Goal: Task Accomplishment & Management: Use online tool/utility

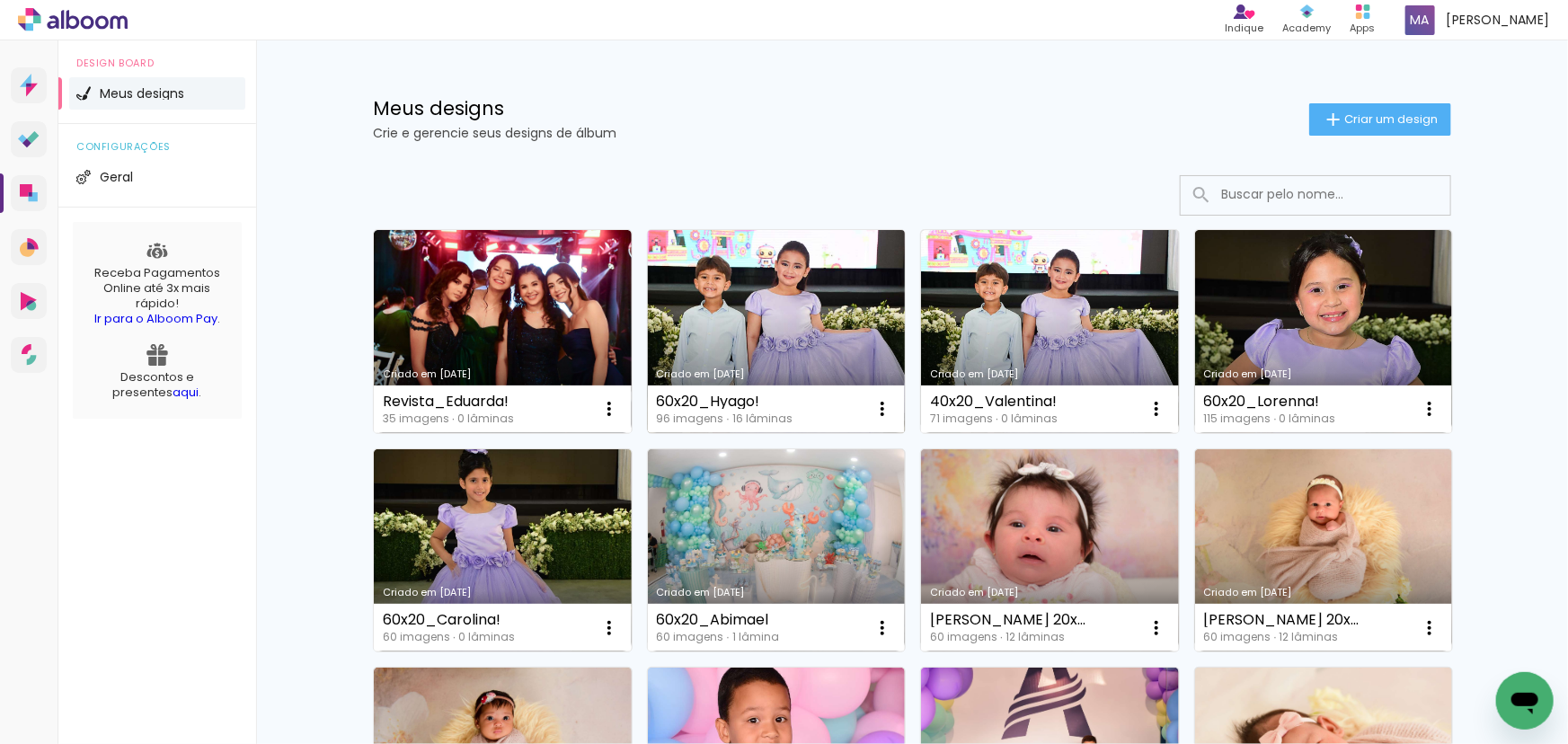
click at [804, 330] on link "Criado em [DATE]" at bounding box center [776, 331] width 258 height 203
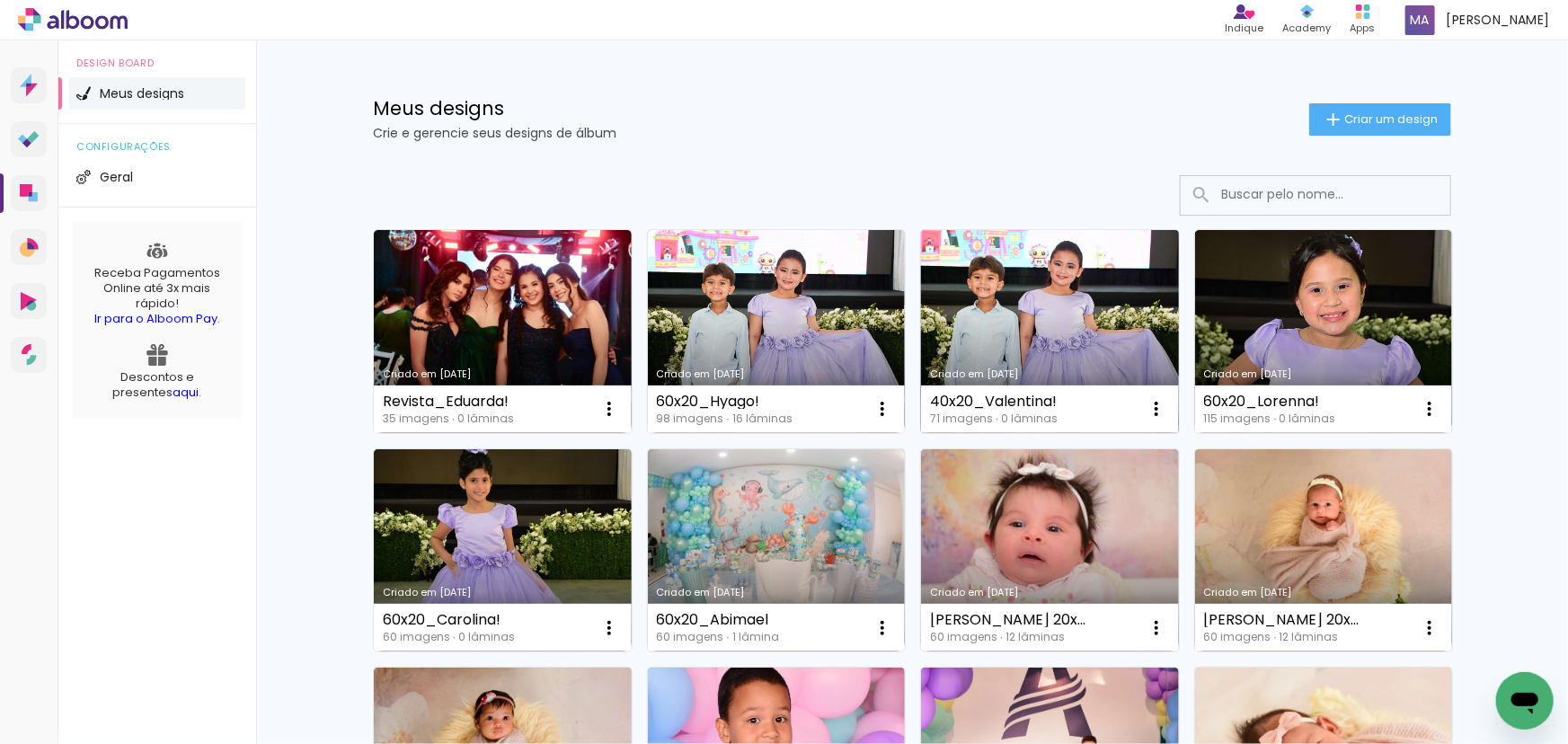
click at [1028, 342] on link "Criado em [DATE]" at bounding box center [1050, 331] width 258 height 203
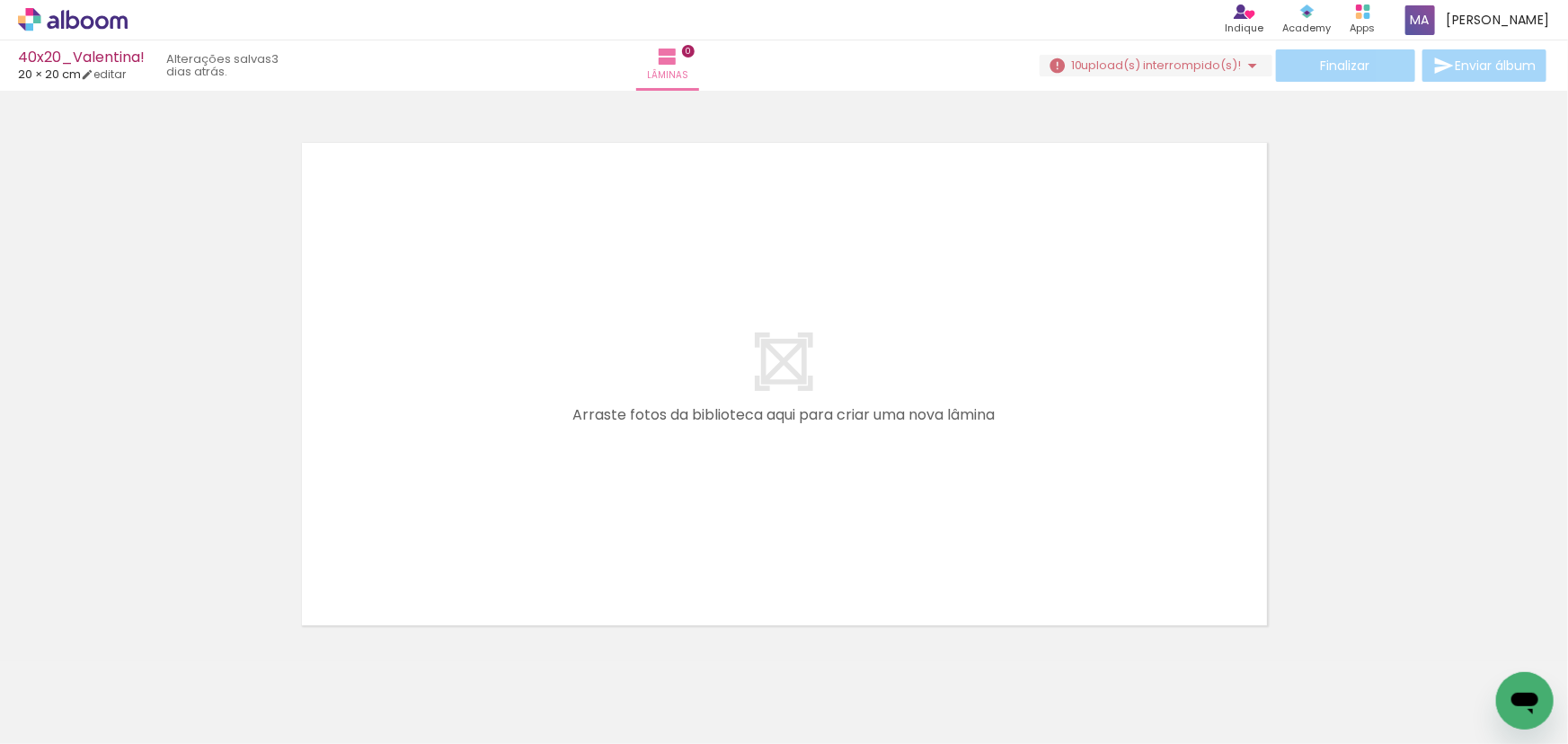
scroll to position [0, 5728]
drag, startPoint x: 696, startPoint y: 686, endPoint x: 725, endPoint y: 620, distance: 72.1
click at [724, 625] on quentale-workspace at bounding box center [784, 372] width 1568 height 744
click at [597, 689] on div at bounding box center [590, 682] width 89 height 59
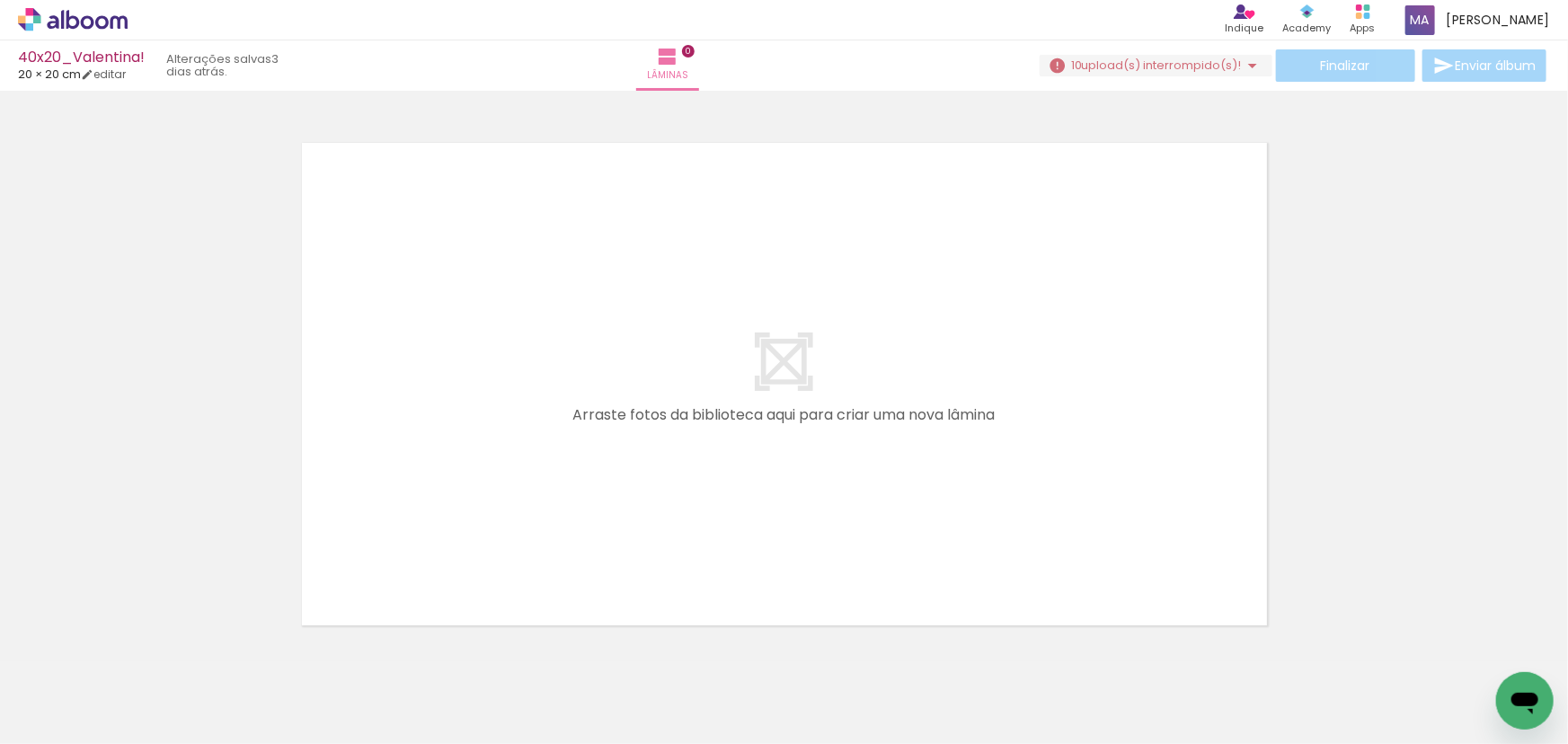
click at [147, 648] on iron-icon at bounding box center [140, 646] width 19 height 19
click at [144, 648] on iron-icon at bounding box center [140, 646] width 19 height 19
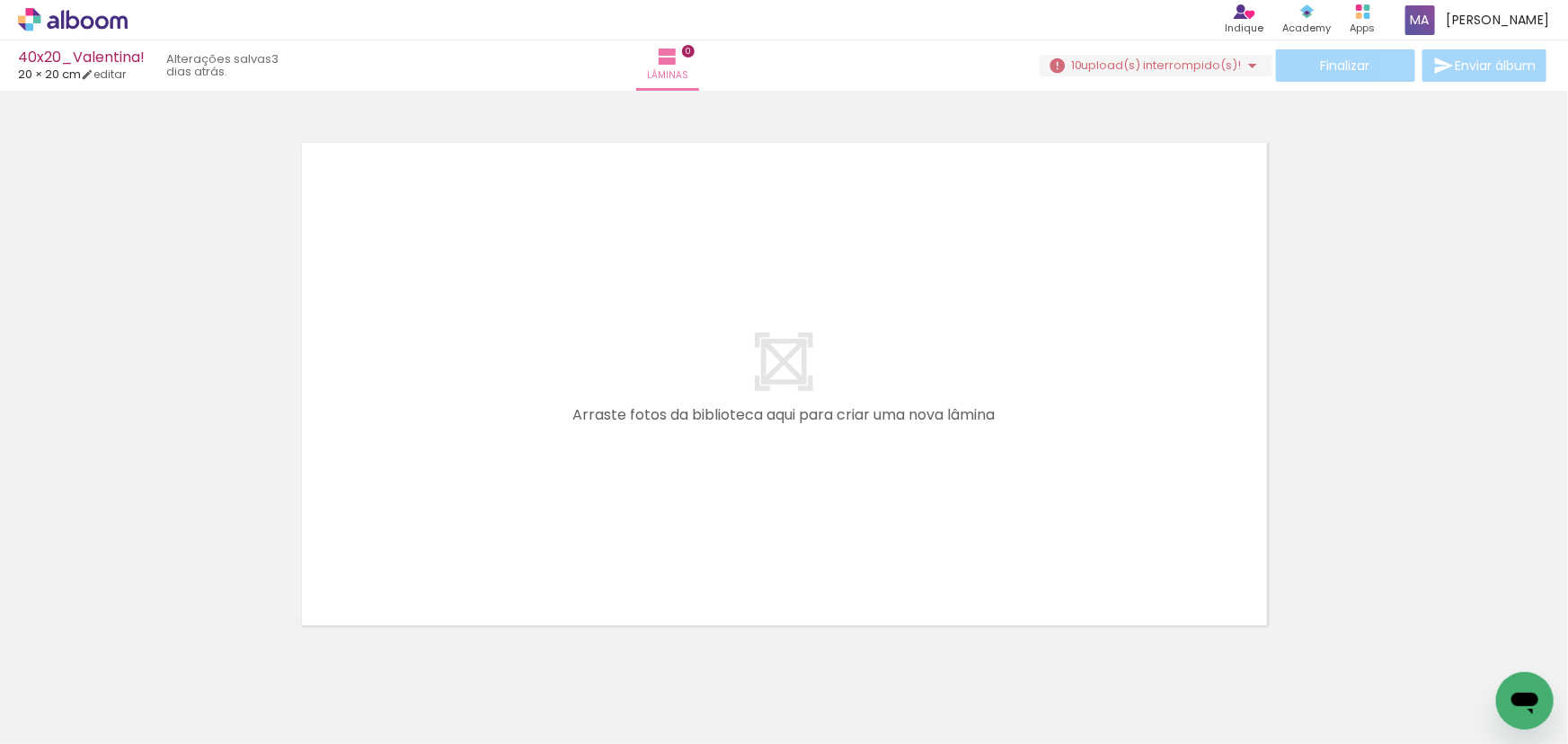
click at [144, 648] on iron-icon at bounding box center [140, 646] width 19 height 19
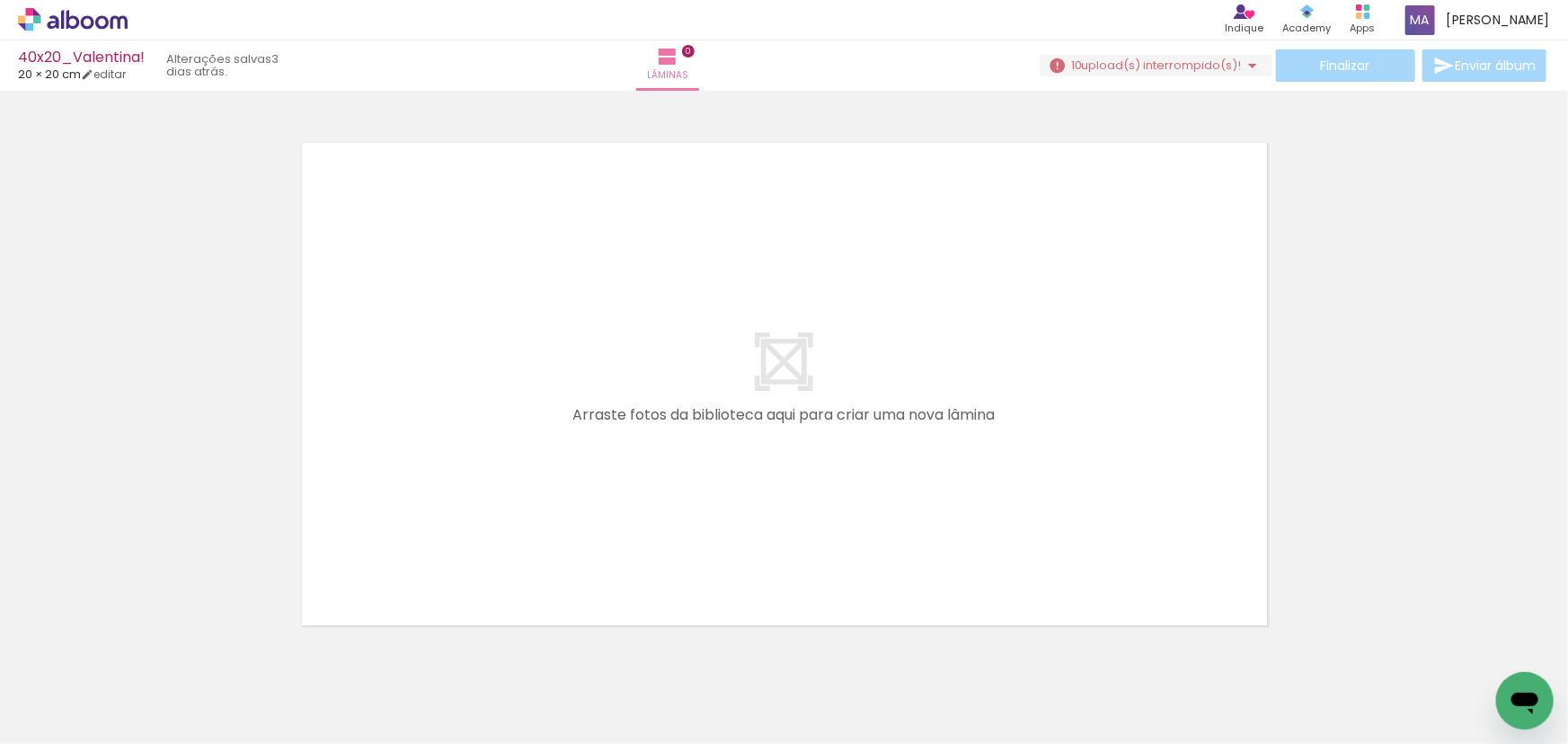
click at [144, 648] on iron-icon at bounding box center [140, 646] width 19 height 19
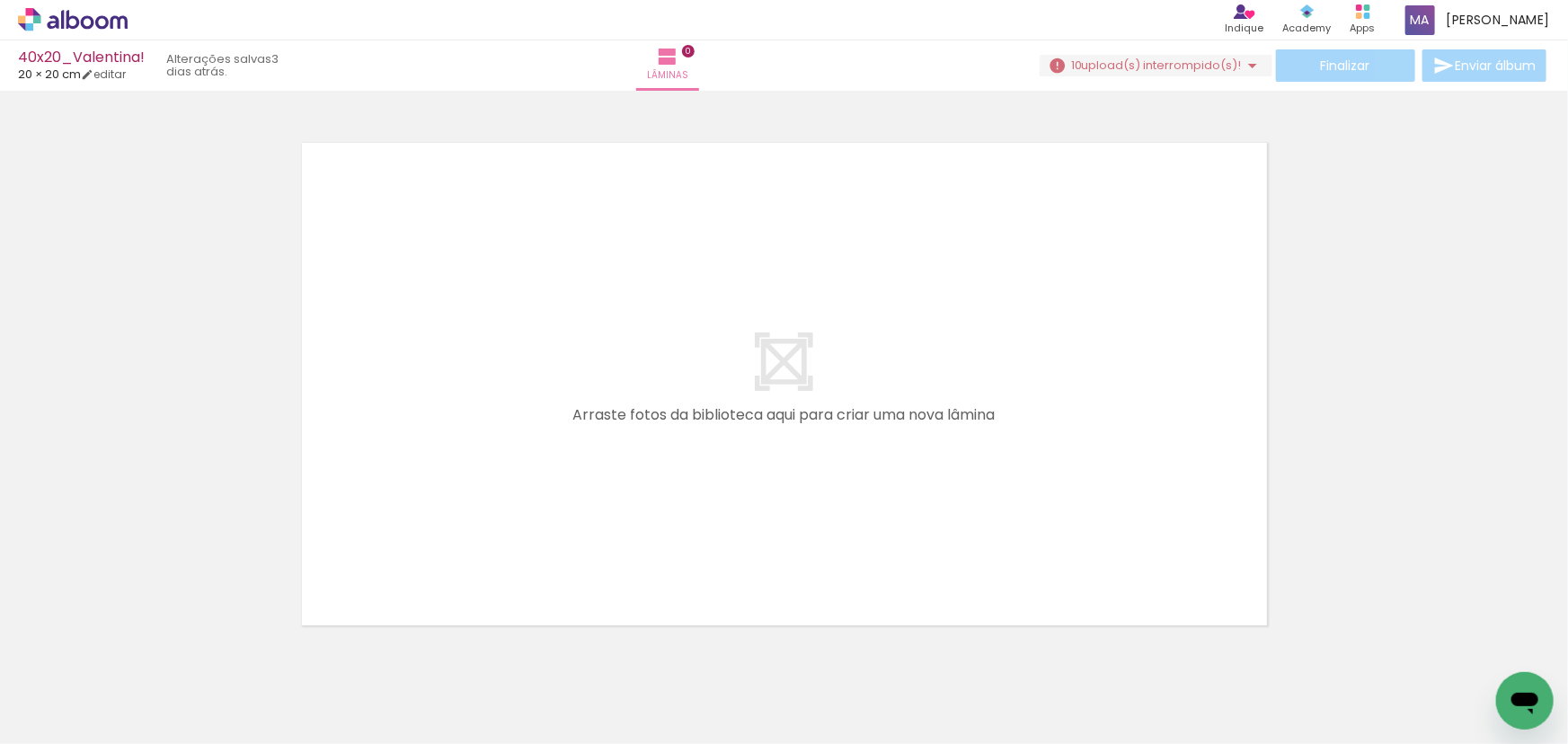
click at [144, 648] on iron-icon at bounding box center [140, 646] width 19 height 19
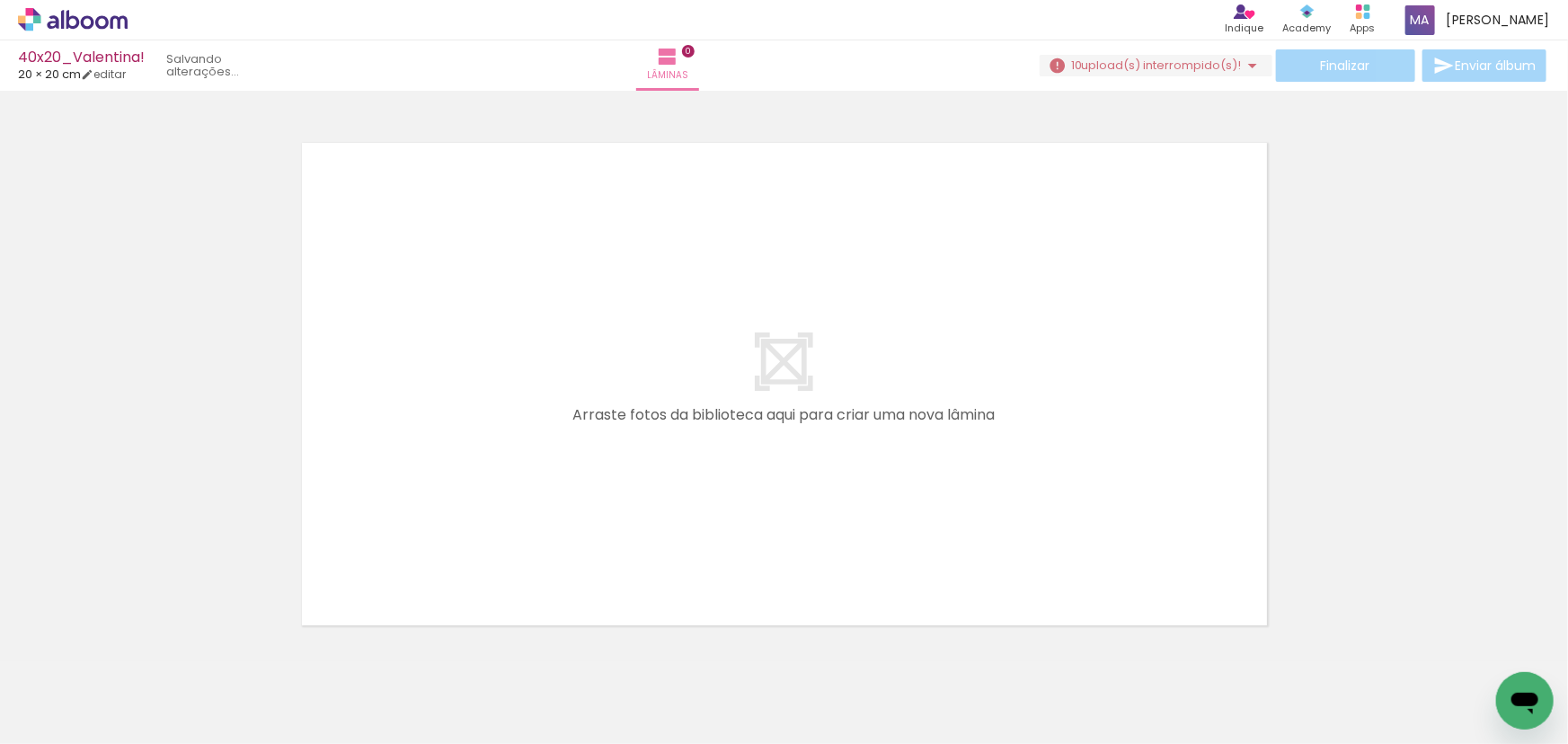
click at [144, 648] on iron-icon at bounding box center [140, 646] width 19 height 19
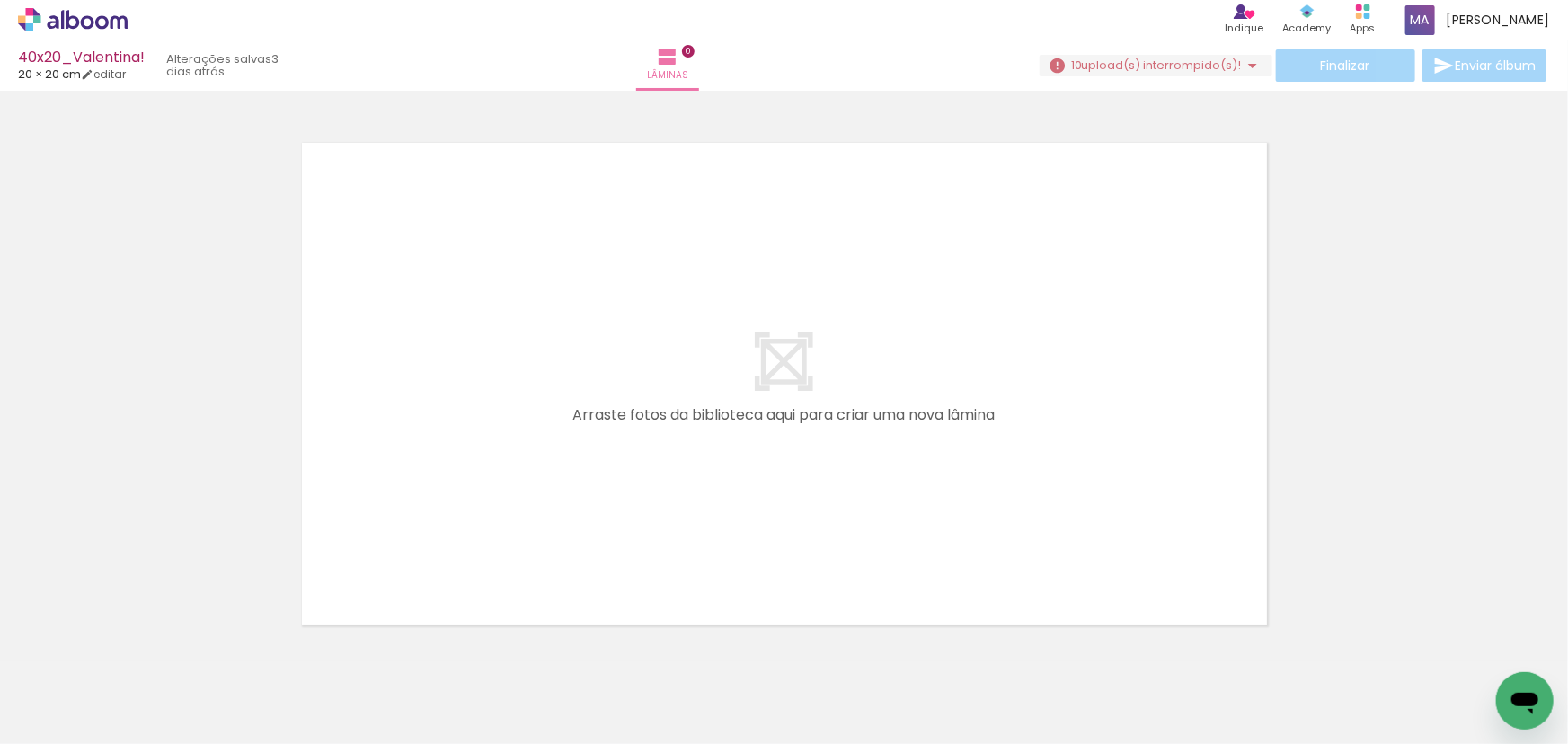
click at [144, 648] on iron-icon at bounding box center [140, 646] width 19 height 19
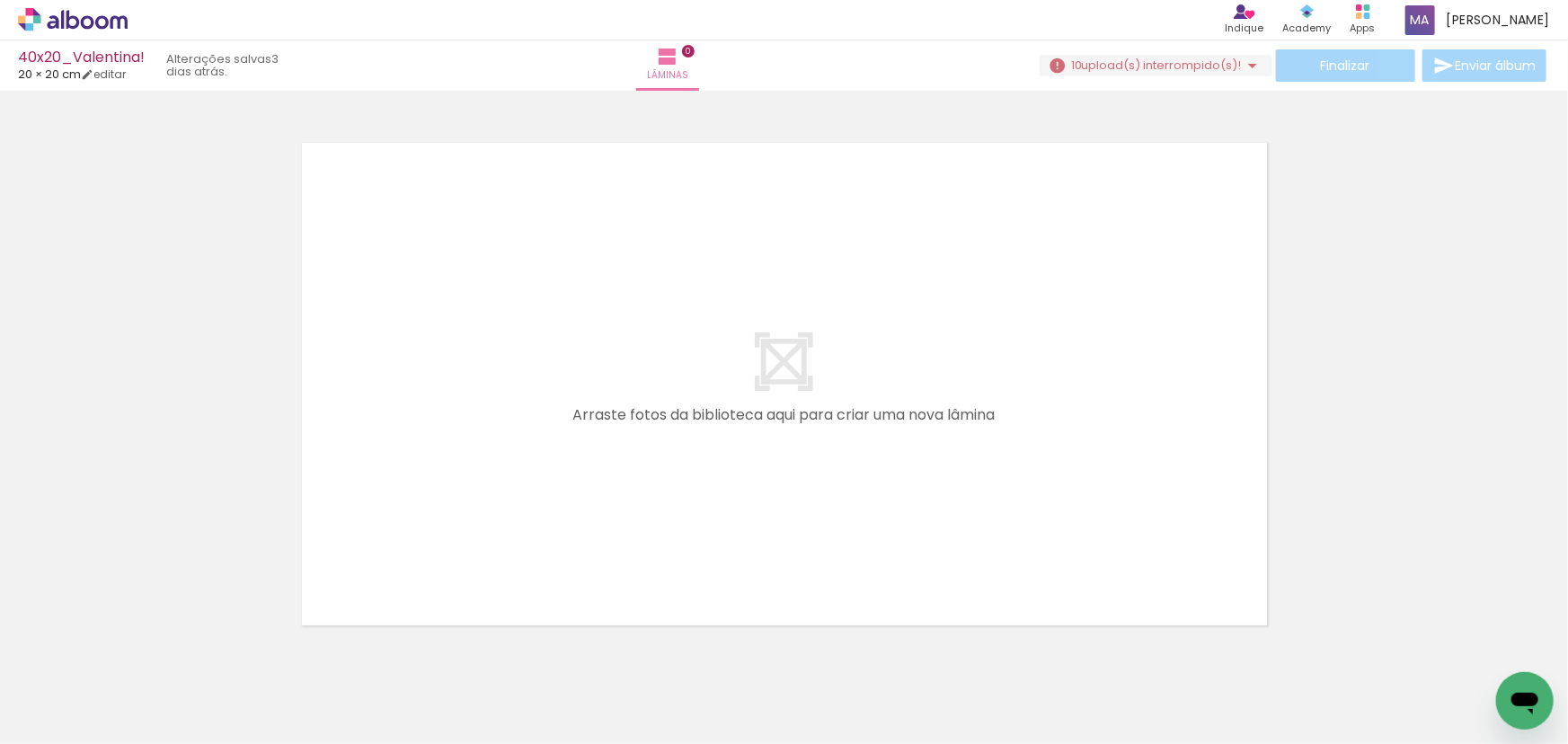
click at [144, 648] on iron-icon at bounding box center [140, 646] width 19 height 19
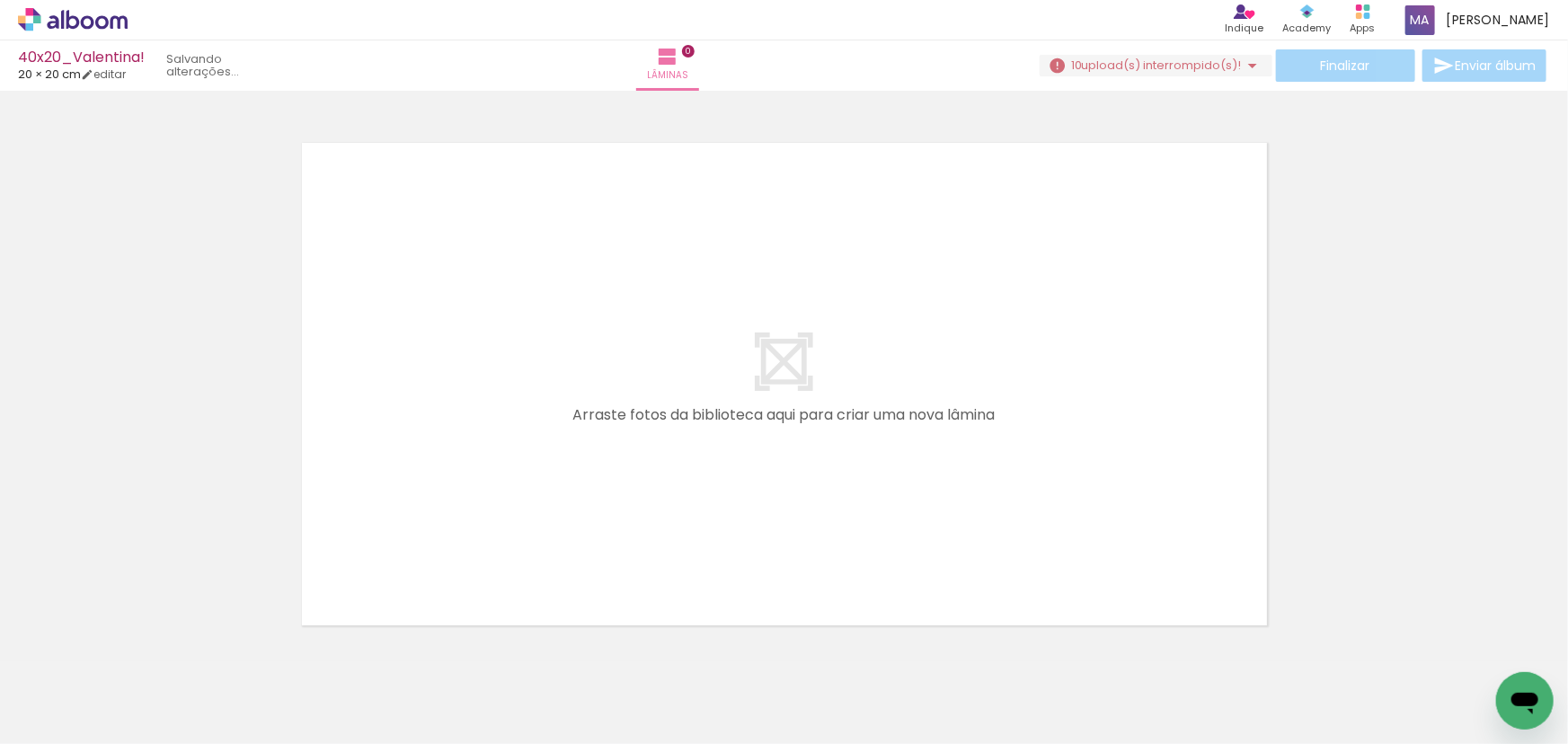
click at [144, 648] on iron-icon at bounding box center [140, 646] width 19 height 19
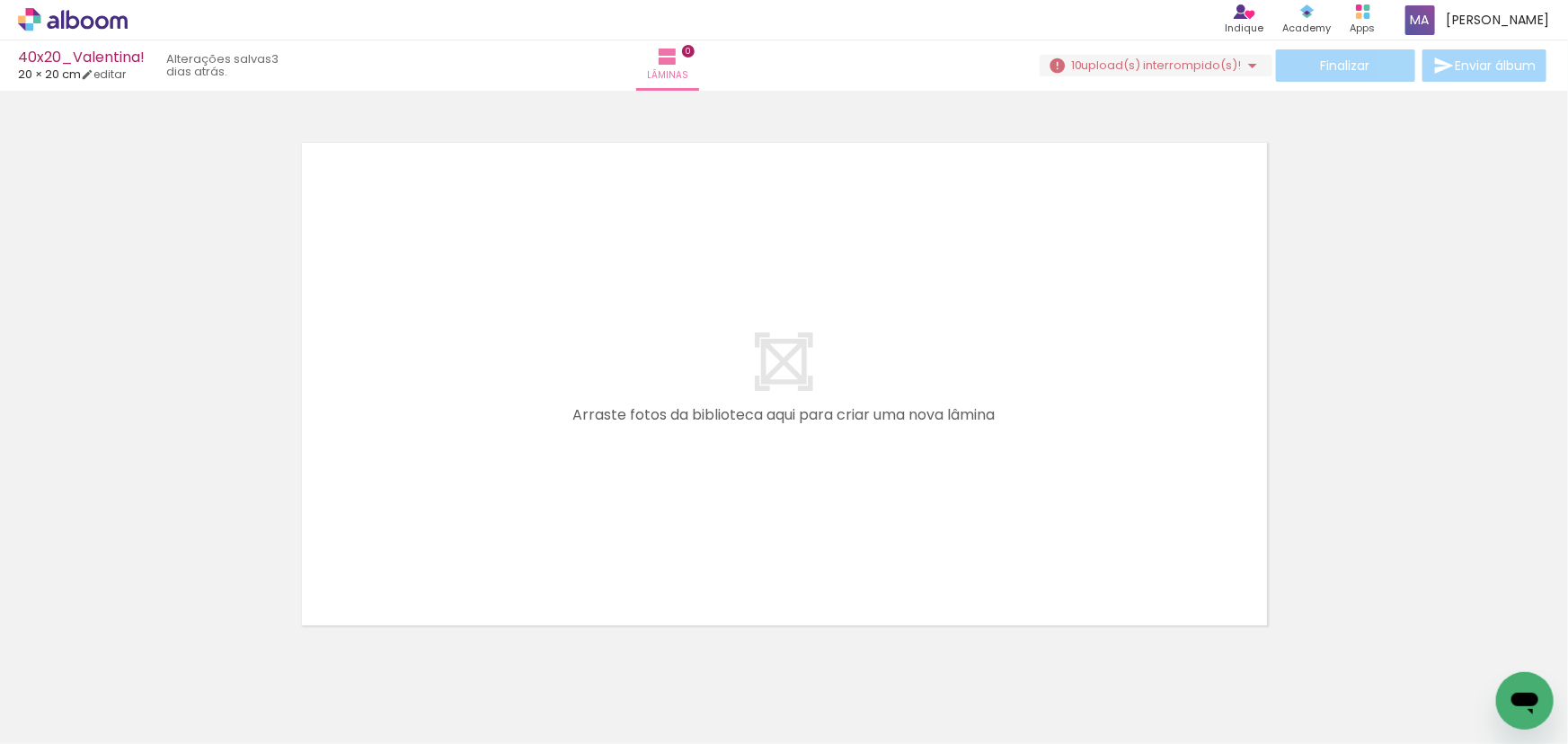
click at [144, 648] on iron-icon at bounding box center [140, 646] width 19 height 19
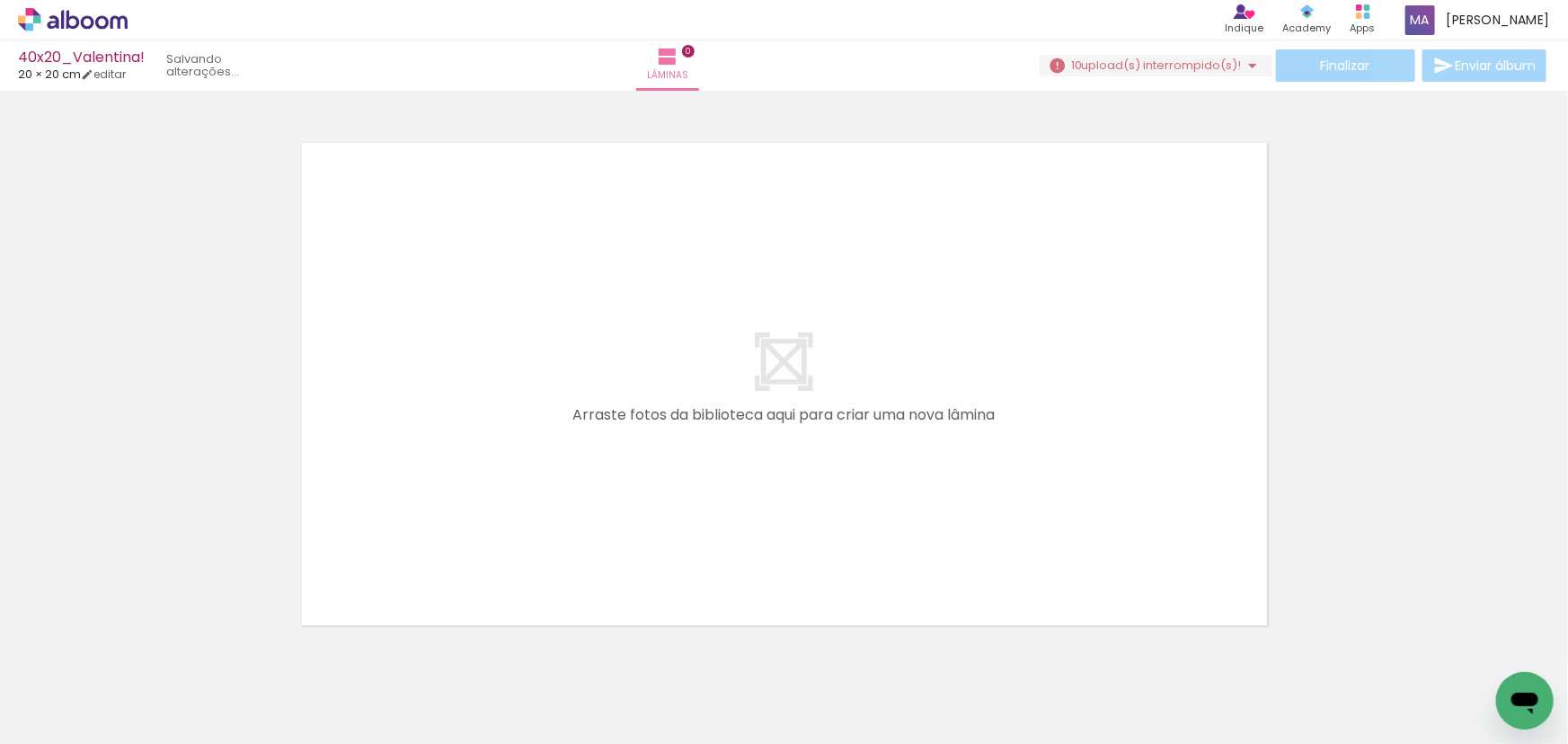
click at [144, 648] on iron-icon at bounding box center [140, 646] width 19 height 19
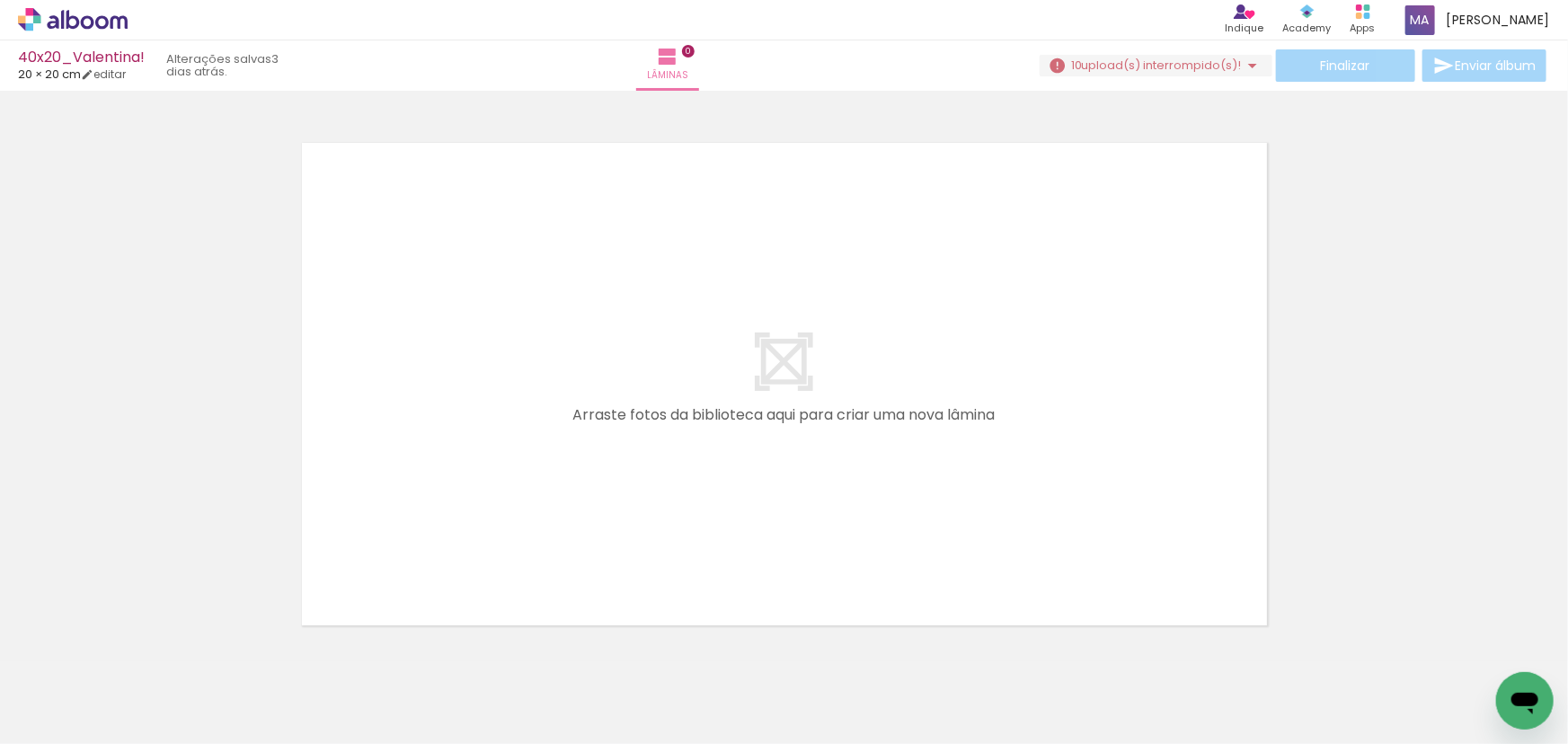
click at [144, 648] on iron-icon at bounding box center [140, 646] width 19 height 19
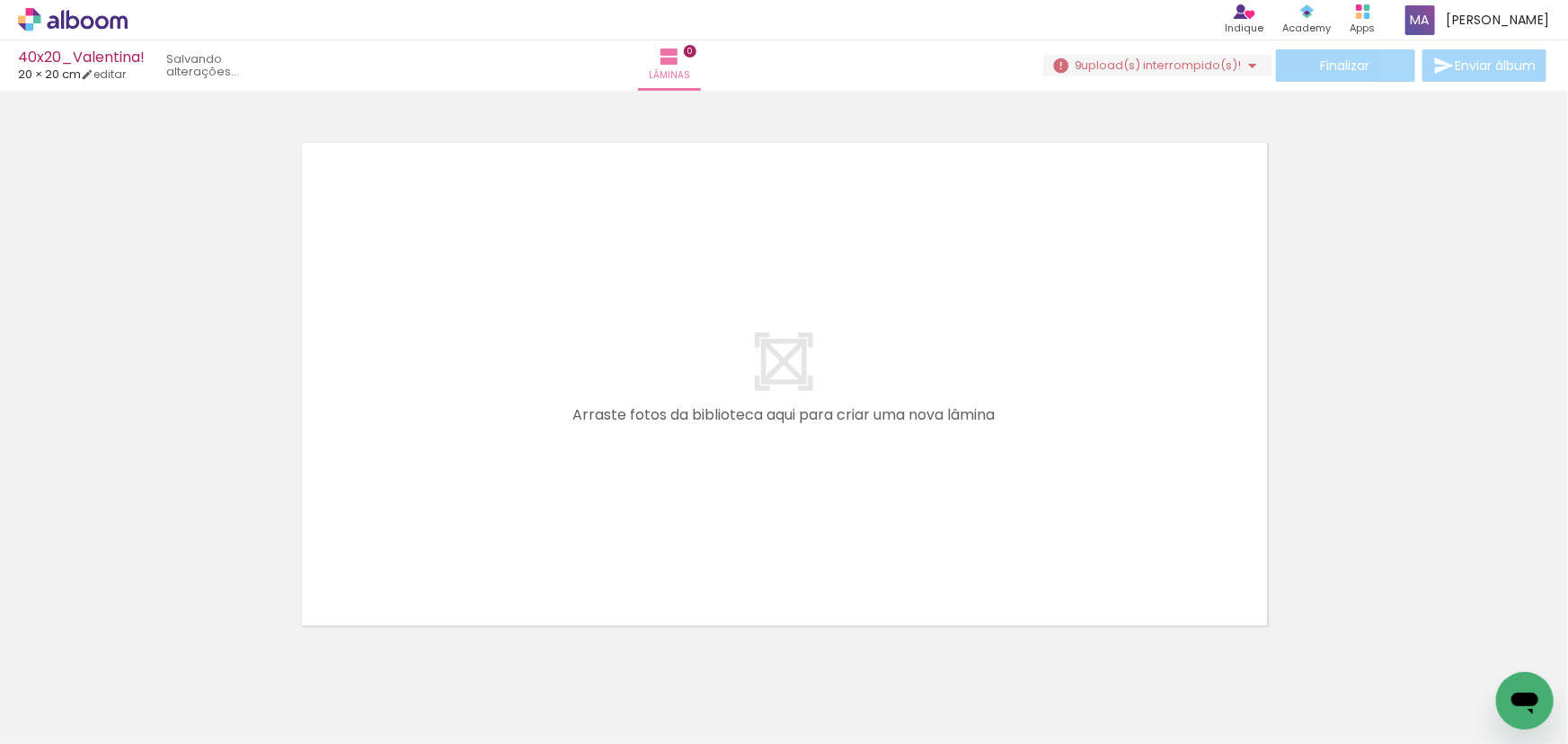
click at [144, 648] on iron-icon at bounding box center [140, 646] width 19 height 19
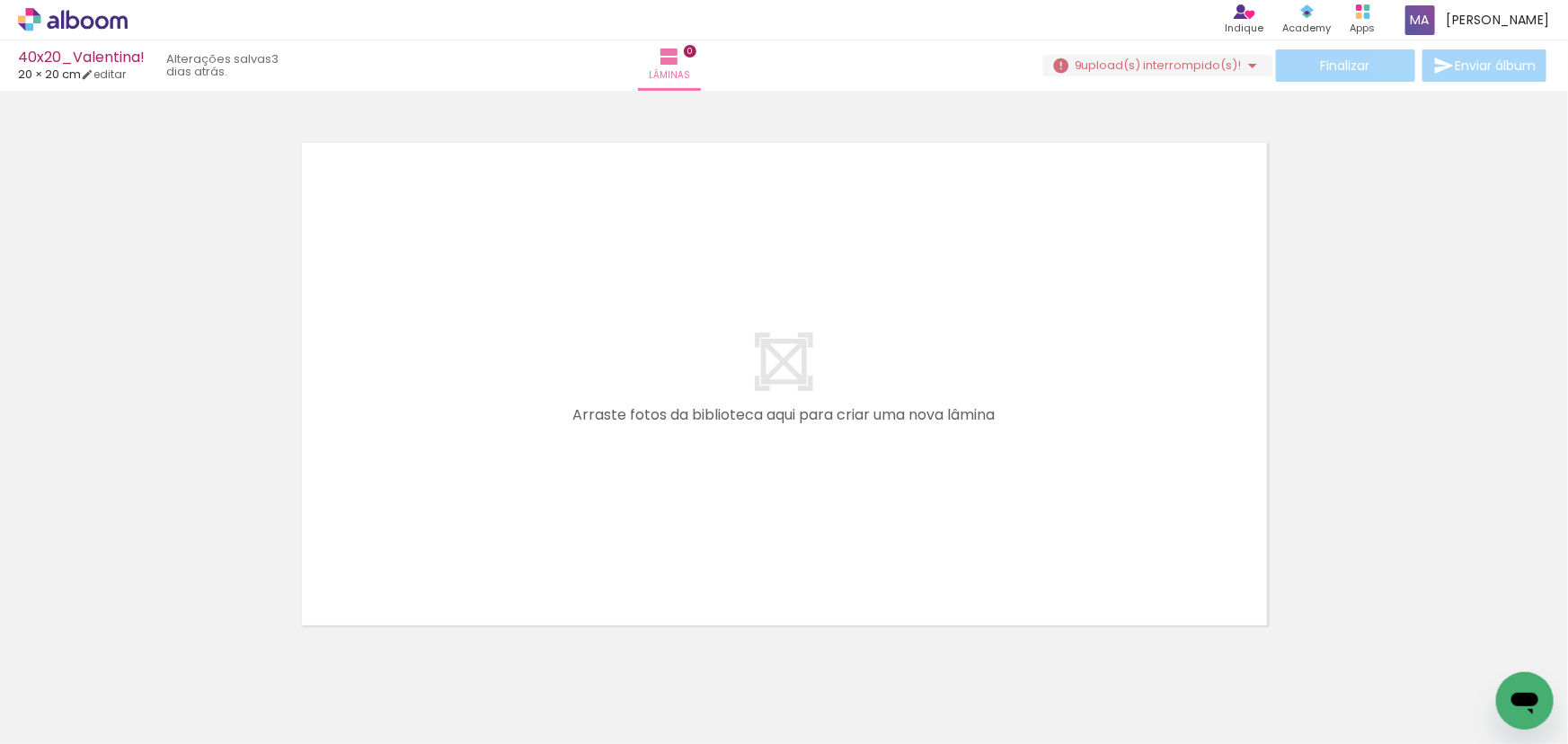
click at [144, 648] on iron-icon at bounding box center [140, 646] width 19 height 19
click at [144, 648] on iron-horizontal-list at bounding box center [129, 687] width 36 height 112
click at [132, 653] on iron-horizontal-list at bounding box center [129, 687] width 36 height 112
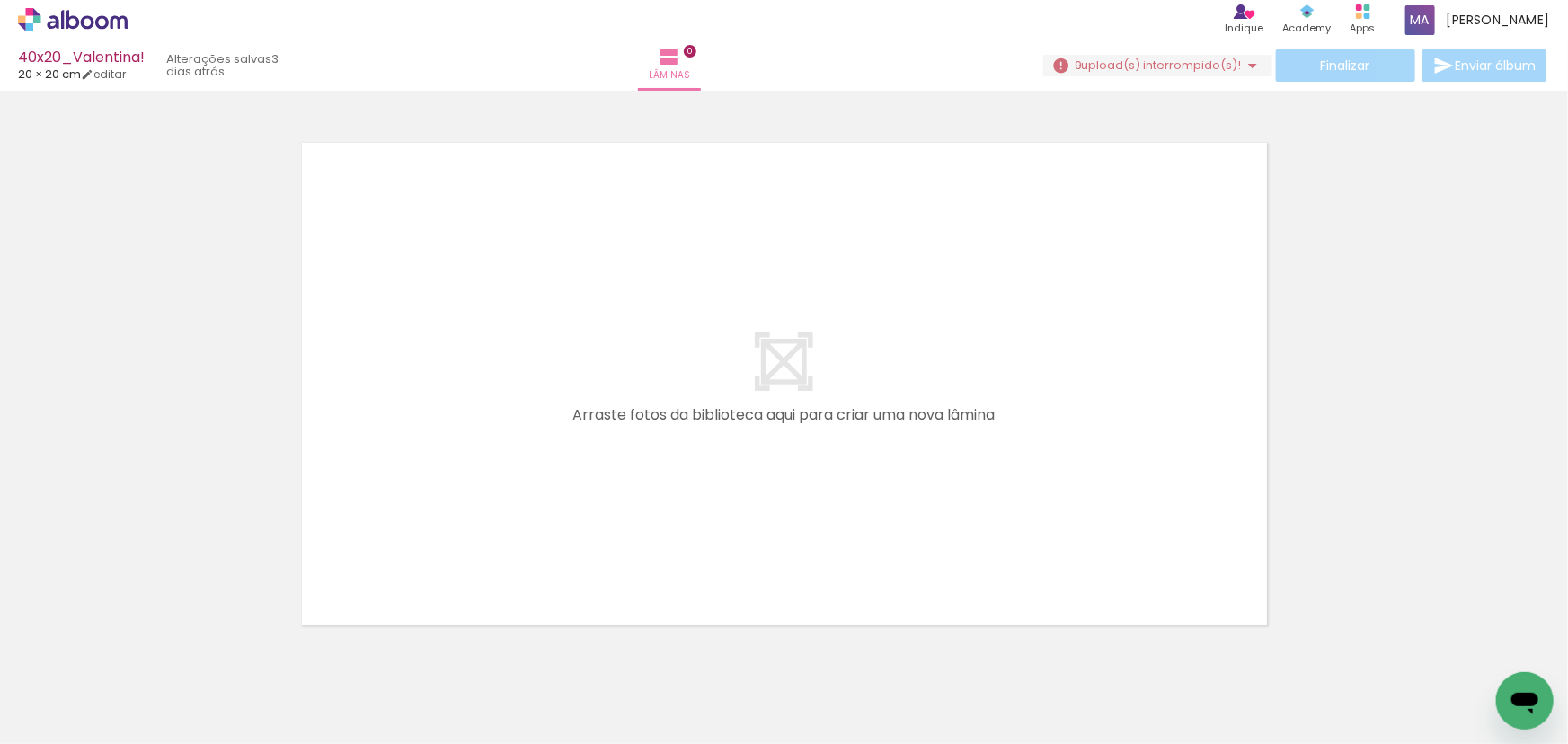
click at [148, 665] on iron-horizontal-list at bounding box center [129, 687] width 36 height 112
click at [1246, 63] on iron-icon at bounding box center [1252, 66] width 22 height 22
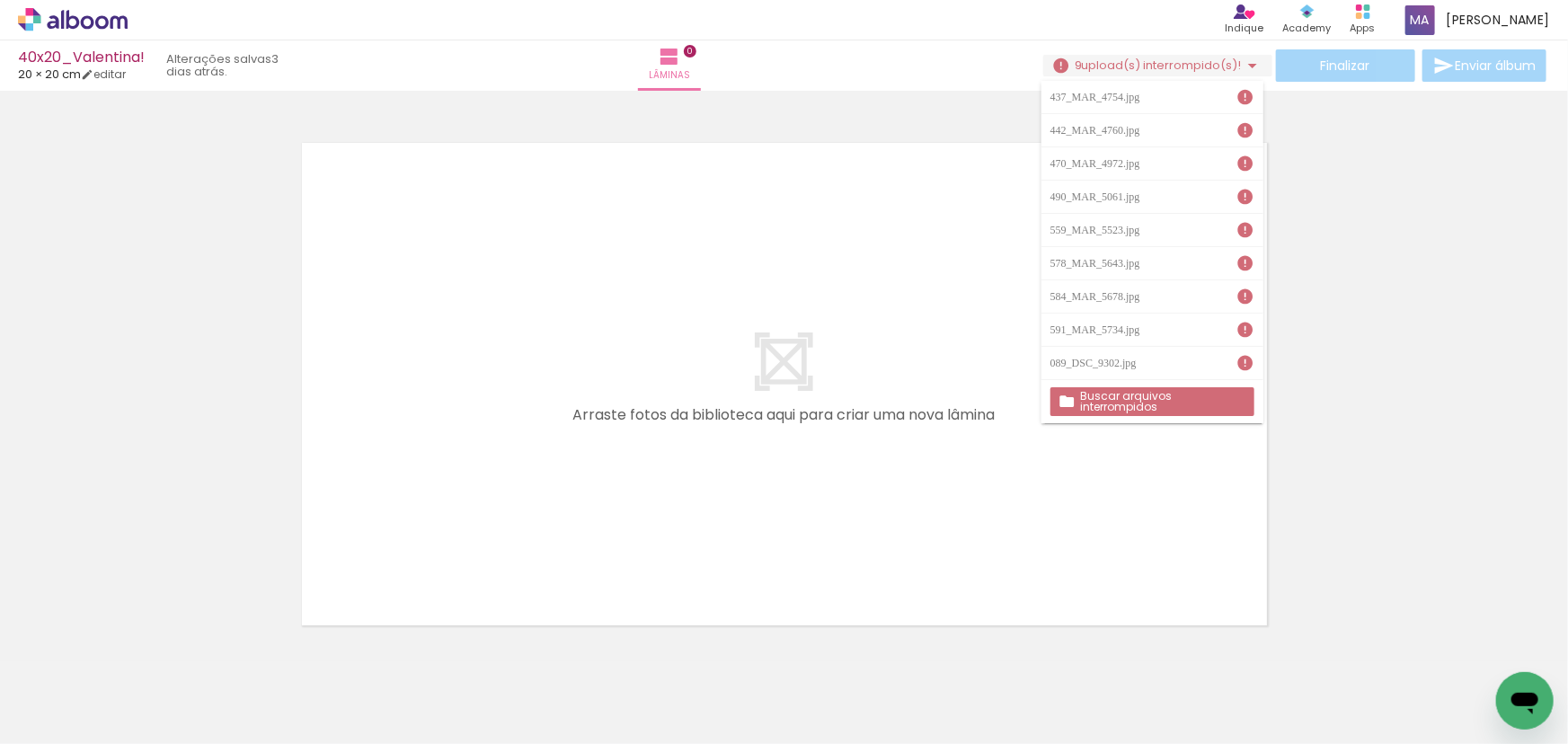
click at [1246, 359] on iron-icon at bounding box center [1245, 363] width 18 height 18
click at [1244, 61] on iron-icon at bounding box center [1252, 66] width 22 height 22
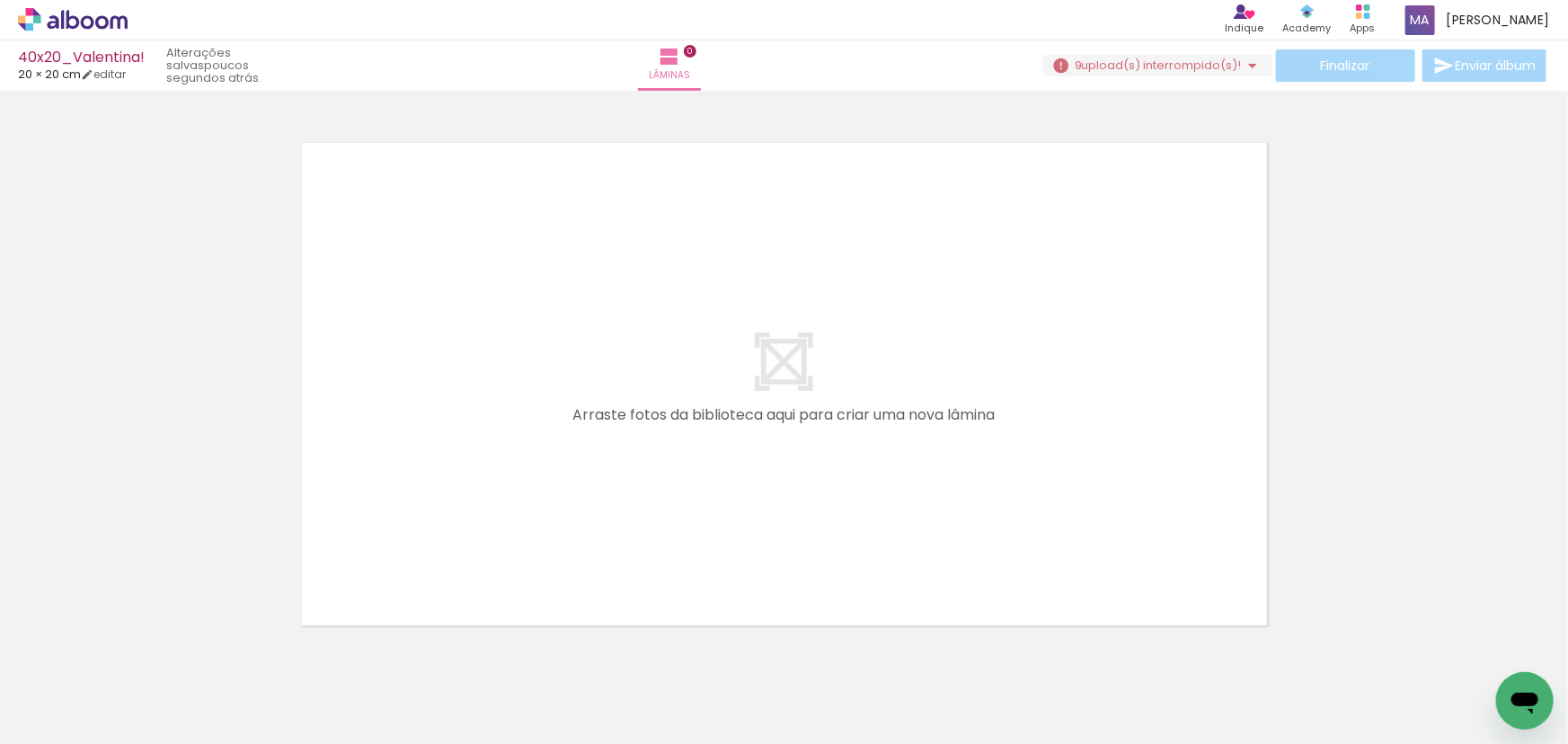
click at [60, 21] on icon at bounding box center [73, 20] width 109 height 24
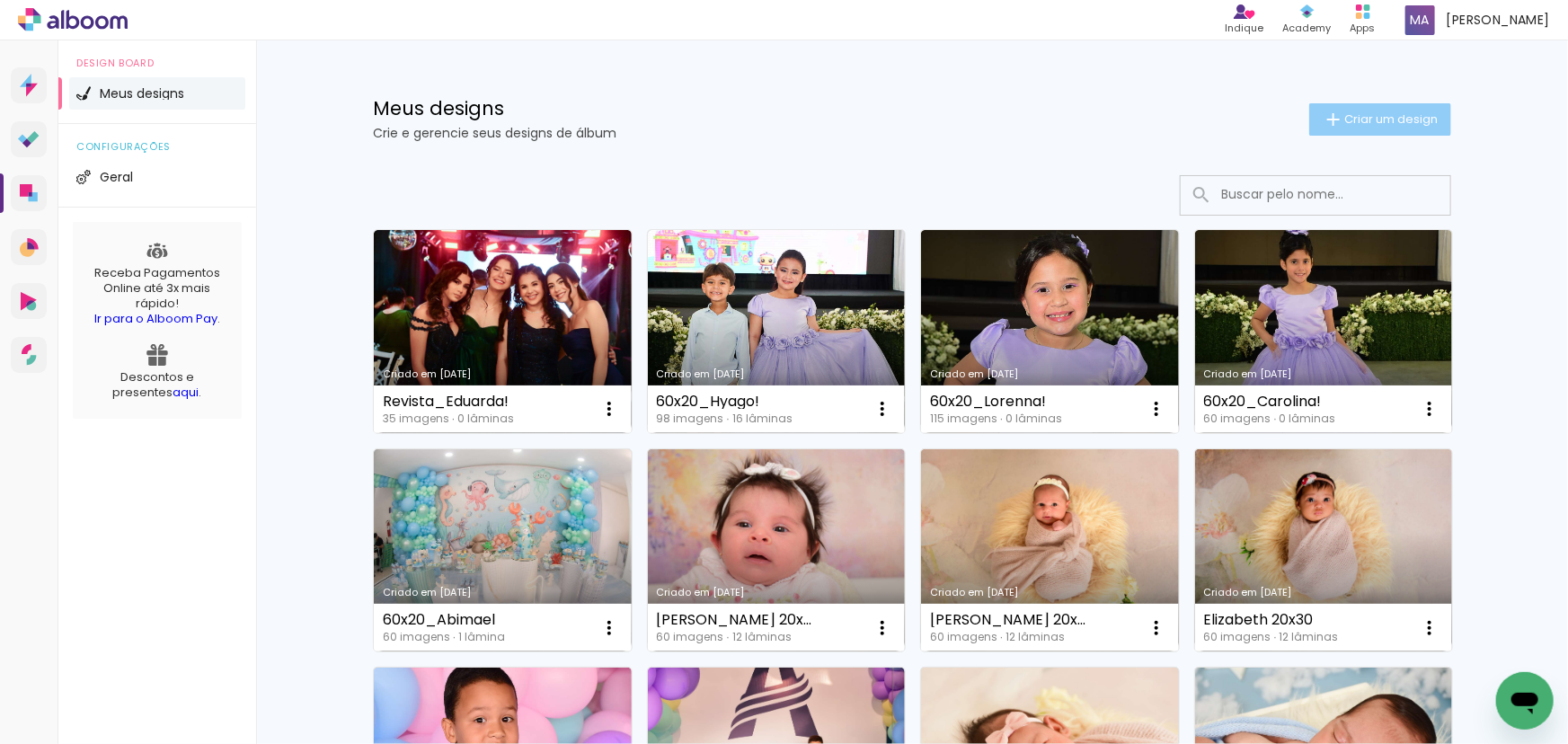
click at [1355, 117] on span "Criar um design" at bounding box center [1391, 119] width 93 height 12
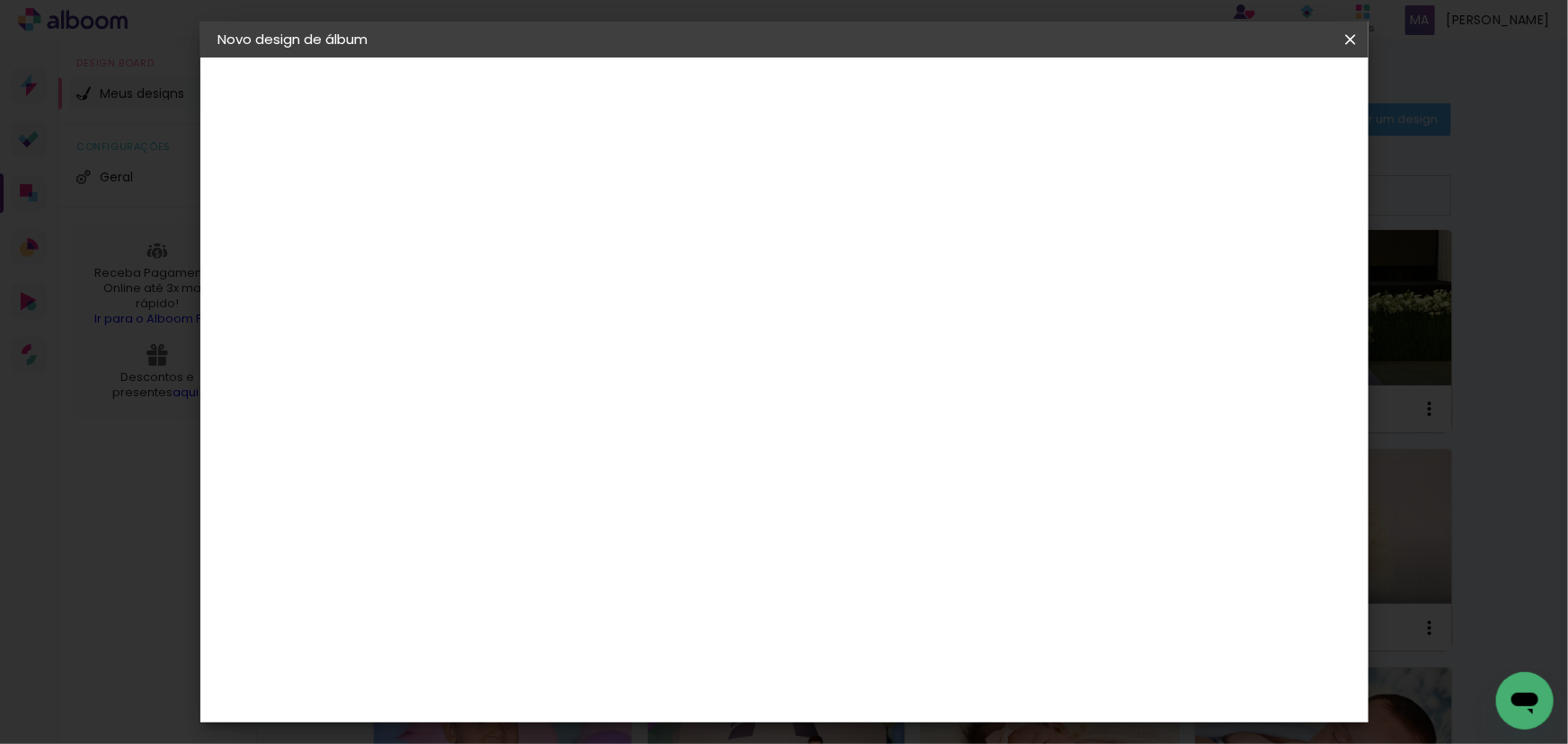
click at [512, 243] on input at bounding box center [512, 241] width 0 height 28
type input "40x20_Valentina!"
type paper-input "40x20_Valentina!"
click at [696, 94] on paper-button "Avançar" at bounding box center [652, 95] width 88 height 30
click at [848, 270] on paper-item "Tamanho Livre" at bounding box center [762, 273] width 172 height 39
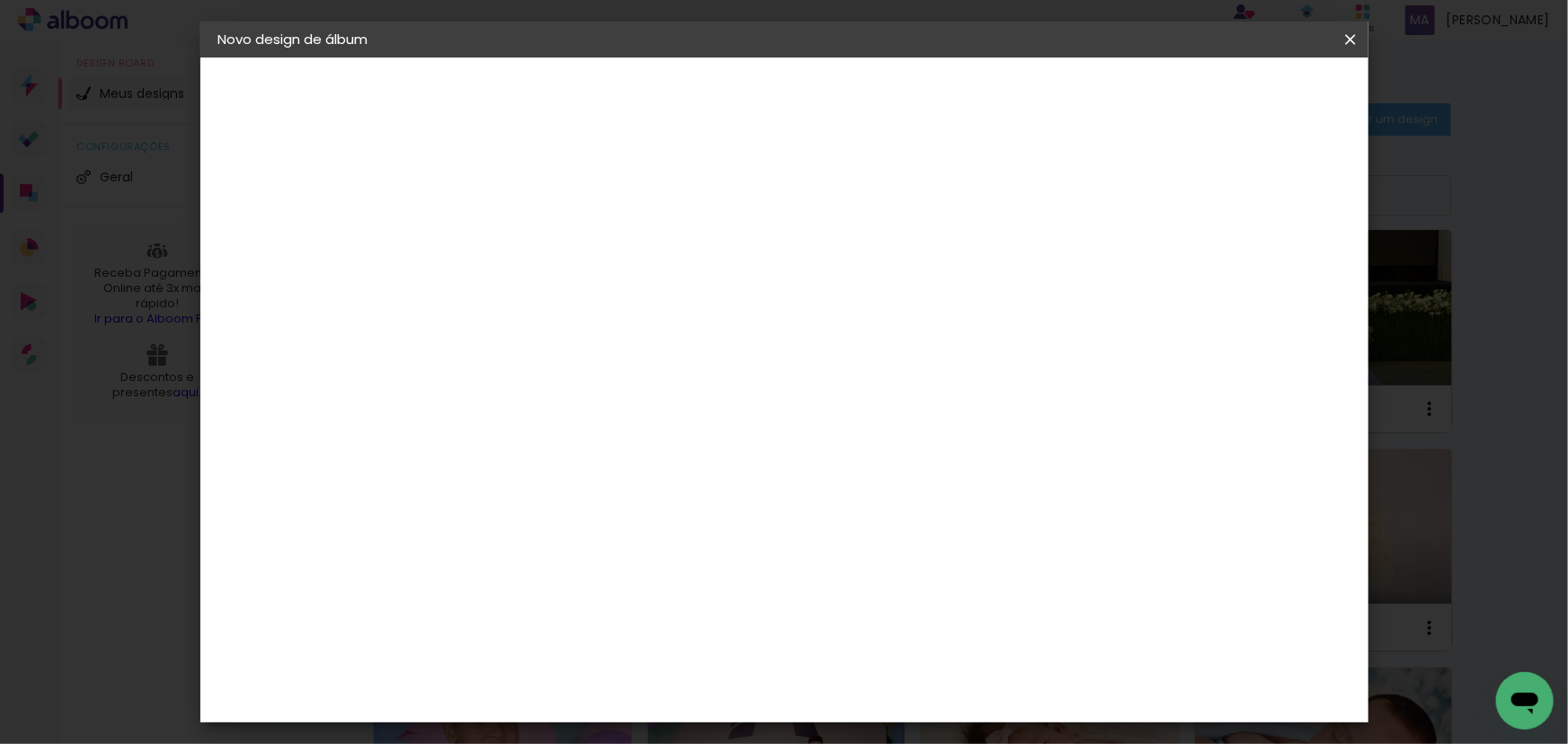
click at [0, 0] on slot "Avançar" at bounding box center [0, 0] width 0 height 0
drag, startPoint x: 462, startPoint y: 341, endPoint x: 436, endPoint y: 344, distance: 26.2
click at [436, 344] on input "30" at bounding box center [455, 347] width 47 height 27
type input "20"
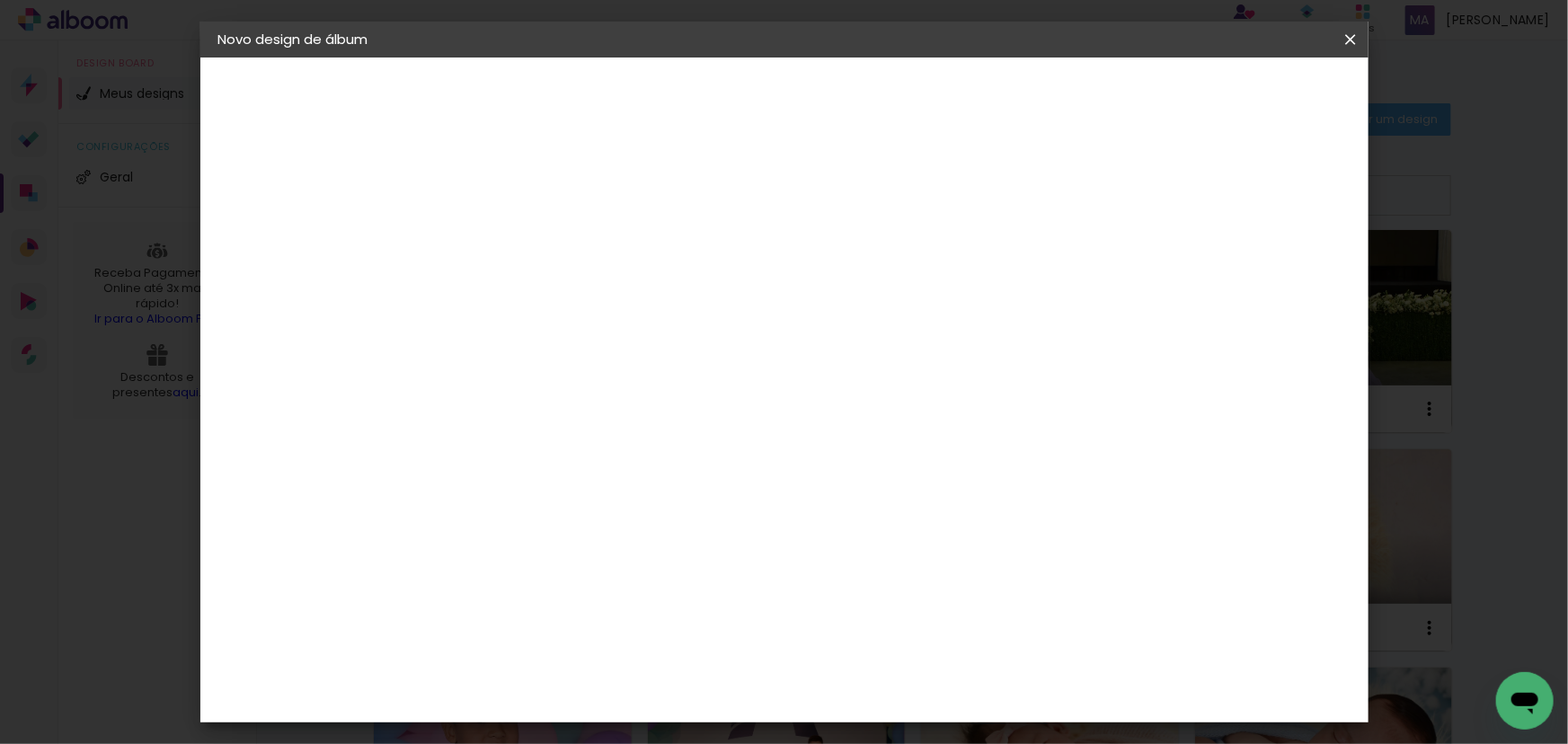
type paper-input "20"
drag, startPoint x: 892, startPoint y: 635, endPoint x: 870, endPoint y: 628, distance: 23.1
click at [872, 633] on input "60" at bounding box center [884, 633] width 47 height 27
type input "40"
type paper-input "40"
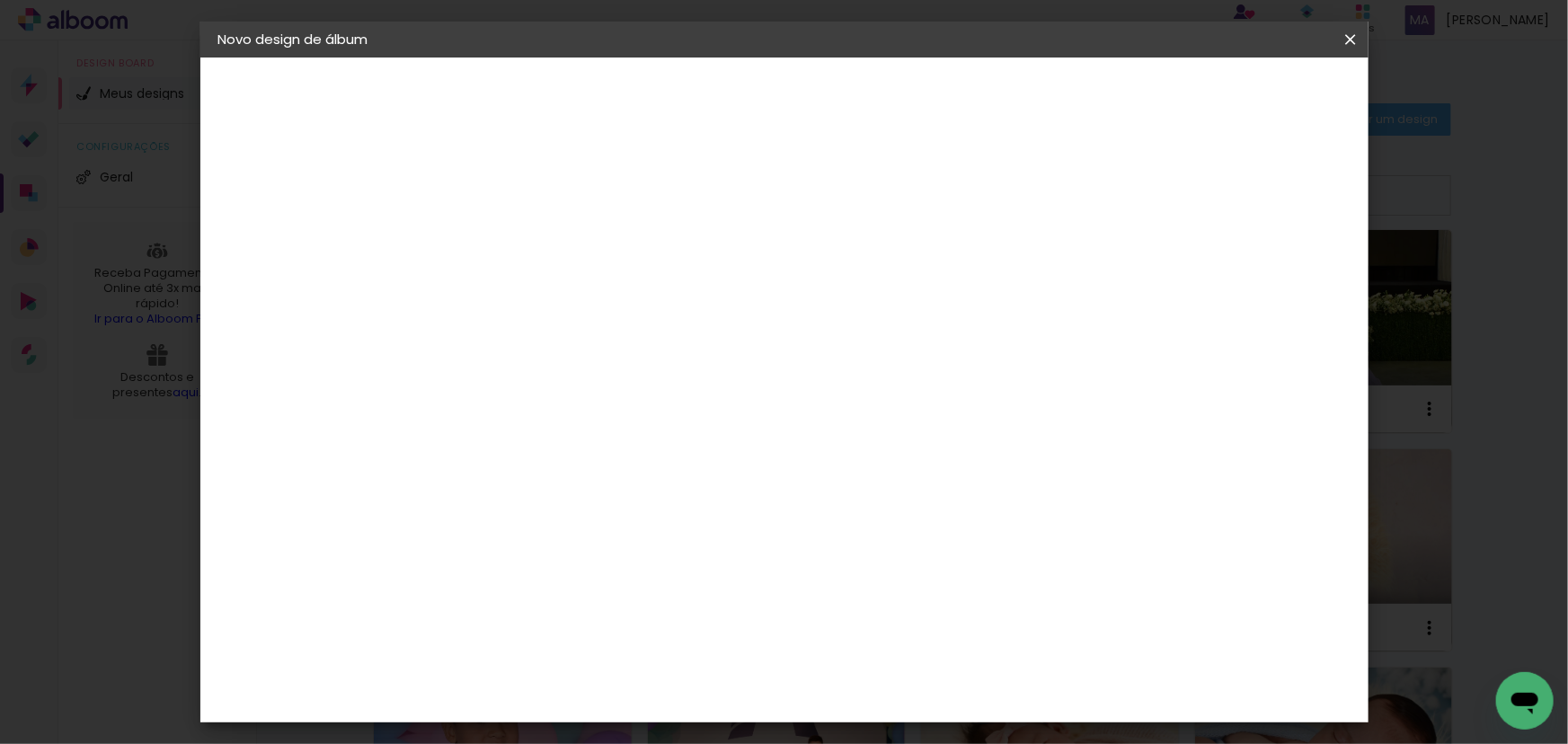
type input "6"
type paper-input "6"
click at [1264, 269] on input "6" at bounding box center [1251, 272] width 32 height 27
type input "5"
type paper-input "5"
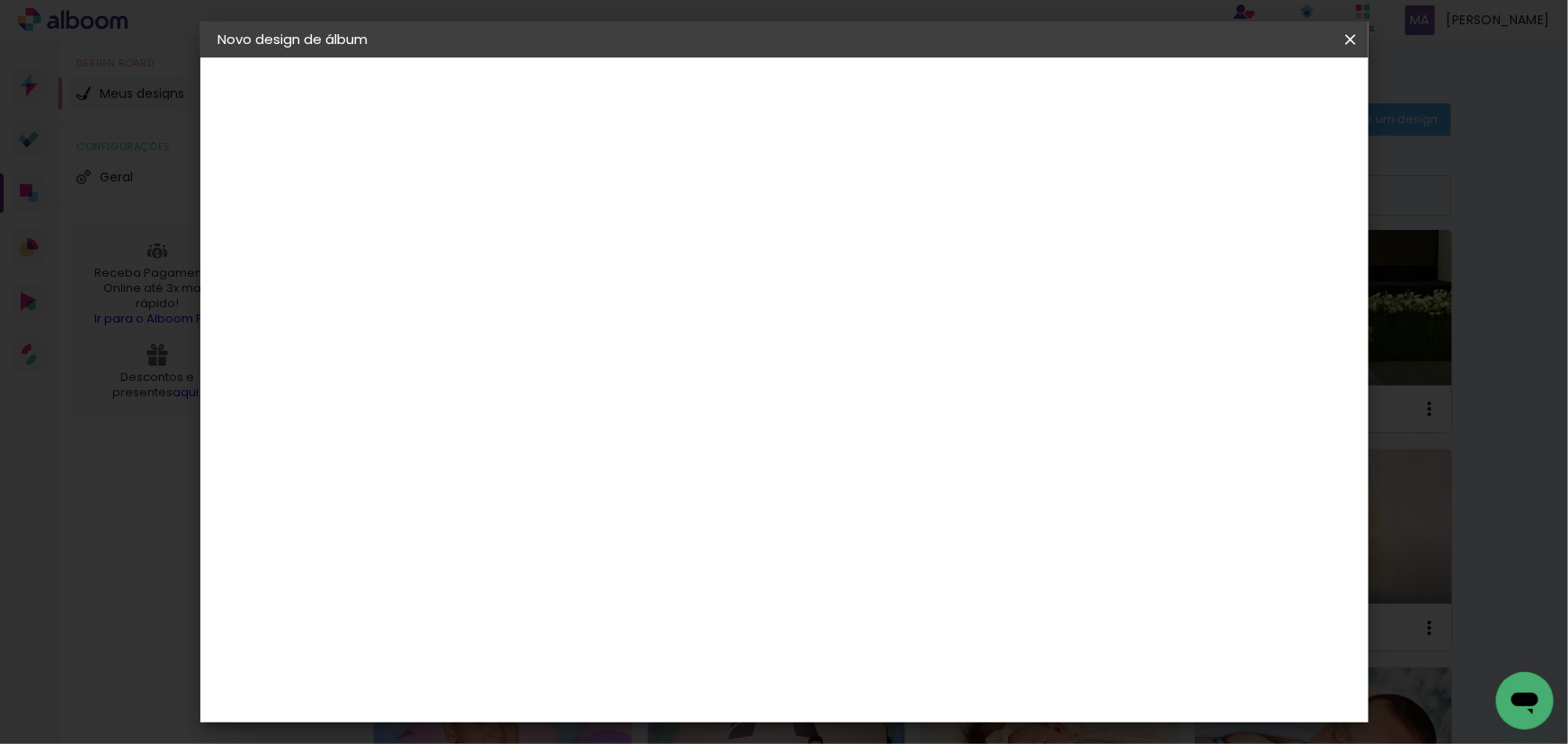
click at [1258, 274] on input "5" at bounding box center [1248, 272] width 32 height 27
type input "4"
type paper-input "4"
click at [1258, 274] on input "4" at bounding box center [1255, 272] width 32 height 27
type input "3"
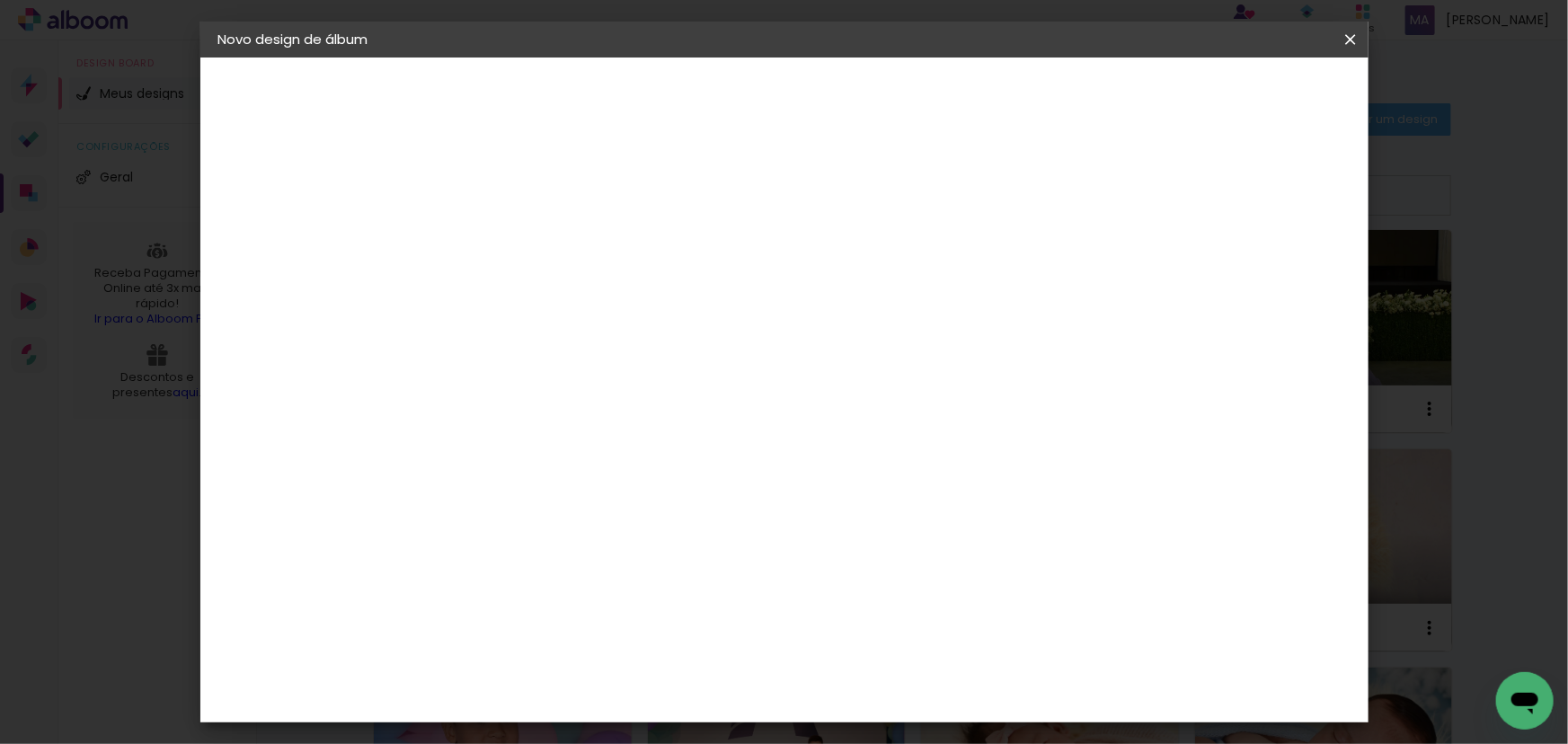
type paper-input "3"
click at [1258, 274] on input "3" at bounding box center [1255, 272] width 32 height 27
type input "2"
type paper-input "2"
click at [1265, 275] on input "2" at bounding box center [1259, 272] width 32 height 27
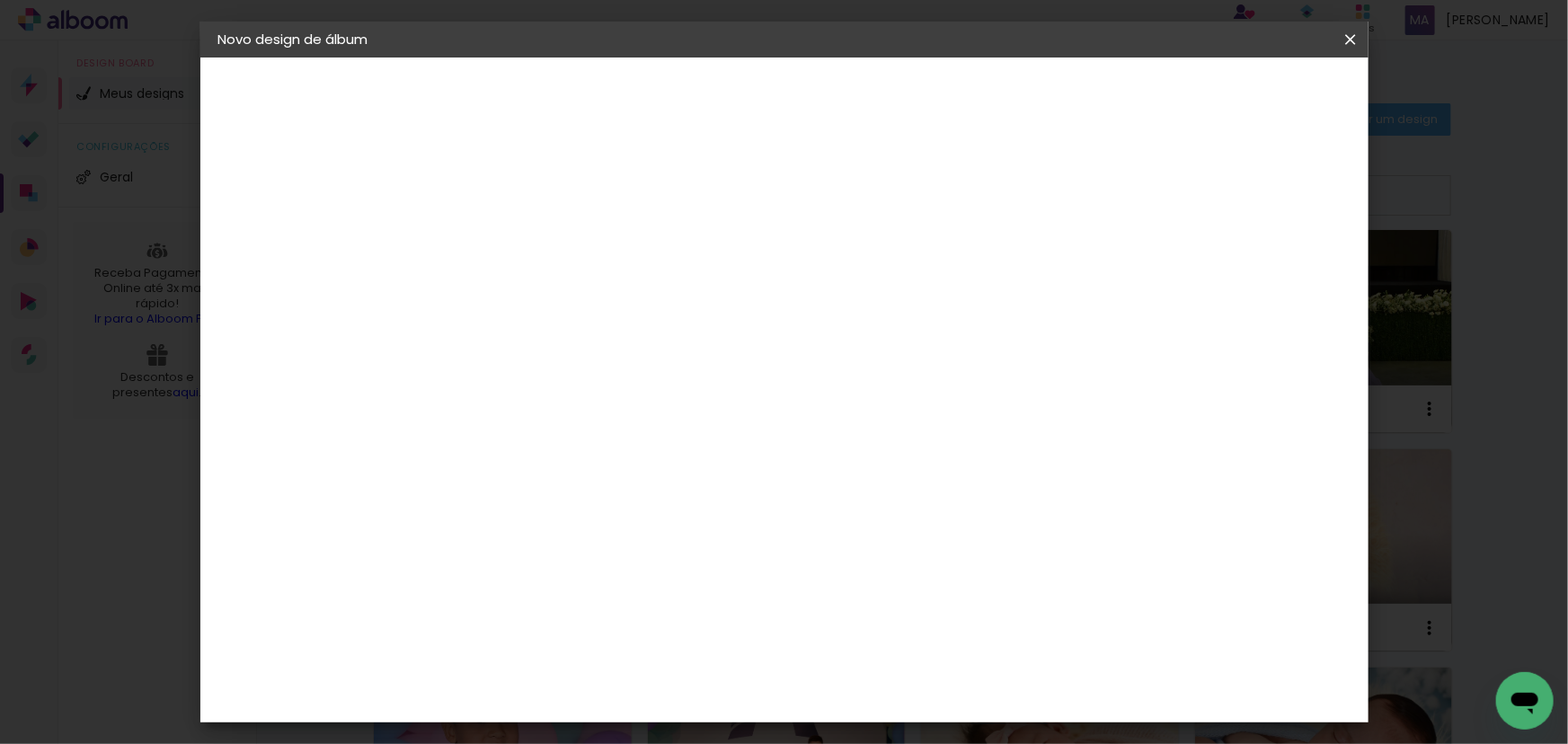
type input "1"
type paper-input "1"
click at [1273, 276] on input "1" at bounding box center [1262, 272] width 32 height 27
type input "0"
click at [1273, 277] on input "0" at bounding box center [1270, 272] width 32 height 27
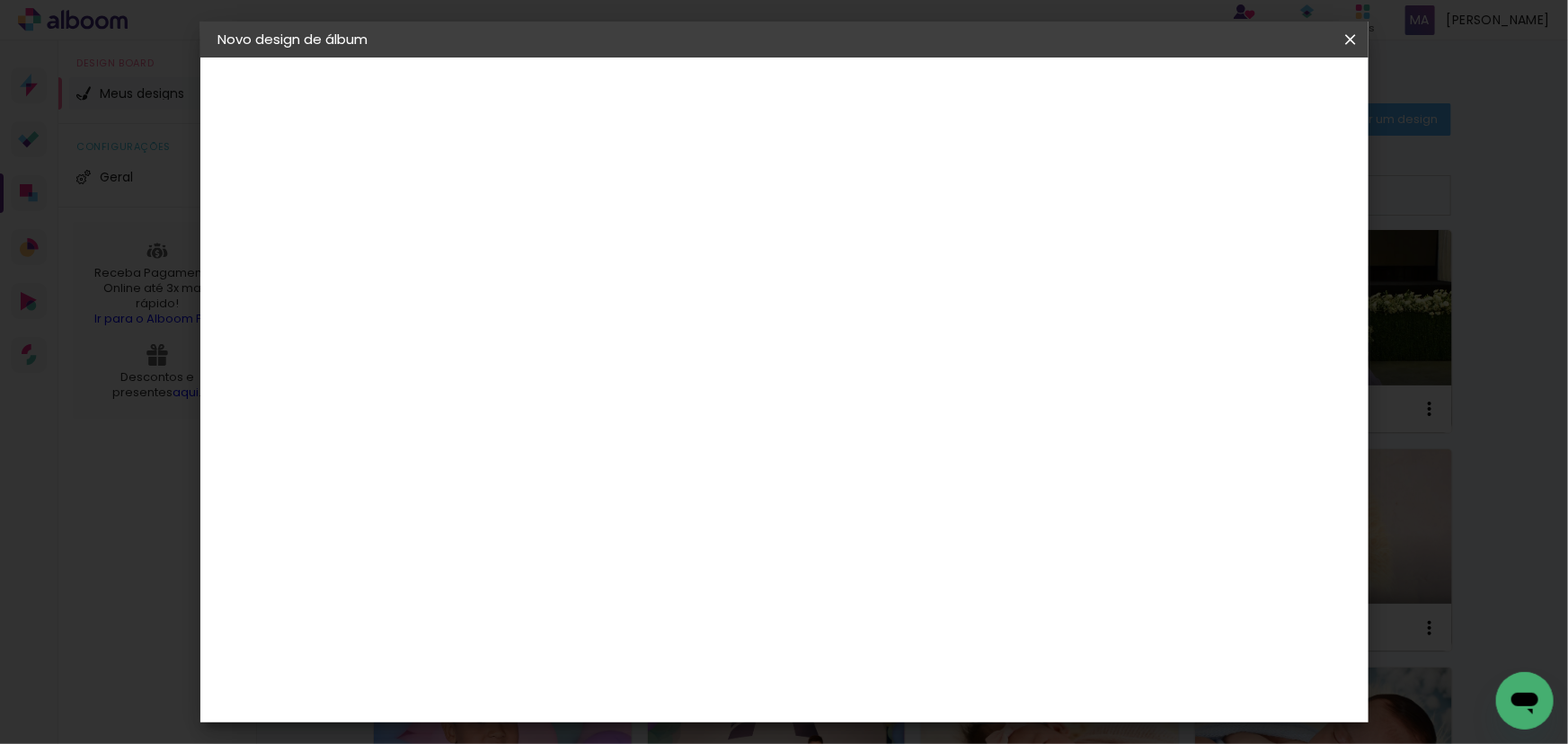
scroll to position [0, 0]
click at [1239, 89] on span "Iniciar design" at bounding box center [1199, 96] width 82 height 13
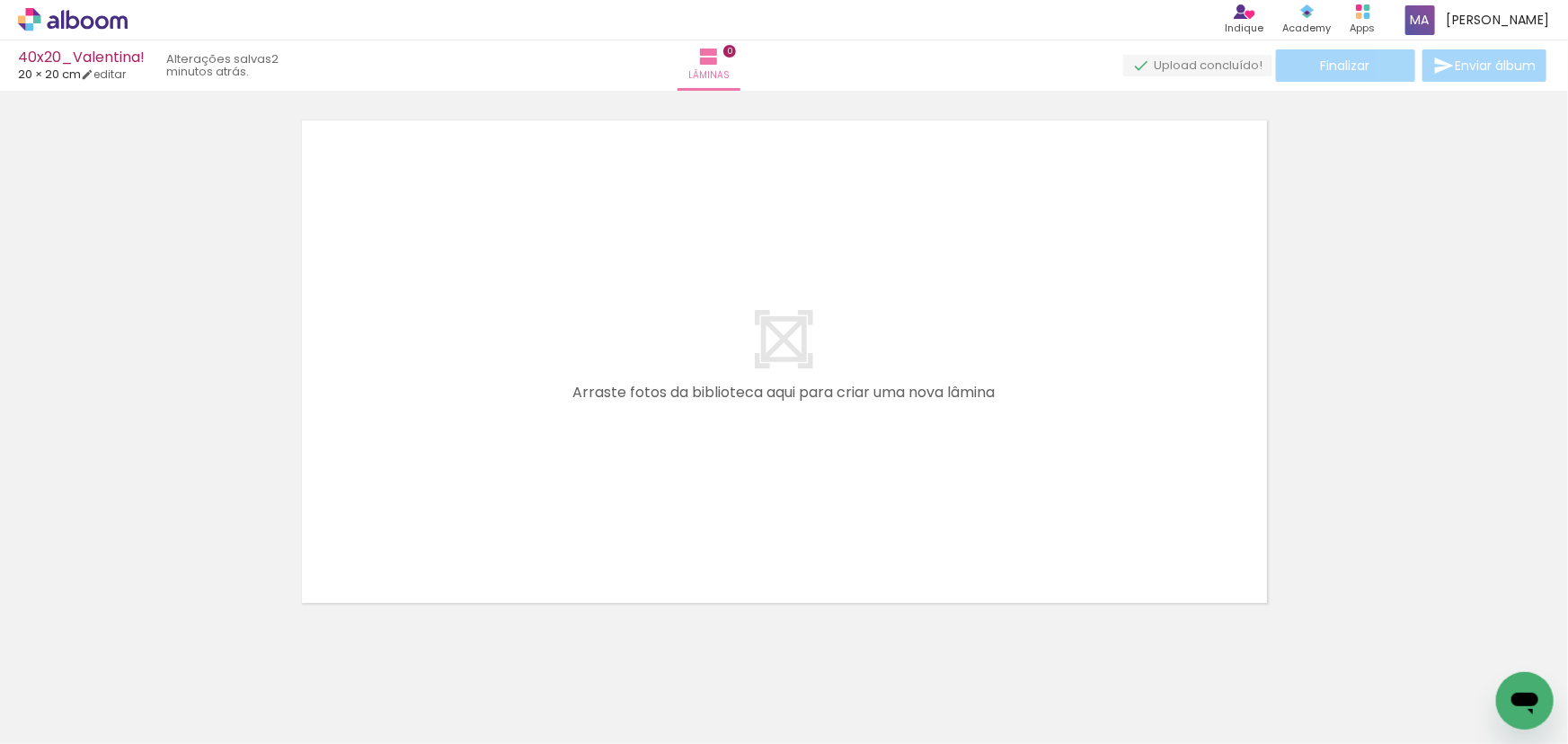
scroll to position [0, 1934]
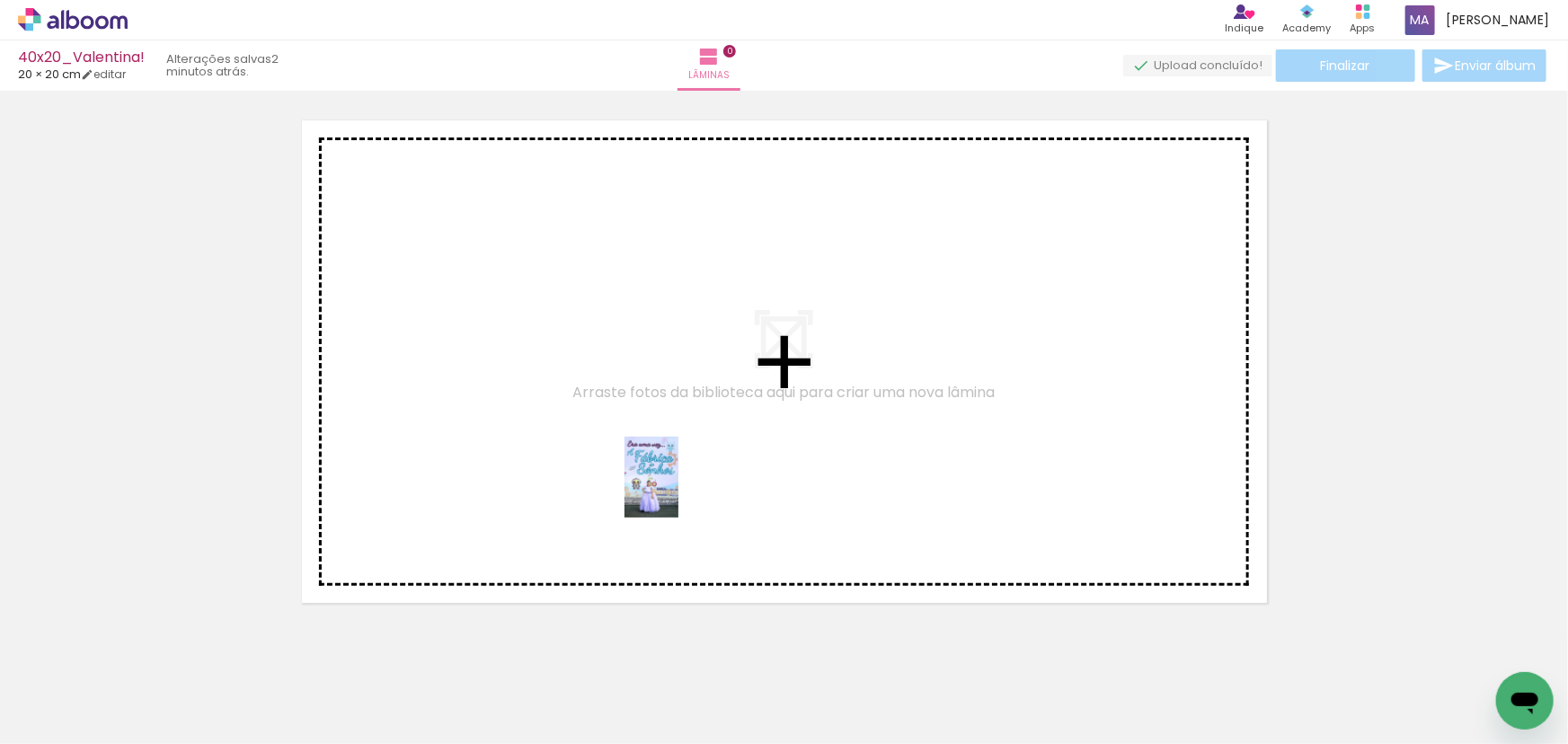
drag, startPoint x: 682, startPoint y: 596, endPoint x: 716, endPoint y: 537, distance: 68.1
click at [669, 441] on quentale-workspace at bounding box center [784, 372] width 1568 height 744
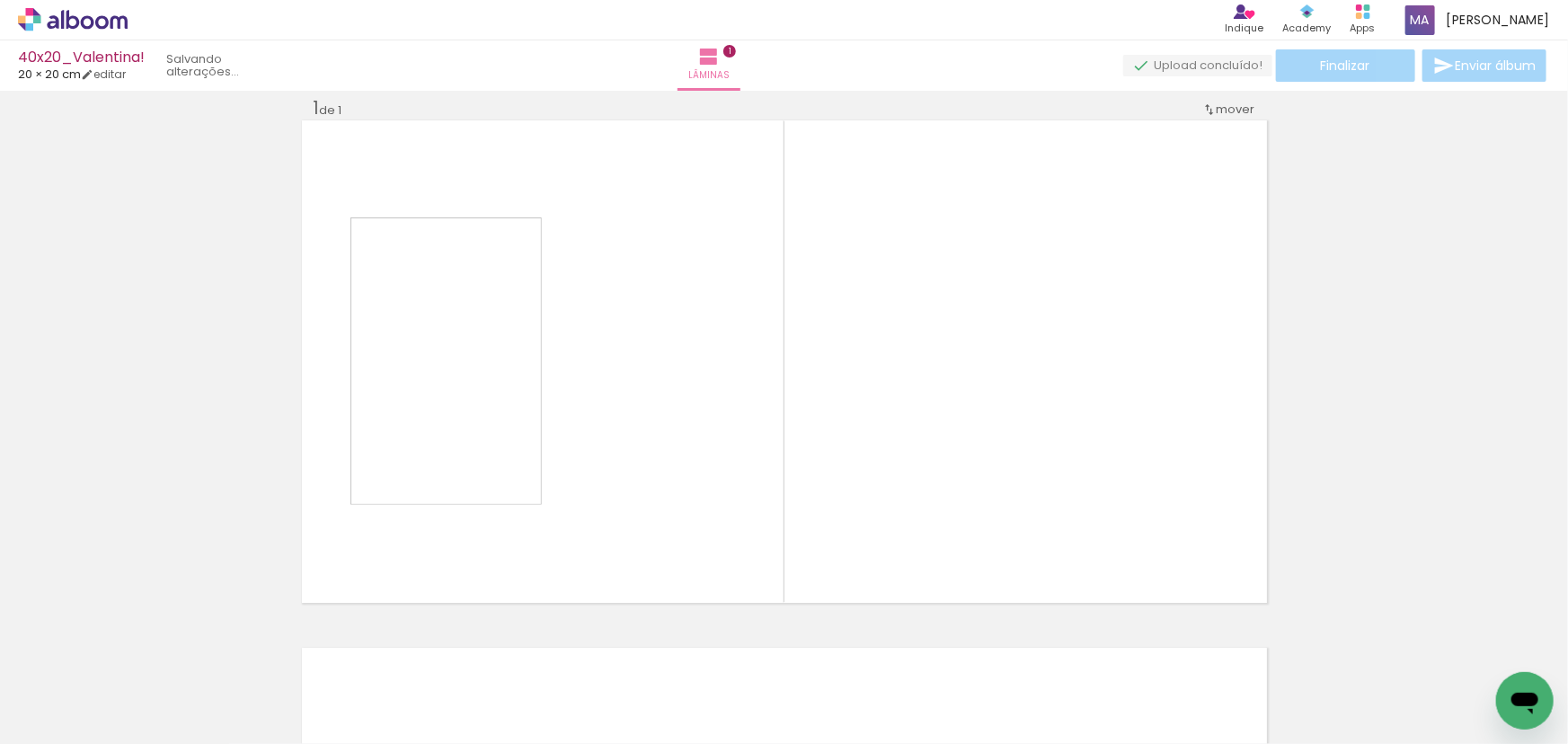
scroll to position [23, 0]
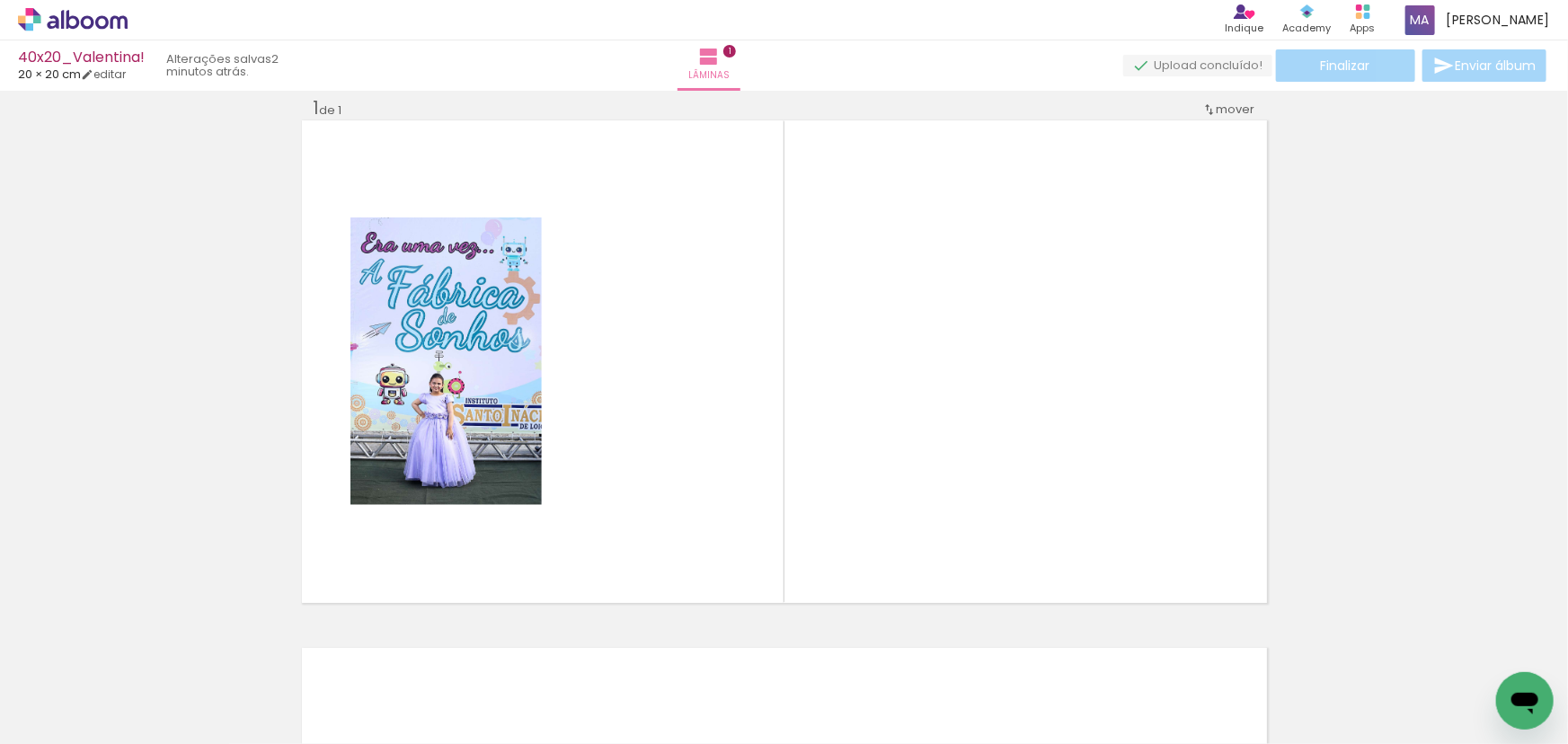
drag, startPoint x: 749, startPoint y: 606, endPoint x: 710, endPoint y: 496, distance: 116.7
click at [710, 496] on quentale-workspace at bounding box center [784, 372] width 1568 height 744
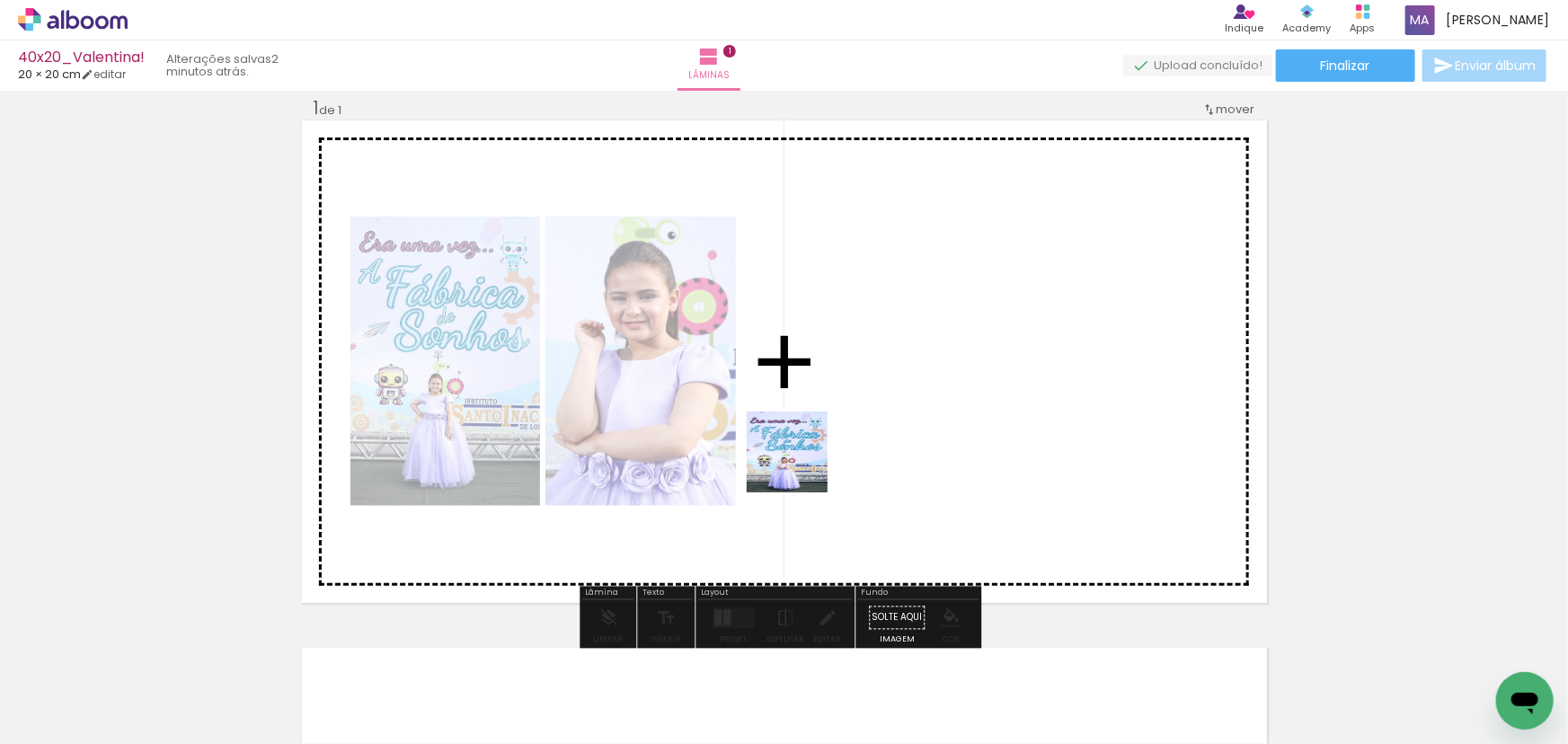
drag, startPoint x: 889, startPoint y: 698, endPoint x: 810, endPoint y: 521, distance: 193.8
click at [789, 429] on quentale-workspace at bounding box center [784, 372] width 1568 height 744
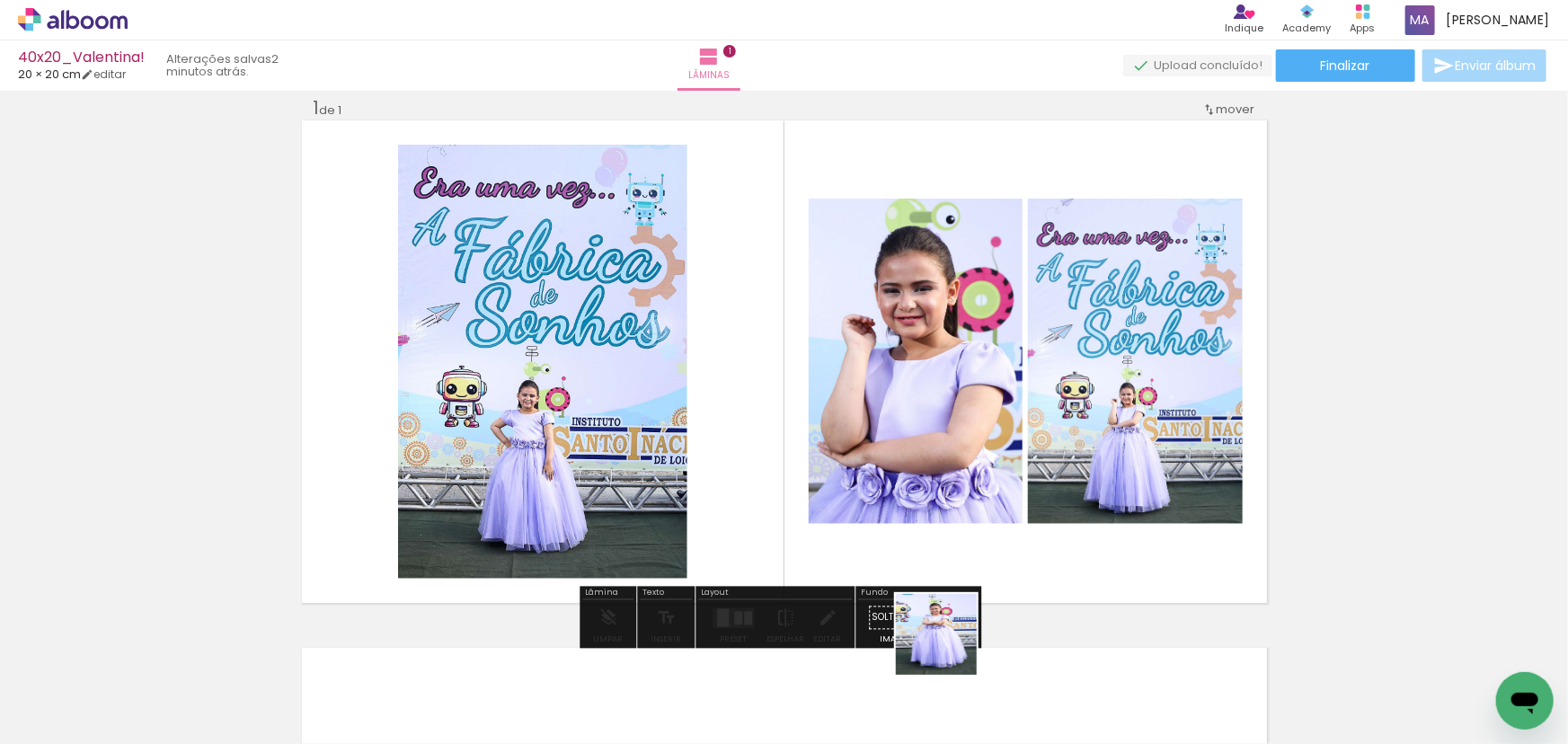
drag, startPoint x: 950, startPoint y: 647, endPoint x: 890, endPoint y: 459, distance: 197.3
click at [899, 460] on quentale-workspace at bounding box center [784, 372] width 1568 height 744
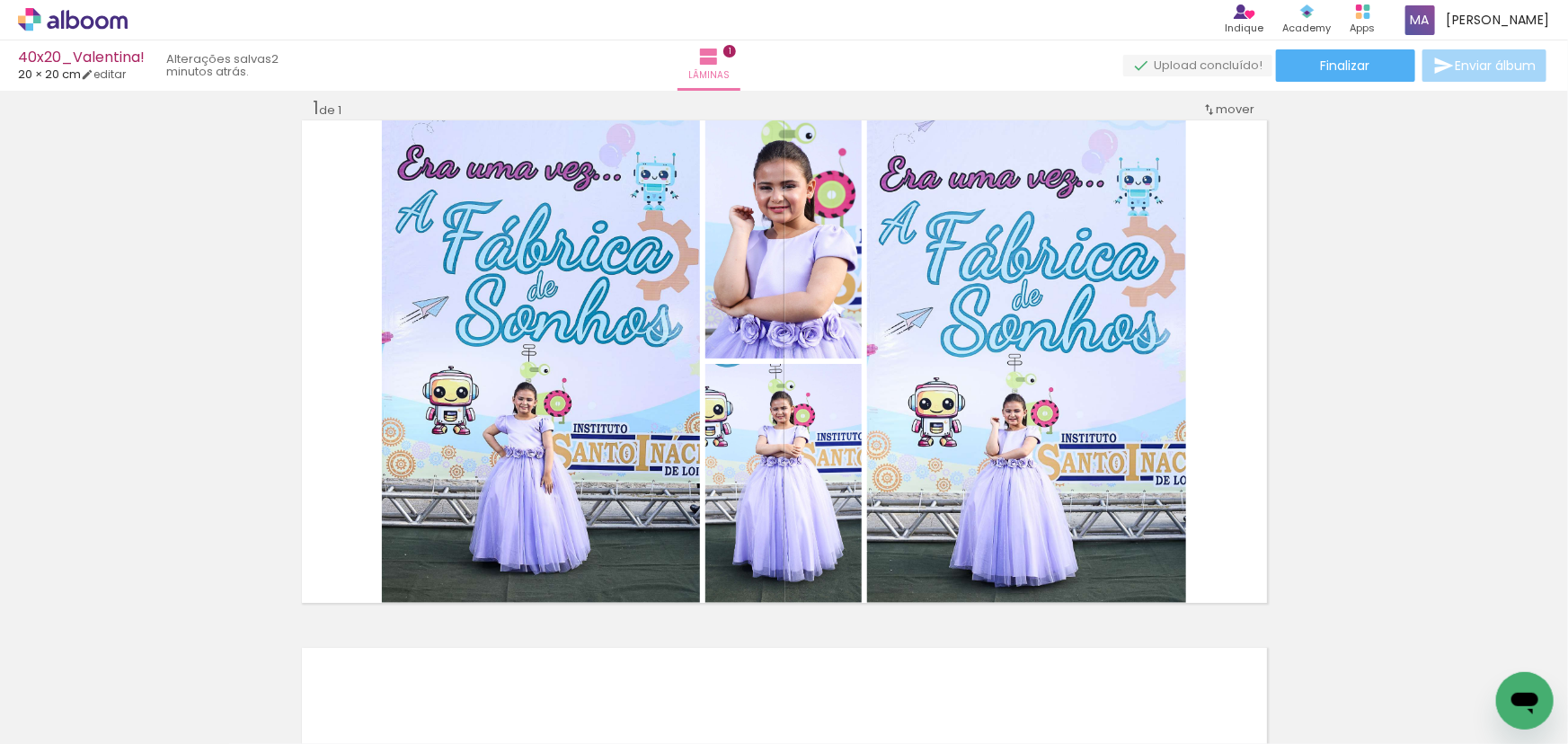
scroll to position [0, 1708]
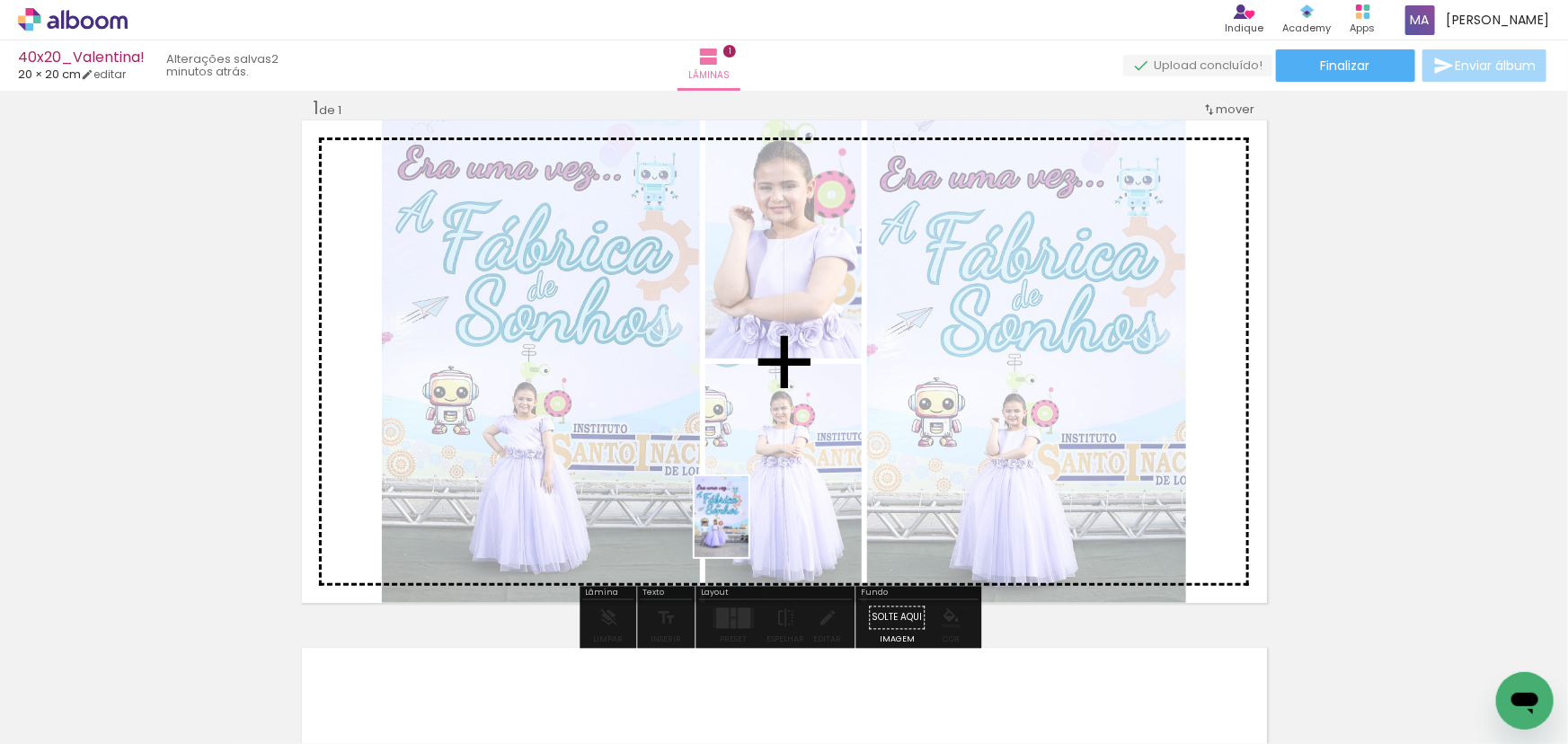
drag, startPoint x: 707, startPoint y: 664, endPoint x: 749, endPoint y: 530, distance: 140.4
click at [749, 530] on quentale-workspace at bounding box center [784, 372] width 1568 height 744
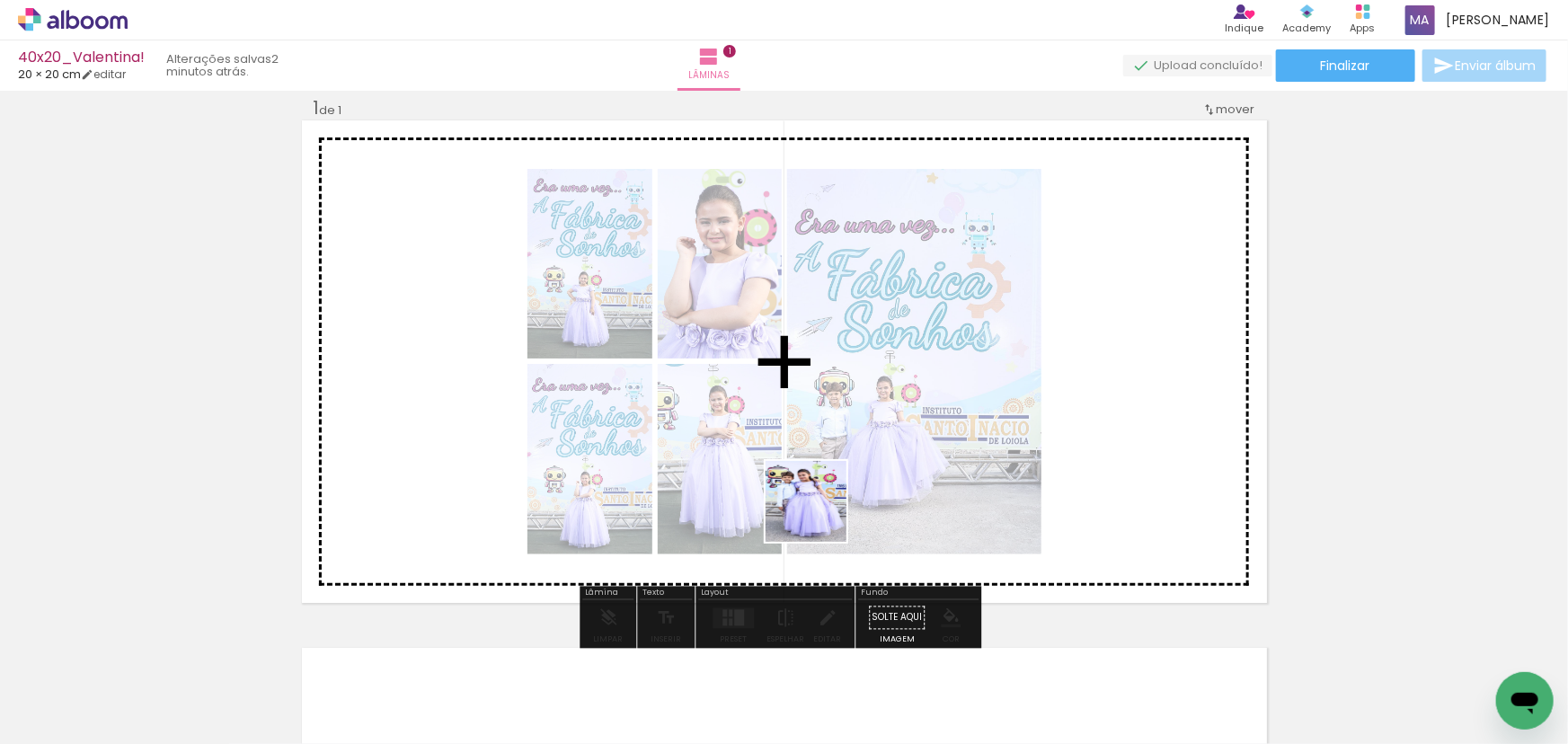
drag, startPoint x: 819, startPoint y: 592, endPoint x: 819, endPoint y: 511, distance: 81.0
click at [819, 512] on quentale-workspace at bounding box center [784, 372] width 1568 height 744
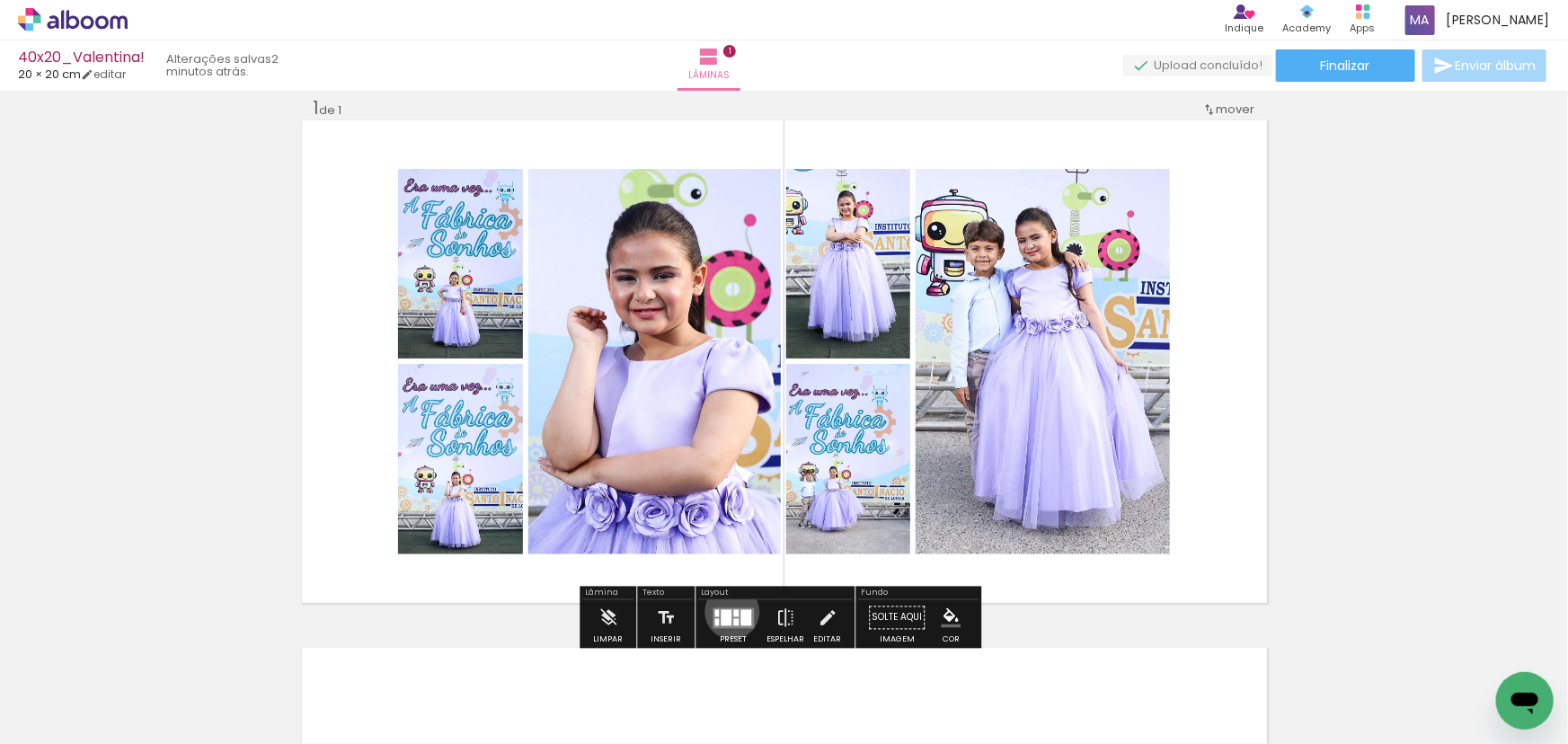
drag, startPoint x: 728, startPoint y: 611, endPoint x: 810, endPoint y: 593, distance: 84.0
click at [733, 612] on div at bounding box center [736, 613] width 5 height 7
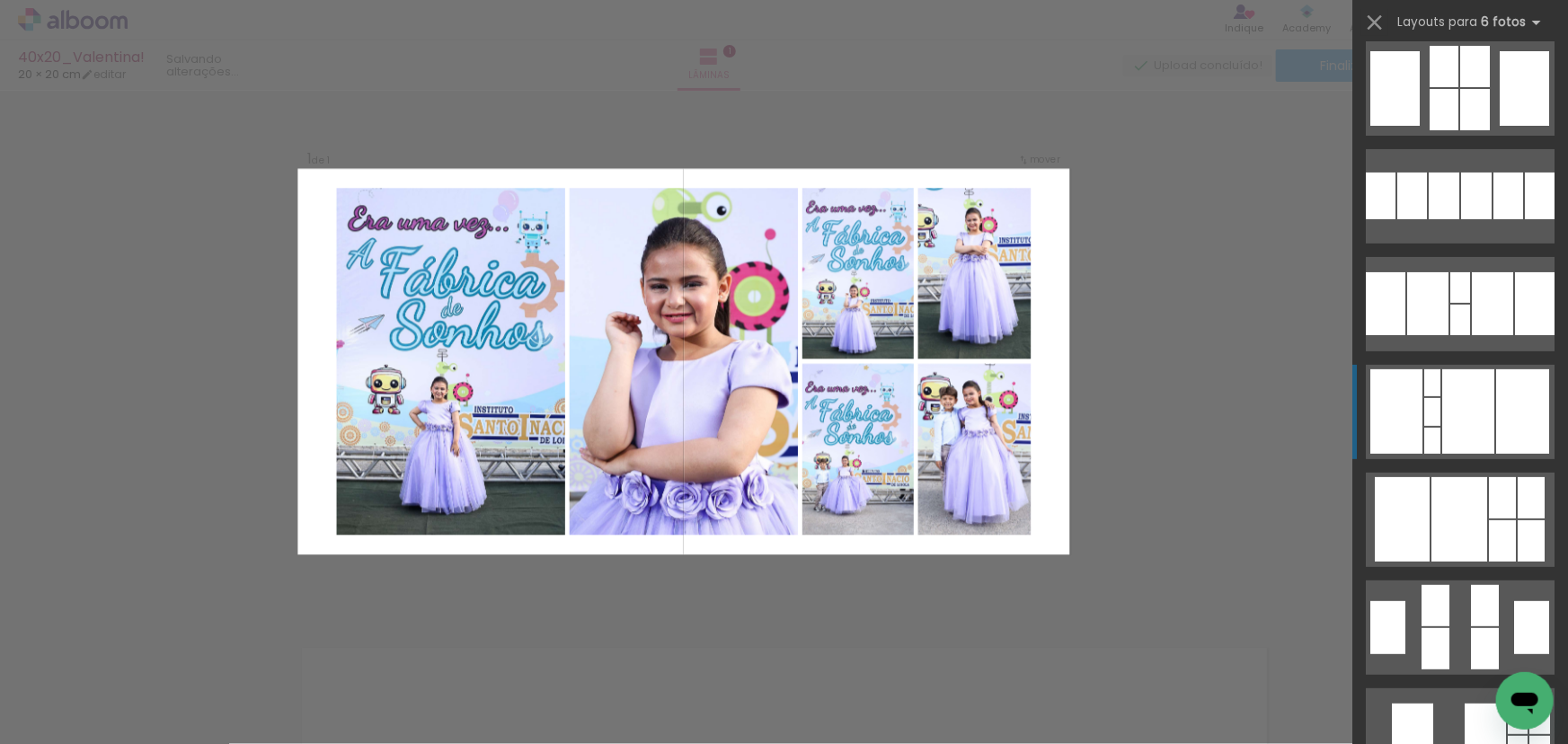
scroll to position [162, 0]
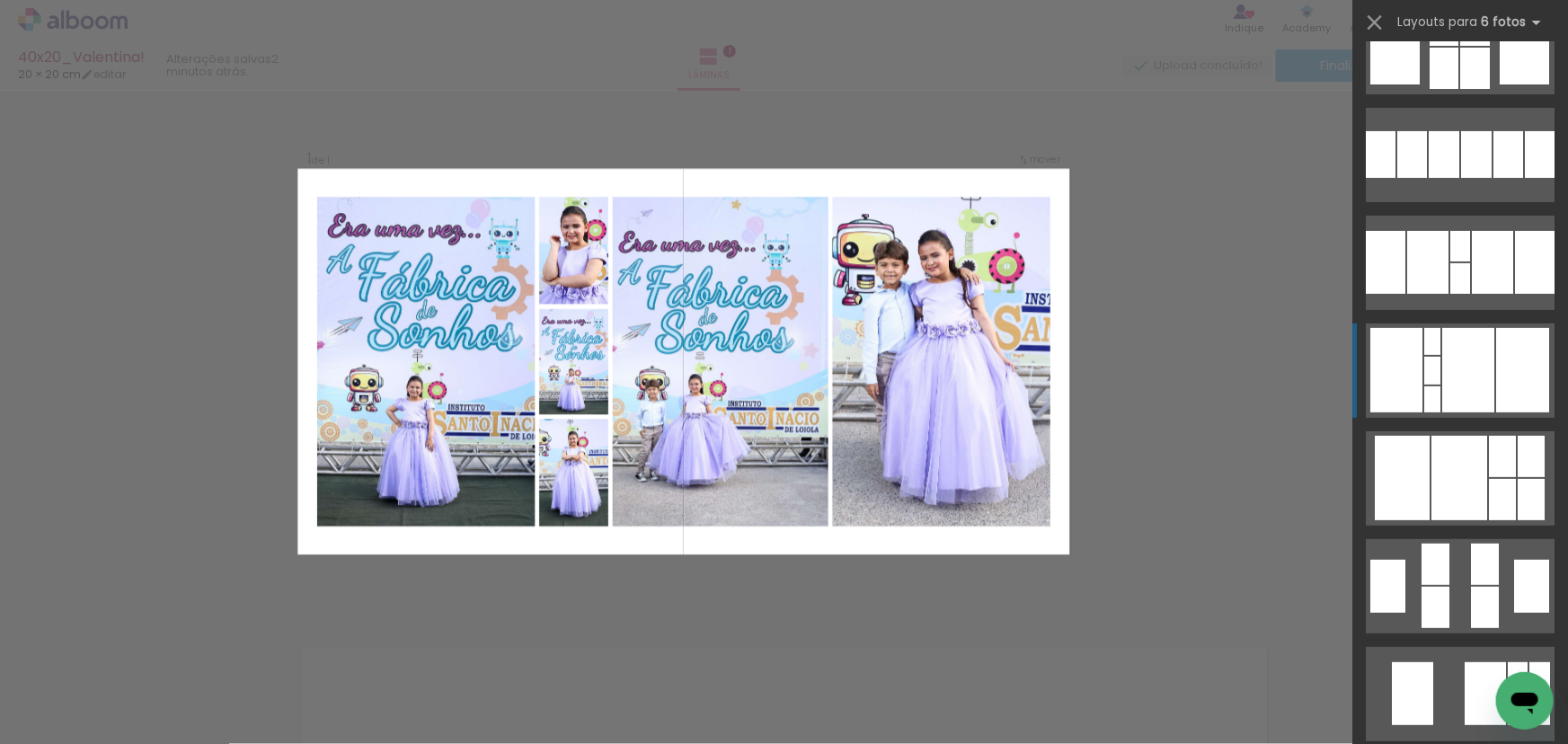
click at [1467, 387] on div at bounding box center [1468, 370] width 52 height 85
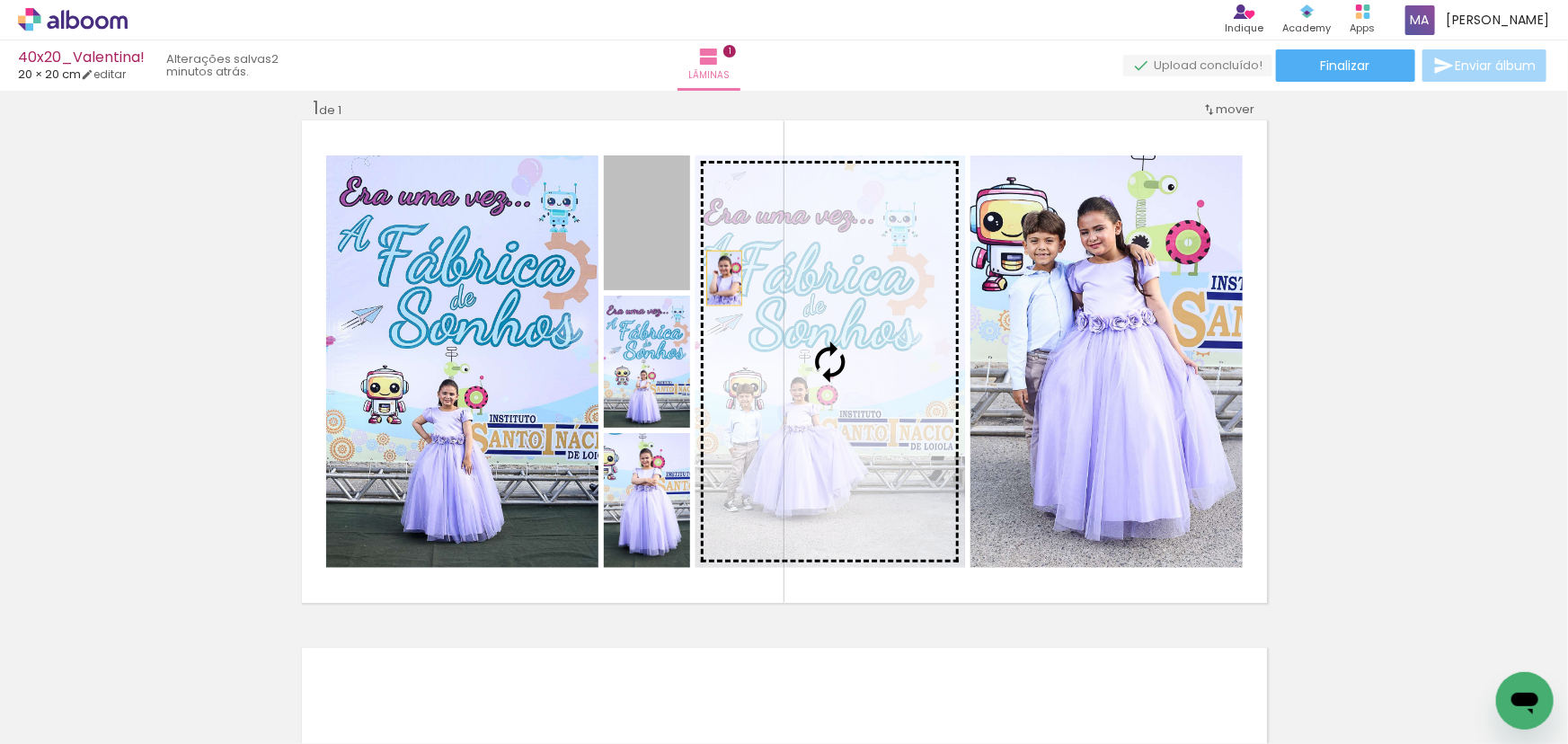
drag, startPoint x: 643, startPoint y: 253, endPoint x: 805, endPoint y: 310, distance: 171.7
click at [0, 0] on slot at bounding box center [0, 0] width 0 height 0
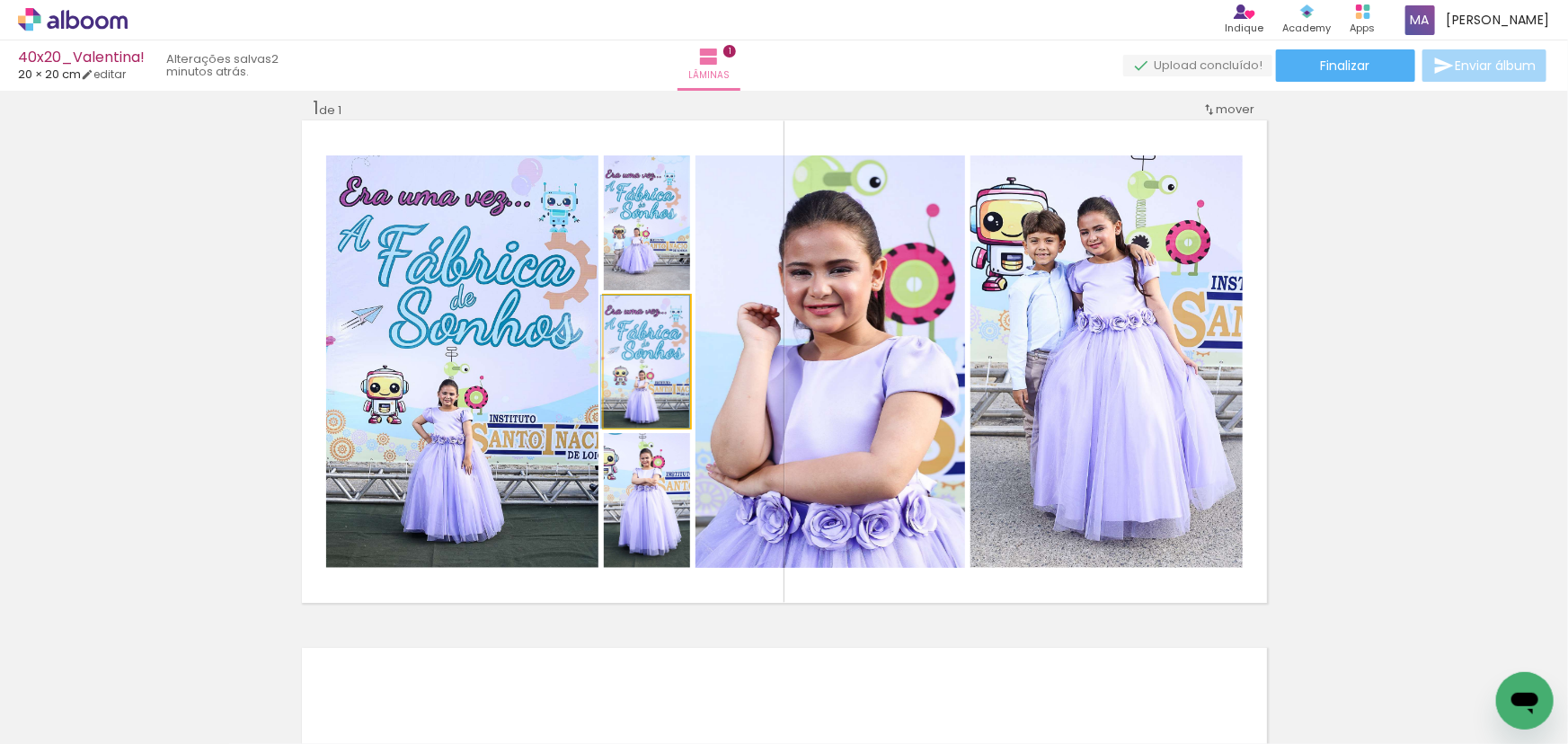
drag, startPoint x: 661, startPoint y: 378, endPoint x: 501, endPoint y: 388, distance: 160.3
click at [0, 0] on slot at bounding box center [0, 0] width 0 height 0
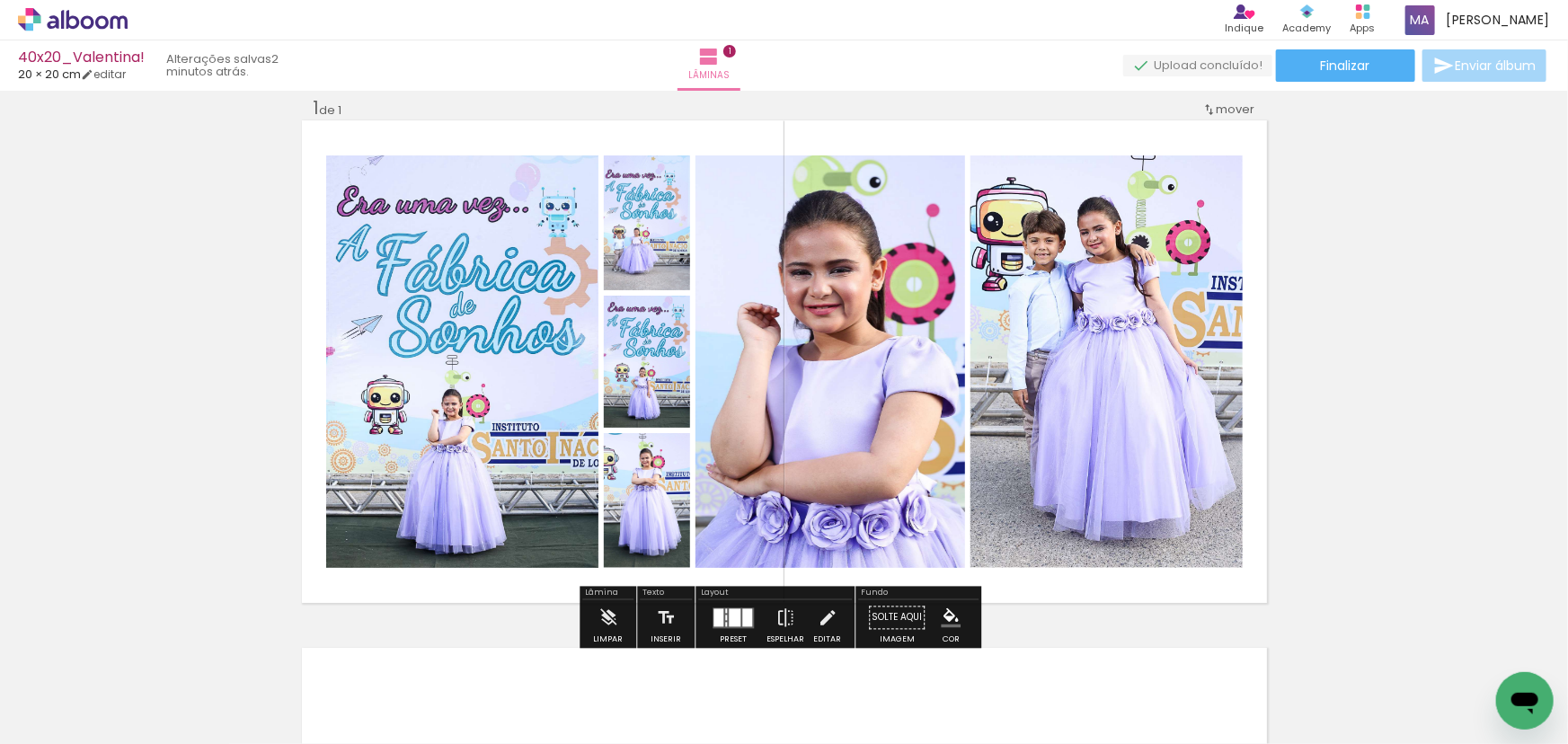
drag, startPoint x: 635, startPoint y: 495, endPoint x: 474, endPoint y: 439, distance: 170.5
click at [0, 0] on slot at bounding box center [0, 0] width 0 height 0
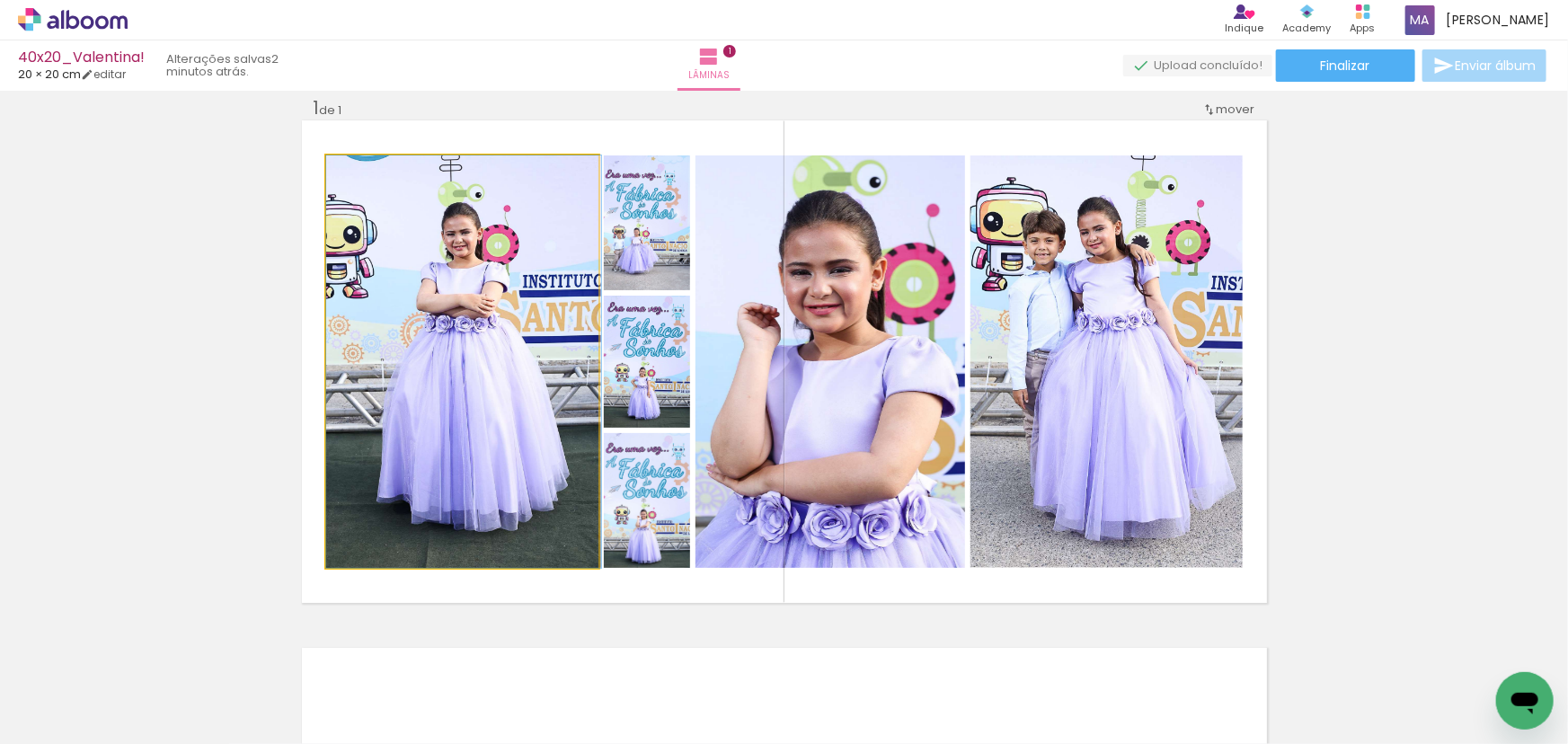
drag, startPoint x: 483, startPoint y: 419, endPoint x: 638, endPoint y: 461, distance: 160.6
click at [0, 0] on slot at bounding box center [0, 0] width 0 height 0
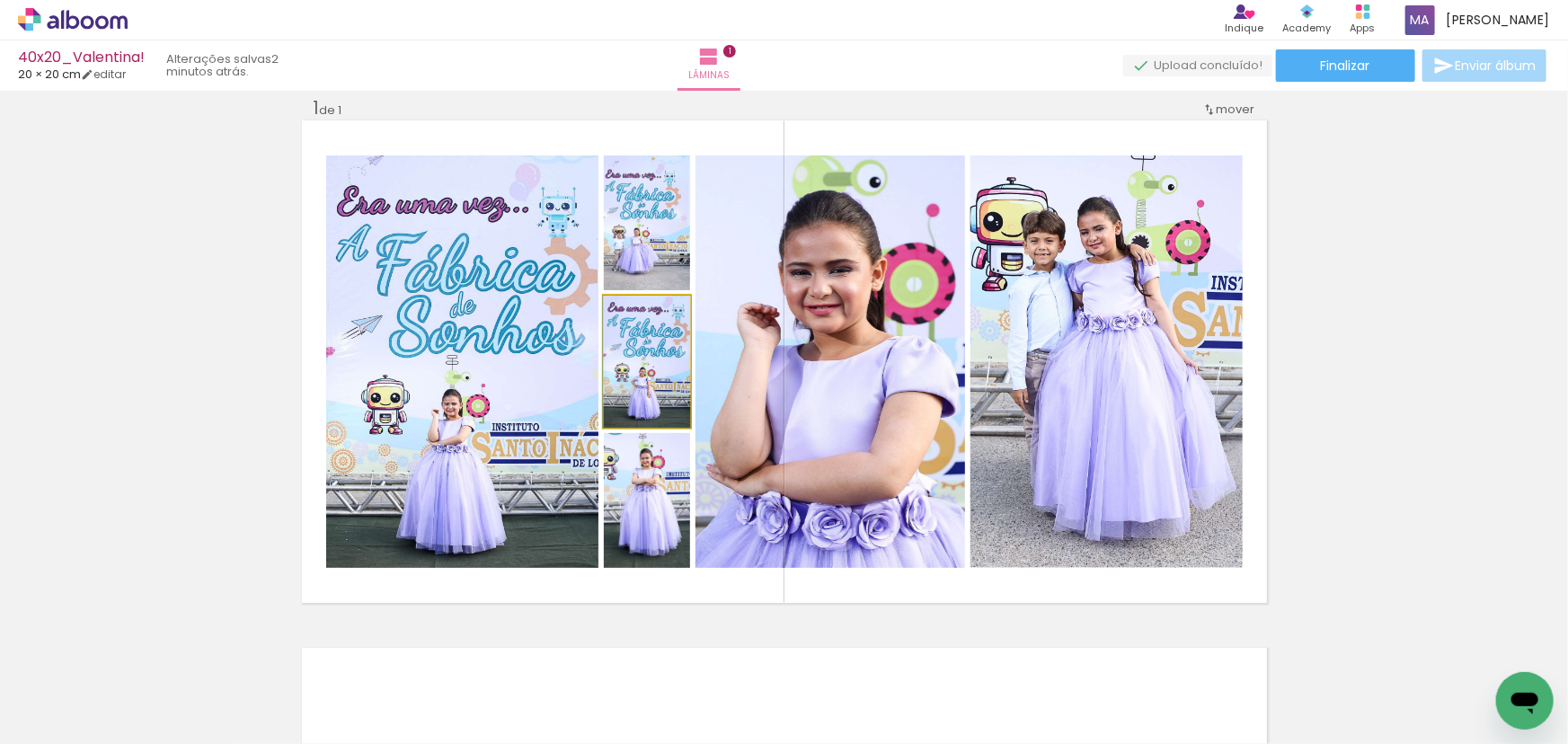
drag, startPoint x: 652, startPoint y: 379, endPoint x: 477, endPoint y: 399, distance: 176.1
click at [0, 0] on slot at bounding box center [0, 0] width 0 height 0
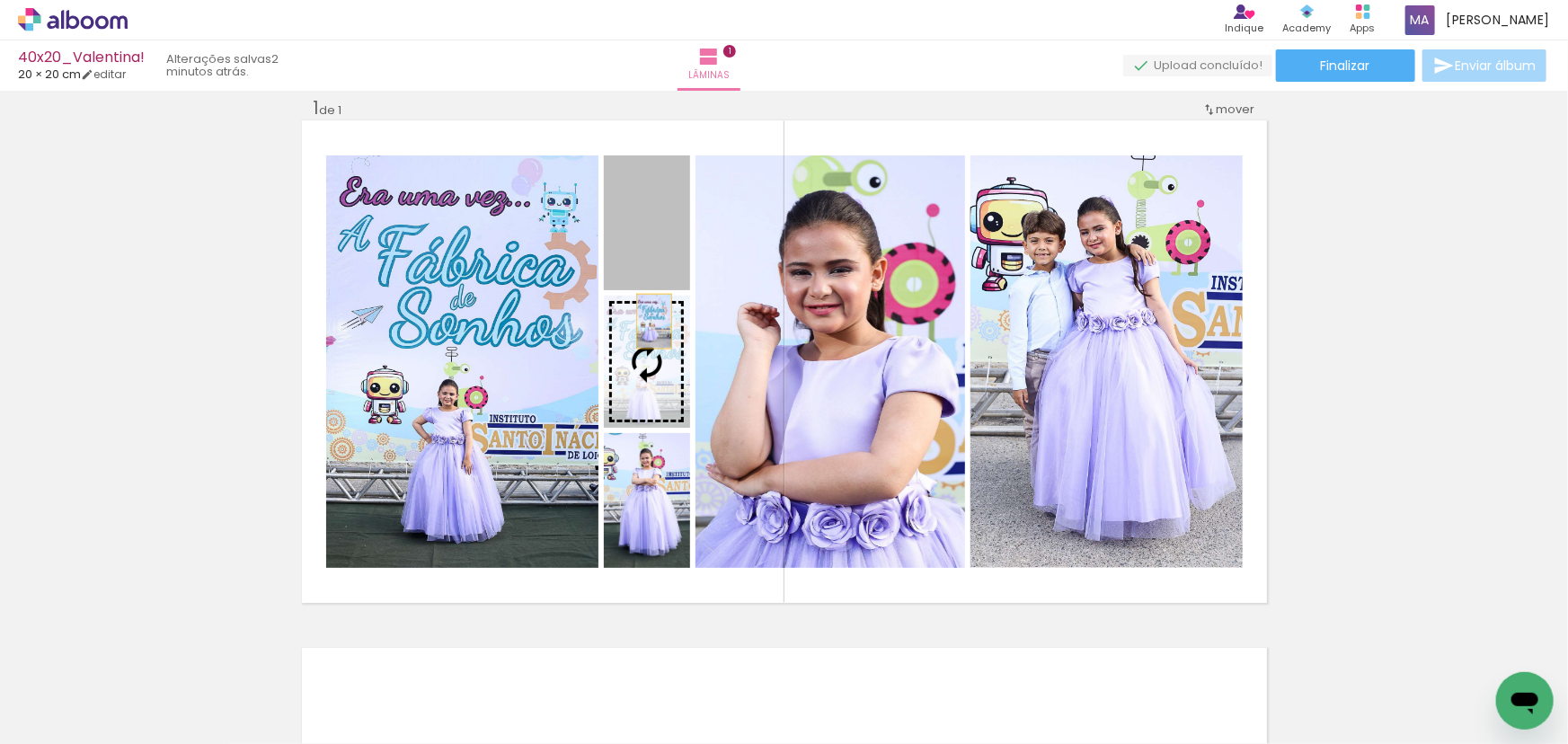
drag, startPoint x: 648, startPoint y: 238, endPoint x: 649, endPoint y: 359, distance: 121.0
click at [0, 0] on slot at bounding box center [0, 0] width 0 height 0
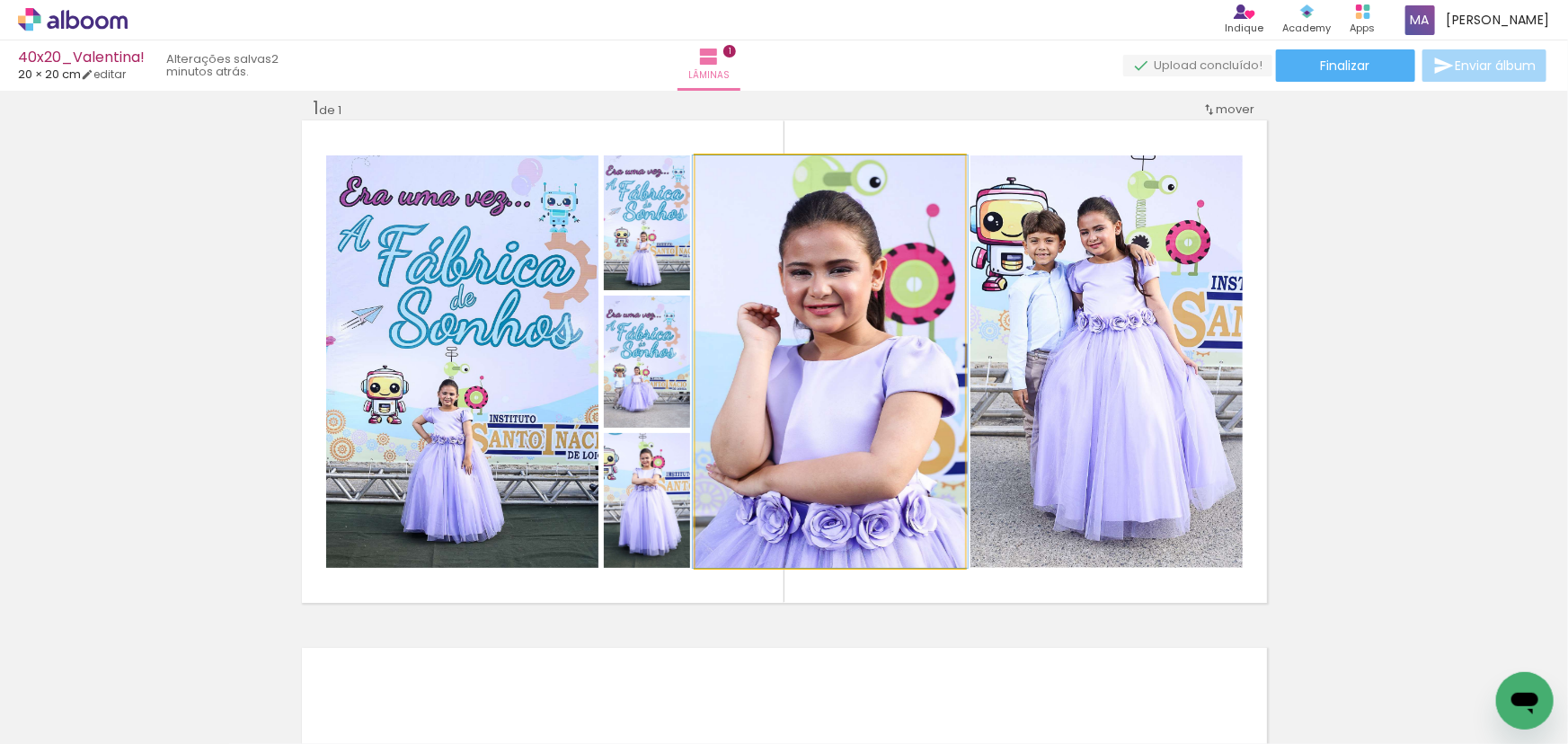
click at [831, 370] on quentale-photo at bounding box center [830, 361] width 270 height 412
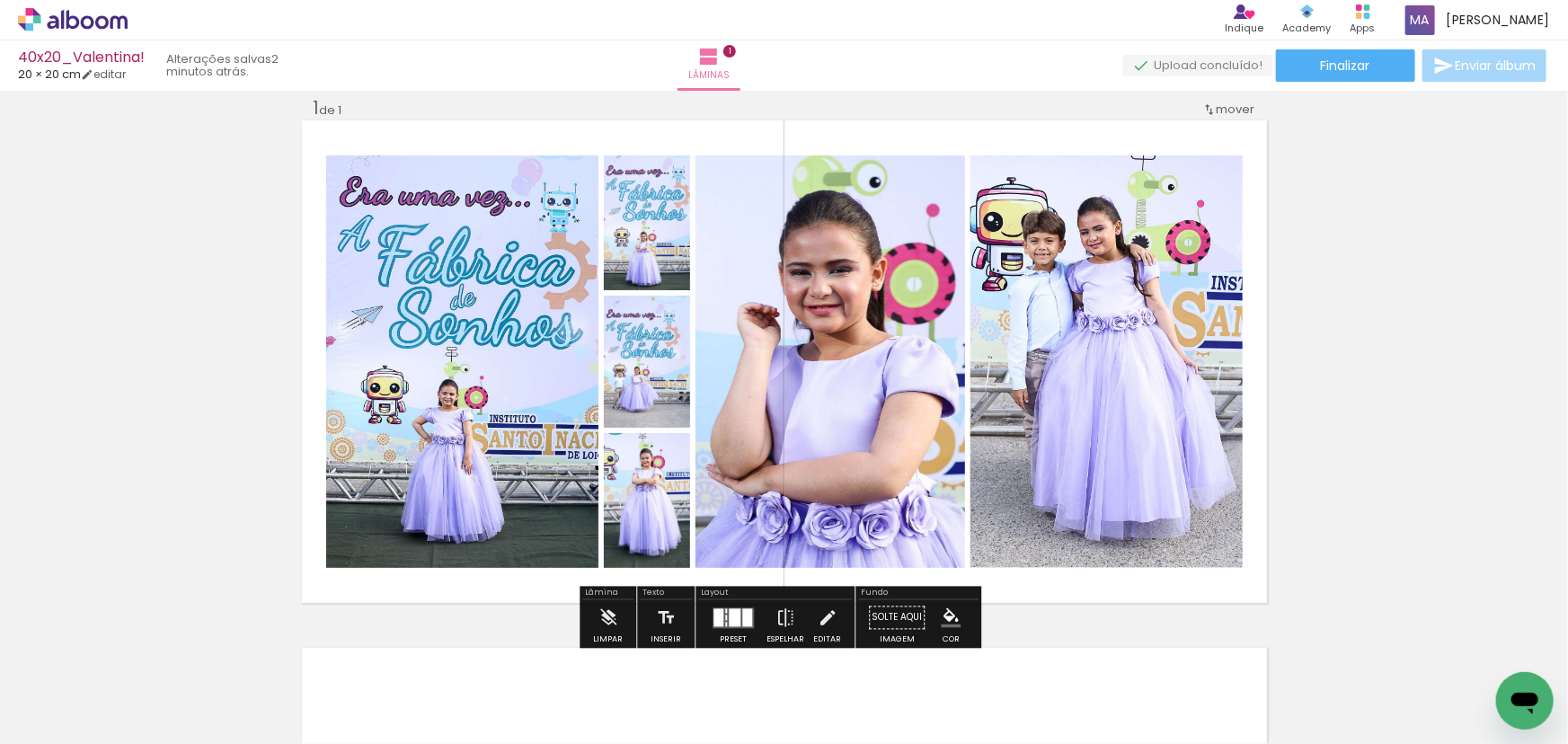
click at [1073, 348] on quentale-photo at bounding box center [1106, 361] width 272 height 412
click at [480, 326] on quentale-photo at bounding box center [462, 361] width 272 height 412
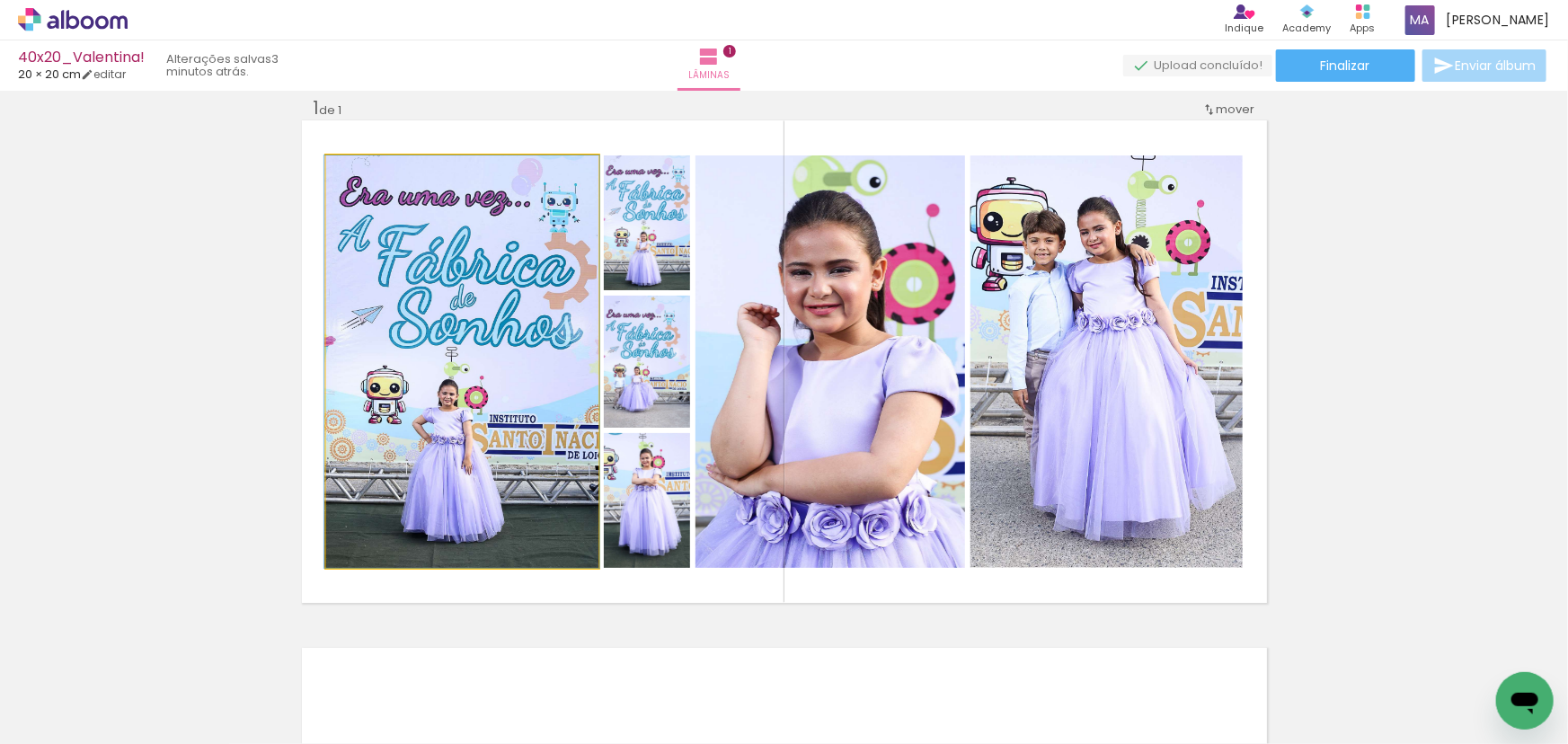
click at [480, 326] on quentale-photo at bounding box center [462, 361] width 272 height 412
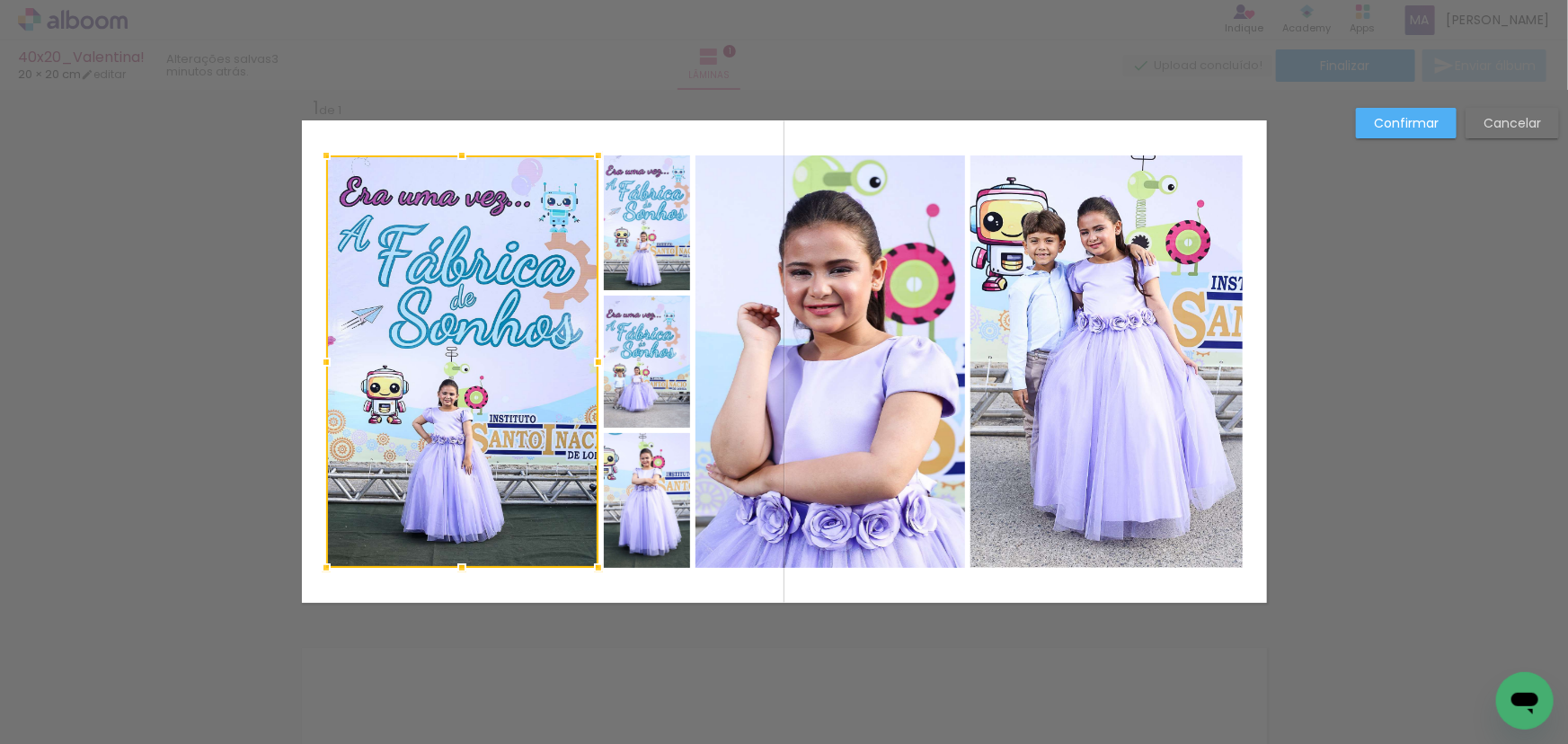
click at [673, 233] on quentale-photo at bounding box center [647, 222] width 87 height 135
click at [655, 365] on div at bounding box center [508, 361] width 364 height 412
click at [633, 479] on div at bounding box center [508, 361] width 364 height 412
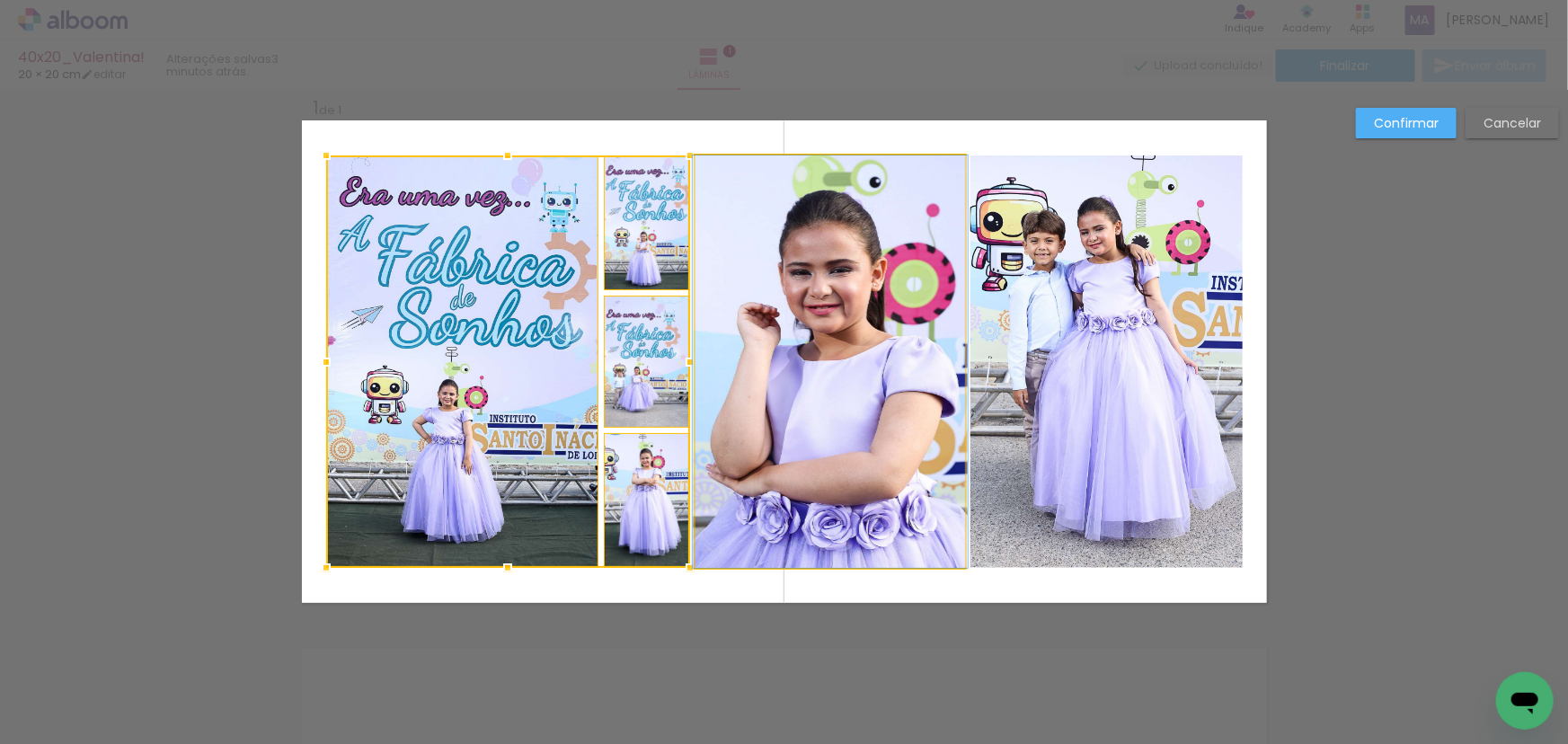
click at [774, 447] on quentale-photo at bounding box center [830, 361] width 270 height 412
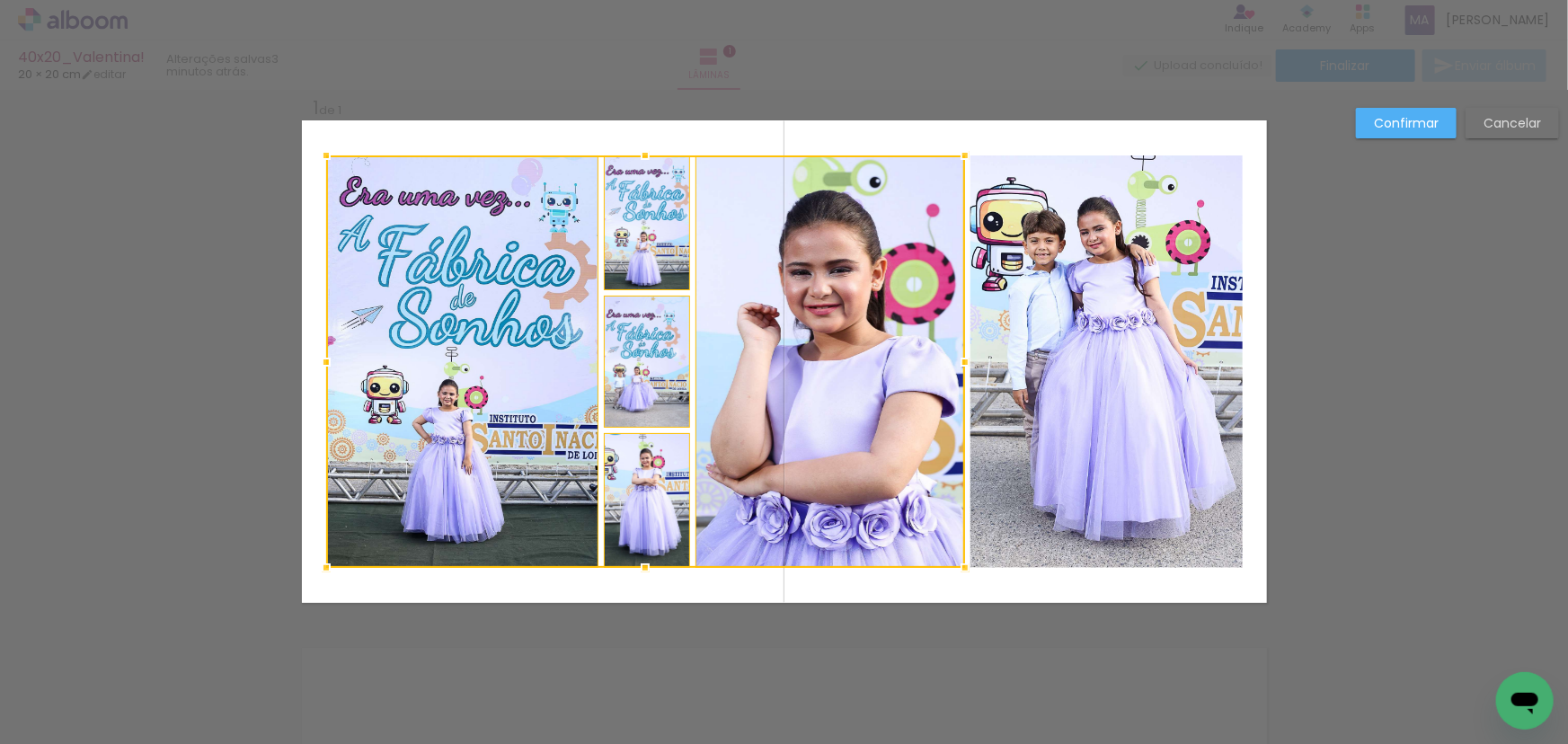
click at [1096, 357] on quentale-photo at bounding box center [1106, 361] width 272 height 412
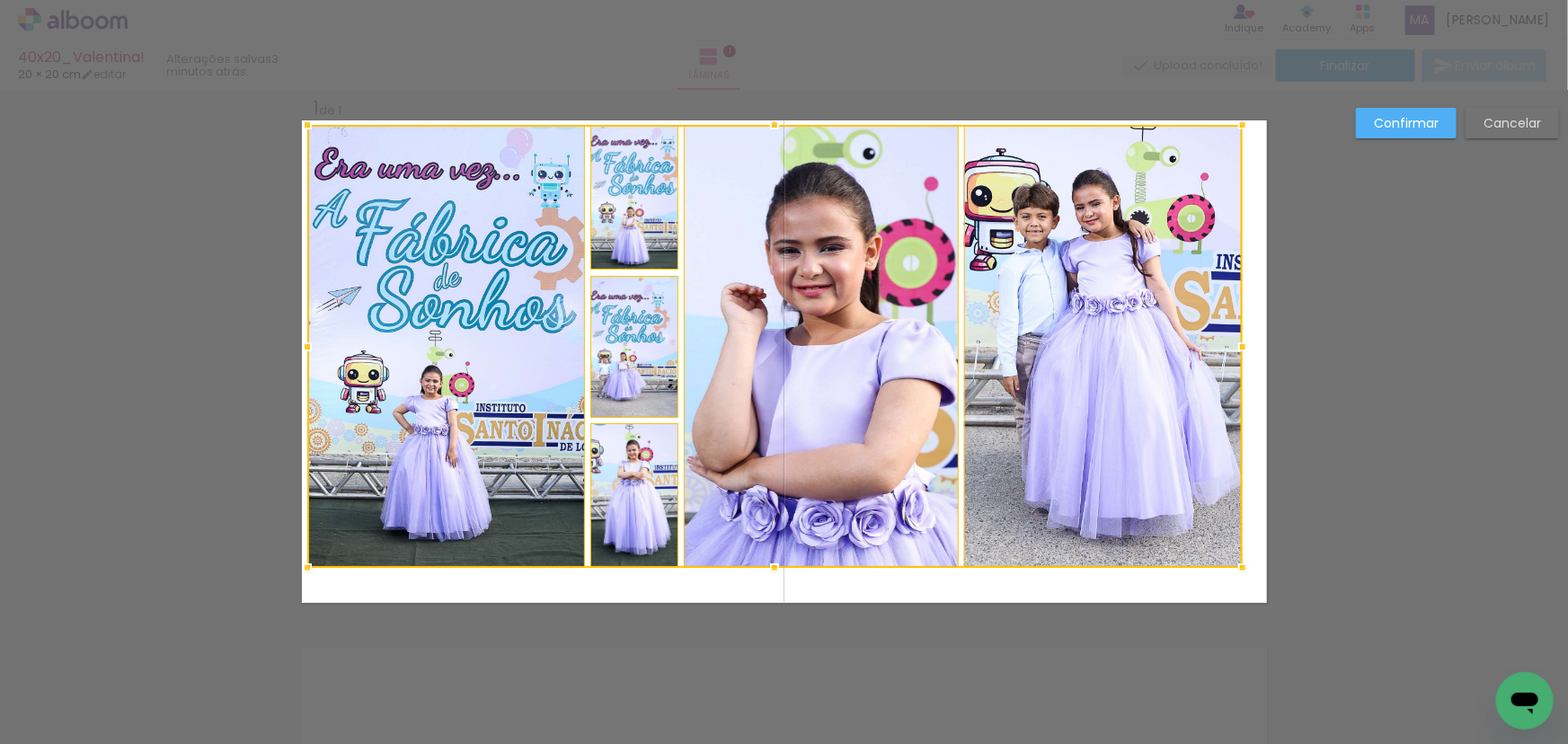
drag, startPoint x: 319, startPoint y: 148, endPoint x: 300, endPoint y: 126, distance: 29.1
click at [300, 126] on div at bounding box center [306, 124] width 36 height 36
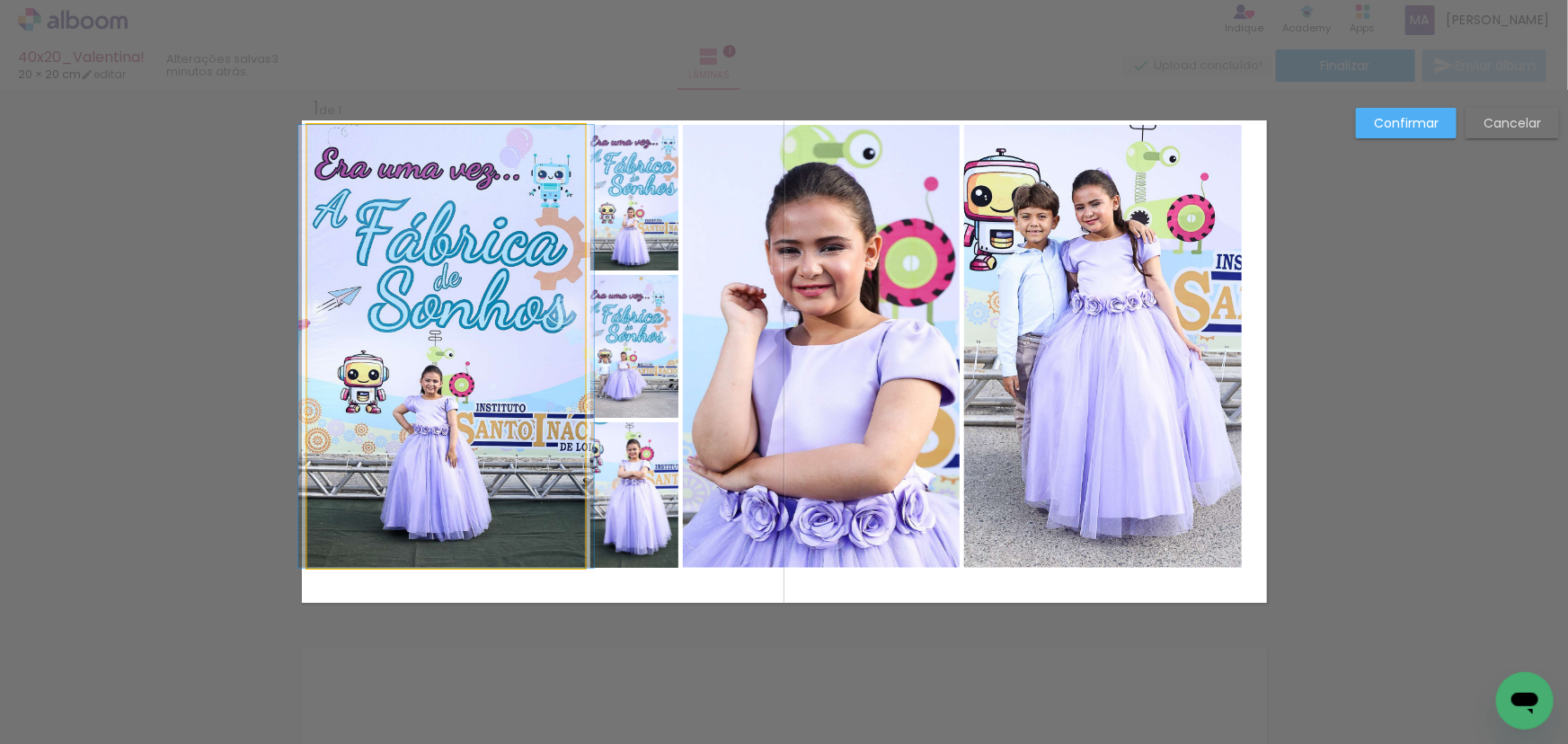
click at [482, 330] on quentale-photo at bounding box center [446, 346] width 278 height 443
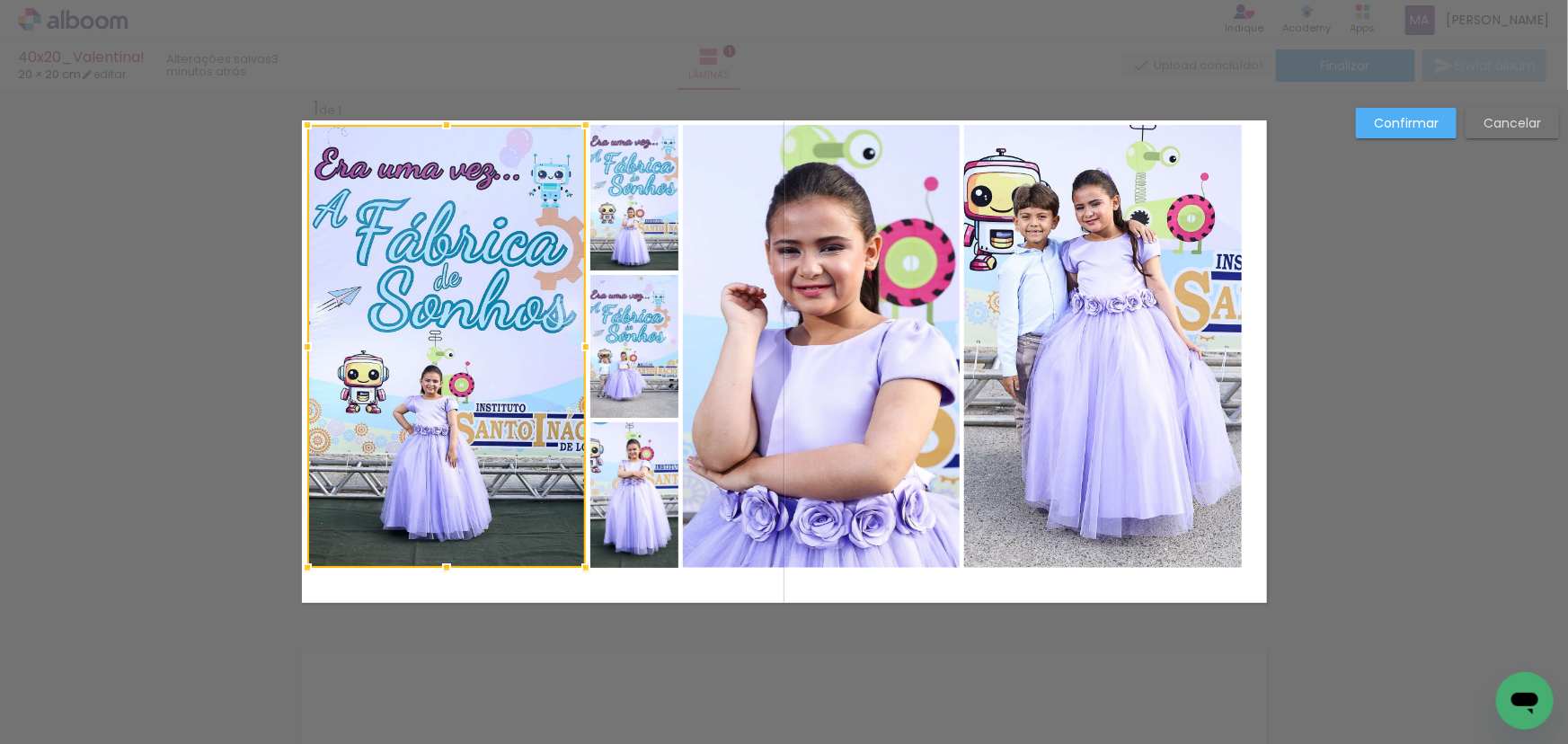
click at [647, 215] on quentale-photo at bounding box center [635, 198] width 89 height 146
click at [647, 337] on div at bounding box center [493, 346] width 372 height 443
click at [622, 456] on div at bounding box center [493, 346] width 372 height 443
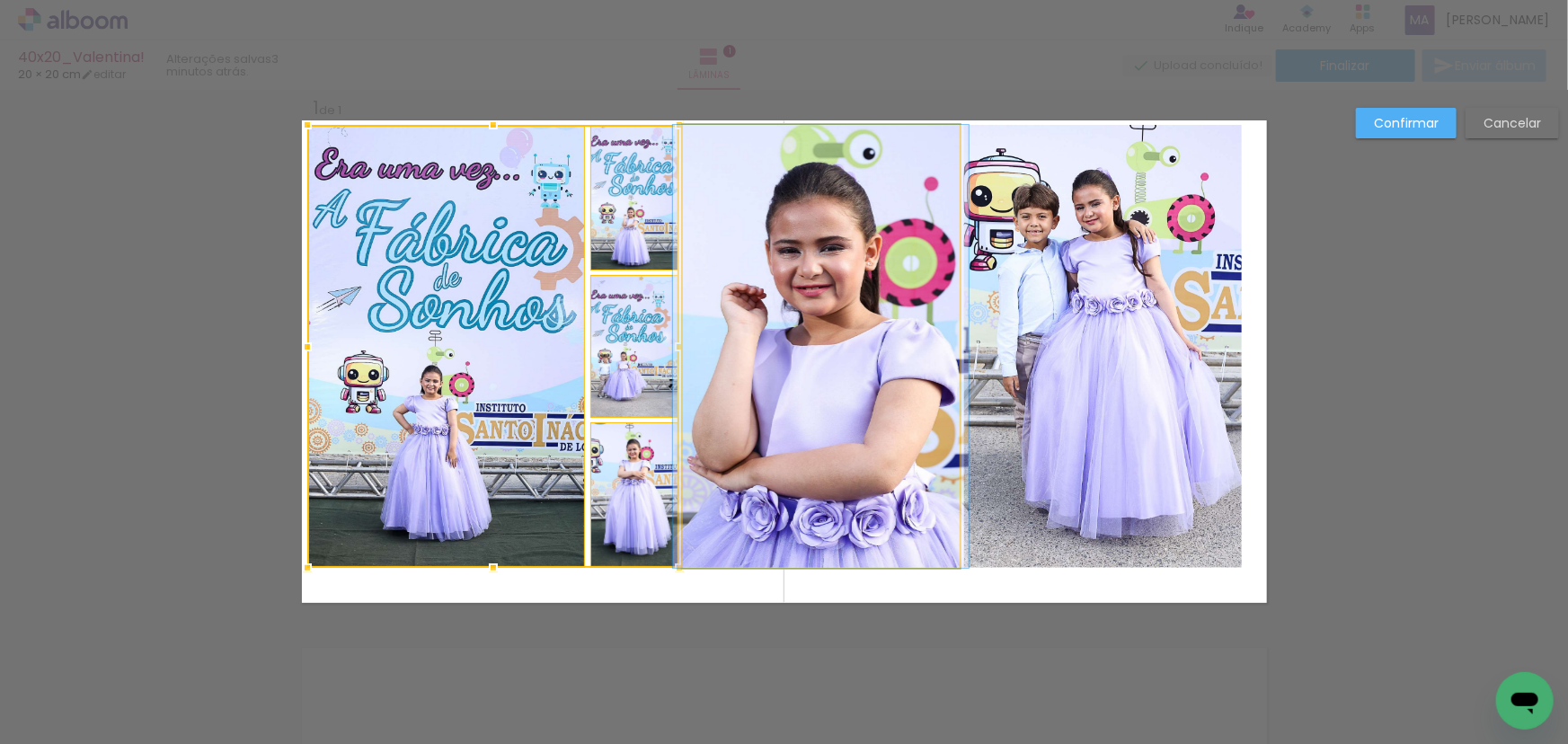
click at [780, 453] on quentale-photo at bounding box center [821, 346] width 275 height 443
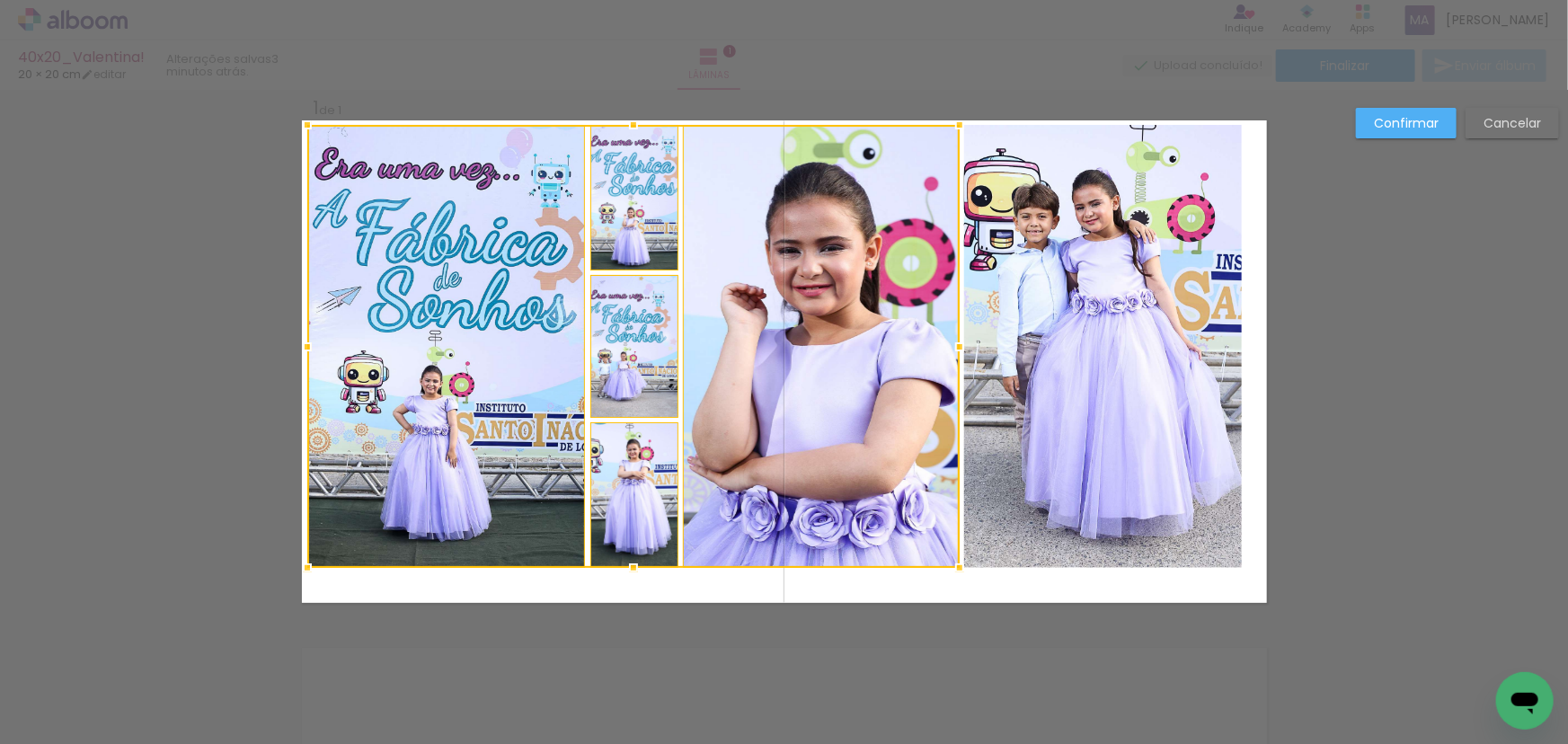
click at [1045, 418] on quentale-photo at bounding box center [1103, 346] width 278 height 443
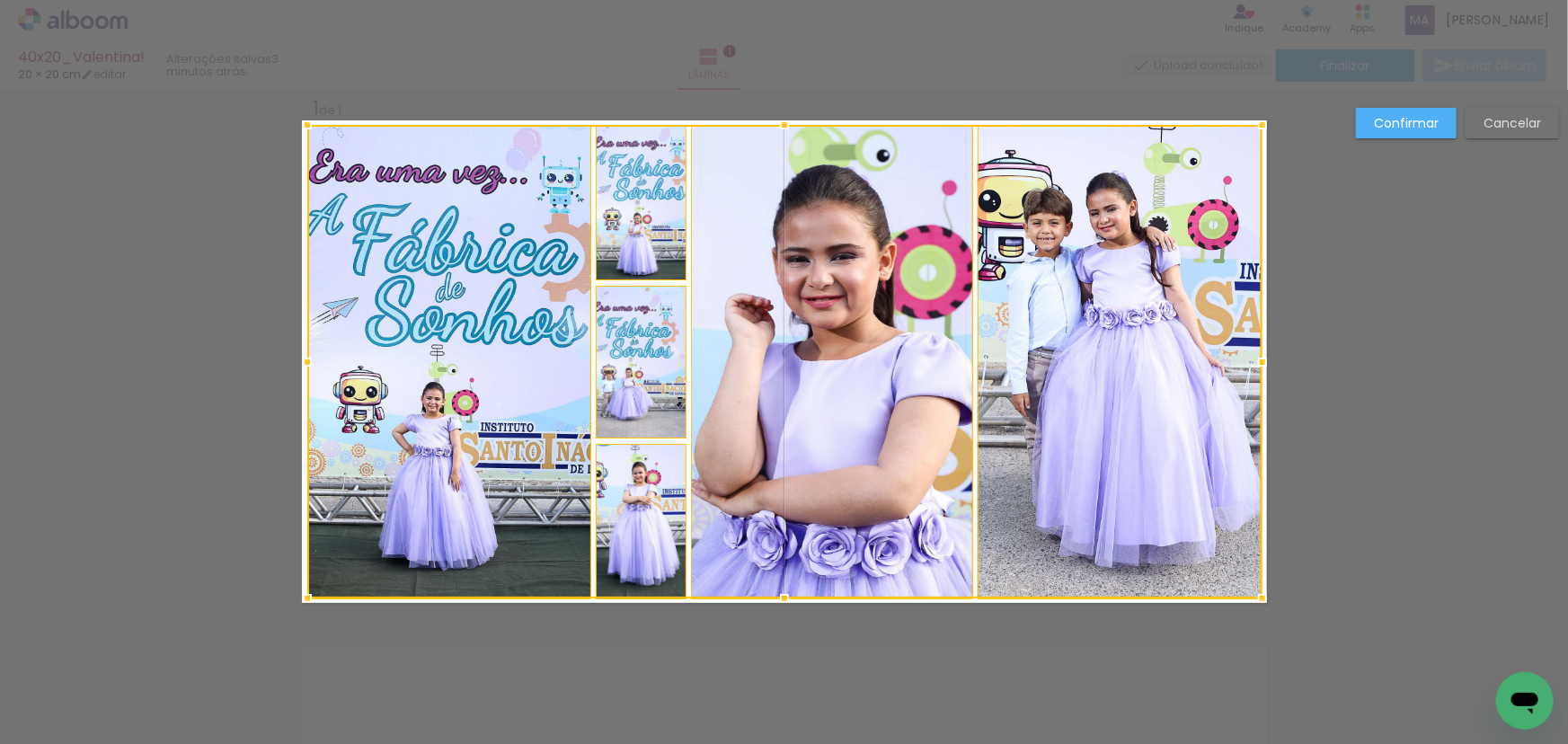
drag, startPoint x: 1239, startPoint y: 570, endPoint x: 1258, endPoint y: 602, distance: 37.2
click at [1258, 602] on div at bounding box center [1262, 597] width 36 height 36
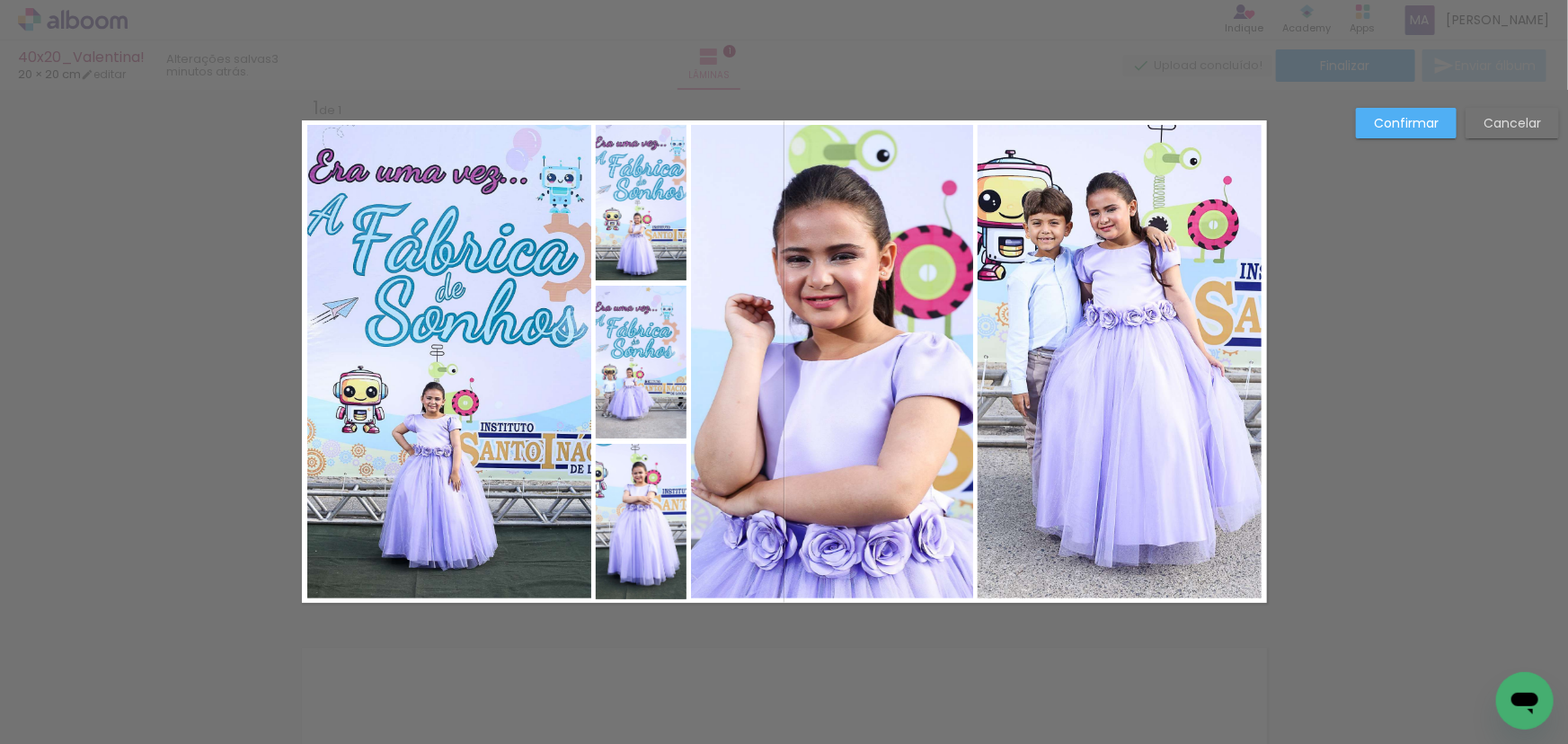
click at [0, 0] on slot "Confirmar" at bounding box center [0, 0] width 0 height 0
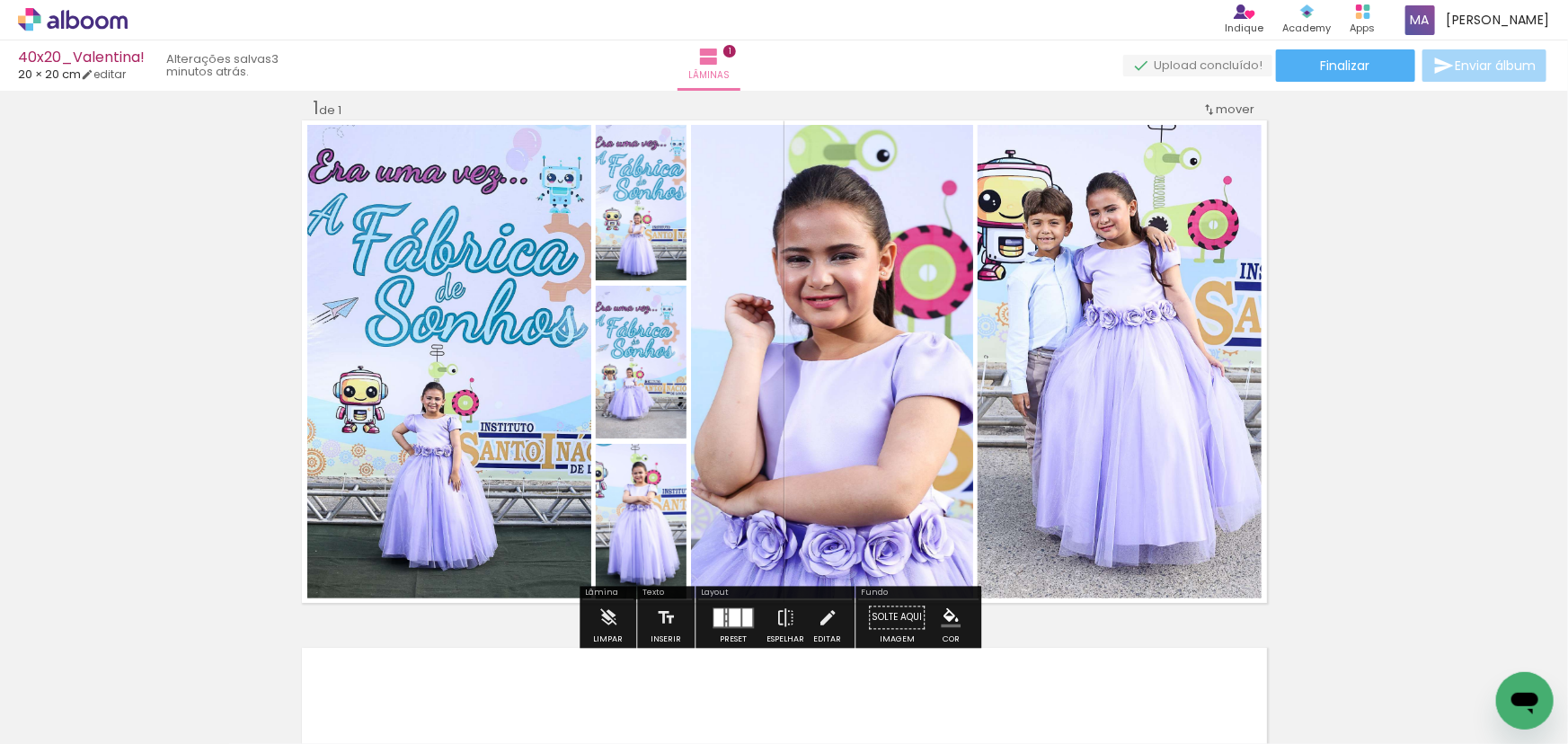
click at [1140, 369] on quentale-photo at bounding box center [1119, 361] width 284 height 473
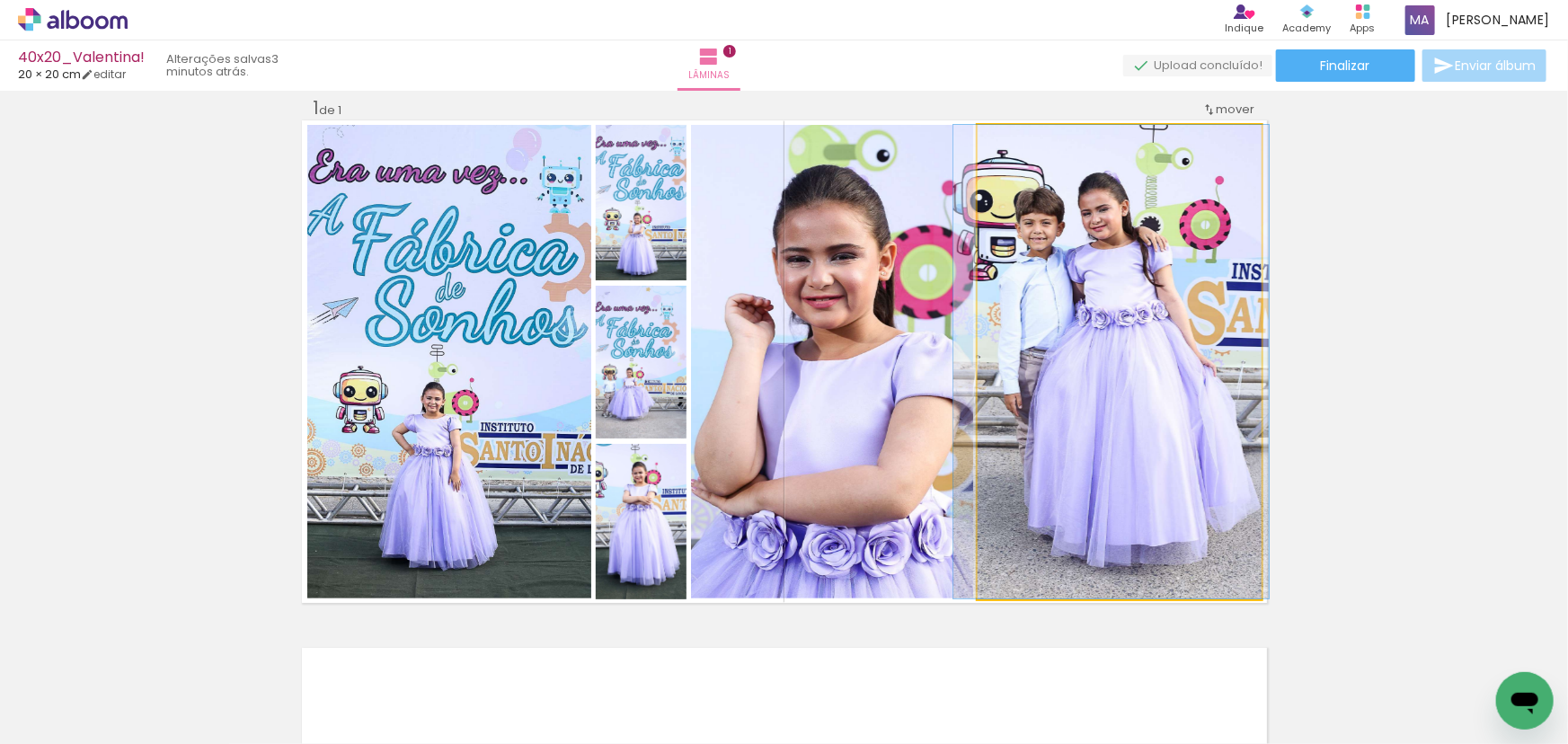
drag, startPoint x: 1138, startPoint y: 334, endPoint x: 1130, endPoint y: 347, distance: 15.3
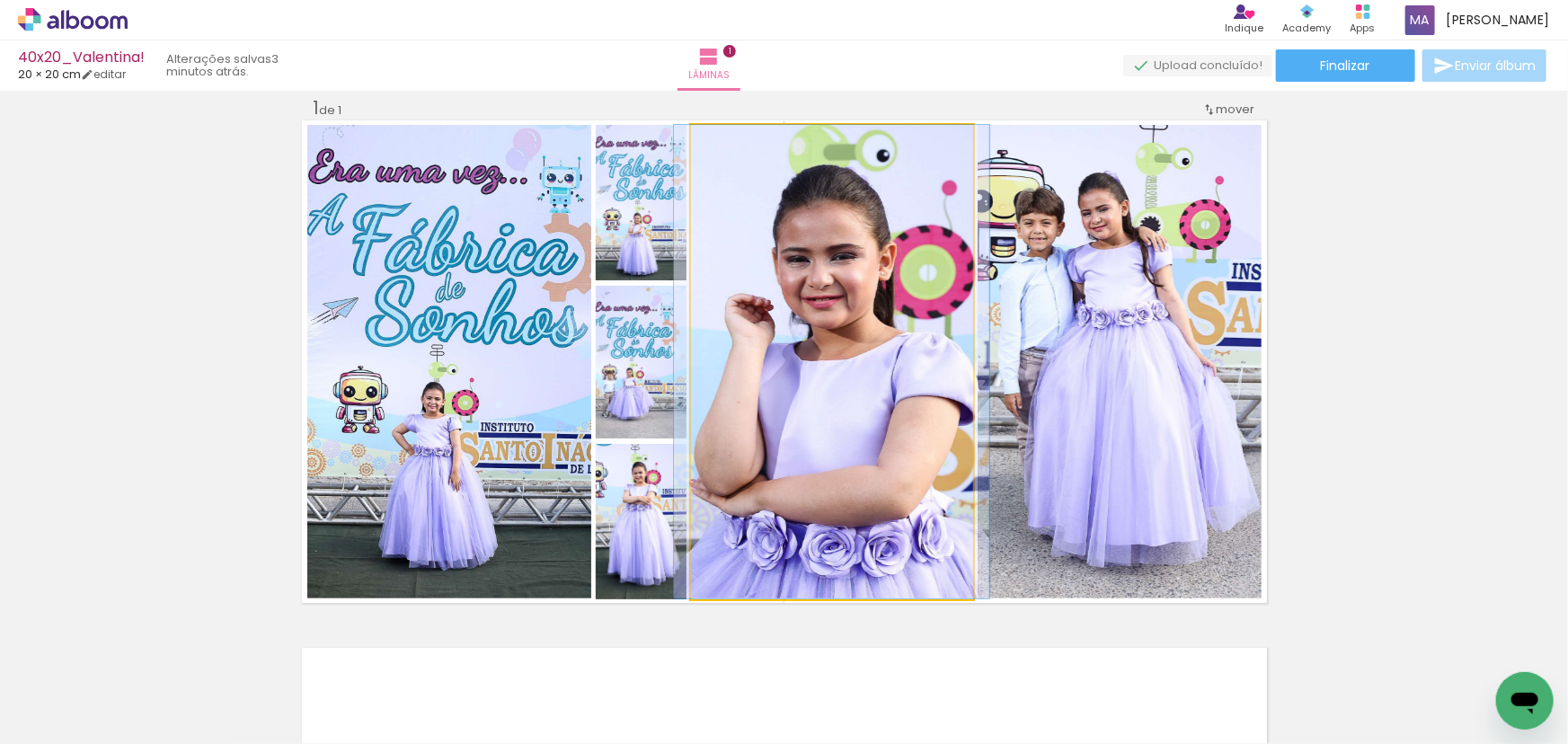
click at [798, 380] on quentale-photo at bounding box center [831, 361] width 282 height 473
drag, startPoint x: 839, startPoint y: 380, endPoint x: 750, endPoint y: 398, distance: 90.8
click at [838, 380] on quentale-photo at bounding box center [831, 361] width 282 height 473
click at [806, 414] on quentale-photo at bounding box center [831, 361] width 282 height 473
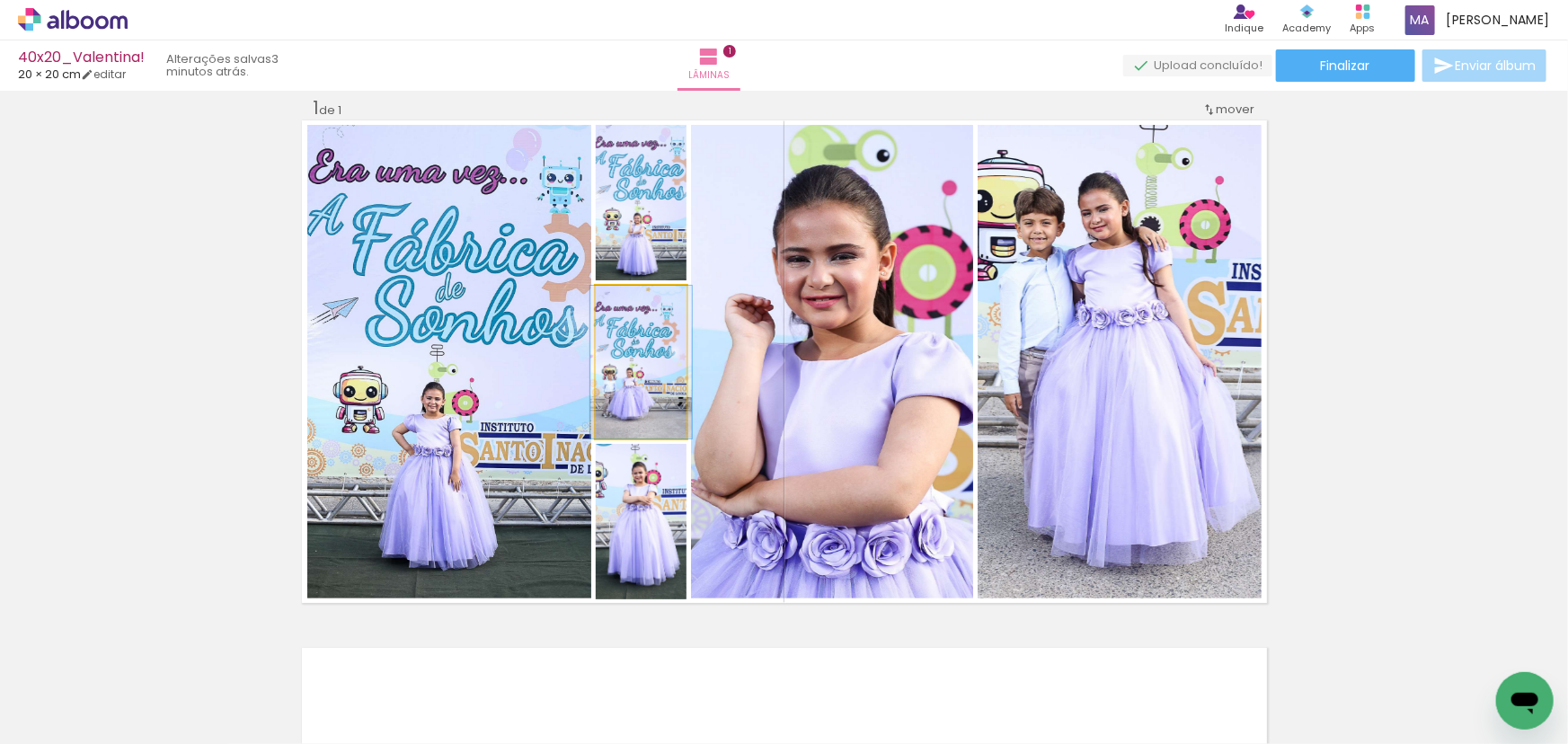
click at [628, 386] on quentale-photo at bounding box center [640, 361] width 90 height 152
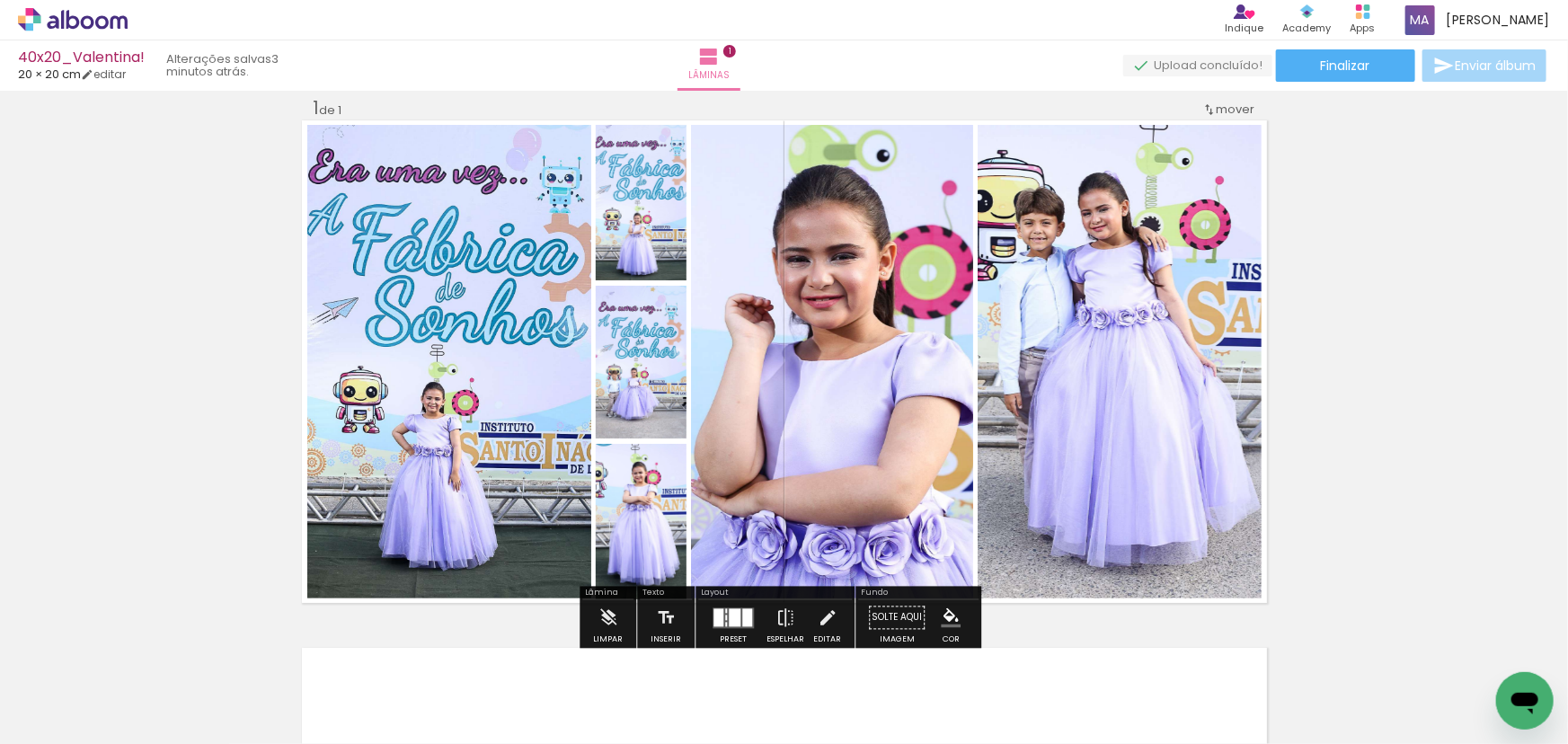
click at [630, 206] on quentale-photo at bounding box center [640, 202] width 90 height 155
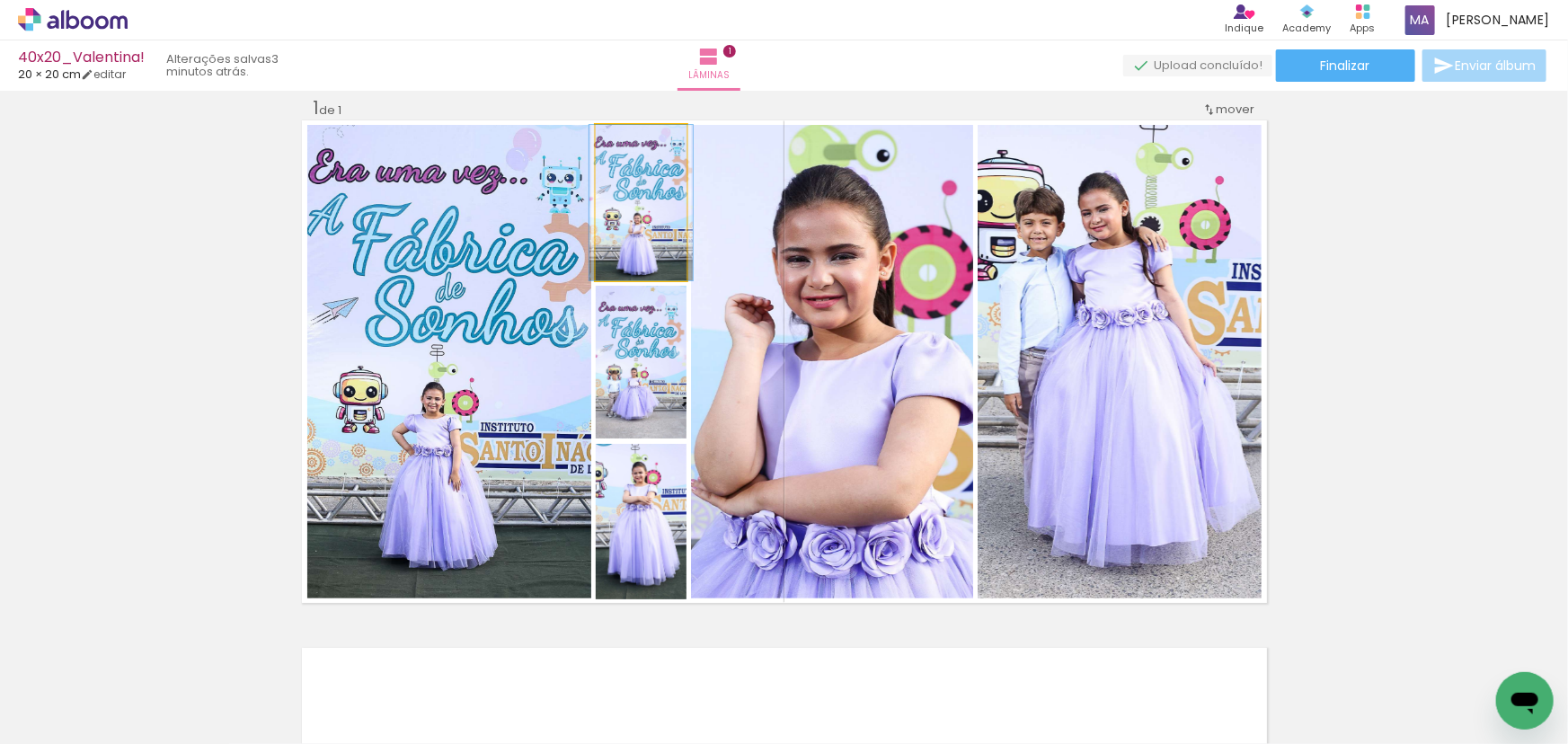
click at [630, 207] on quentale-photo at bounding box center [640, 202] width 90 height 155
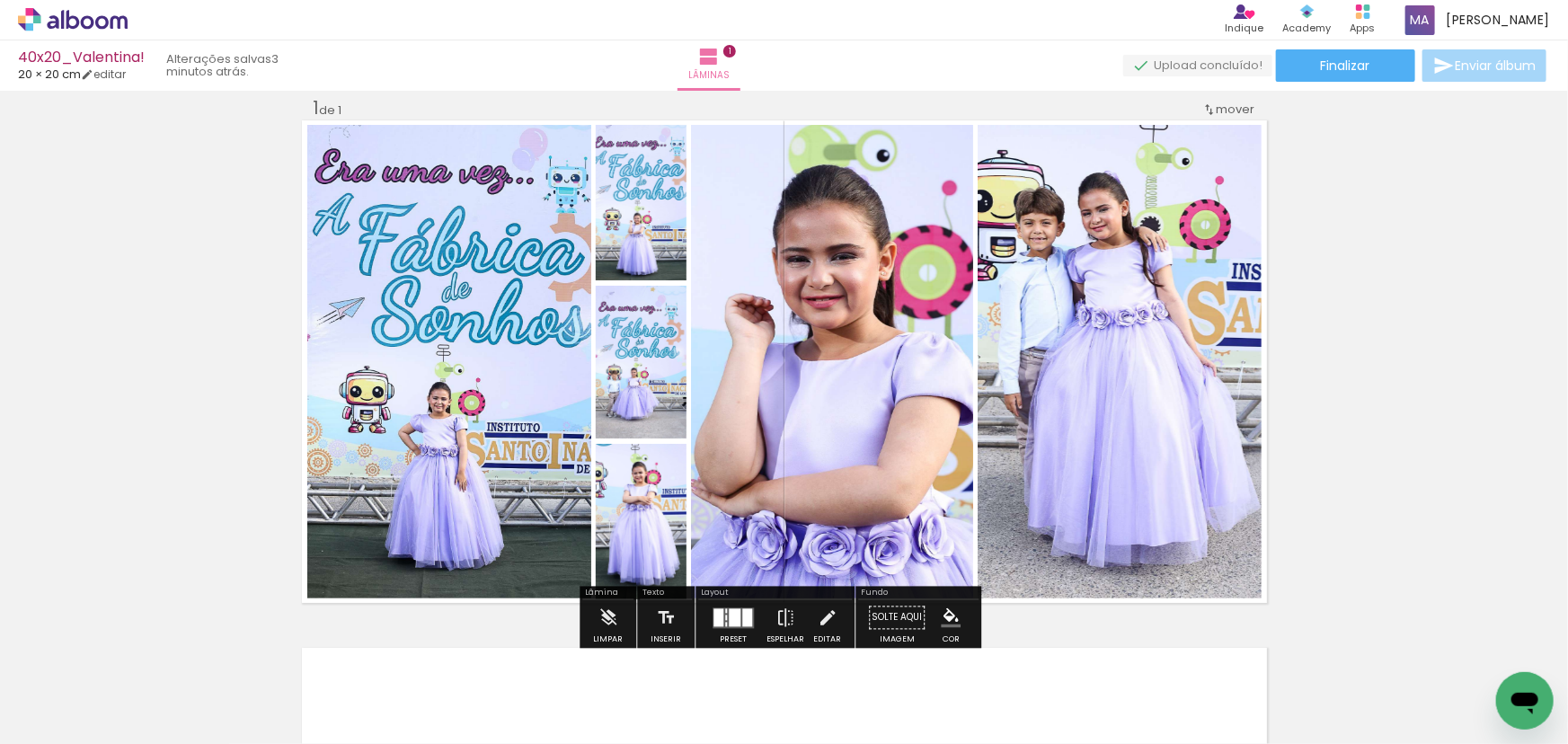
click at [667, 543] on quentale-photo at bounding box center [640, 522] width 90 height 155
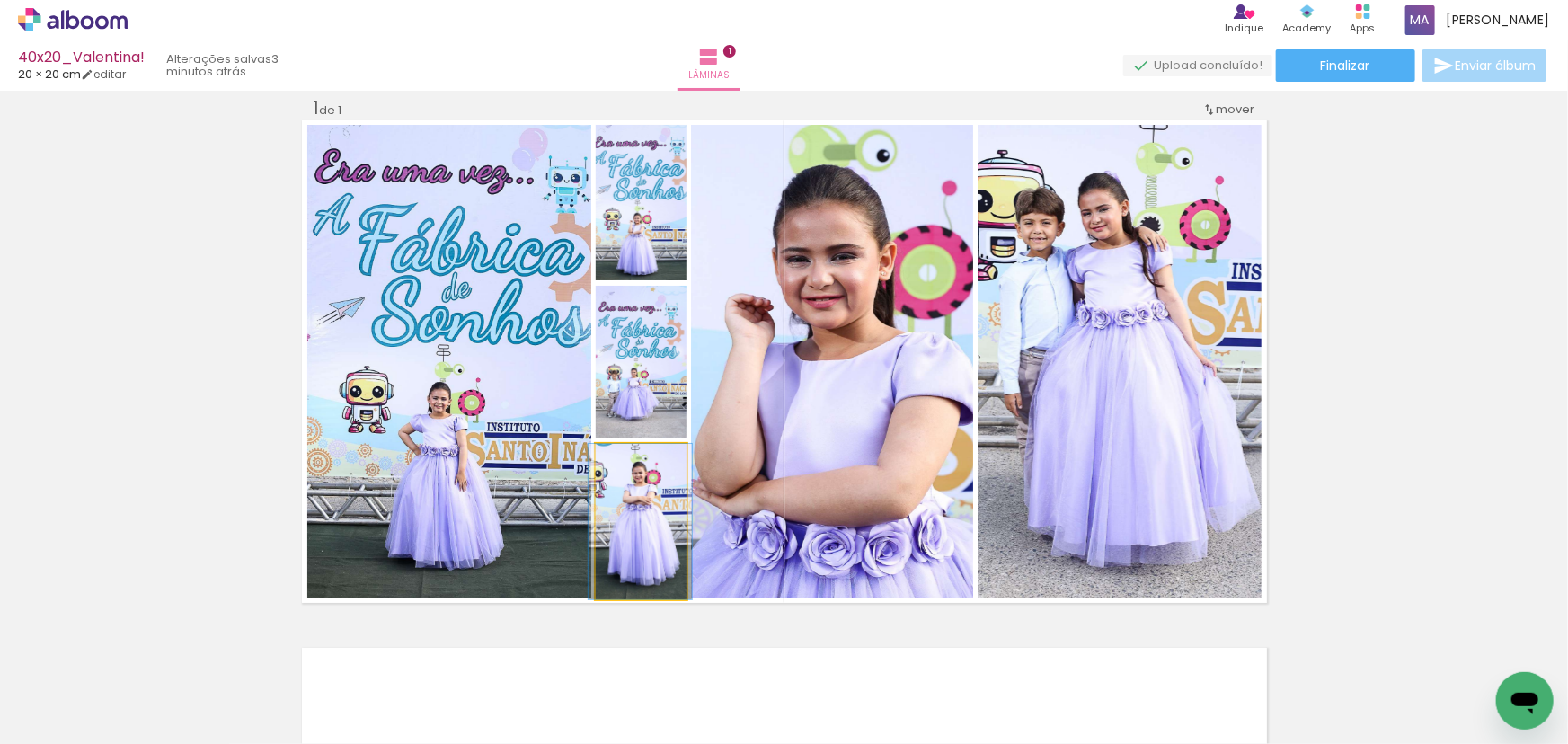
click at [656, 551] on quentale-photo at bounding box center [640, 522] width 90 height 155
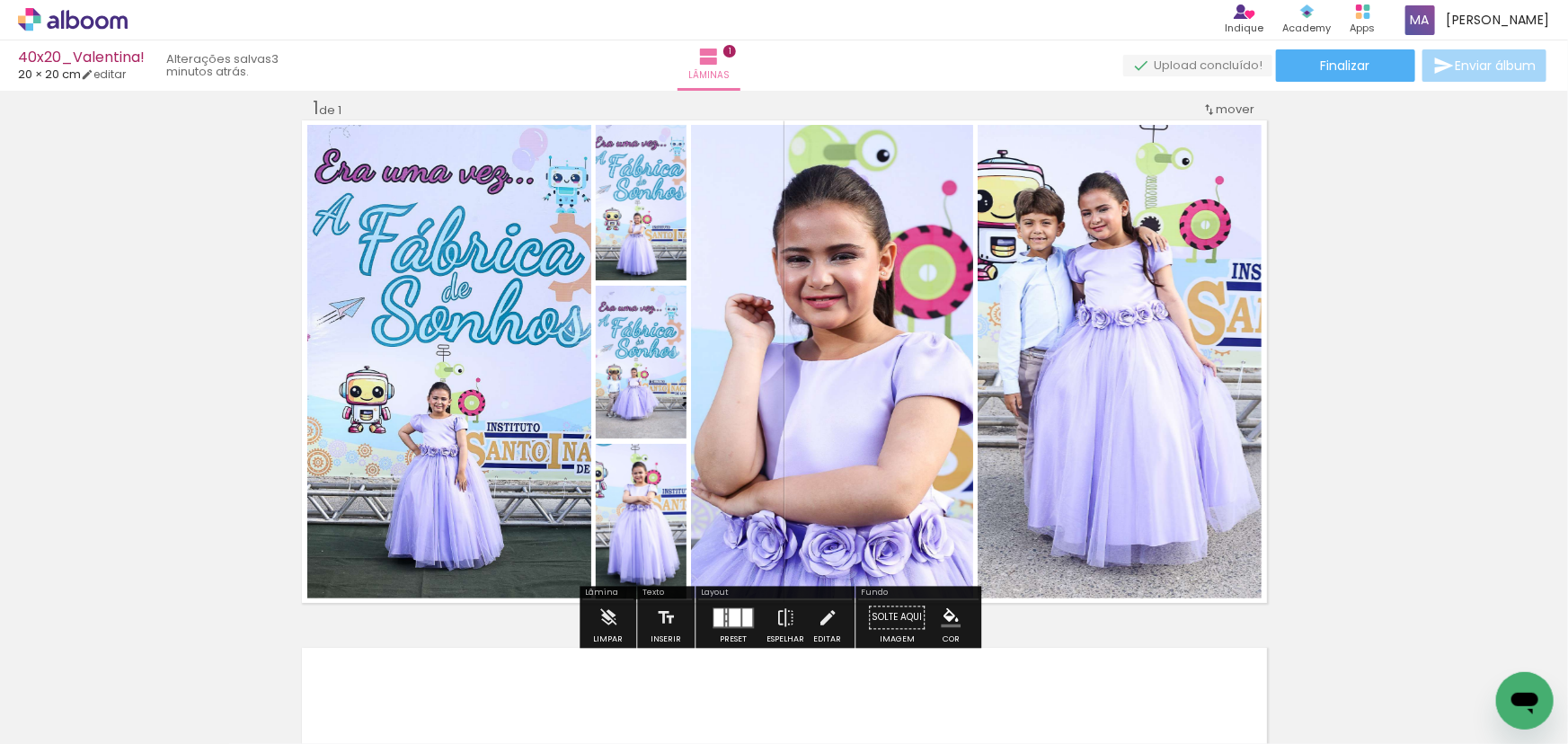
click at [772, 430] on quentale-photo at bounding box center [831, 361] width 282 height 473
click at [870, 434] on quentale-photo at bounding box center [831, 361] width 282 height 473
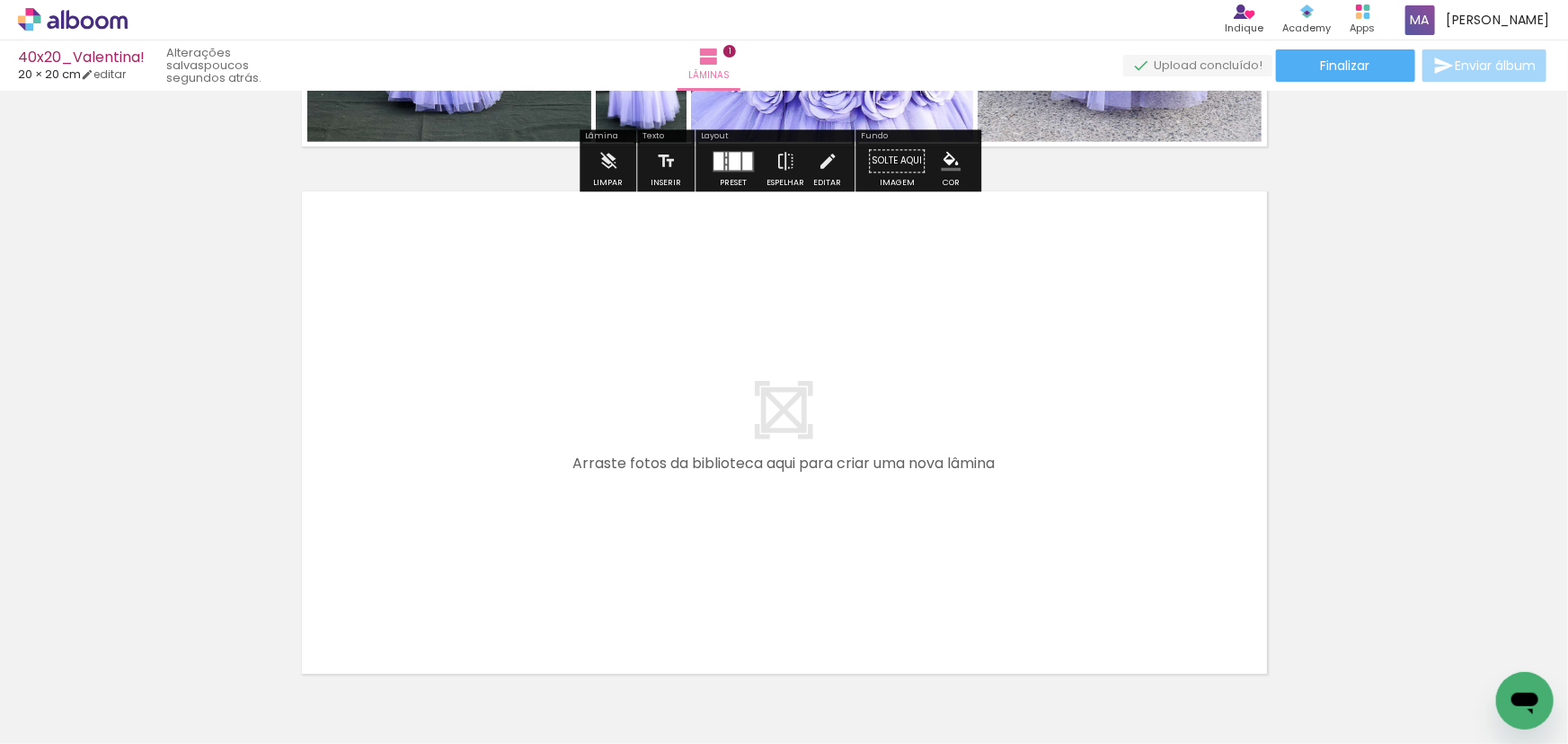
scroll to position [571, 0]
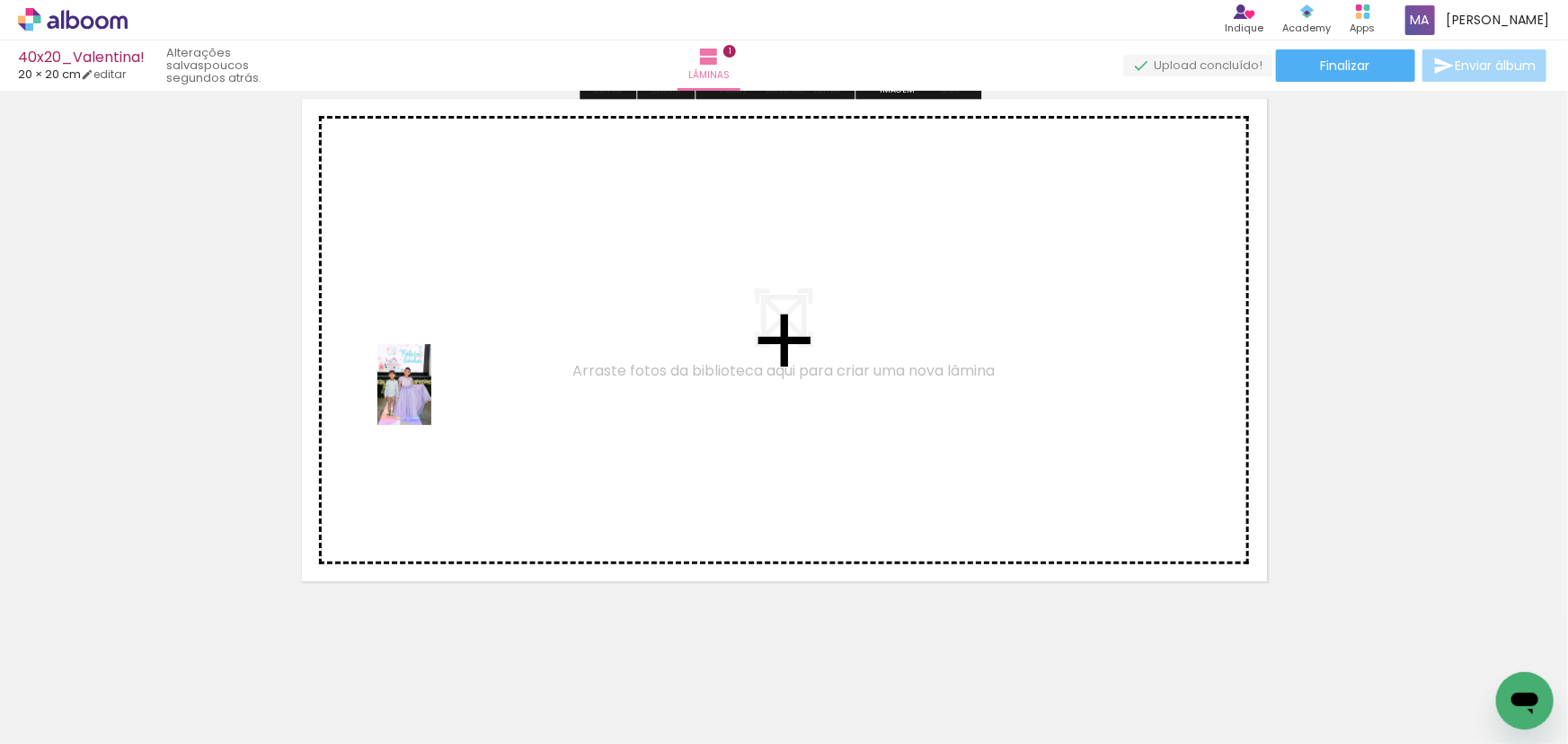
drag, startPoint x: 197, startPoint y: 683, endPoint x: 431, endPoint y: 398, distance: 368.8
click at [431, 398] on quentale-workspace at bounding box center [784, 372] width 1568 height 744
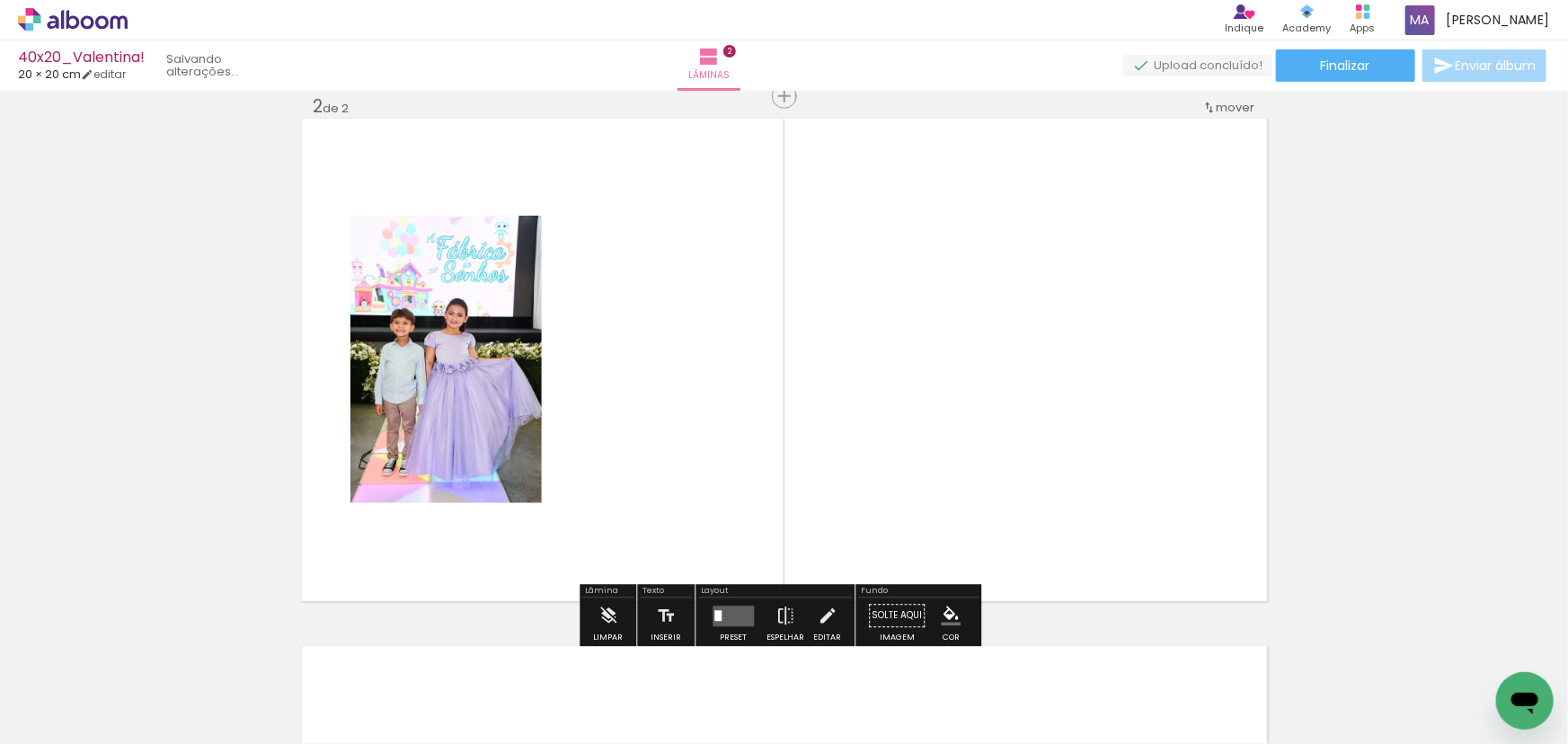
scroll to position [550, 0]
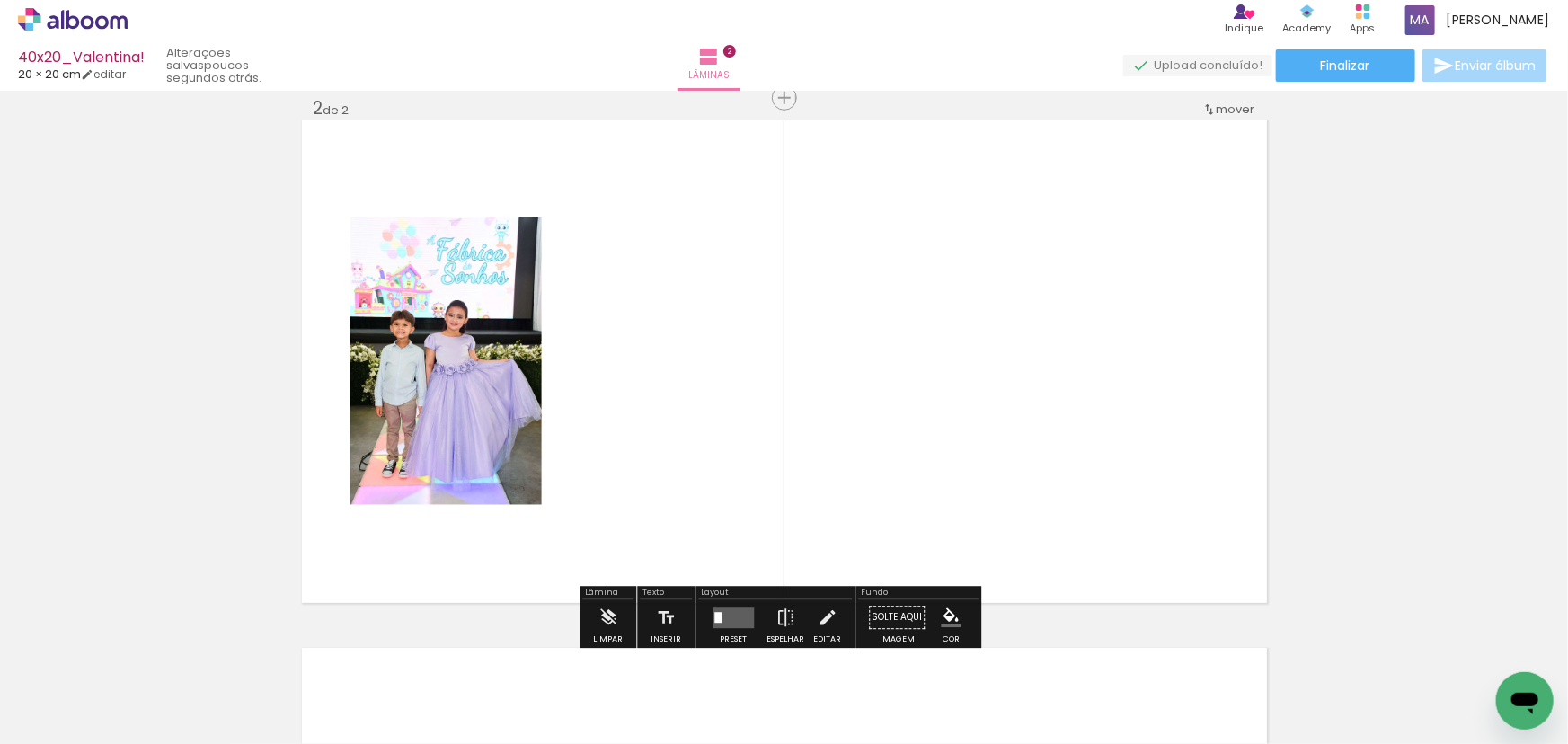
click at [289, 702] on div at bounding box center [280, 683] width 59 height 89
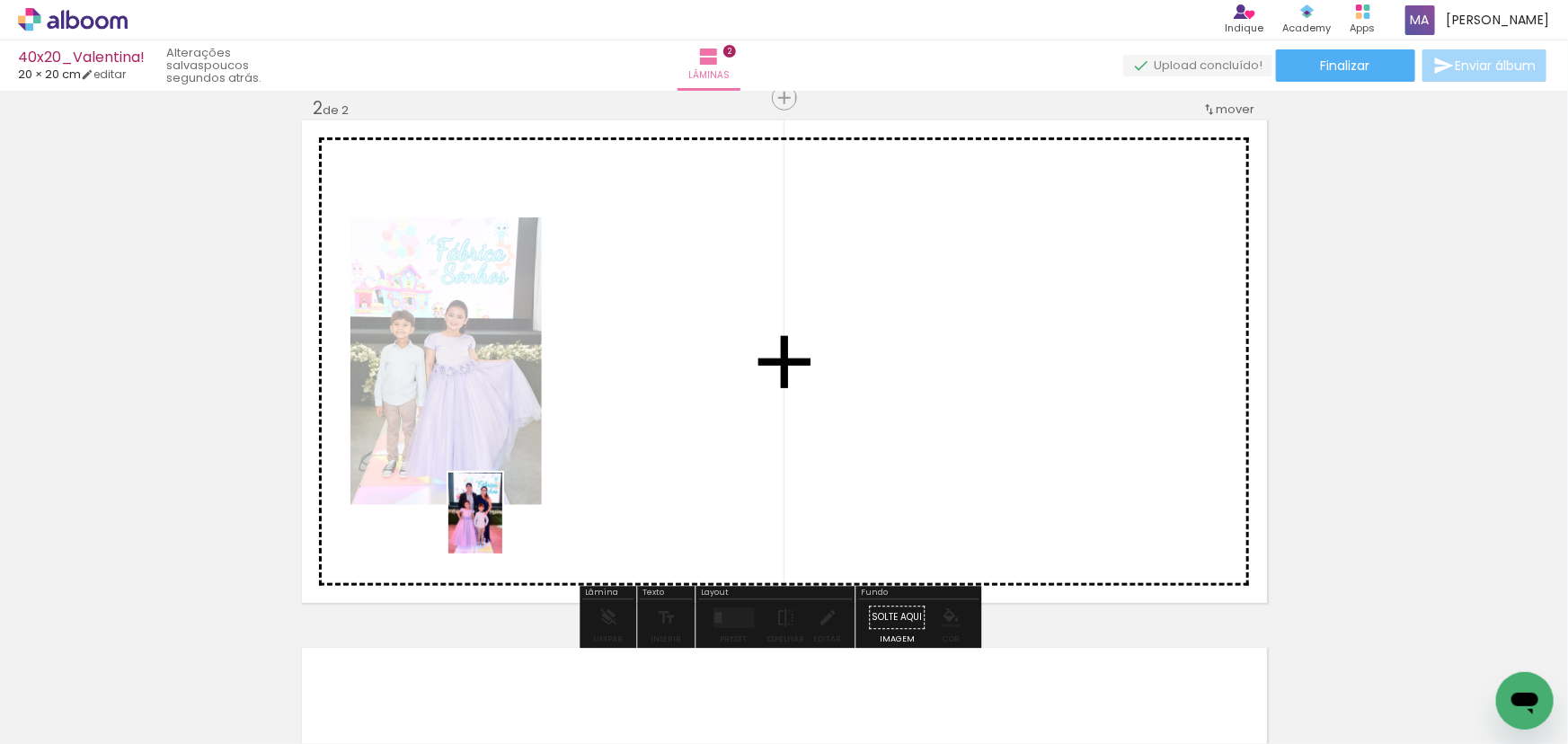
drag, startPoint x: 287, startPoint y: 700, endPoint x: 519, endPoint y: 527, distance: 289.4
click at [508, 521] on quentale-workspace at bounding box center [784, 372] width 1568 height 744
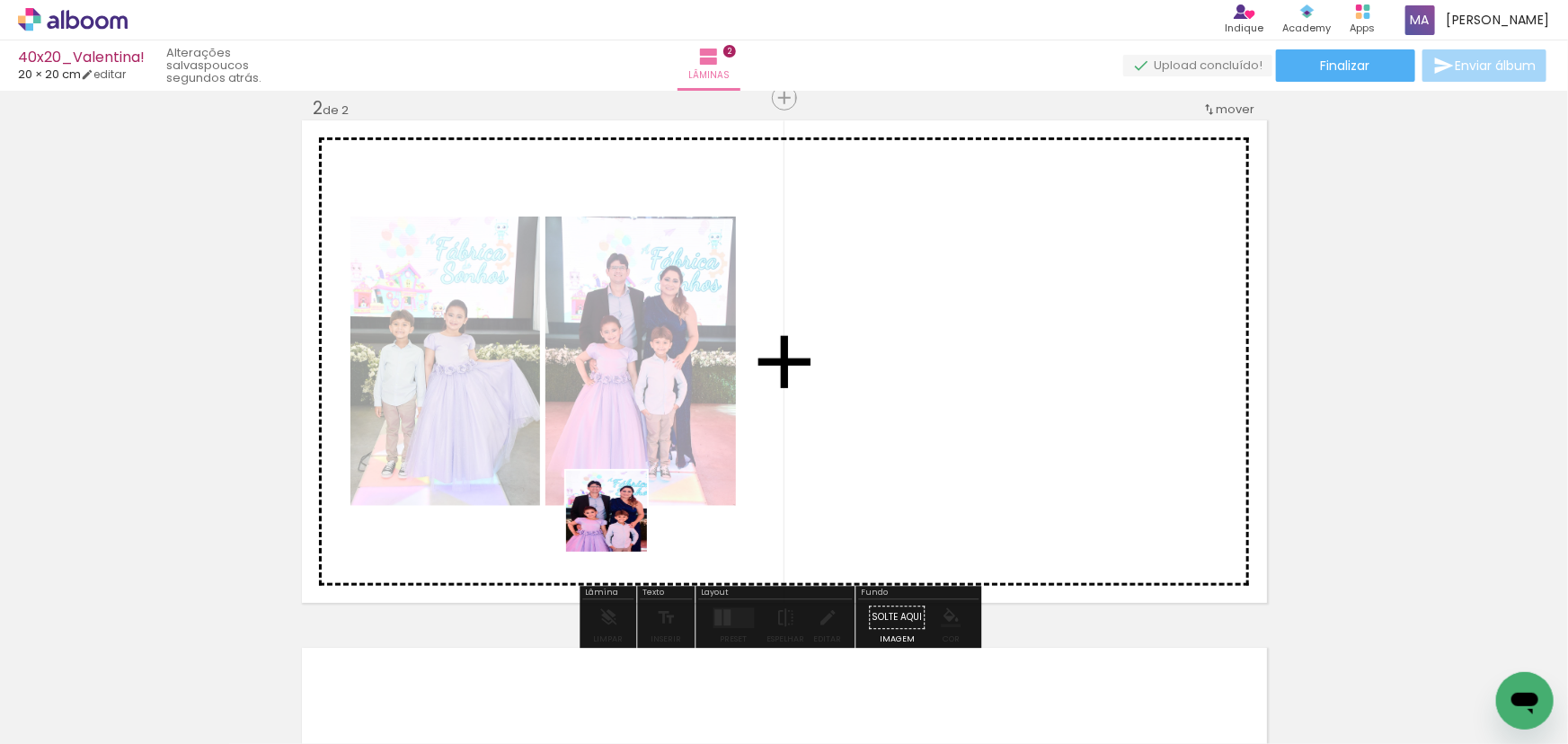
drag, startPoint x: 391, startPoint y: 701, endPoint x: 698, endPoint y: 445, distance: 399.7
click at [697, 448] on quentale-workspace at bounding box center [784, 372] width 1568 height 744
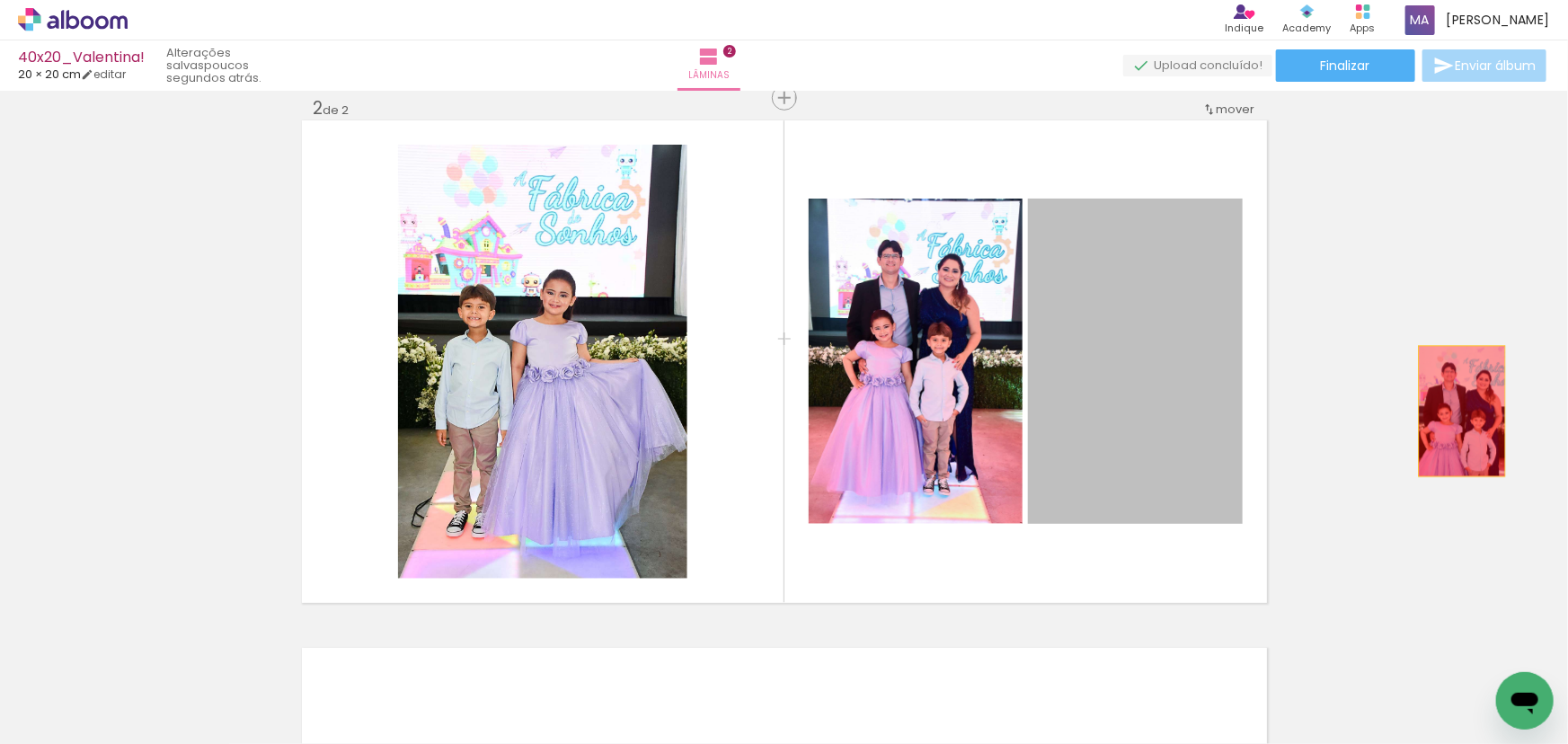
drag, startPoint x: 1184, startPoint y: 418, endPoint x: 1456, endPoint y: 410, distance: 272.1
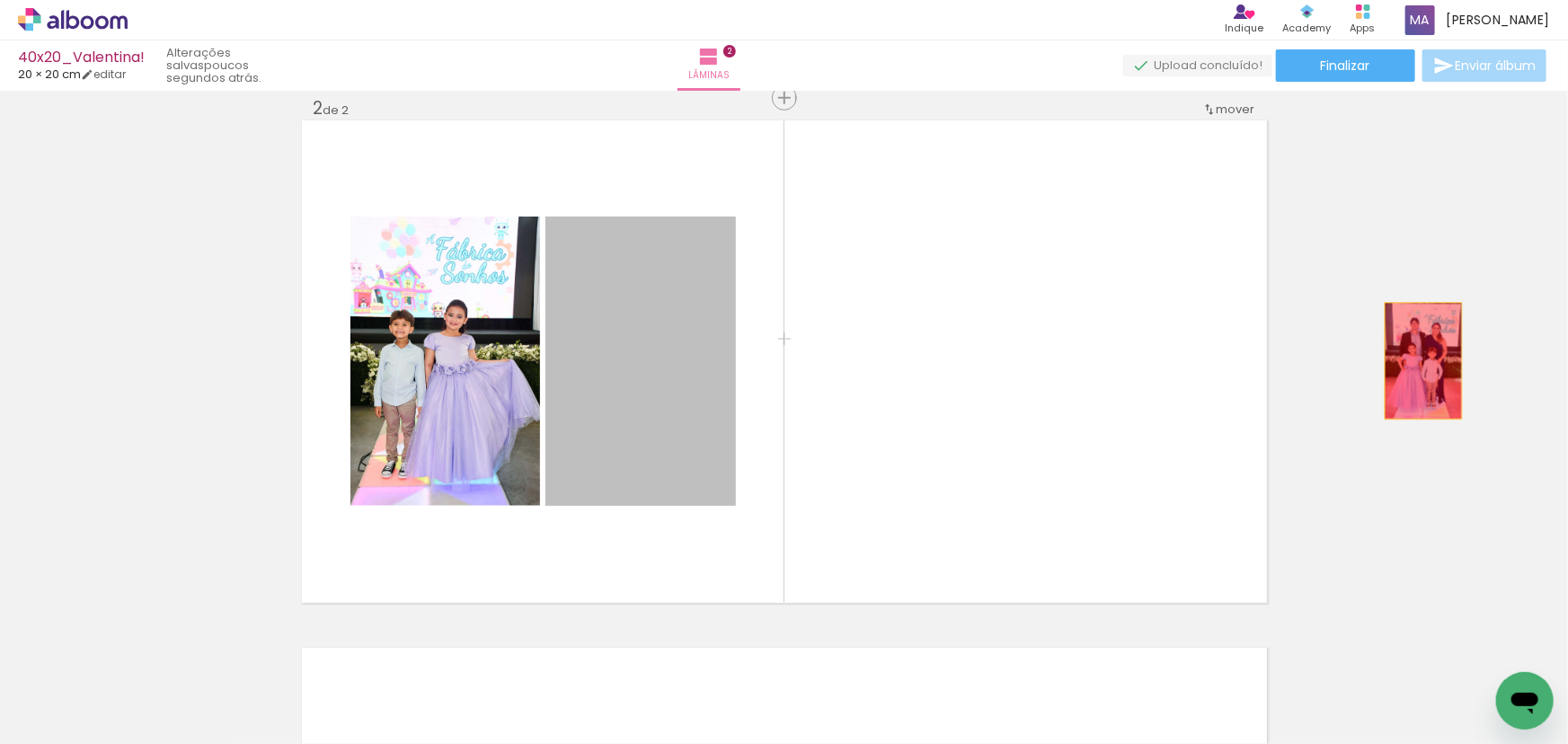
drag, startPoint x: 642, startPoint y: 360, endPoint x: 1379, endPoint y: 373, distance: 737.1
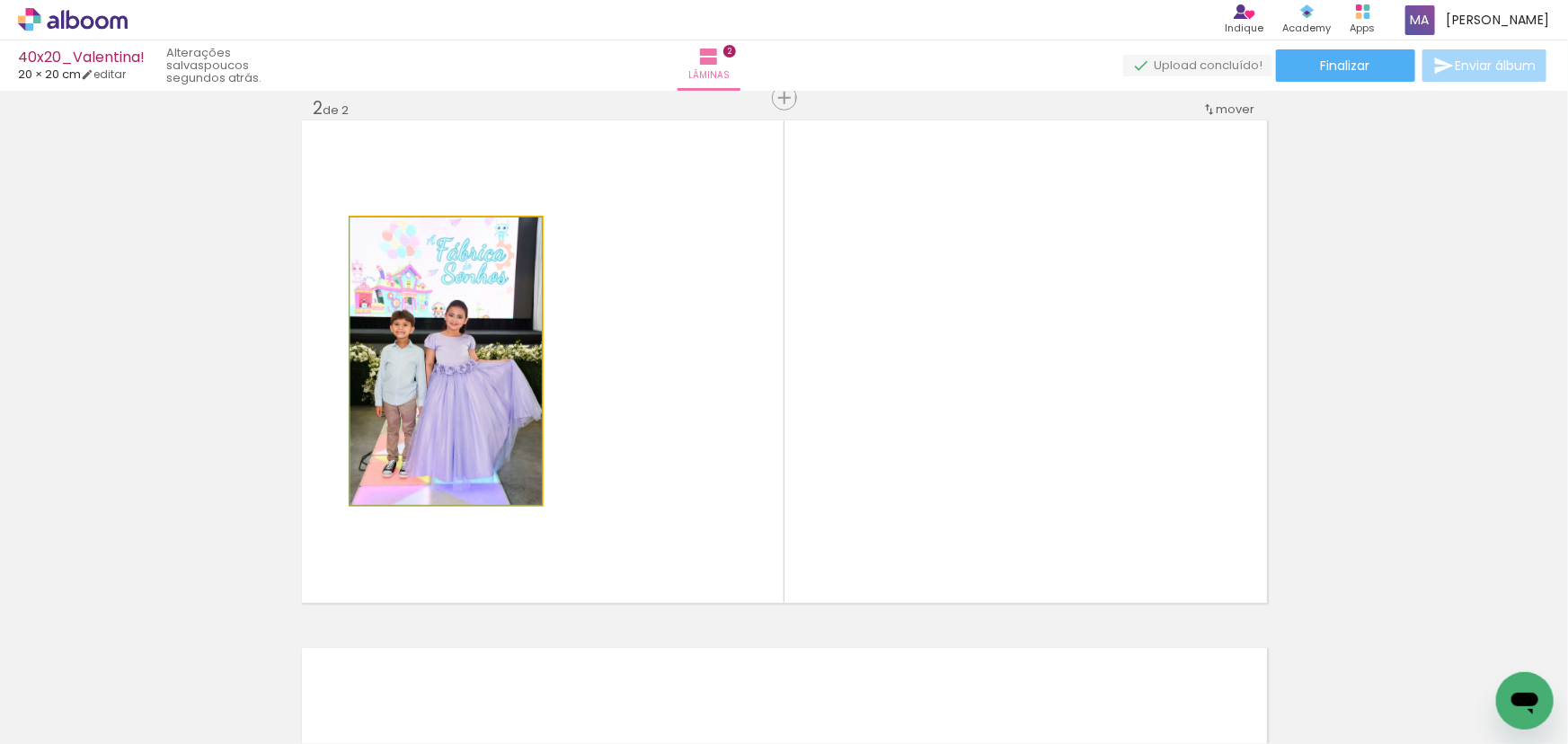
drag, startPoint x: 427, startPoint y: 401, endPoint x: 190, endPoint y: 449, distance: 241.8
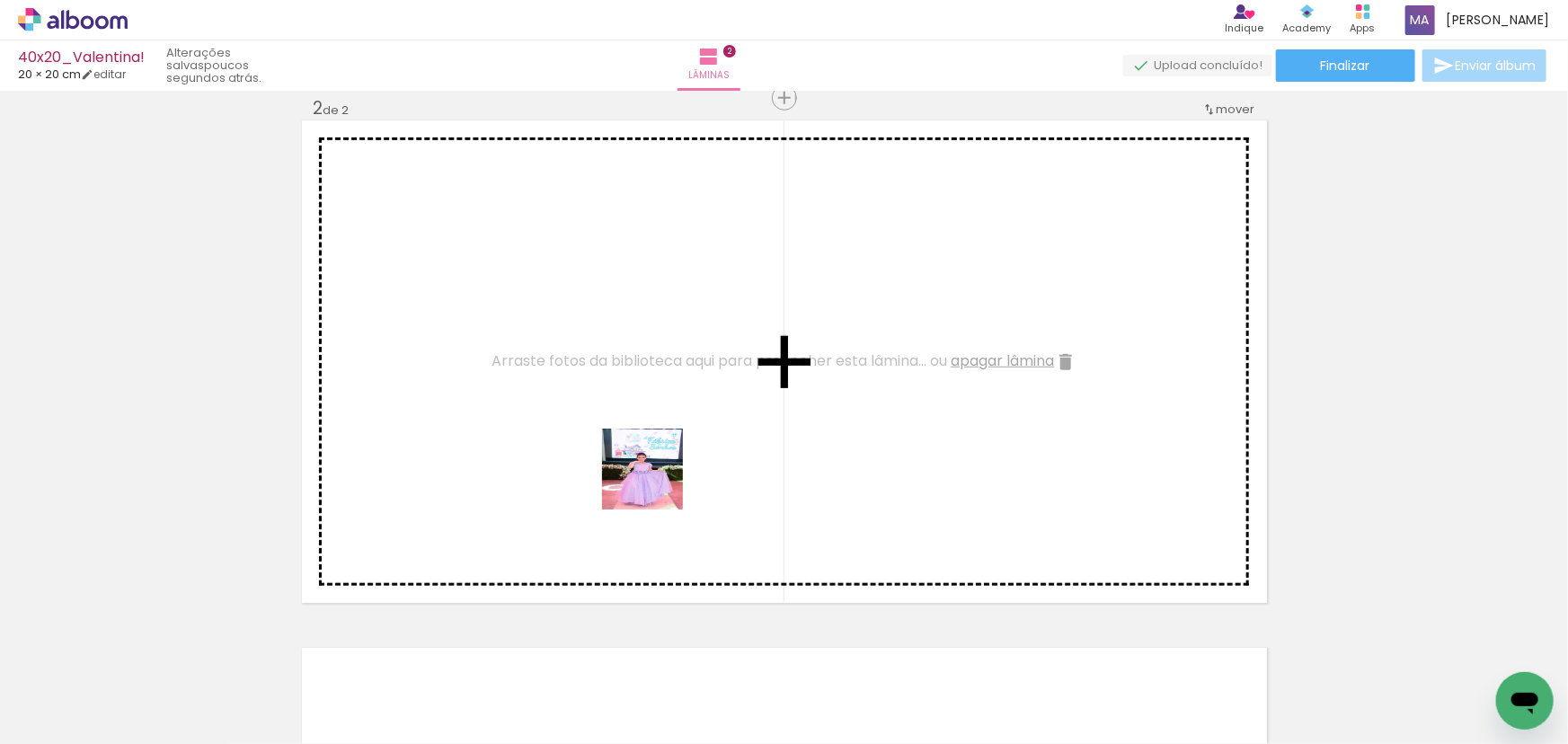
drag, startPoint x: 691, startPoint y: 671, endPoint x: 667, endPoint y: 443, distance: 229.3
click at [642, 442] on quentale-workspace at bounding box center [784, 372] width 1568 height 744
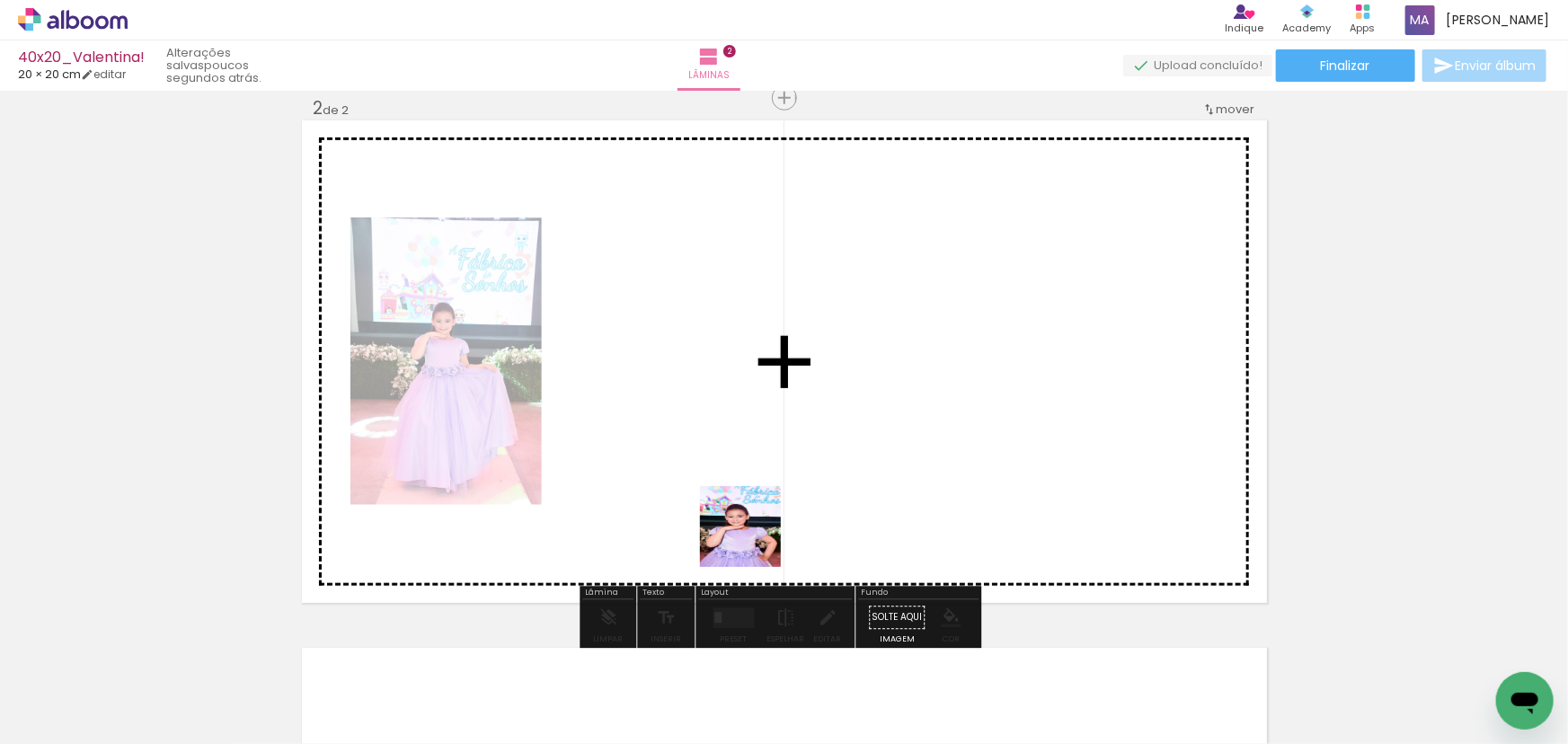
drag, startPoint x: 788, startPoint y: 689, endPoint x: 751, endPoint y: 457, distance: 234.9
click at [751, 460] on quentale-workspace at bounding box center [784, 372] width 1568 height 744
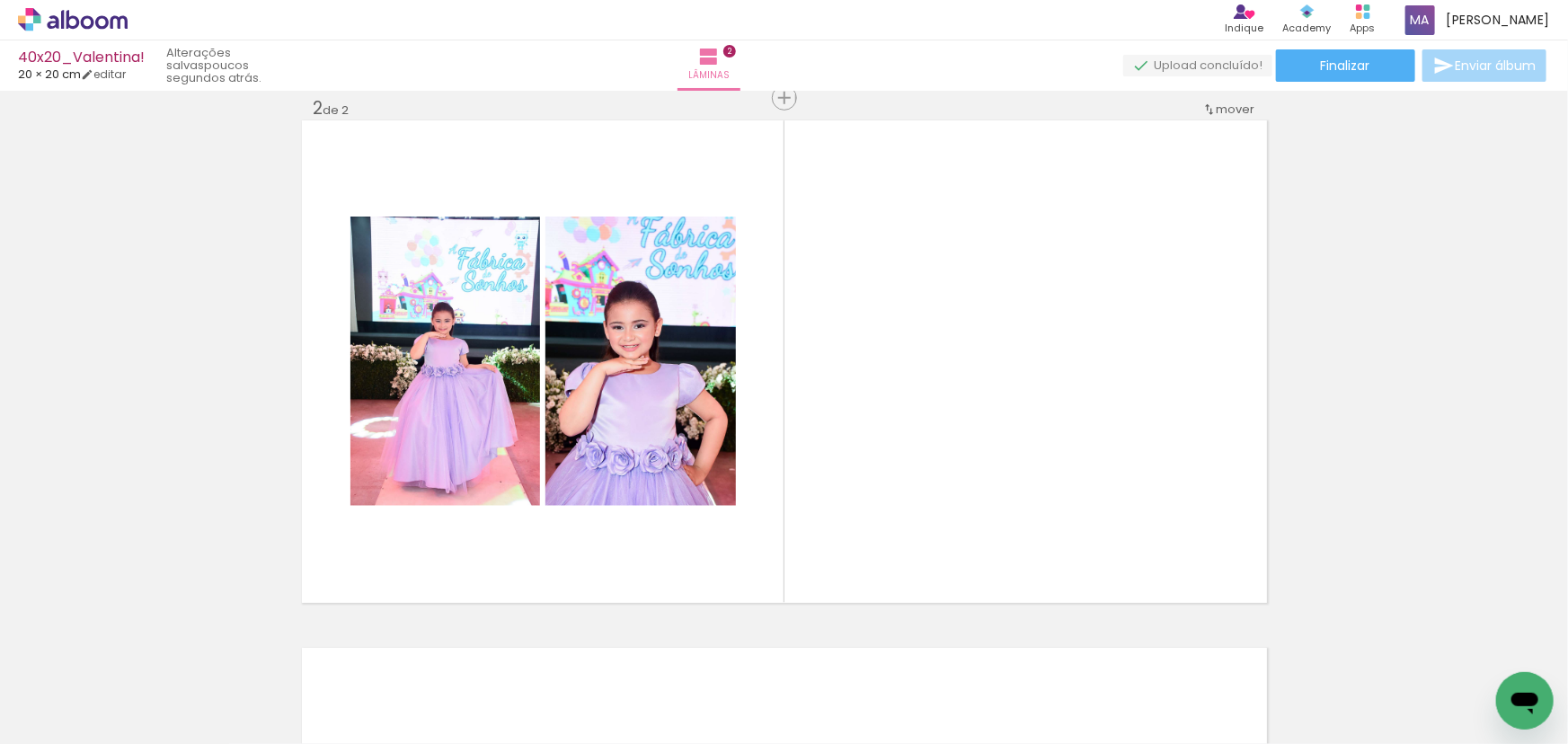
scroll to position [0, 0]
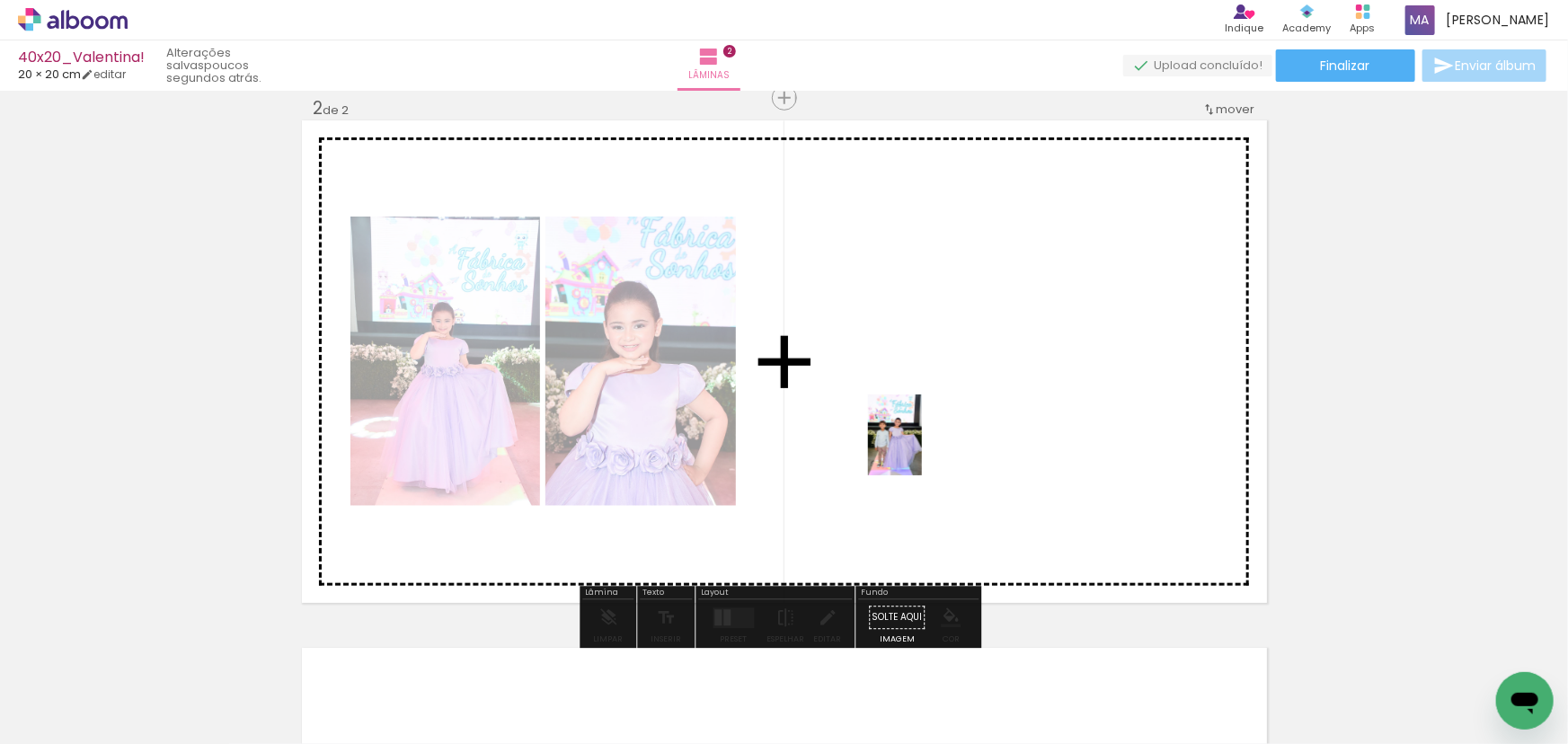
drag, startPoint x: 180, startPoint y: 697, endPoint x: 922, endPoint y: 449, distance: 782.3
click at [922, 449] on quentale-workspace at bounding box center [784, 372] width 1568 height 744
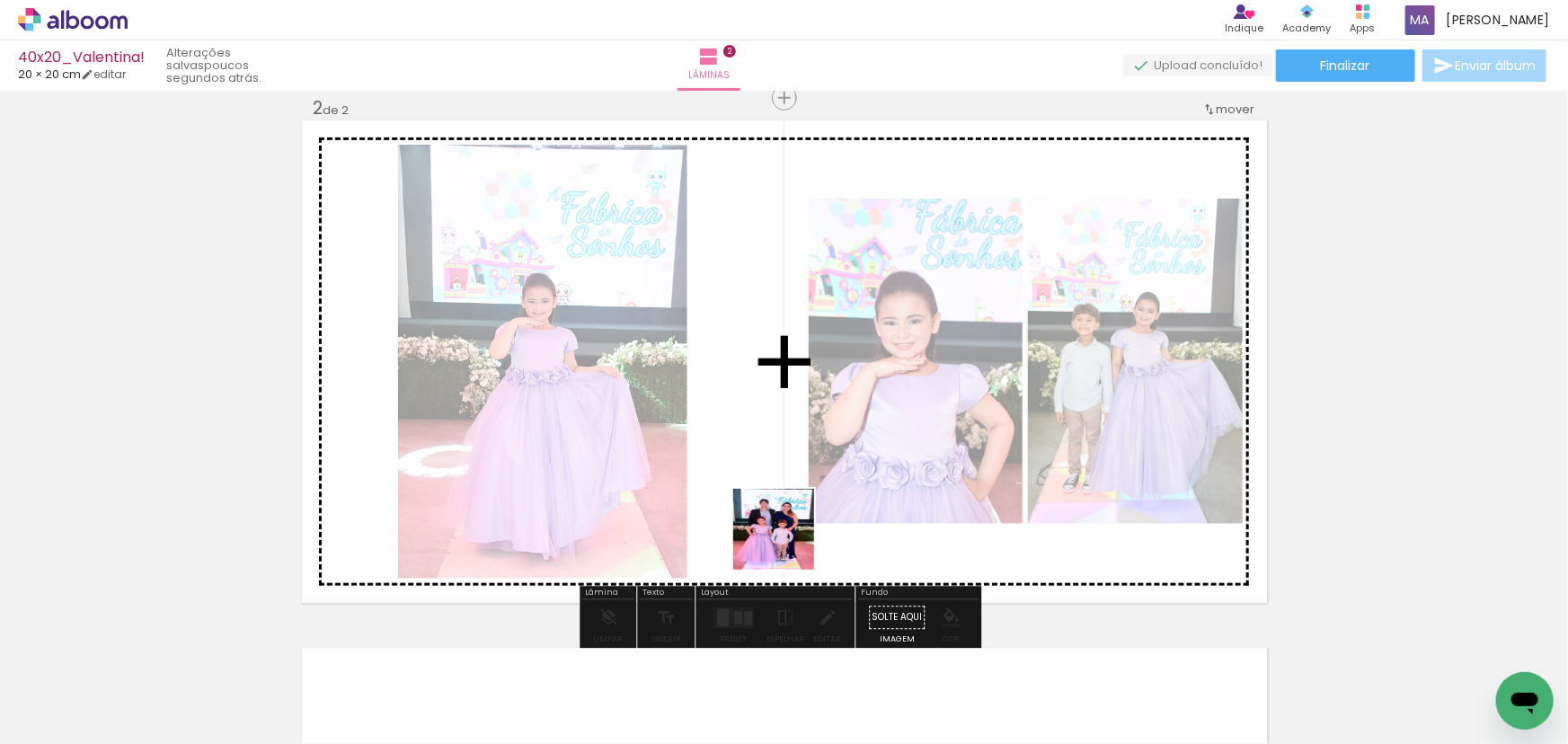
drag, startPoint x: 288, startPoint y: 691, endPoint x: 672, endPoint y: 597, distance: 395.3
click at [868, 503] on quentale-workspace at bounding box center [784, 372] width 1568 height 744
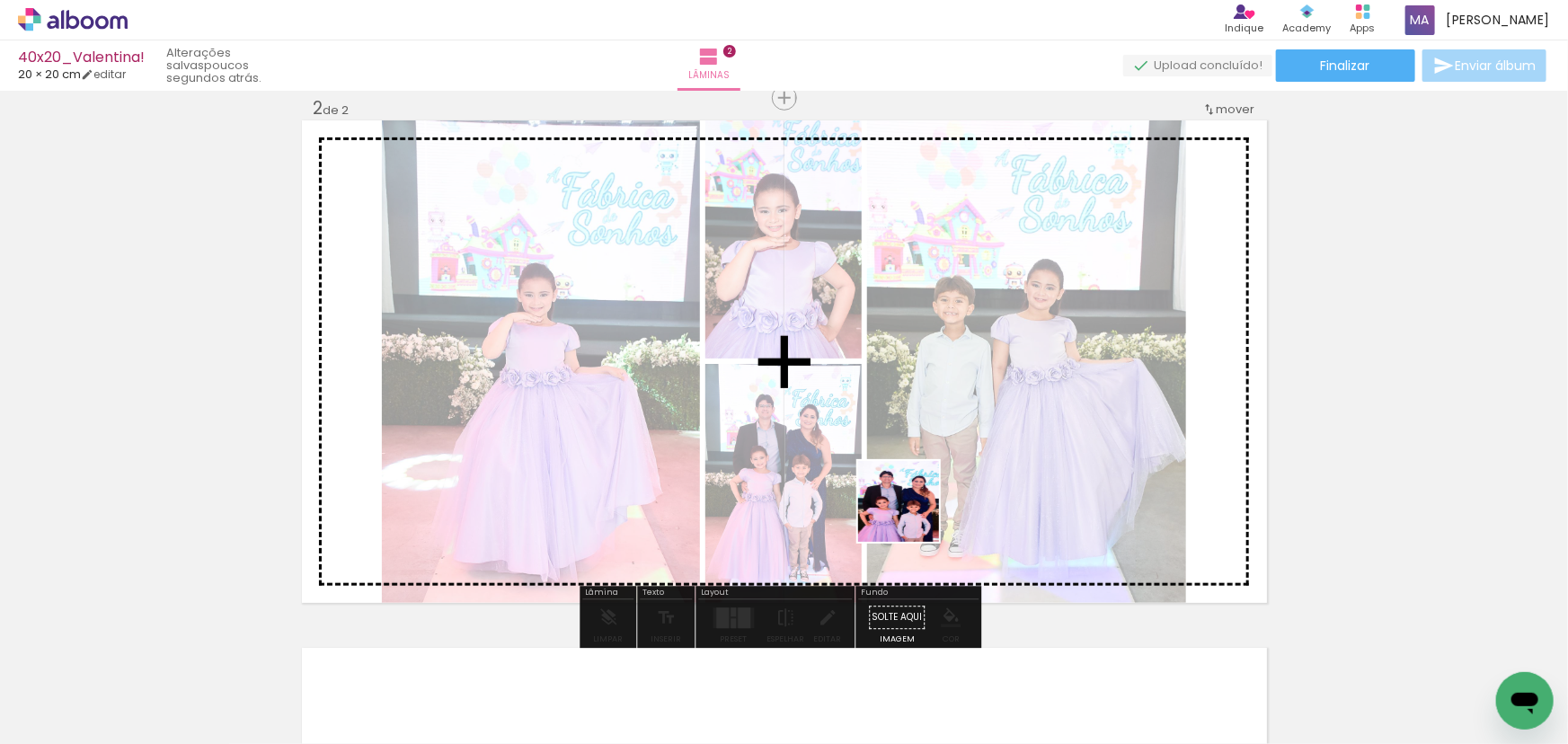
drag, startPoint x: 379, startPoint y: 694, endPoint x: 924, endPoint y: 512, distance: 574.6
click at [919, 512] on quentale-workspace at bounding box center [784, 372] width 1568 height 744
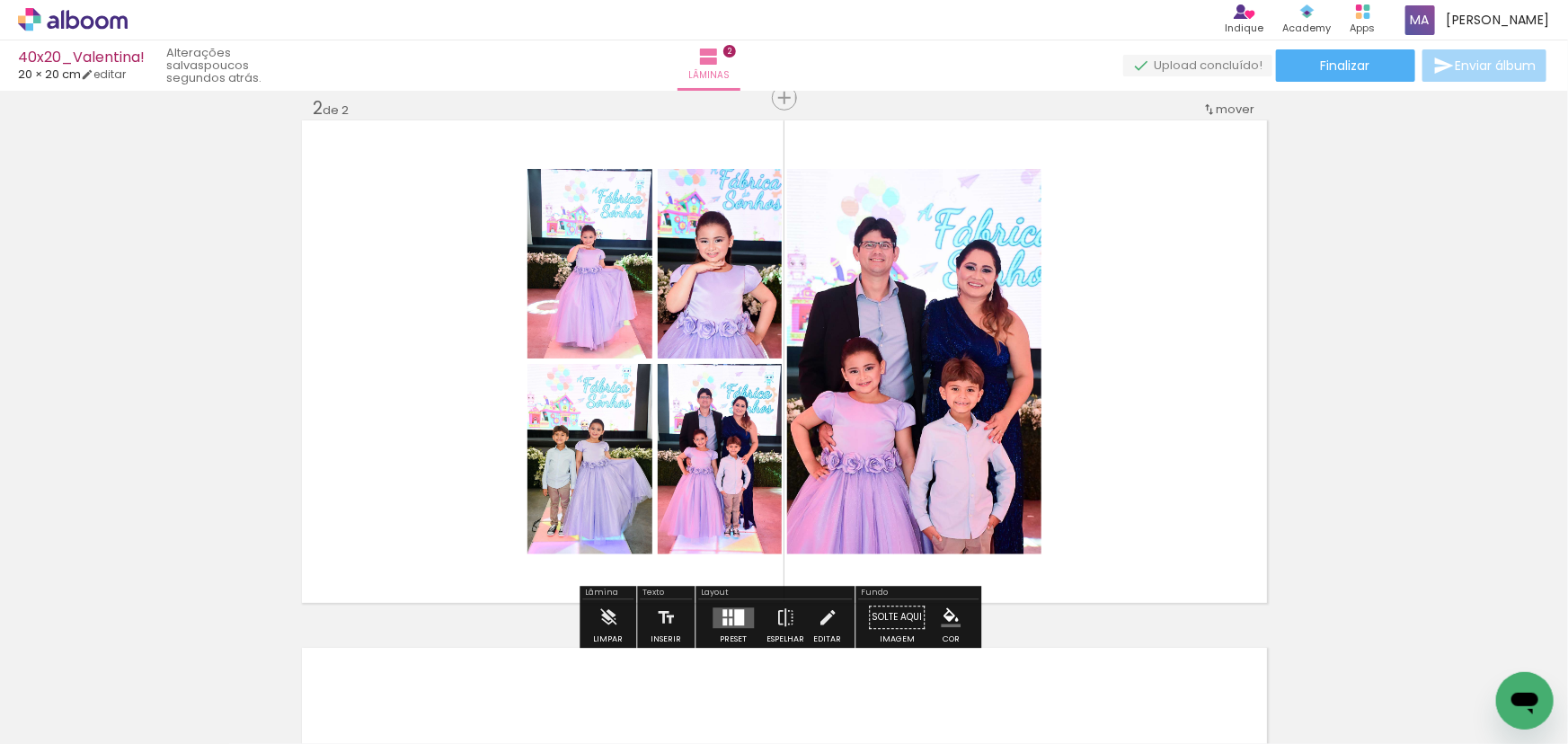
click at [729, 618] on div at bounding box center [731, 622] width 4 height 7
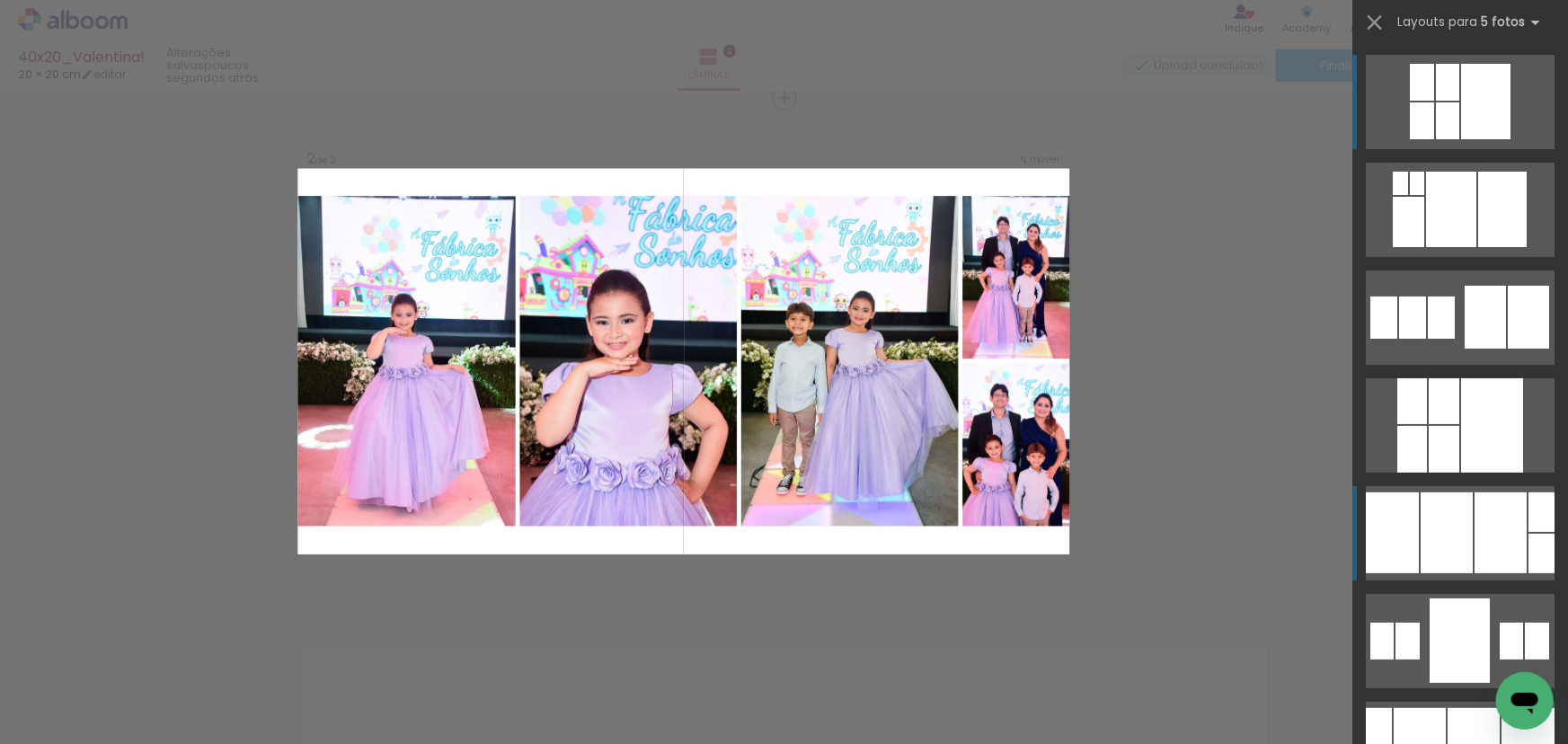
click at [1474, 528] on div at bounding box center [1500, 532] width 52 height 81
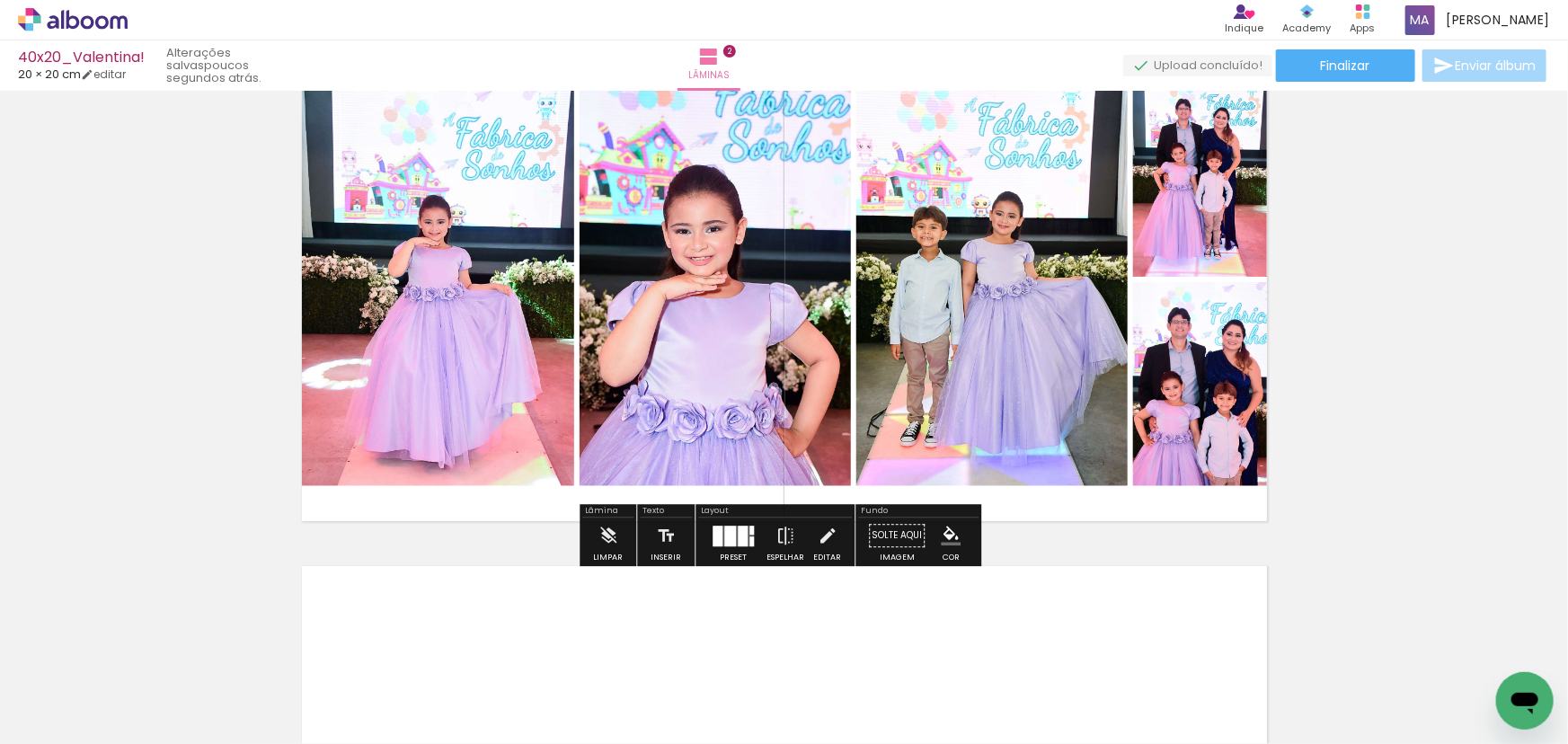
click at [516, 298] on quentale-photo at bounding box center [438, 279] width 272 height 413
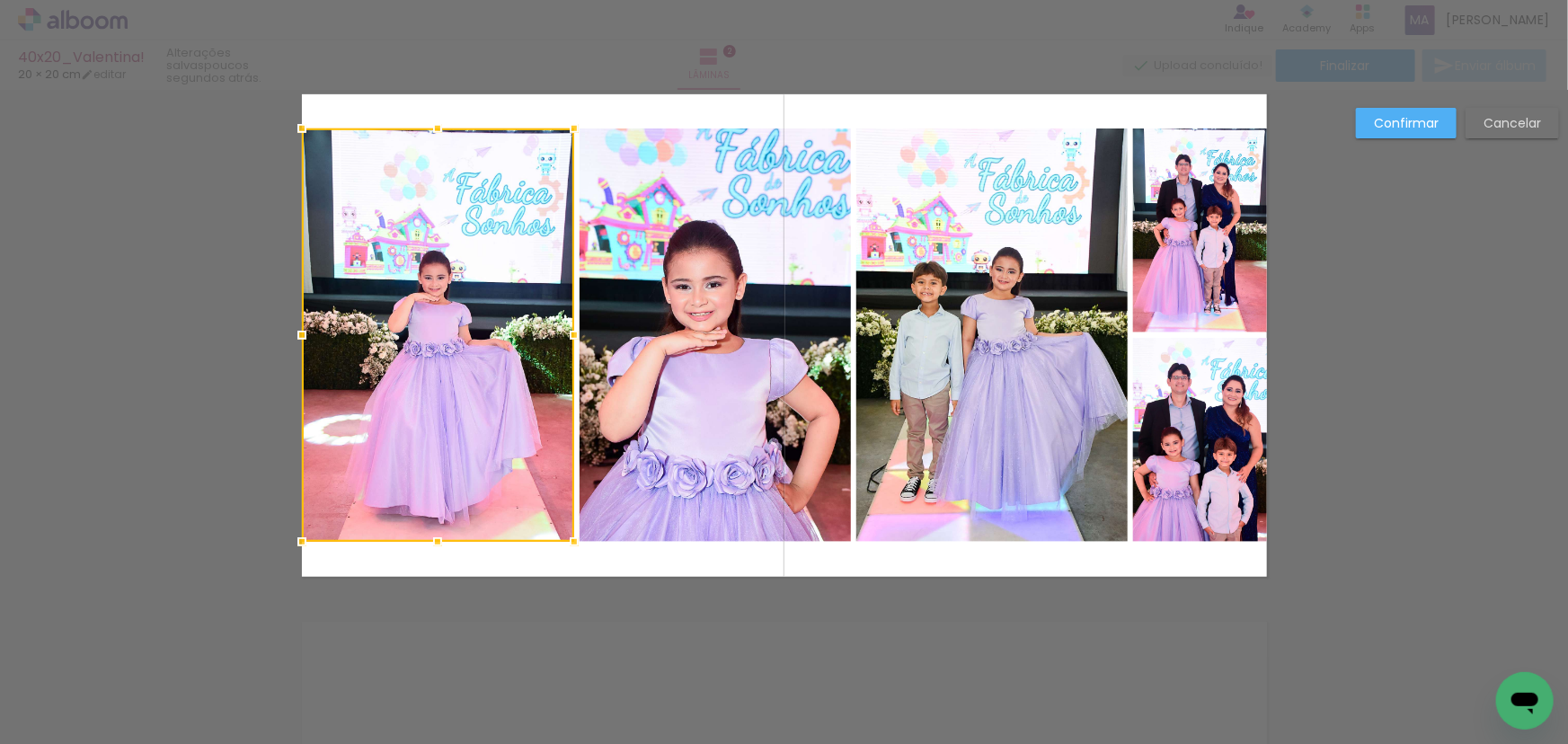
click at [516, 298] on div at bounding box center [438, 335] width 272 height 413
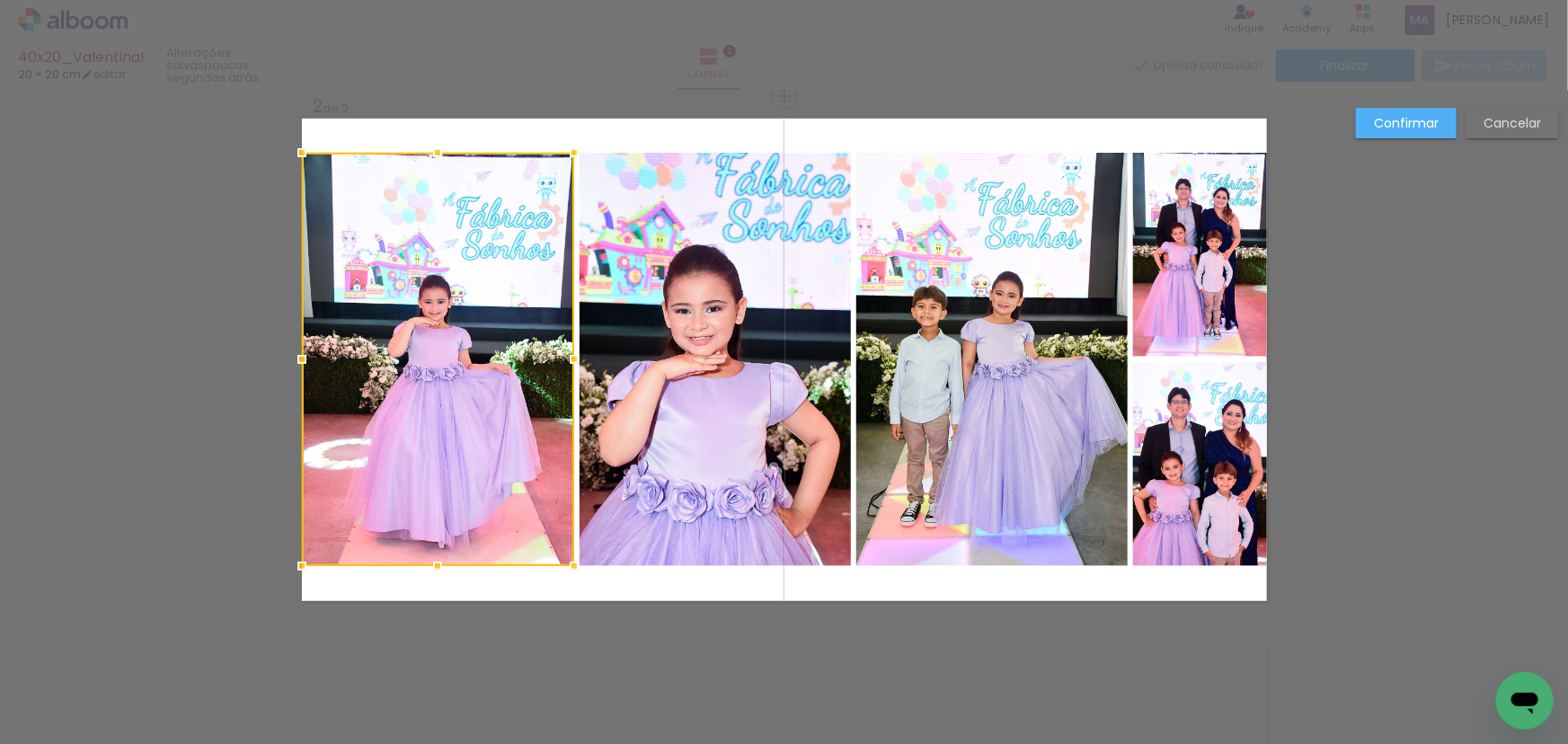
scroll to position [550, 0]
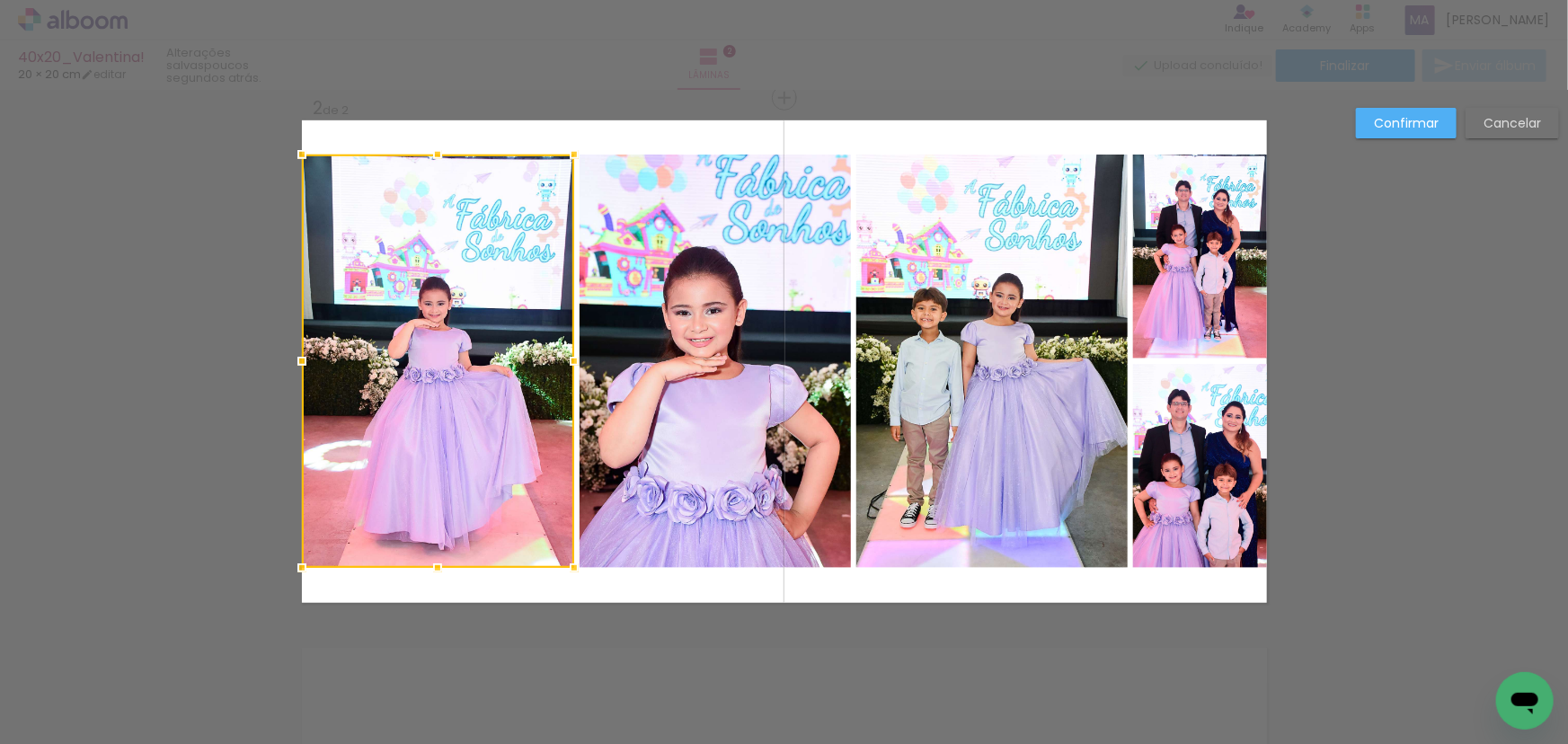
click at [705, 298] on quentale-photo at bounding box center [714, 360] width 271 height 413
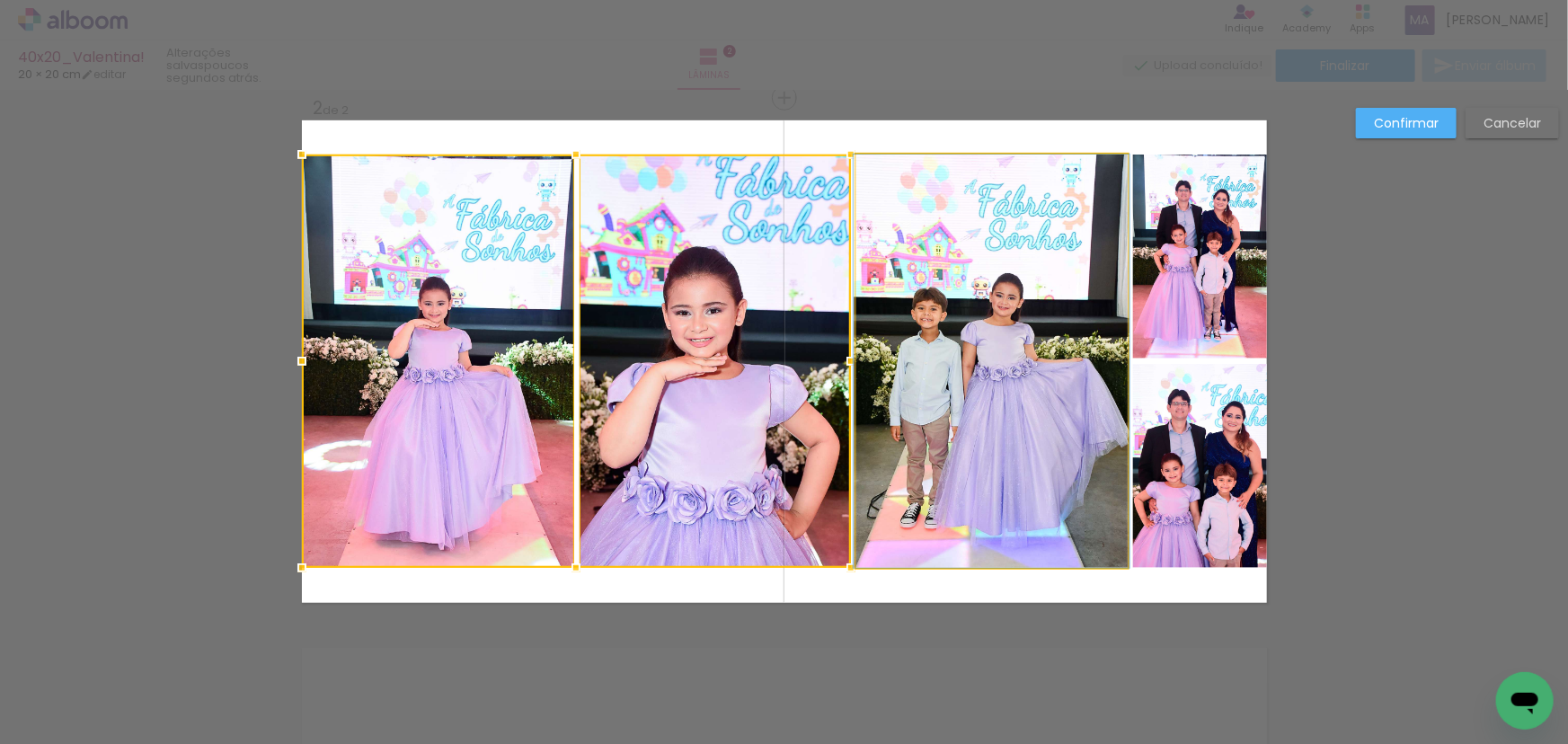
click at [992, 312] on quentale-photo at bounding box center [992, 360] width 271 height 413
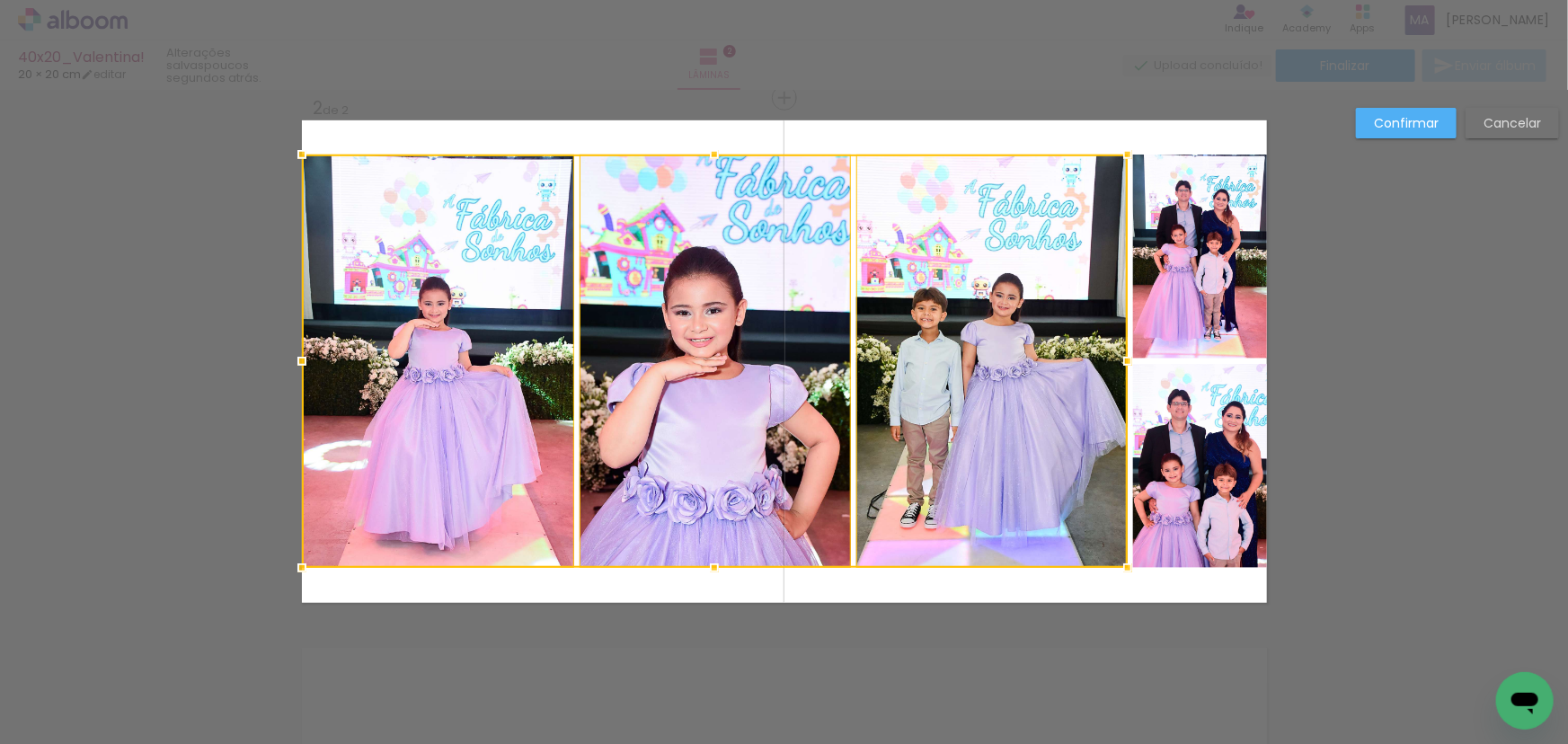
click at [1193, 272] on quentale-photo at bounding box center [1199, 256] width 134 height 204
click at [1192, 432] on div at bounding box center [784, 360] width 965 height 413
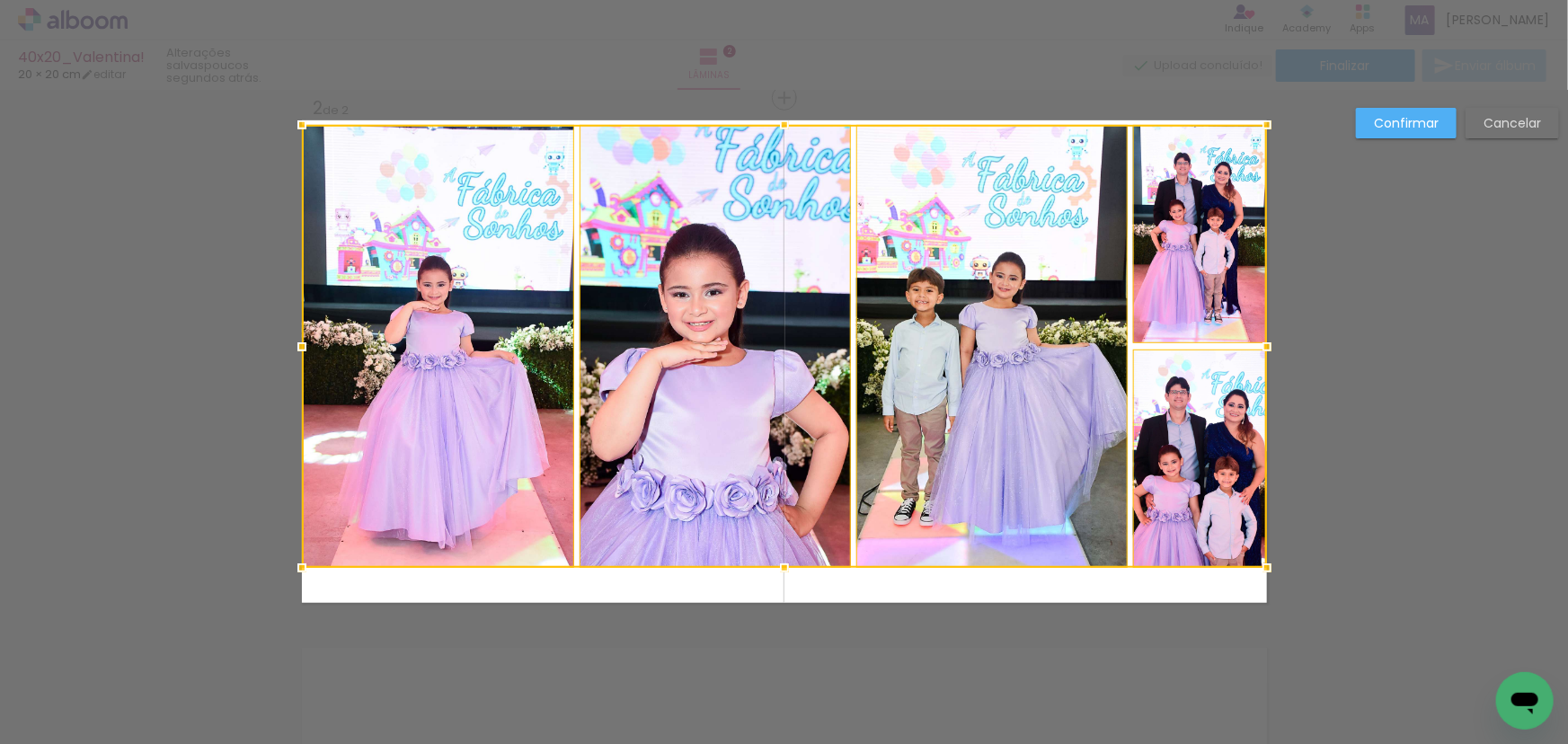
drag, startPoint x: 775, startPoint y: 150, endPoint x: 775, endPoint y: 115, distance: 35.0
click at [775, 115] on div at bounding box center [784, 124] width 36 height 36
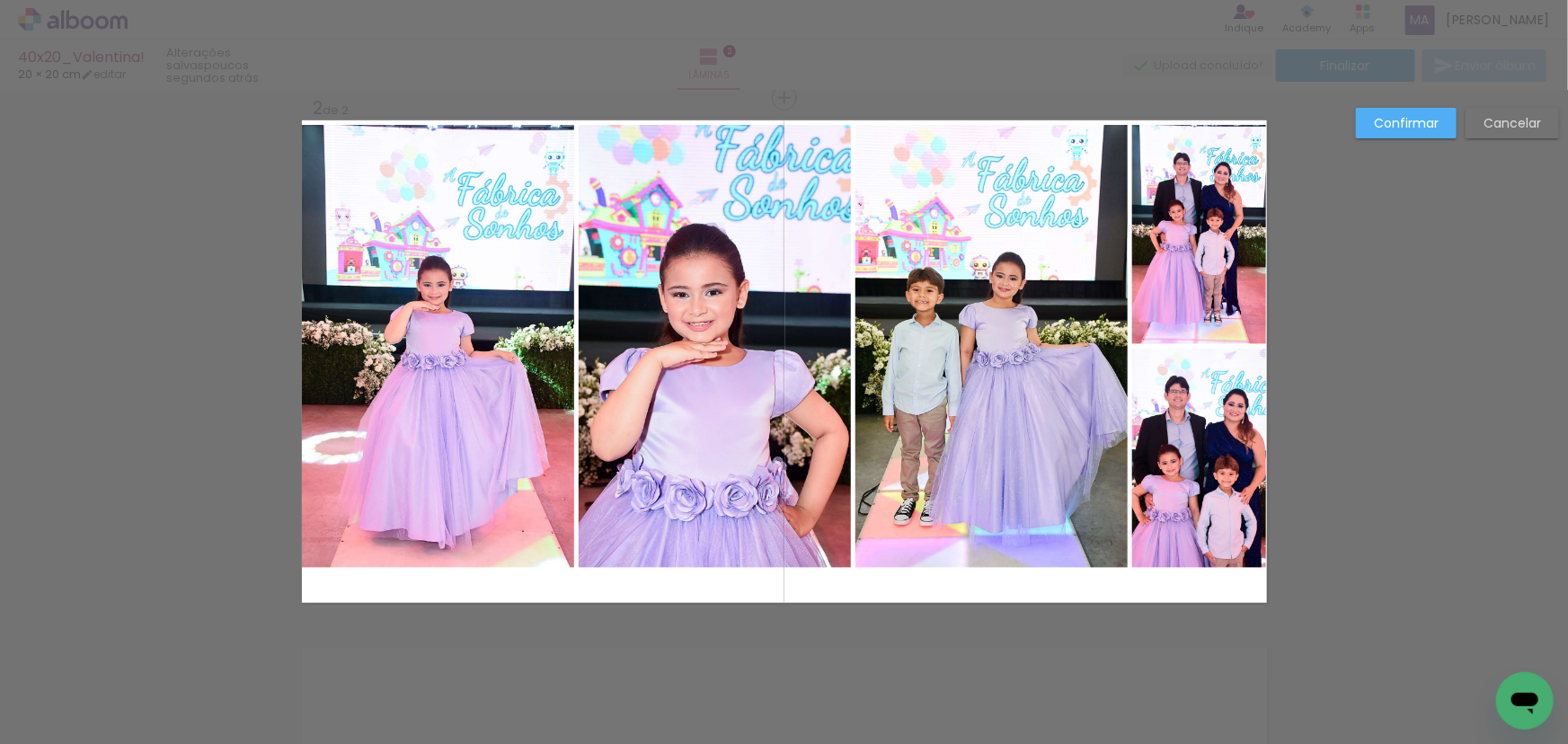
click at [483, 278] on quentale-photo at bounding box center [438, 346] width 272 height 443
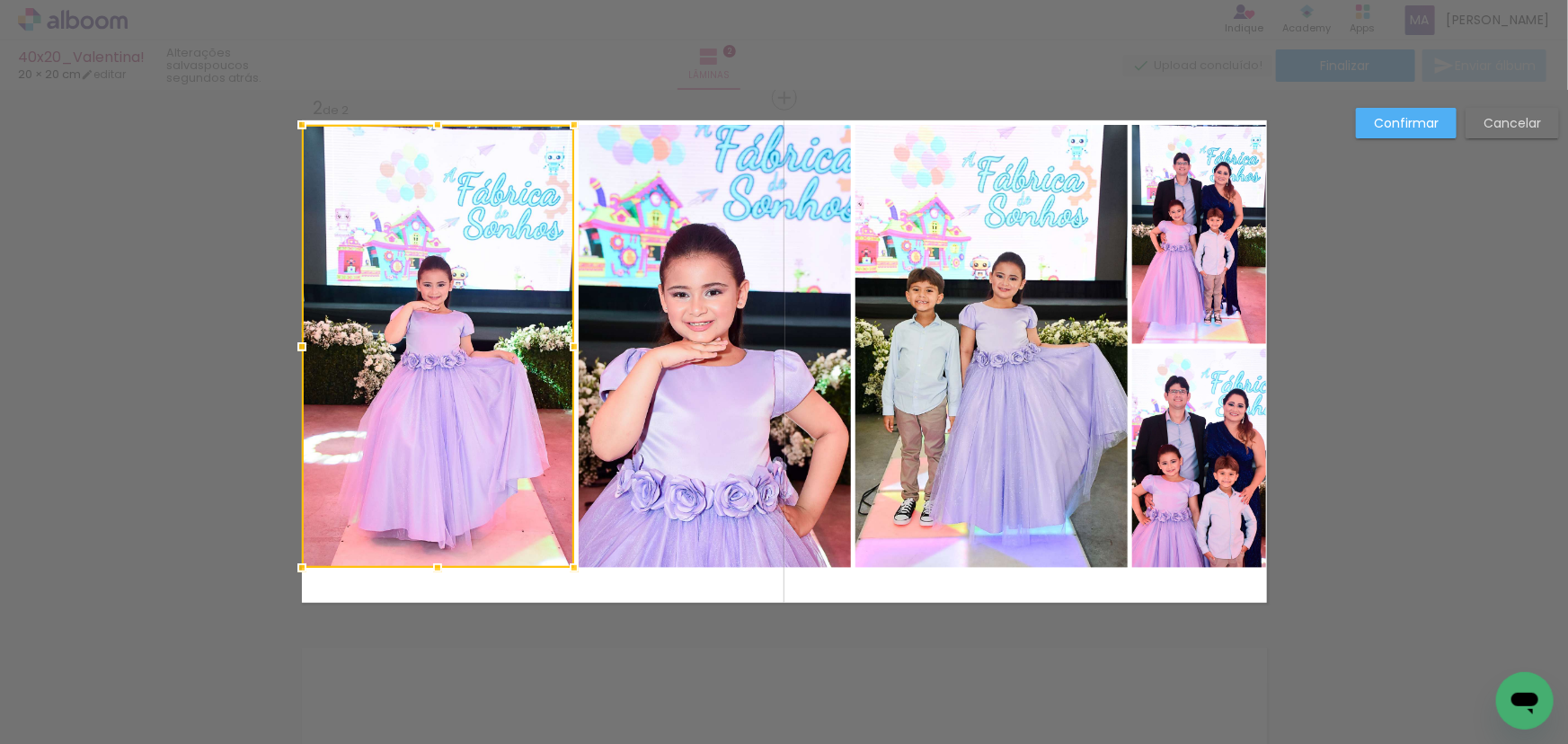
click at [722, 288] on quentale-photo at bounding box center [714, 346] width 272 height 443
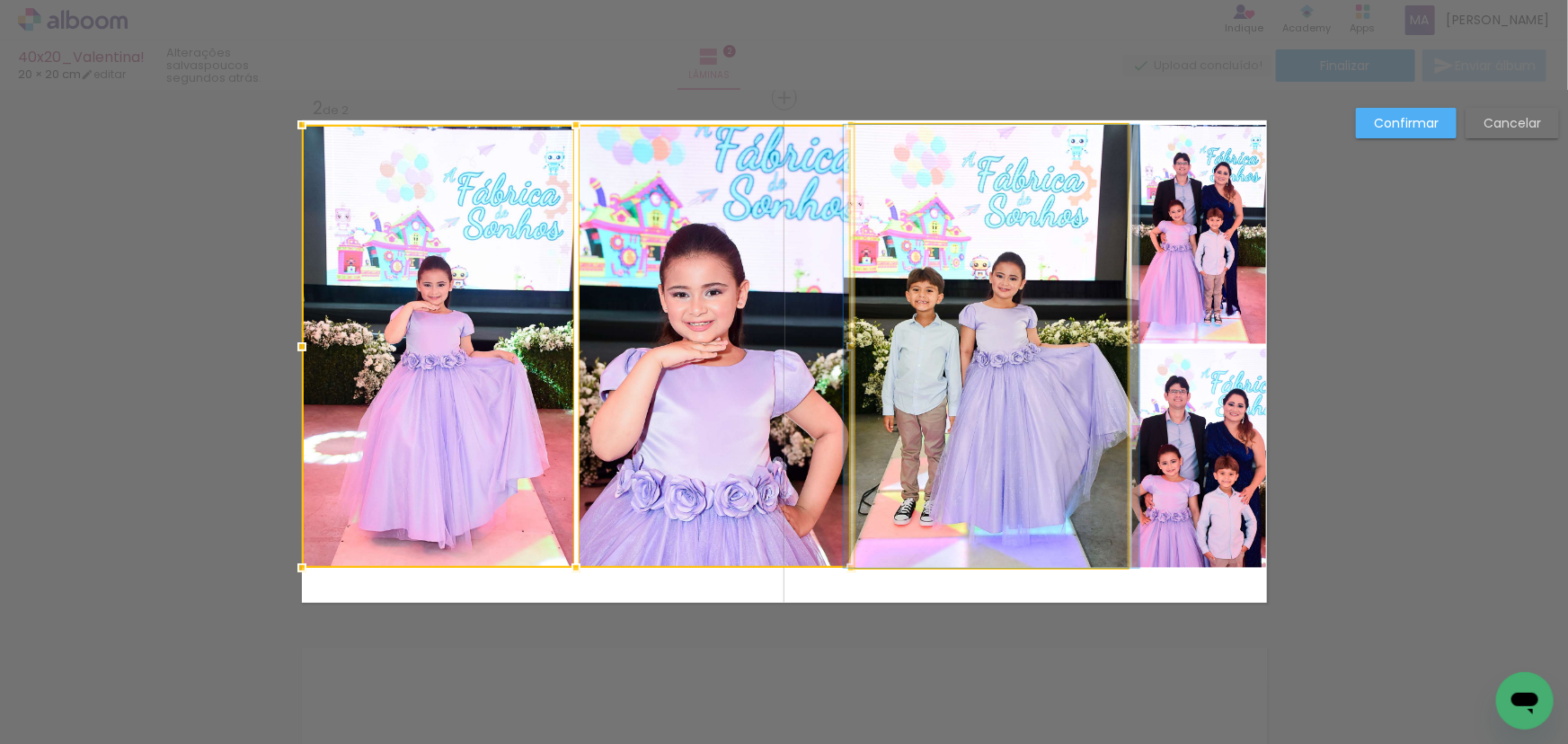
drag, startPoint x: 929, startPoint y: 278, endPoint x: 1159, endPoint y: 279, distance: 230.0
click at [929, 277] on quentale-photo at bounding box center [992, 346] width 272 height 443
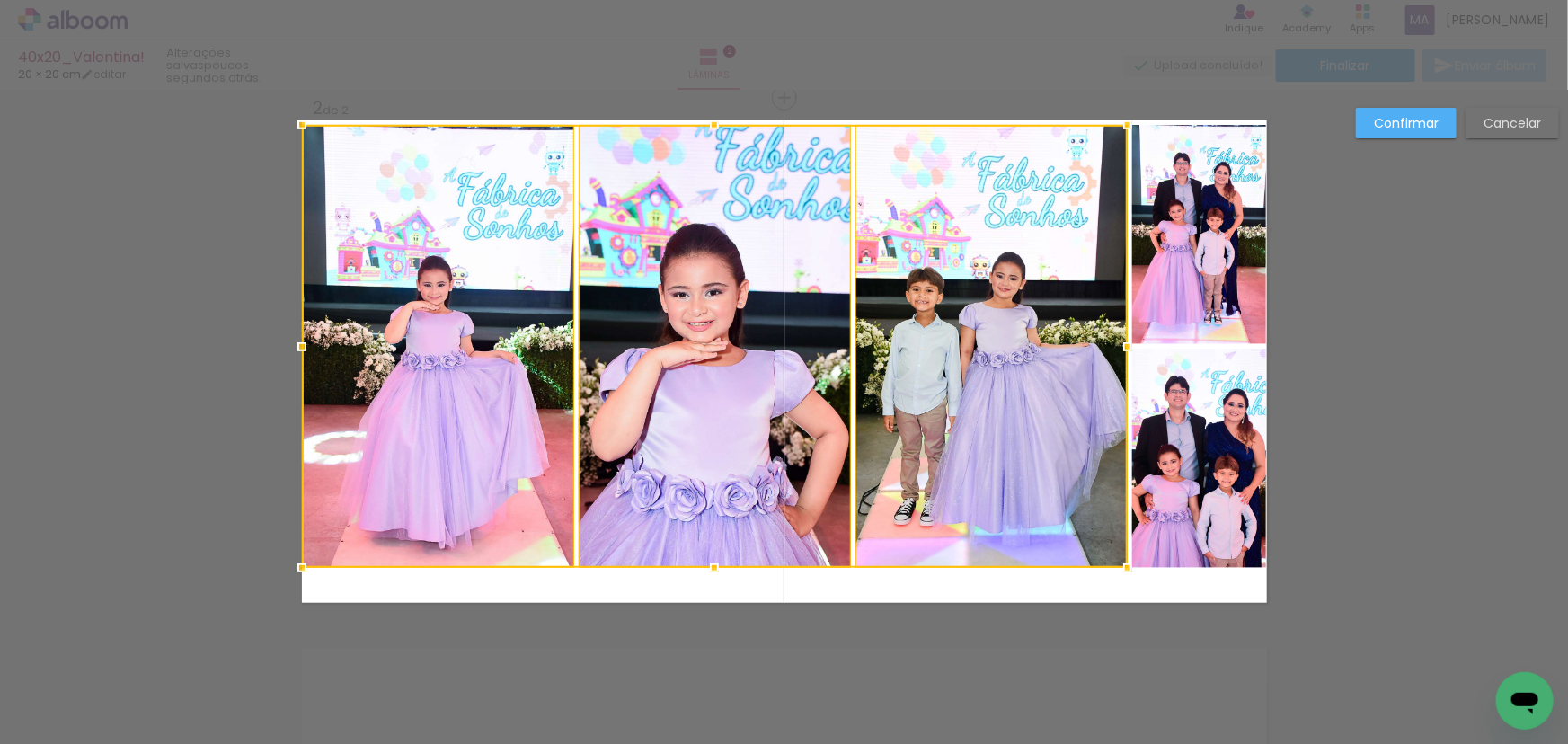
click at [1184, 268] on quentale-photo at bounding box center [1199, 234] width 134 height 219
click at [1185, 451] on div at bounding box center [784, 346] width 965 height 443
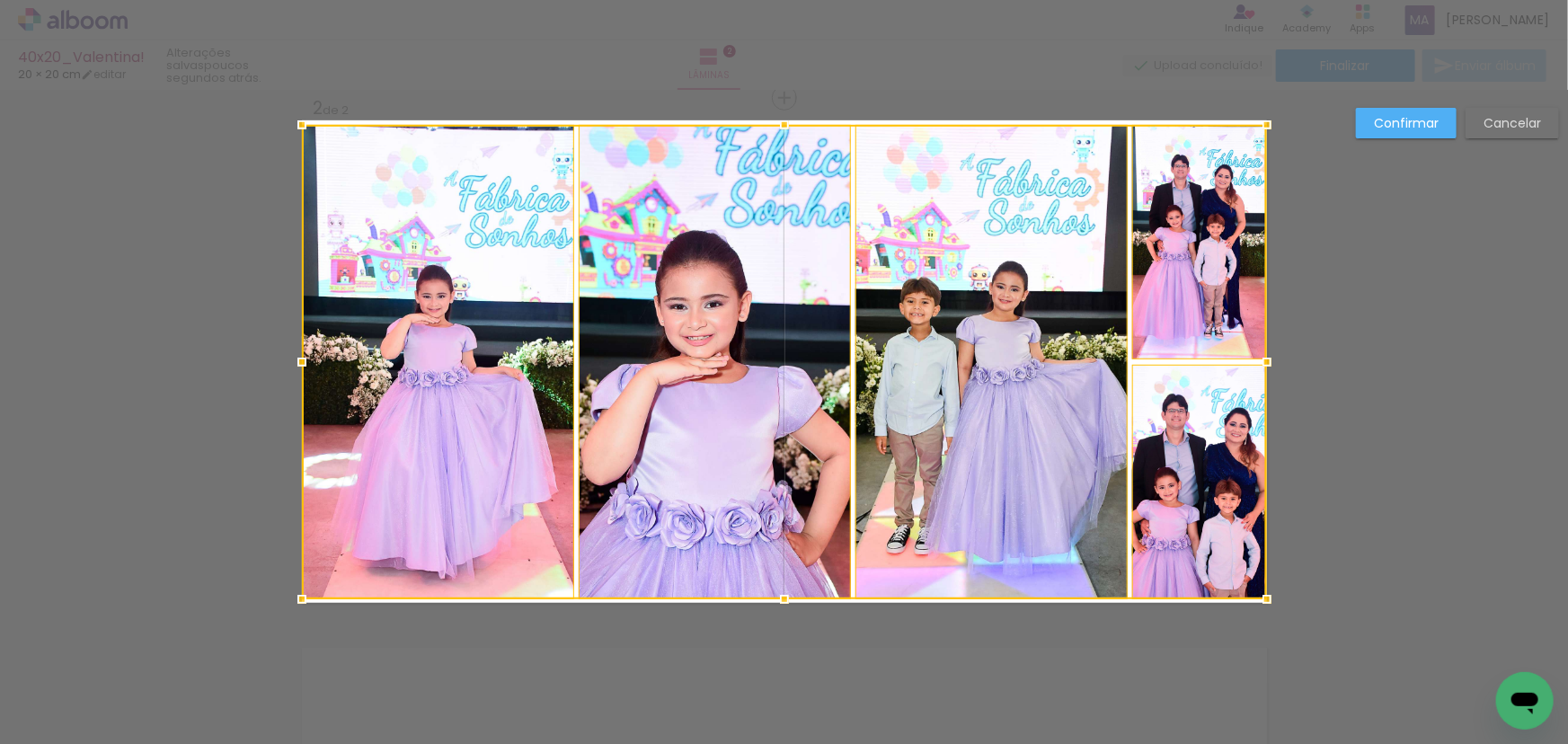
drag, startPoint x: 776, startPoint y: 566, endPoint x: 774, endPoint y: 603, distance: 37.1
click at [774, 603] on div at bounding box center [784, 598] width 36 height 36
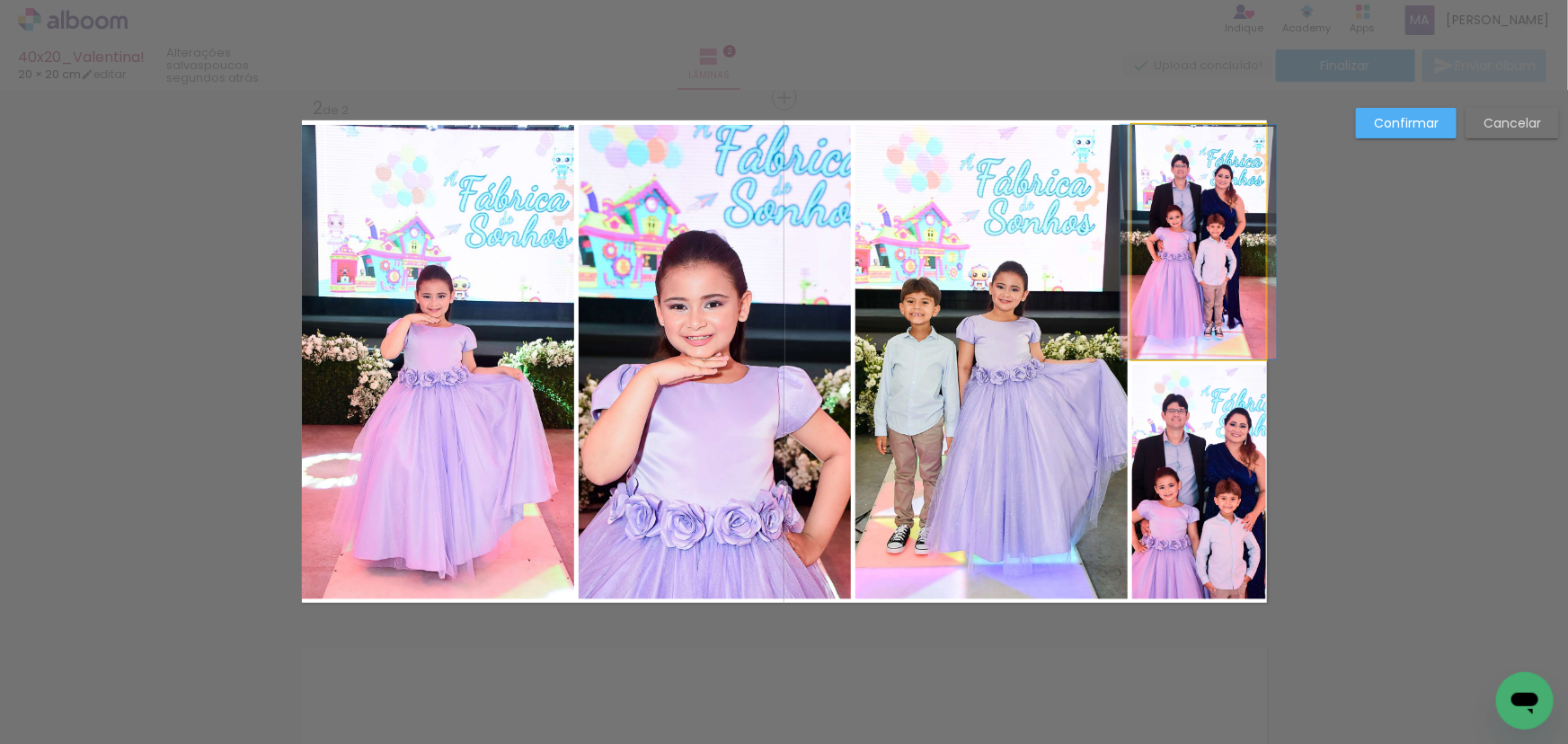
click at [1150, 298] on quentale-photo at bounding box center [1199, 242] width 134 height 234
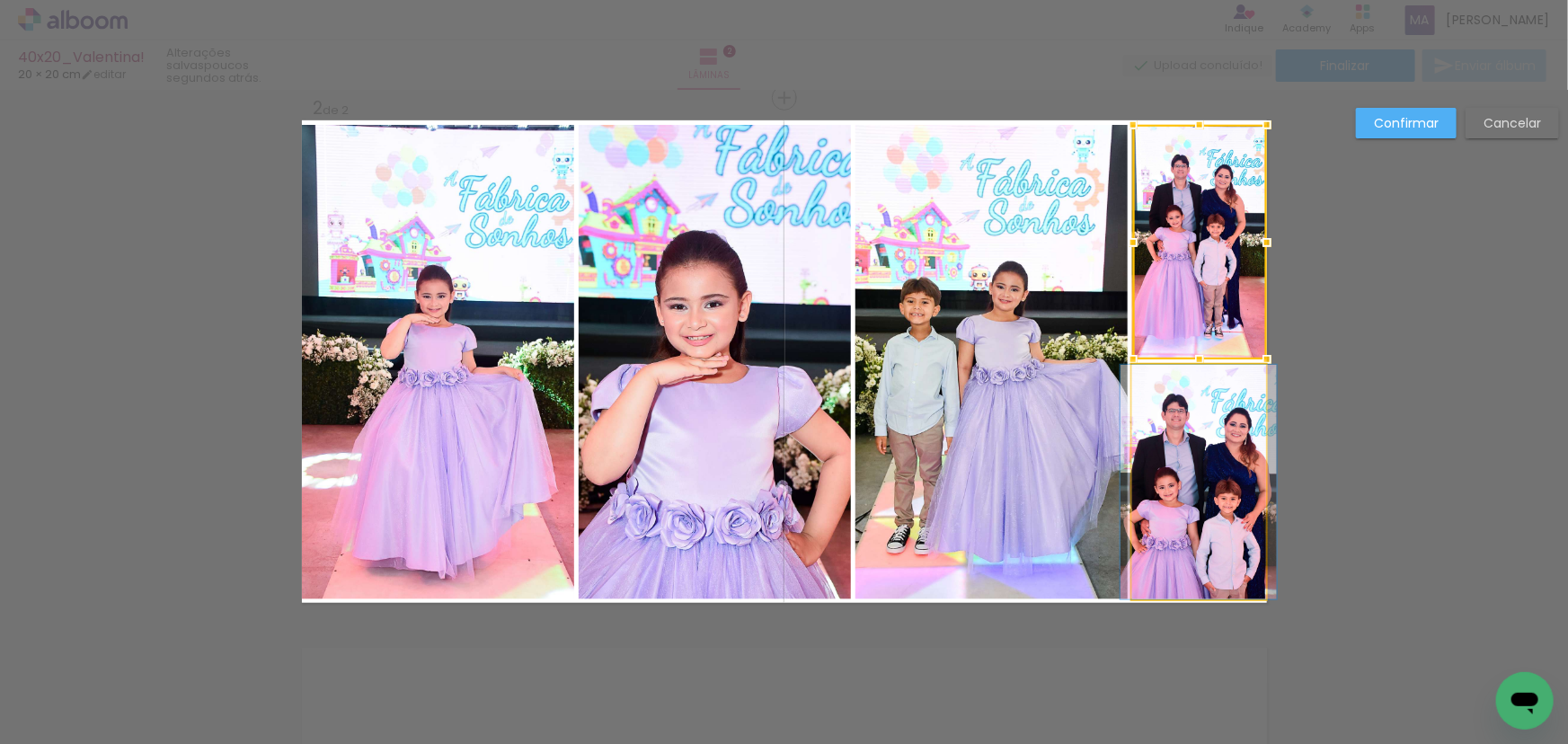
click at [1173, 442] on quentale-photo at bounding box center [1199, 481] width 134 height 234
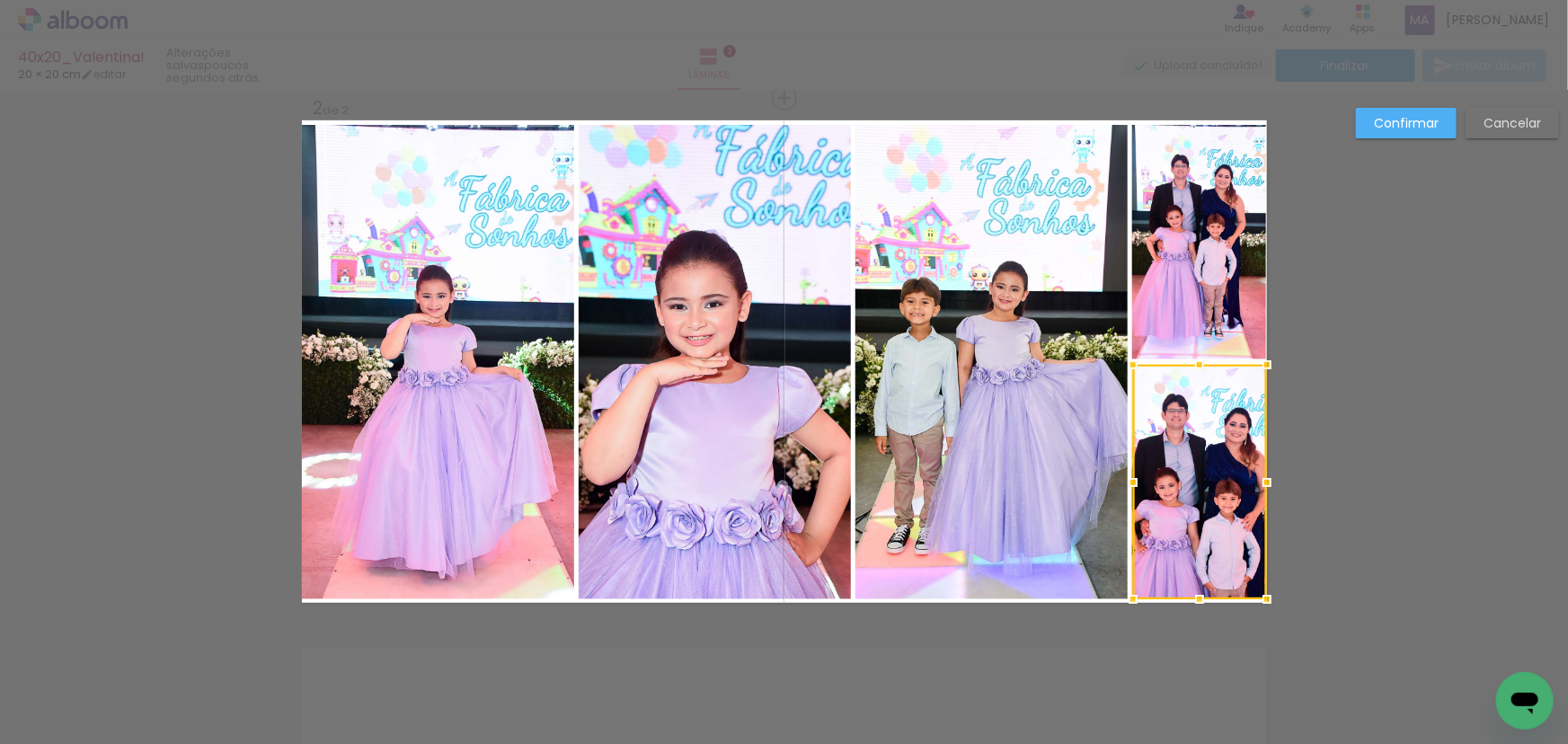
click at [0, 0] on slot "Confirmar" at bounding box center [0, 0] width 0 height 0
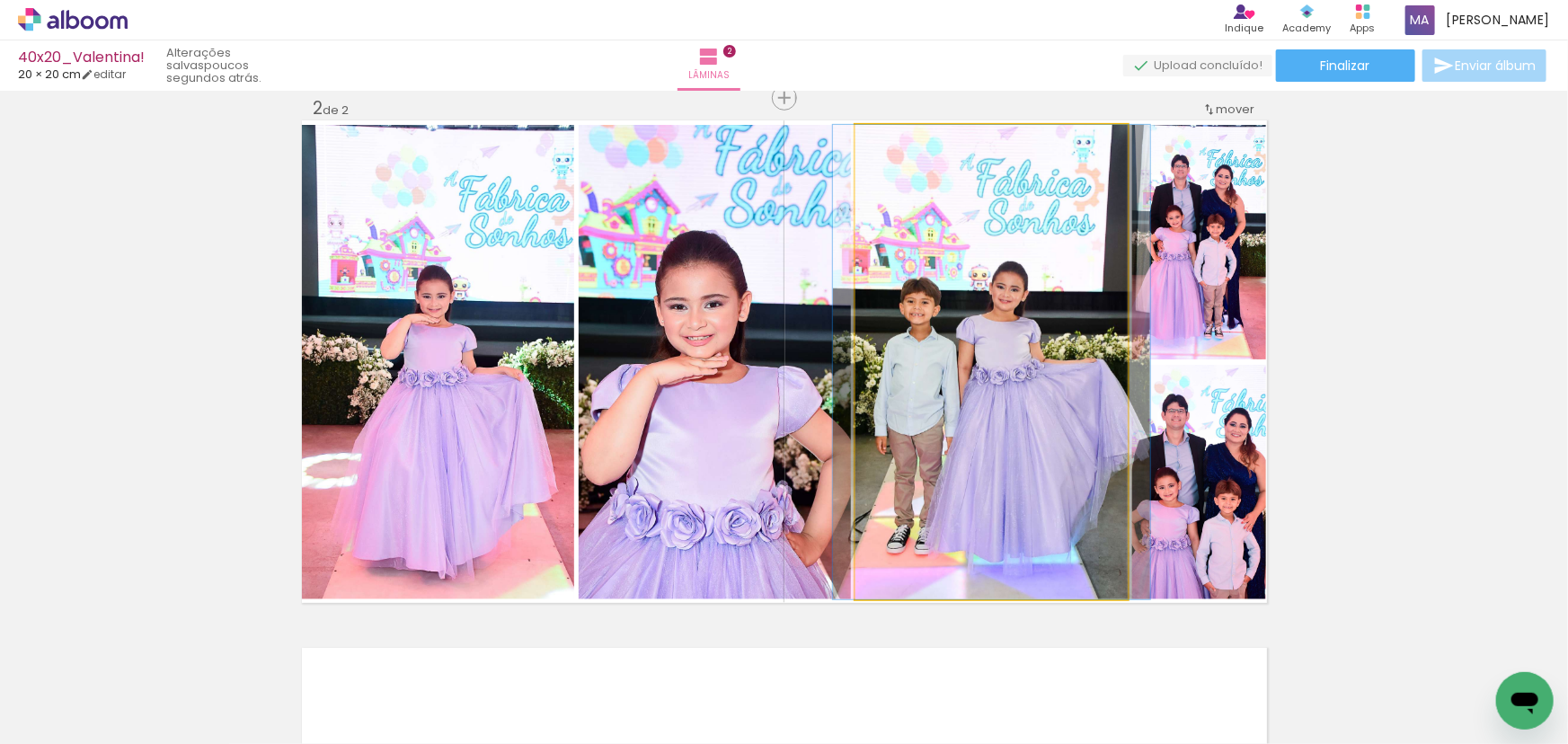
click at [1021, 352] on quentale-photo at bounding box center [992, 362] width 272 height 474
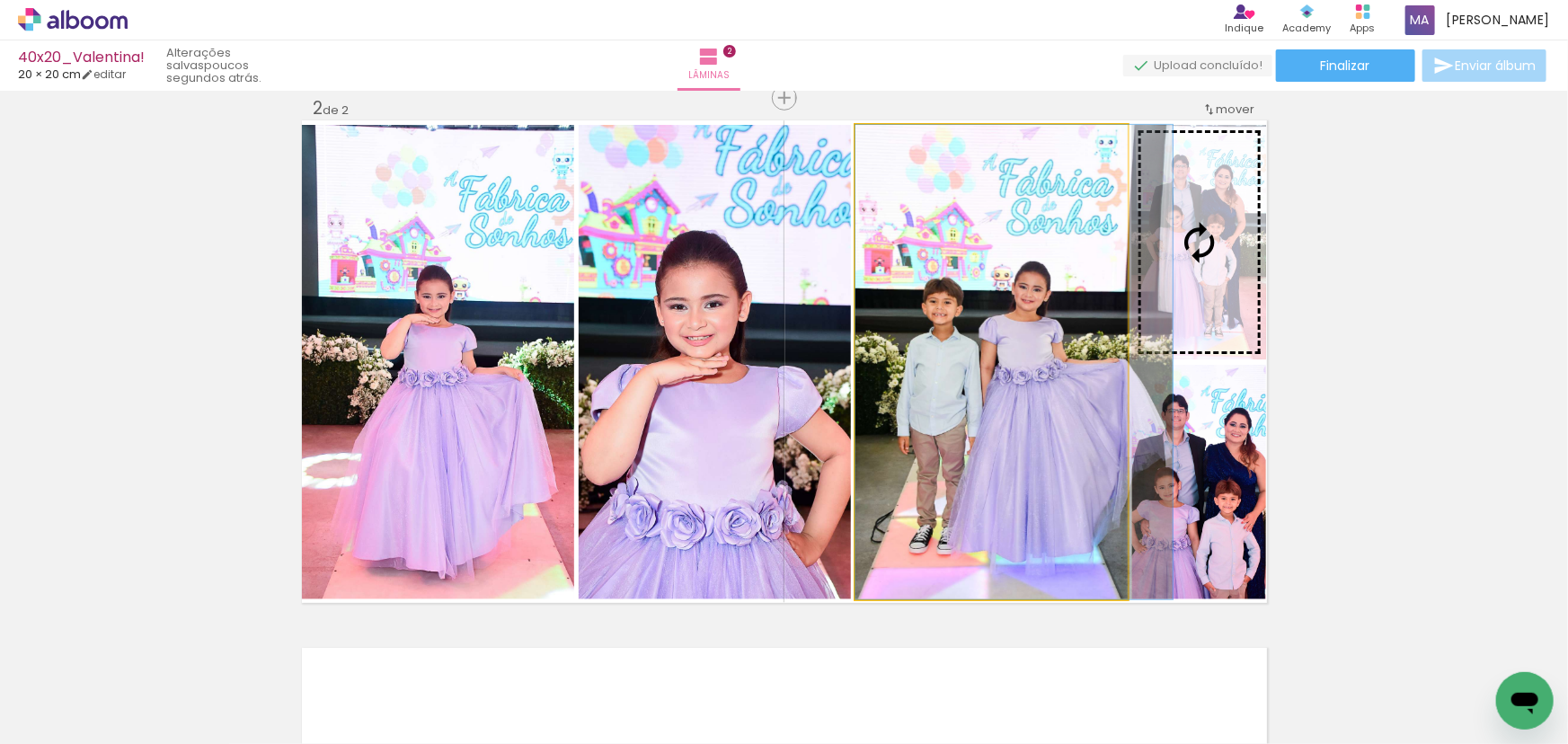
drag, startPoint x: 981, startPoint y: 339, endPoint x: 1137, endPoint y: 287, distance: 164.4
click at [0, 0] on slot at bounding box center [0, 0] width 0 height 0
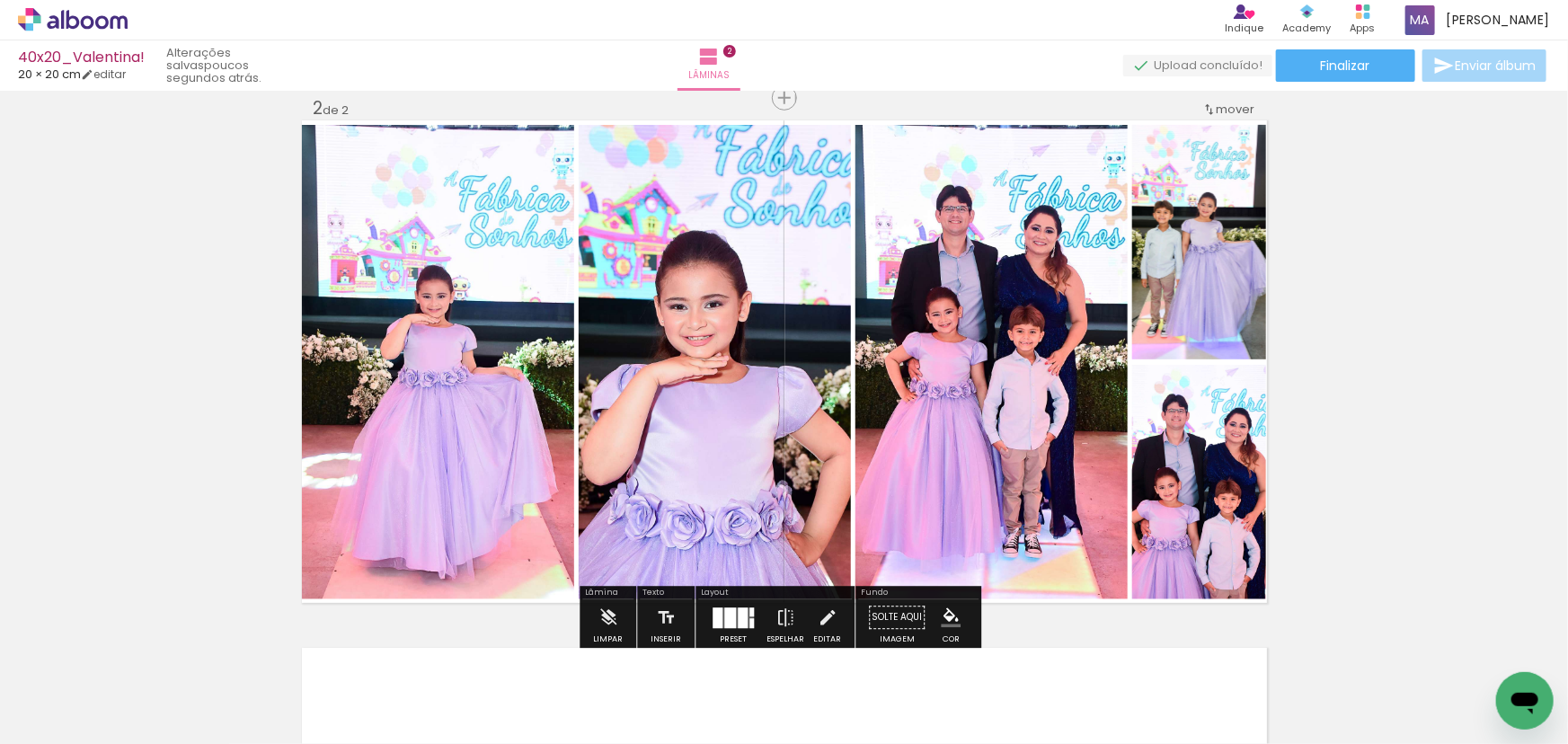
click at [1005, 354] on quentale-photo at bounding box center [992, 362] width 272 height 474
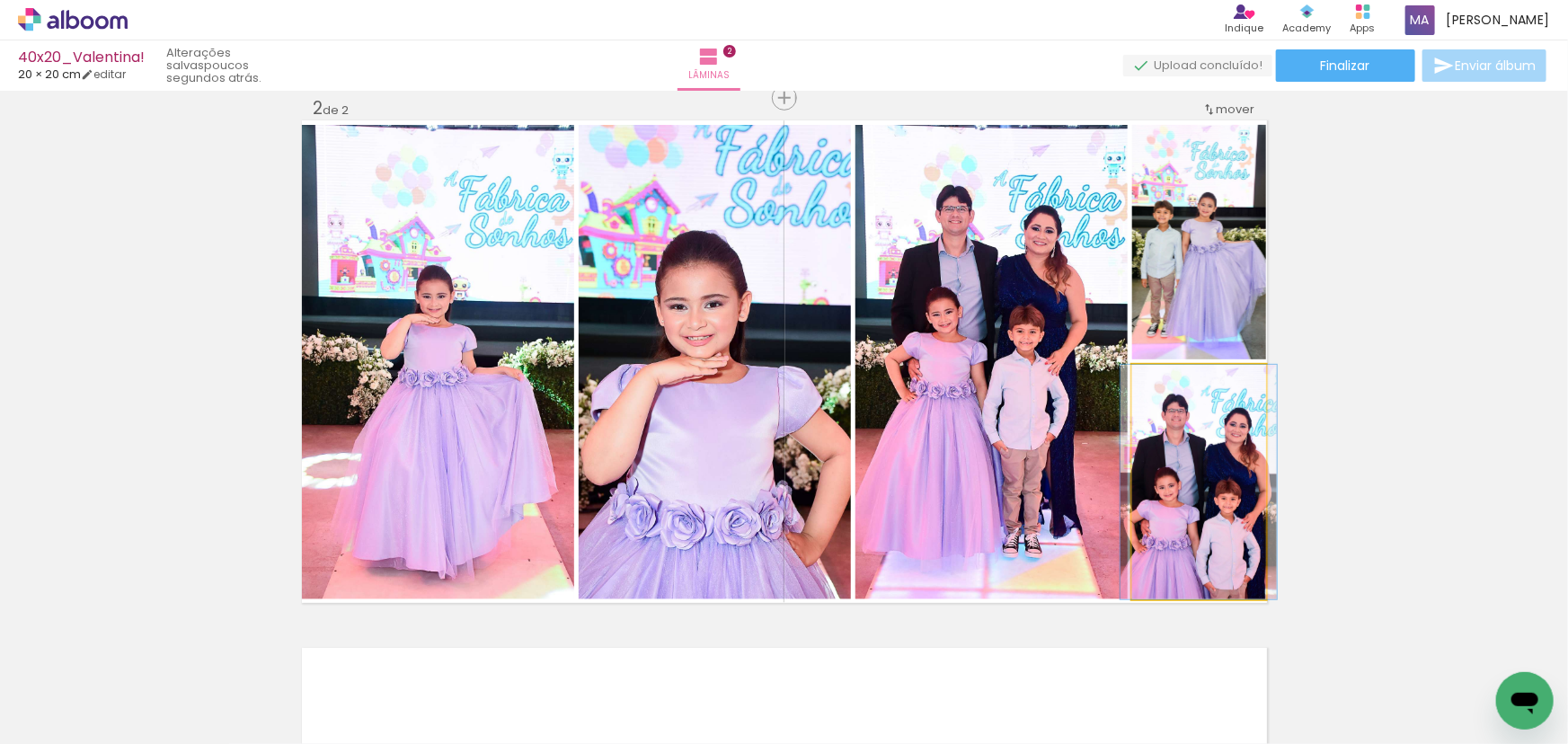
click at [1182, 468] on quentale-photo at bounding box center [1199, 481] width 134 height 234
click at [1201, 457] on quentale-photo at bounding box center [1199, 481] width 134 height 234
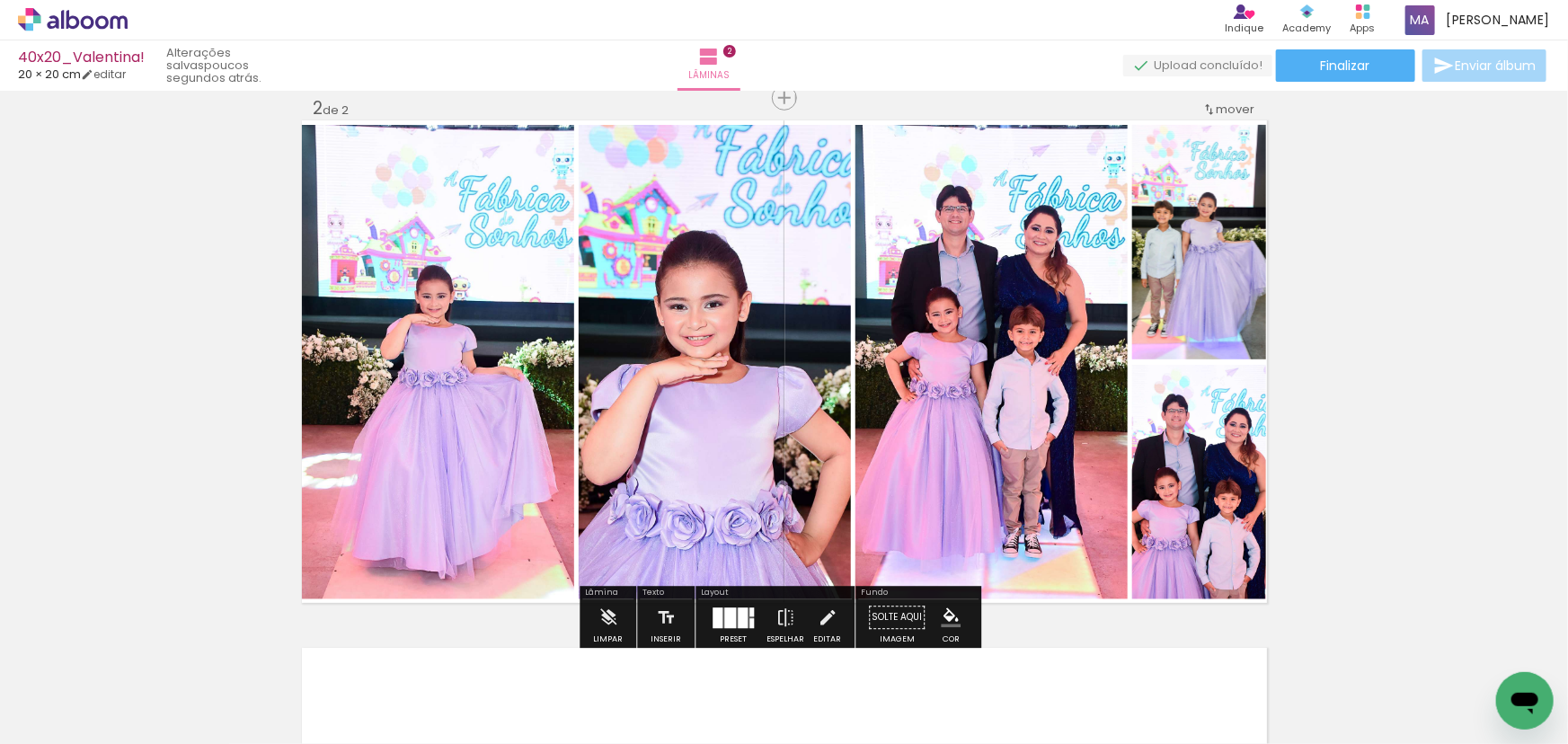
click at [1002, 386] on quentale-photo at bounding box center [992, 362] width 272 height 474
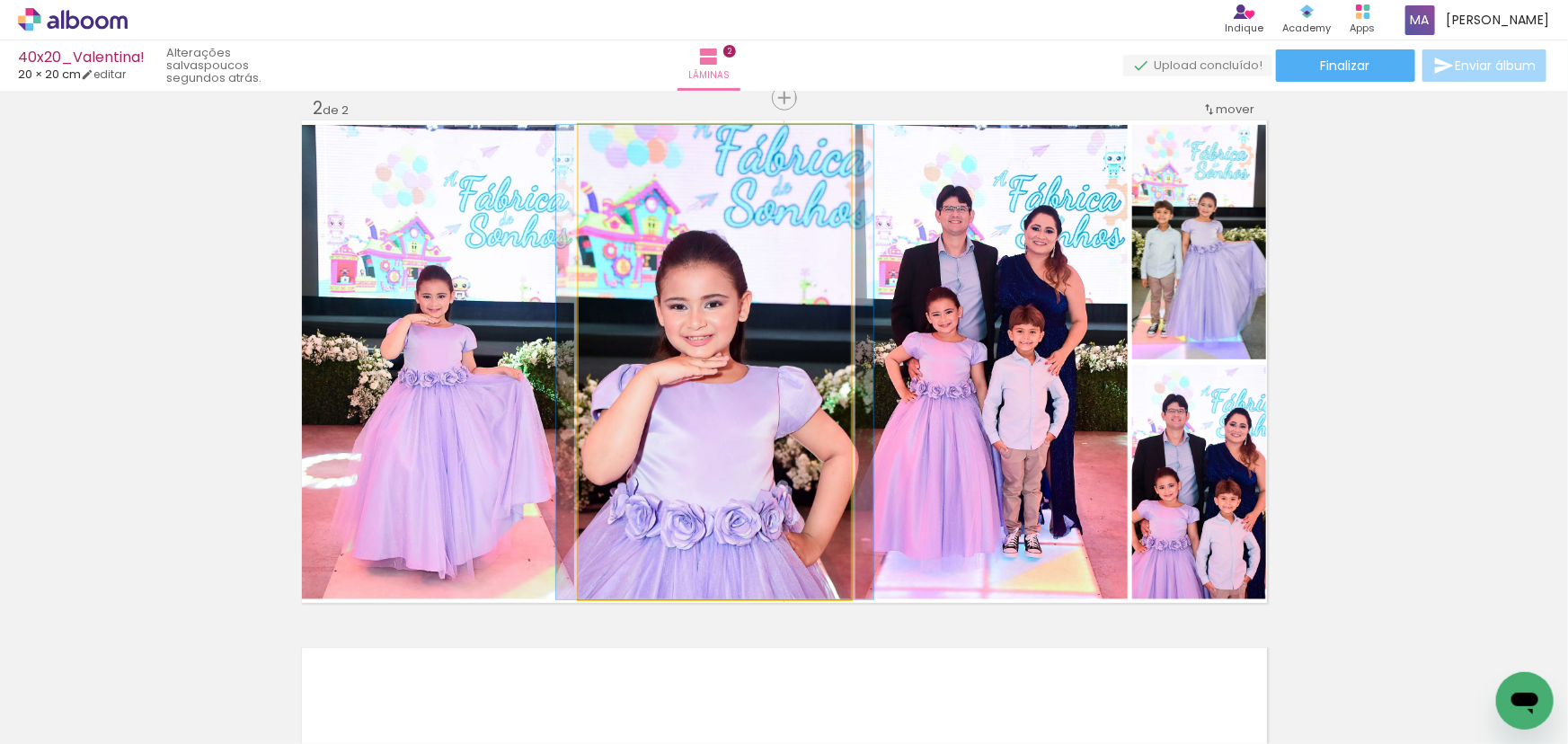
click at [700, 394] on quentale-photo at bounding box center [714, 362] width 272 height 474
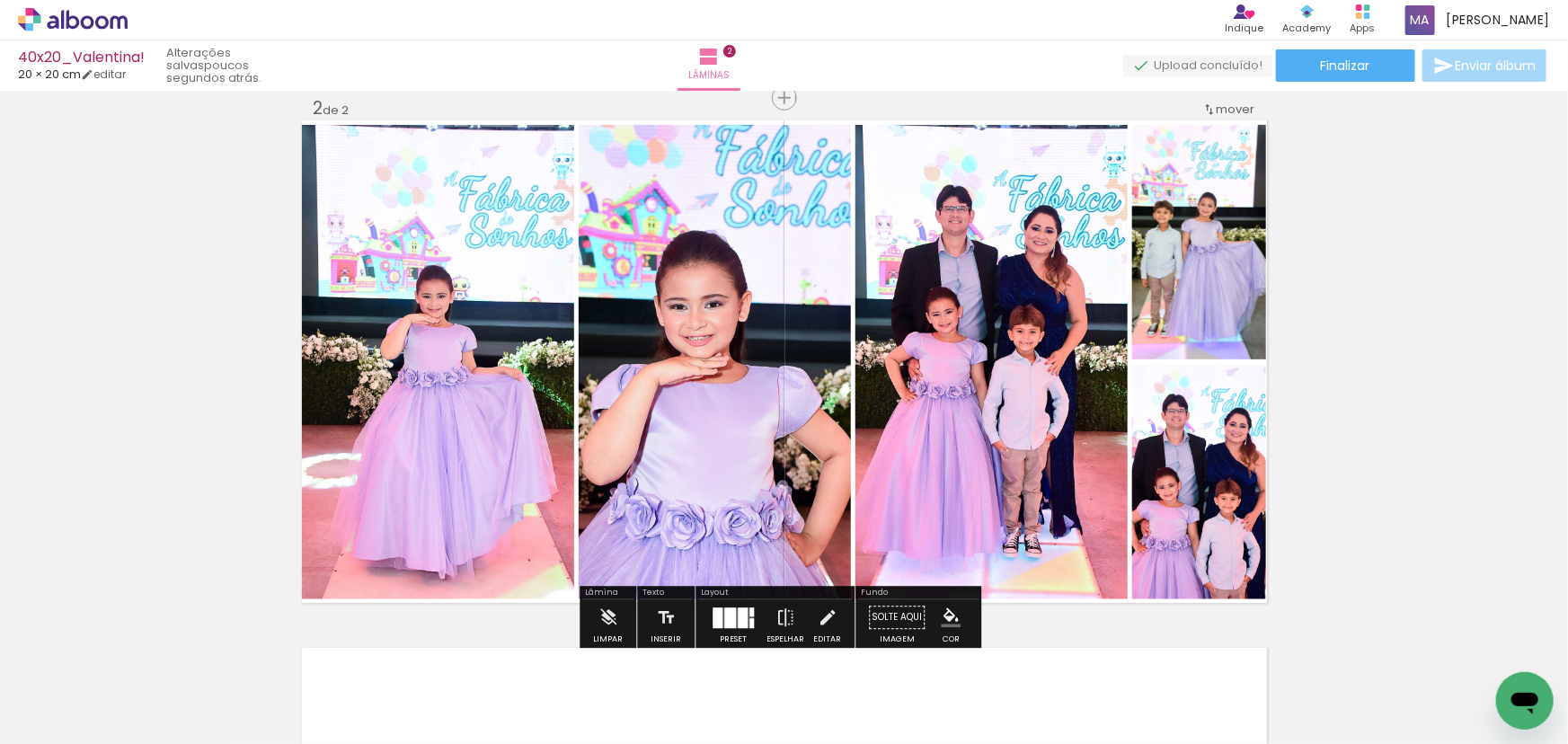
click at [504, 375] on quentale-photo at bounding box center [438, 362] width 272 height 474
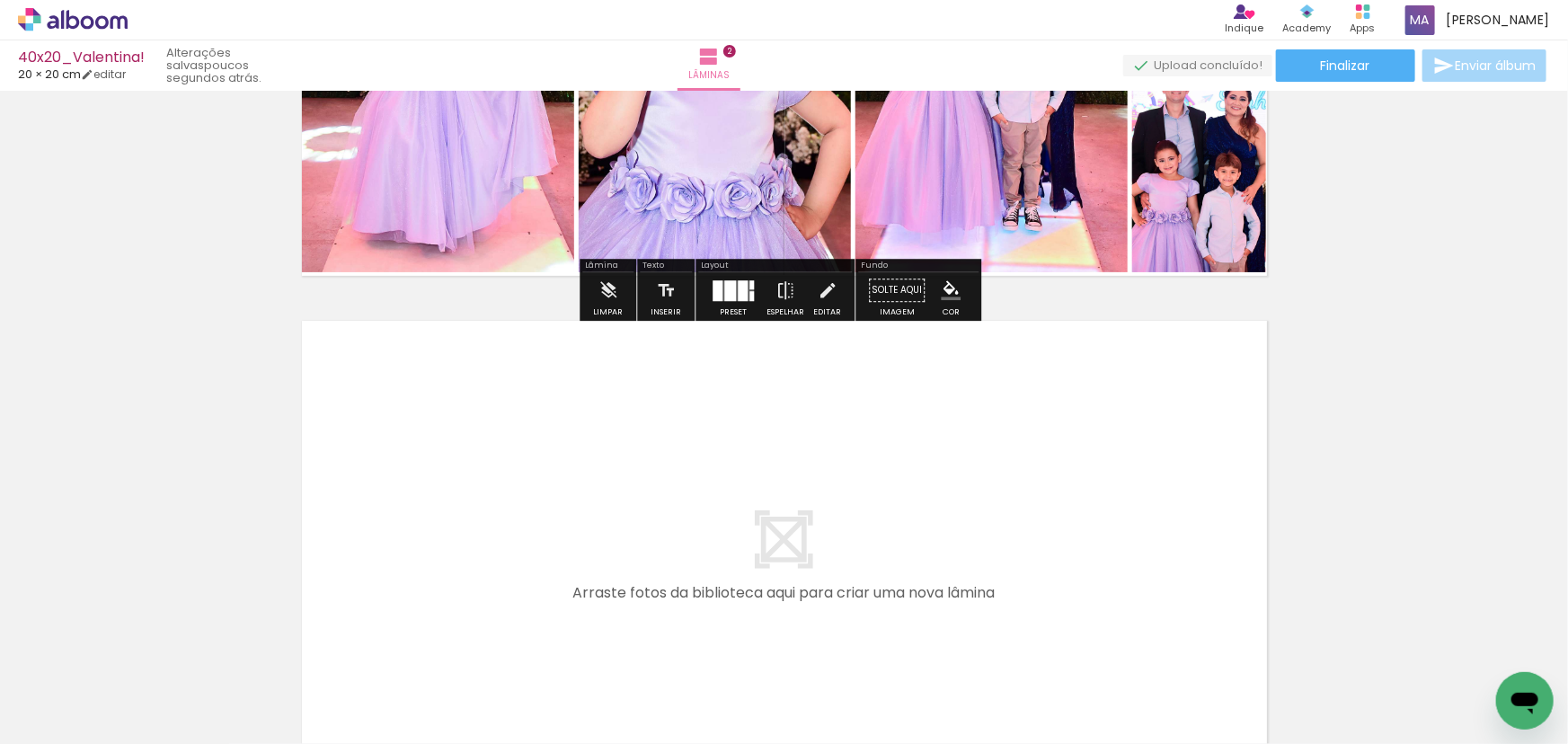
scroll to position [1040, 0]
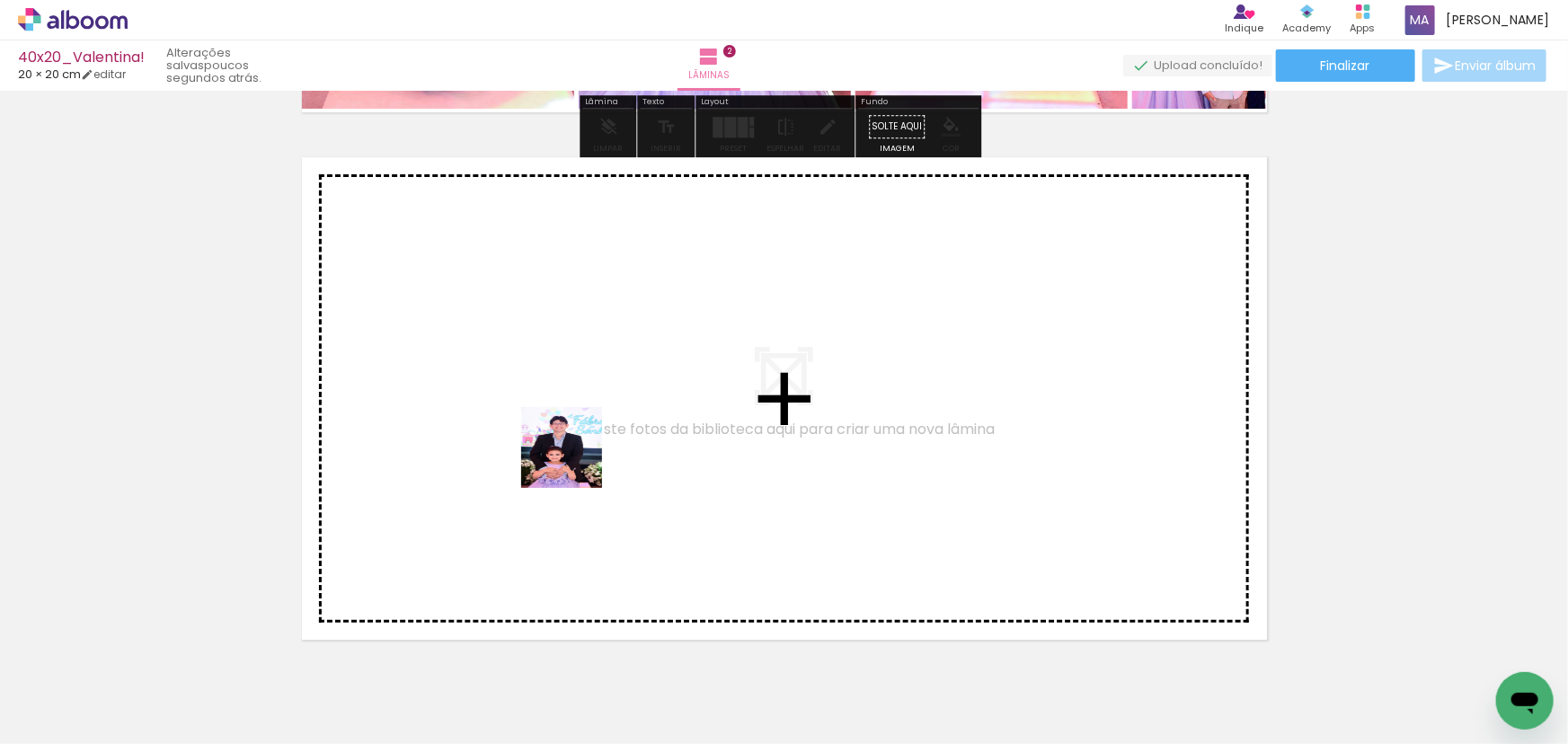
drag, startPoint x: 563, startPoint y: 490, endPoint x: 619, endPoint y: 637, distance: 157.3
click at [591, 418] on quentale-workspace at bounding box center [784, 372] width 1568 height 744
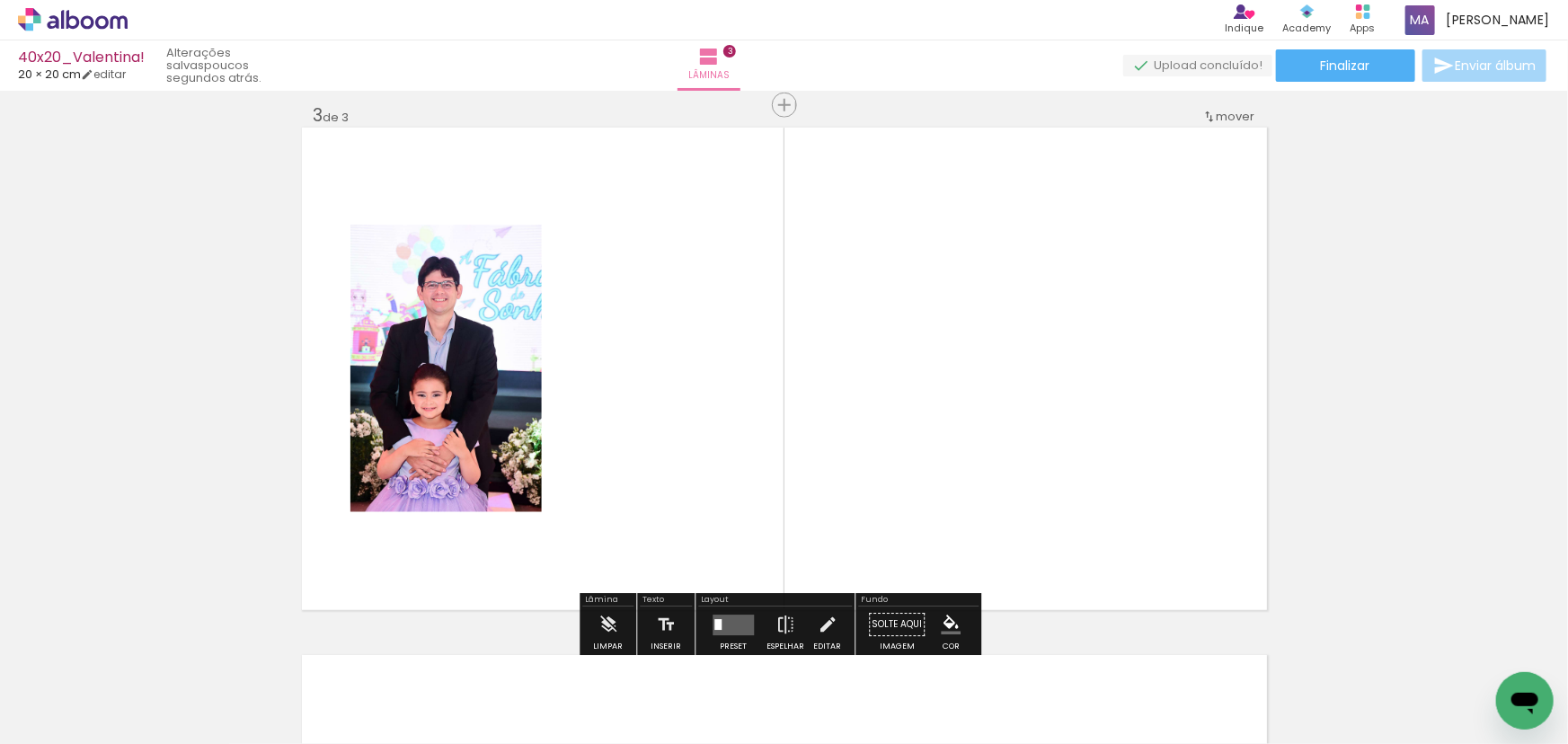
scroll to position [1077, 0]
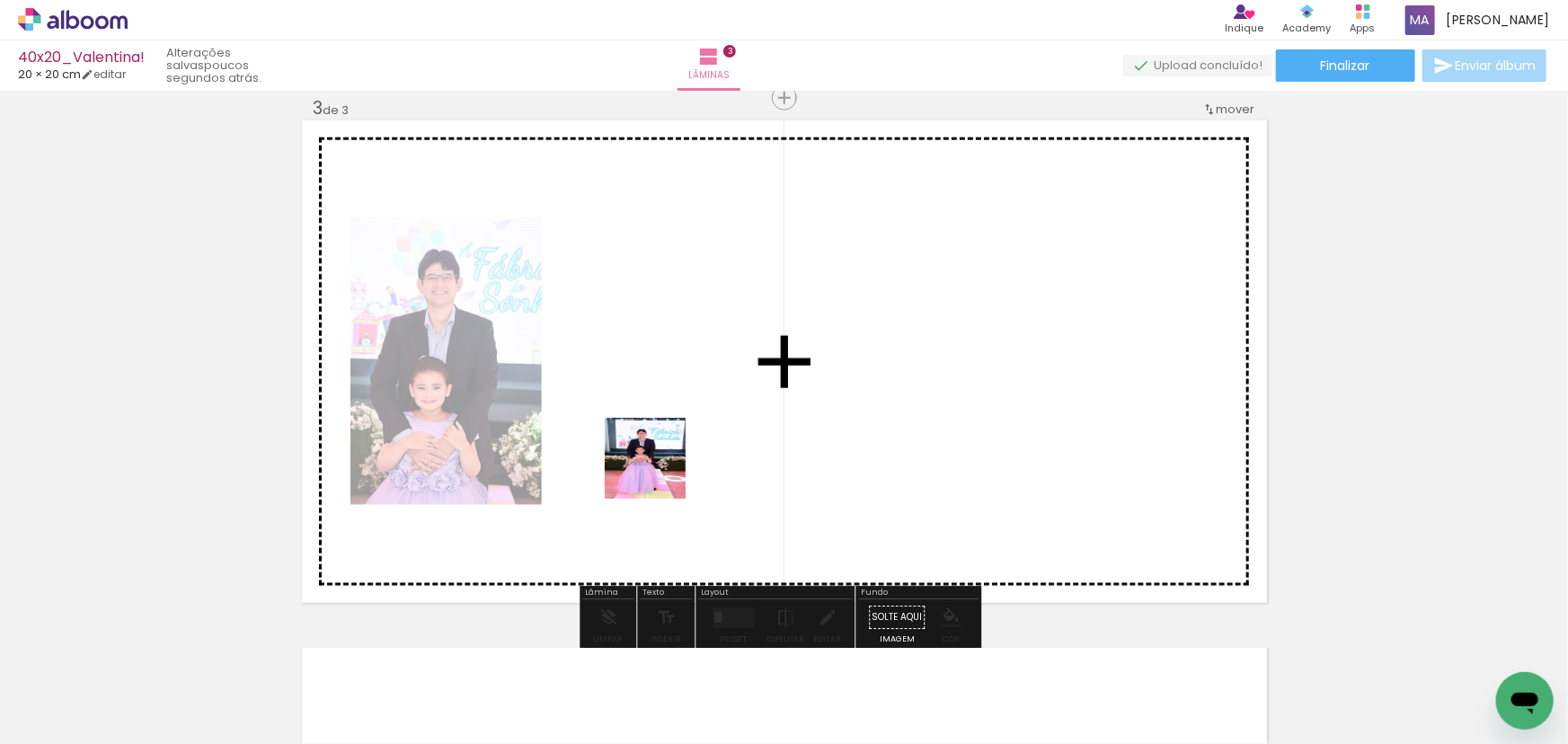
drag, startPoint x: 607, startPoint y: 599, endPoint x: 680, endPoint y: 409, distance: 203.5
click at [680, 409] on quentale-workspace at bounding box center [784, 372] width 1568 height 744
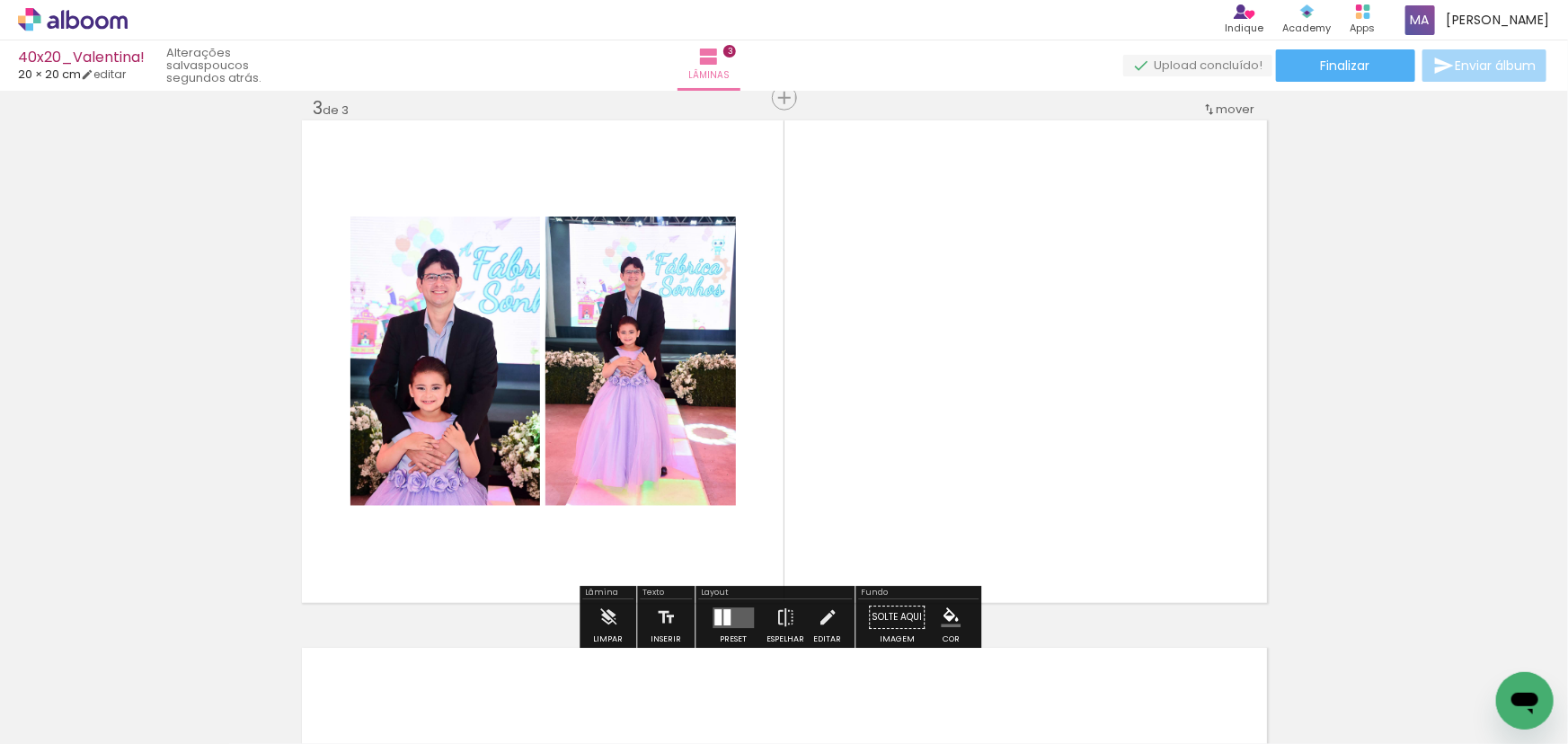
drag, startPoint x: 887, startPoint y: 688, endPoint x: 898, endPoint y: 478, distance: 210.3
click at [895, 496] on quentale-workspace at bounding box center [784, 372] width 1568 height 744
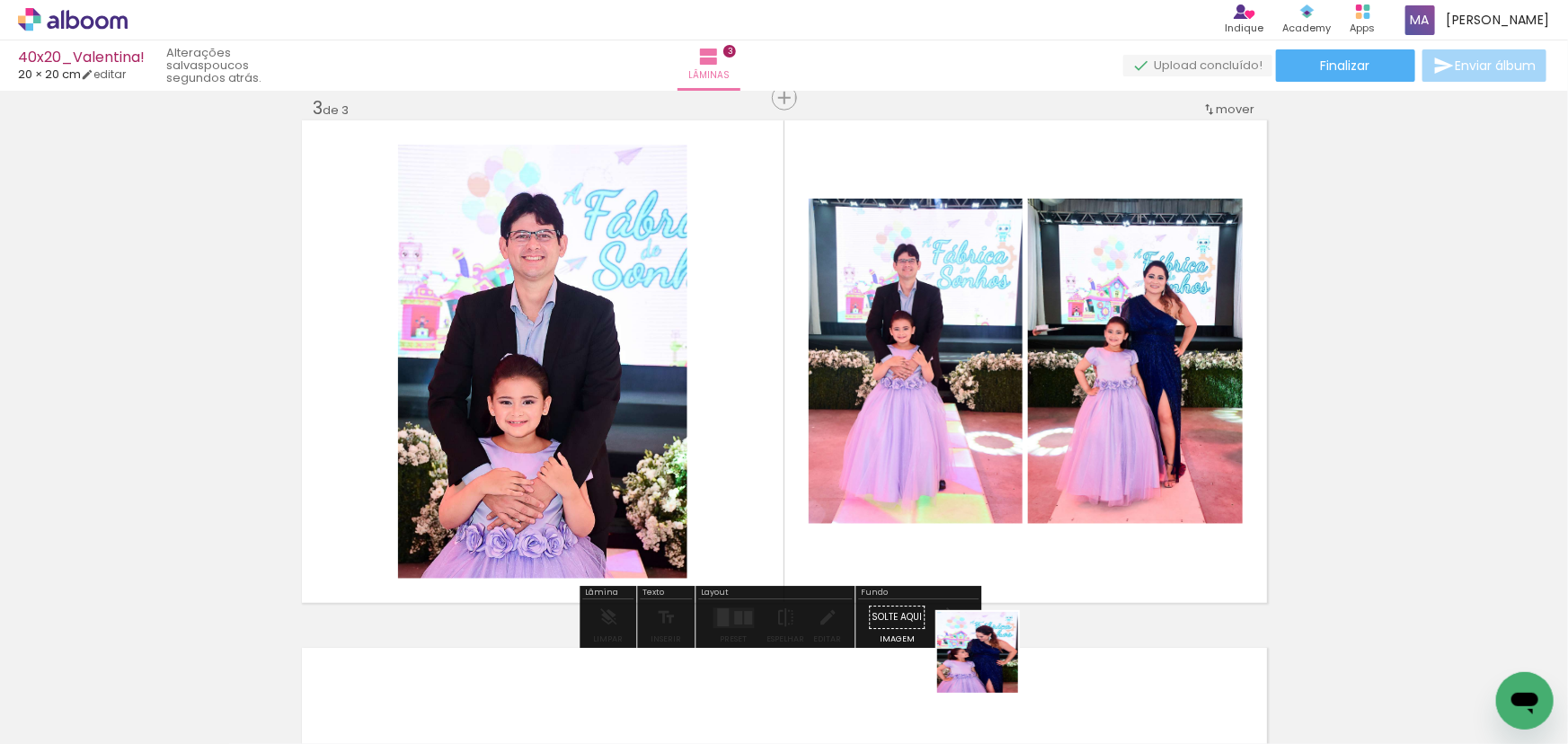
drag, startPoint x: 991, startPoint y: 666, endPoint x: 1069, endPoint y: 615, distance: 93.2
click at [991, 470] on quentale-workspace at bounding box center [784, 372] width 1568 height 744
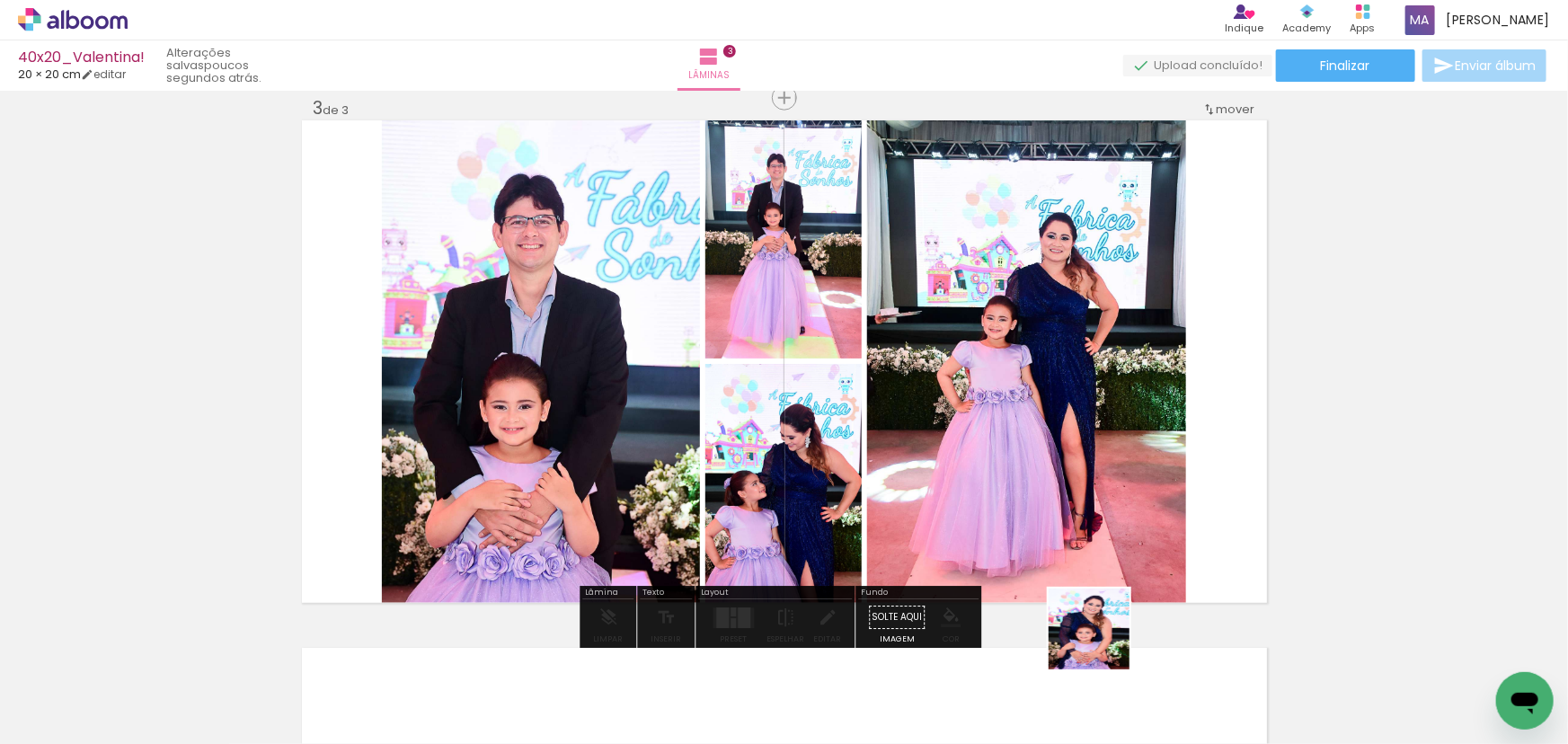
drag, startPoint x: 1106, startPoint y: 679, endPoint x: 1061, endPoint y: 444, distance: 239.3
click at [1064, 450] on quentale-workspace at bounding box center [784, 372] width 1568 height 744
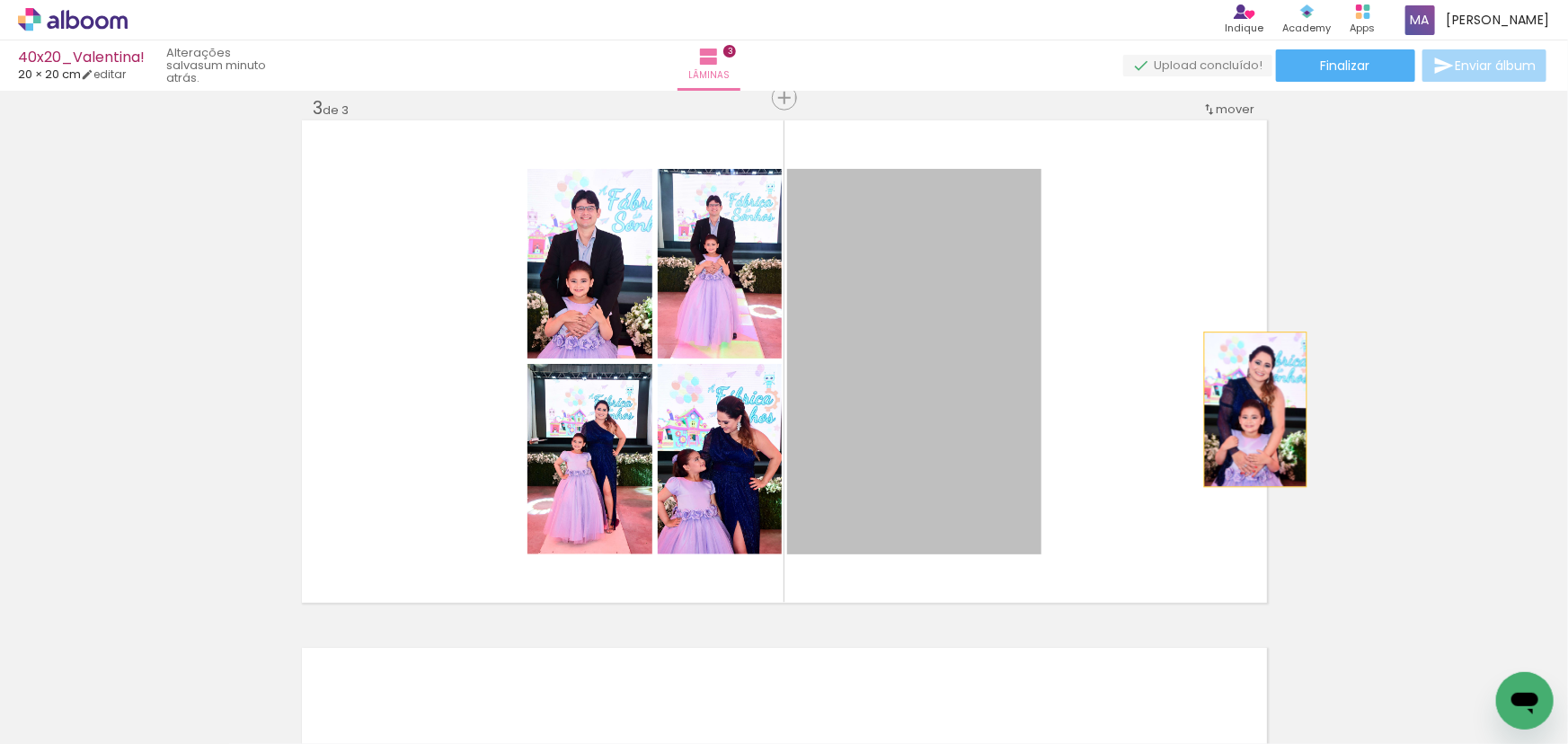
drag, startPoint x: 918, startPoint y: 439, endPoint x: 1353, endPoint y: 377, distance: 439.4
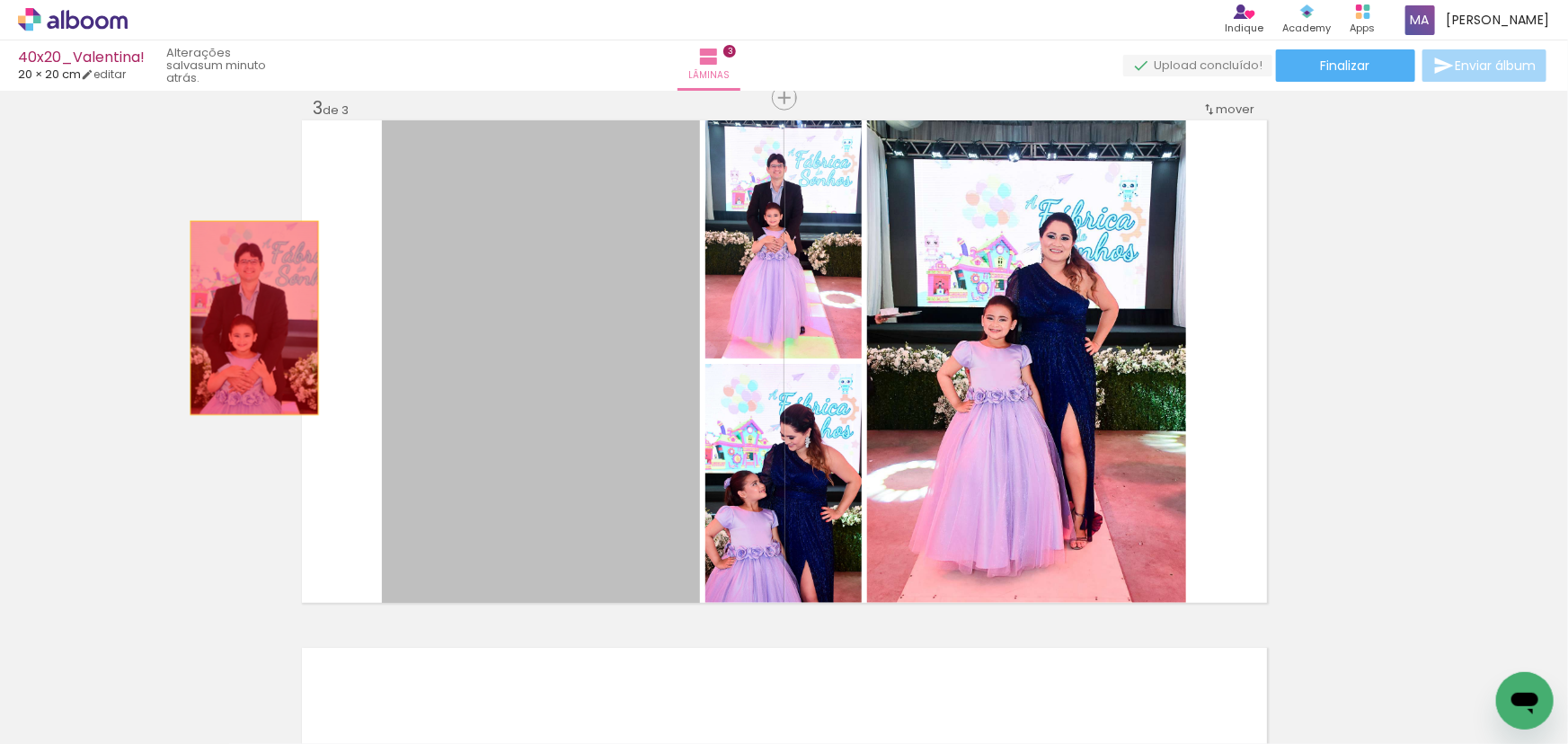
drag, startPoint x: 577, startPoint y: 307, endPoint x: 248, endPoint y: 318, distance: 329.2
click at [248, 318] on div "Inserir lâmina 1 de 3 Inserir lâmina 2 de 3 Inserir lâmina 3 de 3" at bounding box center [784, 75] width 1568 height 2110
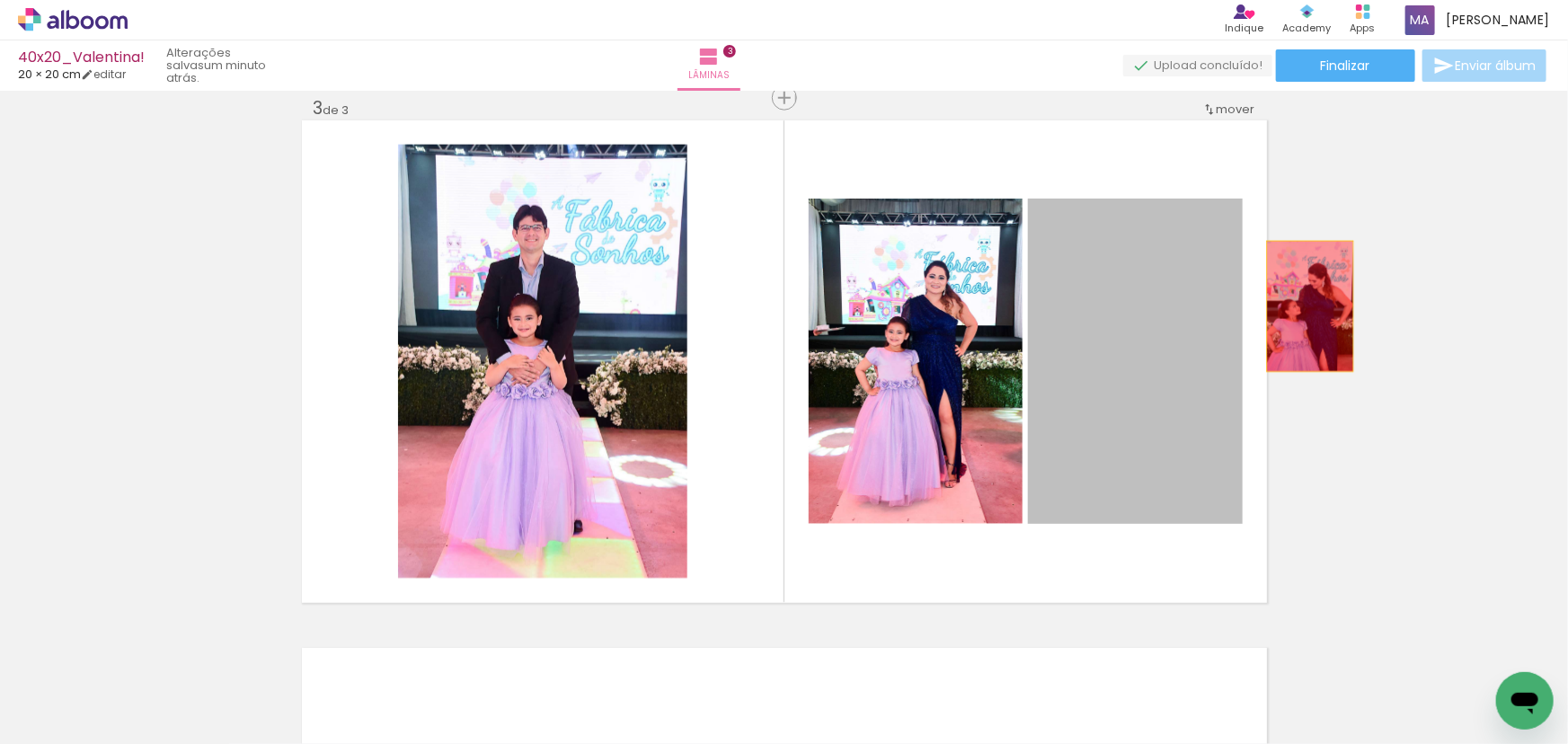
drag, startPoint x: 1079, startPoint y: 338, endPoint x: 1168, endPoint y: 313, distance: 92.4
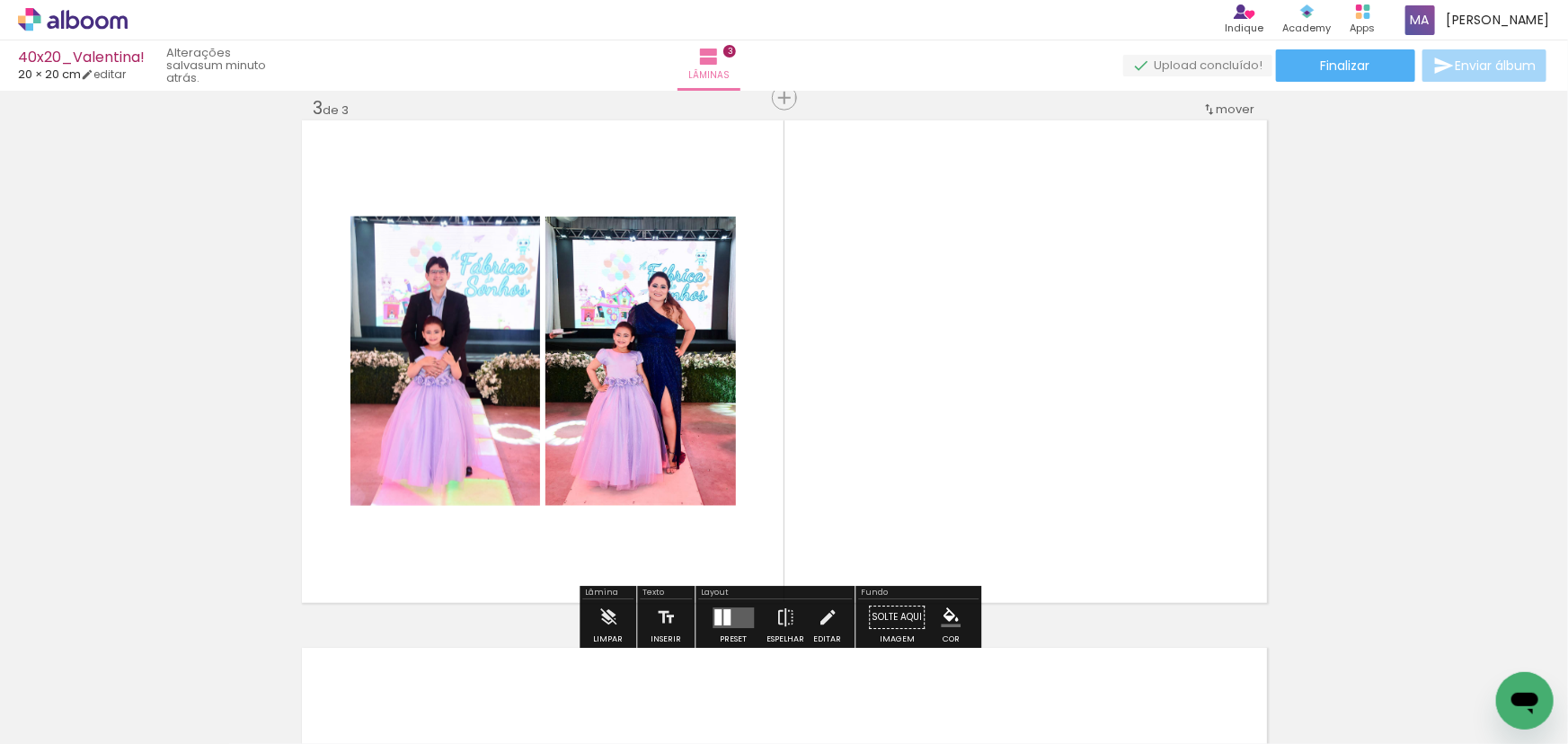
drag, startPoint x: 493, startPoint y: 347, endPoint x: 262, endPoint y: 364, distance: 231.6
click at [229, 363] on div "Inserir lâmina 1 de 3 Inserir lâmina 2 de 3 Inserir lâmina 3 de 3" at bounding box center [784, 75] width 1568 height 2110
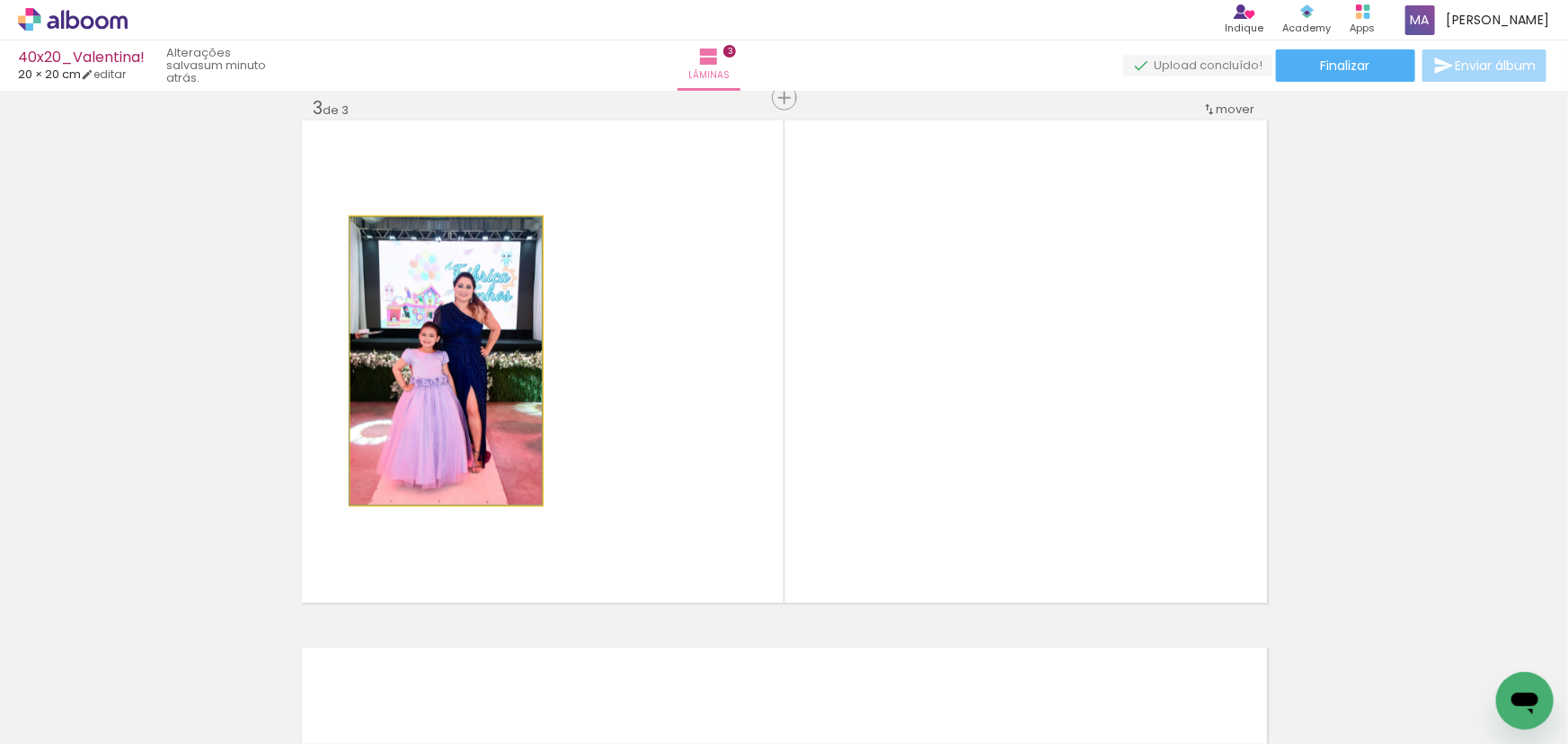
drag, startPoint x: 479, startPoint y: 329, endPoint x: 78, endPoint y: 329, distance: 401.0
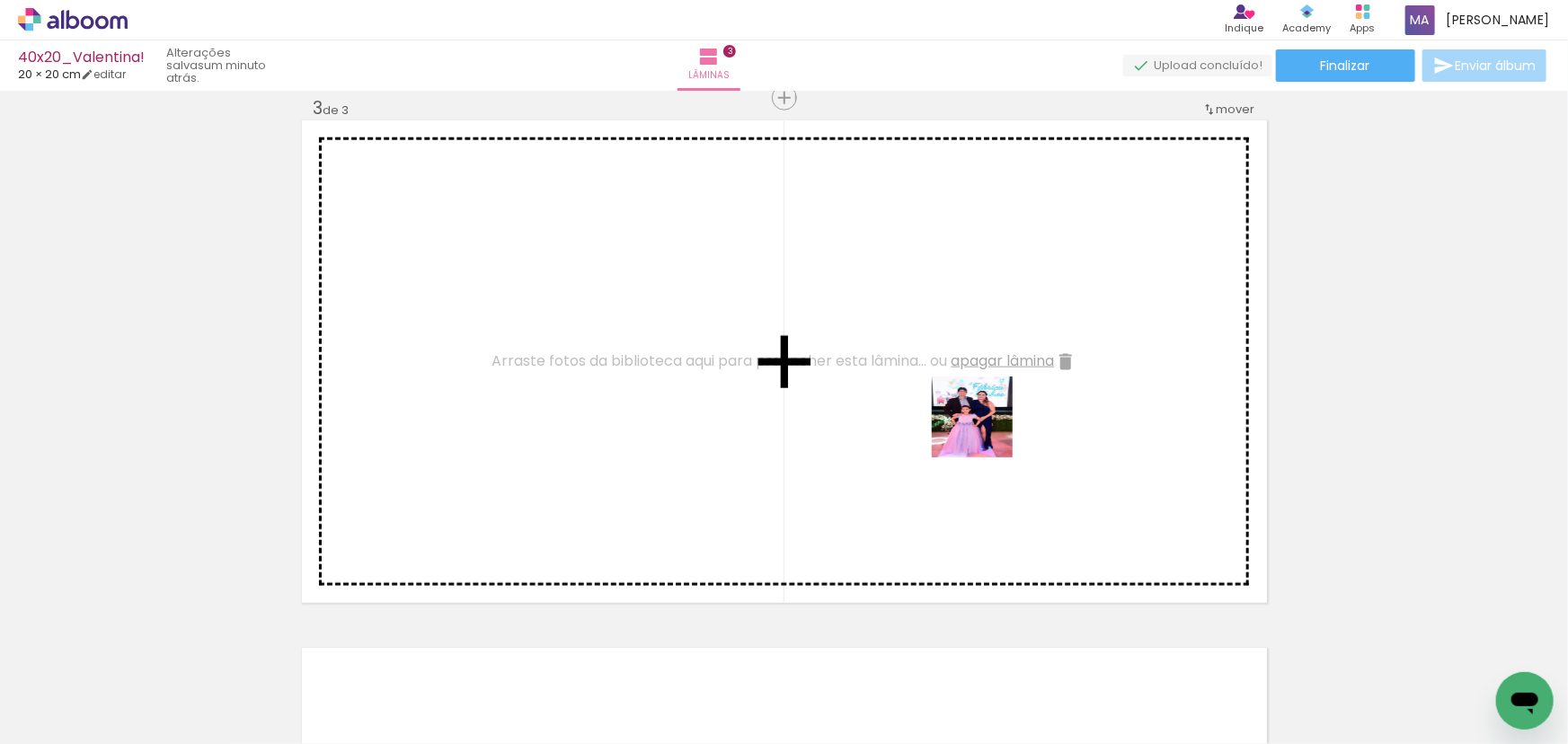
drag, startPoint x: 1065, startPoint y: 483, endPoint x: 966, endPoint y: 473, distance: 99.5
click at [954, 414] on quentale-workspace at bounding box center [784, 372] width 1568 height 744
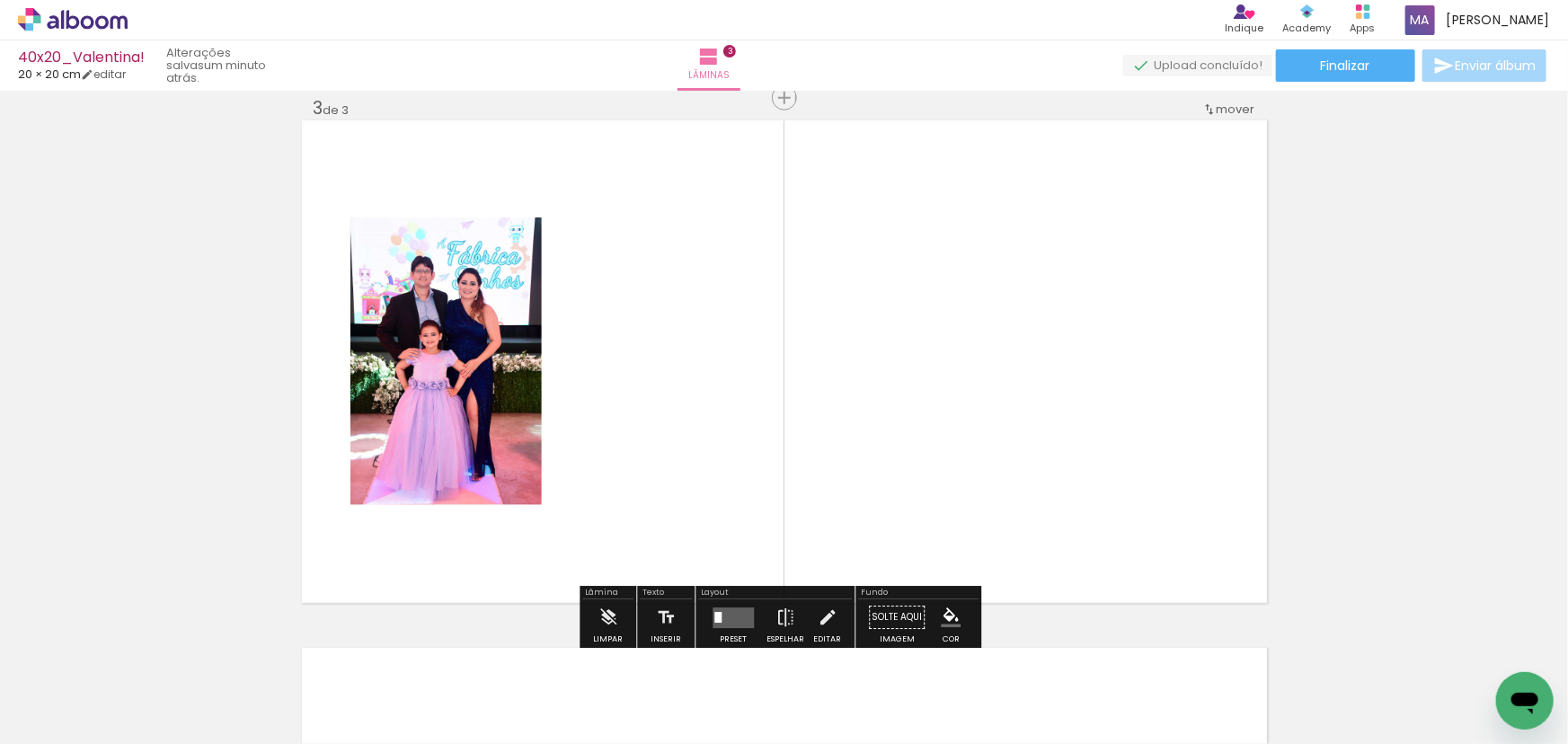
drag, startPoint x: 1295, startPoint y: 673, endPoint x: 849, endPoint y: 346, distance: 553.0
click at [902, 364] on quentale-workspace at bounding box center [784, 372] width 1568 height 744
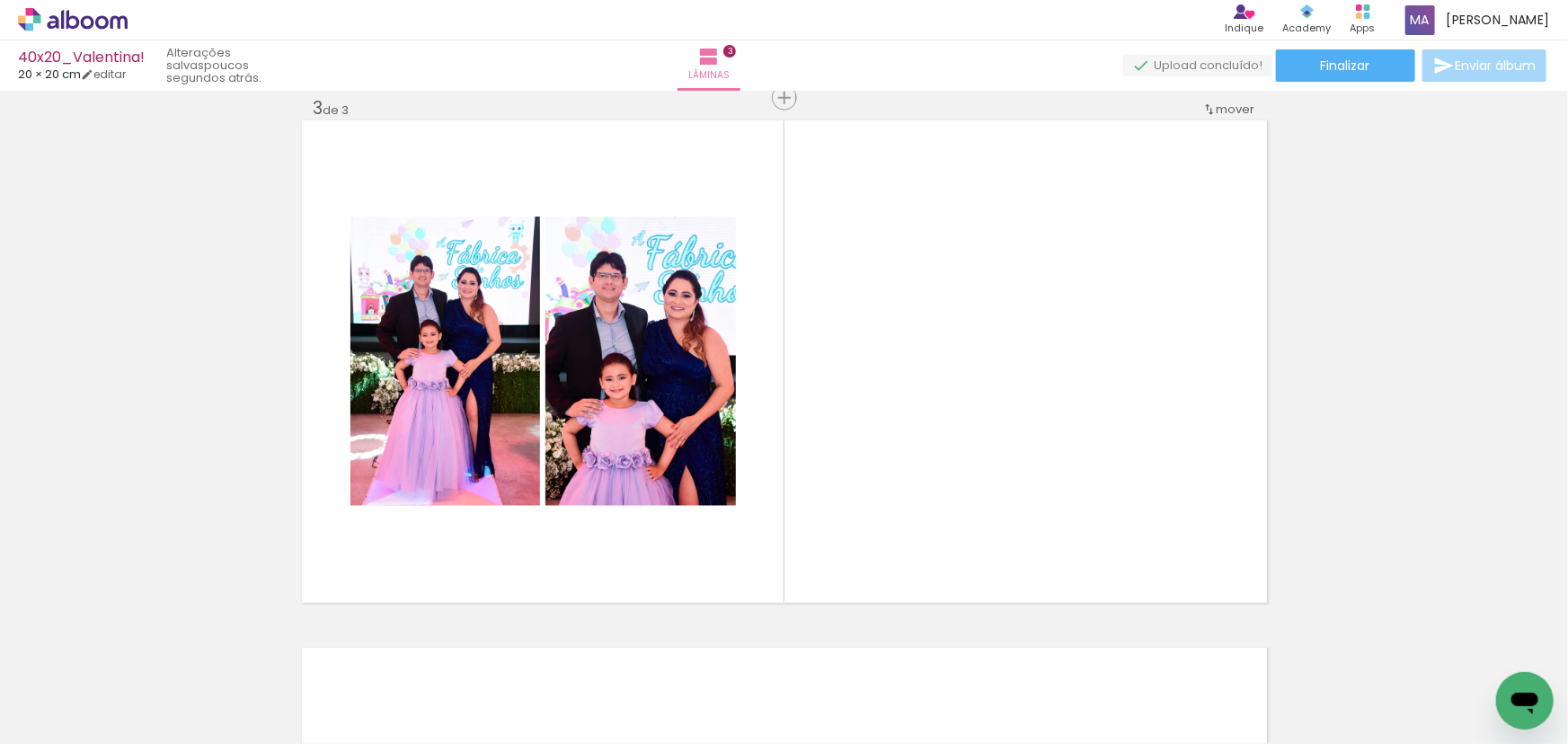
scroll to position [0, 0]
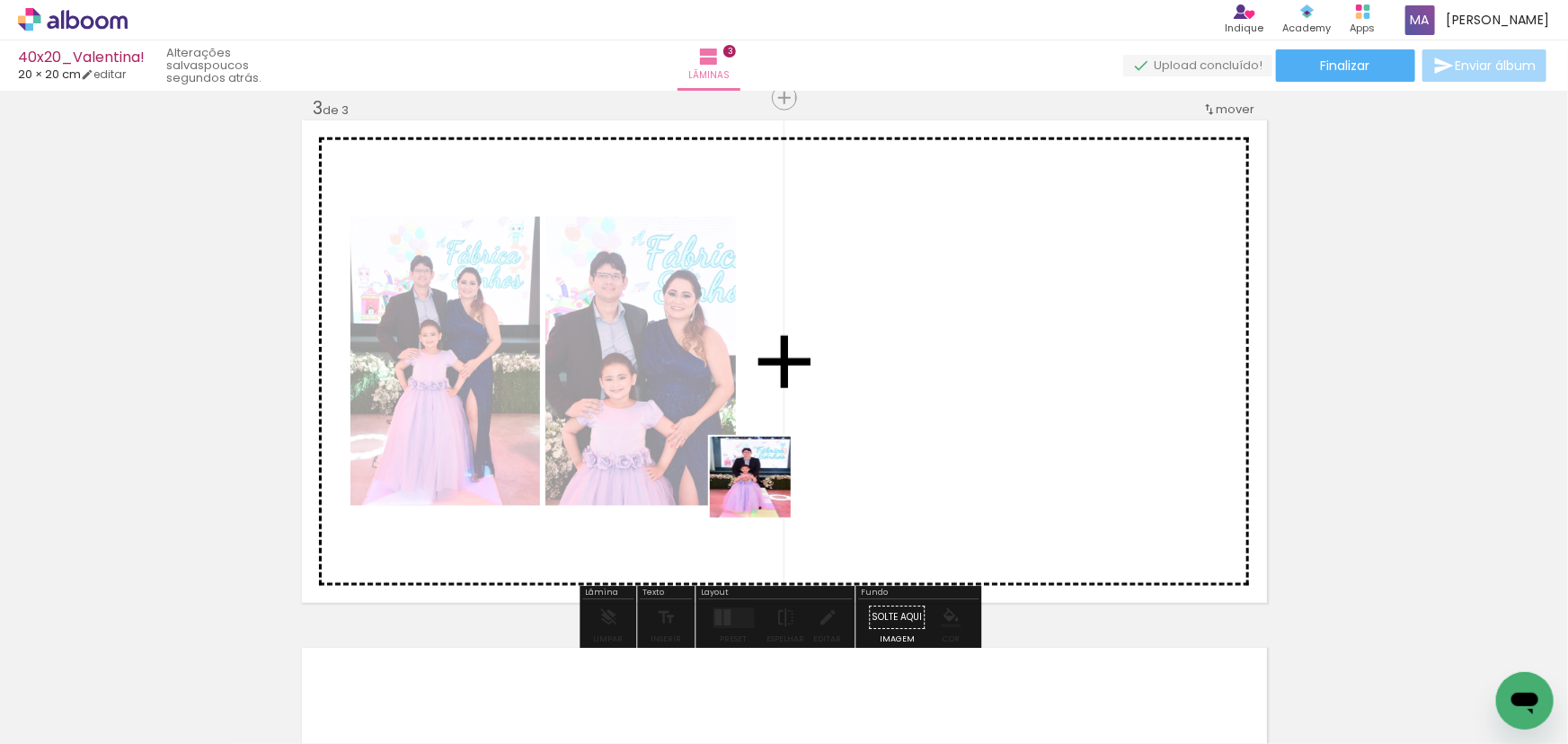
drag, startPoint x: 611, startPoint y: 698, endPoint x: 828, endPoint y: 460, distance: 322.1
click at [809, 434] on quentale-workspace at bounding box center [784, 372] width 1568 height 744
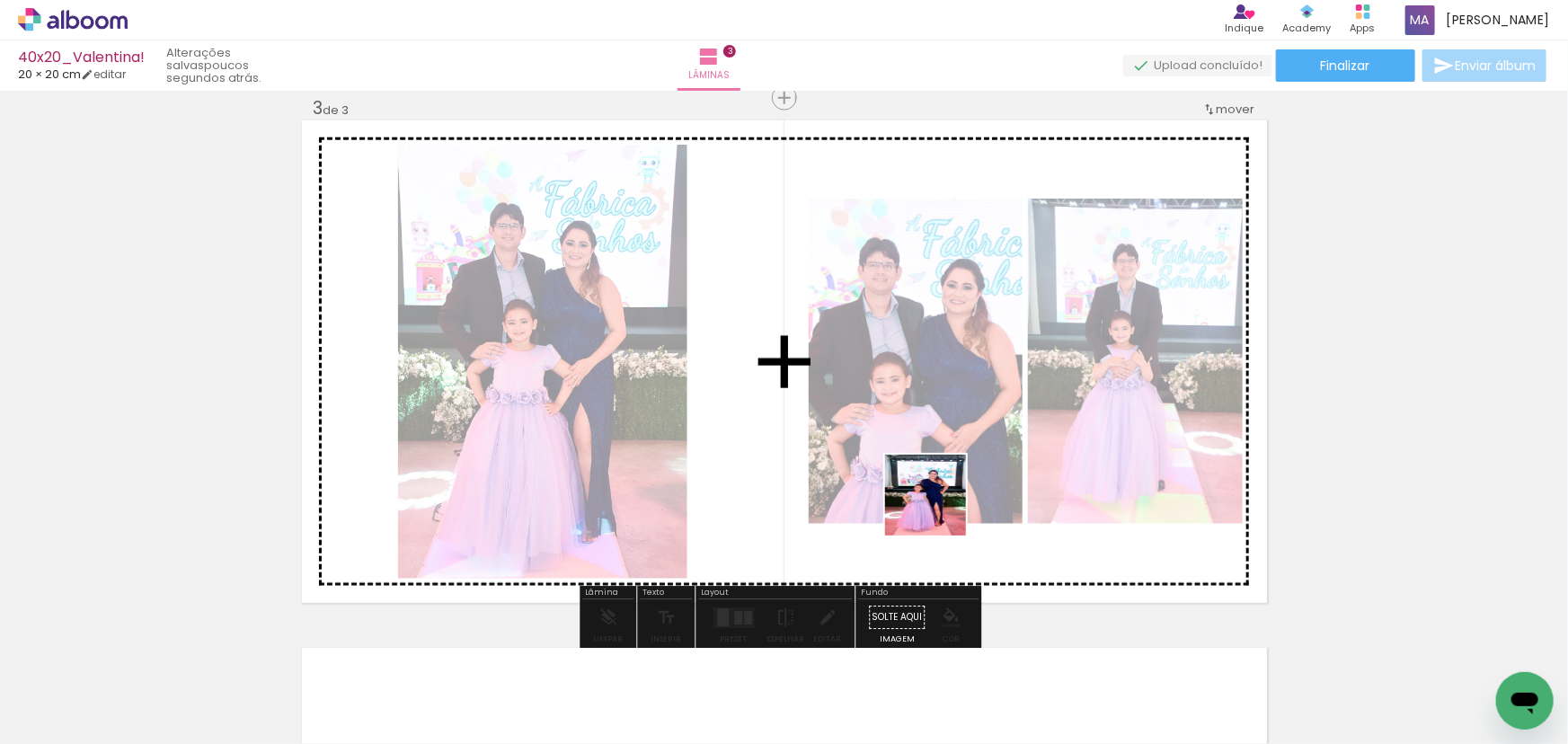
drag, startPoint x: 919, startPoint y: 573, endPoint x: 965, endPoint y: 464, distance: 118.3
click at [963, 466] on quentale-workspace at bounding box center [784, 372] width 1568 height 744
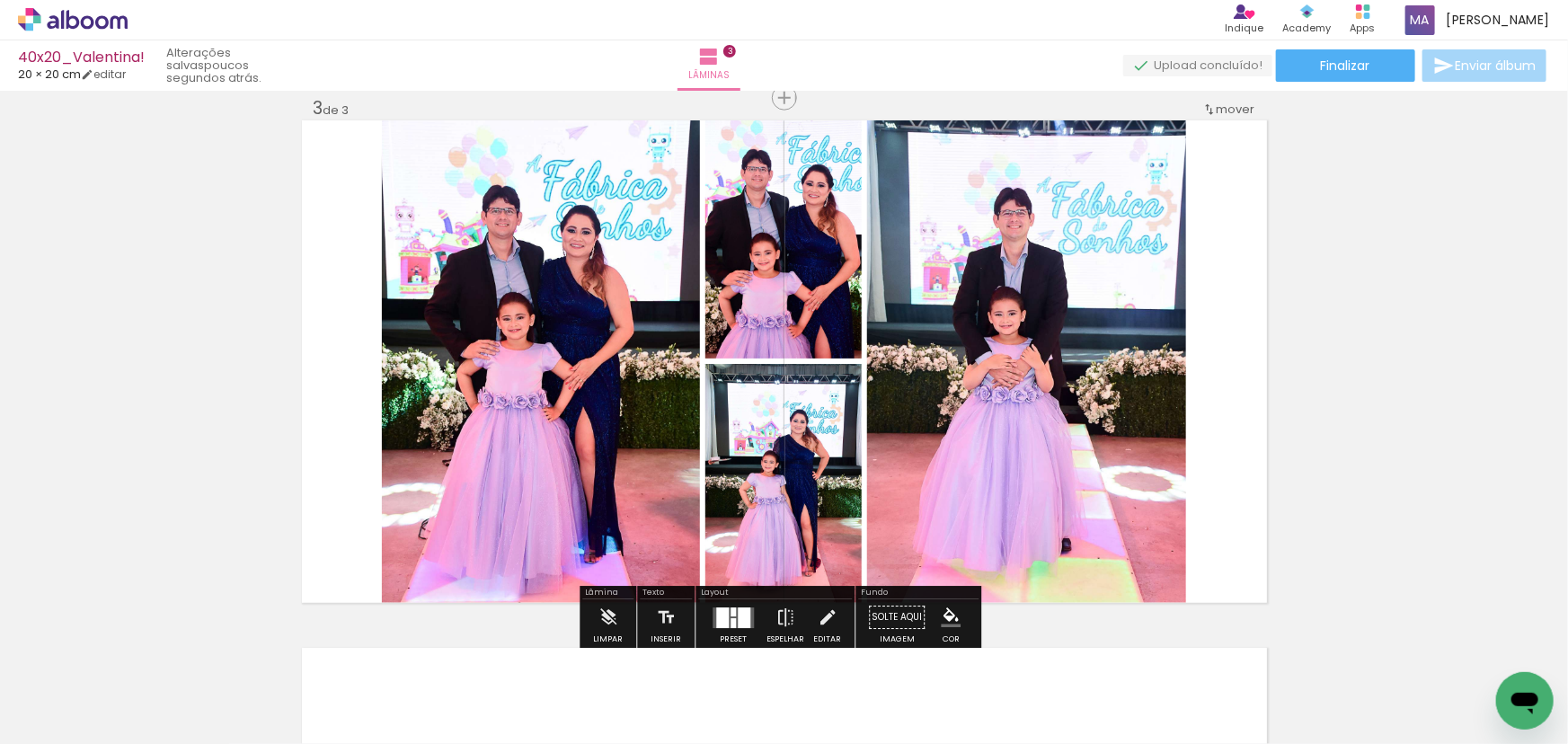
click at [731, 618] on div at bounding box center [733, 623] width 5 height 10
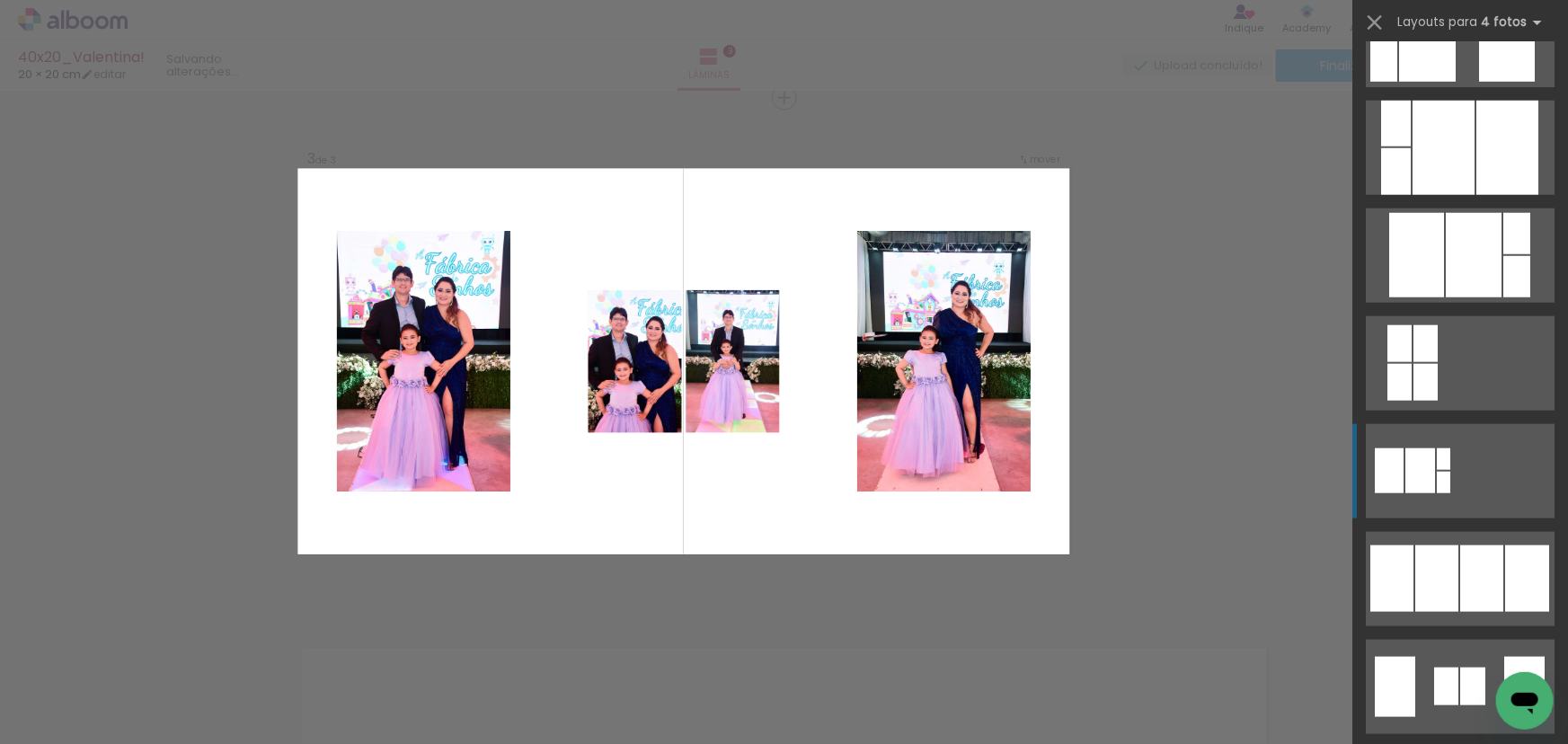
scroll to position [1224, 0]
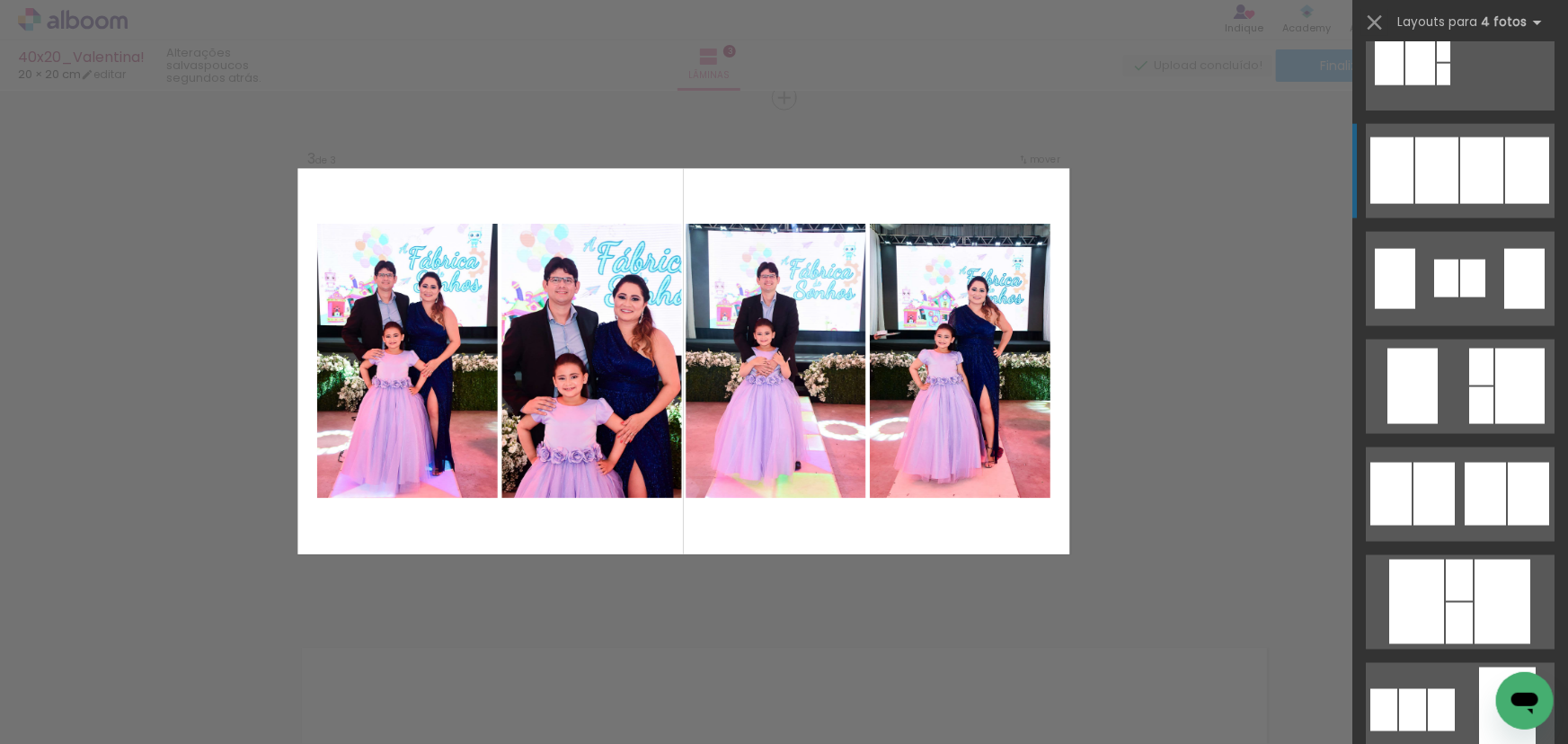
click at [1505, 174] on div at bounding box center [1527, 170] width 44 height 67
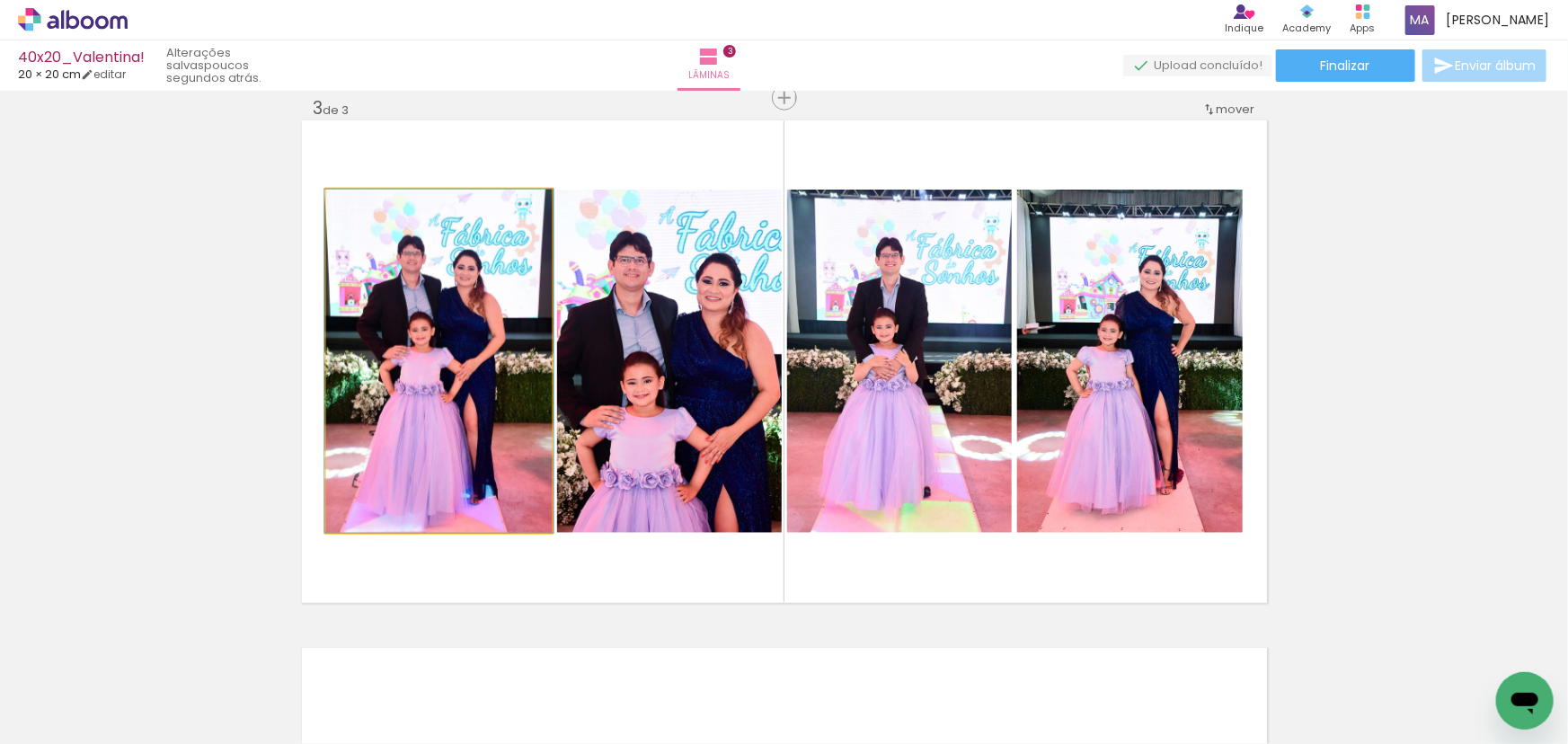
click at [438, 362] on quentale-photo at bounding box center [439, 361] width 225 height 343
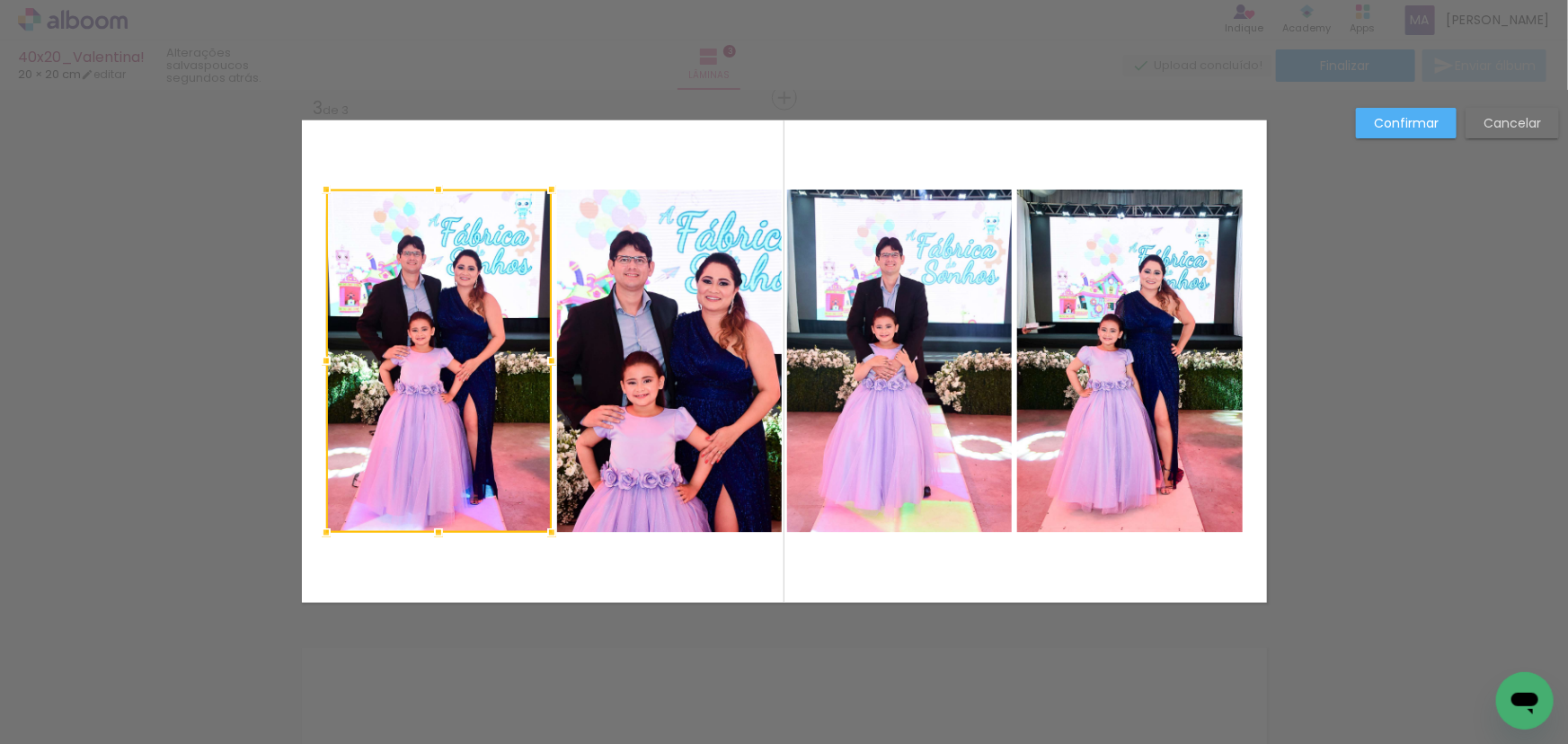
click at [747, 350] on quentale-photo at bounding box center [670, 361] width 224 height 343
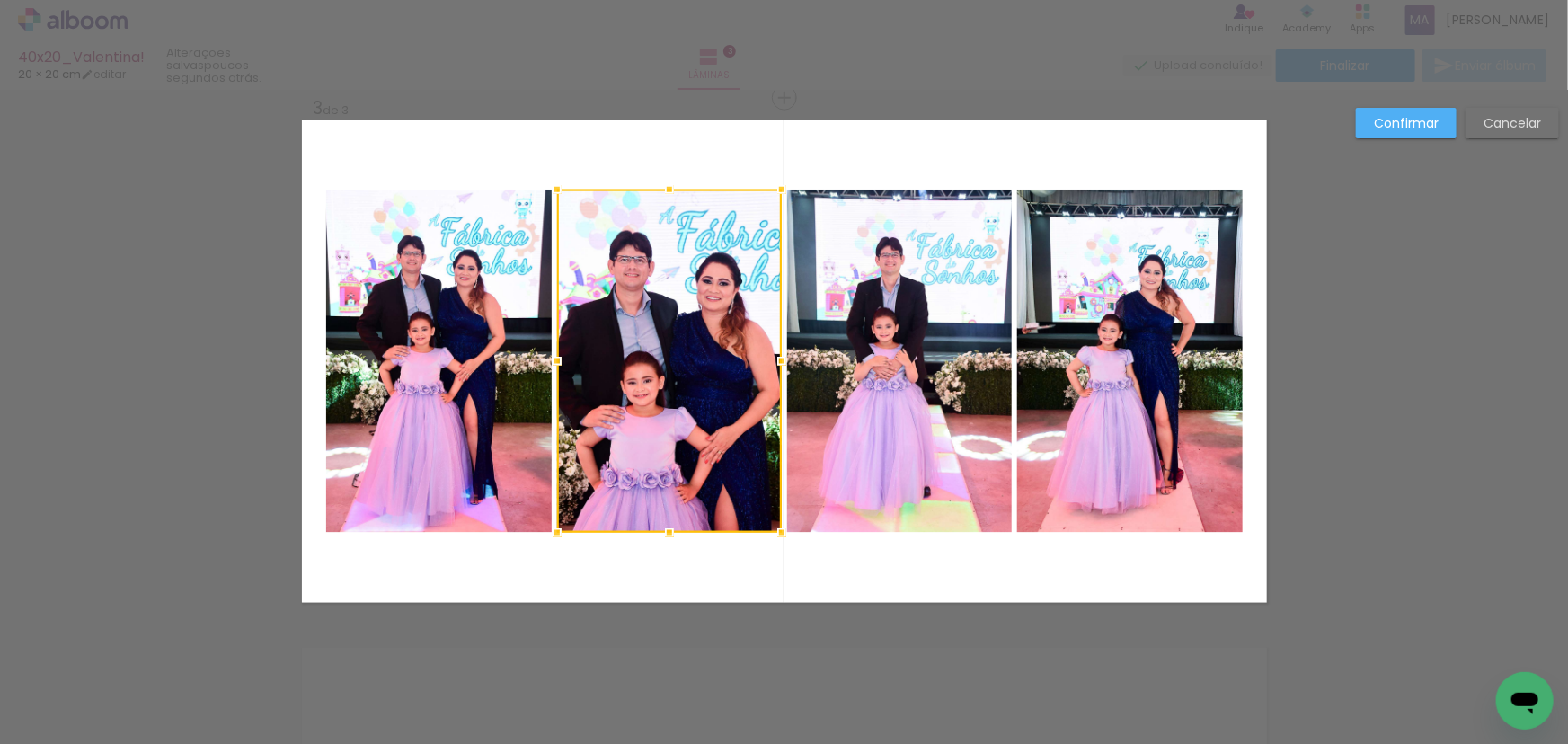
click at [875, 324] on quentale-photo at bounding box center [899, 361] width 224 height 343
click at [1115, 303] on quentale-photo at bounding box center [1129, 361] width 225 height 343
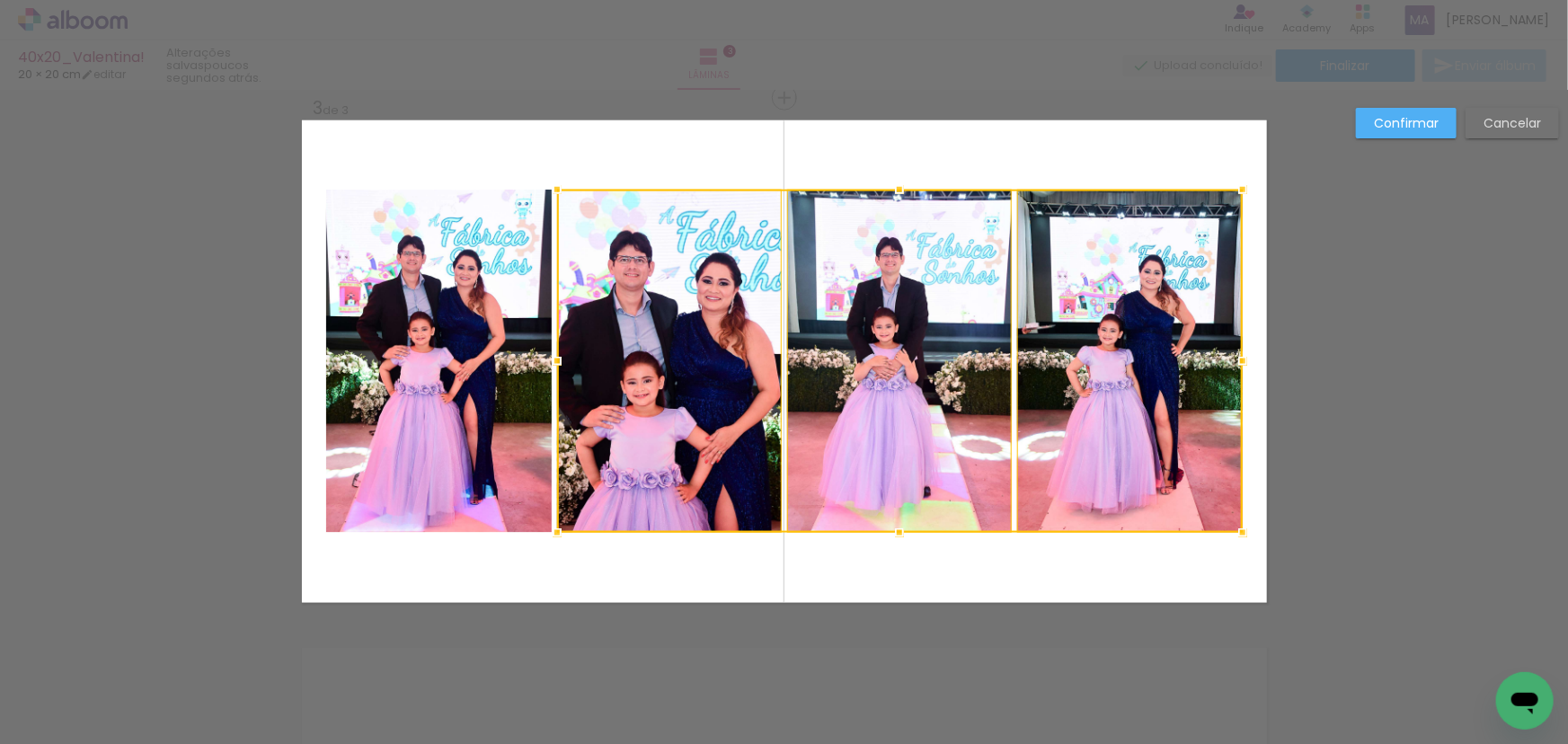
click at [498, 253] on quentale-photo at bounding box center [439, 361] width 225 height 343
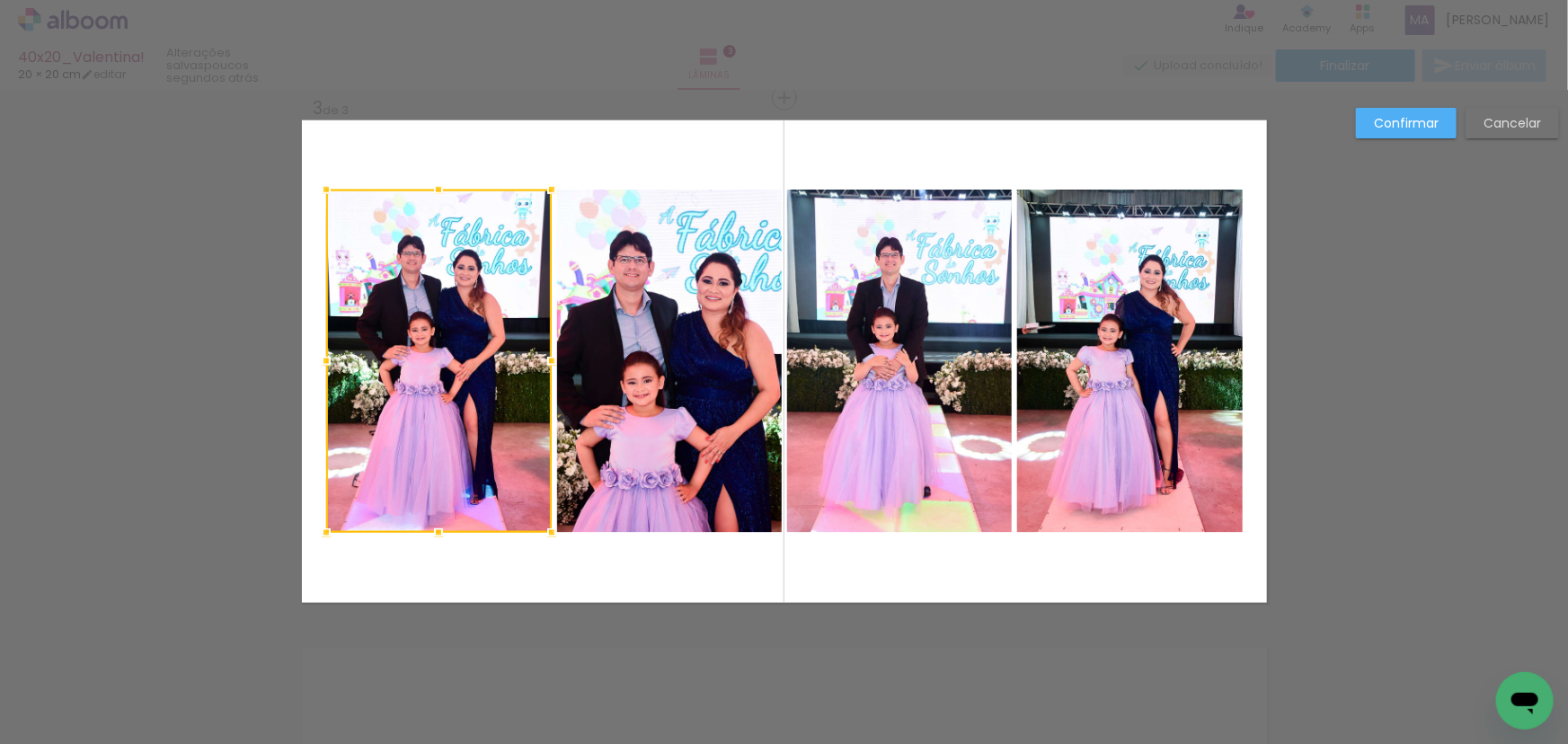
click at [652, 274] on quentale-photo at bounding box center [670, 361] width 224 height 343
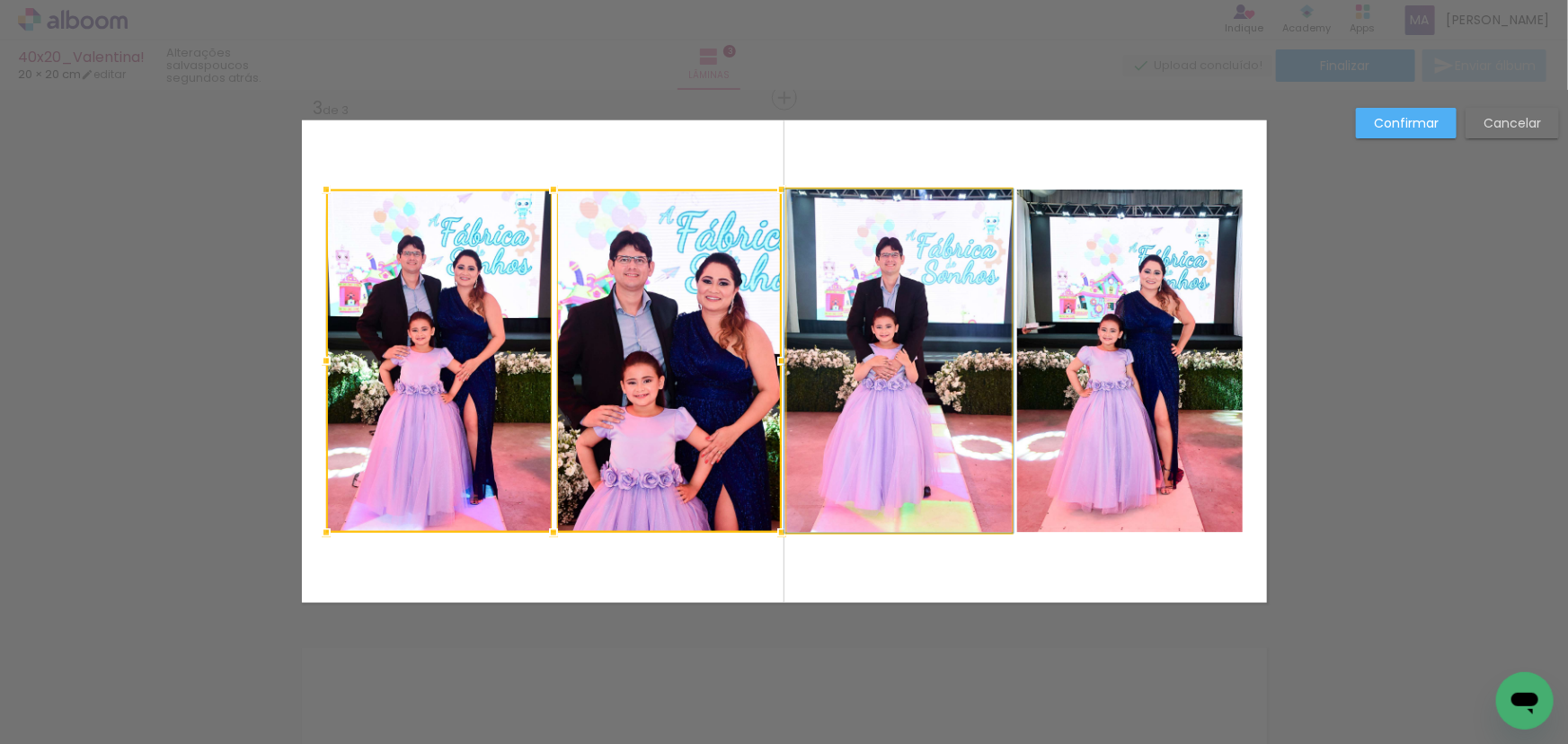
drag, startPoint x: 825, startPoint y: 260, endPoint x: 1016, endPoint y: 261, distance: 191.0
click at [826, 260] on quentale-photo at bounding box center [899, 361] width 224 height 343
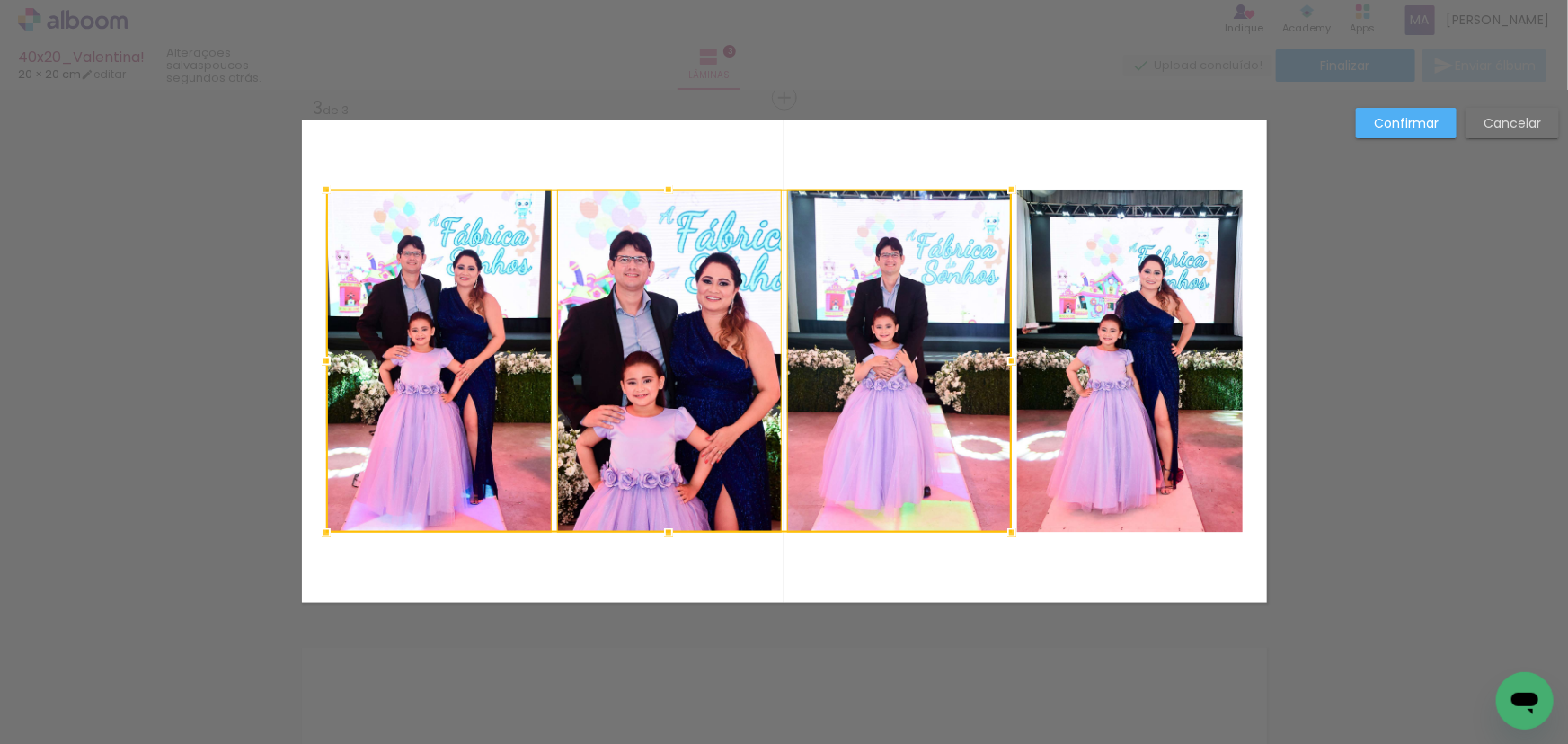
click at [1024, 261] on quentale-photo at bounding box center [1129, 361] width 225 height 343
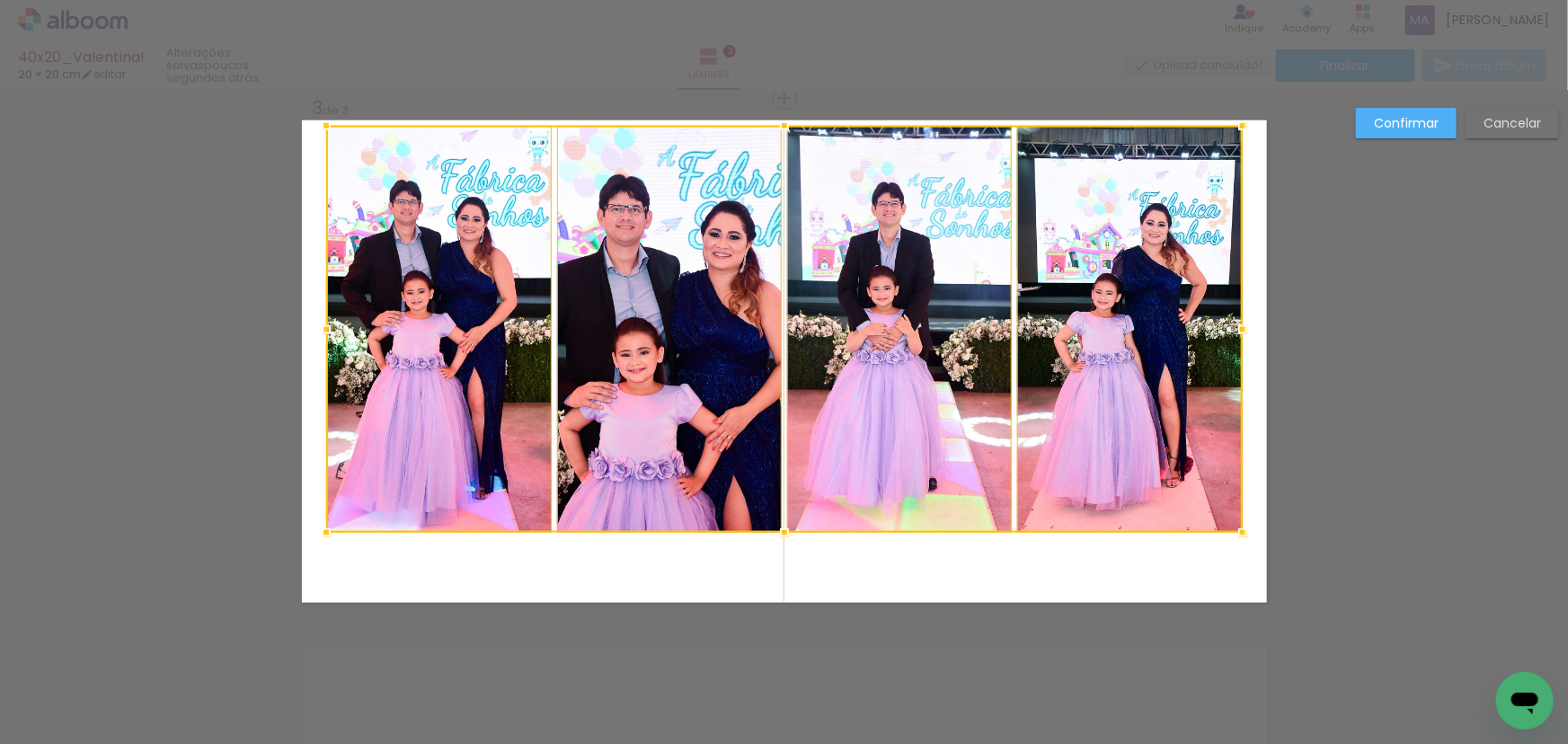
drag, startPoint x: 780, startPoint y: 188, endPoint x: 779, endPoint y: 122, distance: 66.0
click at [779, 122] on div at bounding box center [784, 125] width 36 height 36
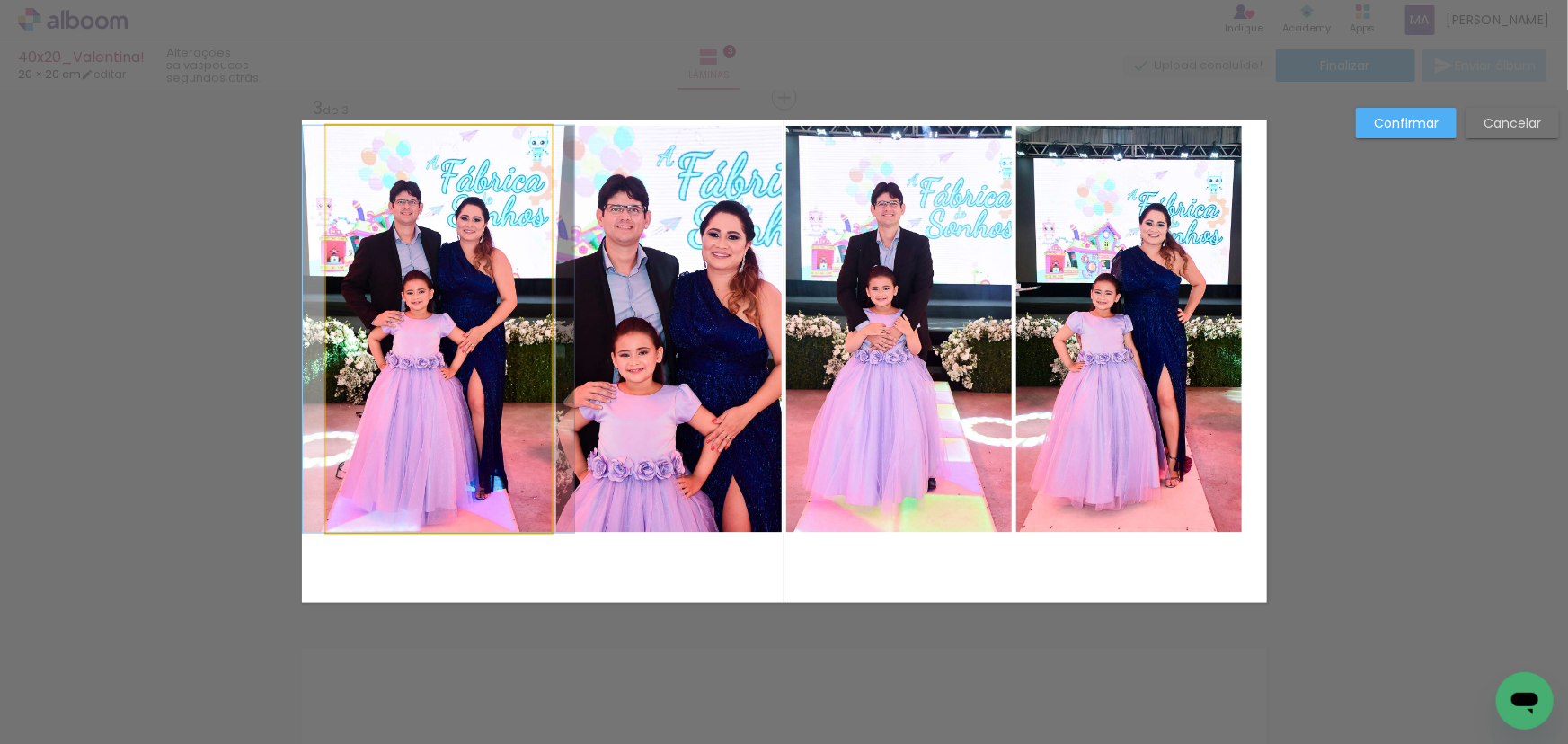
click at [480, 315] on quentale-photo at bounding box center [439, 329] width 225 height 407
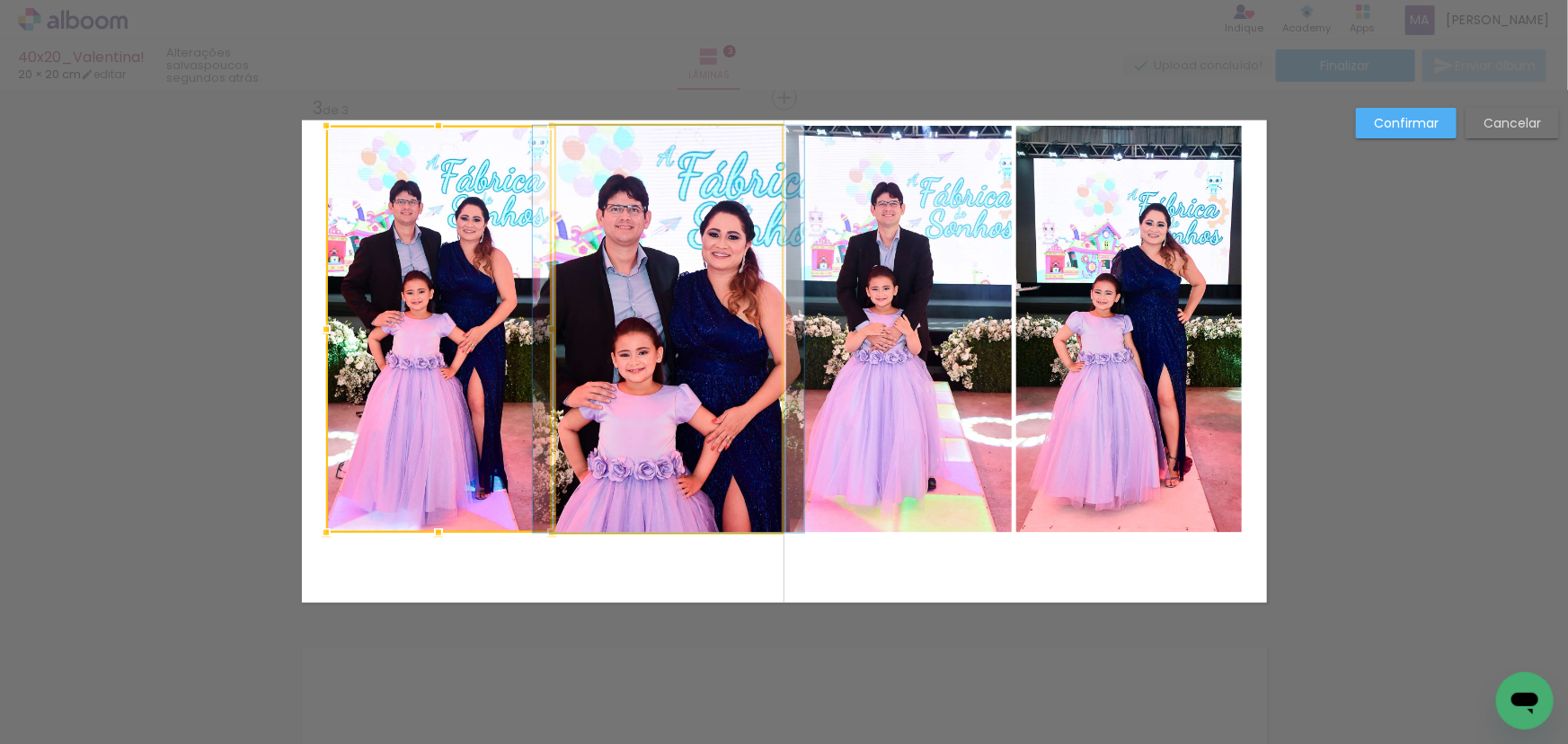
click at [700, 356] on quentale-photo at bounding box center [669, 329] width 225 height 407
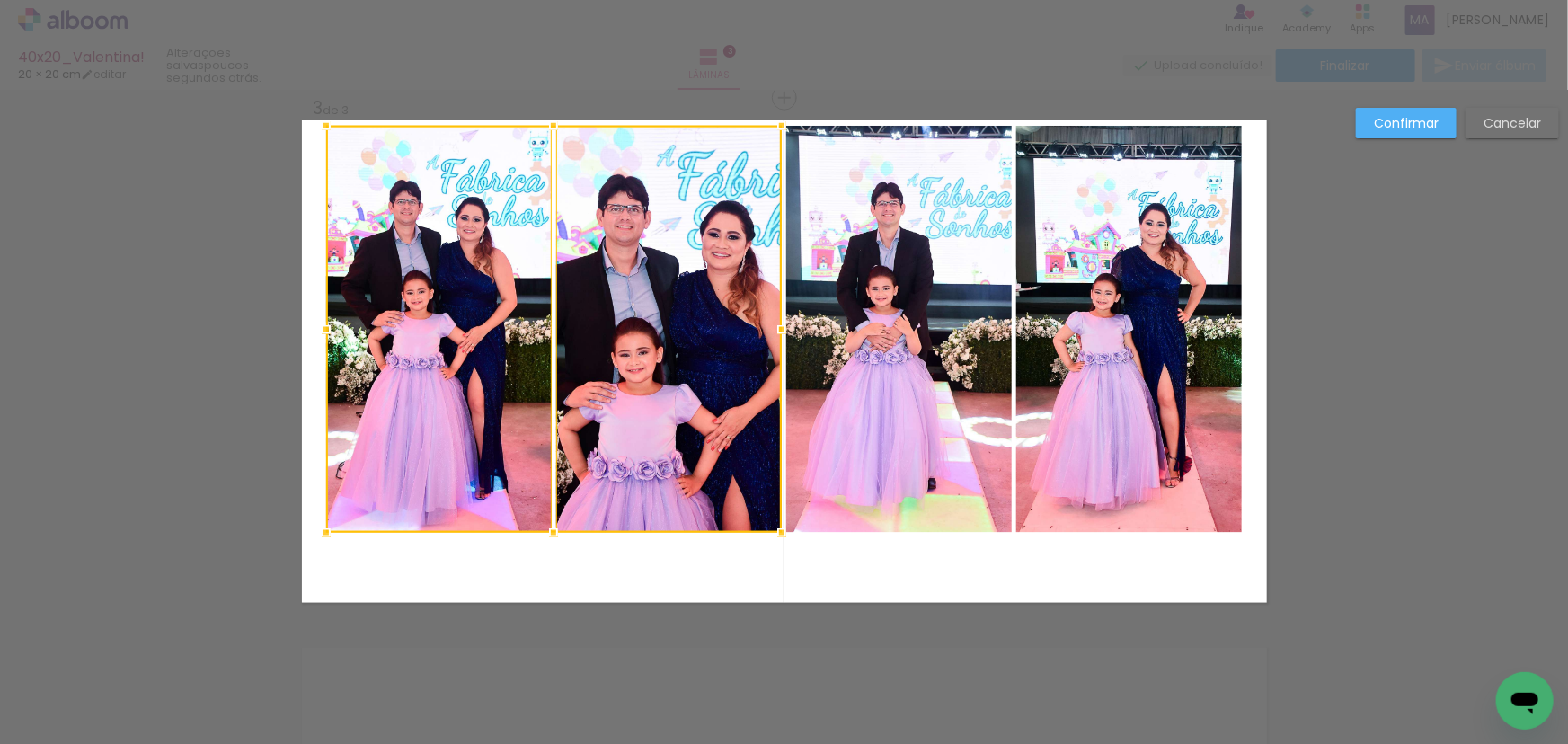
click at [960, 328] on quentale-photo at bounding box center [898, 329] width 225 height 407
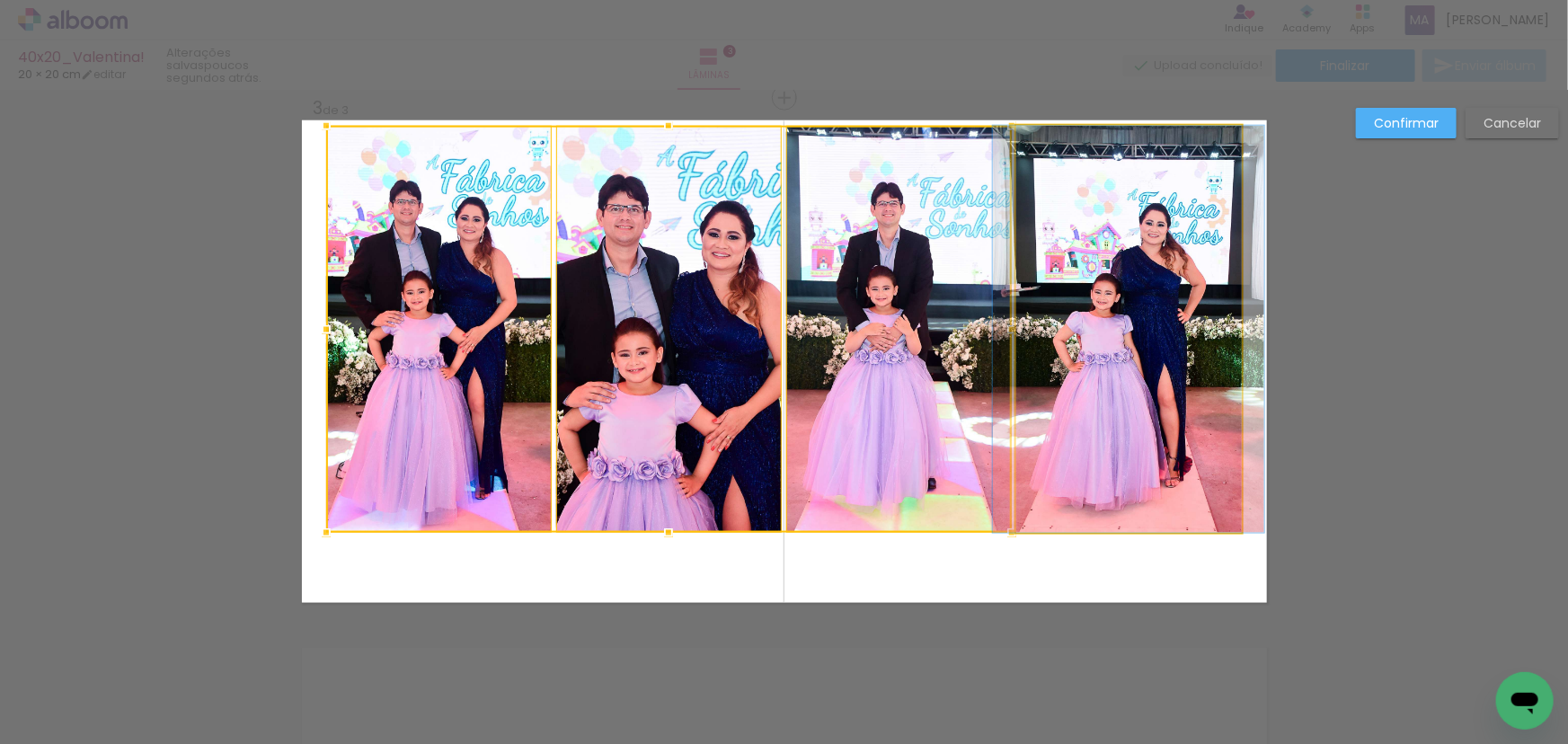
click at [1114, 340] on quentale-photo at bounding box center [1128, 329] width 225 height 407
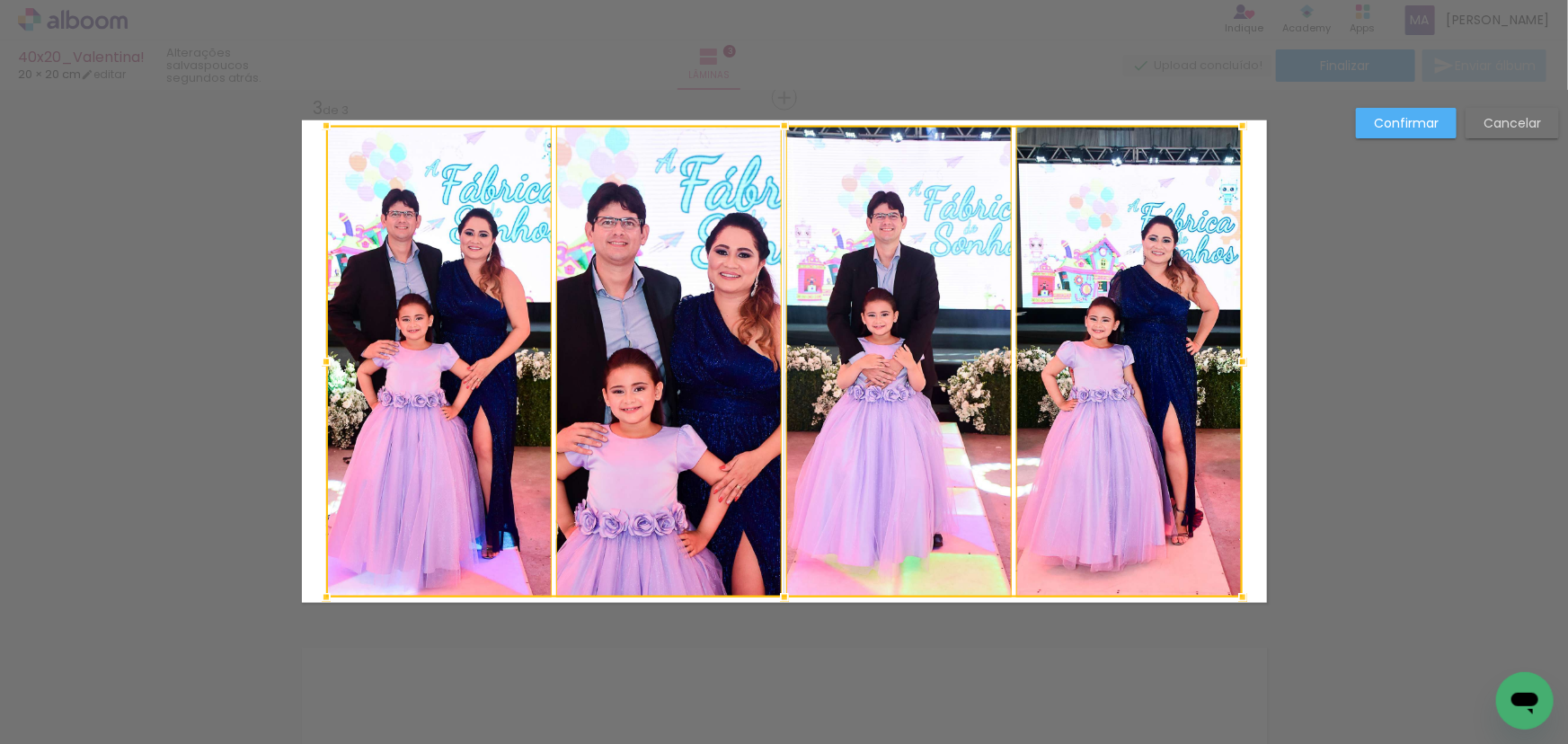
drag, startPoint x: 779, startPoint y: 531, endPoint x: 774, endPoint y: 595, distance: 64.2
click at [774, 595] on div at bounding box center [784, 596] width 36 height 36
click at [453, 385] on div at bounding box center [784, 361] width 917 height 471
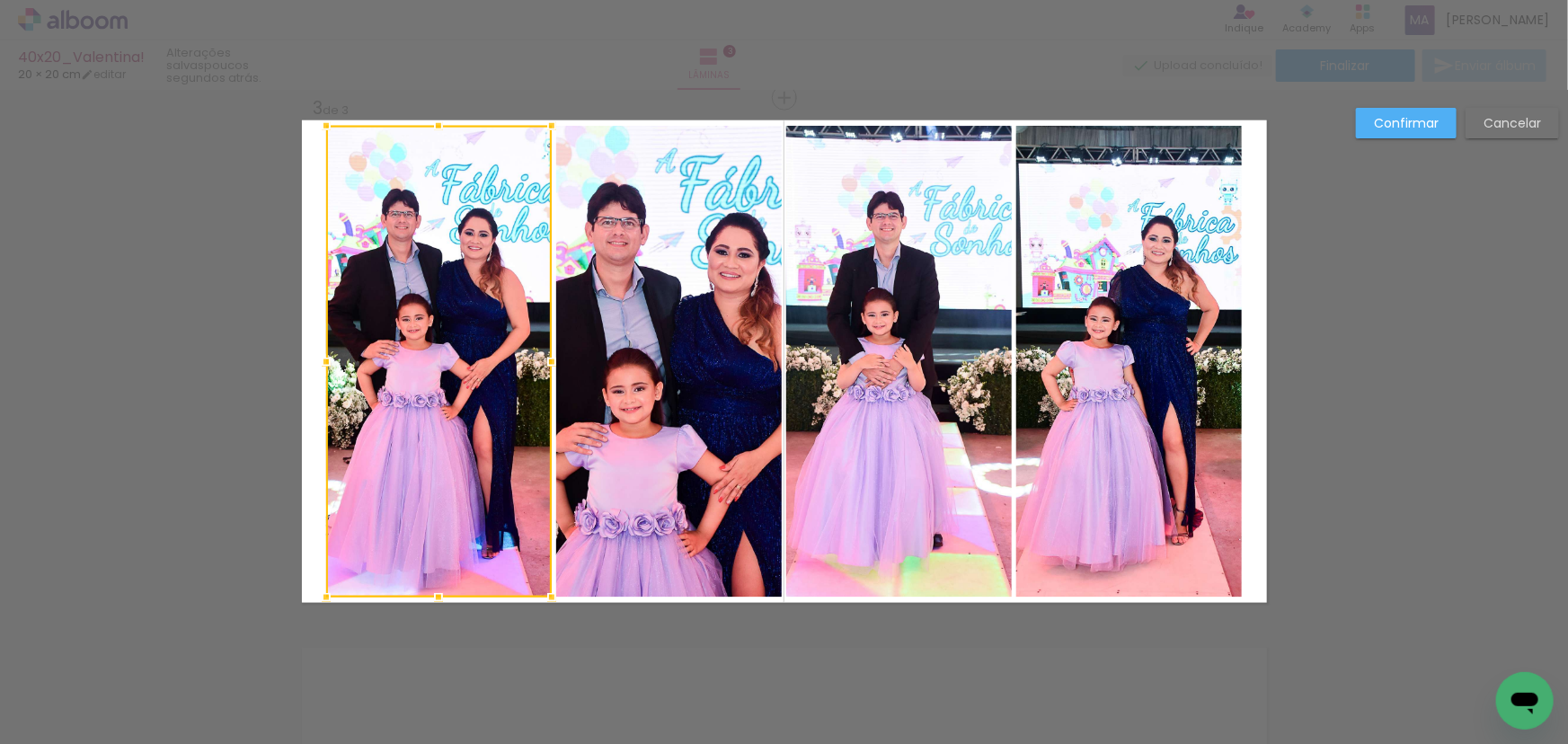
click at [723, 351] on quentale-photo at bounding box center [669, 361] width 225 height 471
drag, startPoint x: 870, startPoint y: 331, endPoint x: 1076, endPoint y: 320, distance: 206.3
click at [871, 331] on quentale-photo at bounding box center [898, 361] width 225 height 471
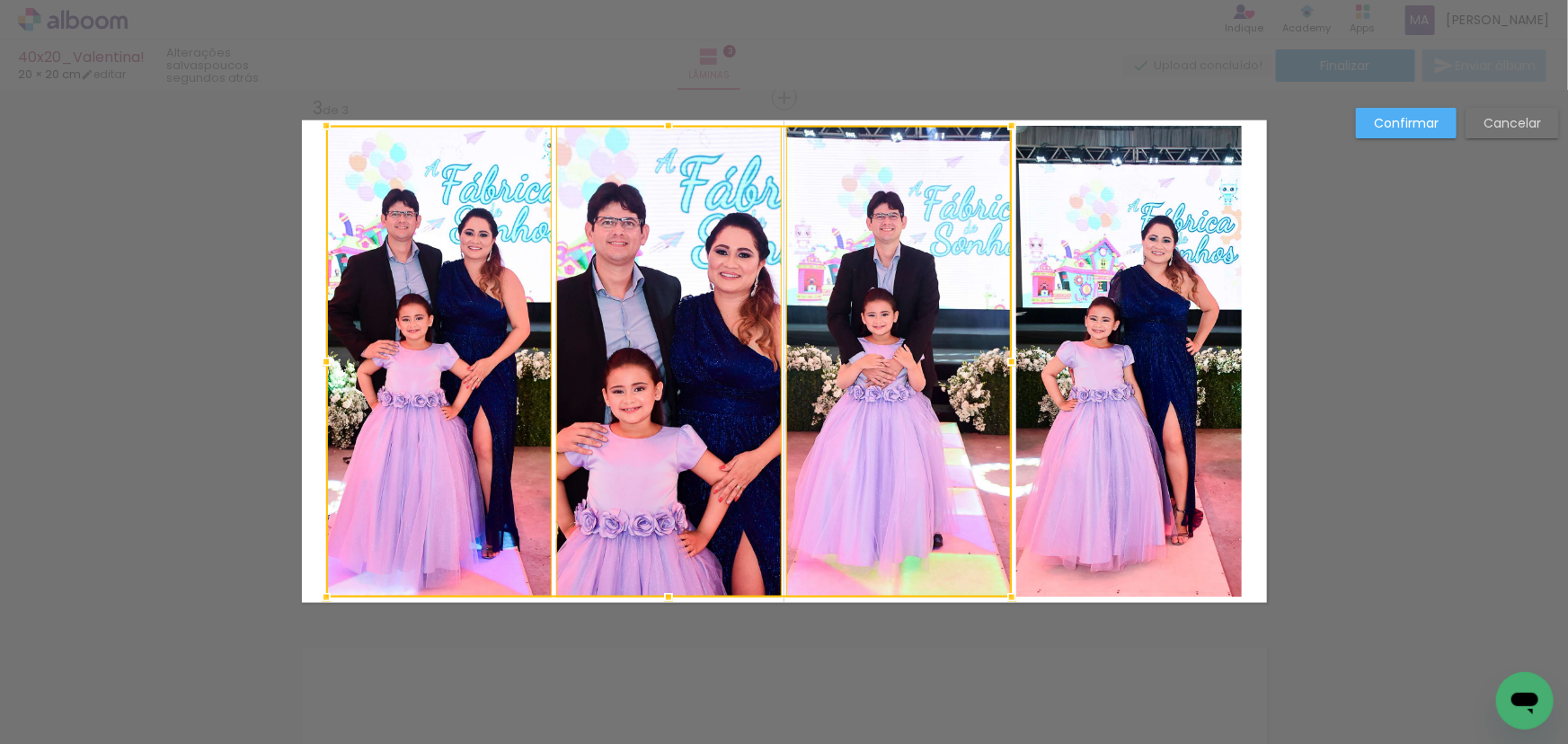
click at [1106, 313] on quentale-photo at bounding box center [1128, 361] width 225 height 471
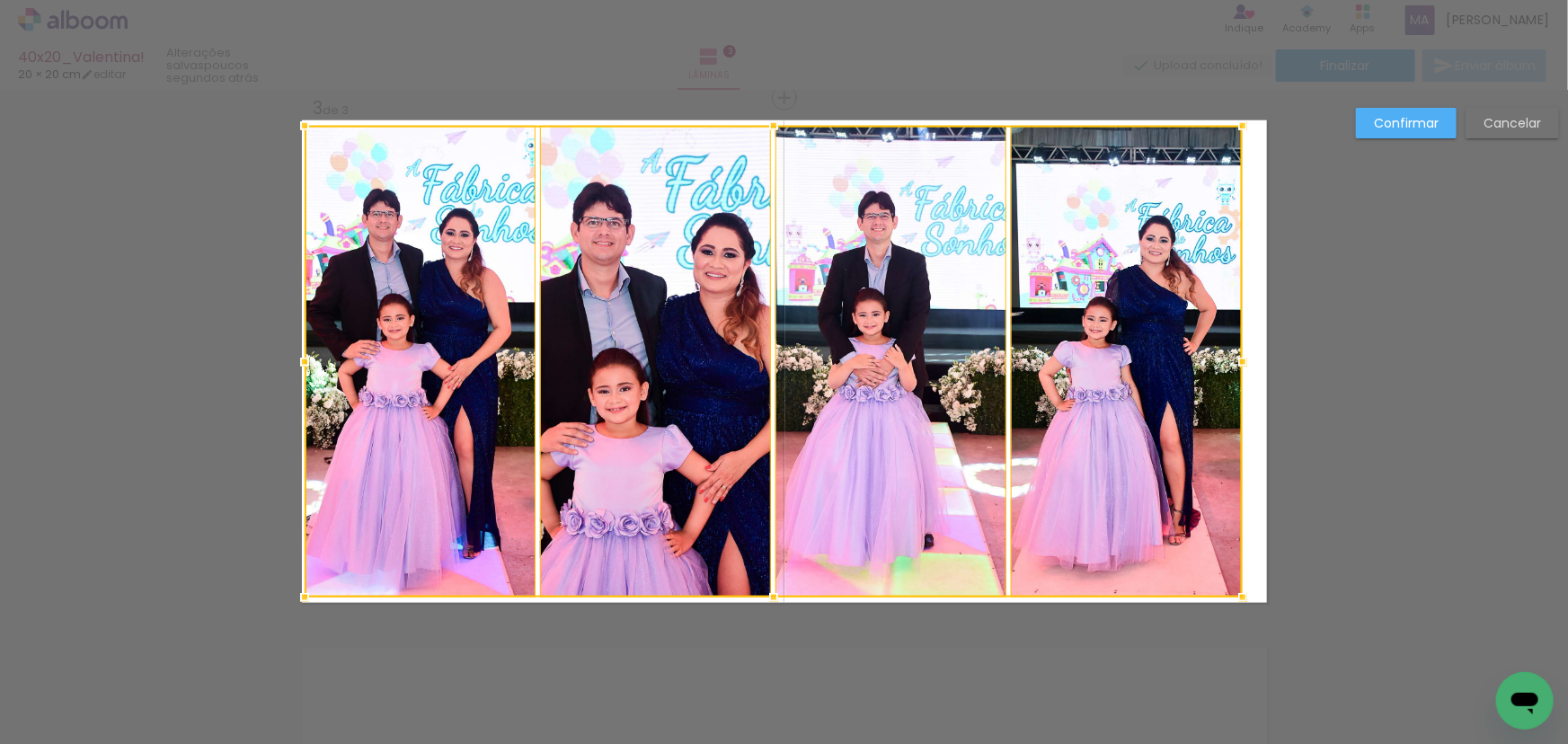
drag, startPoint x: 319, startPoint y: 361, endPoint x: 297, endPoint y: 367, distance: 22.8
click at [297, 367] on div at bounding box center [304, 361] width 36 height 36
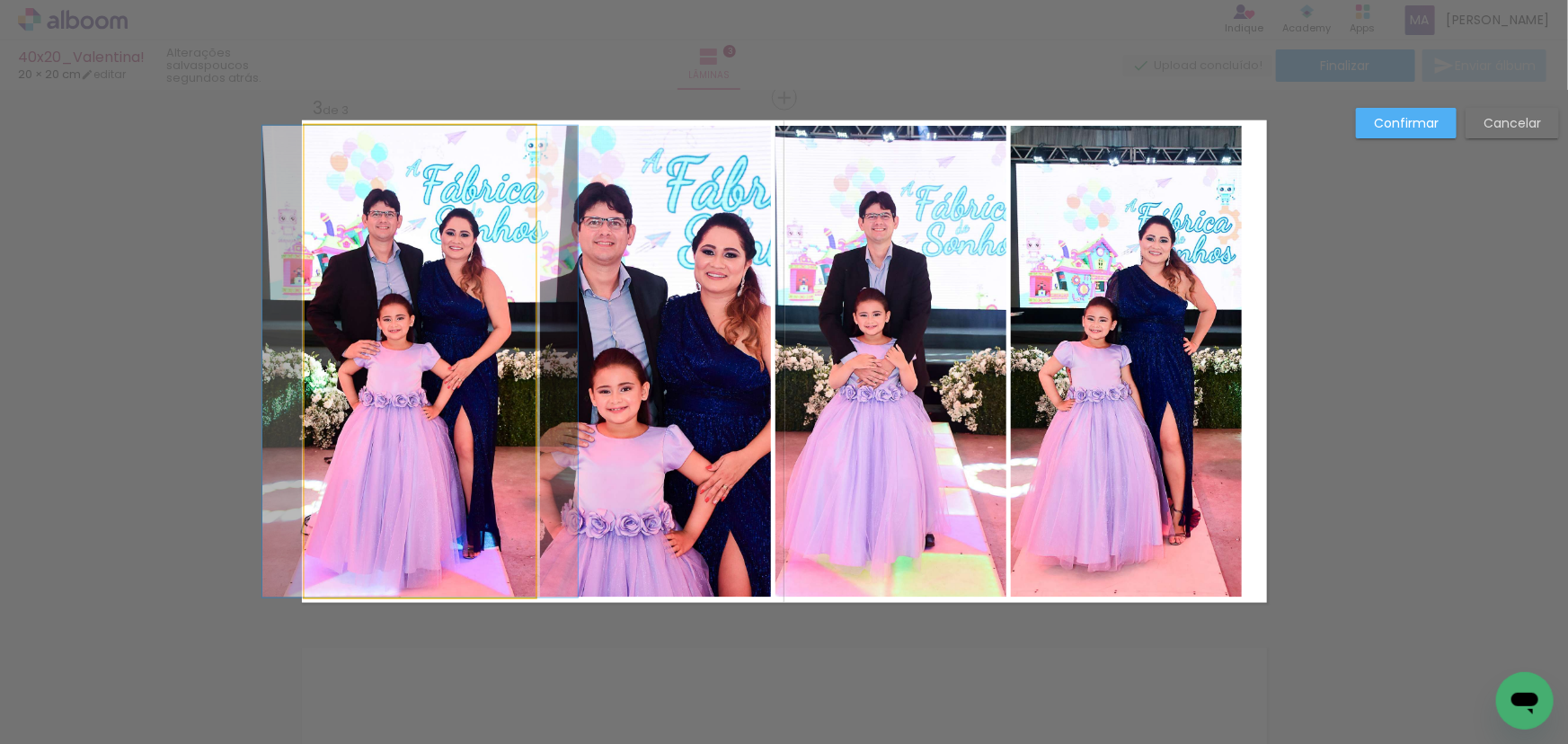
click at [430, 359] on quentale-photo at bounding box center [420, 361] width 231 height 471
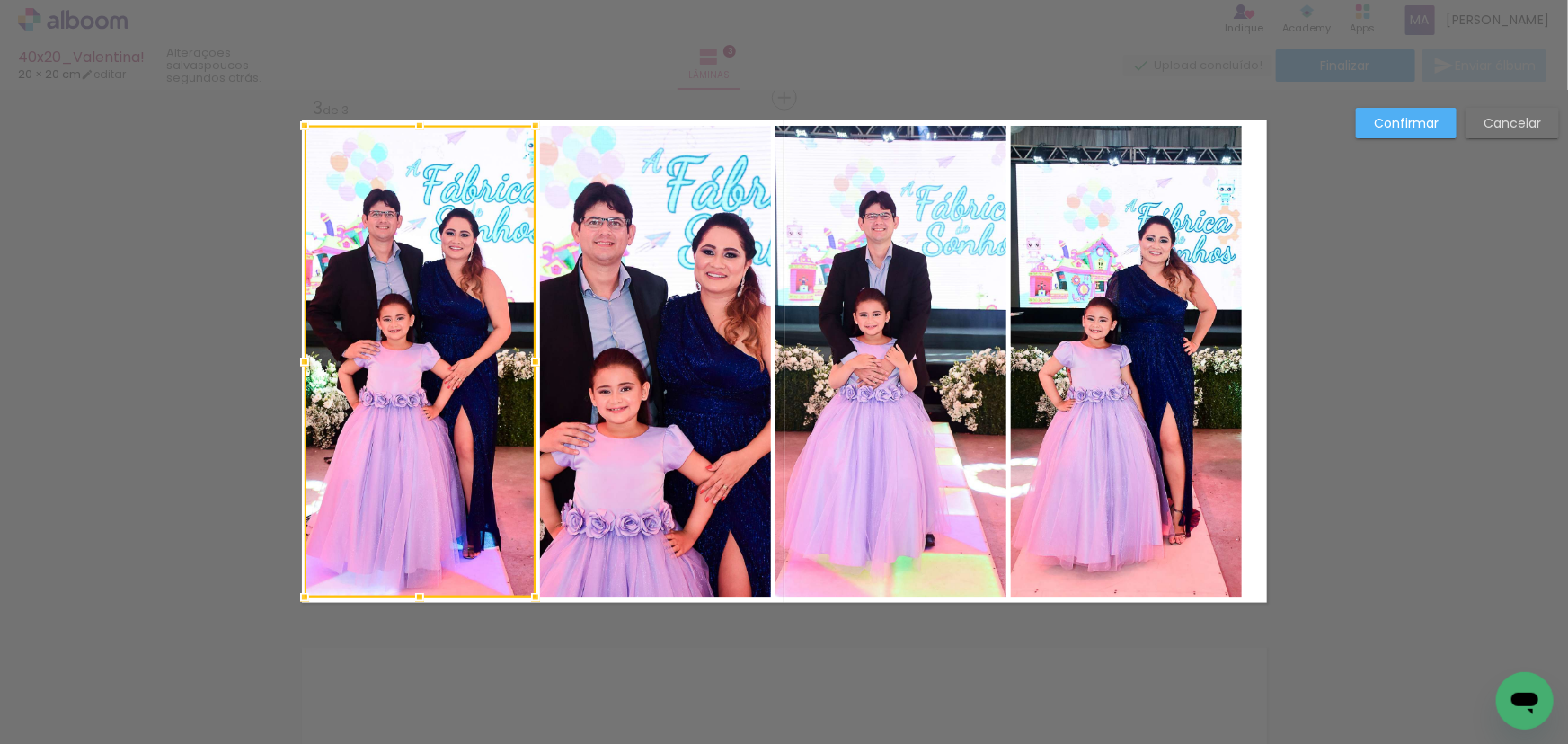
click at [682, 366] on quentale-photo at bounding box center [655, 361] width 231 height 471
click at [843, 359] on quentale-photo at bounding box center [890, 361] width 231 height 471
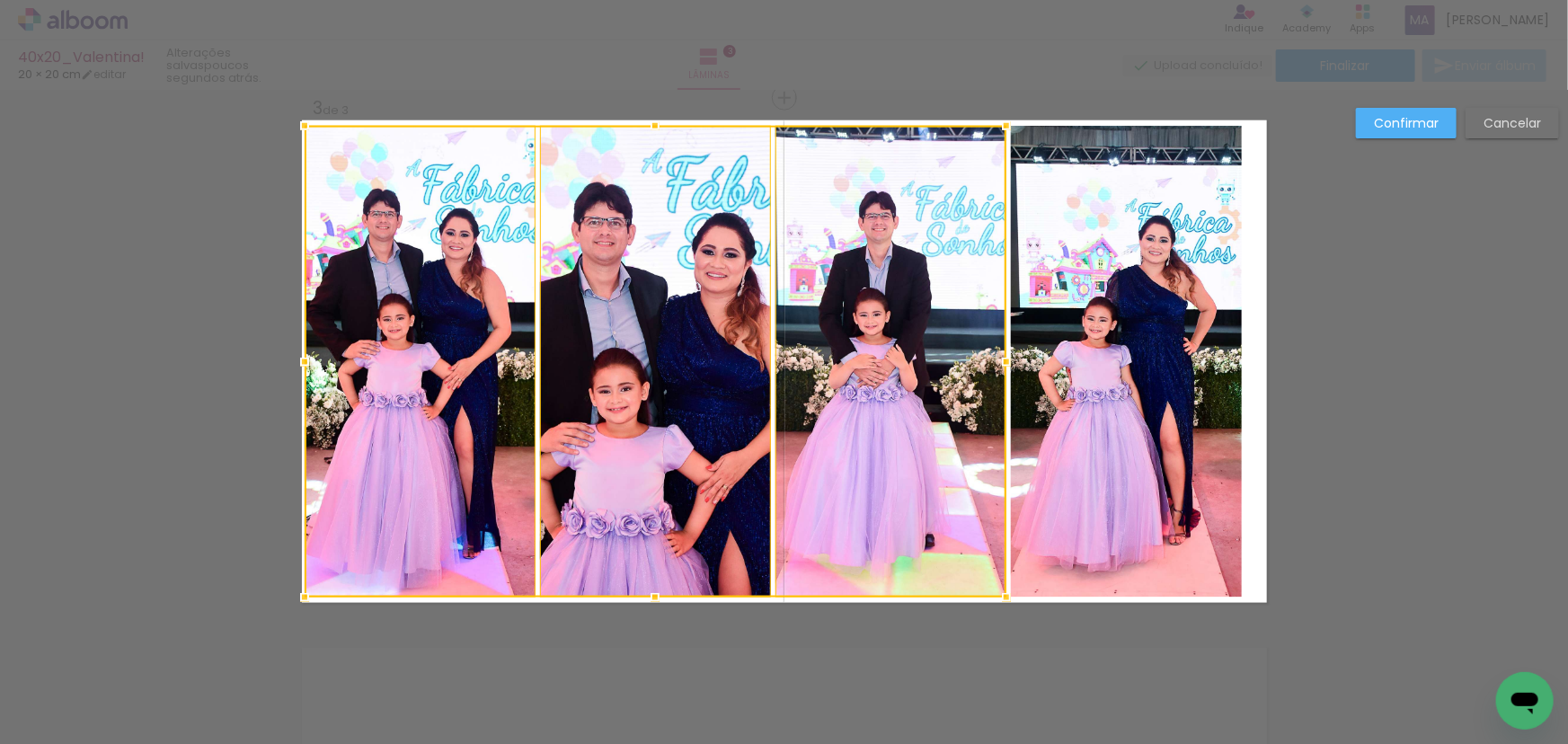
click at [1143, 356] on quentale-photo at bounding box center [1126, 361] width 231 height 471
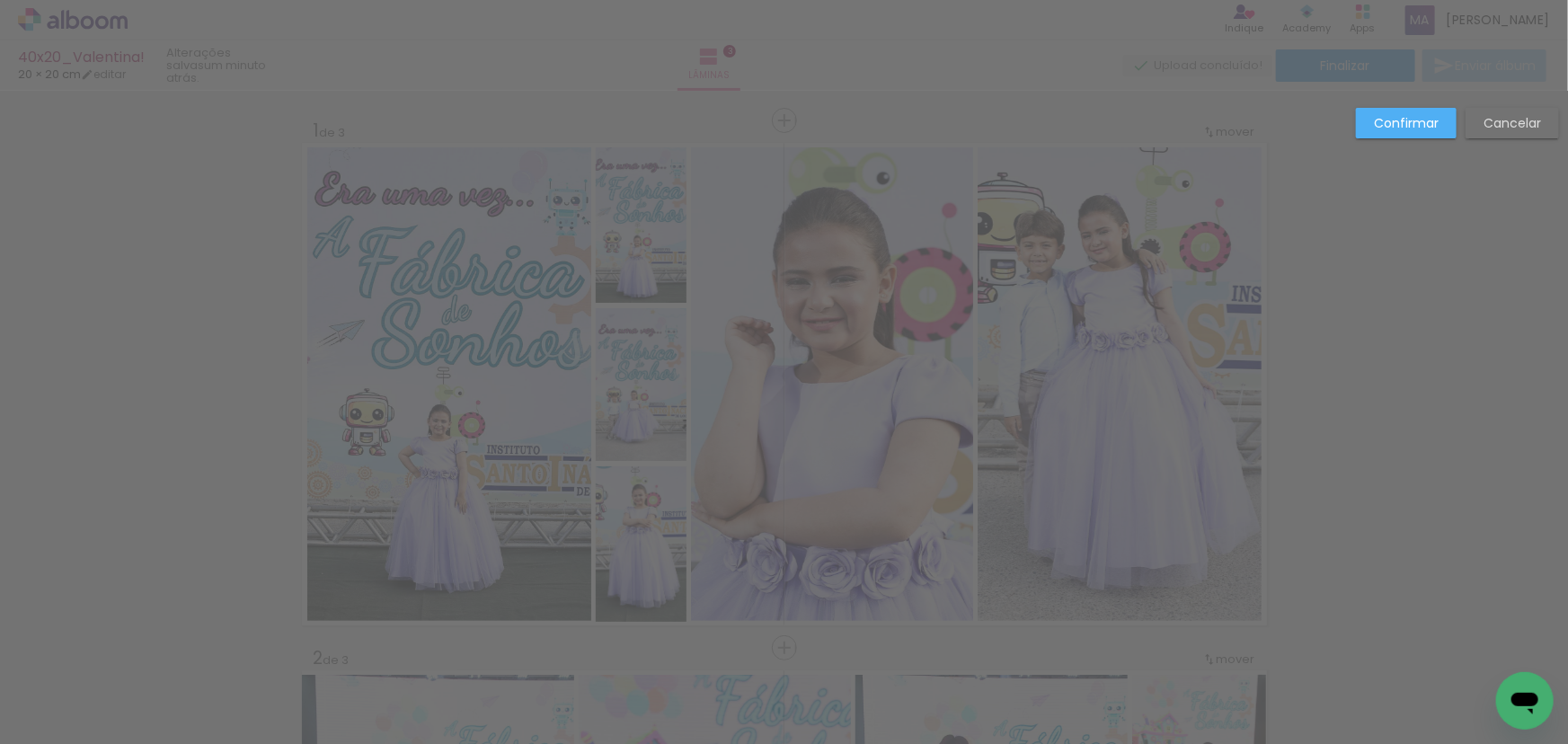
scroll to position [1224, 0]
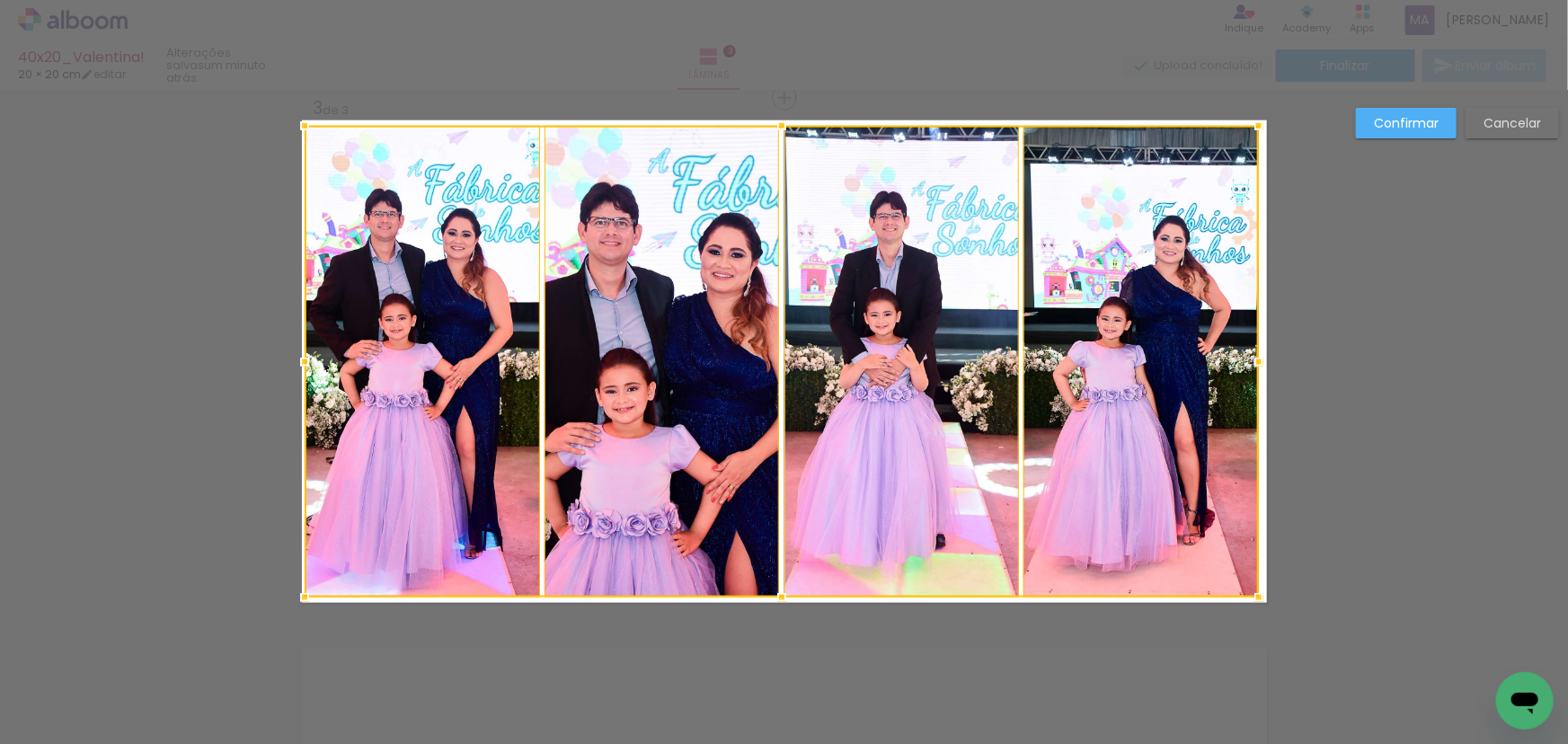
click at [1272, 363] on div "Inserir lâmina 1 de 3 Inserir lâmina 2 de 3 Inserir lâmina 3 de 3 Confirmar Can…" at bounding box center [784, 89] width 1568 height 2152
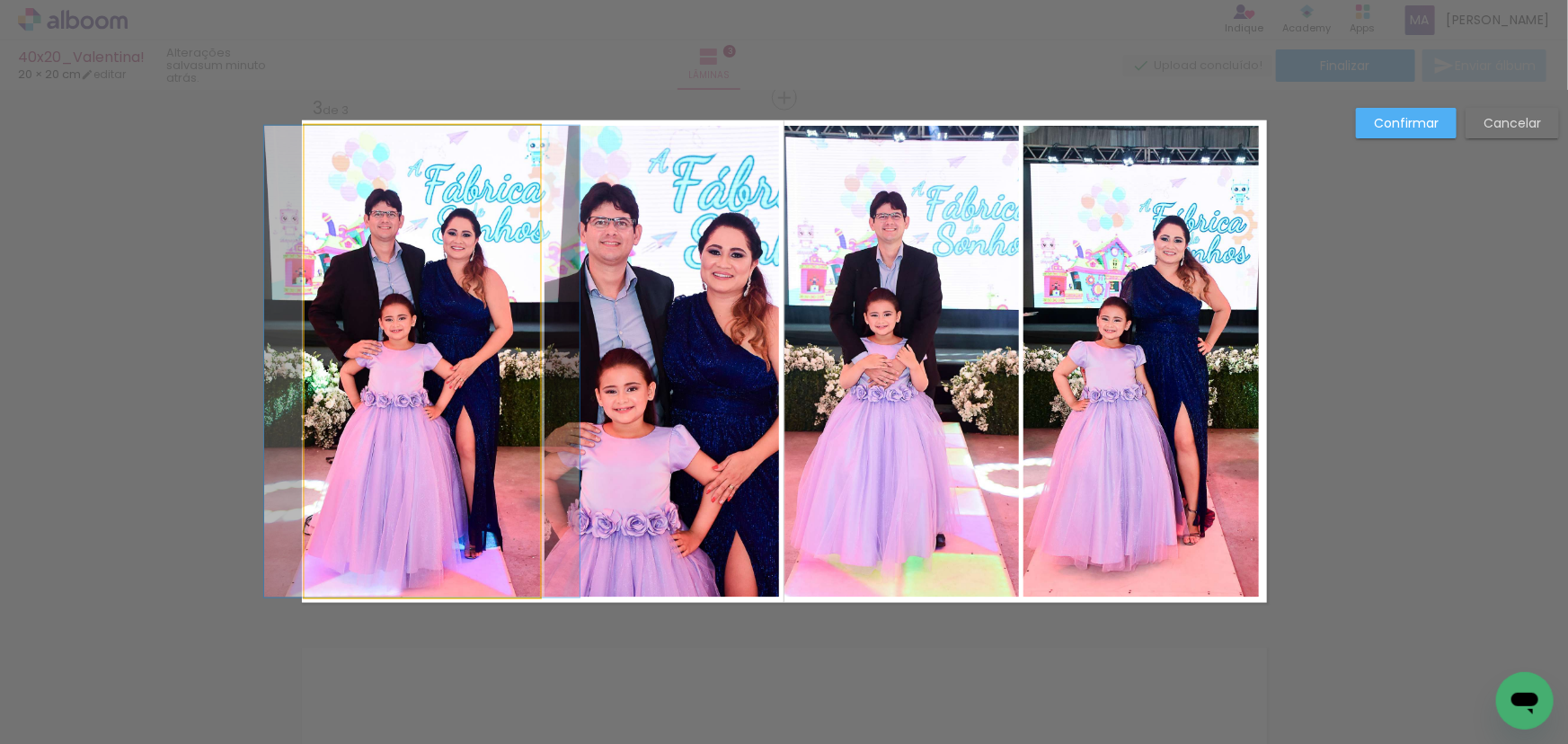
click at [426, 388] on quentale-photo at bounding box center [422, 361] width 235 height 471
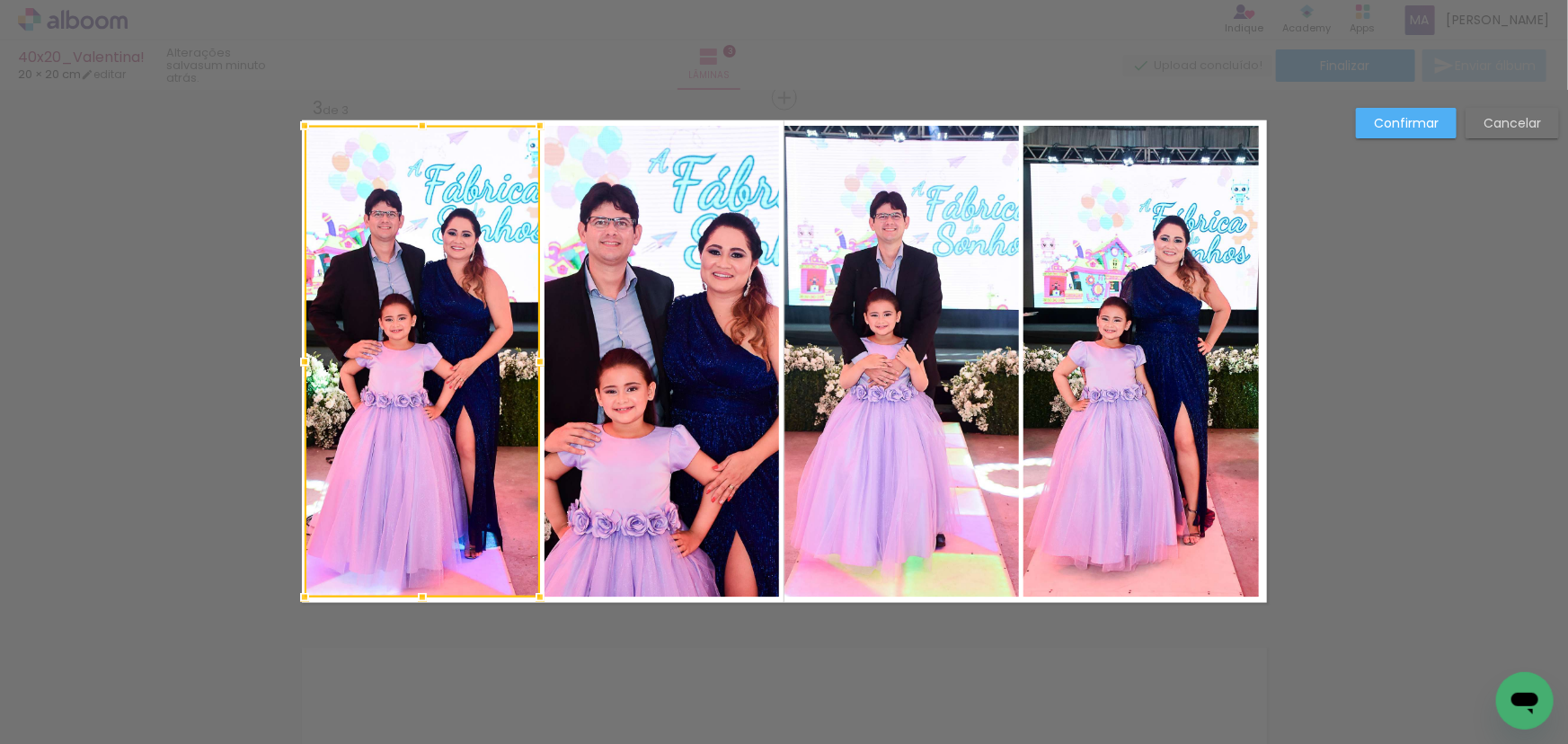
click at [666, 370] on quentale-photo at bounding box center [661, 361] width 234 height 471
click at [890, 362] on quentale-photo at bounding box center [901, 361] width 234 height 471
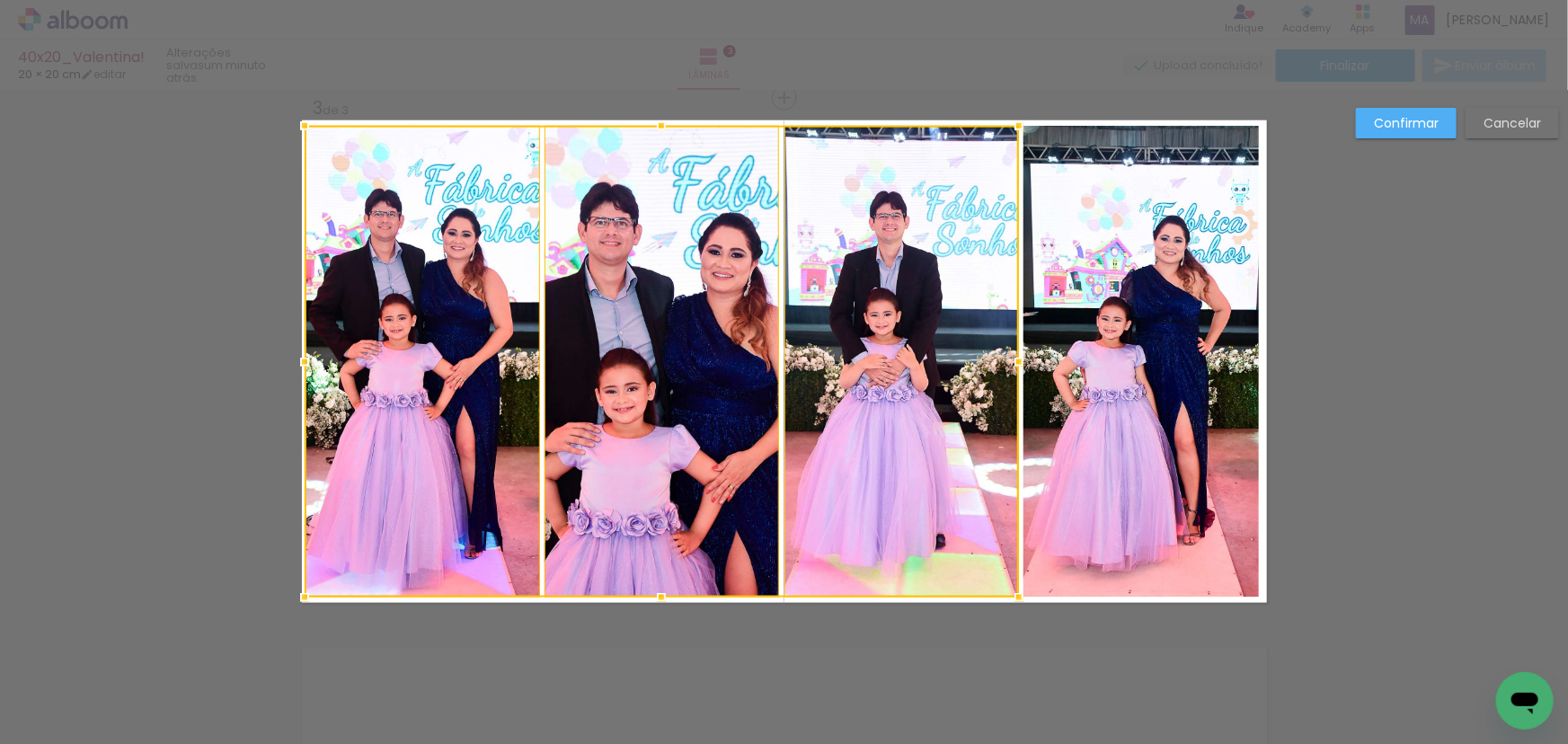
drag, startPoint x: 1094, startPoint y: 340, endPoint x: 1168, endPoint y: 332, distance: 74.4
click at [1096, 340] on quentale-photo at bounding box center [1141, 361] width 235 height 471
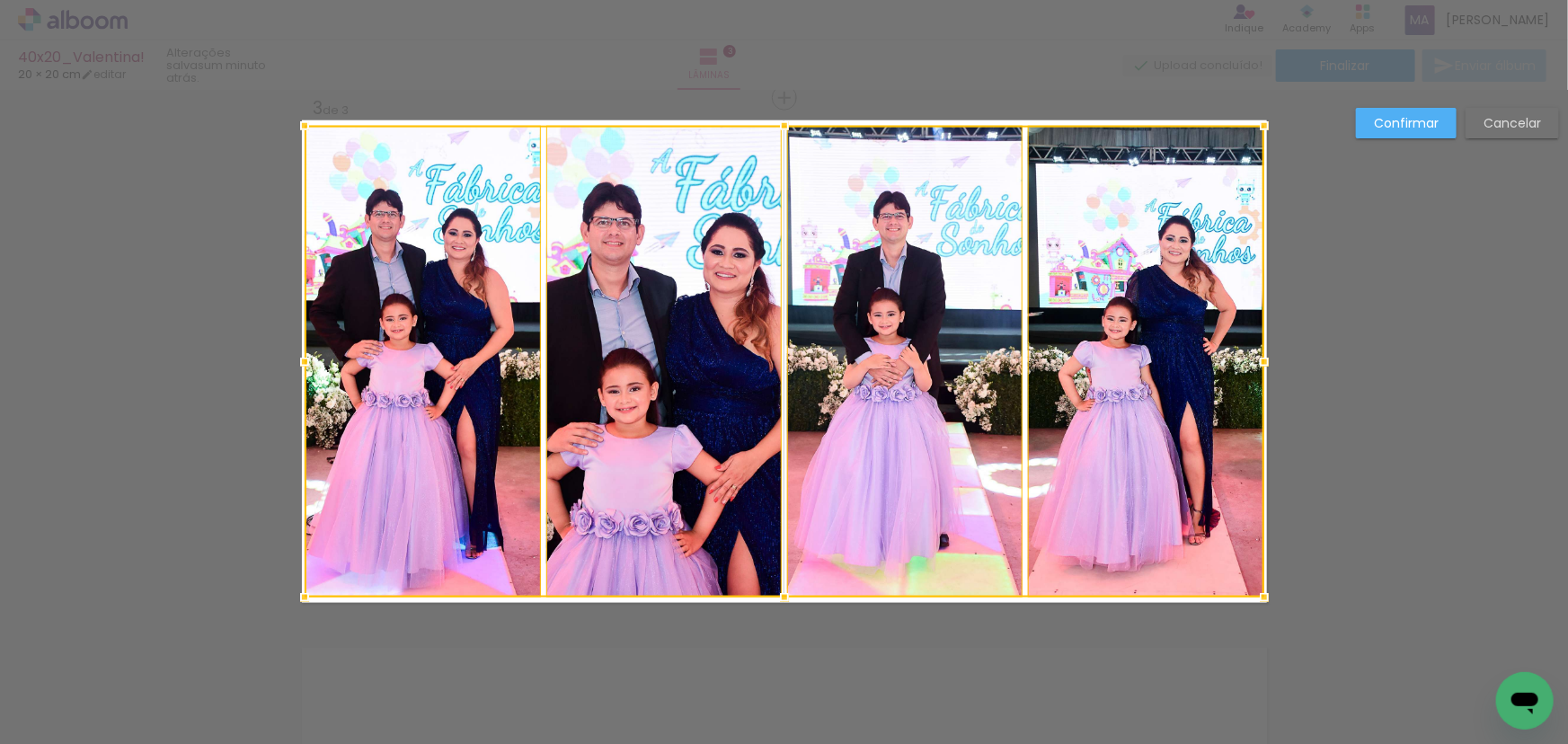
click at [1246, 360] on div at bounding box center [1263, 361] width 36 height 36
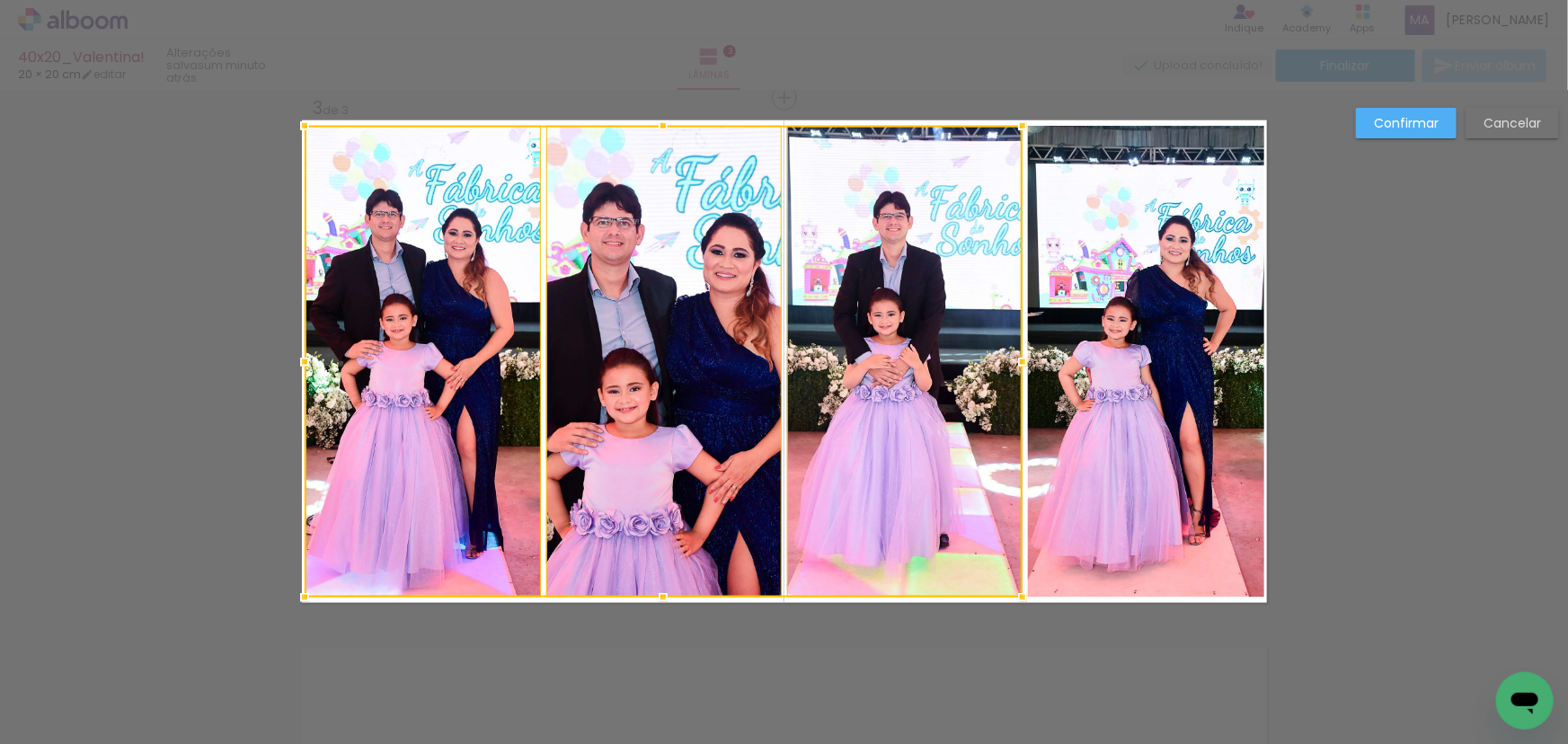
click at [425, 288] on div at bounding box center [663, 361] width 718 height 471
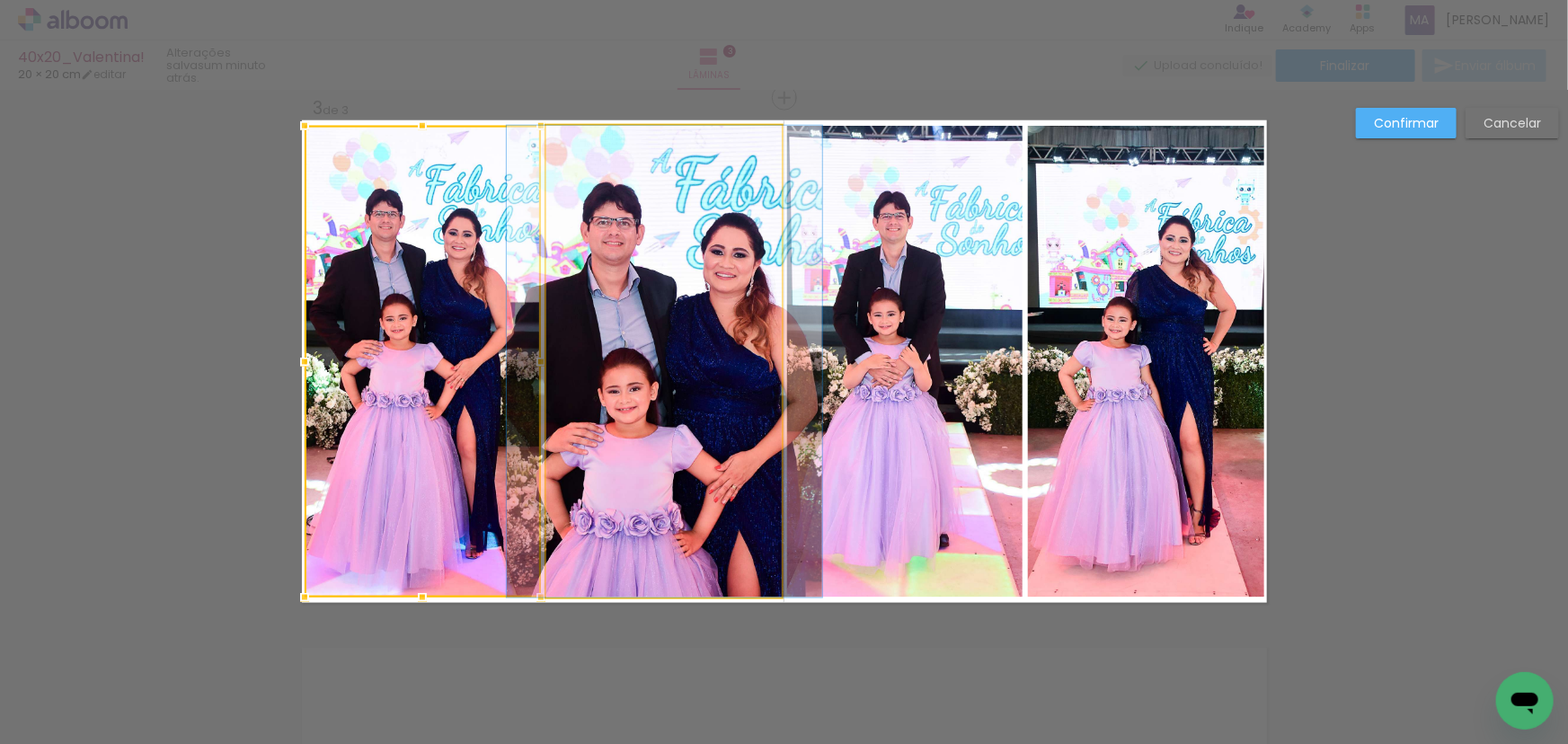
drag, startPoint x: 628, startPoint y: 285, endPoint x: 853, endPoint y: 288, distance: 225.0
click at [628, 284] on quentale-photo at bounding box center [664, 361] width 236 height 471
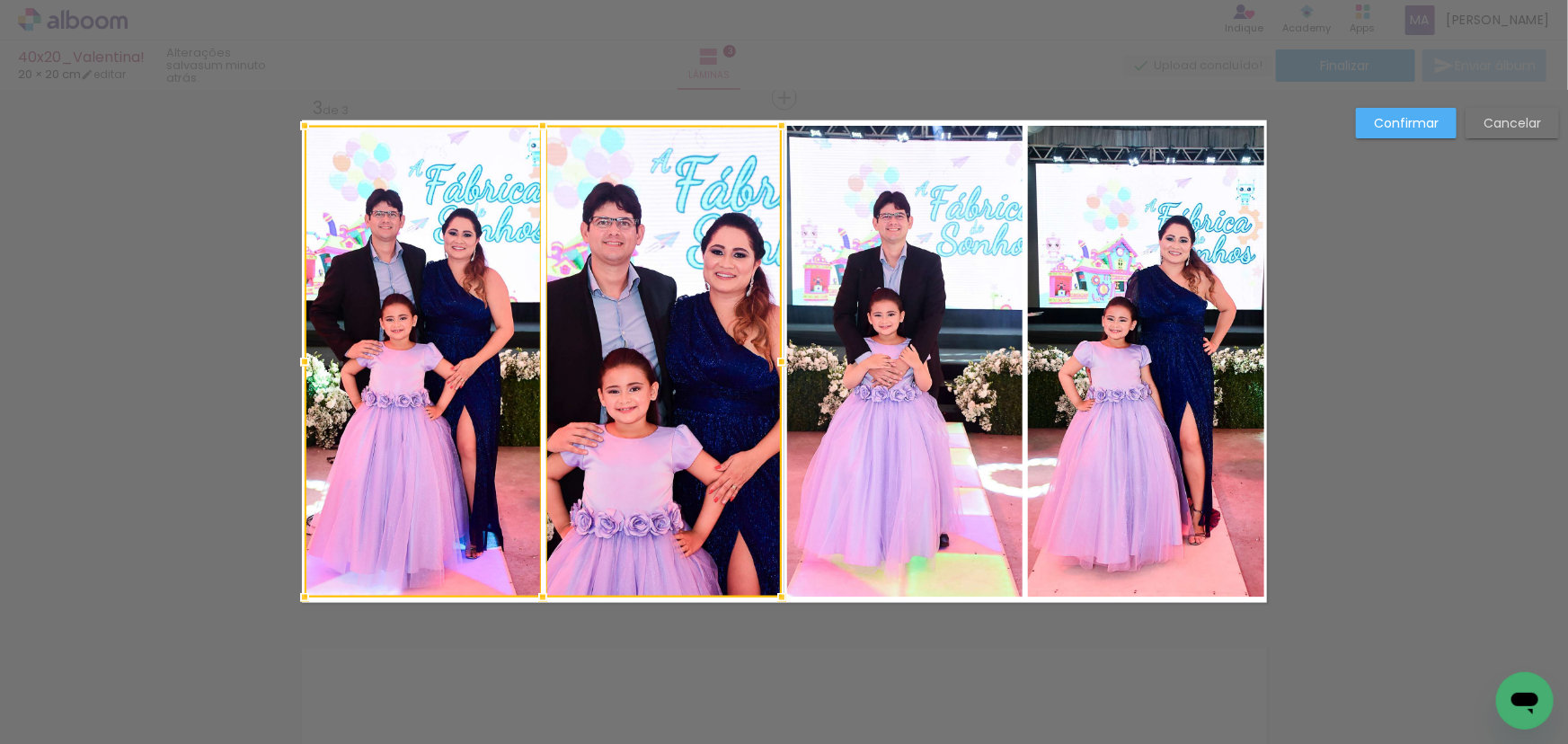
click at [869, 289] on quentale-photo at bounding box center [905, 361] width 236 height 471
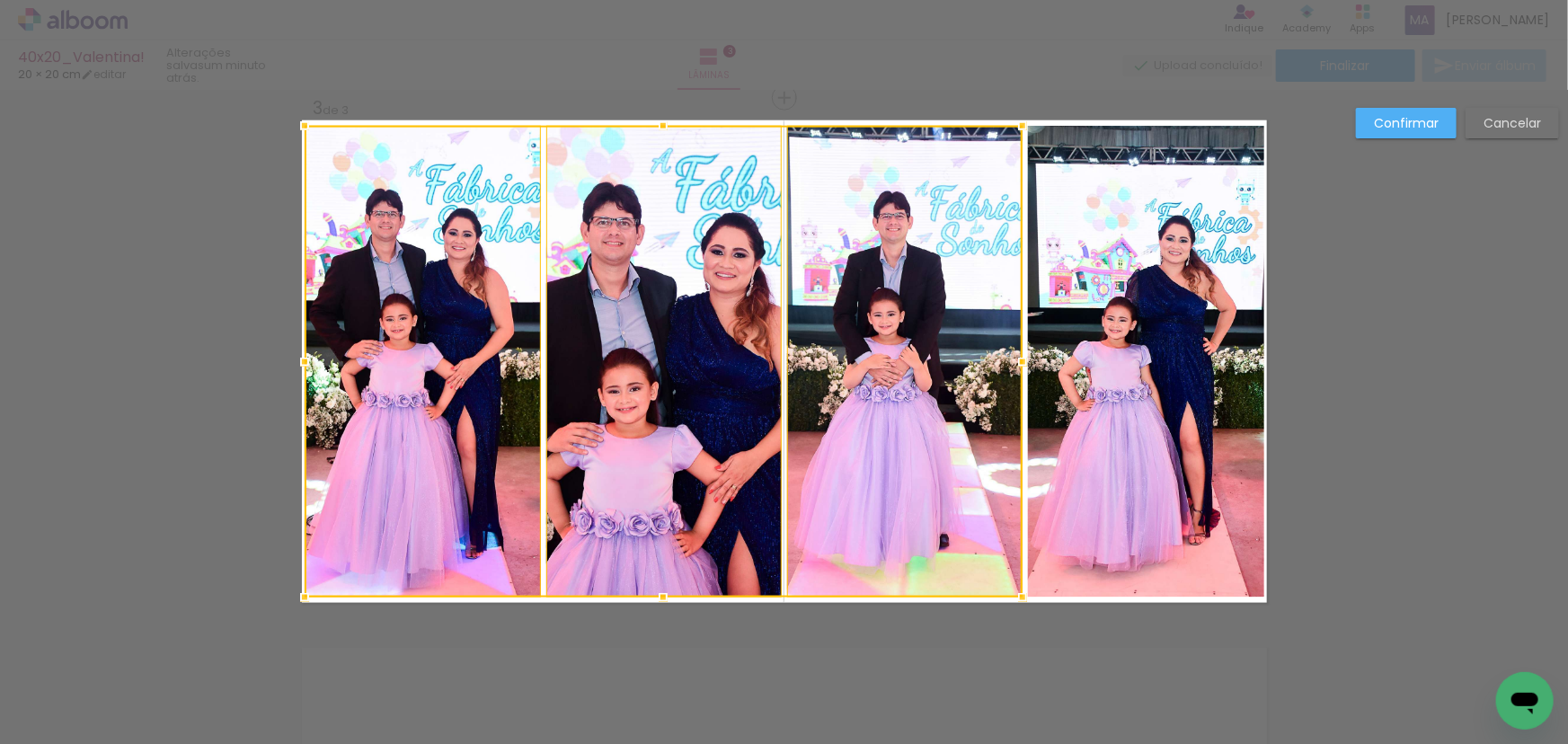
click at [1109, 311] on quentale-photo at bounding box center [1146, 361] width 236 height 471
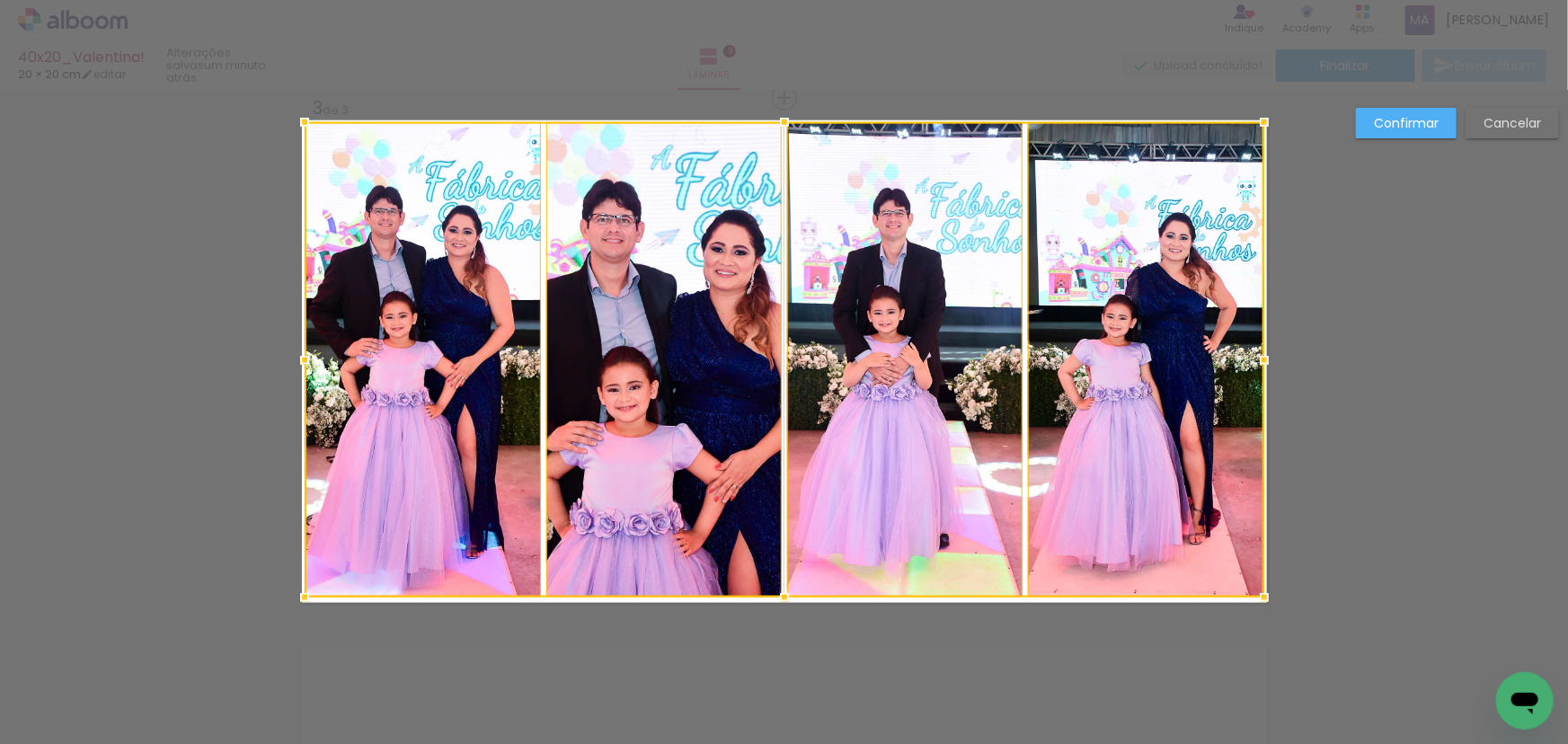
click at [775, 120] on div at bounding box center [784, 121] width 36 height 36
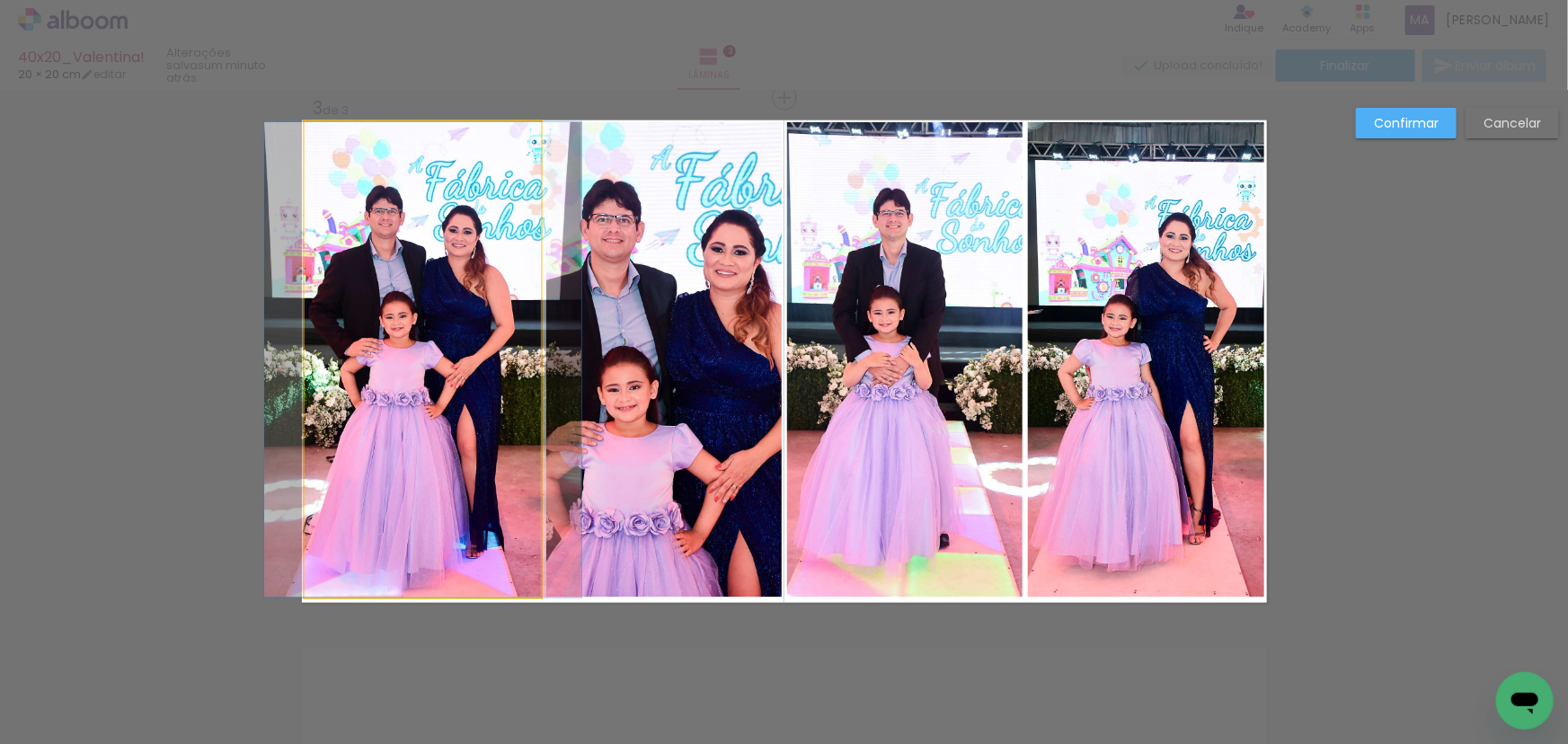
click at [460, 316] on quentale-photo at bounding box center [422, 359] width 236 height 475
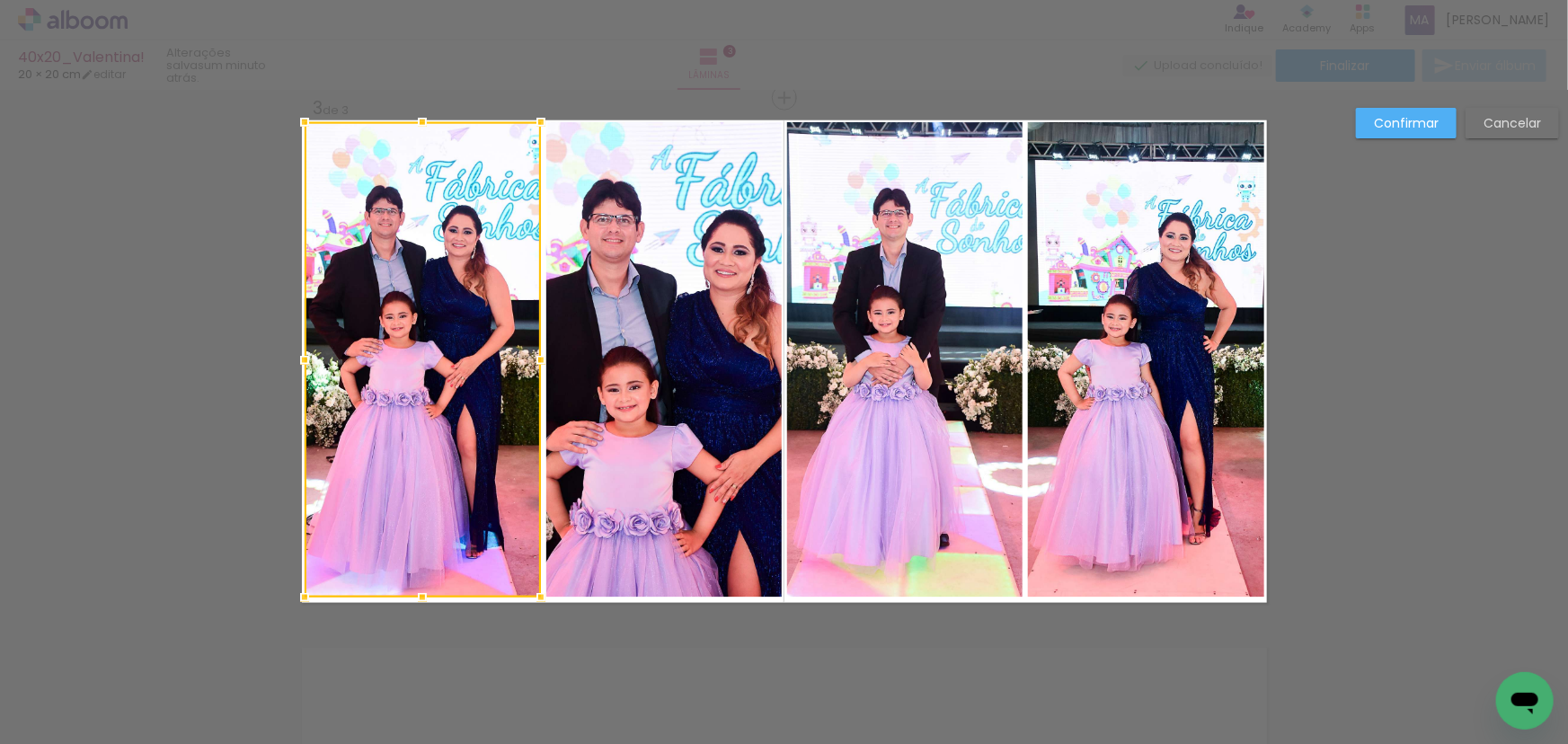
click at [695, 348] on quentale-photo at bounding box center [664, 359] width 236 height 475
click at [888, 334] on quentale-photo at bounding box center [905, 359] width 236 height 475
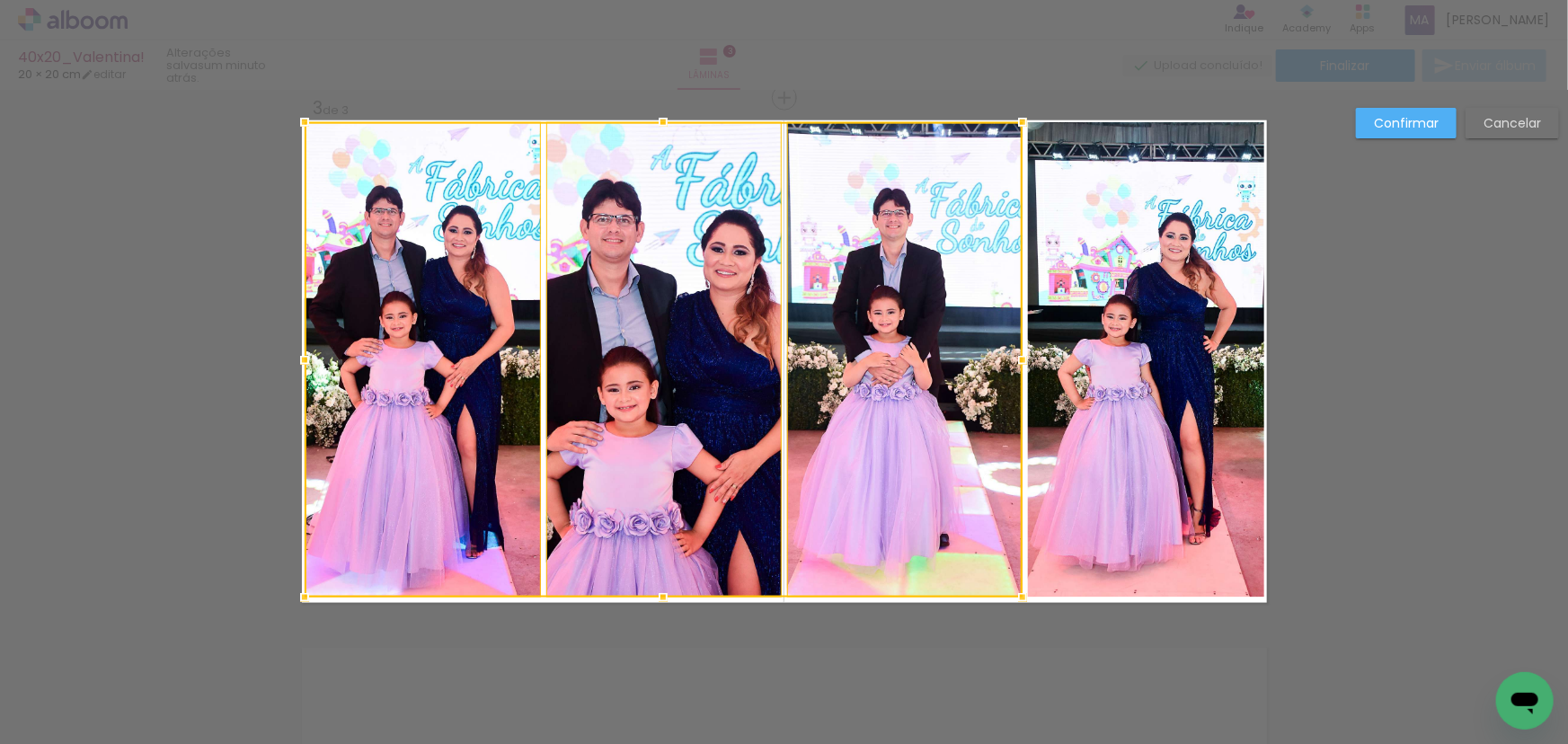
click at [1170, 350] on quentale-photo at bounding box center [1146, 359] width 236 height 475
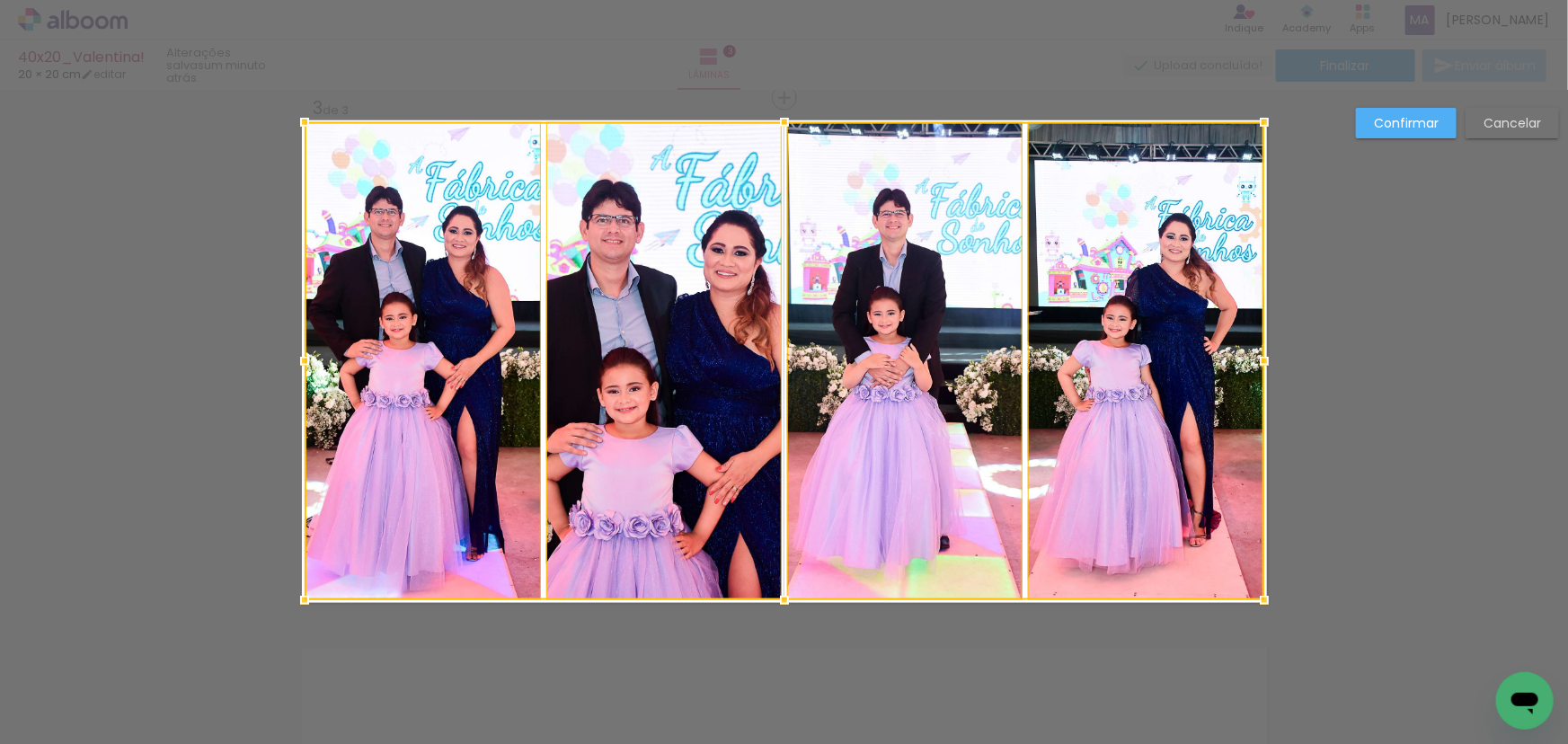
click at [776, 597] on div at bounding box center [784, 599] width 36 height 36
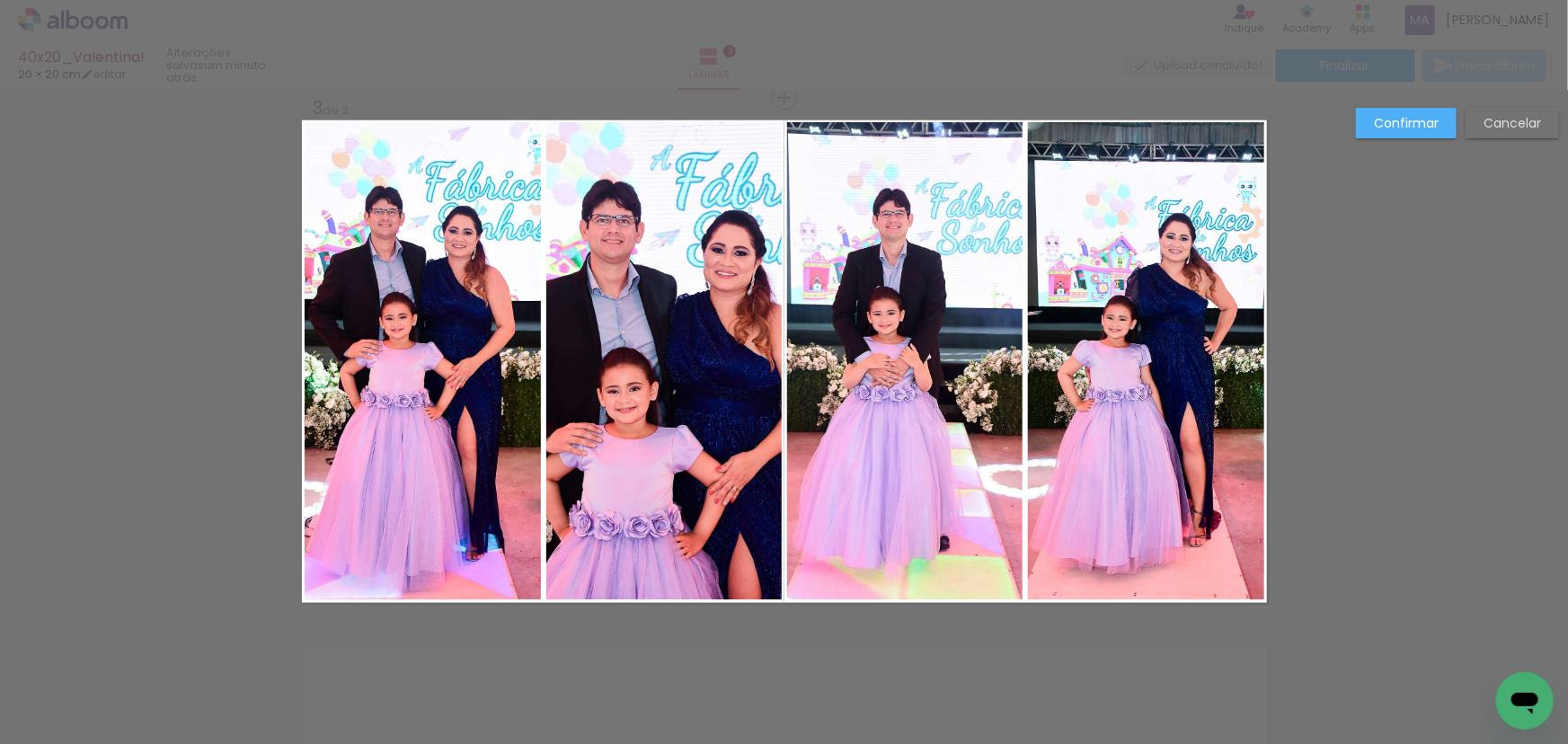
click at [1377, 327] on div "Confirmar Cancelar" at bounding box center [784, 89] width 1568 height 2152
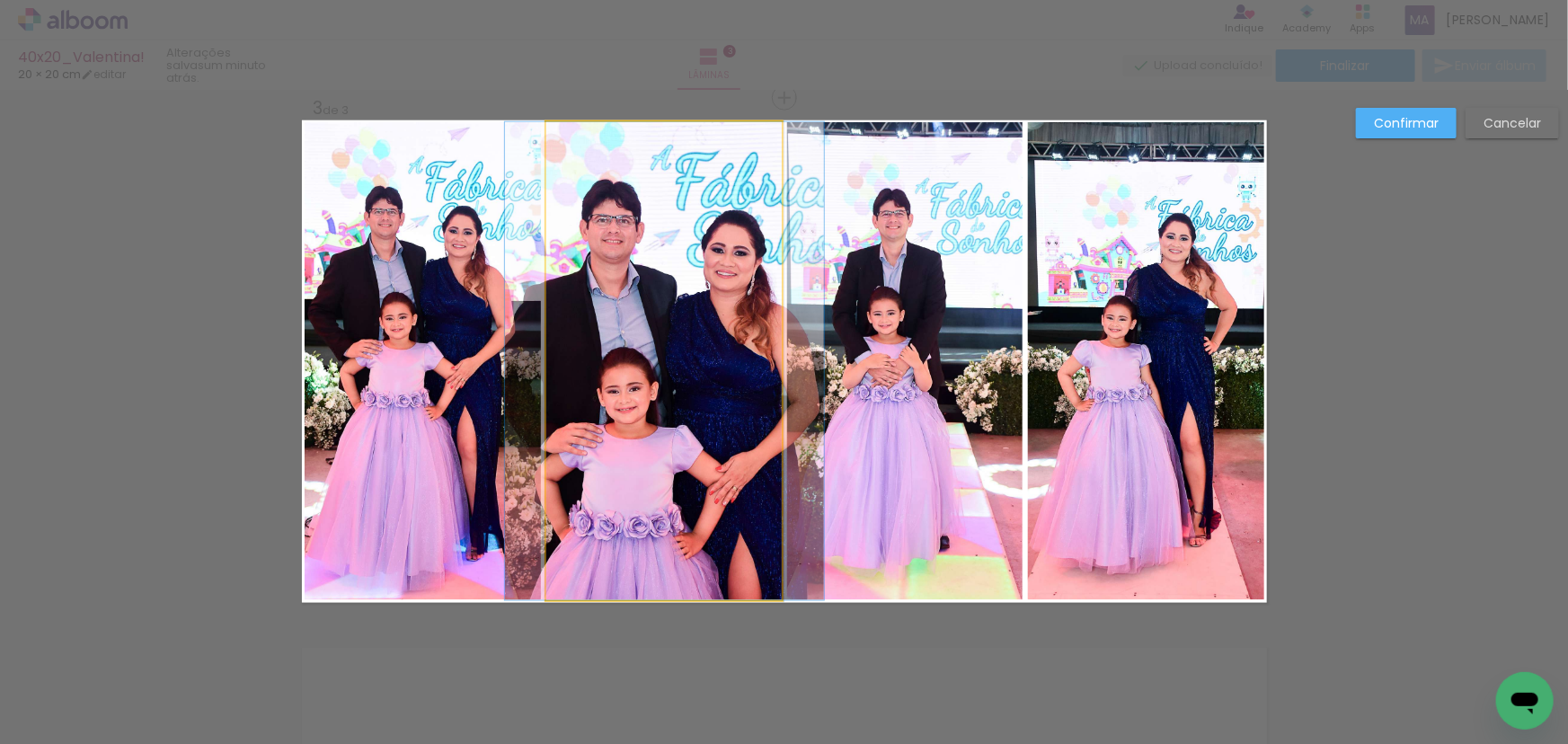
click at [629, 388] on quentale-photo at bounding box center [664, 361] width 236 height 478
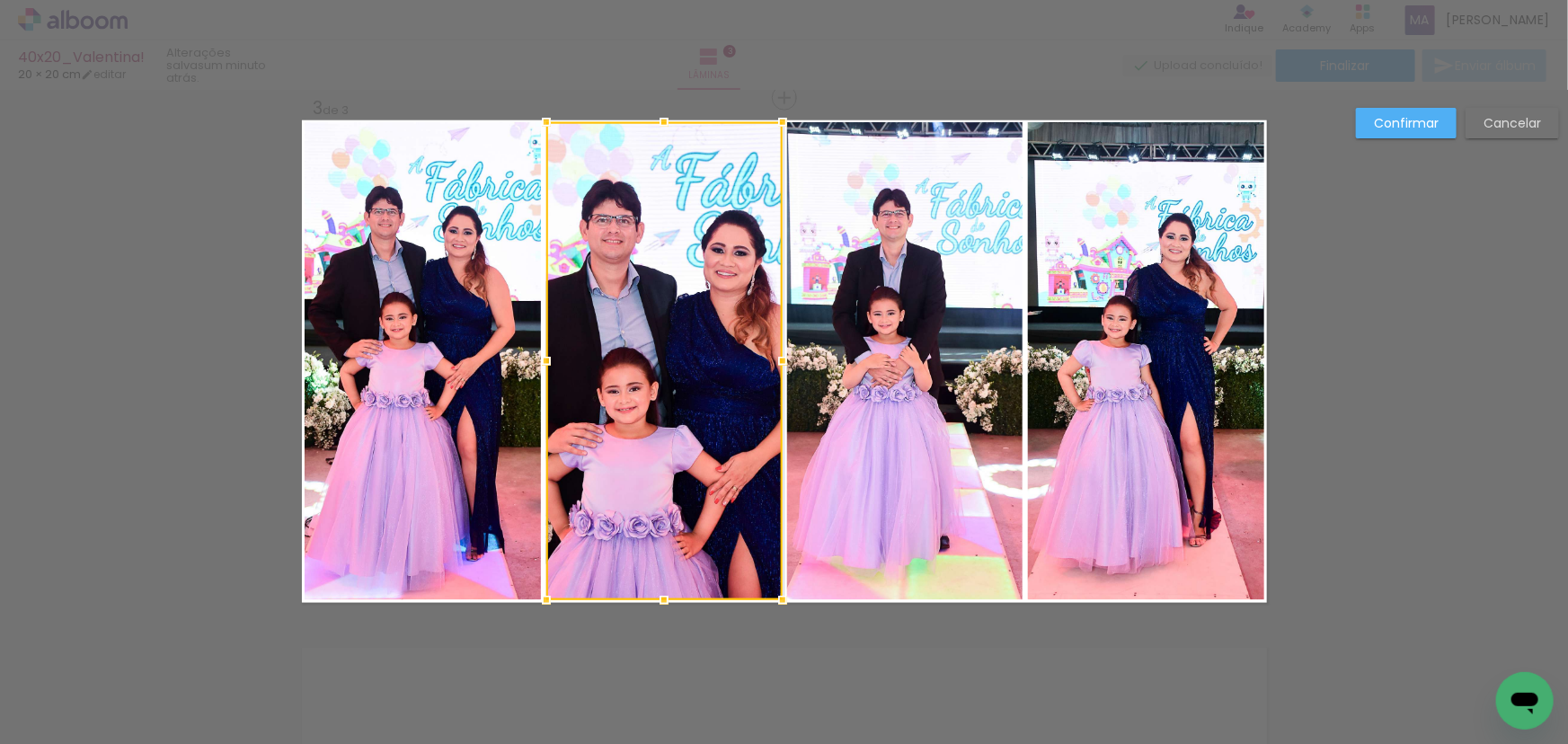
click at [0, 0] on slot "Cancelar" at bounding box center [0, 0] width 0 height 0
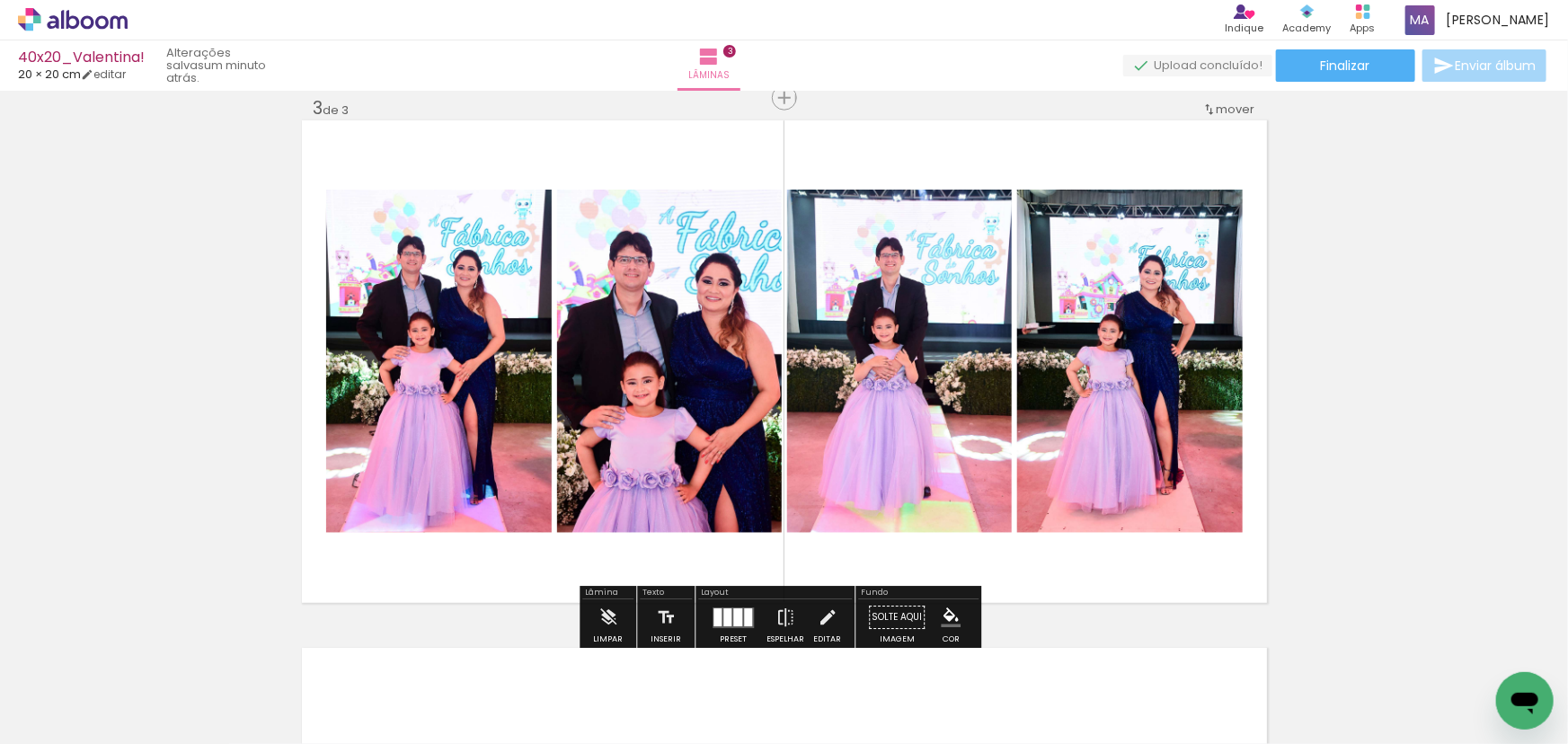
click at [744, 615] on div at bounding box center [748, 617] width 8 height 18
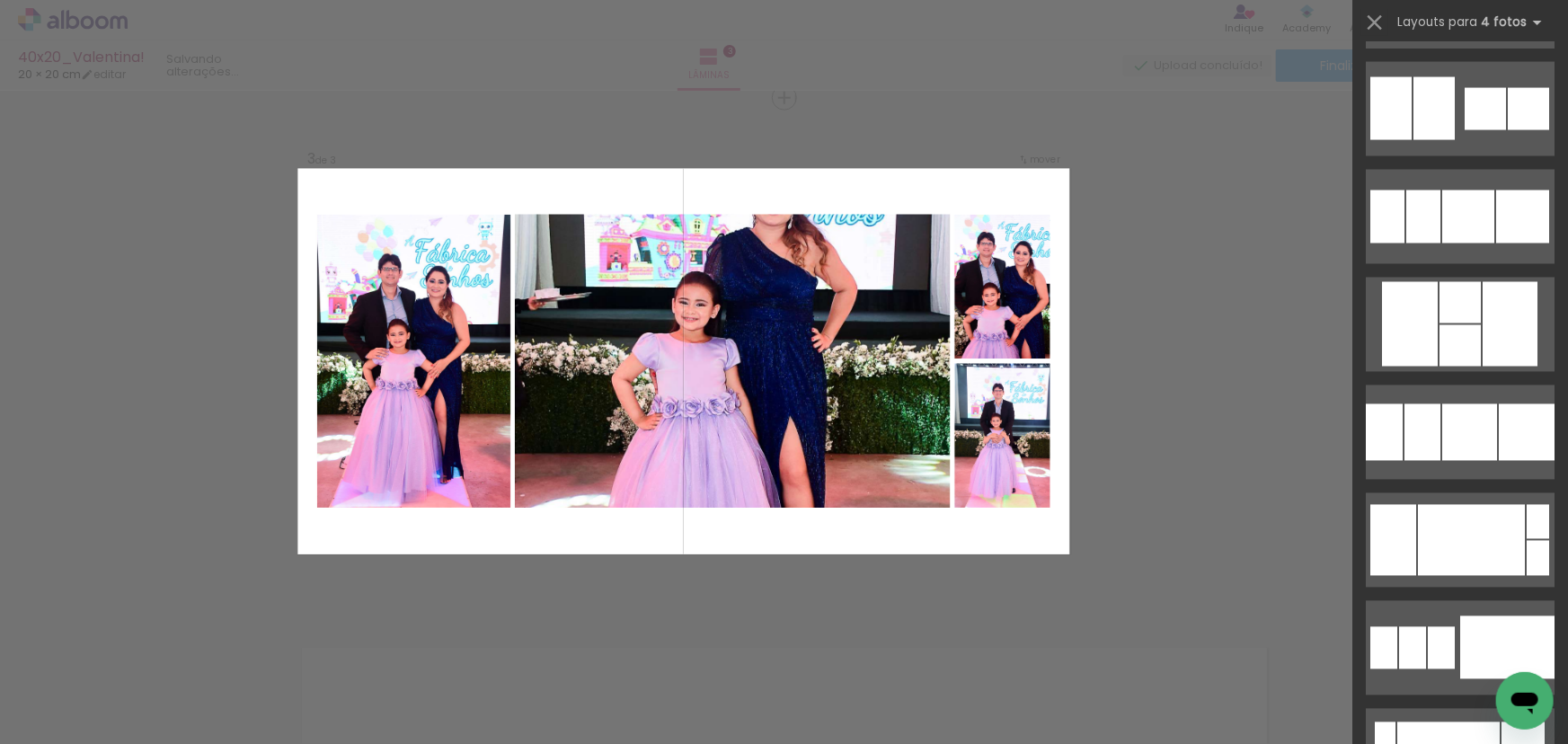
scroll to position [5130, 0]
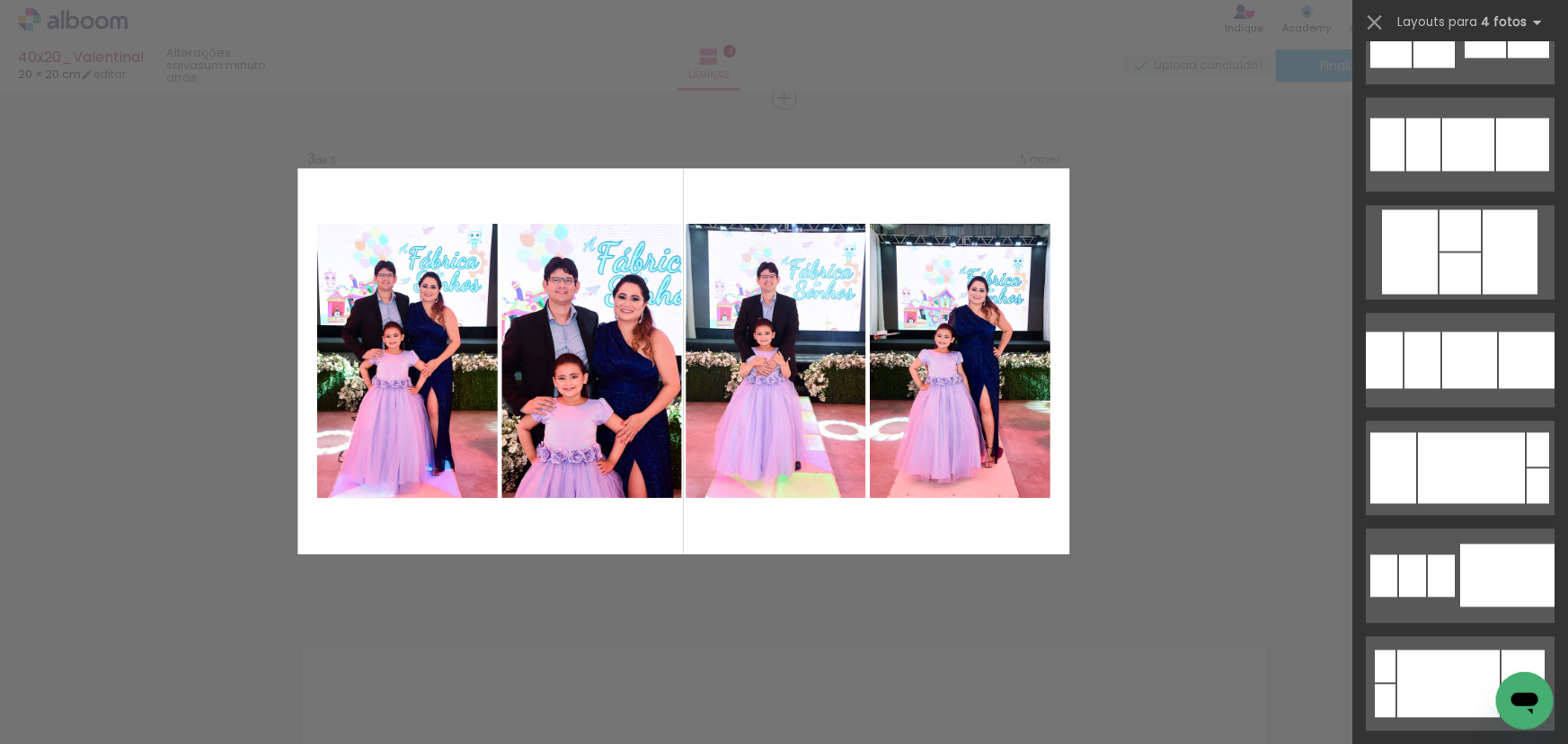
click at [1128, 503] on div "Confirmar Cancelar" at bounding box center [784, 89] width 1568 height 2152
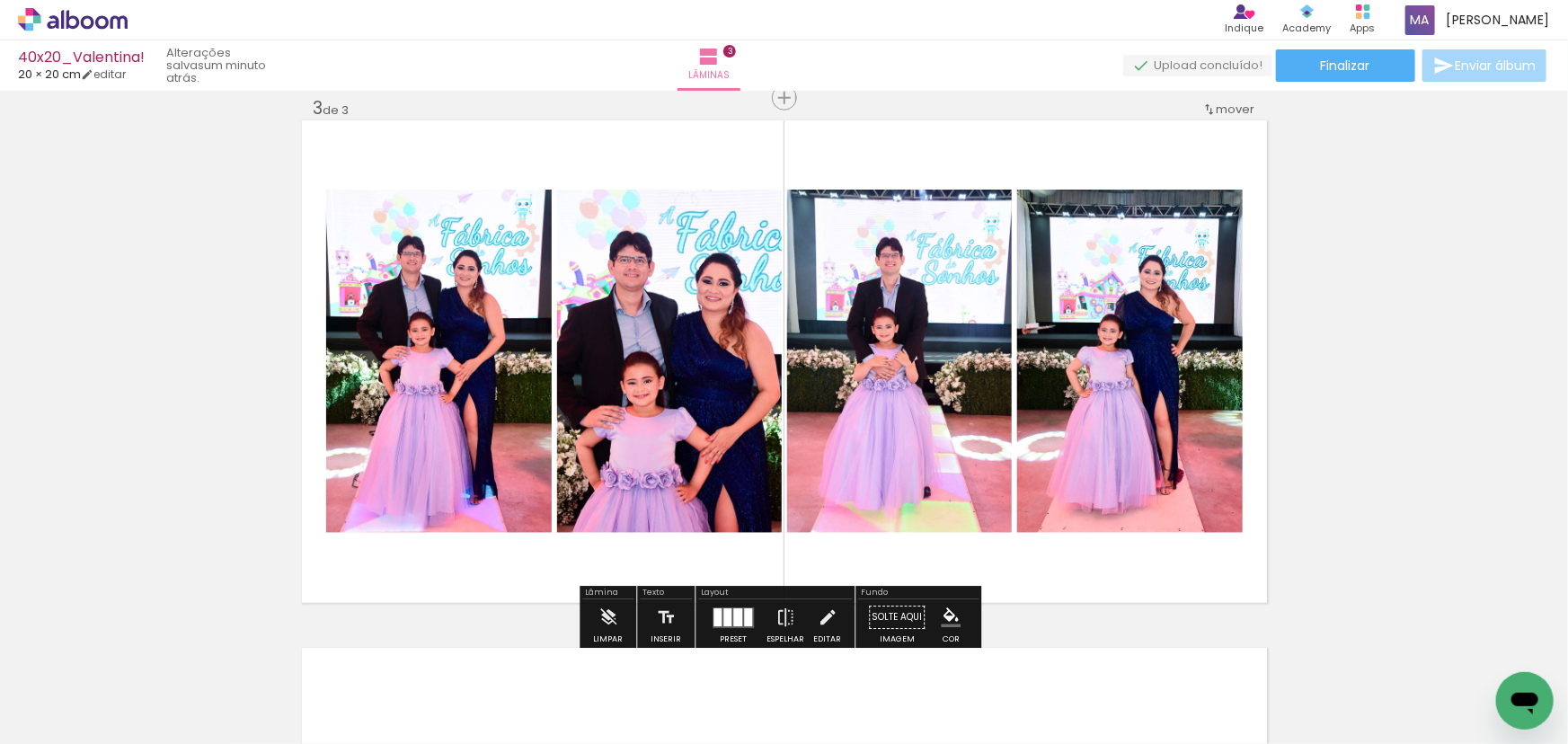
click at [1452, 541] on div "Inserir lâmina 1 de 3 Inserir lâmina 2 de 3 Inserir lâmina 3 de 3" at bounding box center [784, 75] width 1568 height 2110
click at [750, 613] on div at bounding box center [732, 617] width 48 height 36
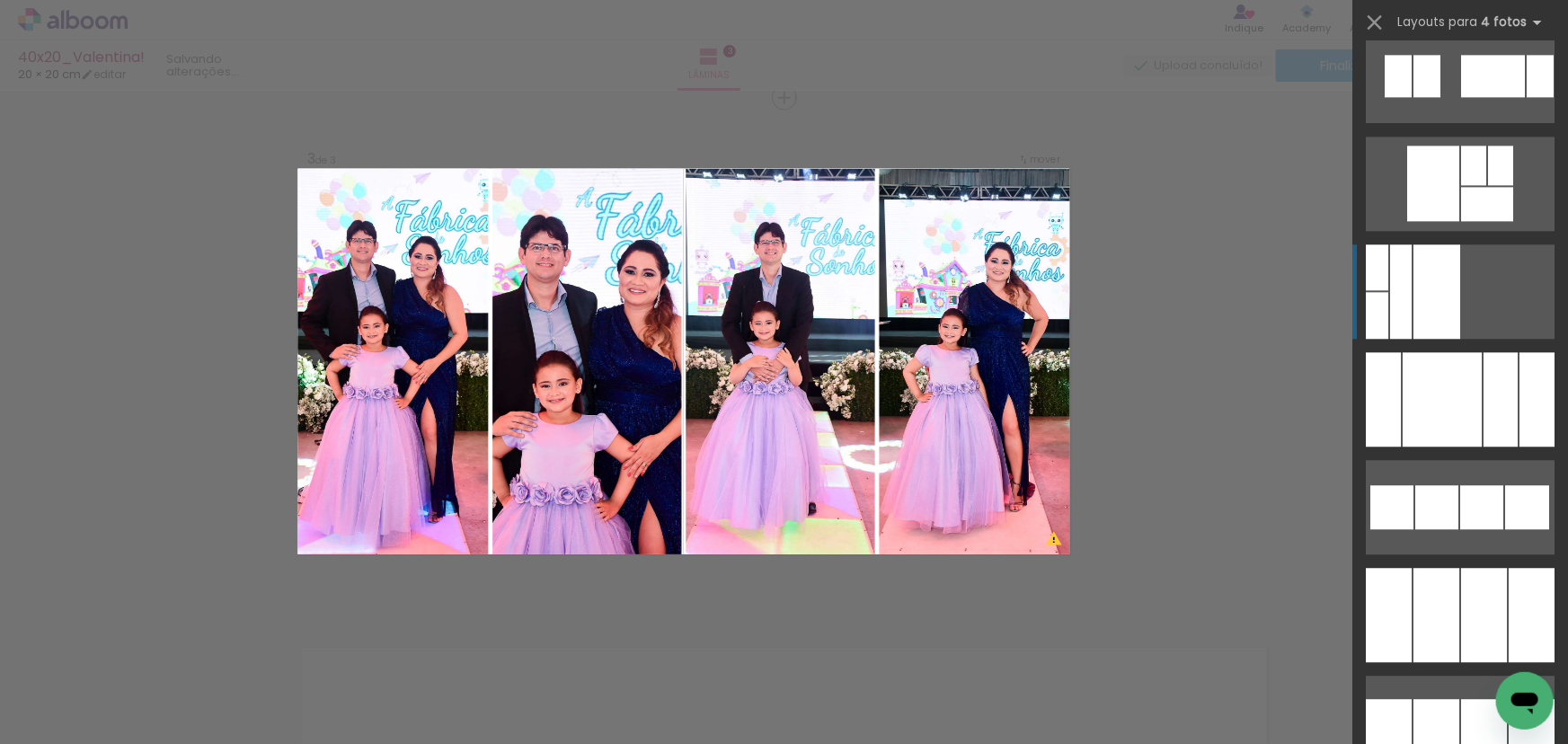
scroll to position [12560, 0]
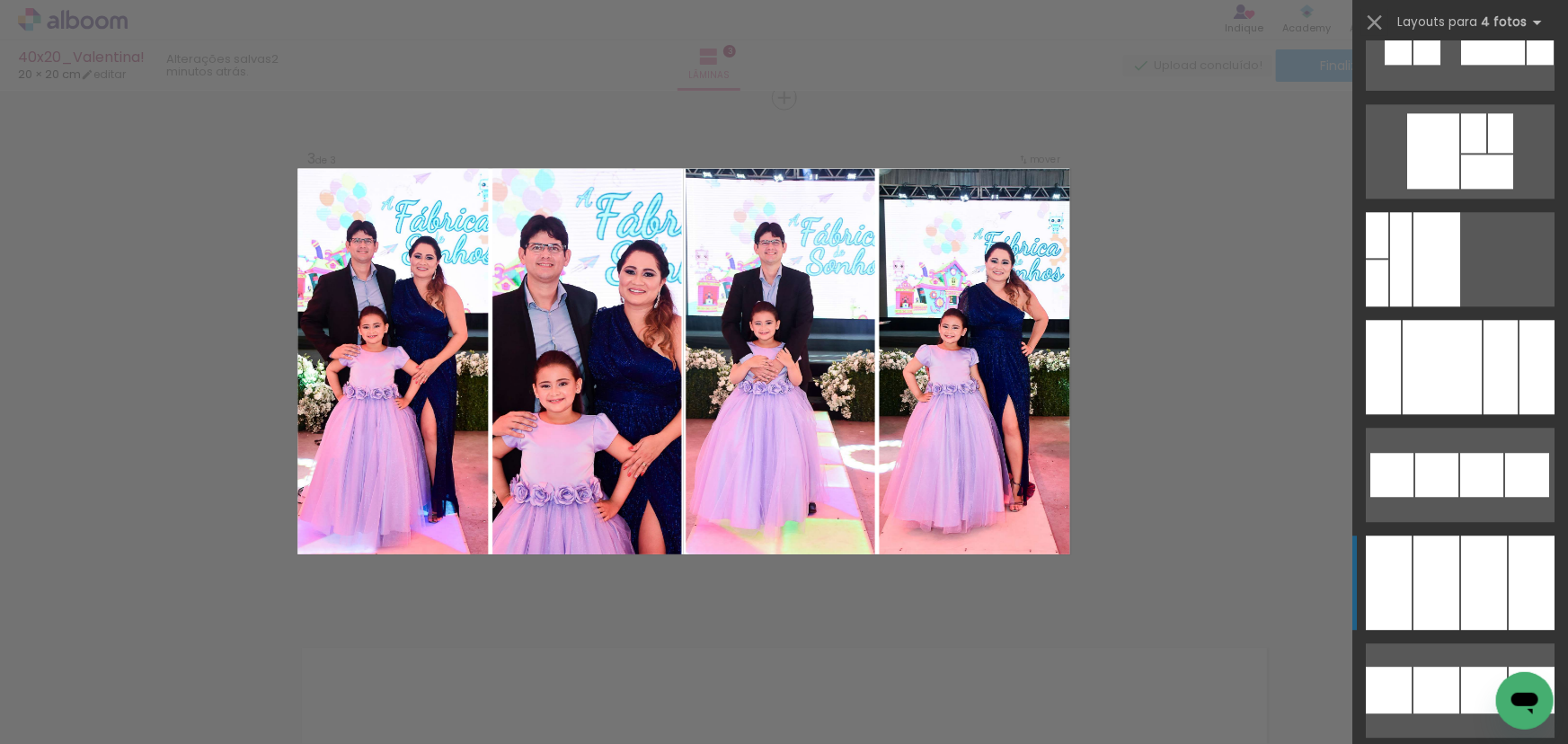
click at [1472, 591] on div at bounding box center [1484, 582] width 46 height 94
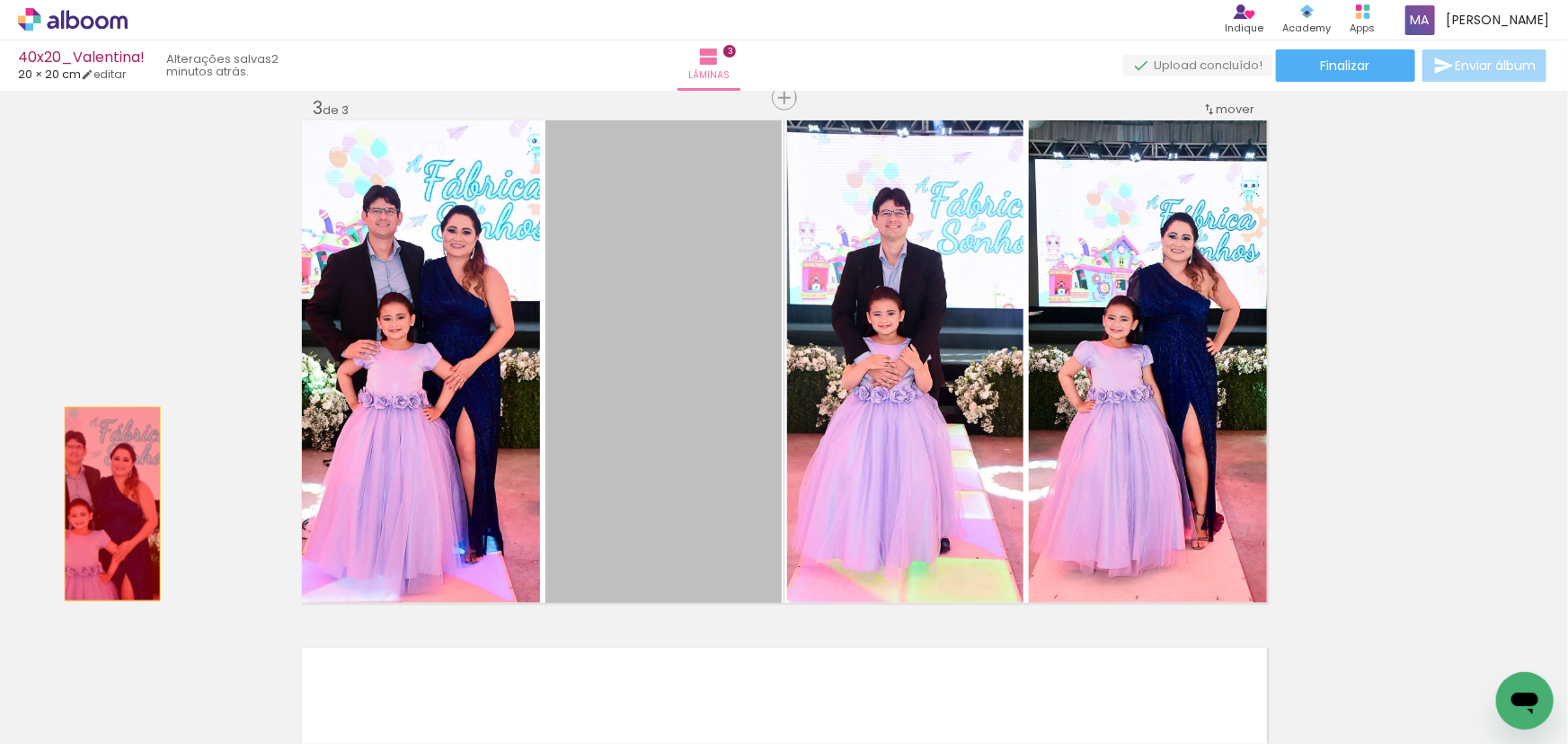
drag, startPoint x: 677, startPoint y: 439, endPoint x: 106, endPoint y: 504, distance: 574.7
click at [106, 504] on div "Inserir lâmina 1 de 3 Inserir lâmina 2 de 3 Inserir lâmina 3 de 3" at bounding box center [784, 75] width 1568 height 2110
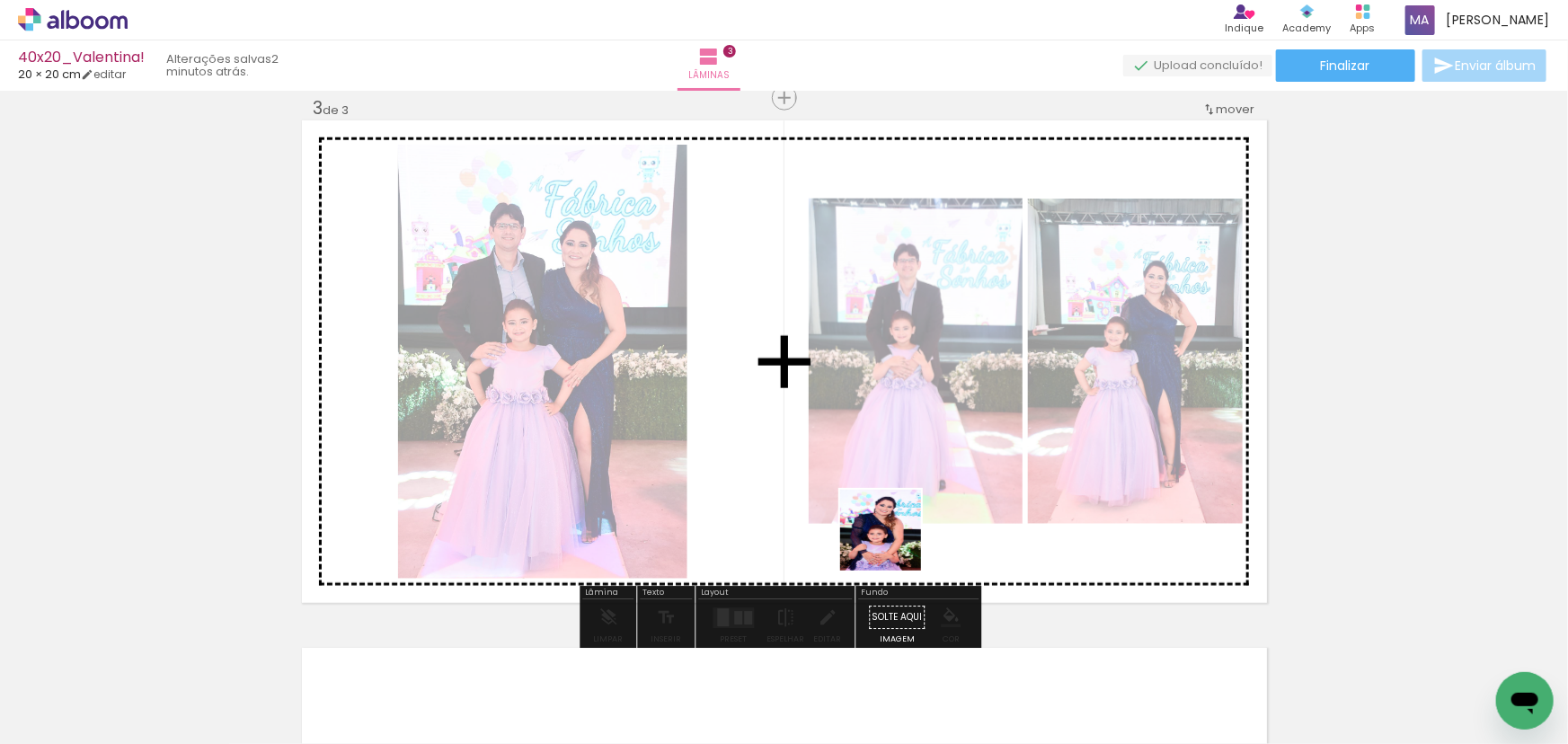
drag, startPoint x: 1089, startPoint y: 693, endPoint x: 773, endPoint y: 458, distance: 393.8
click at [773, 458] on quentale-workspace at bounding box center [784, 372] width 1568 height 744
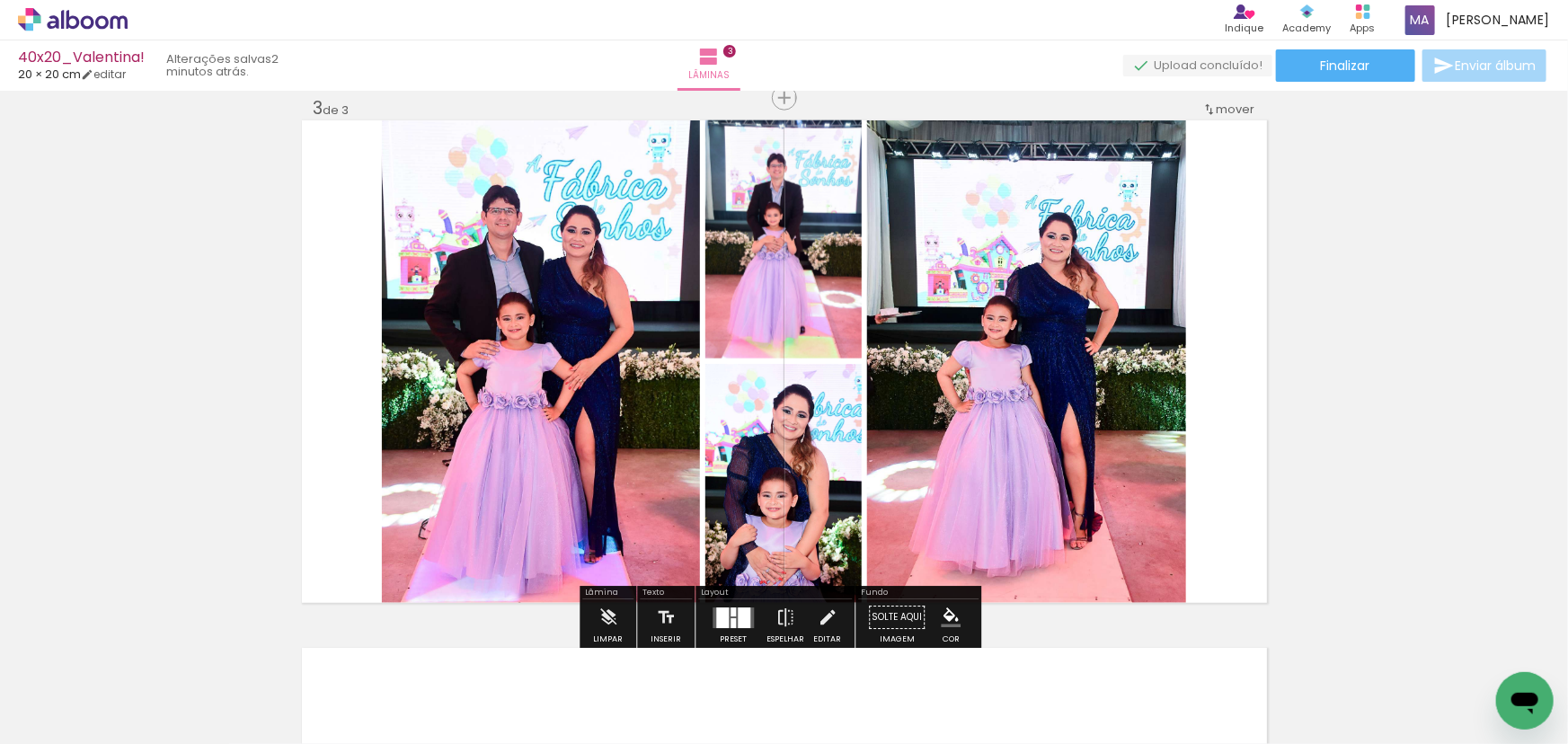
click at [740, 615] on div at bounding box center [744, 617] width 13 height 21
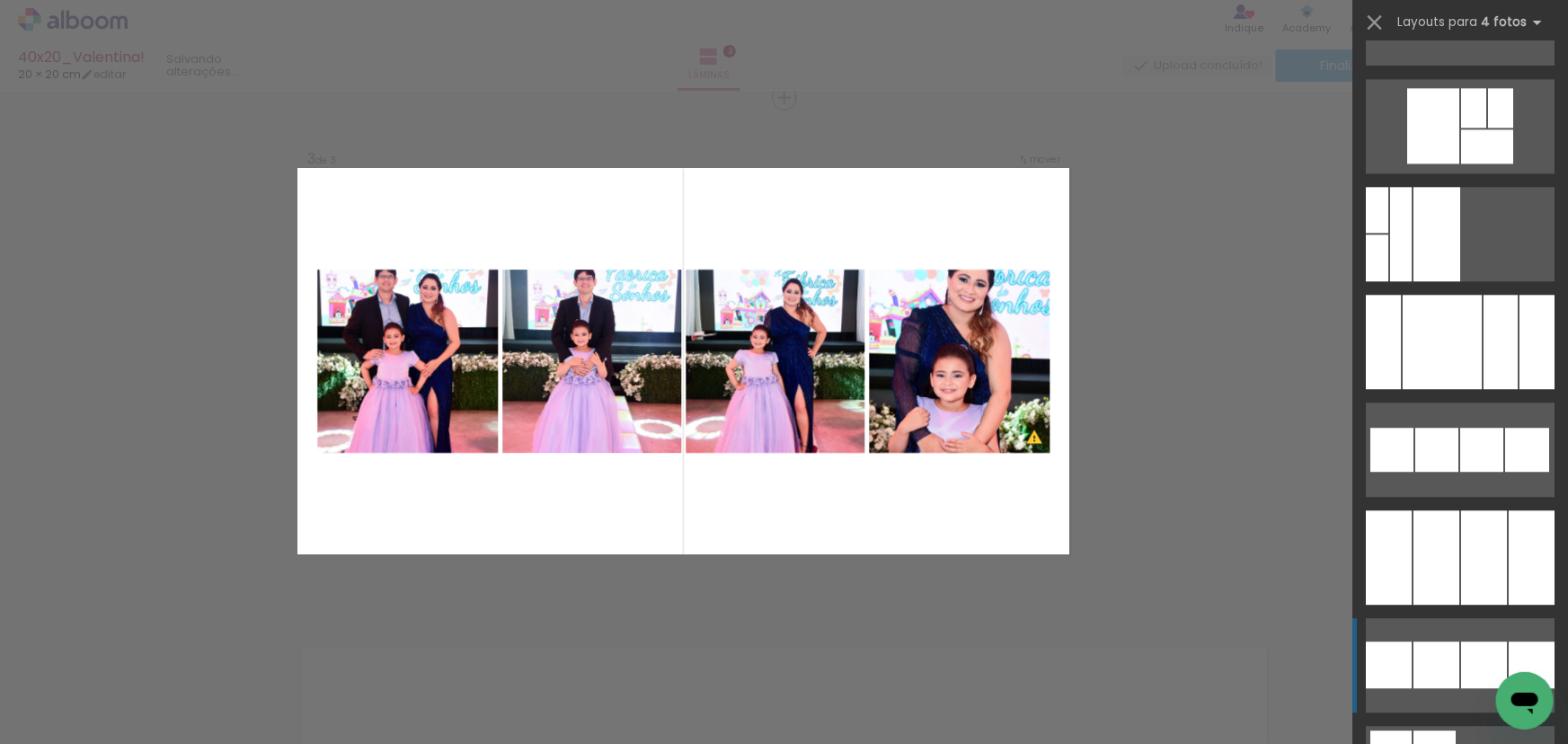
scroll to position [12654, 0]
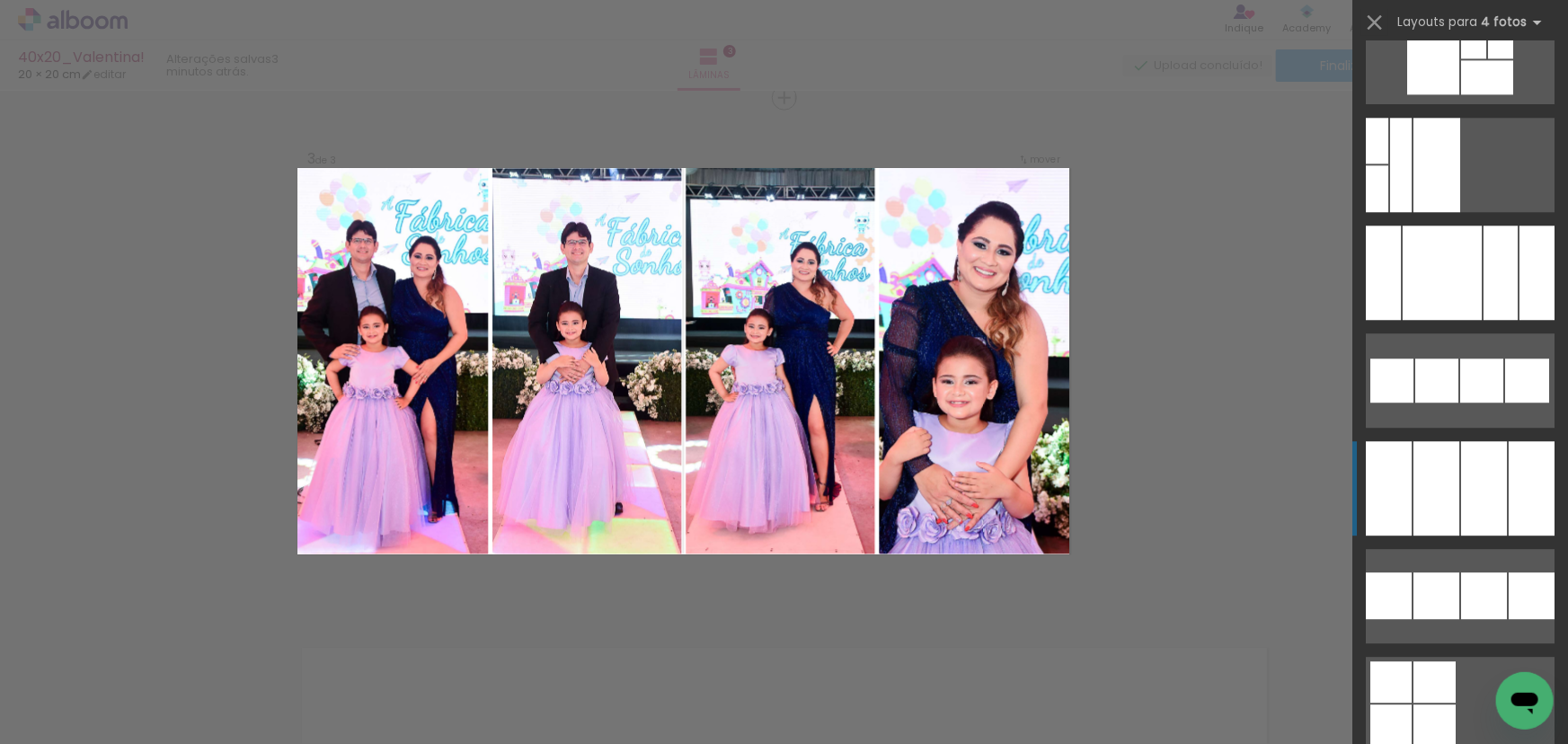
click at [1469, 470] on div at bounding box center [1484, 488] width 46 height 94
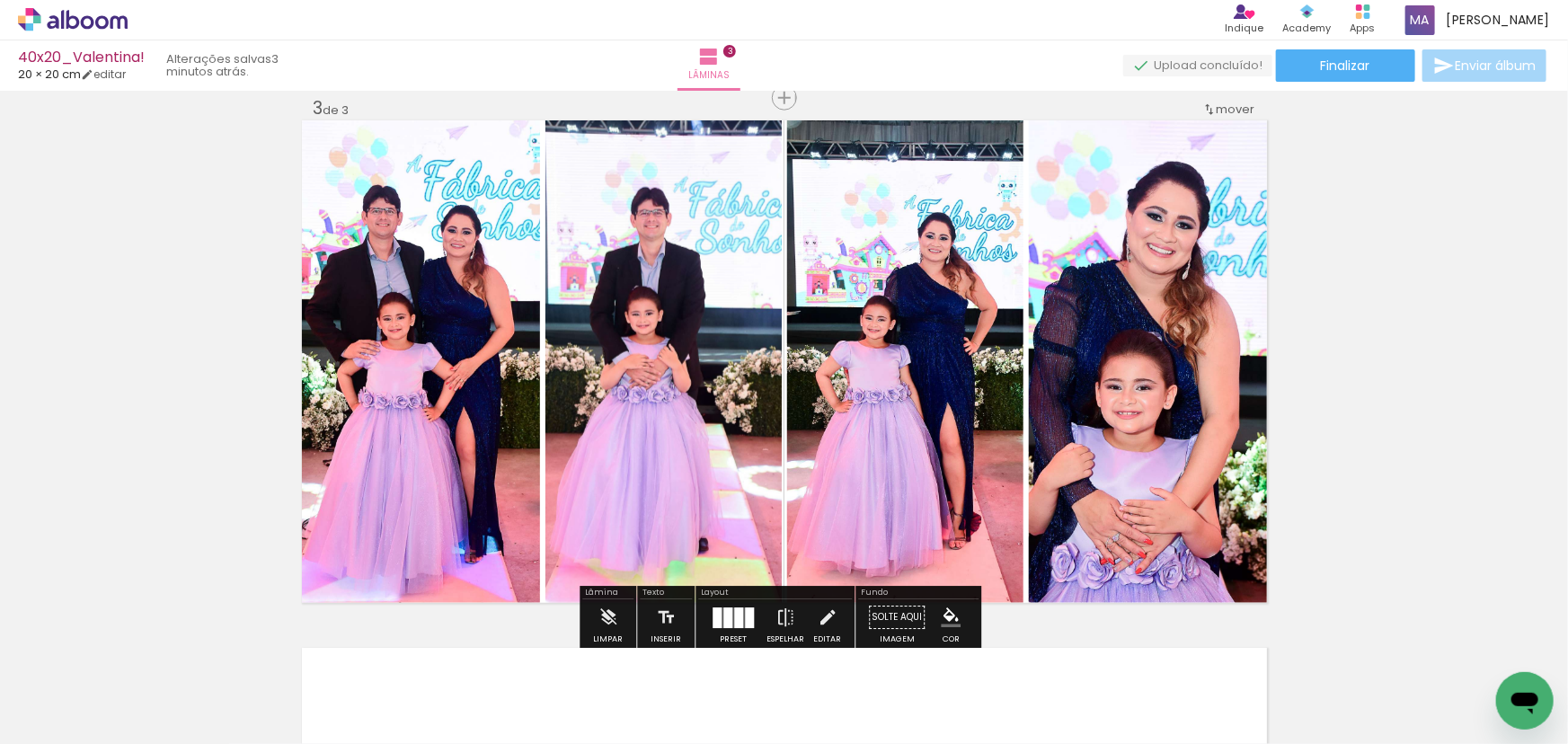
click at [507, 383] on quentale-photo at bounding box center [421, 361] width 238 height 482
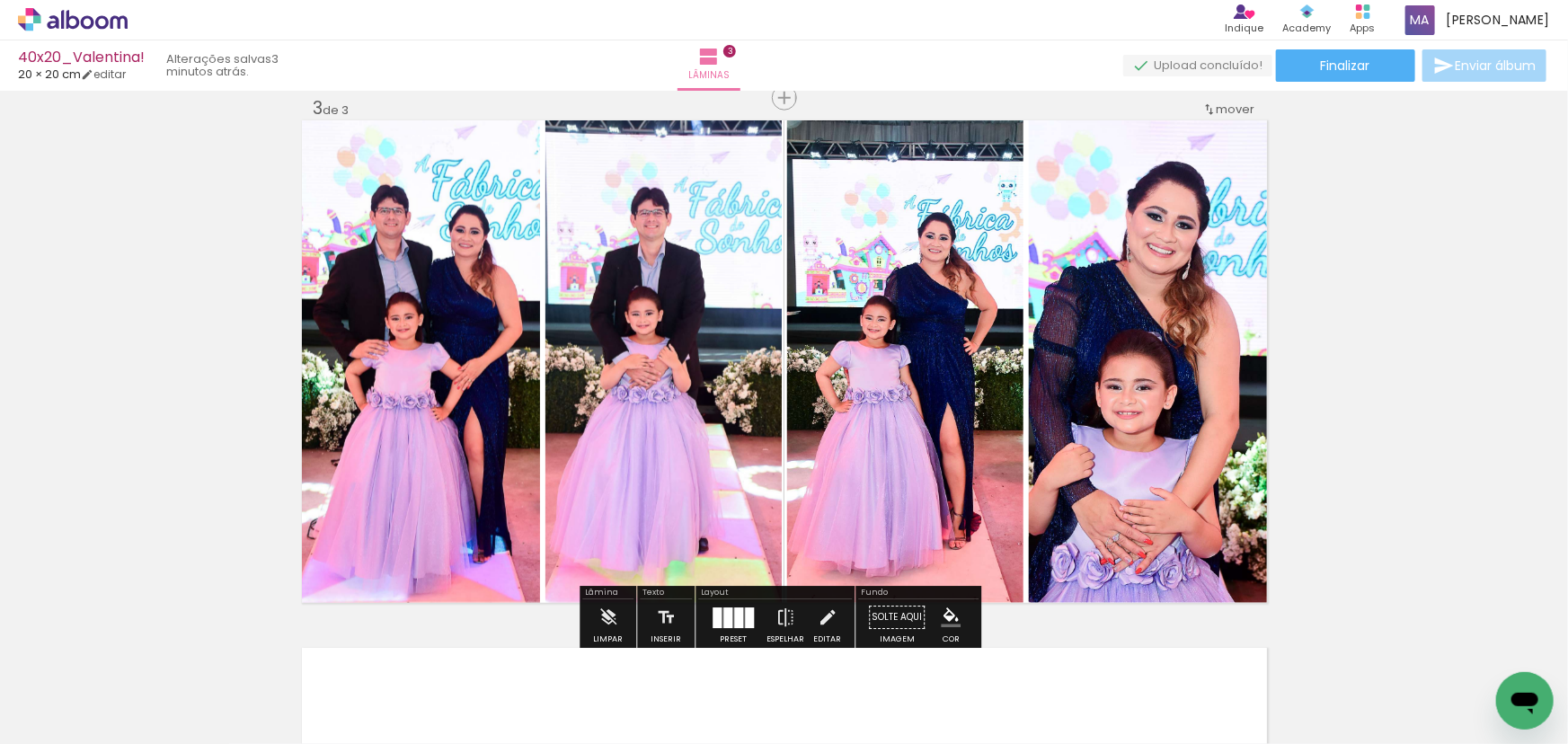
click at [669, 408] on quentale-photo at bounding box center [663, 361] width 236 height 482
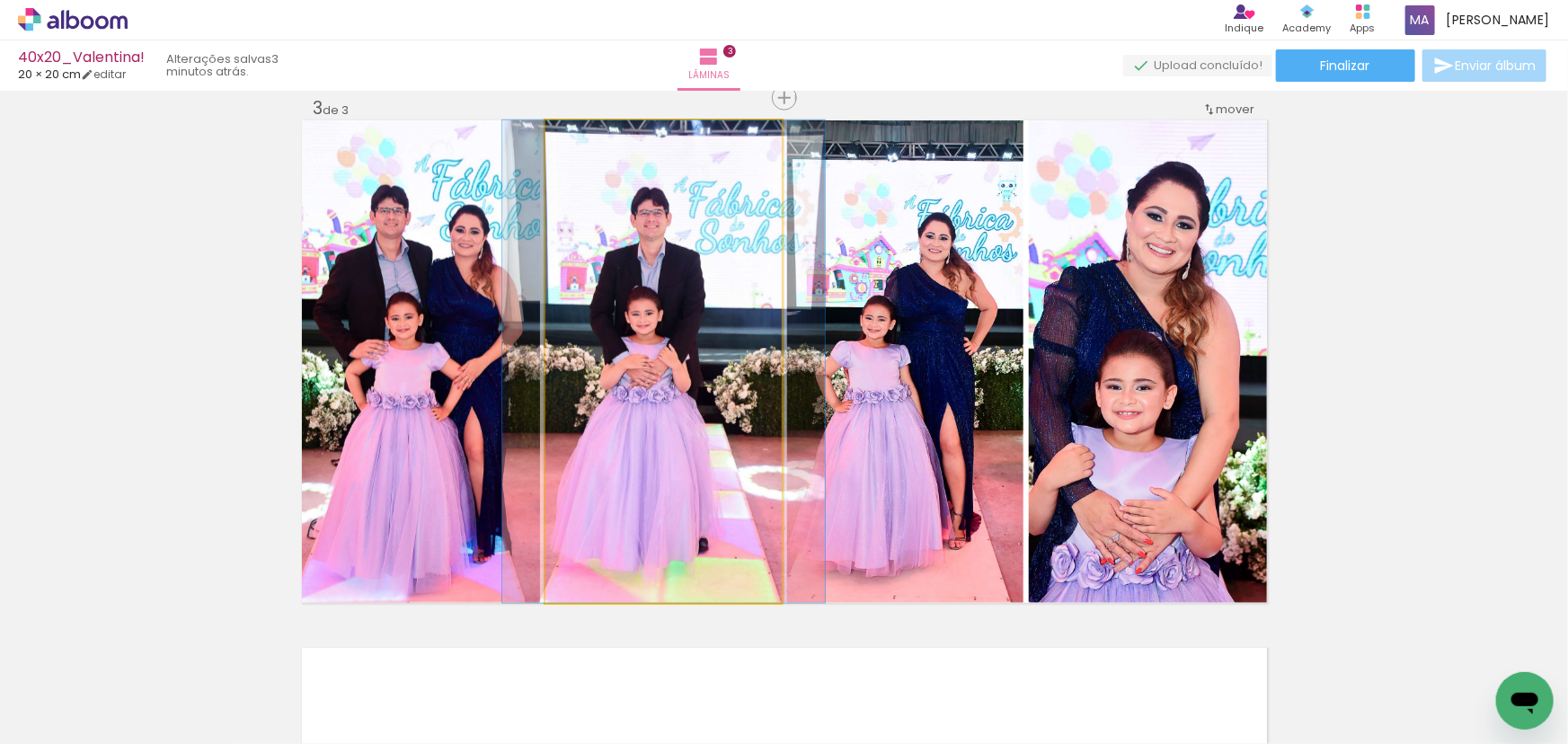
drag, startPoint x: 709, startPoint y: 388, endPoint x: 929, endPoint y: 409, distance: 221.0
click at [0, 0] on slot at bounding box center [0, 0] width 0 height 0
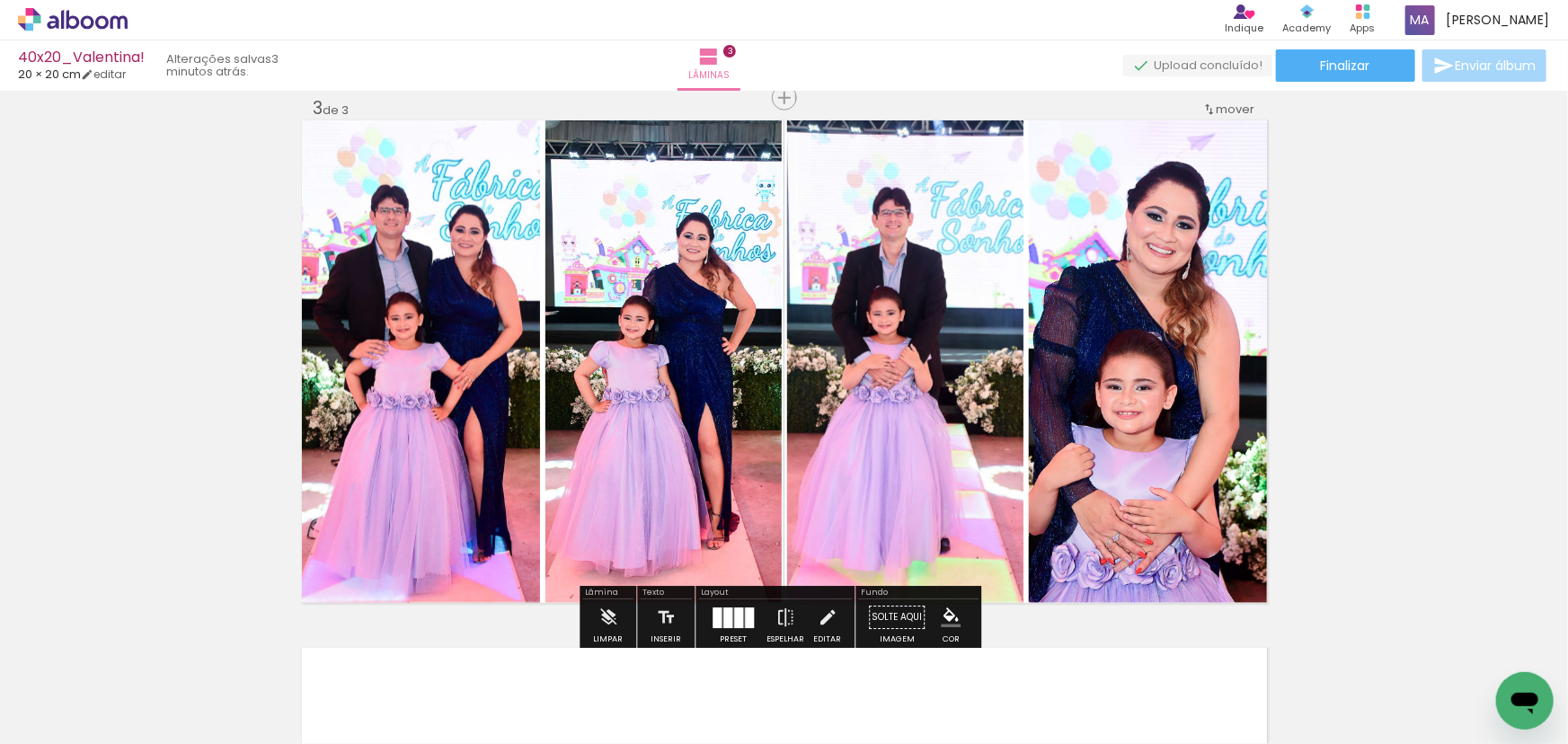
click at [913, 416] on quentale-photo at bounding box center [905, 361] width 236 height 482
click at [722, 412] on quentale-photo at bounding box center [663, 361] width 236 height 482
click at [929, 395] on quentale-photo at bounding box center [905, 361] width 236 height 482
click at [1103, 388] on quentale-photo at bounding box center [1147, 361] width 238 height 482
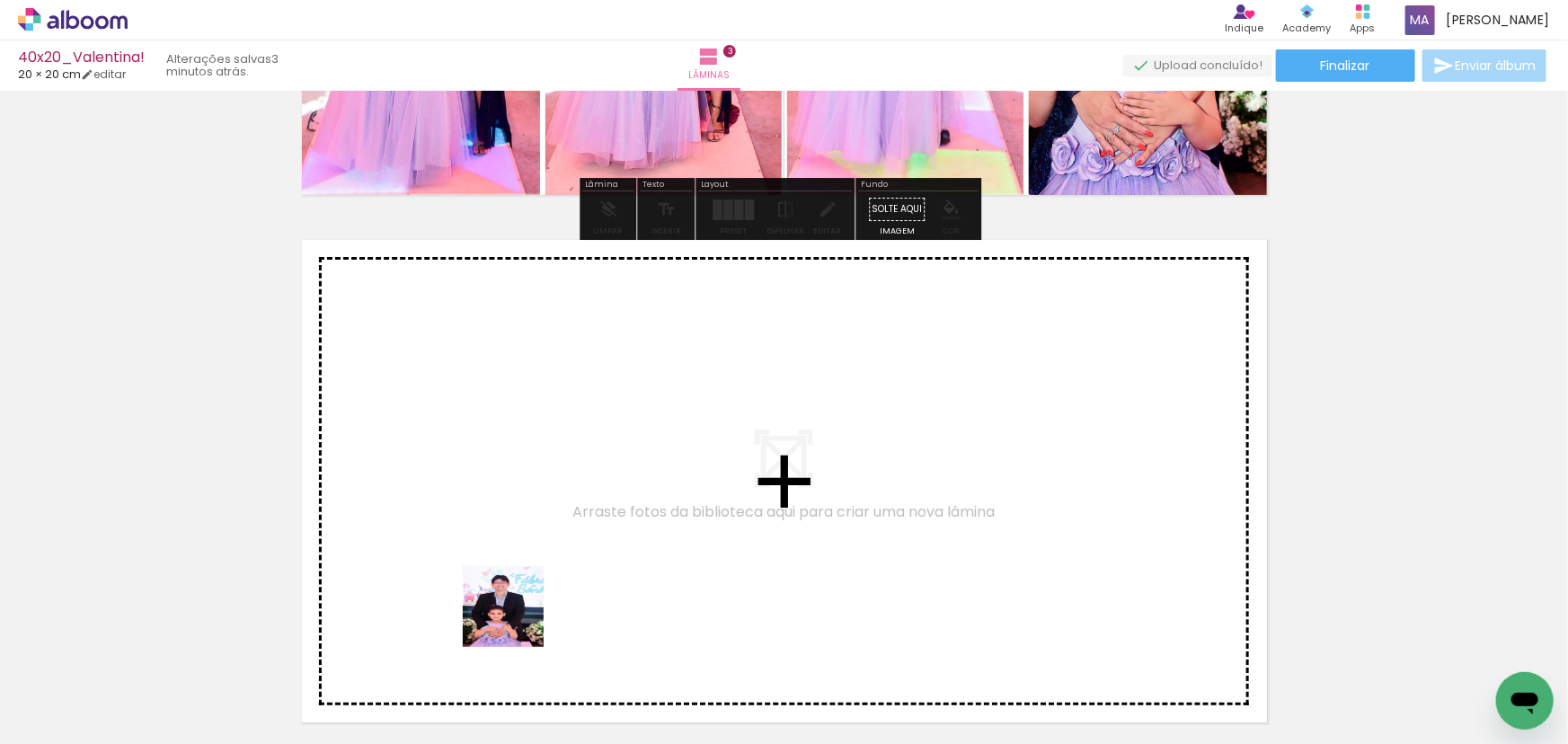
drag, startPoint x: 484, startPoint y: 682, endPoint x: 584, endPoint y: 469, distance: 235.3
click at [584, 469] on quentale-workspace at bounding box center [784, 372] width 1568 height 744
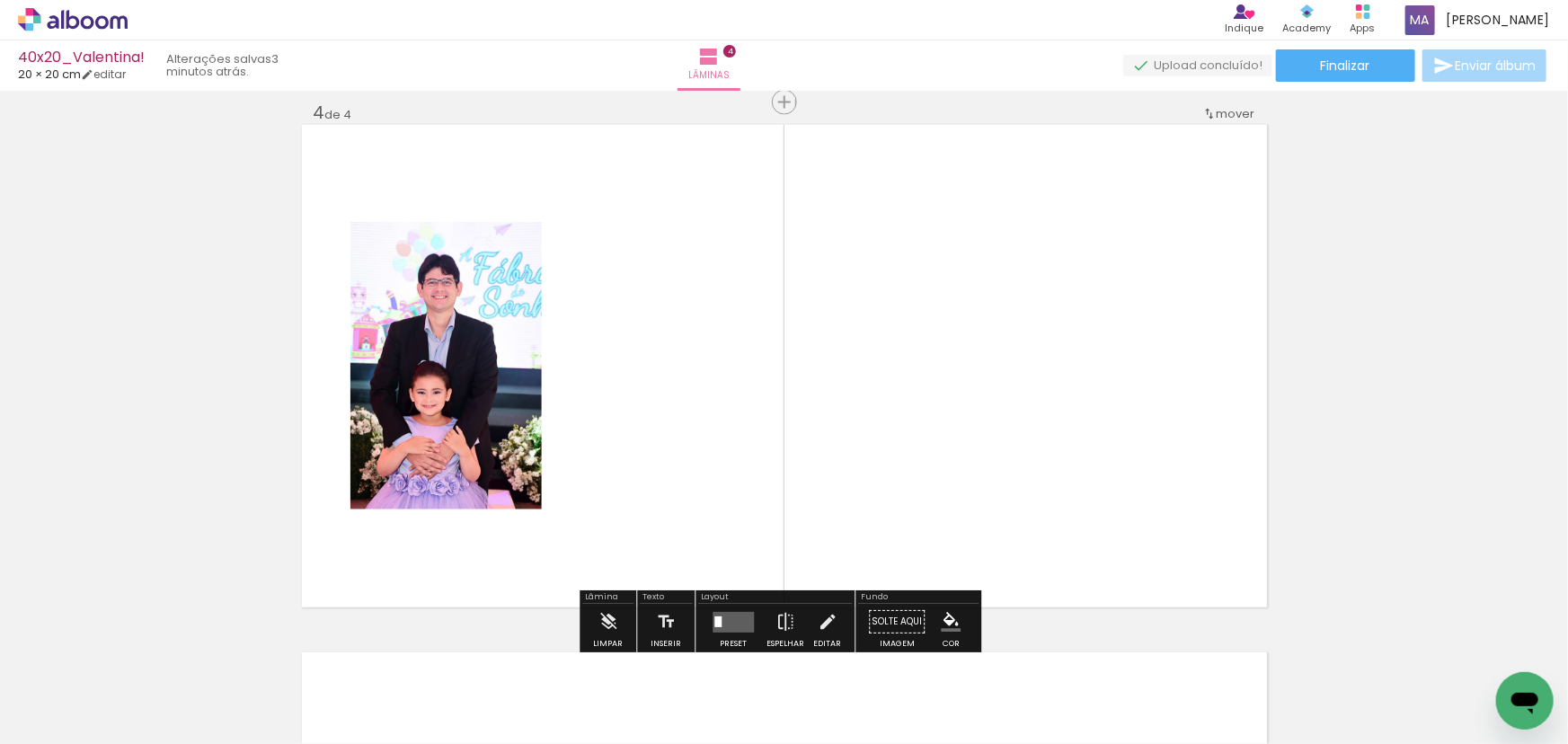
scroll to position [1604, 0]
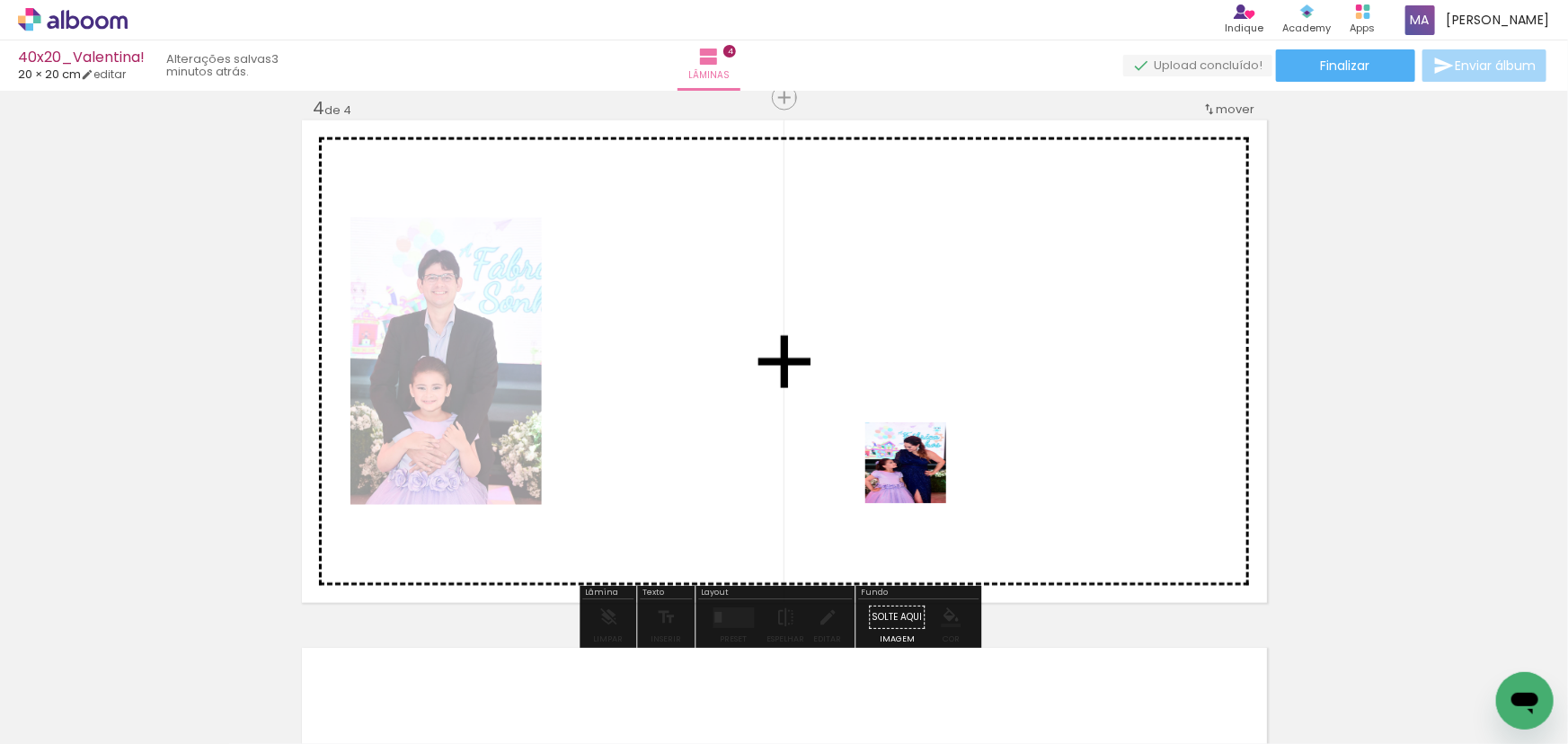
drag, startPoint x: 997, startPoint y: 634, endPoint x: 872, endPoint y: 430, distance: 239.3
click at [898, 453] on quentale-workspace at bounding box center [784, 372] width 1568 height 744
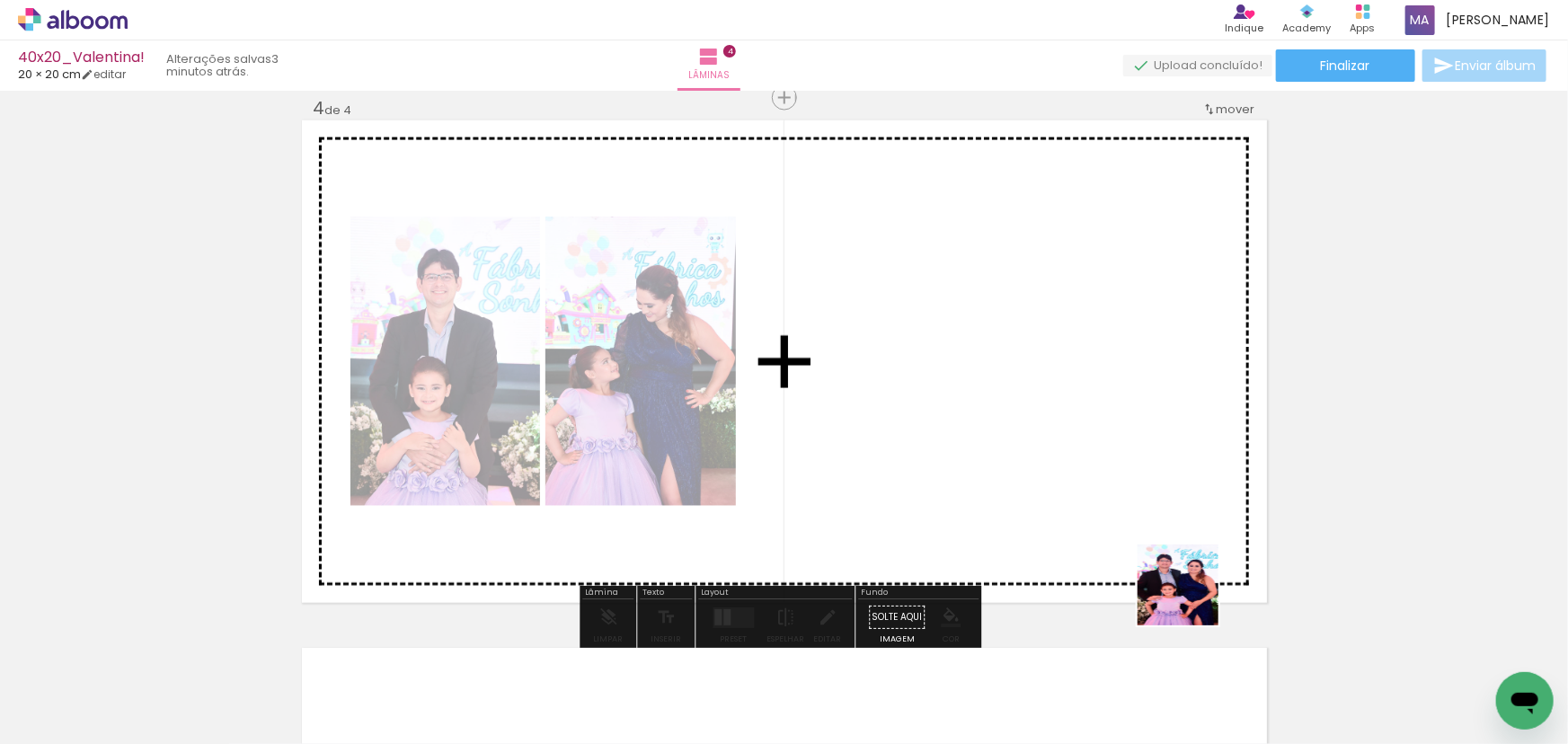
drag, startPoint x: 1191, startPoint y: 598, endPoint x: 904, endPoint y: 432, distance: 331.5
click at [927, 447] on quentale-workspace at bounding box center [784, 372] width 1568 height 744
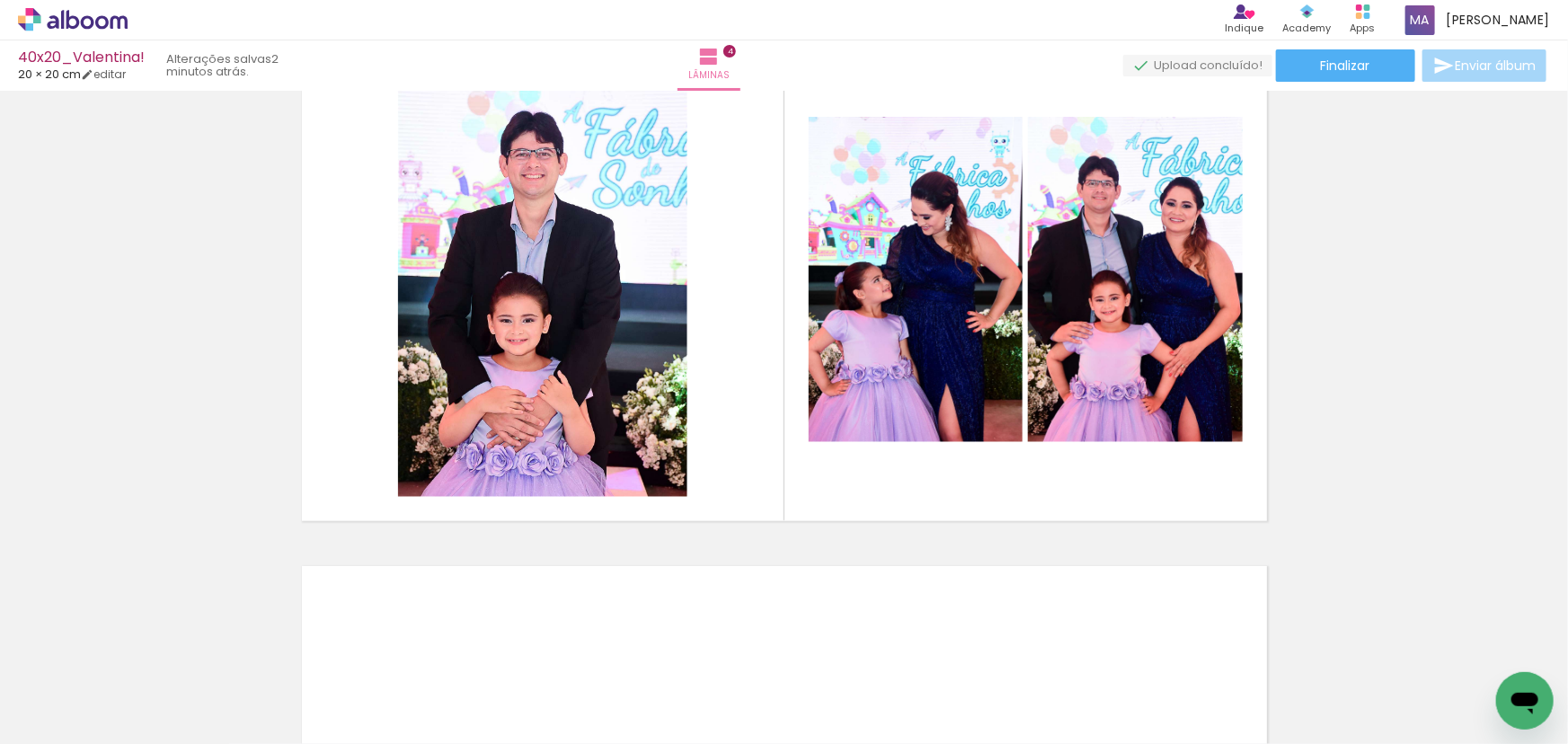
scroll to position [0, 2445]
drag, startPoint x: 773, startPoint y: 691, endPoint x: 929, endPoint y: 380, distance: 347.9
click at [926, 395] on quentale-workspace at bounding box center [784, 372] width 1568 height 744
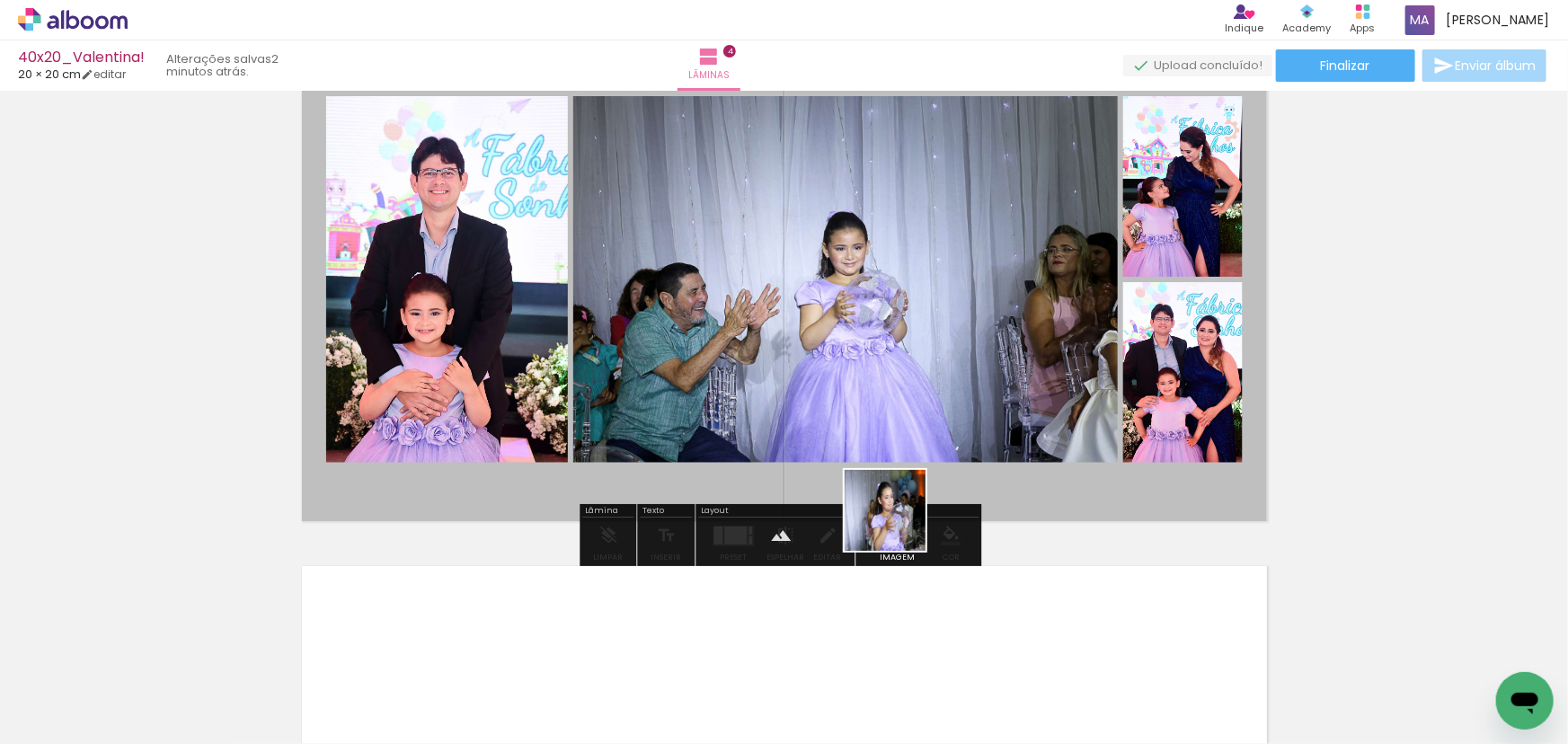
drag, startPoint x: 873, startPoint y: 615, endPoint x: 928, endPoint y: 429, distance: 194.0
click at [926, 433] on quentale-workspace at bounding box center [784, 372] width 1568 height 744
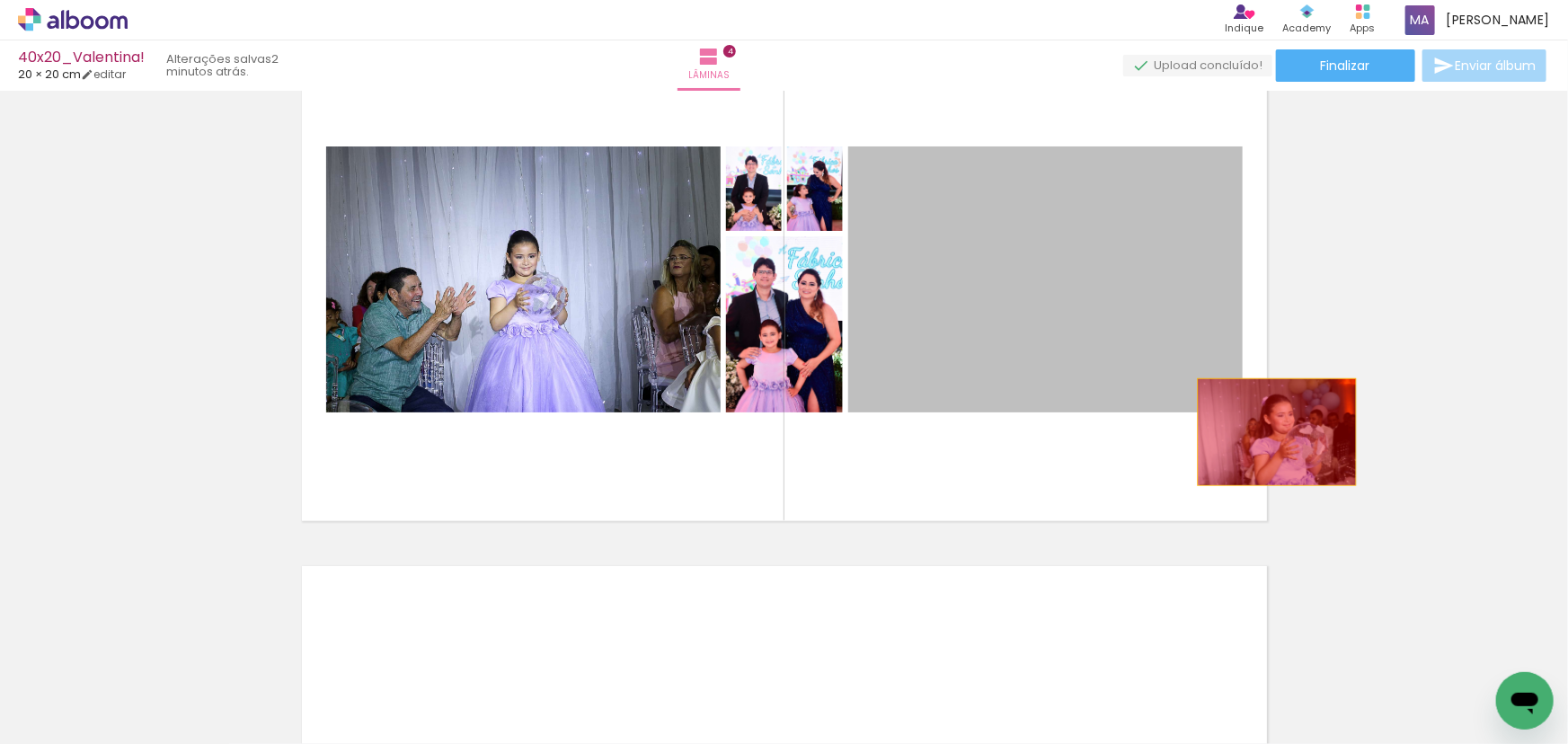
drag, startPoint x: 1065, startPoint y: 350, endPoint x: 1044, endPoint y: 418, distance: 71.2
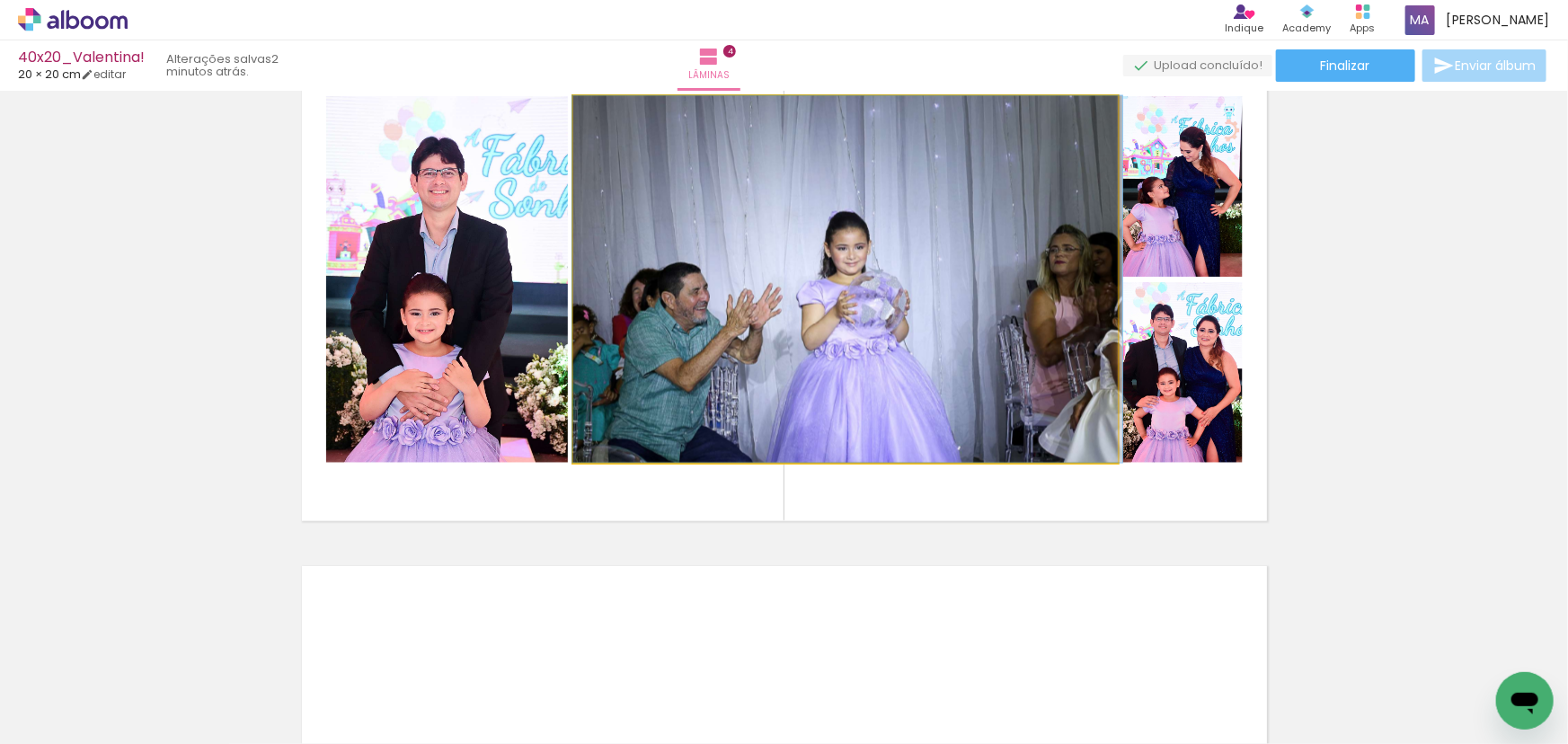
drag, startPoint x: 772, startPoint y: 309, endPoint x: 1407, endPoint y: 482, distance: 658.1
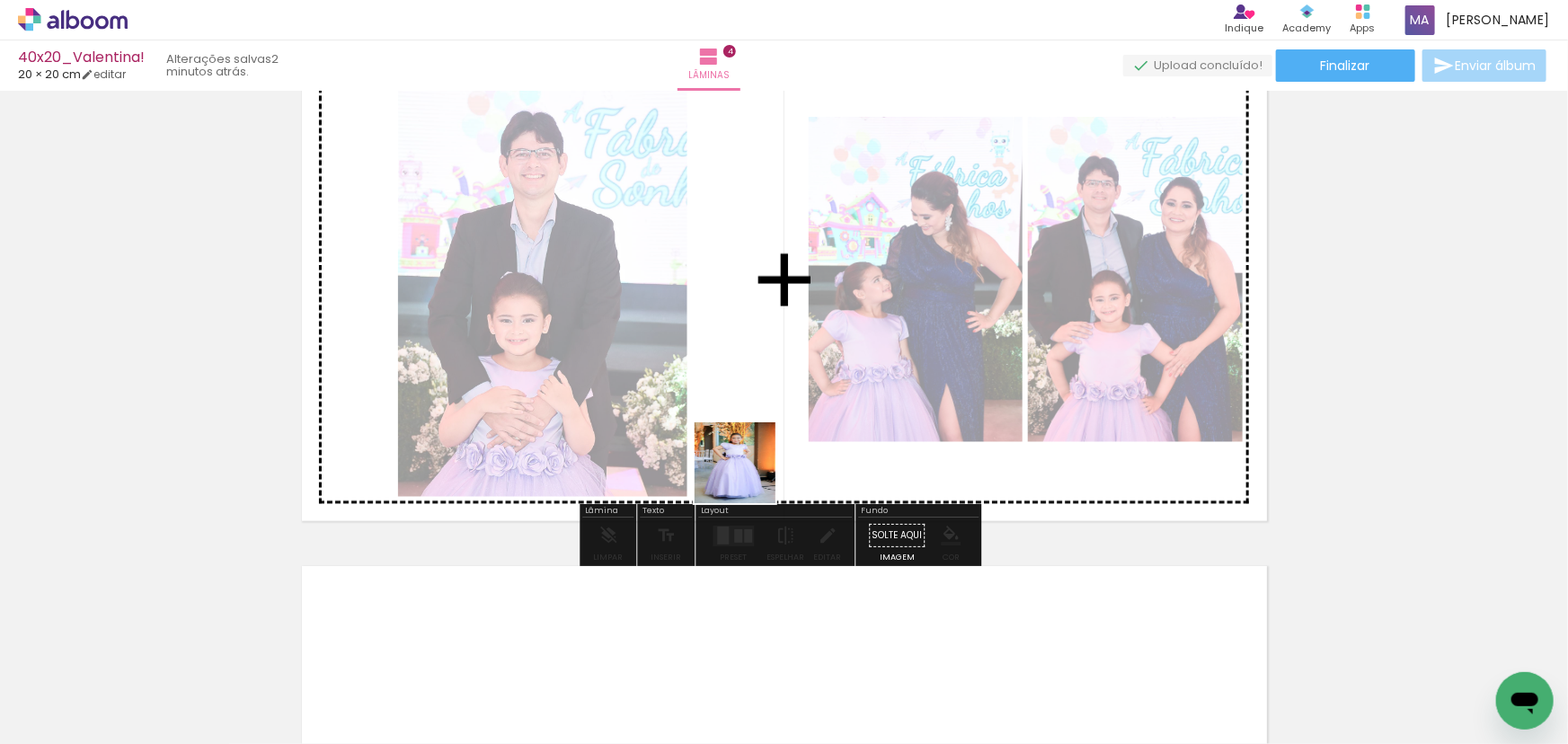
drag, startPoint x: 558, startPoint y: 696, endPoint x: 807, endPoint y: 356, distance: 421.4
click at [807, 356] on quentale-workspace at bounding box center [784, 372] width 1568 height 744
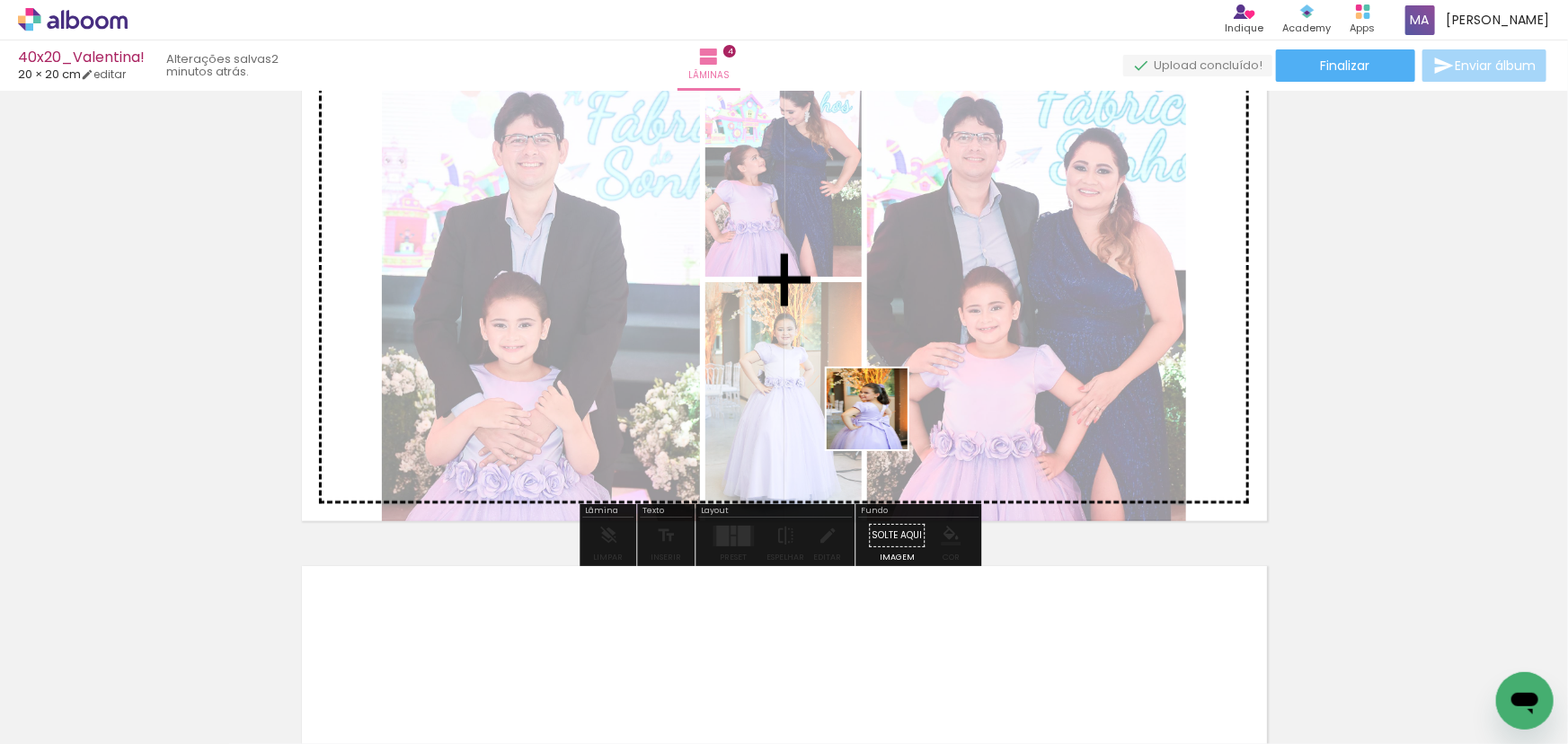
drag, startPoint x: 672, startPoint y: 702, endPoint x: 884, endPoint y: 416, distance: 356.0
click at [882, 419] on quentale-workspace at bounding box center [784, 372] width 1568 height 744
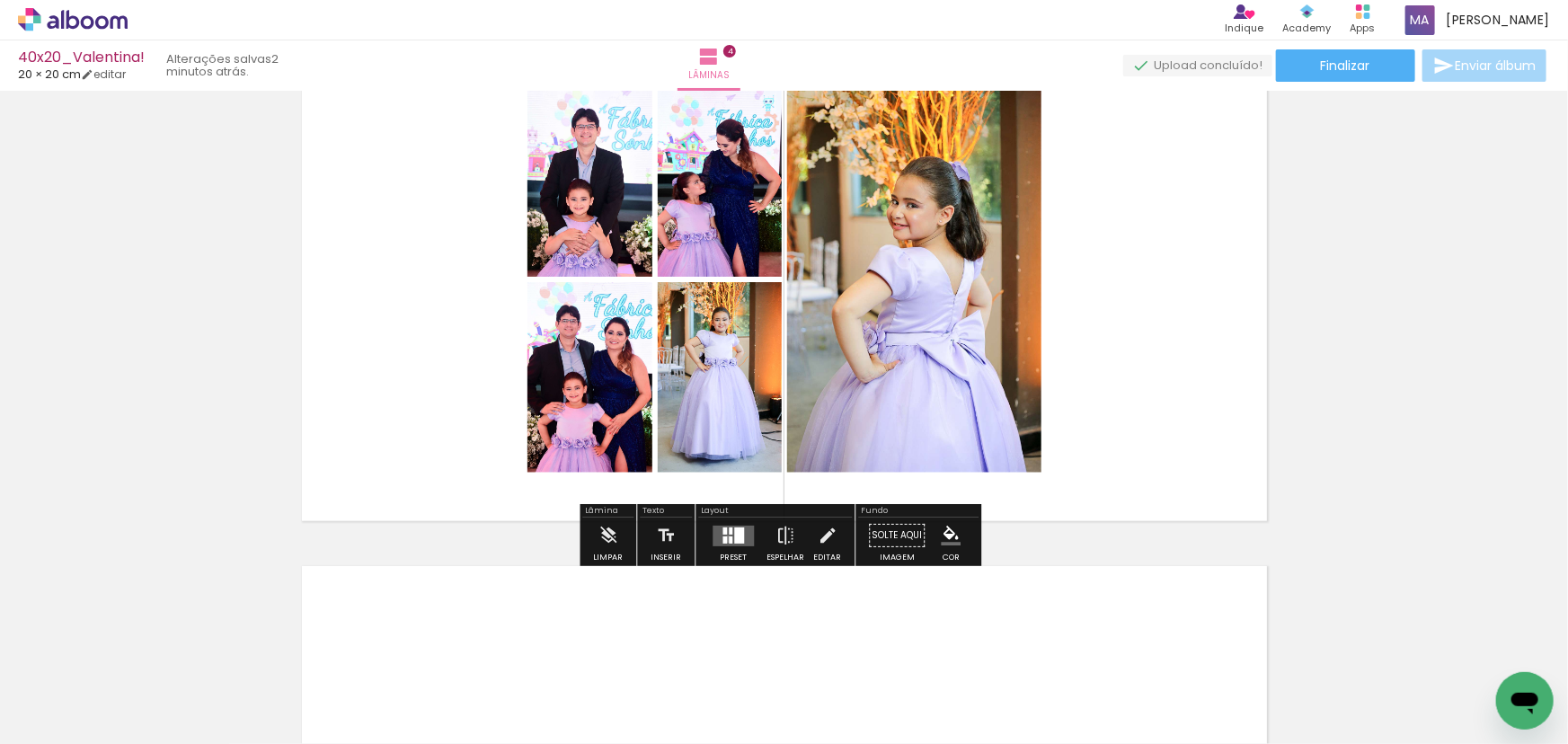
click at [729, 539] on div at bounding box center [731, 540] width 4 height 7
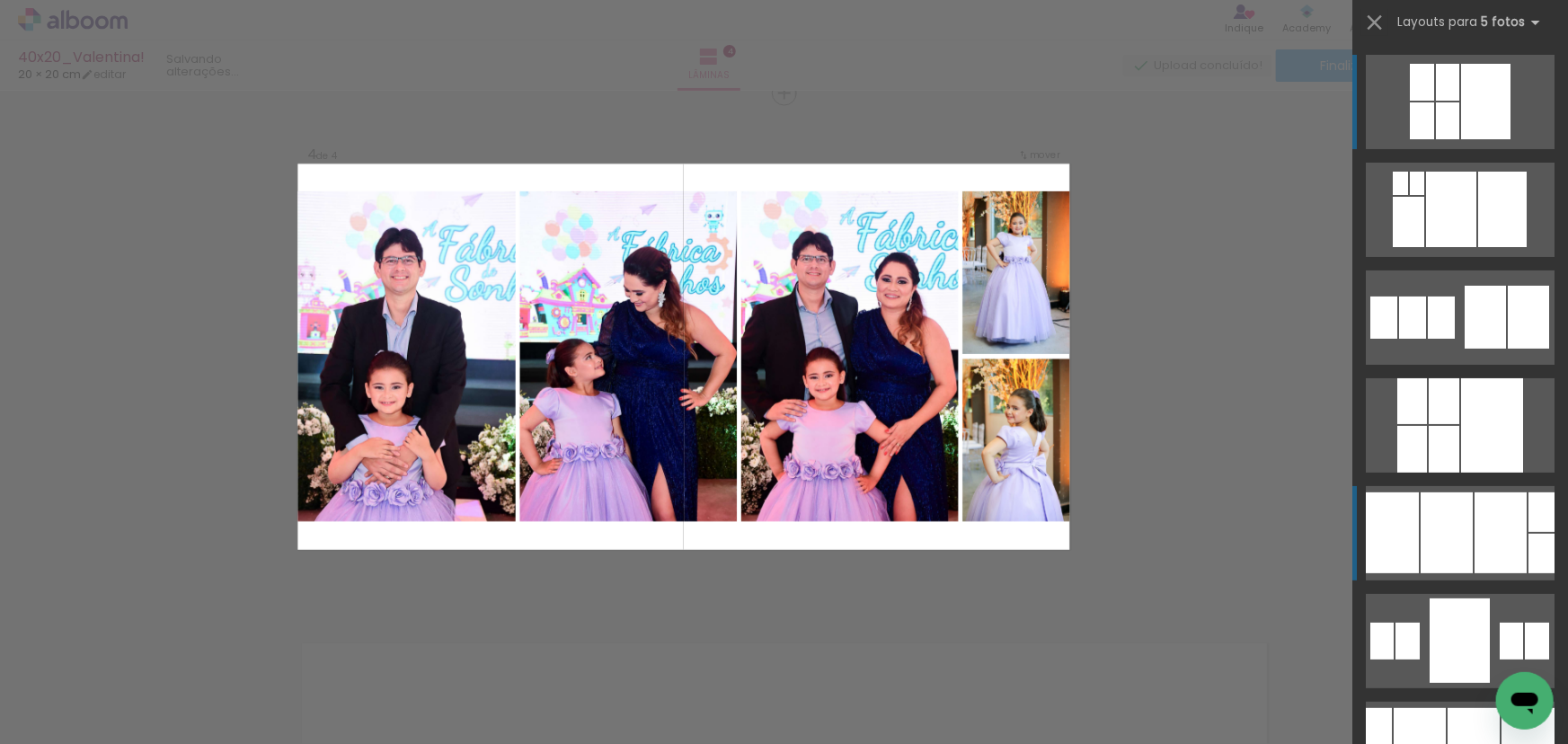
scroll to position [1604, 0]
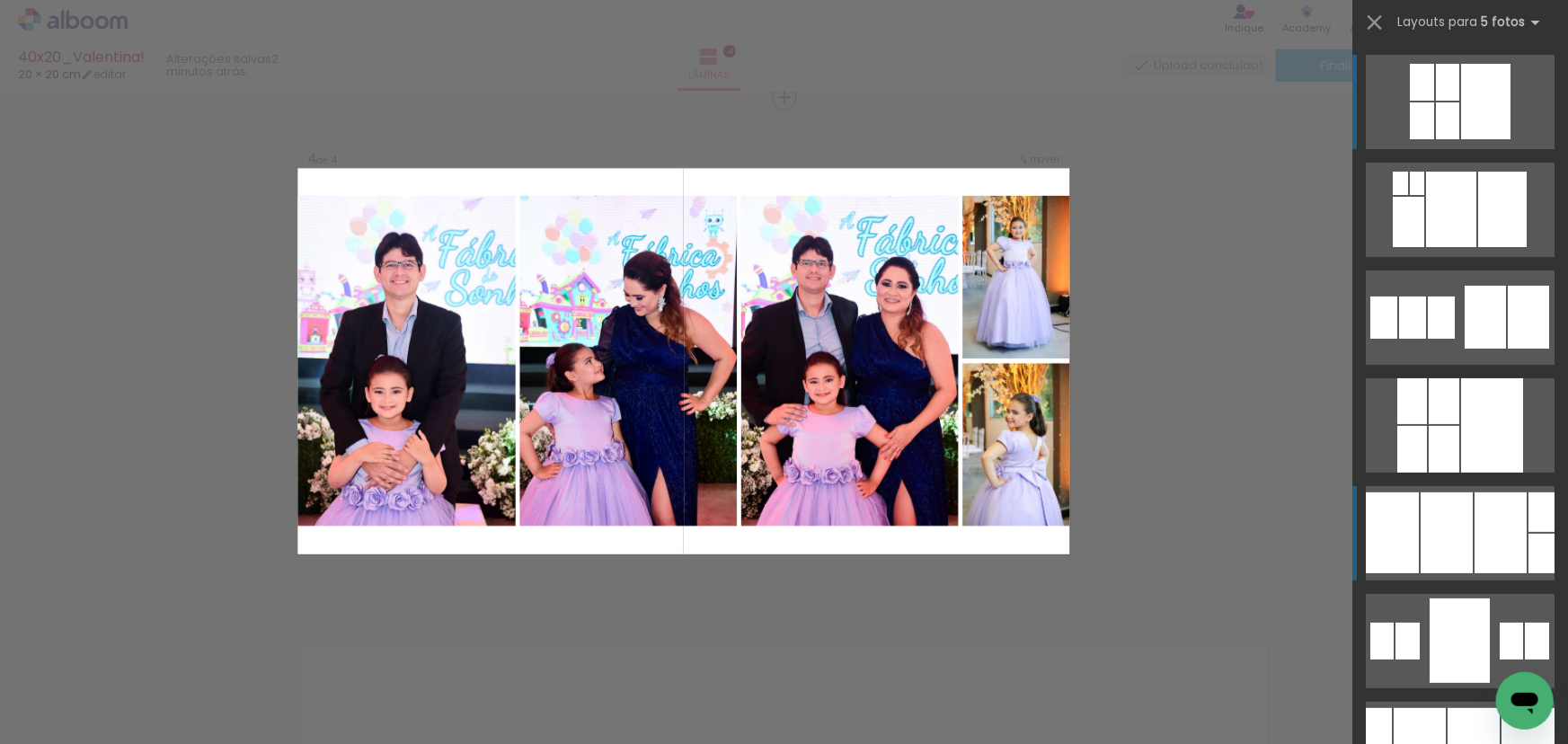
click at [1458, 522] on div at bounding box center [1446, 532] width 52 height 81
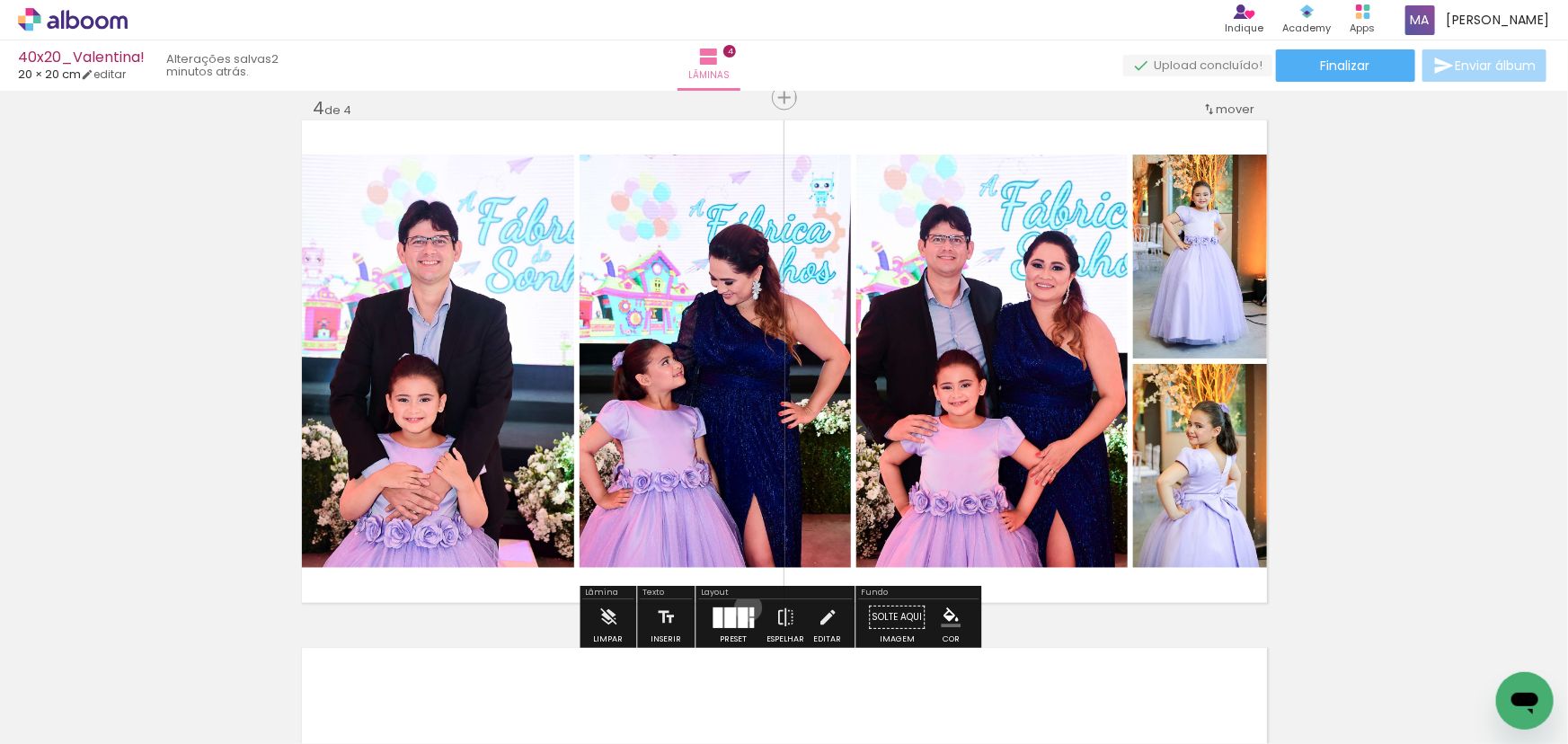
click at [744, 607] on quentale-layouter at bounding box center [732, 617] width 41 height 21
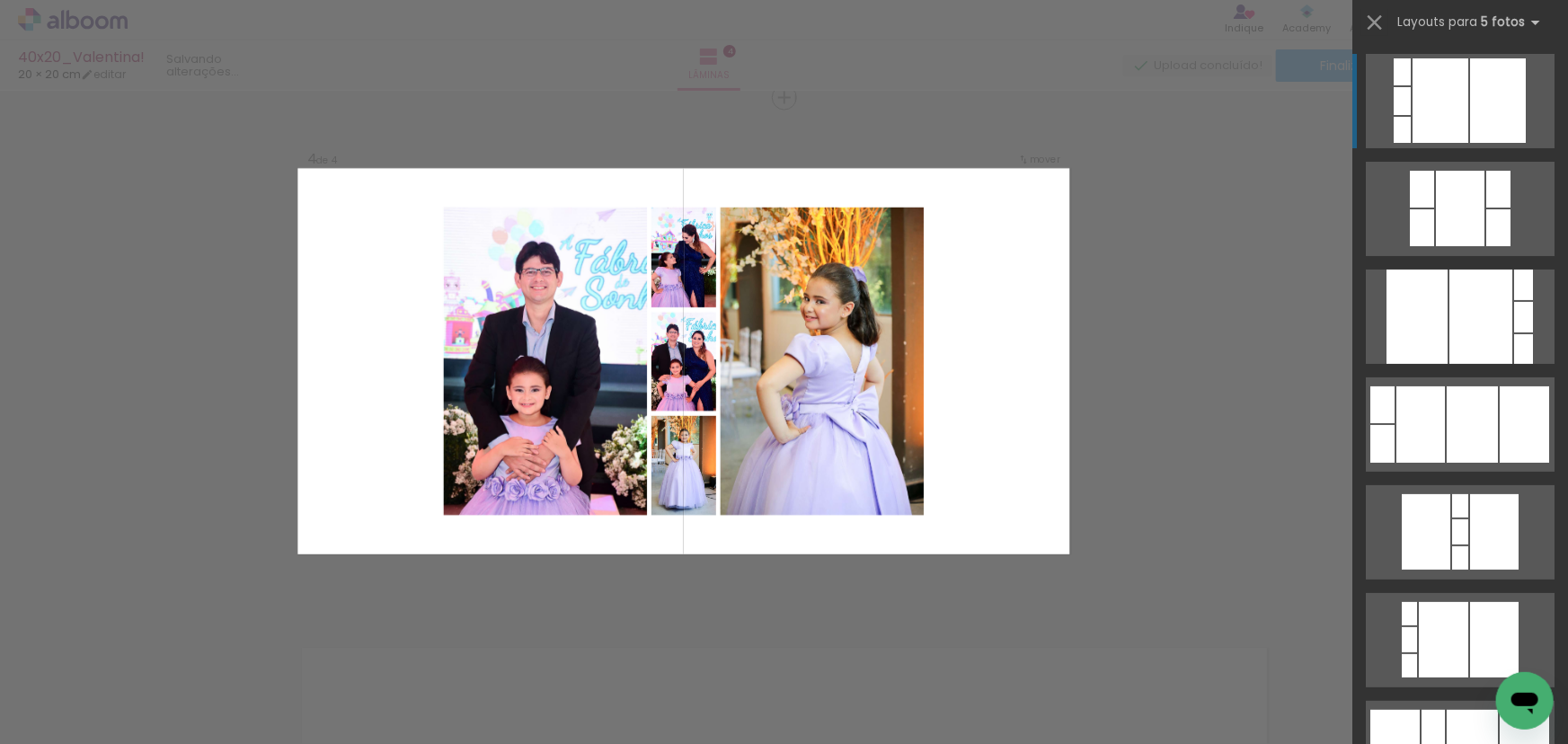
scroll to position [3451, 0]
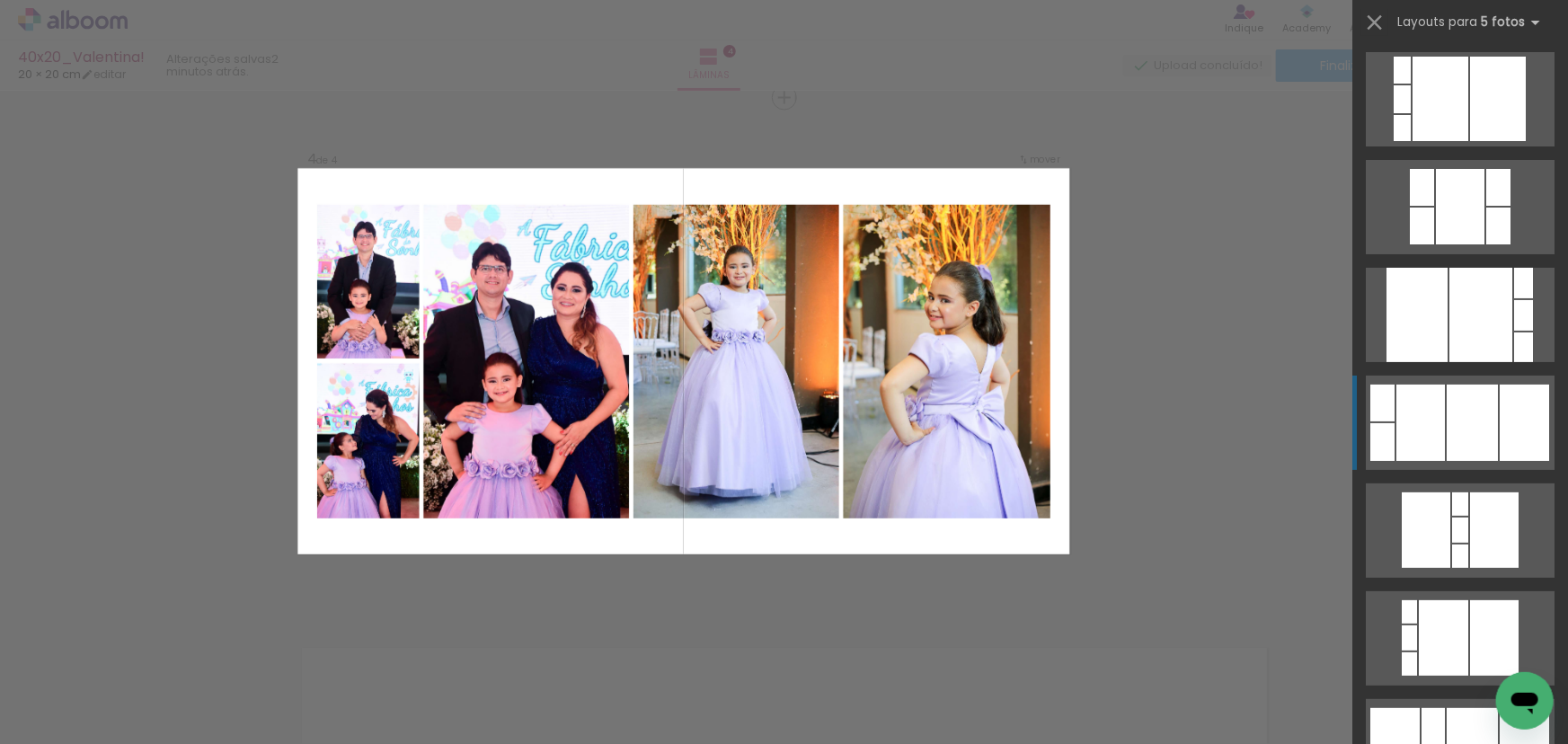
click at [1472, 415] on div at bounding box center [1472, 423] width 51 height 77
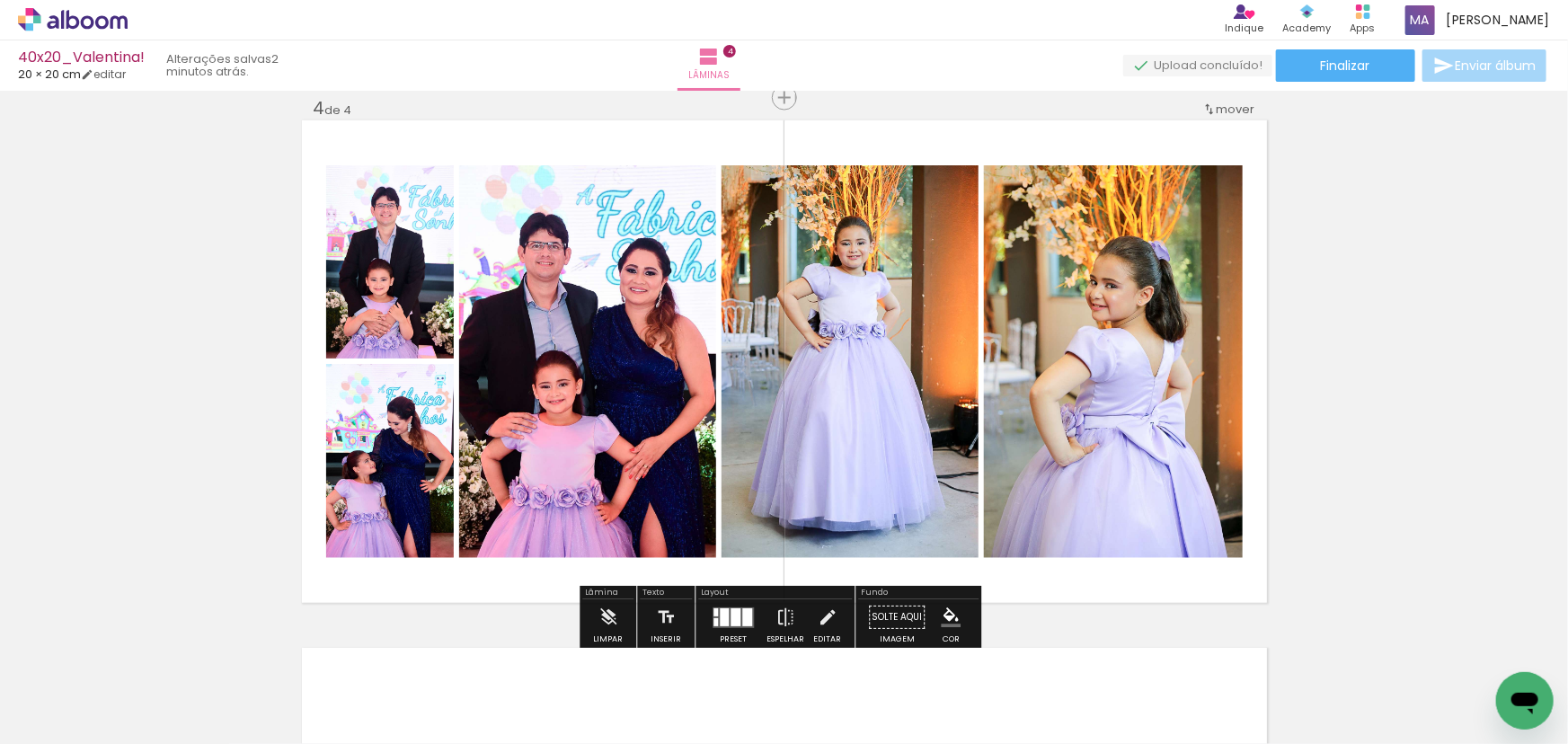
click at [379, 241] on quentale-photo at bounding box center [390, 262] width 128 height 193
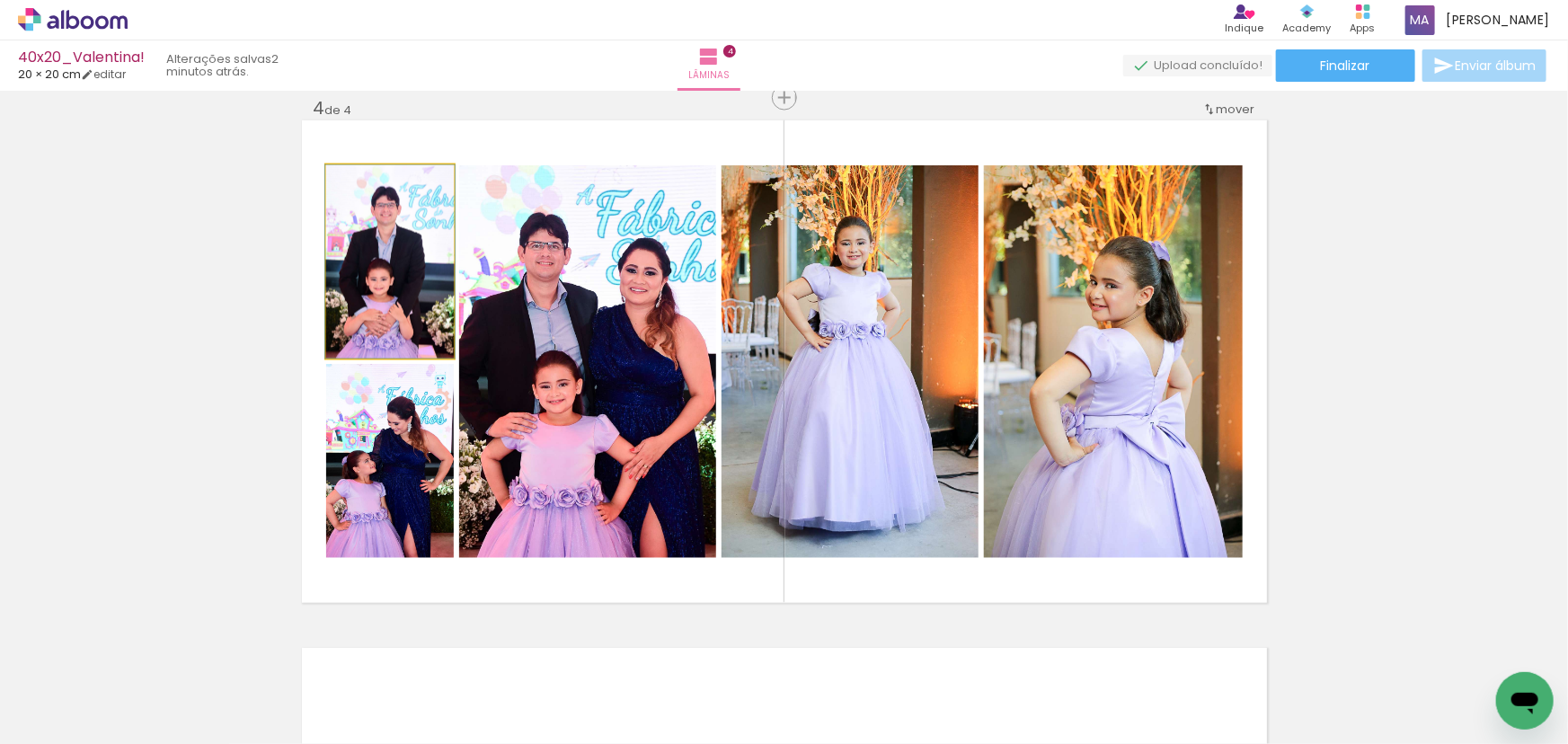
click at [379, 241] on quentale-photo at bounding box center [390, 262] width 128 height 193
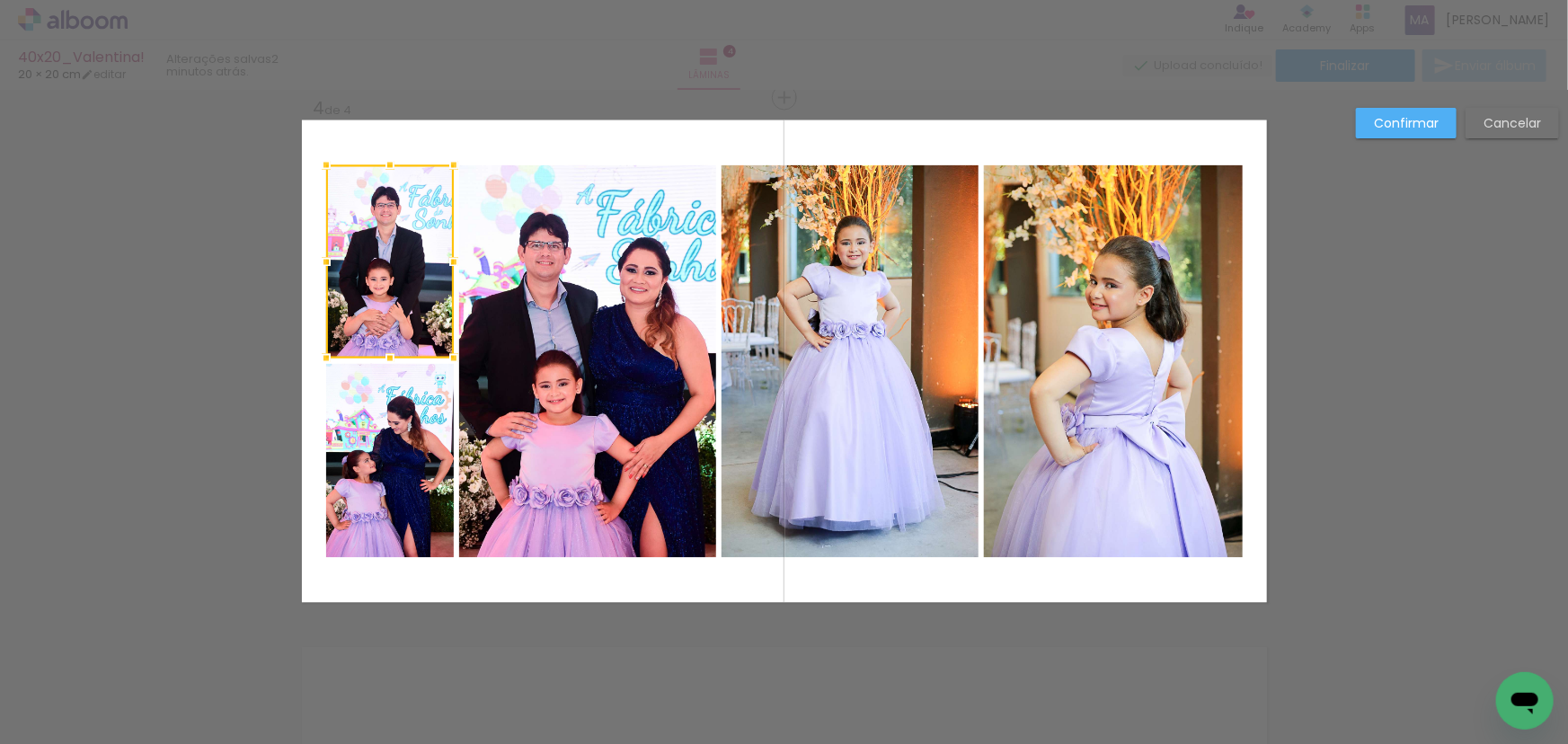
click at [393, 434] on quentale-photo at bounding box center [390, 460] width 128 height 194
click at [592, 388] on quentale-photo at bounding box center [587, 361] width 257 height 392
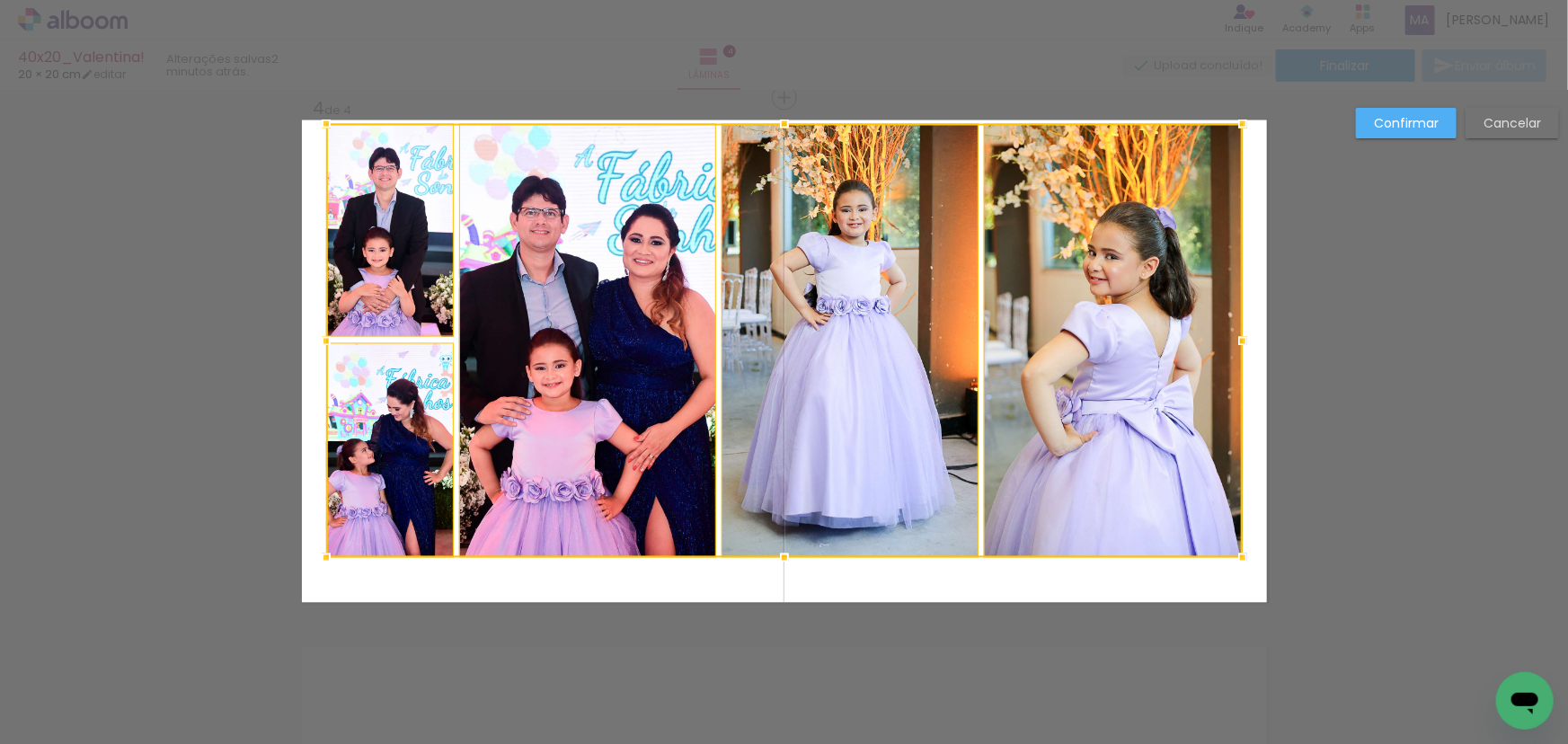
drag, startPoint x: 778, startPoint y: 161, endPoint x: 781, endPoint y: 120, distance: 41.1
click at [781, 120] on div at bounding box center [784, 123] width 36 height 36
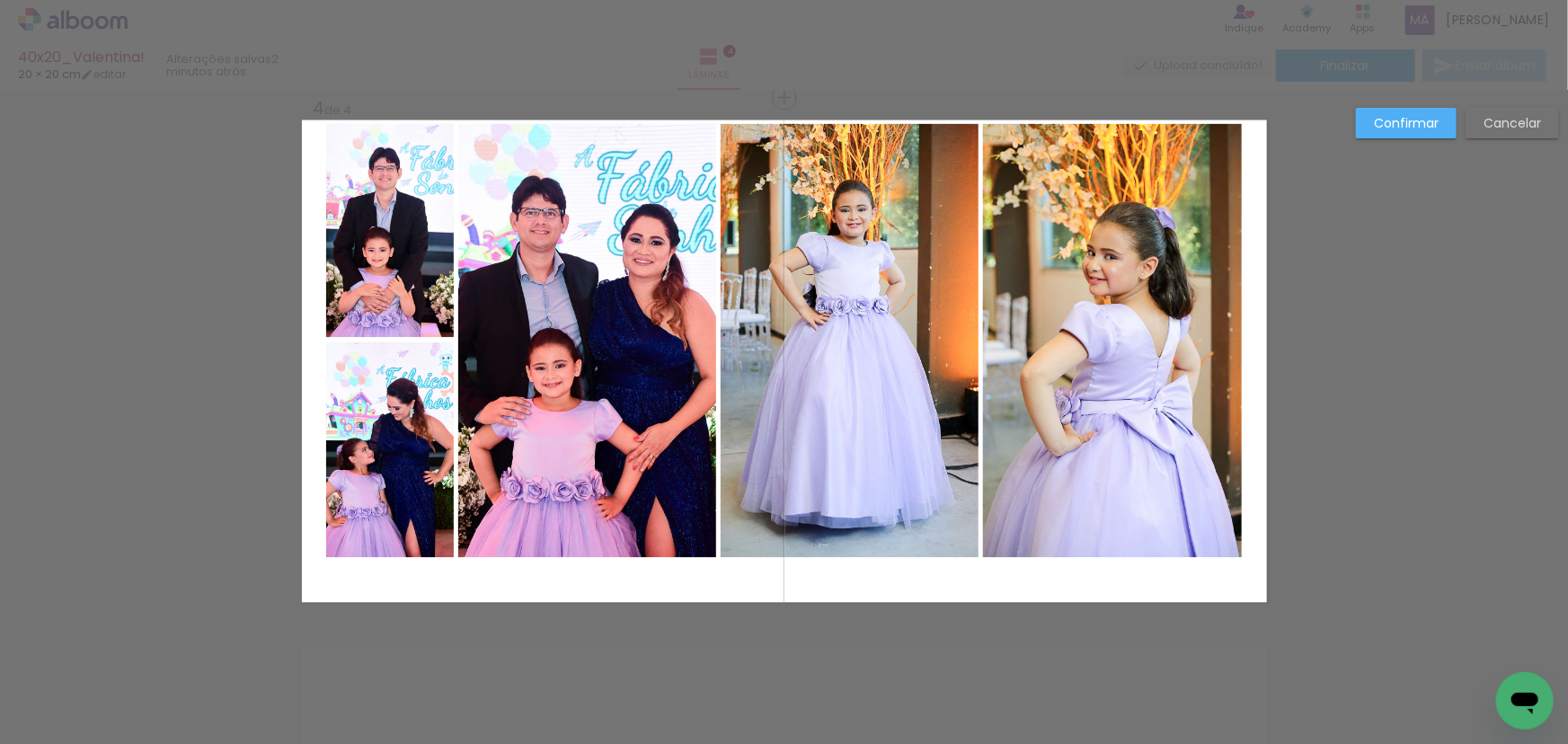
click at [402, 256] on quentale-photo at bounding box center [390, 231] width 128 height 213
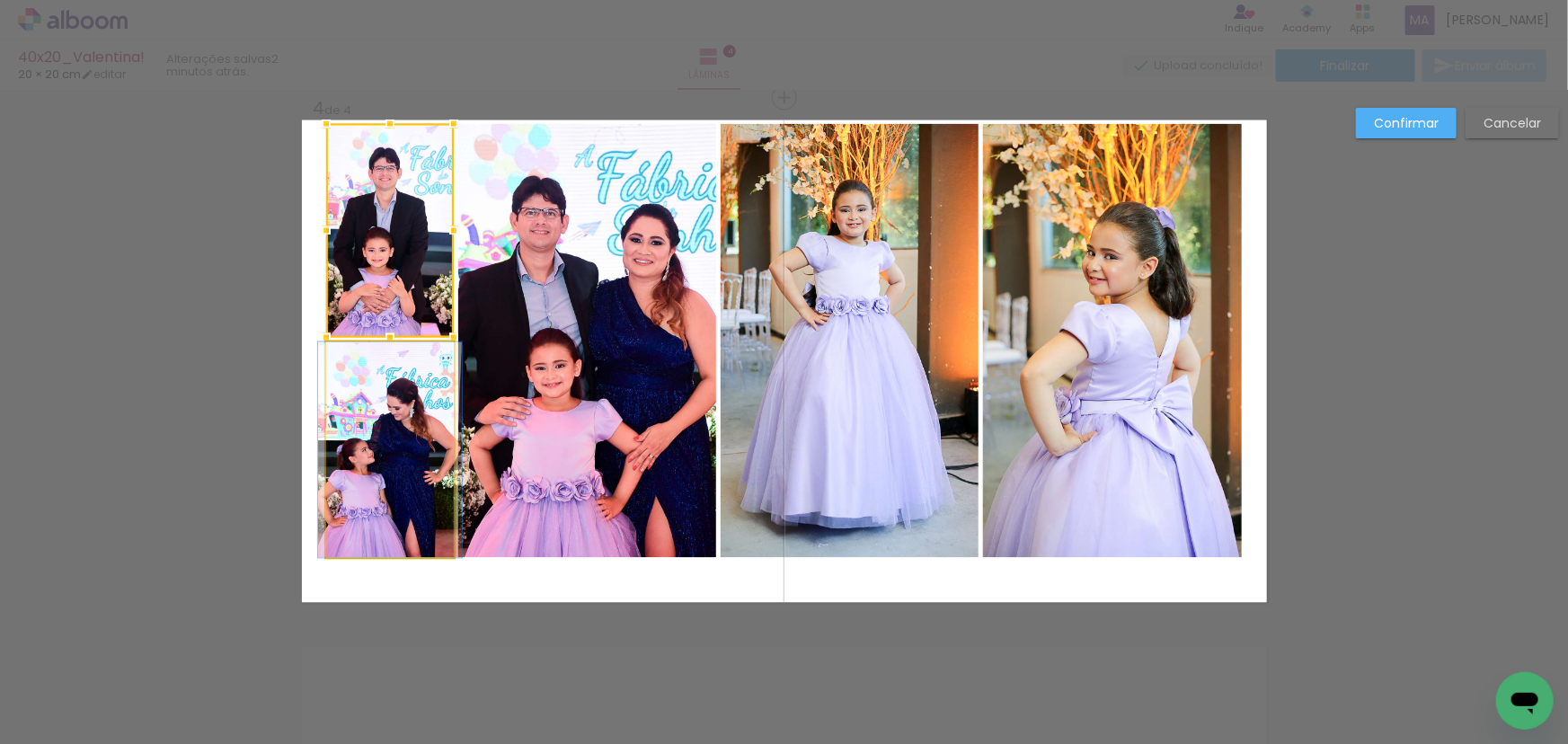
click at [398, 402] on quentale-photo at bounding box center [390, 450] width 128 height 215
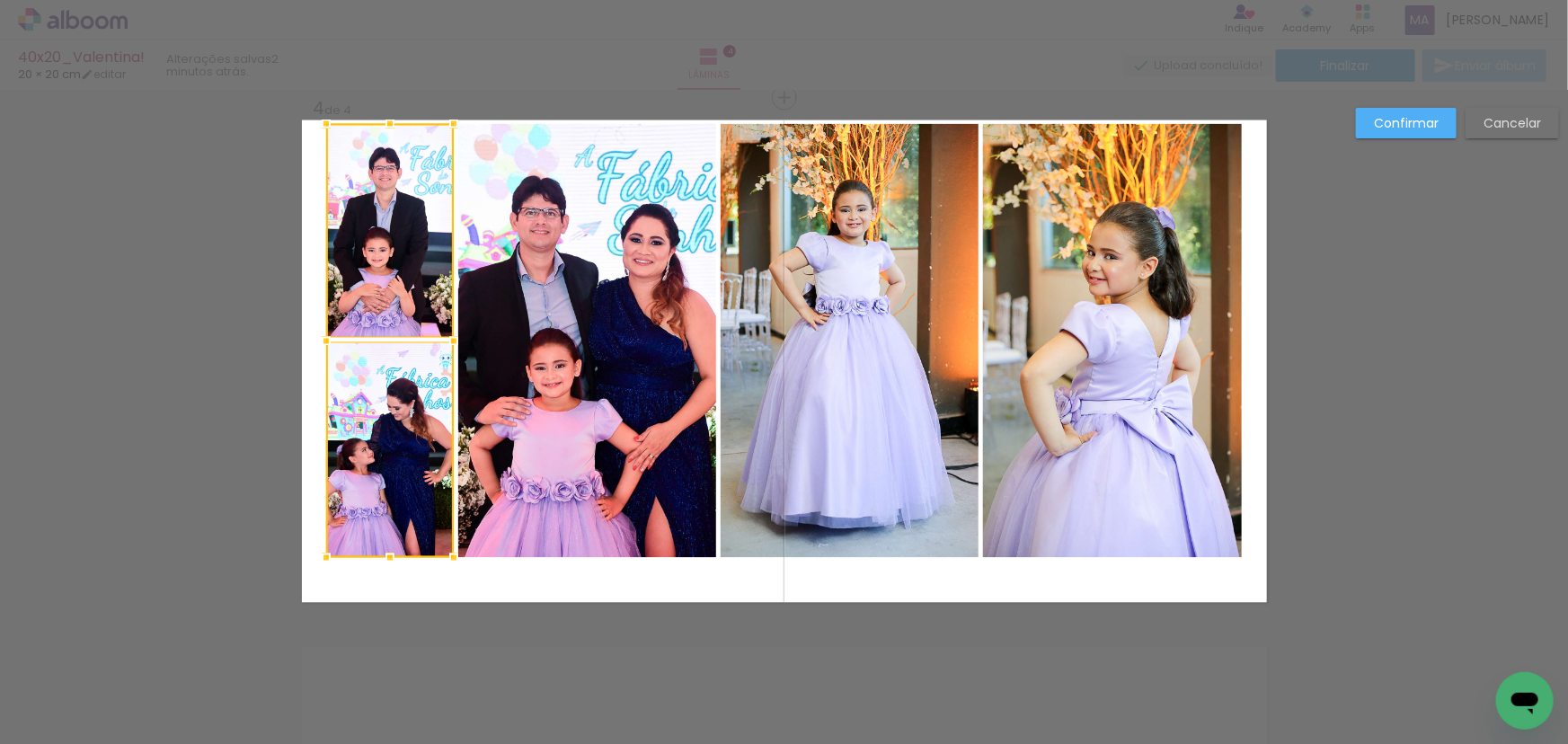
click at [668, 413] on quentale-photo at bounding box center [587, 341] width 258 height 434
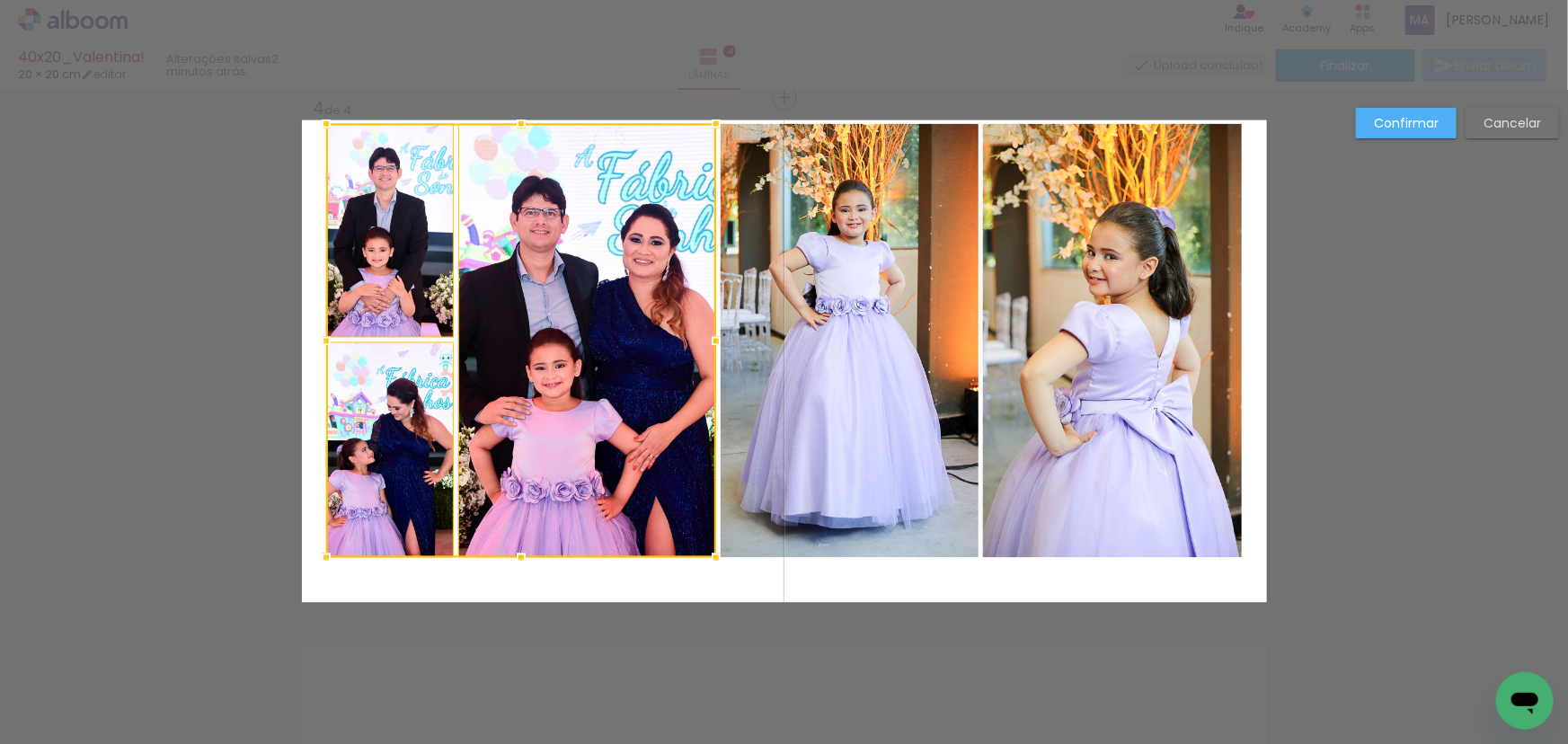
click at [925, 367] on quentale-photo at bounding box center [849, 341] width 258 height 434
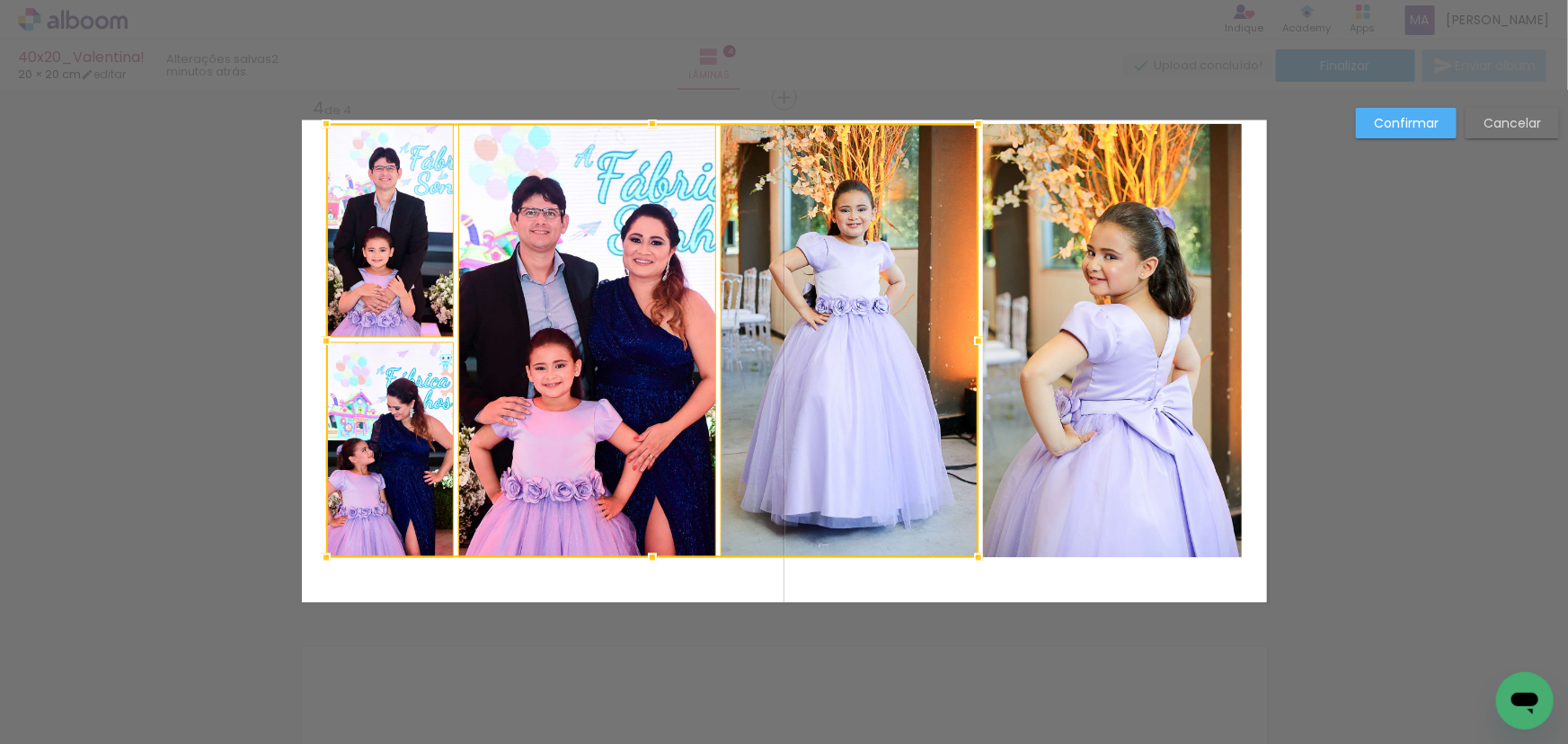
click at [1092, 365] on quentale-photo at bounding box center [1113, 341] width 259 height 434
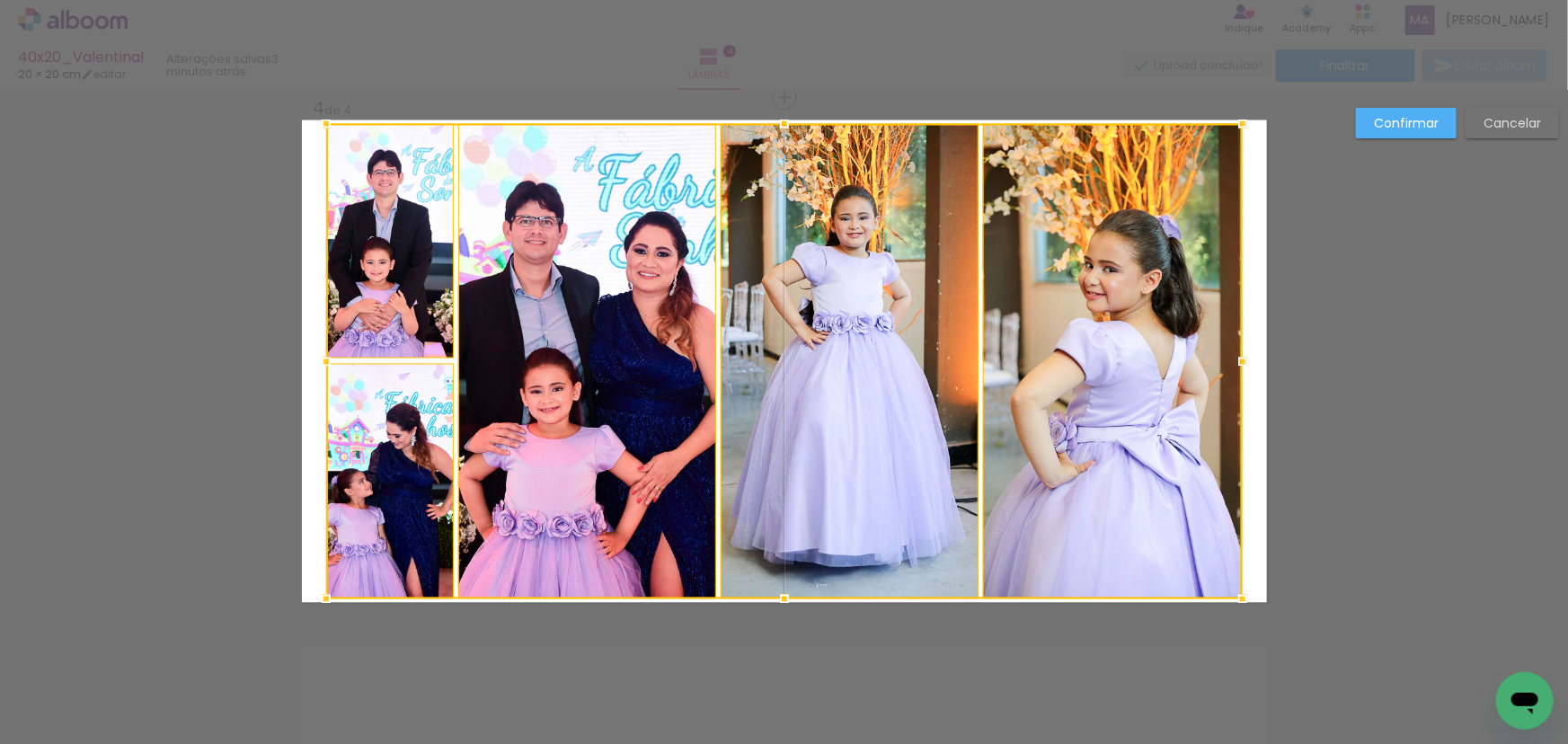
drag, startPoint x: 779, startPoint y: 559, endPoint x: 775, endPoint y: 602, distance: 43.2
click at [775, 602] on div at bounding box center [784, 598] width 36 height 36
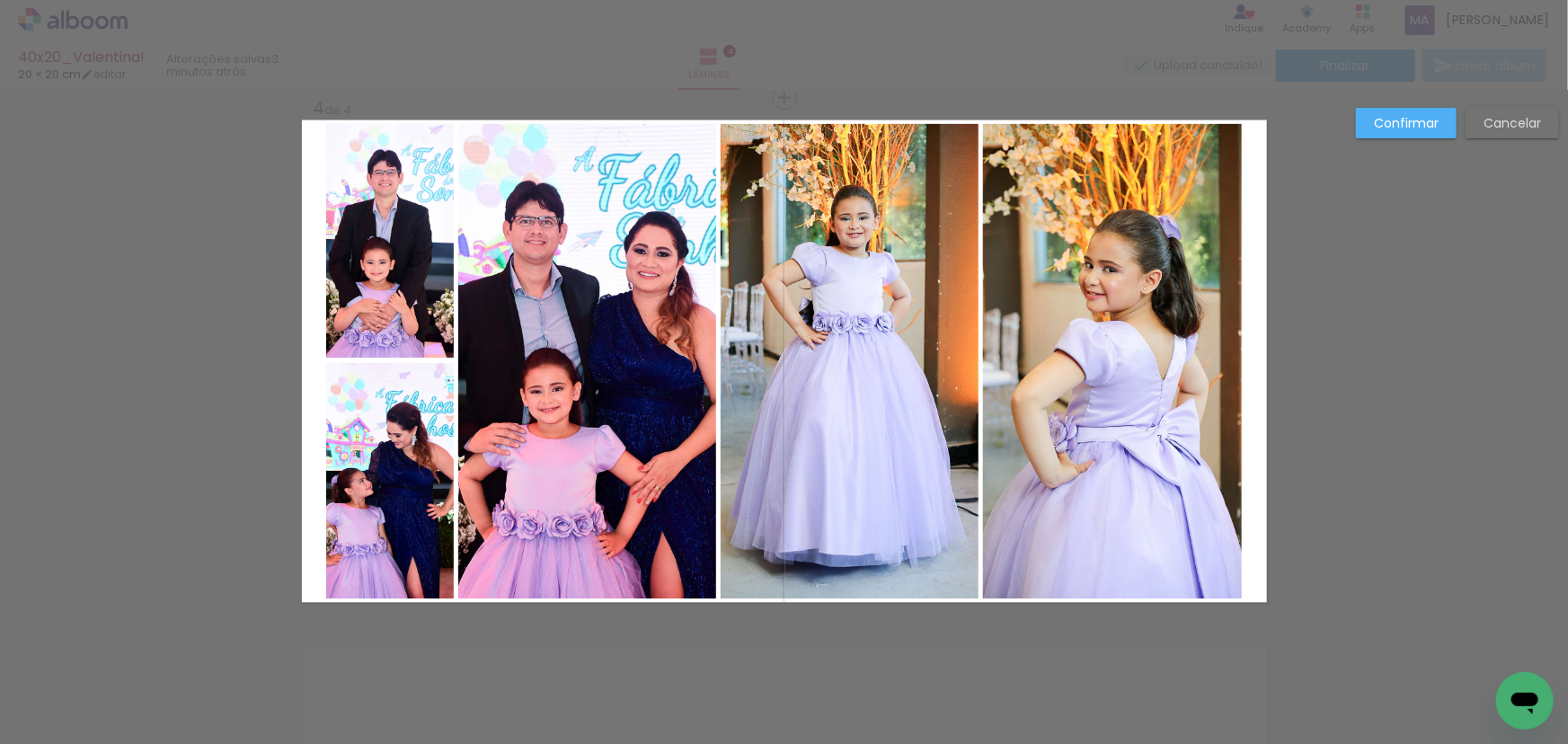
click at [430, 286] on quentale-photo at bounding box center [390, 241] width 128 height 234
click at [390, 417] on quentale-photo at bounding box center [390, 480] width 128 height 236
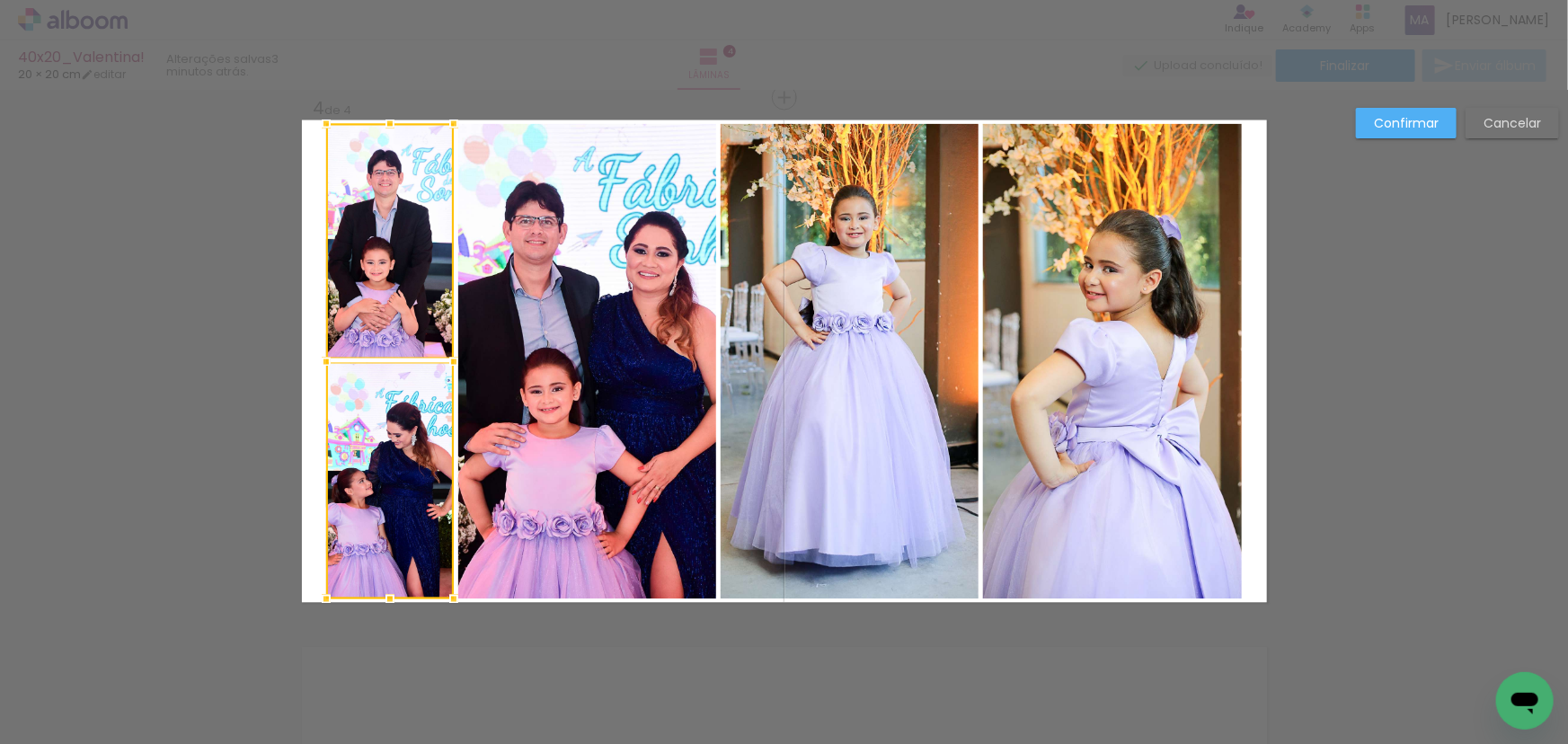
click at [623, 422] on quentale-photo at bounding box center [587, 361] width 258 height 475
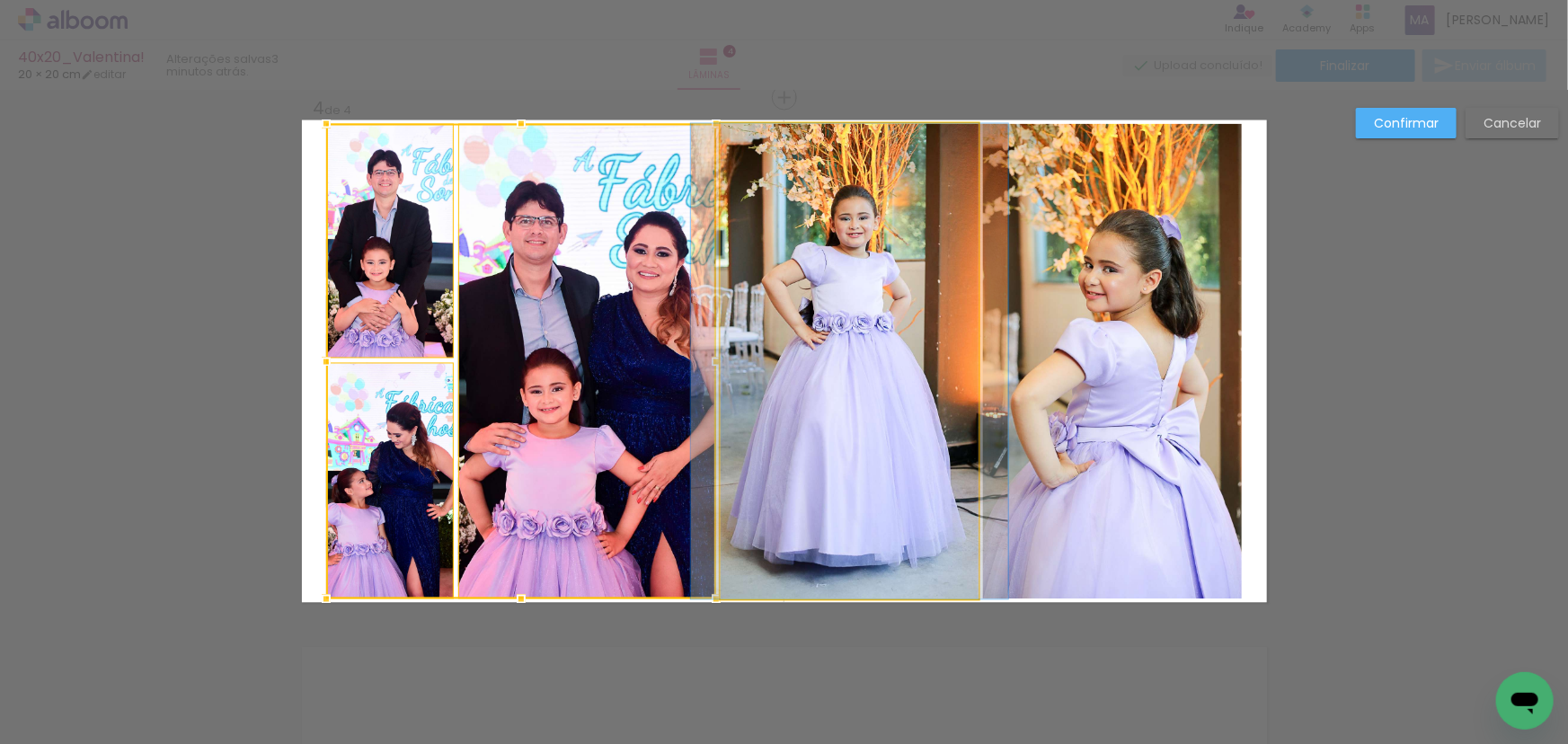
drag, startPoint x: 870, startPoint y: 377, endPoint x: 1098, endPoint y: 357, distance: 228.9
click at [870, 375] on quentale-photo at bounding box center [849, 361] width 258 height 475
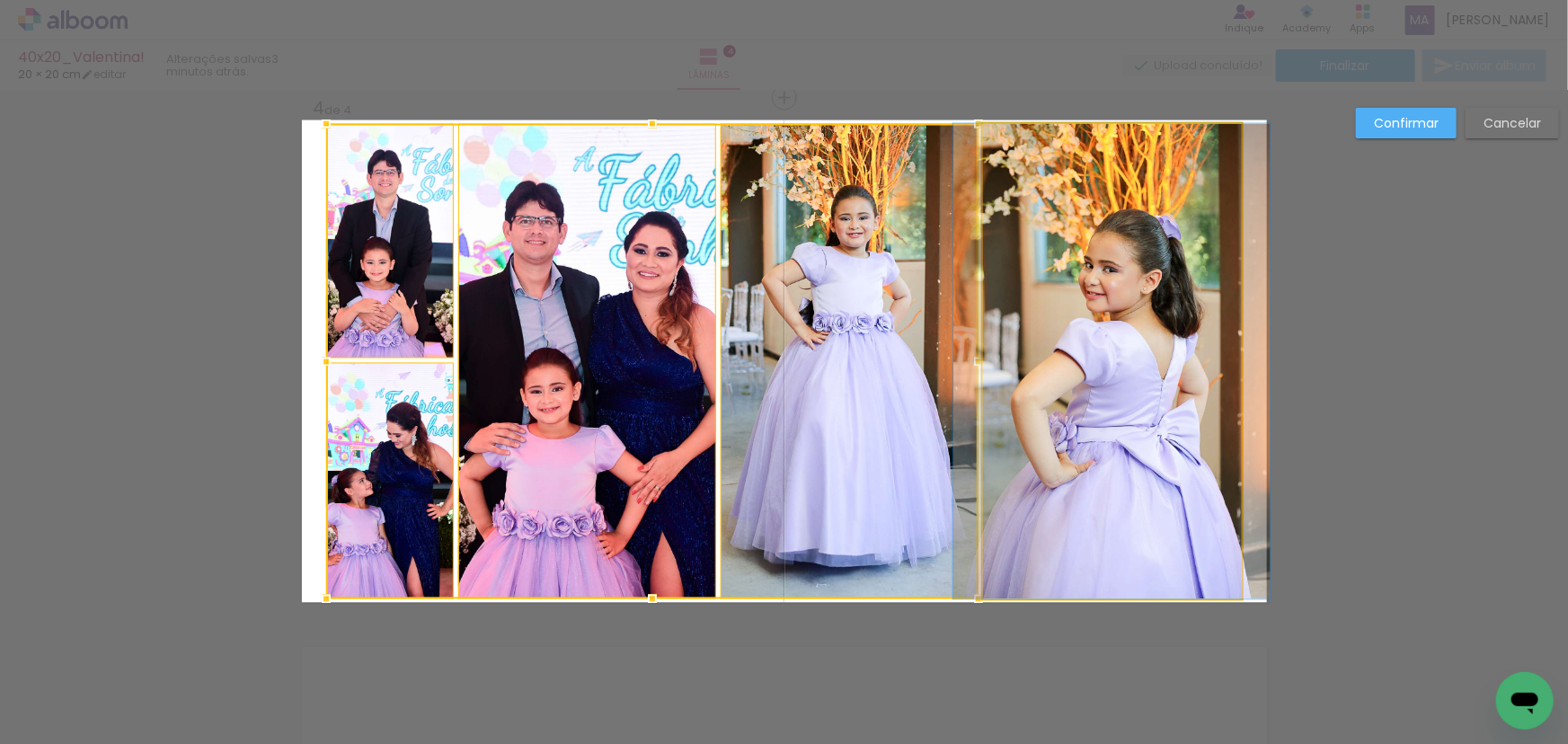
click at [1098, 357] on quentale-photo at bounding box center [1113, 361] width 259 height 475
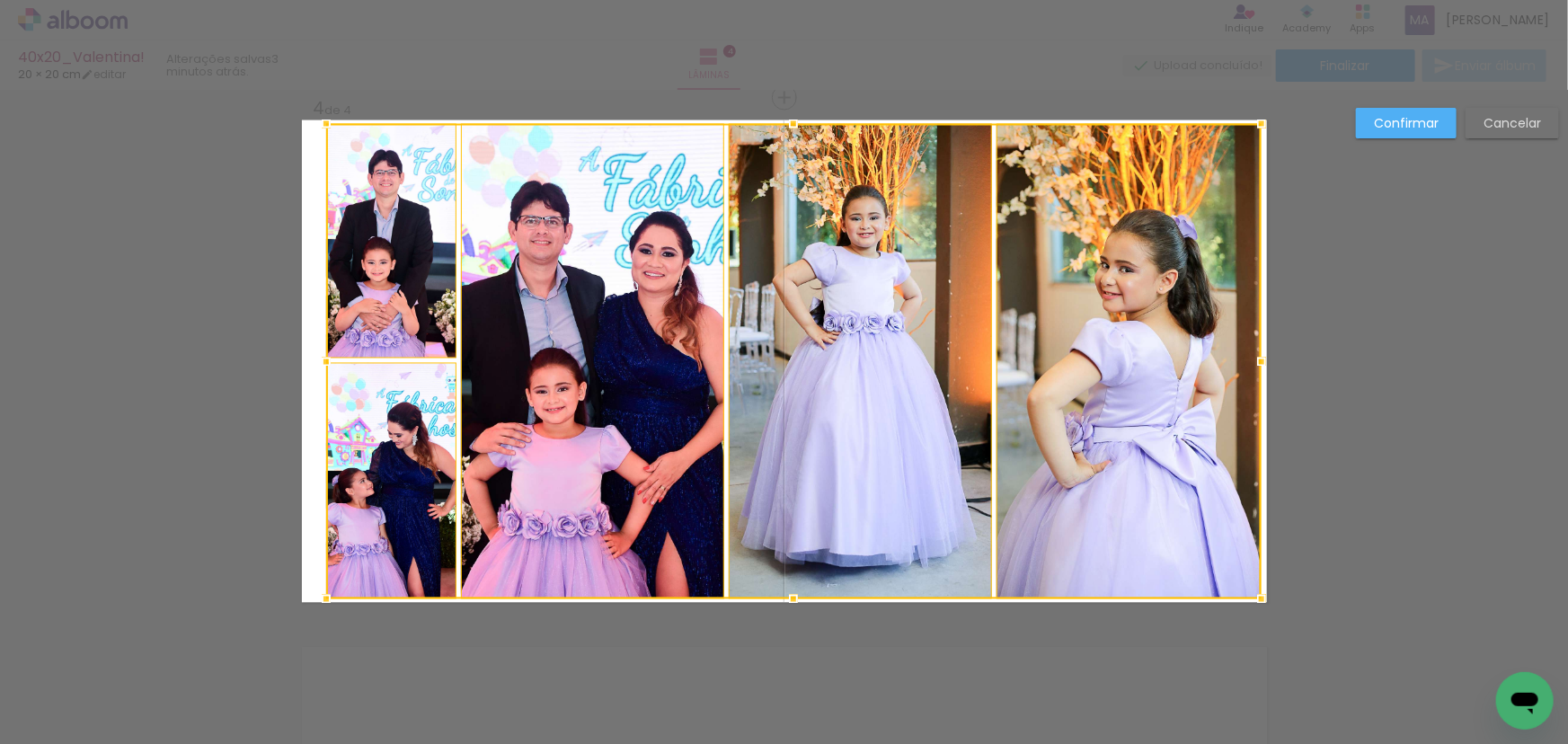
drag, startPoint x: 1241, startPoint y: 361, endPoint x: 1260, endPoint y: 361, distance: 19.0
click at [1260, 361] on div at bounding box center [1261, 361] width 36 height 36
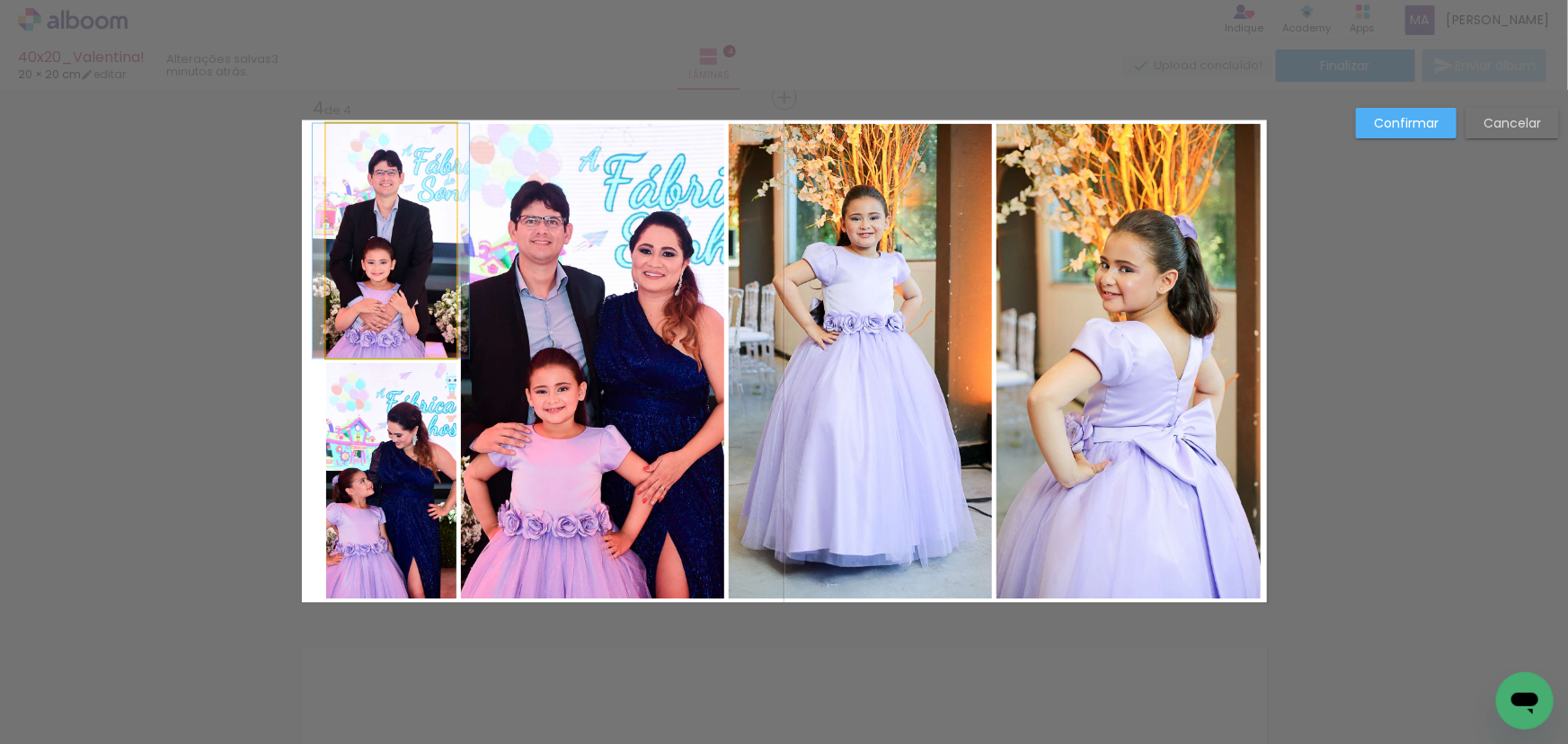
click at [387, 299] on quentale-photo at bounding box center [391, 241] width 130 height 234
click at [384, 412] on quentale-photo at bounding box center [391, 480] width 130 height 236
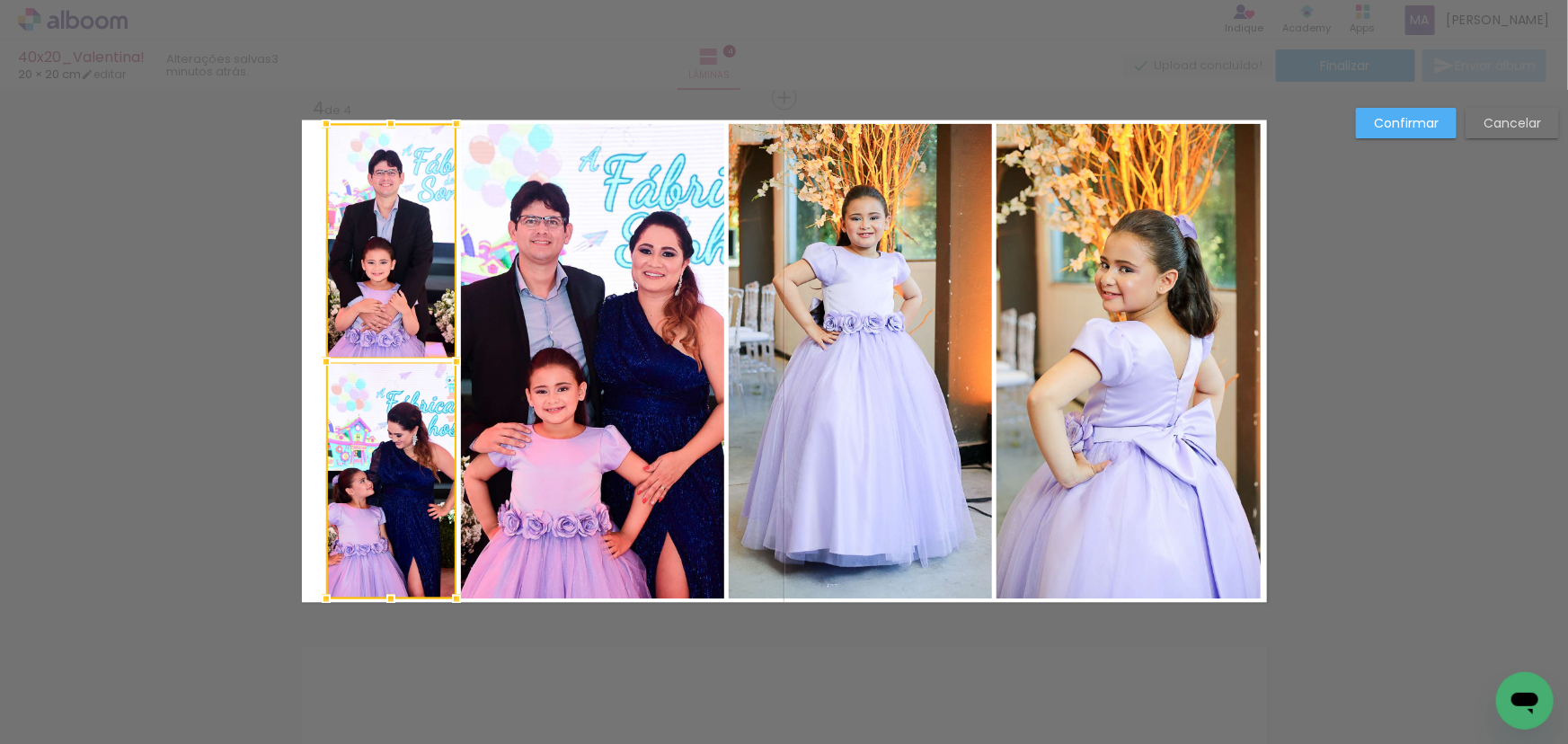
click at [565, 416] on quentale-photo at bounding box center [592, 361] width 264 height 475
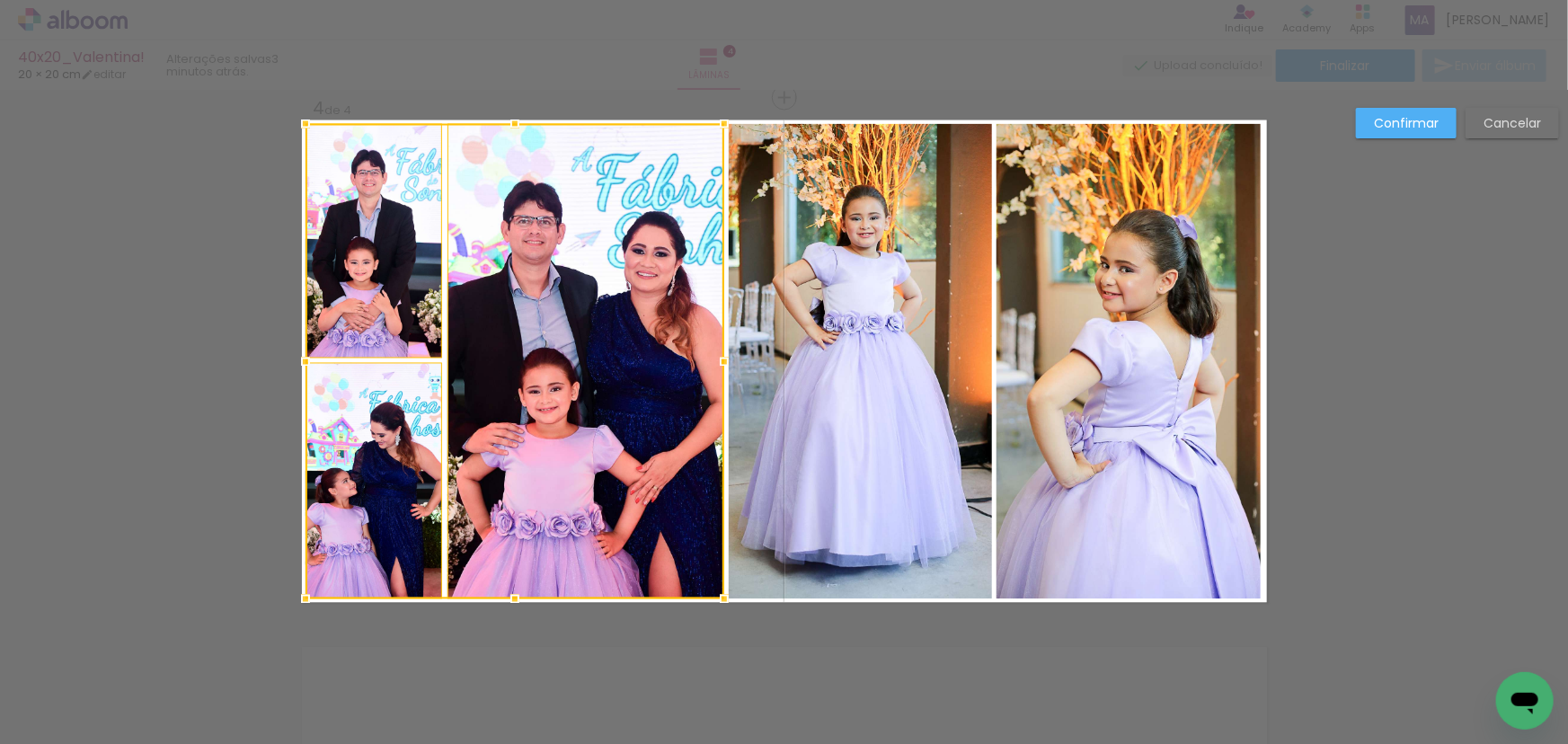
drag, startPoint x: 315, startPoint y: 363, endPoint x: 297, endPoint y: 370, distance: 19.3
click at [297, 370] on div at bounding box center [305, 361] width 36 height 36
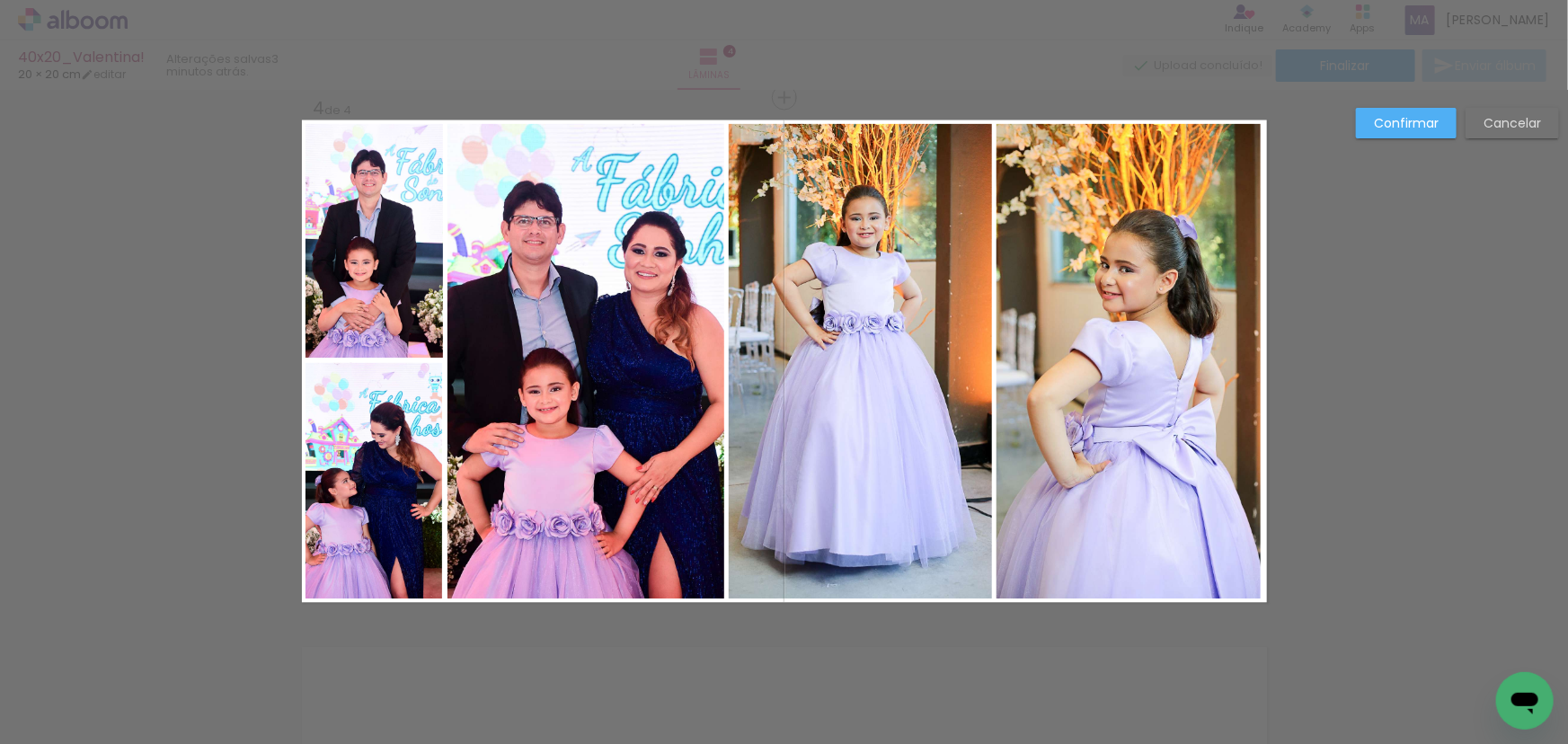
click at [971, 329] on quentale-photo at bounding box center [860, 361] width 264 height 475
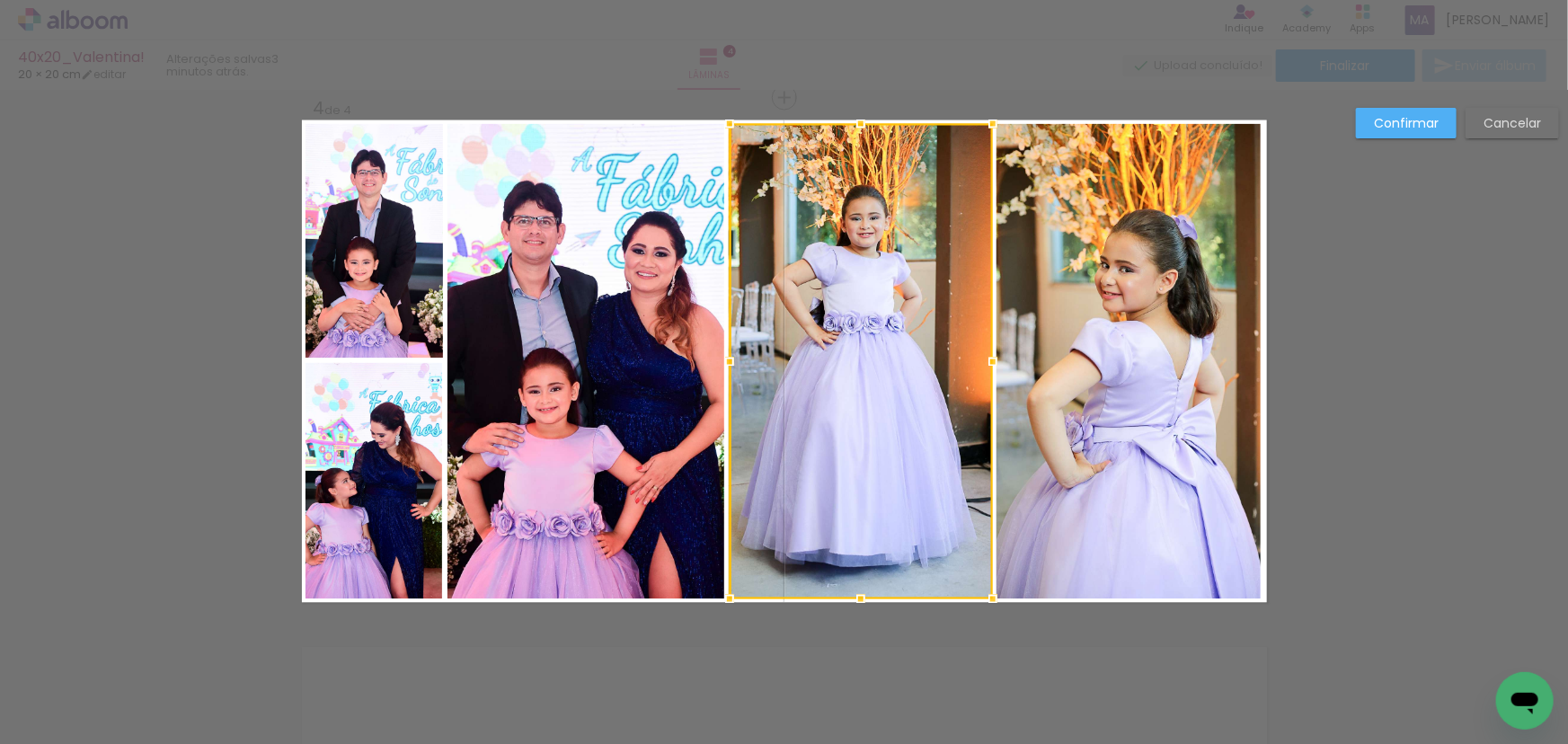
click at [1130, 295] on quentale-photo at bounding box center [1128, 361] width 265 height 475
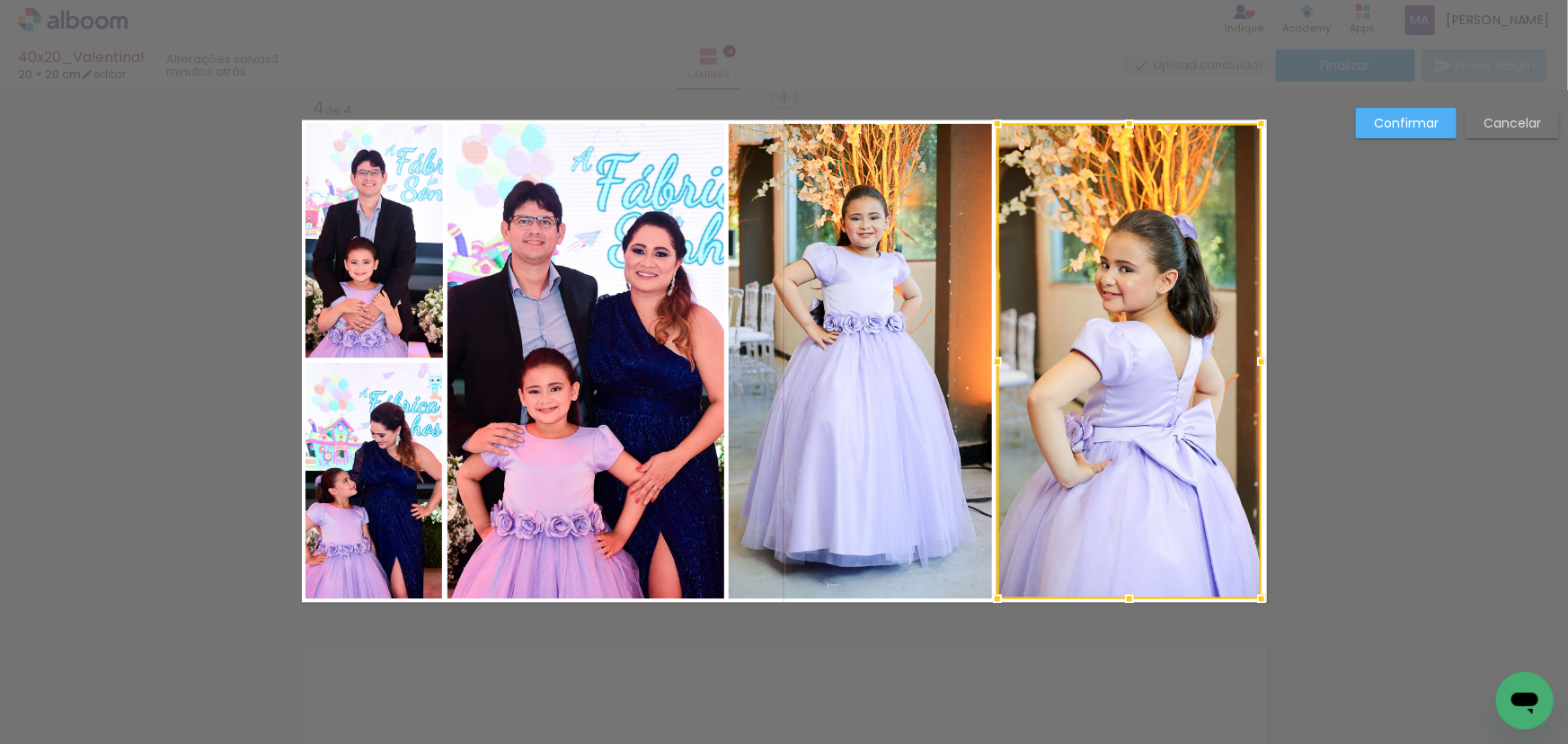
click at [897, 350] on quentale-photo at bounding box center [860, 361] width 264 height 475
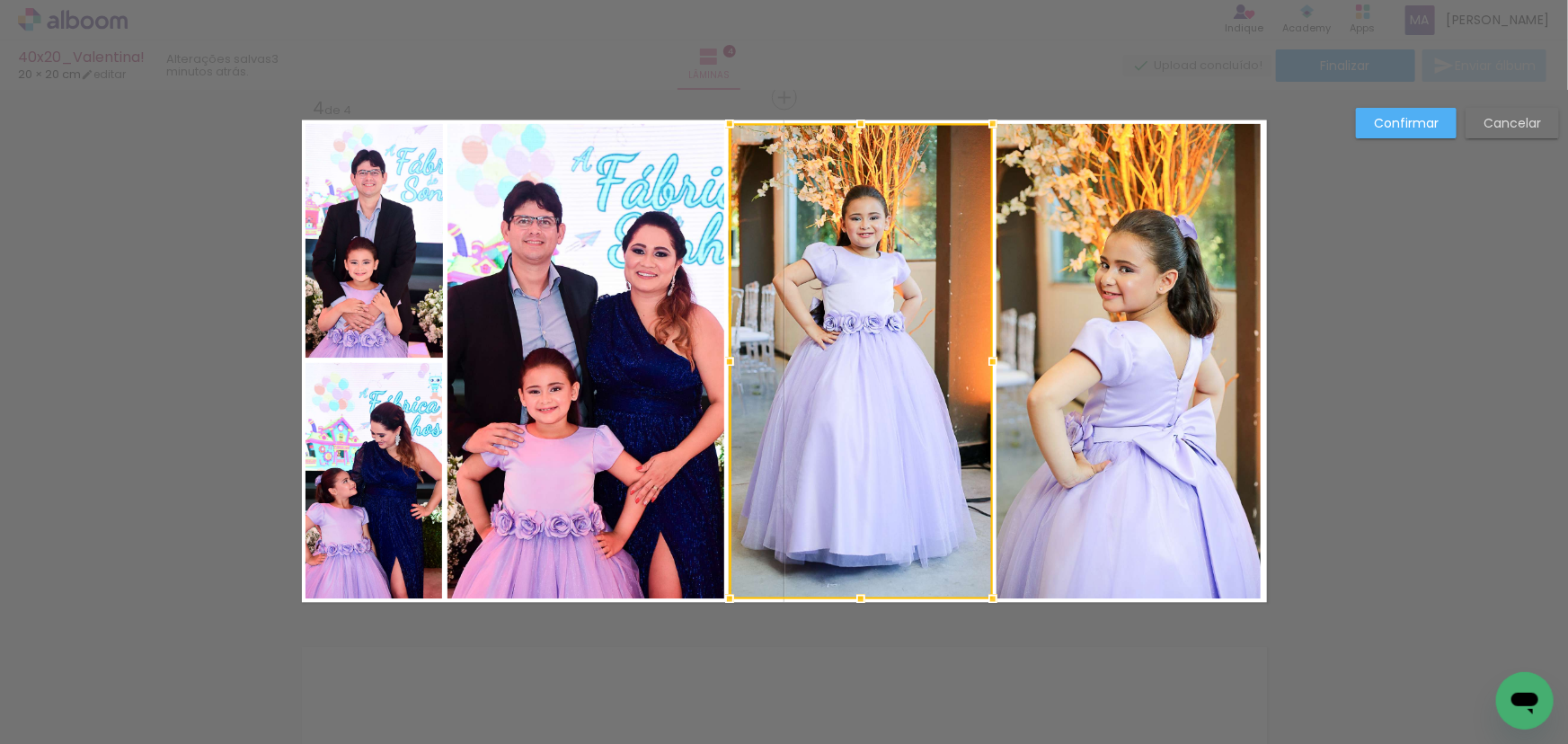
click at [1086, 354] on quentale-photo at bounding box center [1128, 361] width 265 height 475
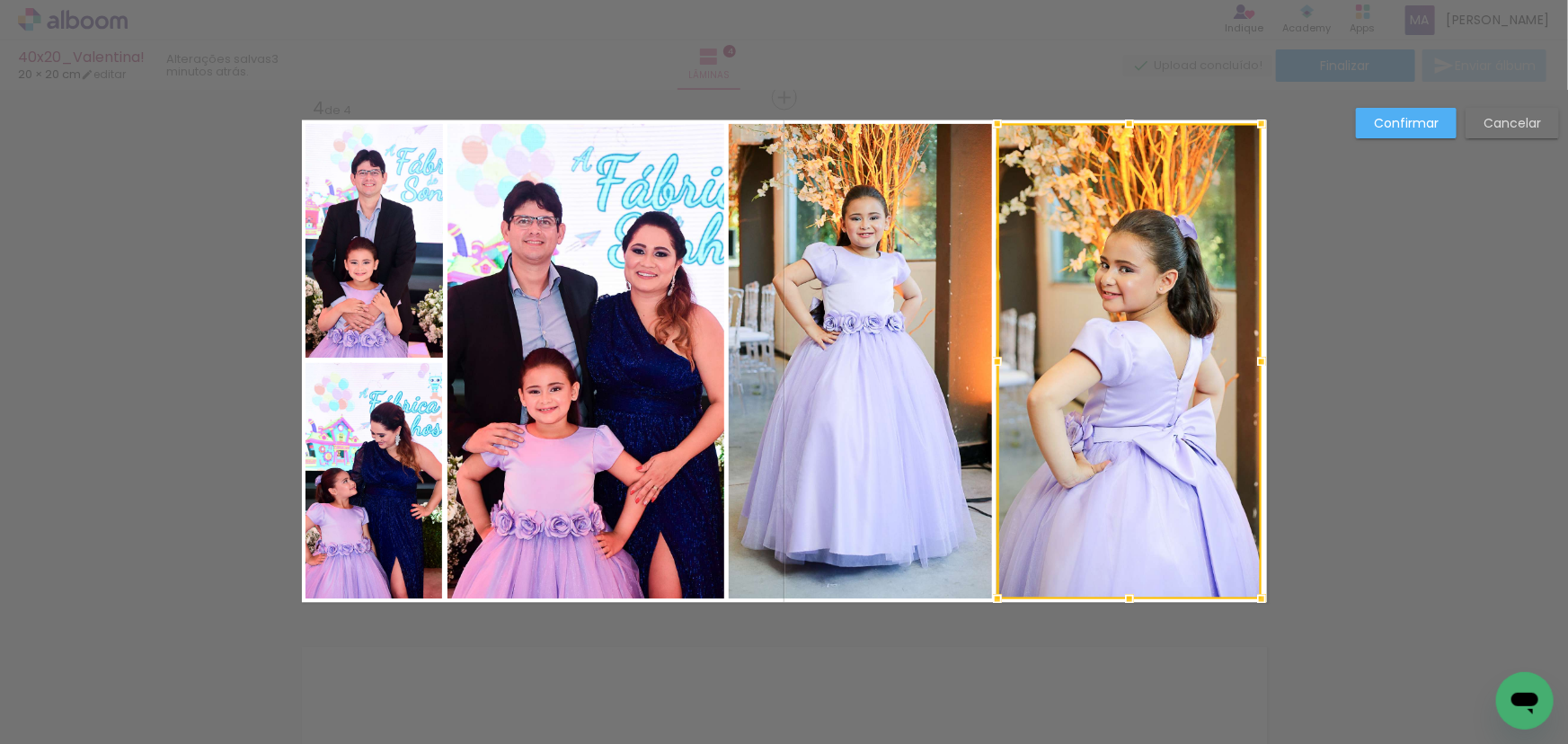
click at [402, 304] on quentale-photo at bounding box center [374, 241] width 138 height 234
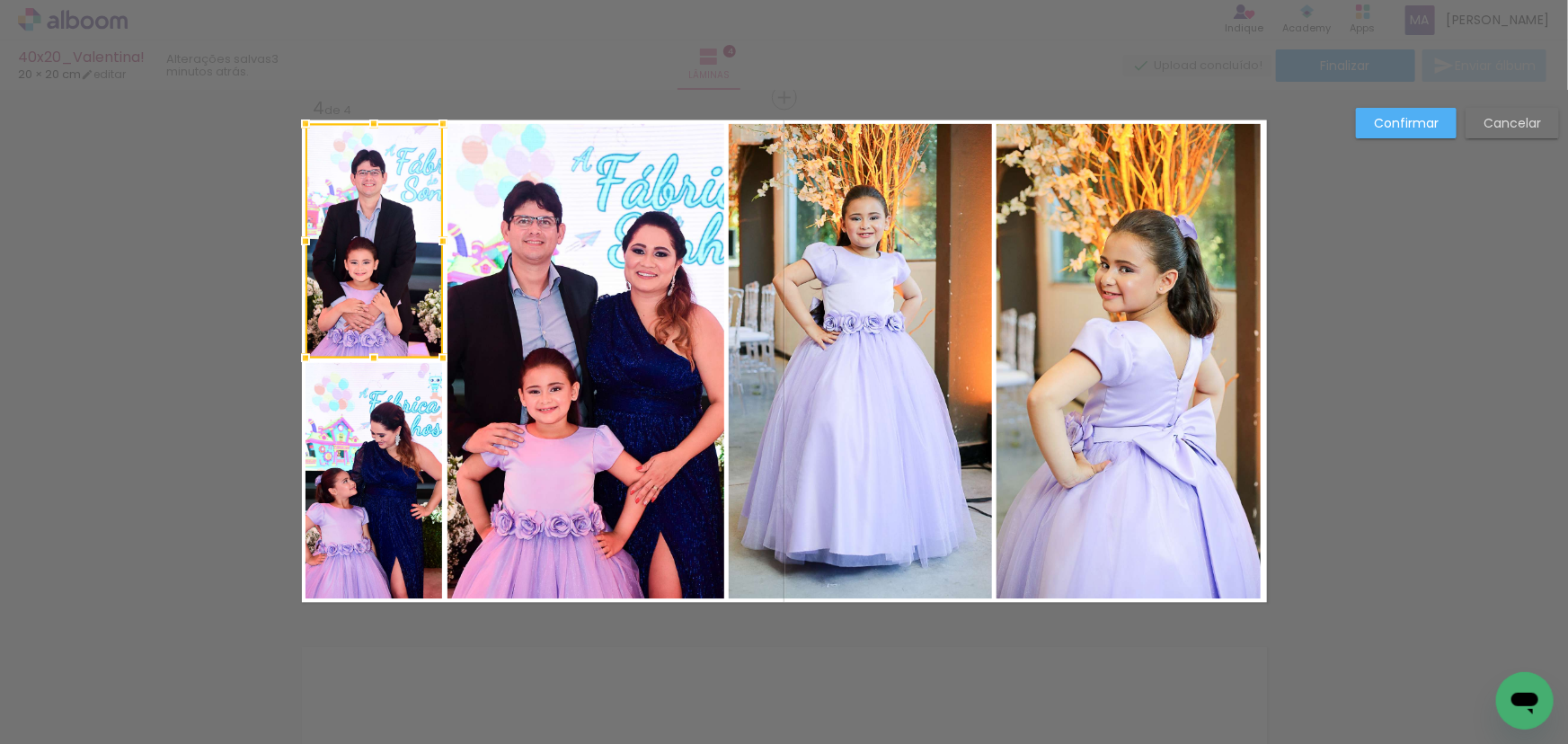
click at [396, 261] on div at bounding box center [374, 241] width 138 height 234
click at [517, 389] on quentale-photo at bounding box center [586, 361] width 276 height 475
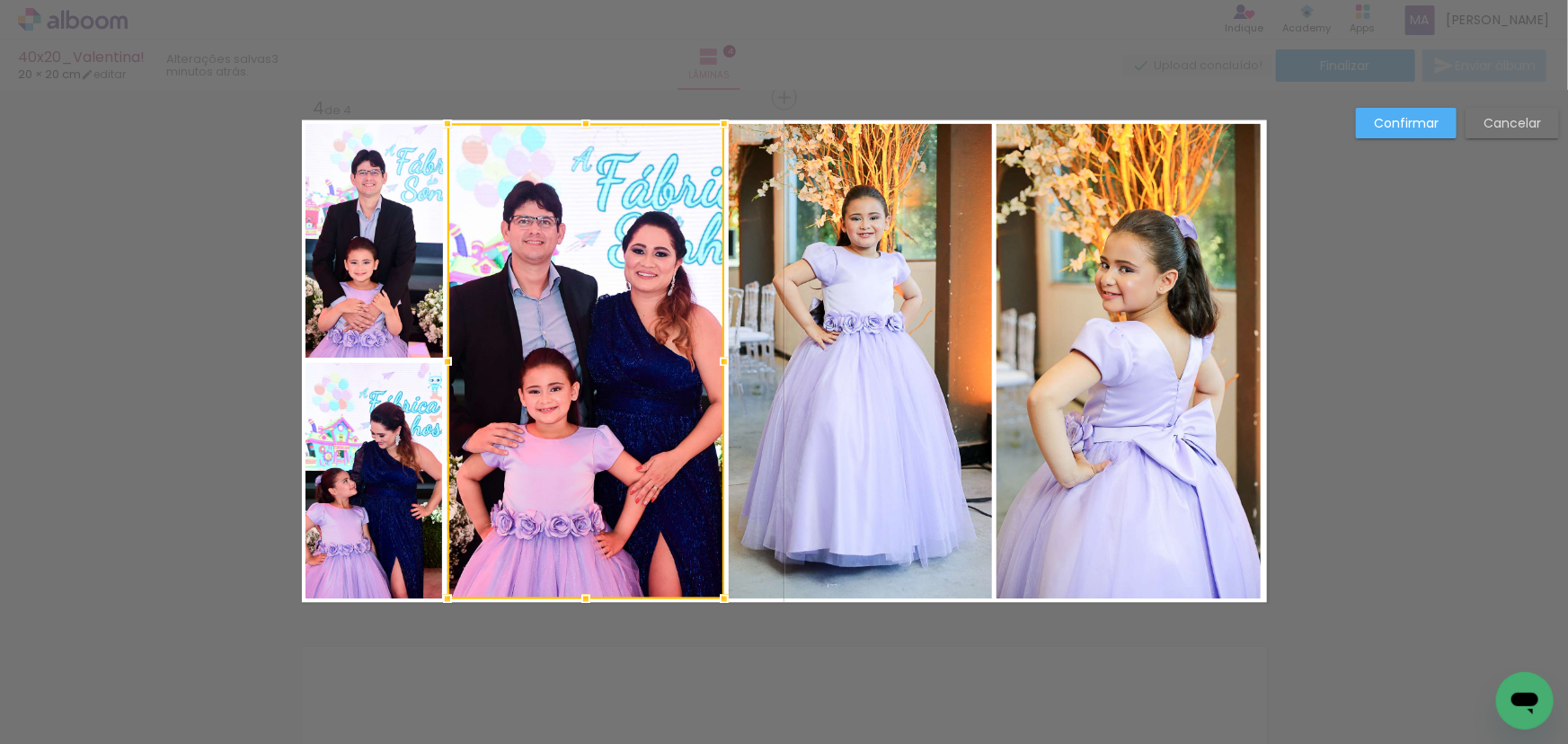
click at [0, 0] on slot "Confirmar" at bounding box center [0, 0] width 0 height 0
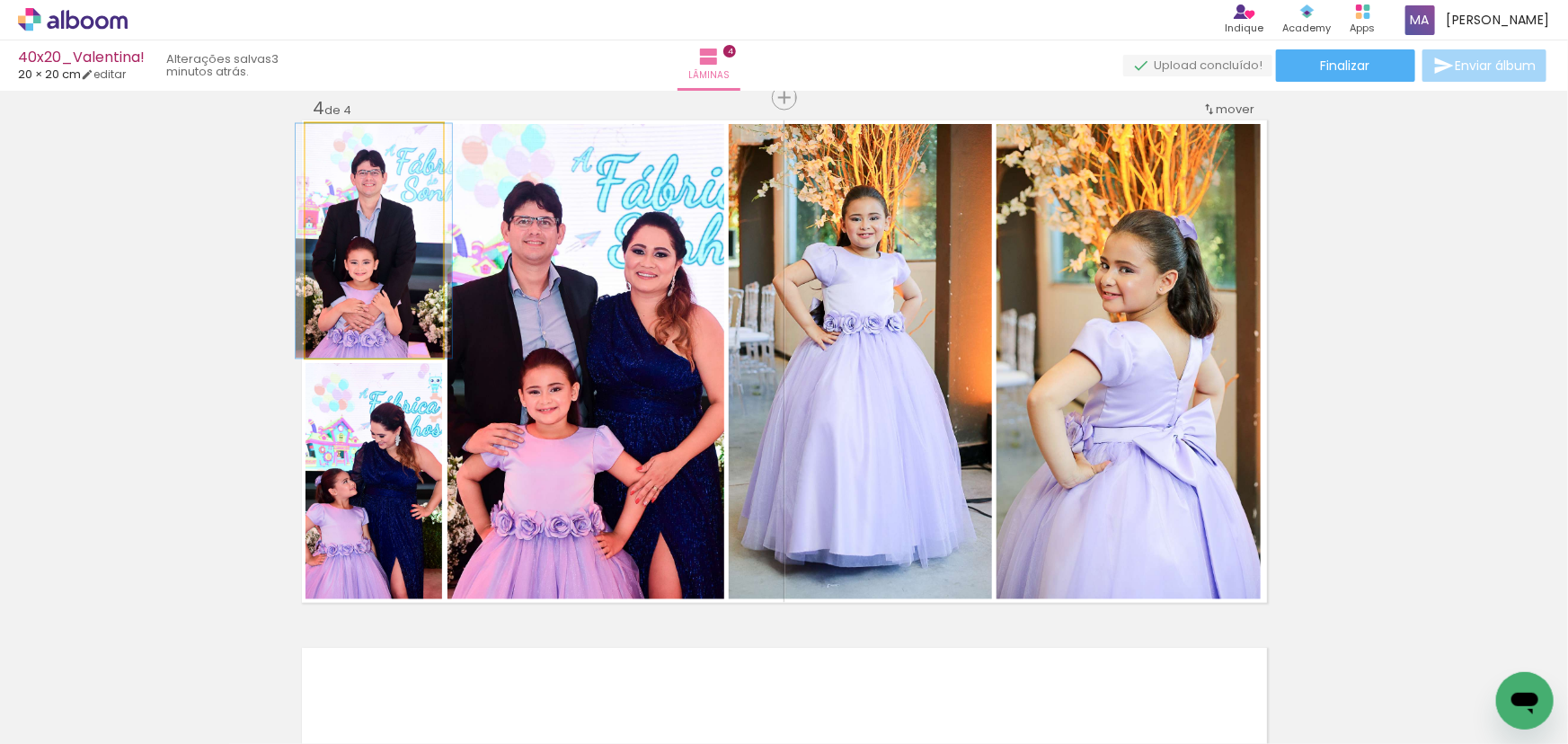
click at [369, 250] on quentale-photo at bounding box center [374, 241] width 138 height 234
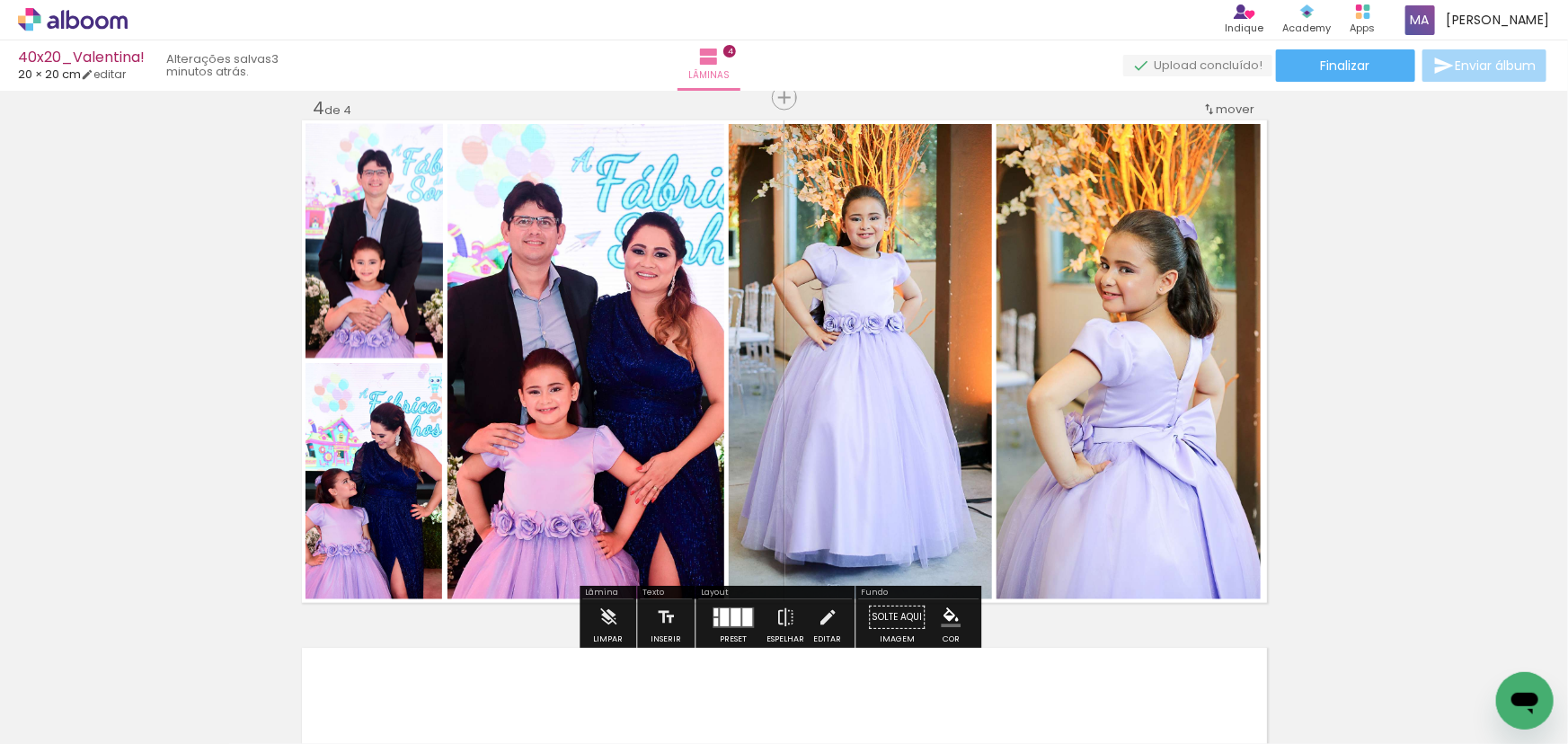
click at [369, 449] on quentale-photo at bounding box center [374, 480] width 138 height 236
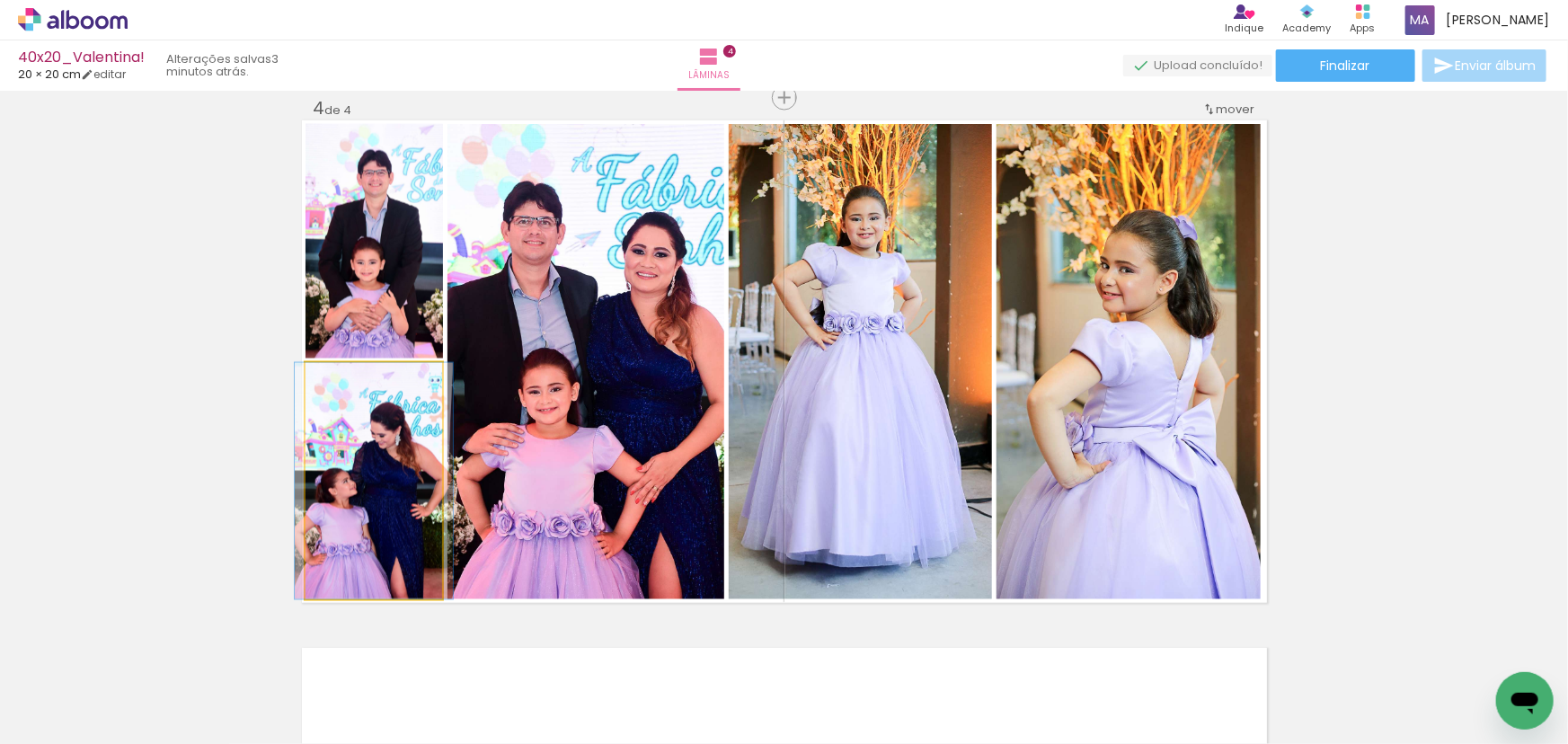
click at [386, 461] on quentale-photo at bounding box center [374, 480] width 138 height 236
click at [383, 466] on quentale-photo at bounding box center [374, 480] width 138 height 236
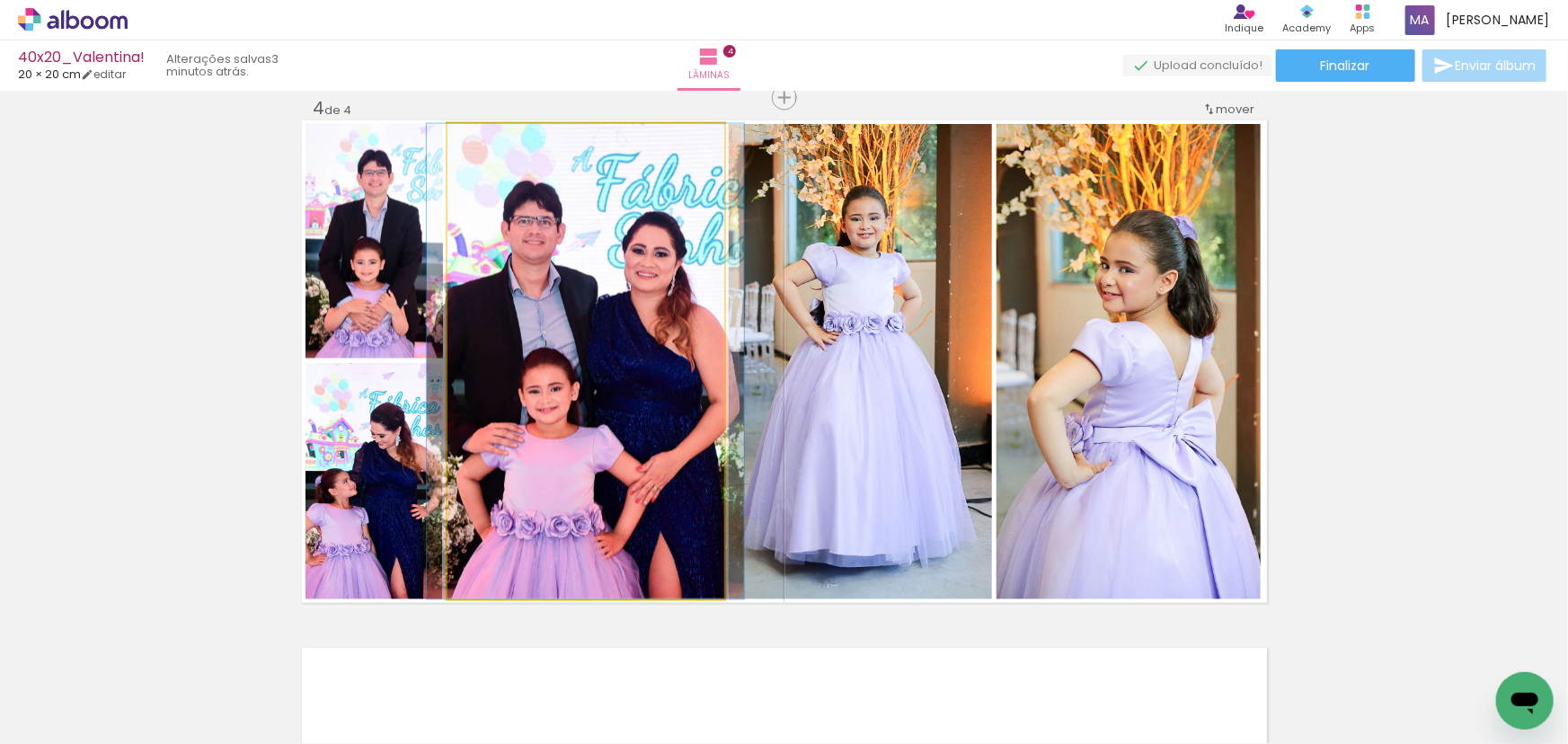
click at [591, 409] on quentale-photo at bounding box center [586, 361] width 276 height 475
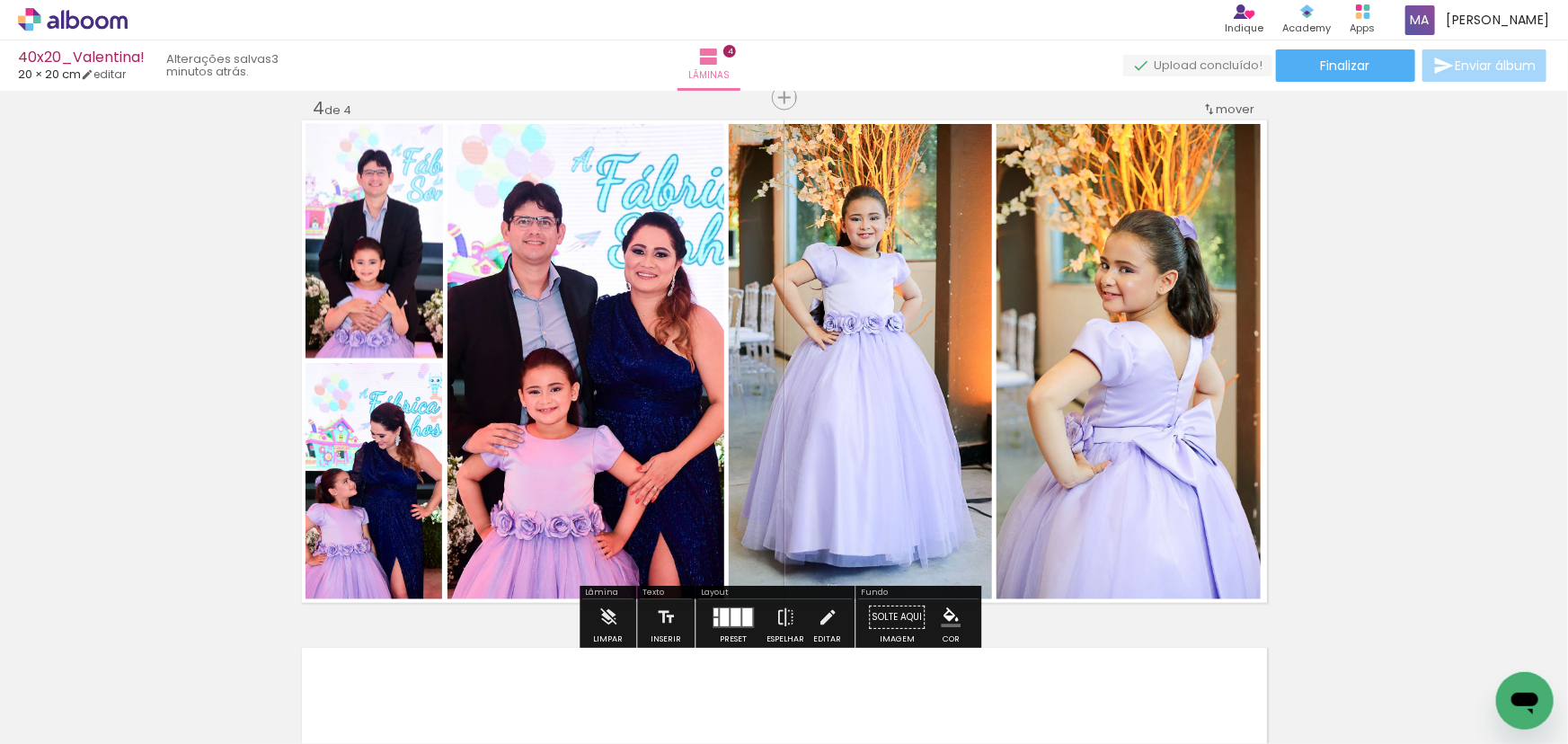
drag, startPoint x: 385, startPoint y: 470, endPoint x: 545, endPoint y: 398, distance: 175.5
click at [0, 0] on slot at bounding box center [0, 0] width 0 height 0
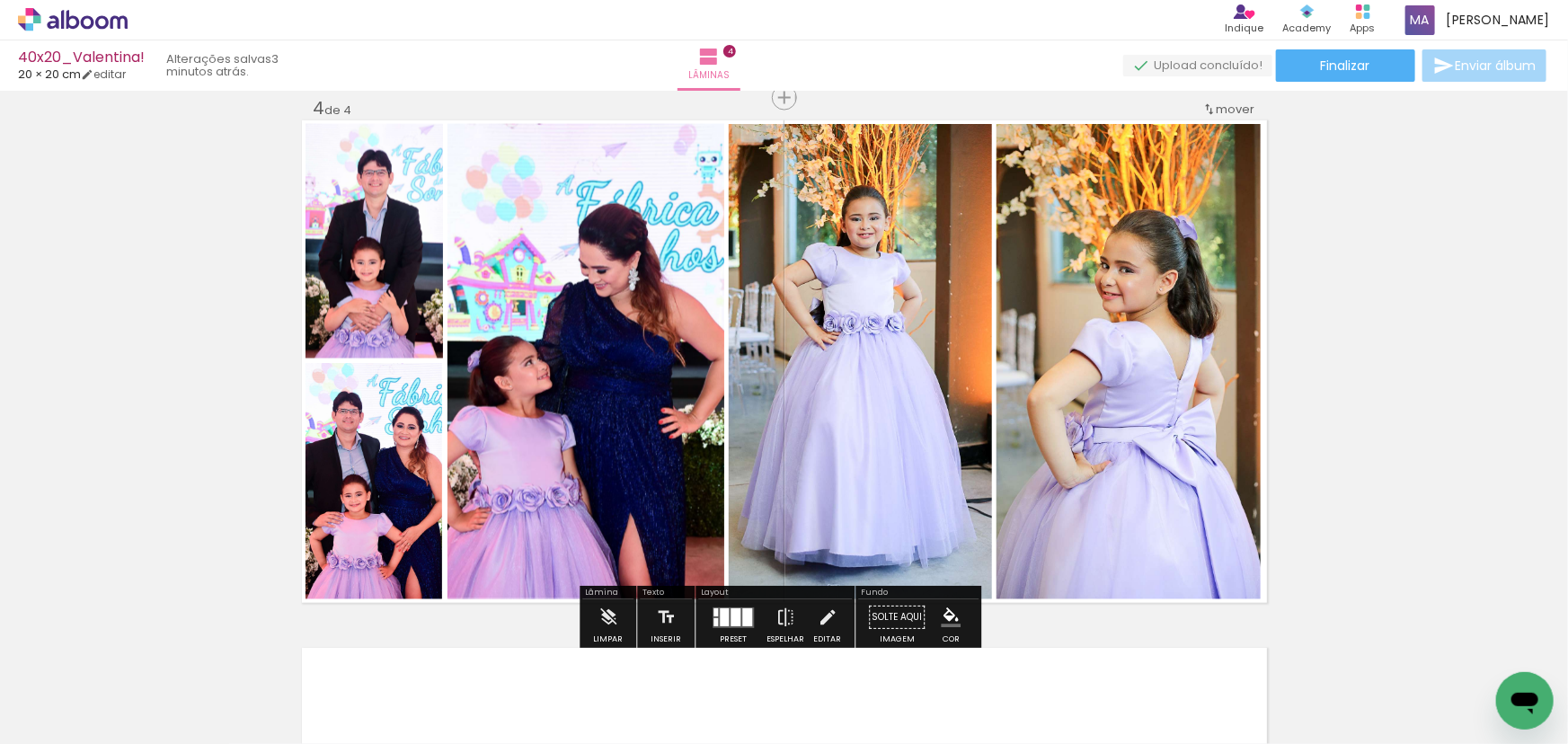
click at [584, 442] on quentale-photo at bounding box center [586, 361] width 276 height 475
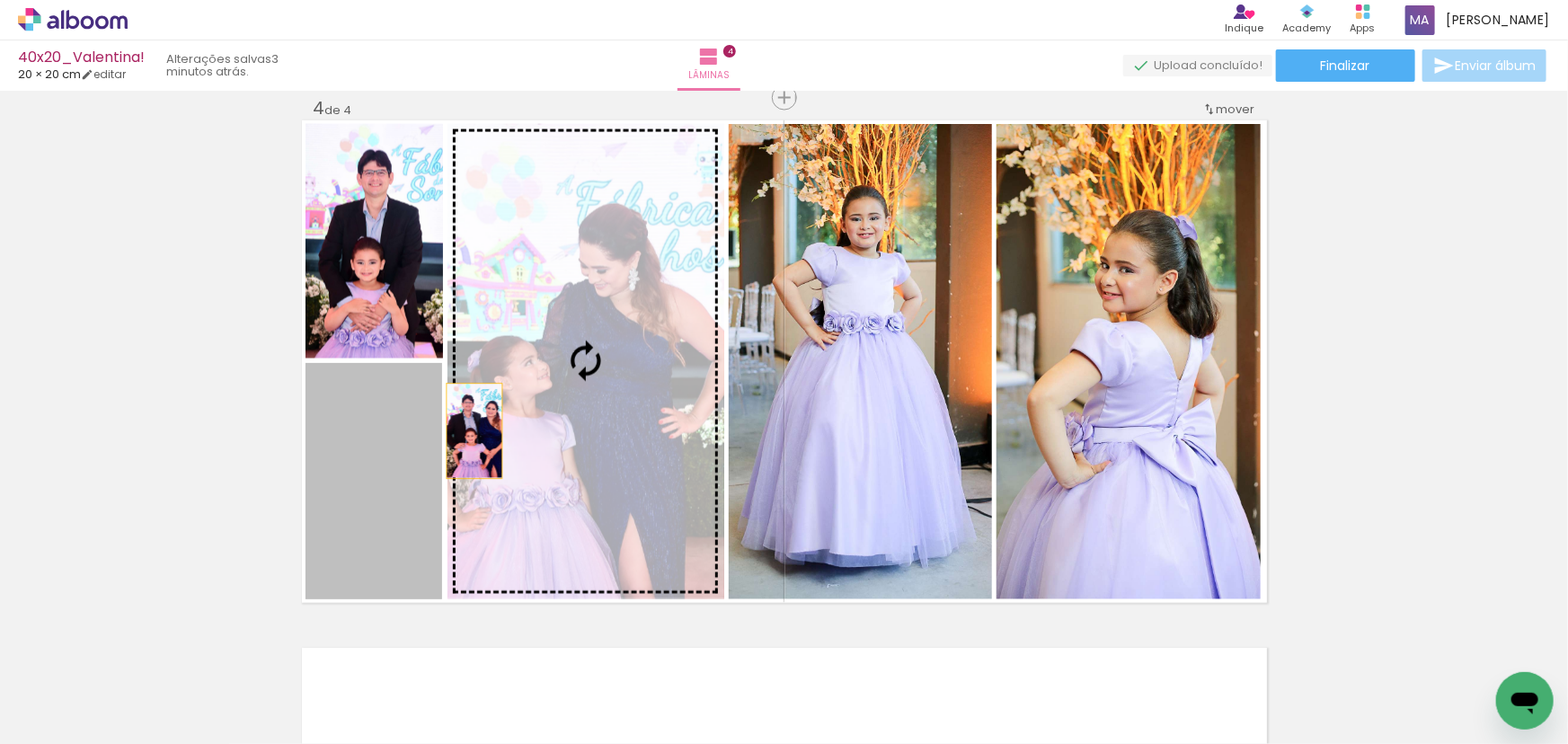
drag, startPoint x: 449, startPoint y: 445, endPoint x: 530, endPoint y: 402, distance: 91.7
click at [0, 0] on slot at bounding box center [0, 0] width 0 height 0
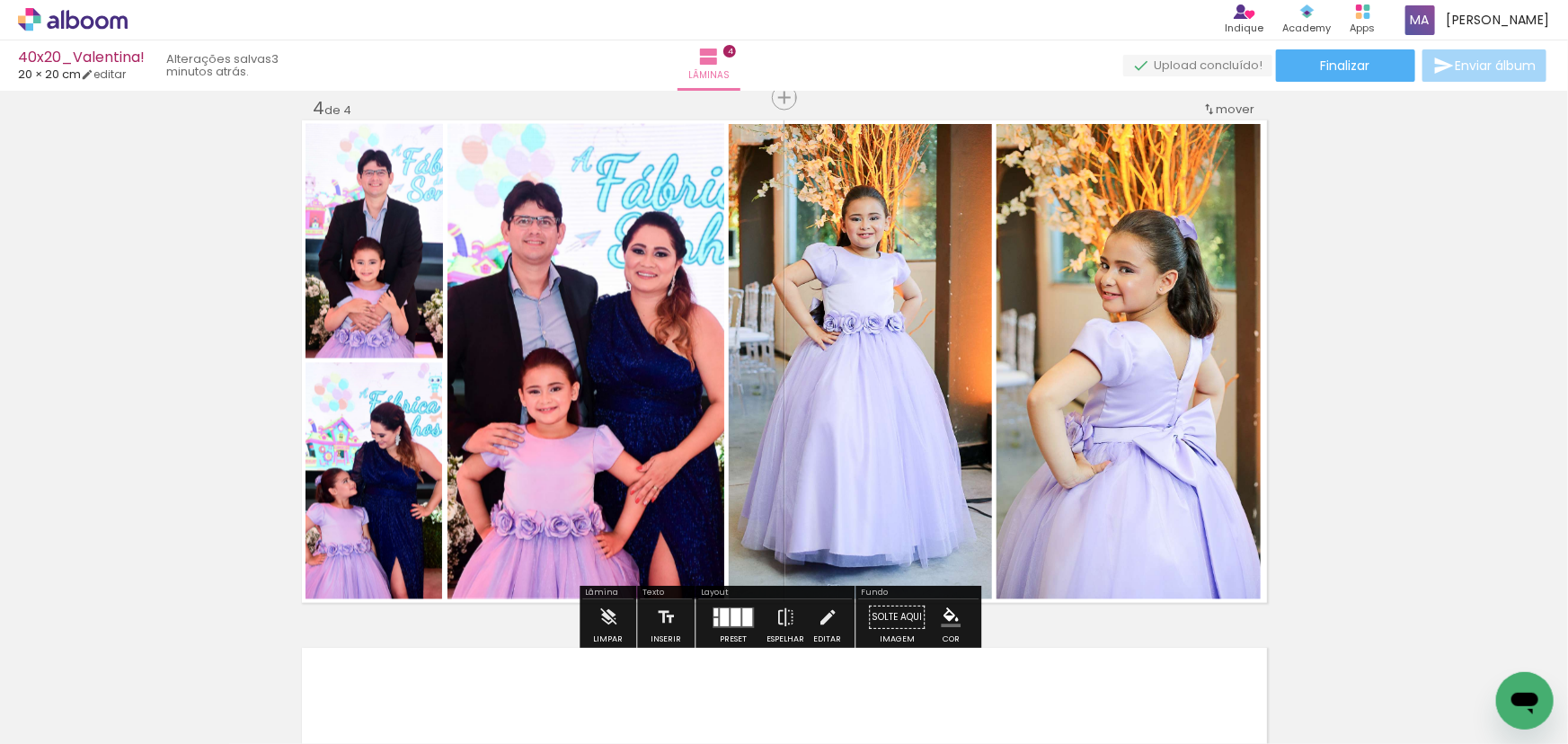
click at [527, 442] on quentale-photo at bounding box center [586, 361] width 276 height 475
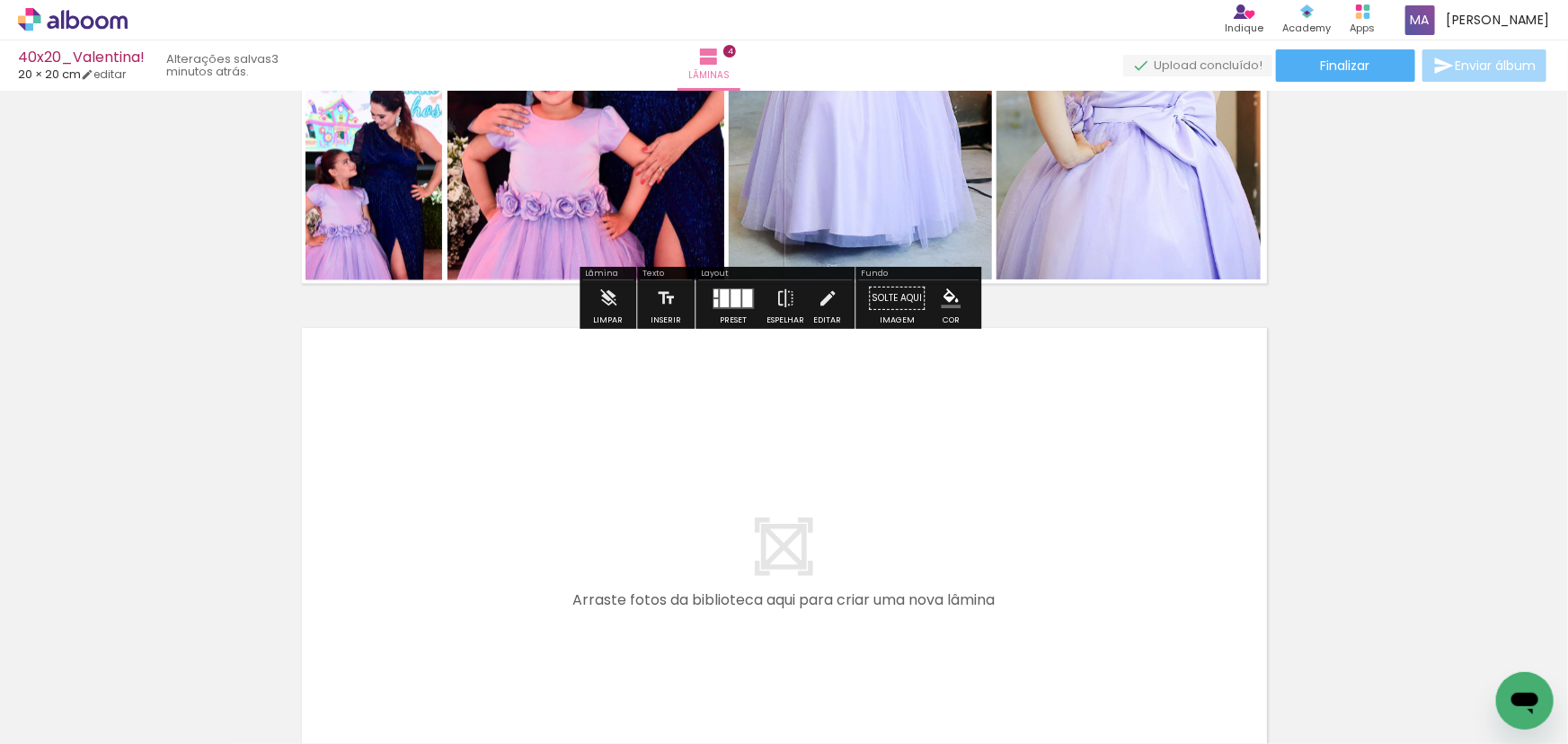
scroll to position [1931, 0]
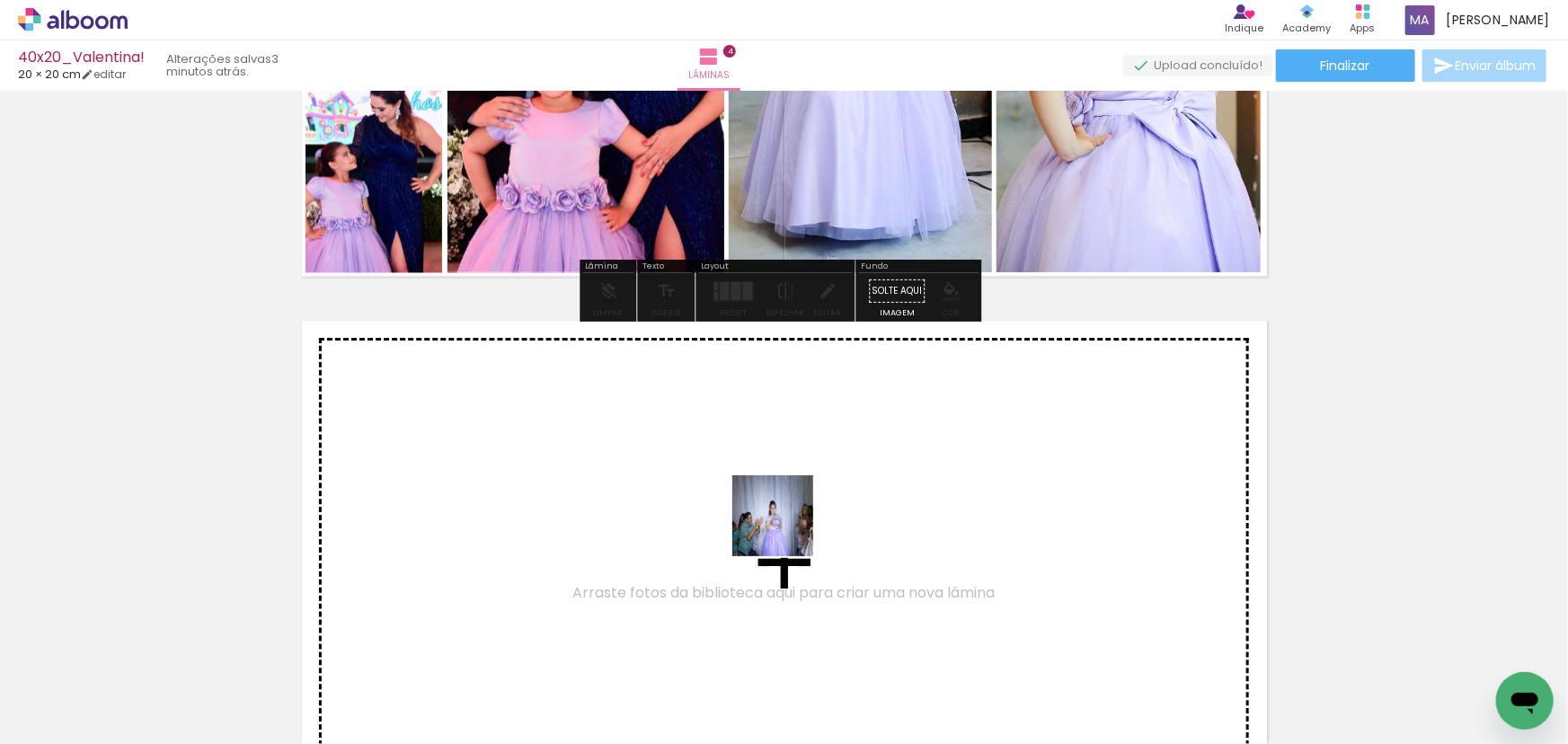
drag, startPoint x: 786, startPoint y: 529, endPoint x: 791, endPoint y: 501, distance: 28.4
click at [791, 501] on quentale-workspace at bounding box center [784, 372] width 1568 height 744
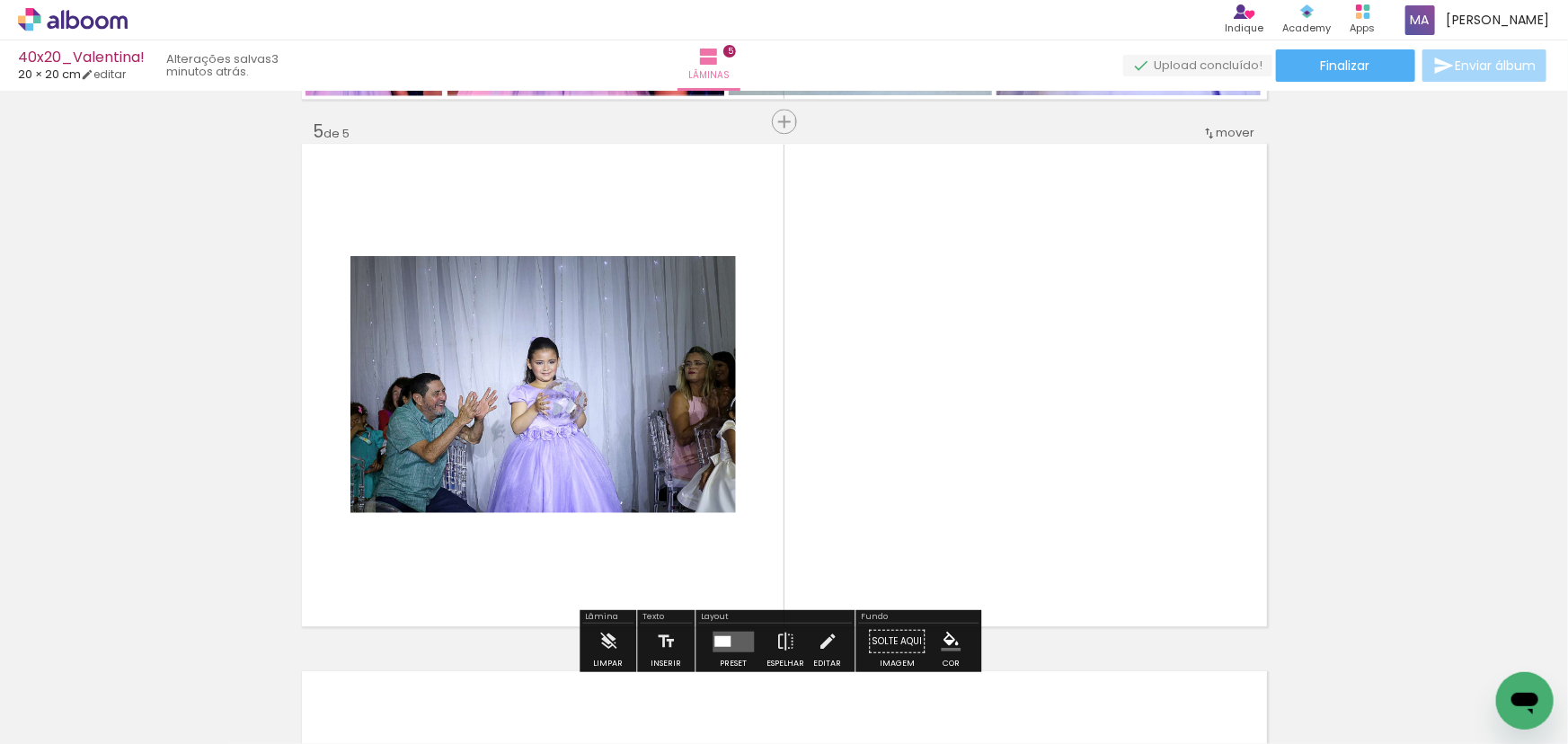
scroll to position [2131, 0]
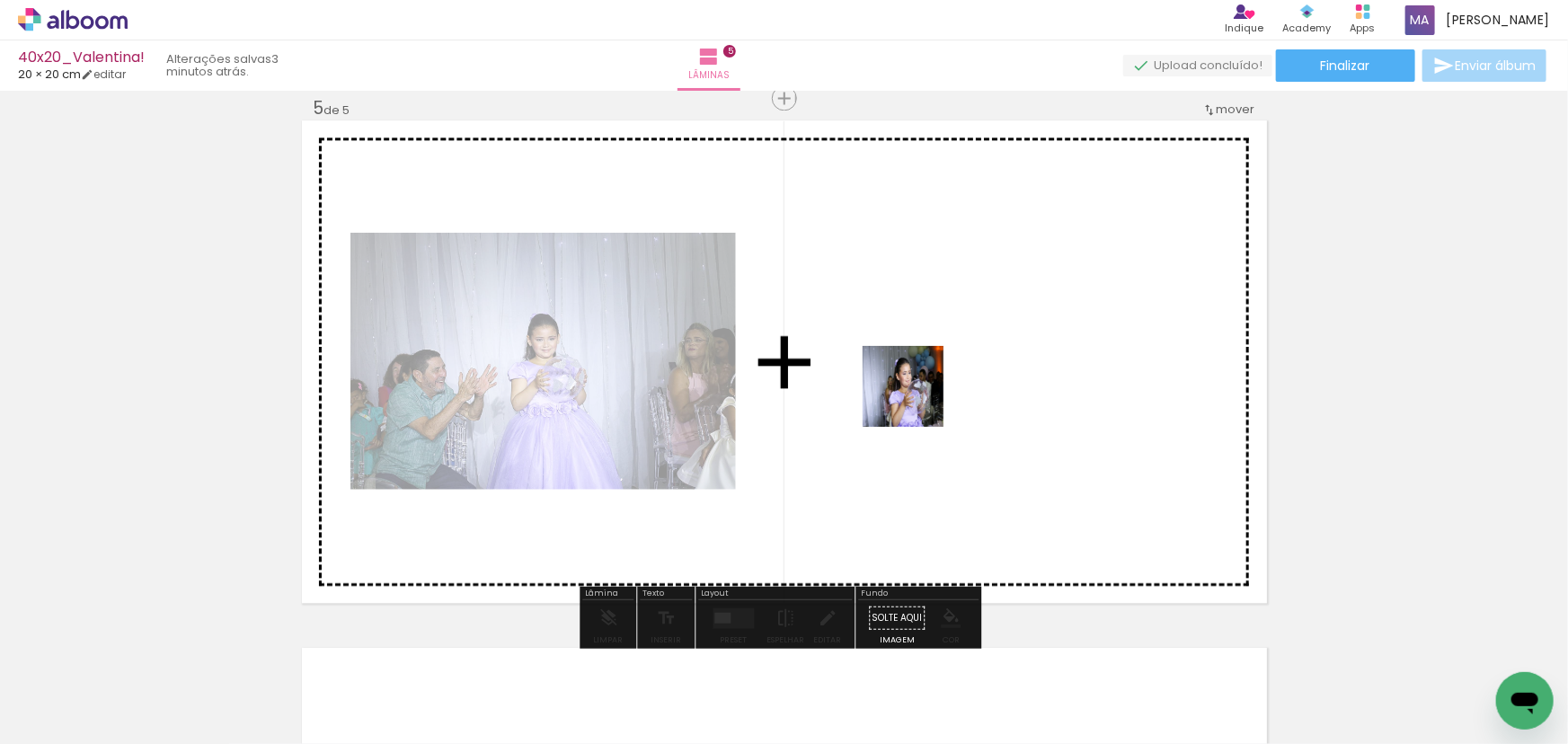
drag, startPoint x: 899, startPoint y: 588, endPoint x: 917, endPoint y: 395, distance: 193.8
click at [917, 395] on quentale-workspace at bounding box center [784, 372] width 1568 height 744
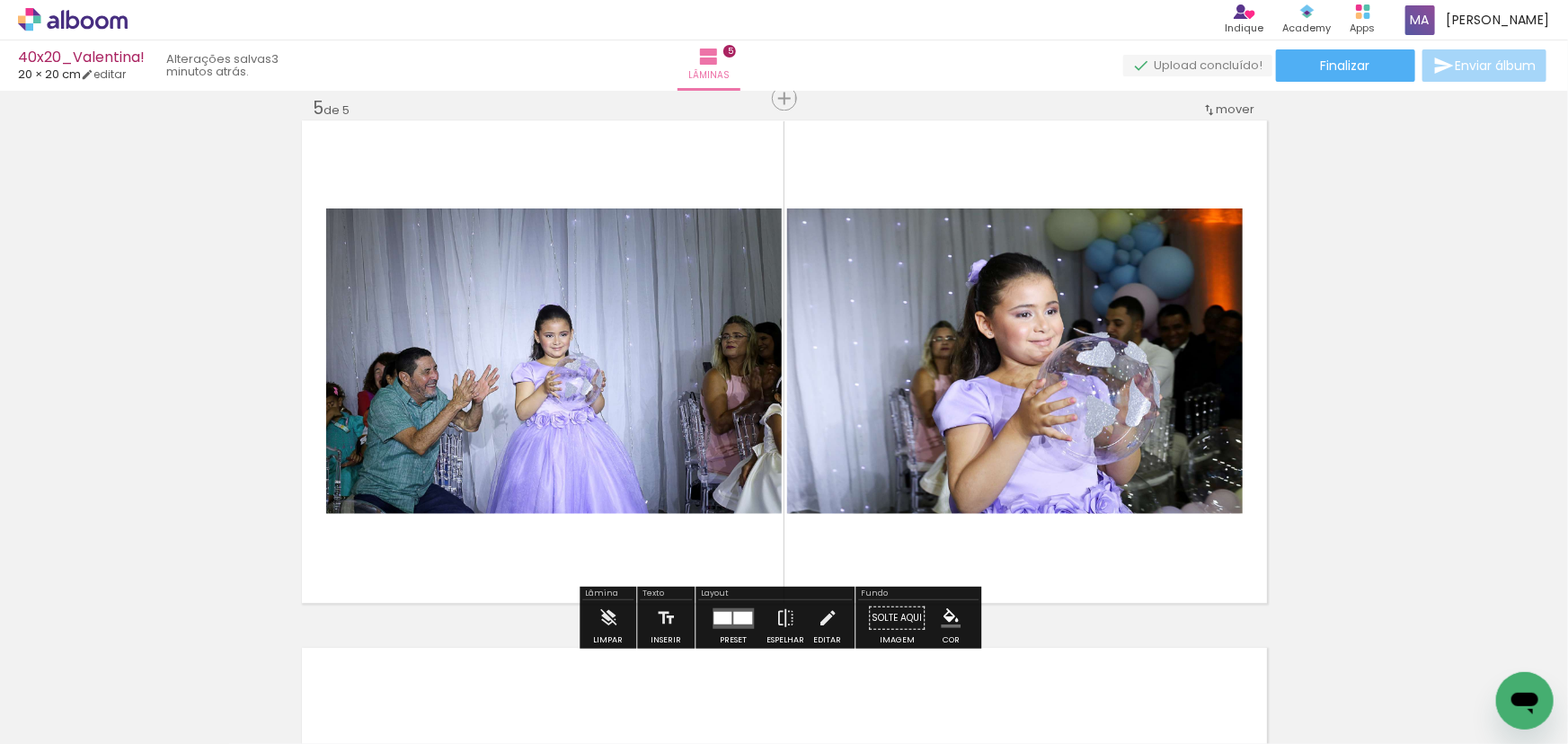
scroll to position [0, 2879]
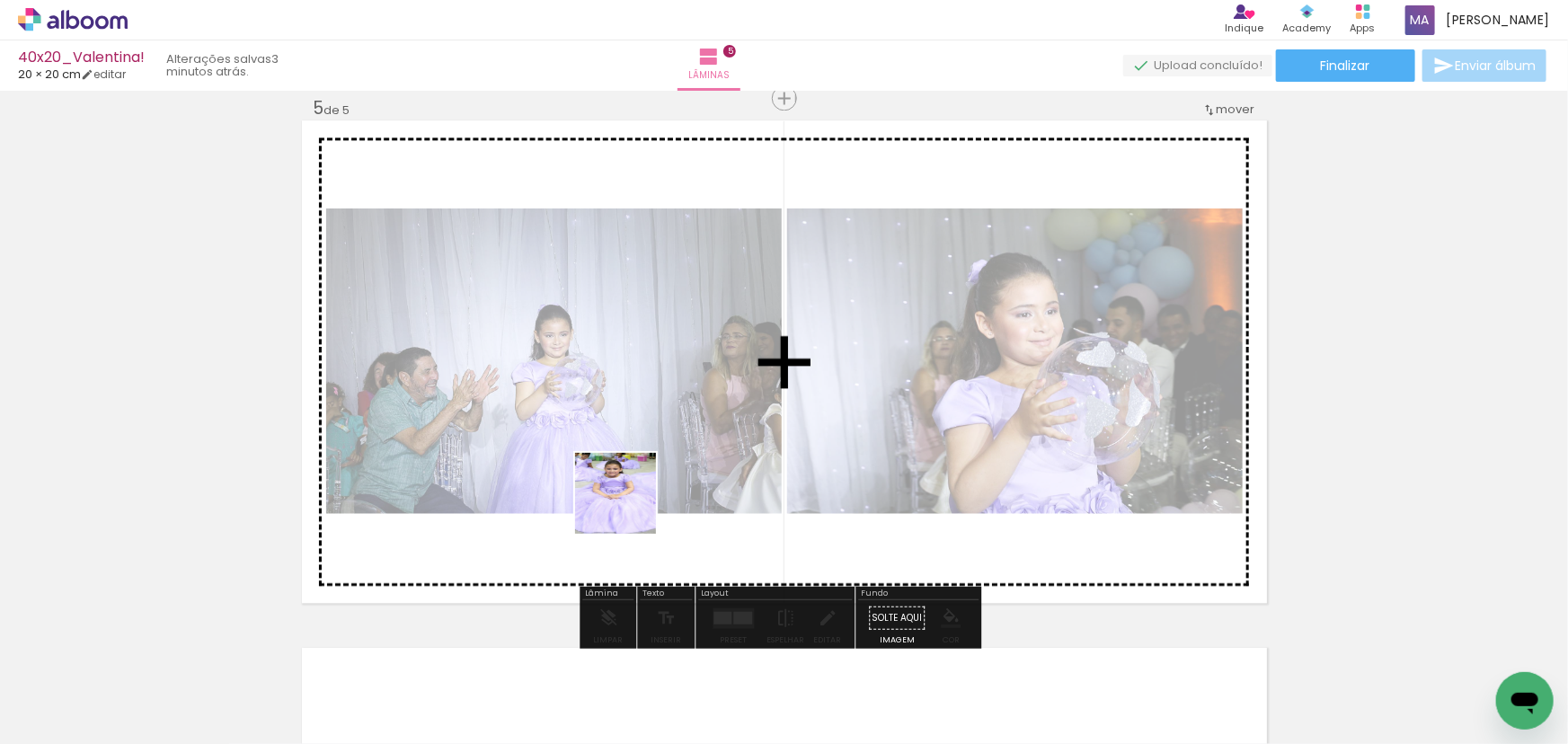
drag, startPoint x: 540, startPoint y: 677, endPoint x: 663, endPoint y: 566, distance: 165.7
click at [629, 505] on quentale-workspace at bounding box center [784, 372] width 1568 height 744
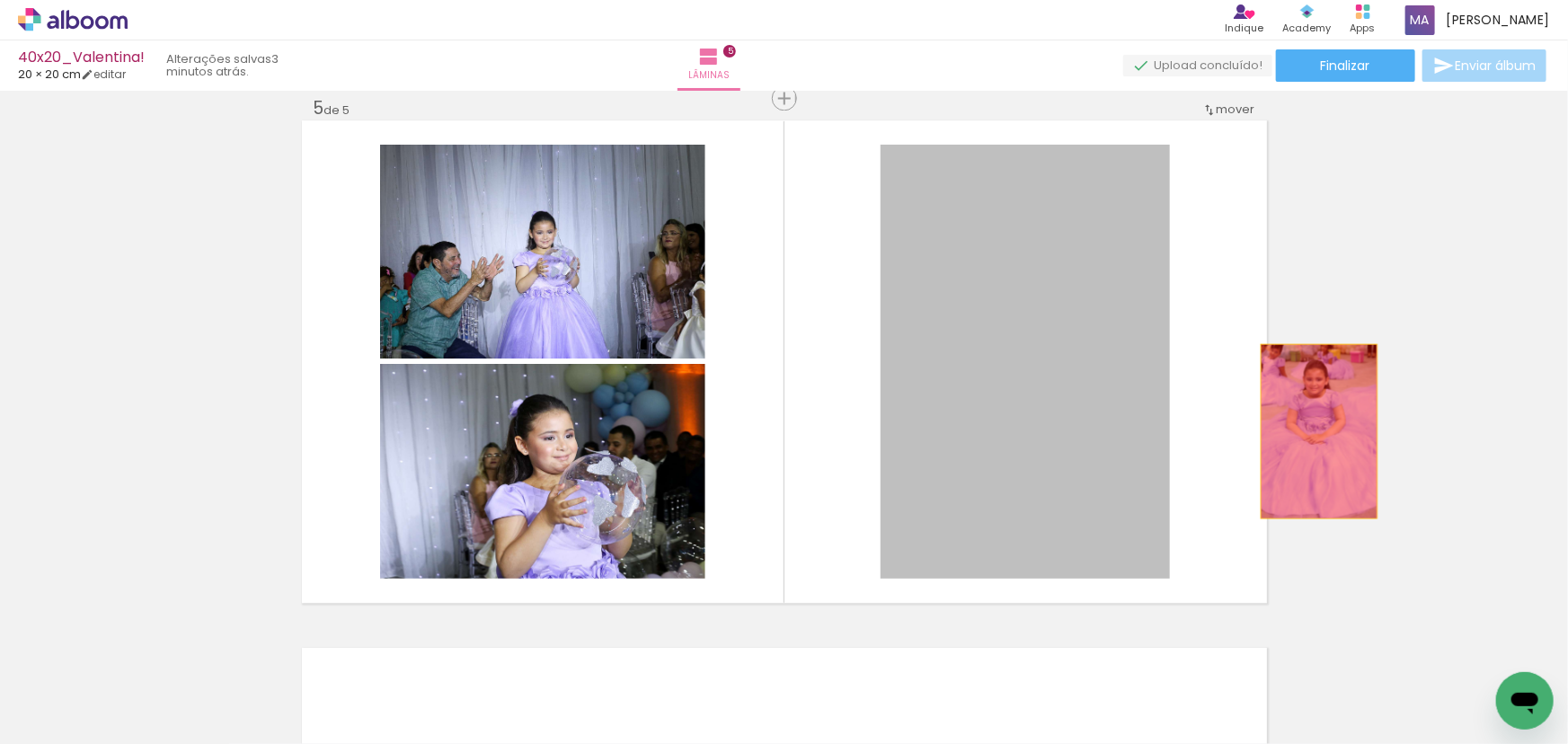
drag, startPoint x: 1244, startPoint y: 433, endPoint x: 1360, endPoint y: 421, distance: 116.6
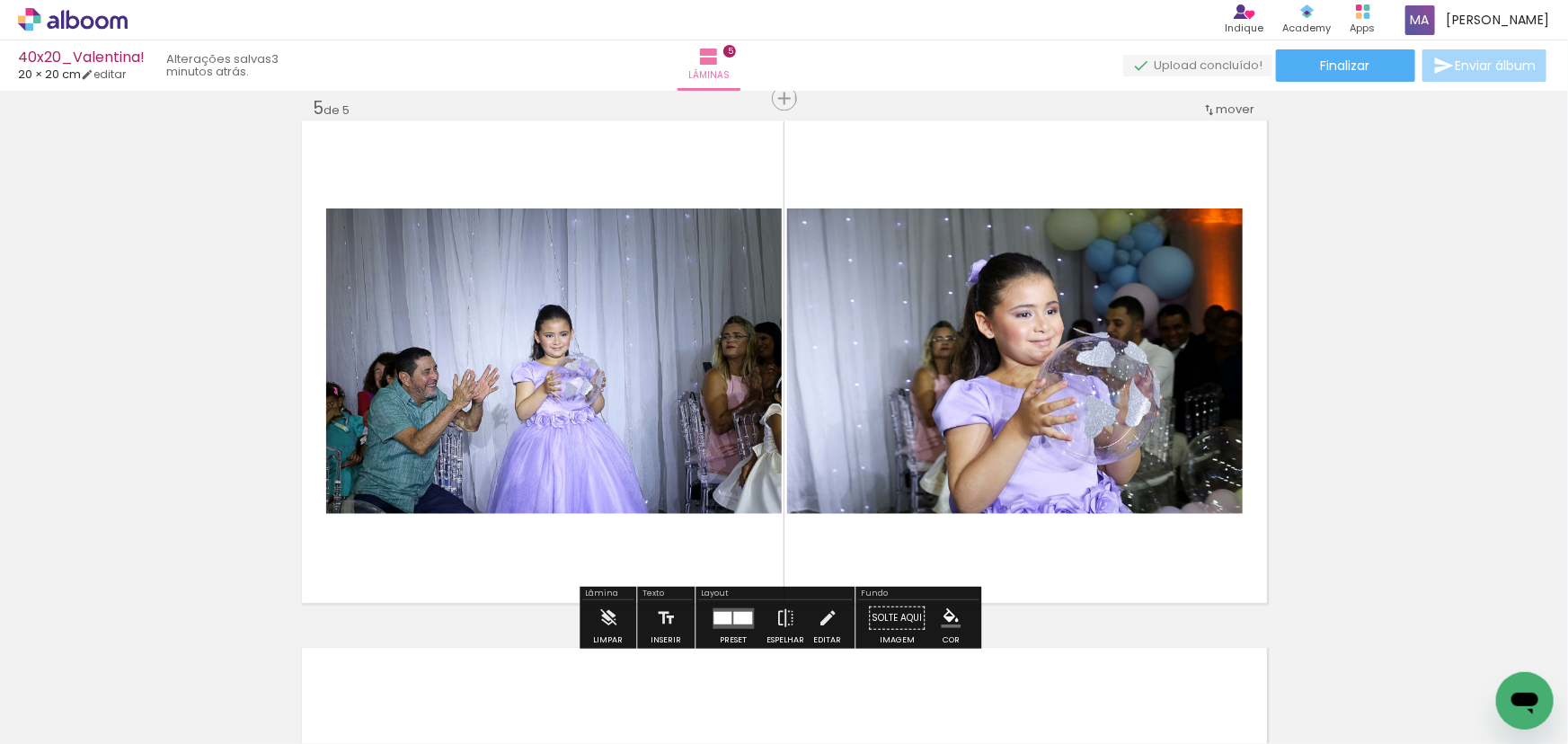
drag, startPoint x: 618, startPoint y: 697, endPoint x: 736, endPoint y: 489, distance: 239.1
click at [732, 498] on quentale-workspace at bounding box center [784, 372] width 1568 height 744
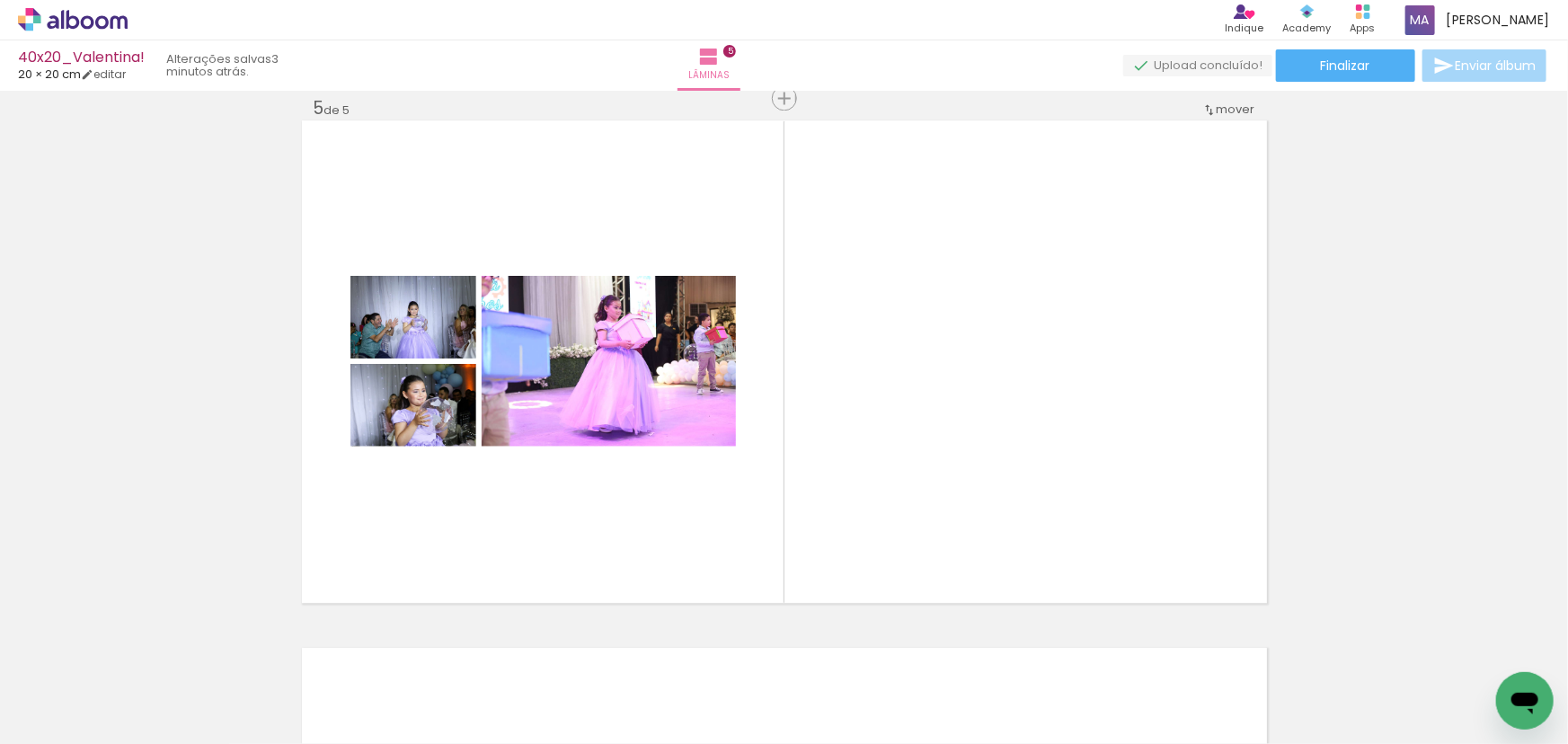
scroll to position [0, 1538]
drag, startPoint x: 763, startPoint y: 673, endPoint x: 802, endPoint y: 504, distance: 173.4
click at [796, 527] on quentale-workspace at bounding box center [784, 372] width 1568 height 744
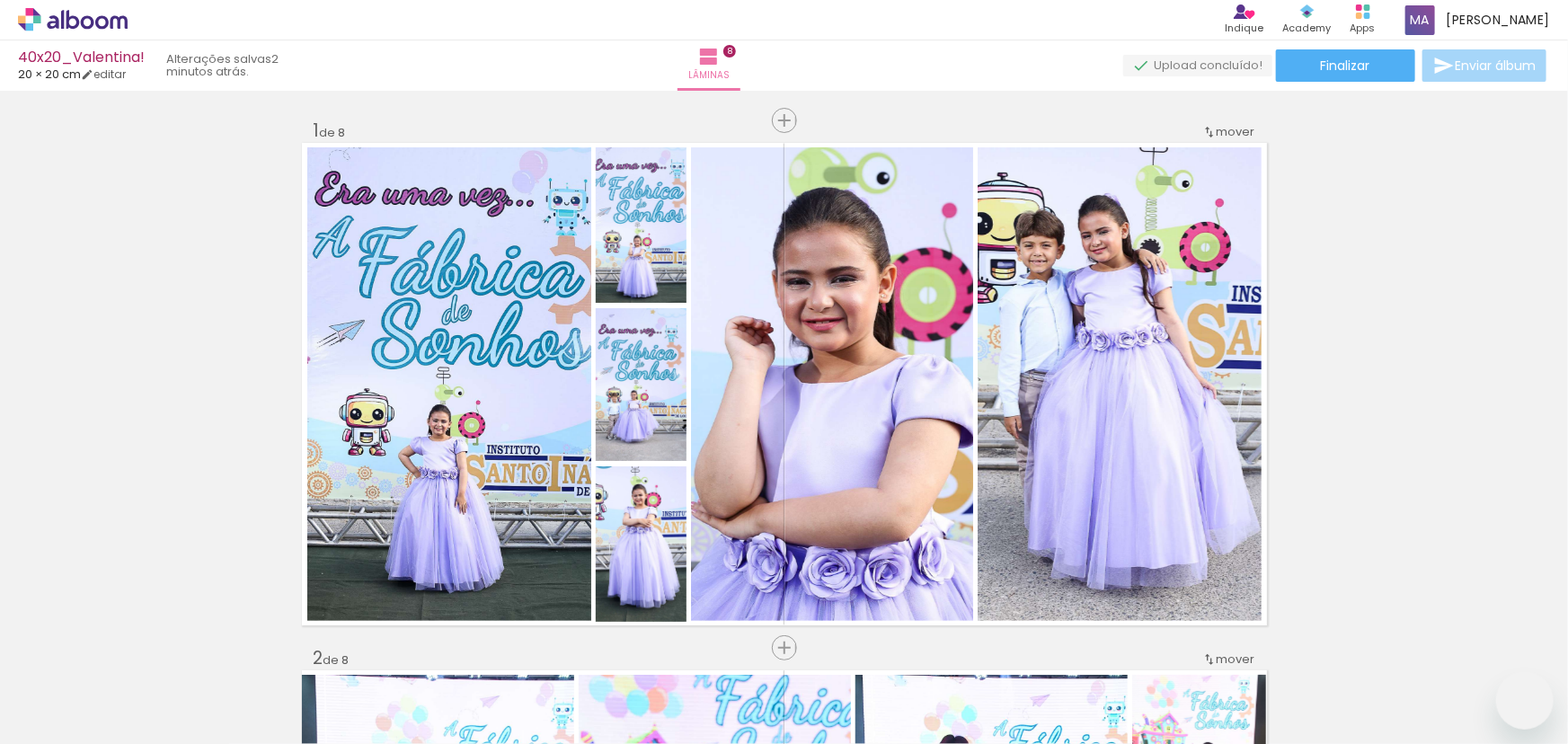
scroll to position [3147, 0]
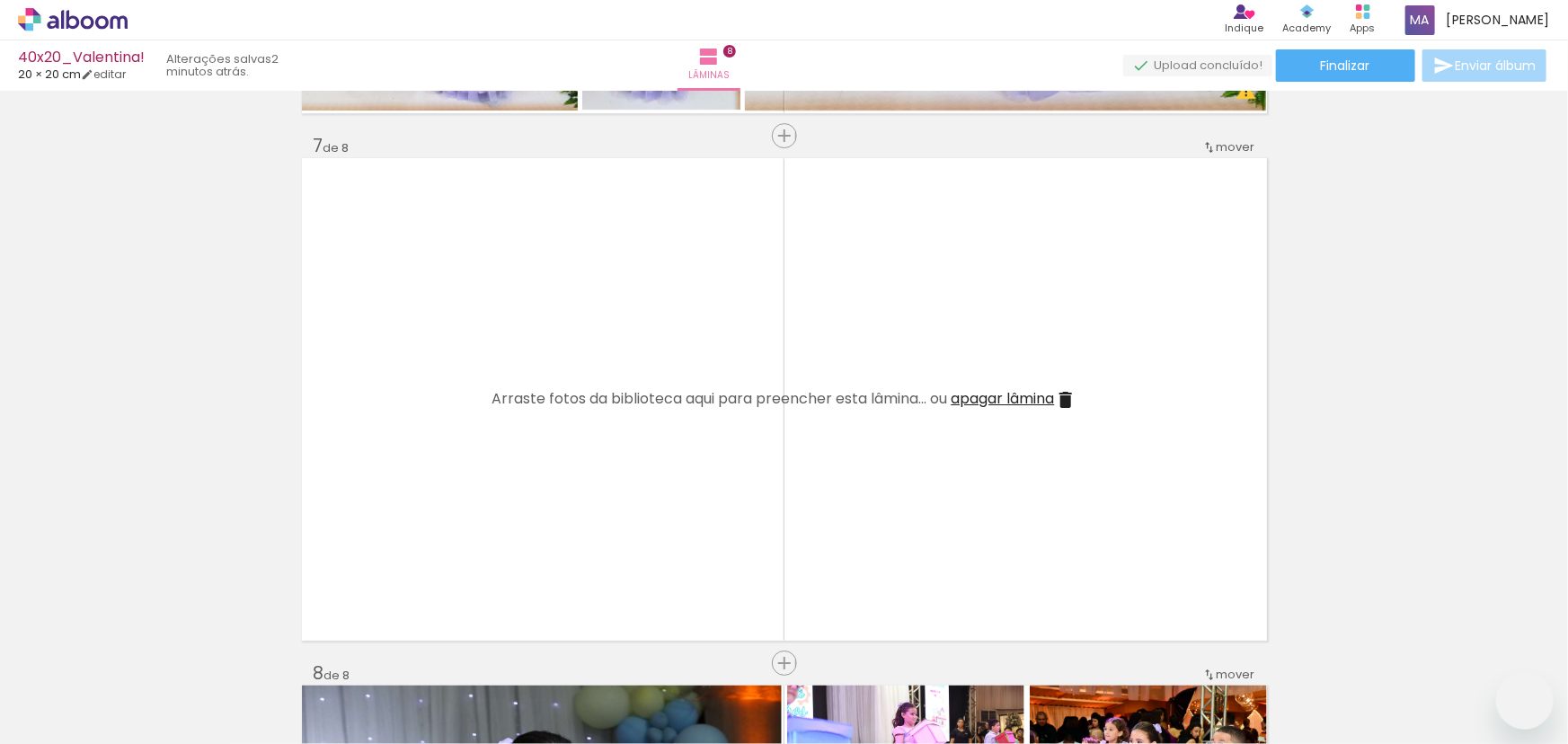
click at [693, 470] on quentale-workspace at bounding box center [784, 372] width 1568 height 744
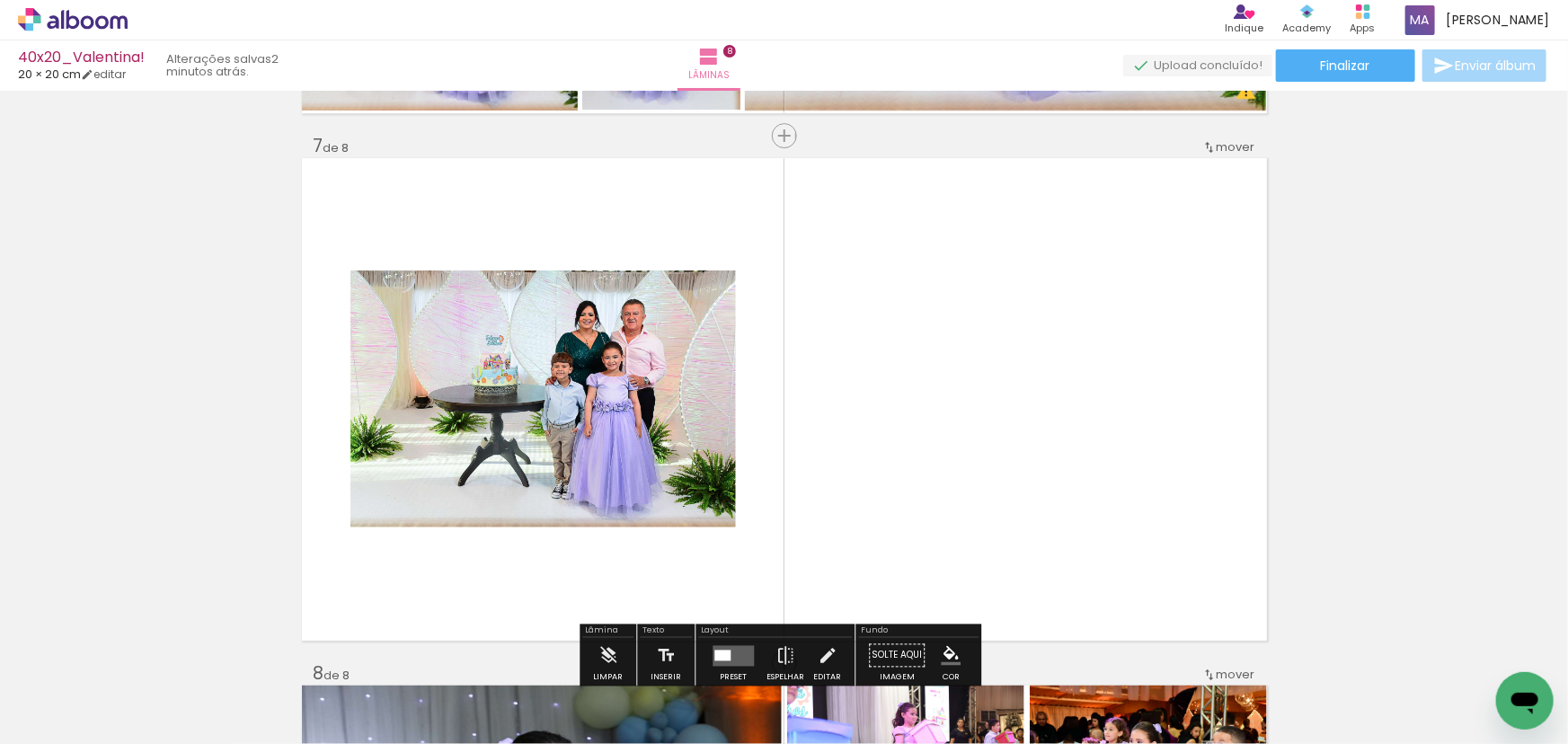
scroll to position [0, 4656]
drag, startPoint x: 772, startPoint y: 687, endPoint x: 796, endPoint y: 500, distance: 188.5
click at [793, 510] on quentale-workspace at bounding box center [784, 372] width 1568 height 744
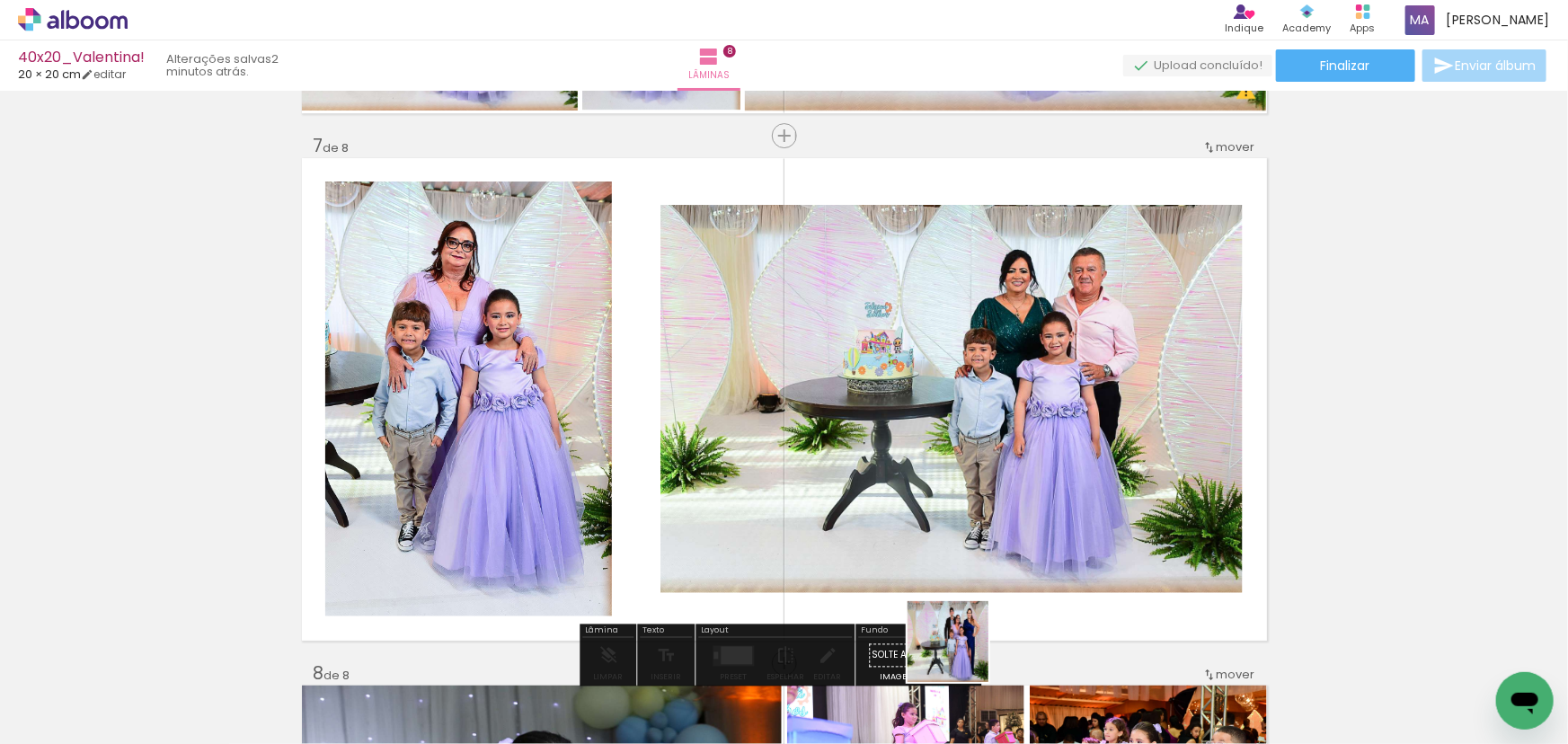
drag, startPoint x: 968, startPoint y: 680, endPoint x: 909, endPoint y: 499, distance: 190.4
click at [912, 502] on quentale-workspace at bounding box center [784, 372] width 1568 height 744
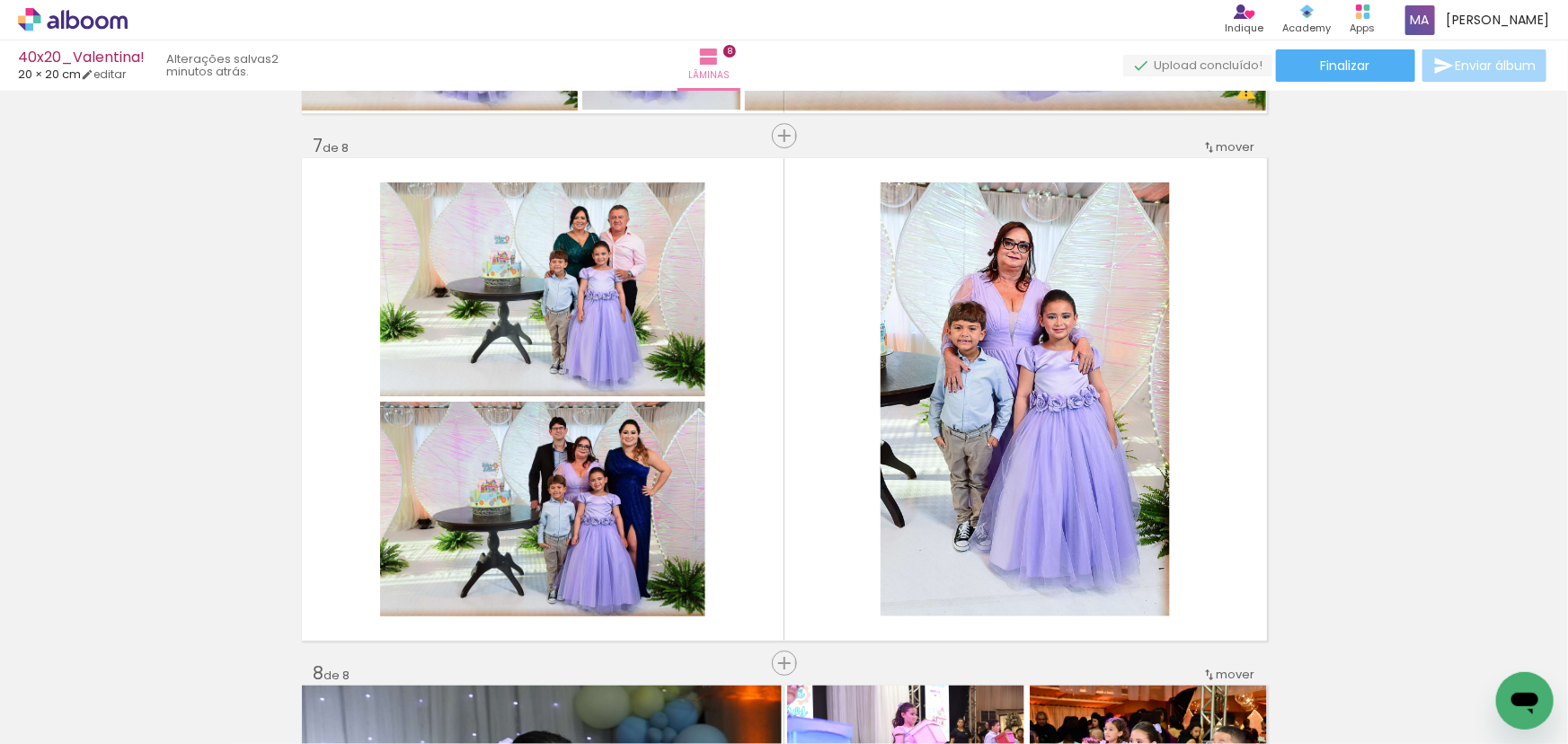
scroll to position [0, 5076]
drag, startPoint x: 462, startPoint y: 687, endPoint x: 845, endPoint y: 611, distance: 390.5
click at [665, 557] on quentale-workspace at bounding box center [784, 372] width 1568 height 744
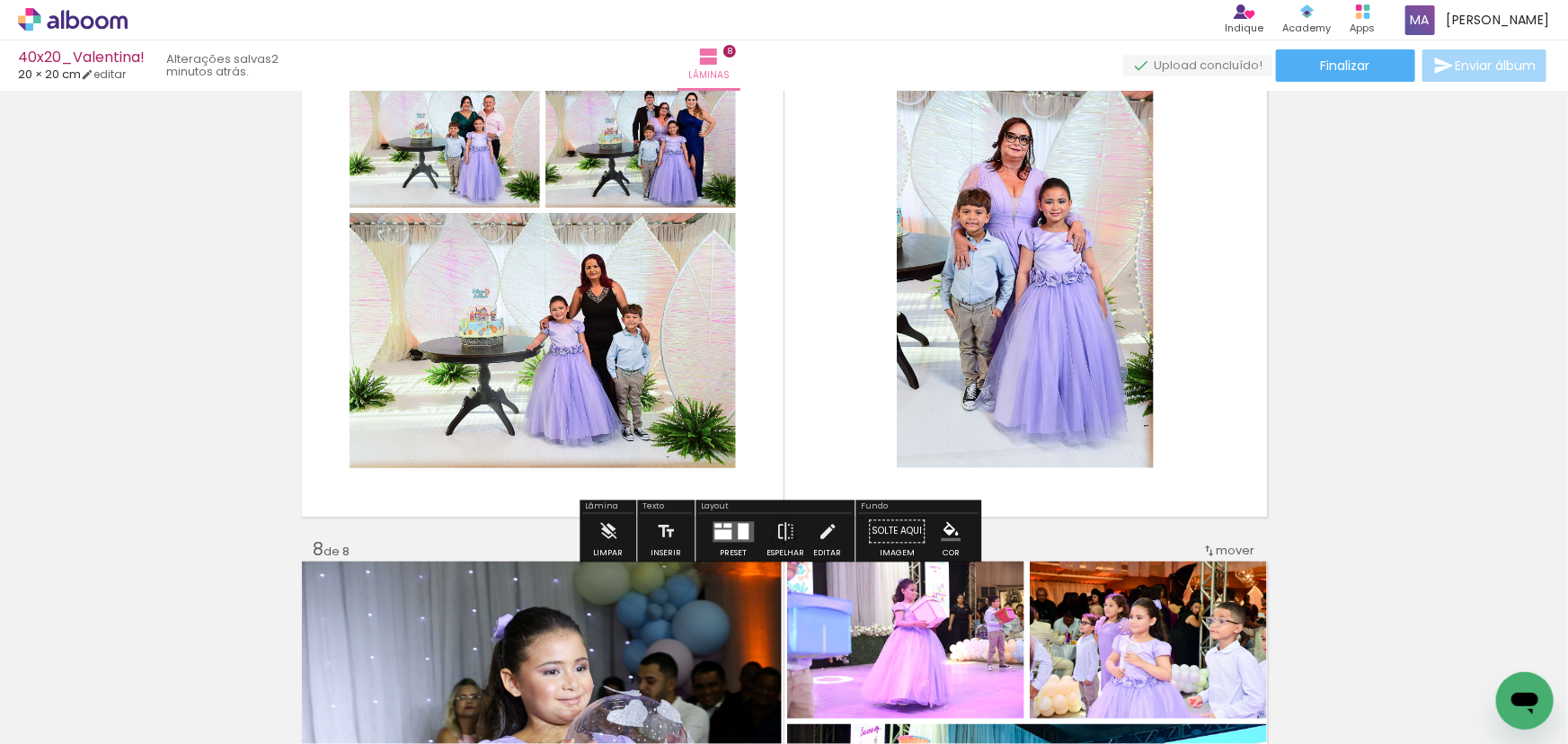
scroll to position [3229, 0]
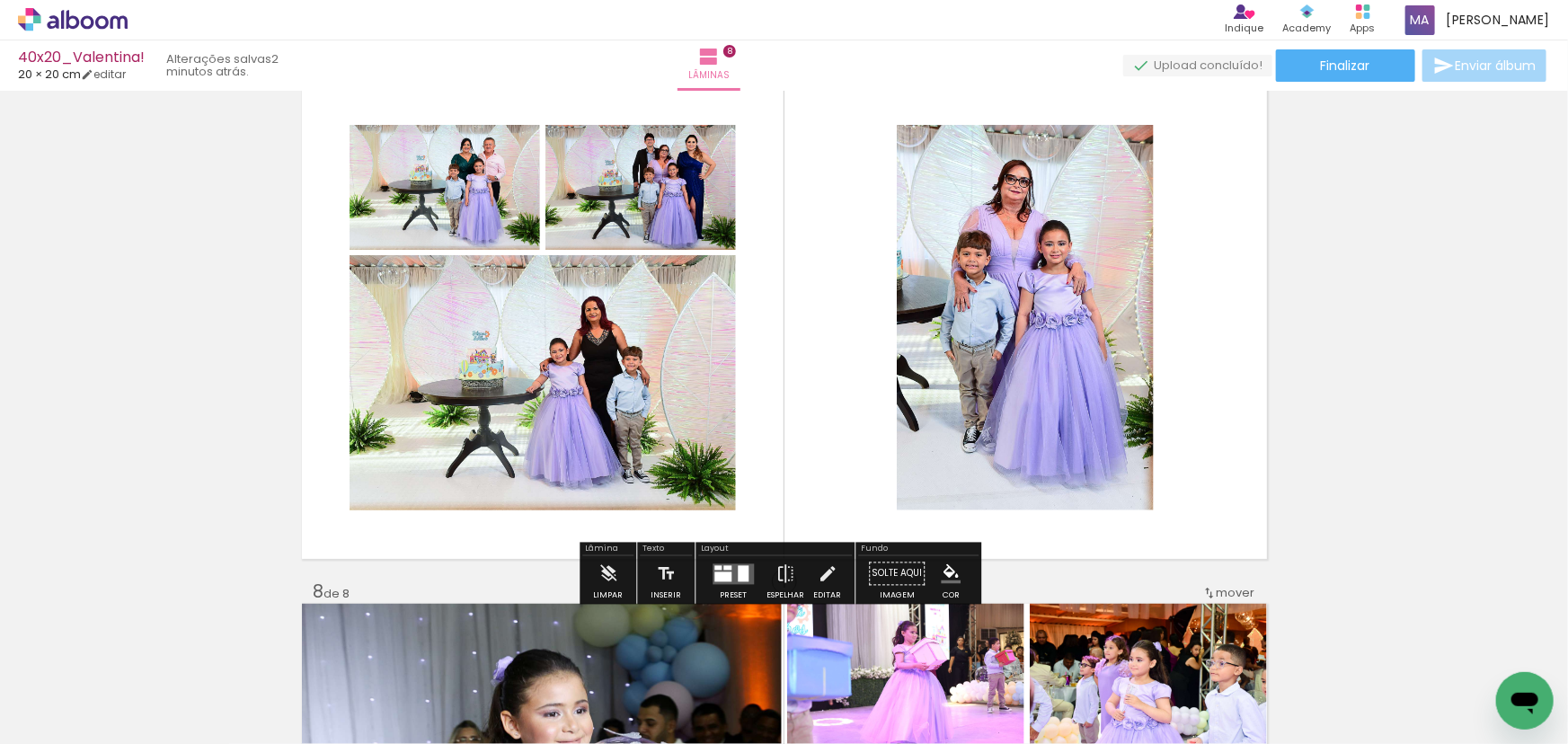
click at [738, 566] on div at bounding box center [743, 574] width 11 height 16
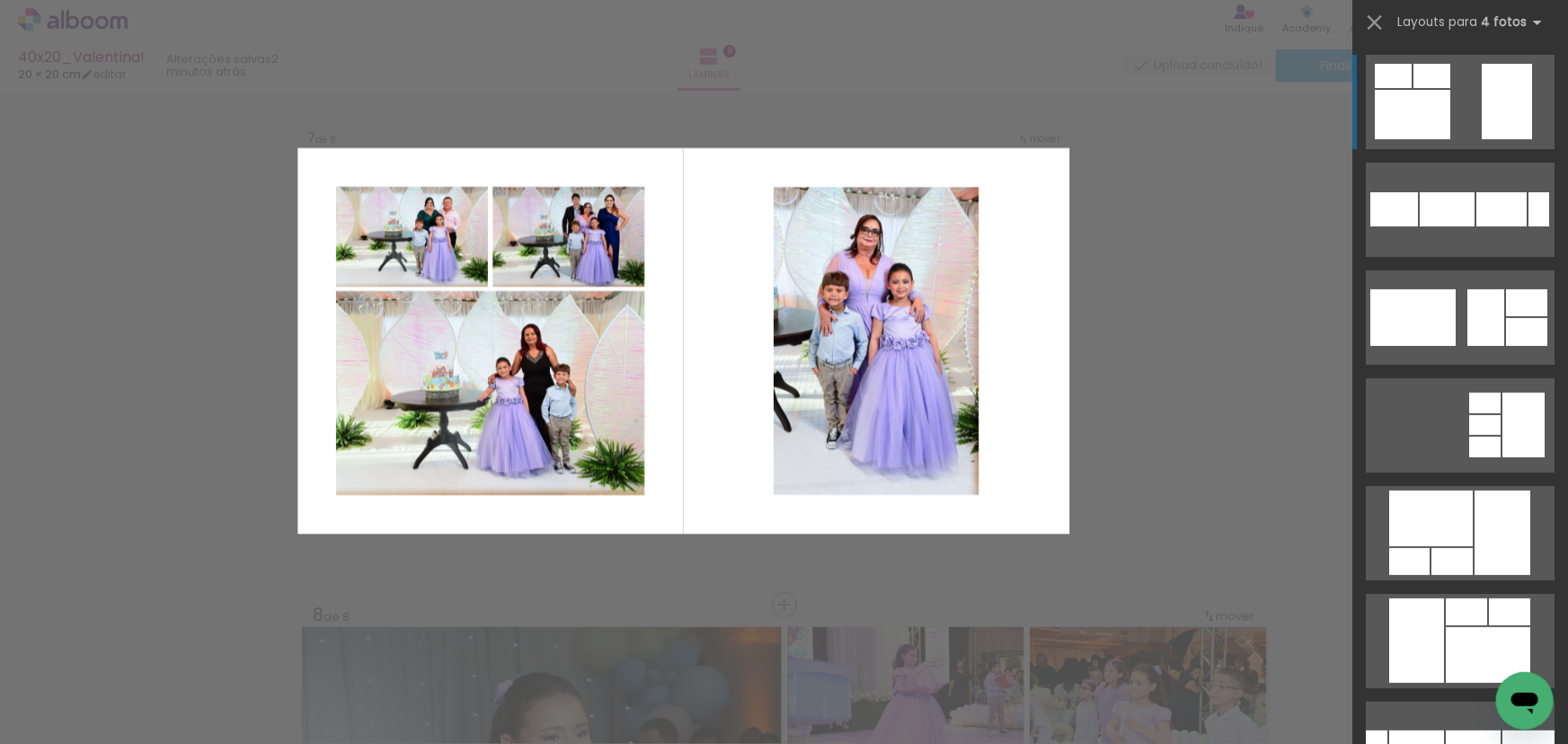
scroll to position [3186, 0]
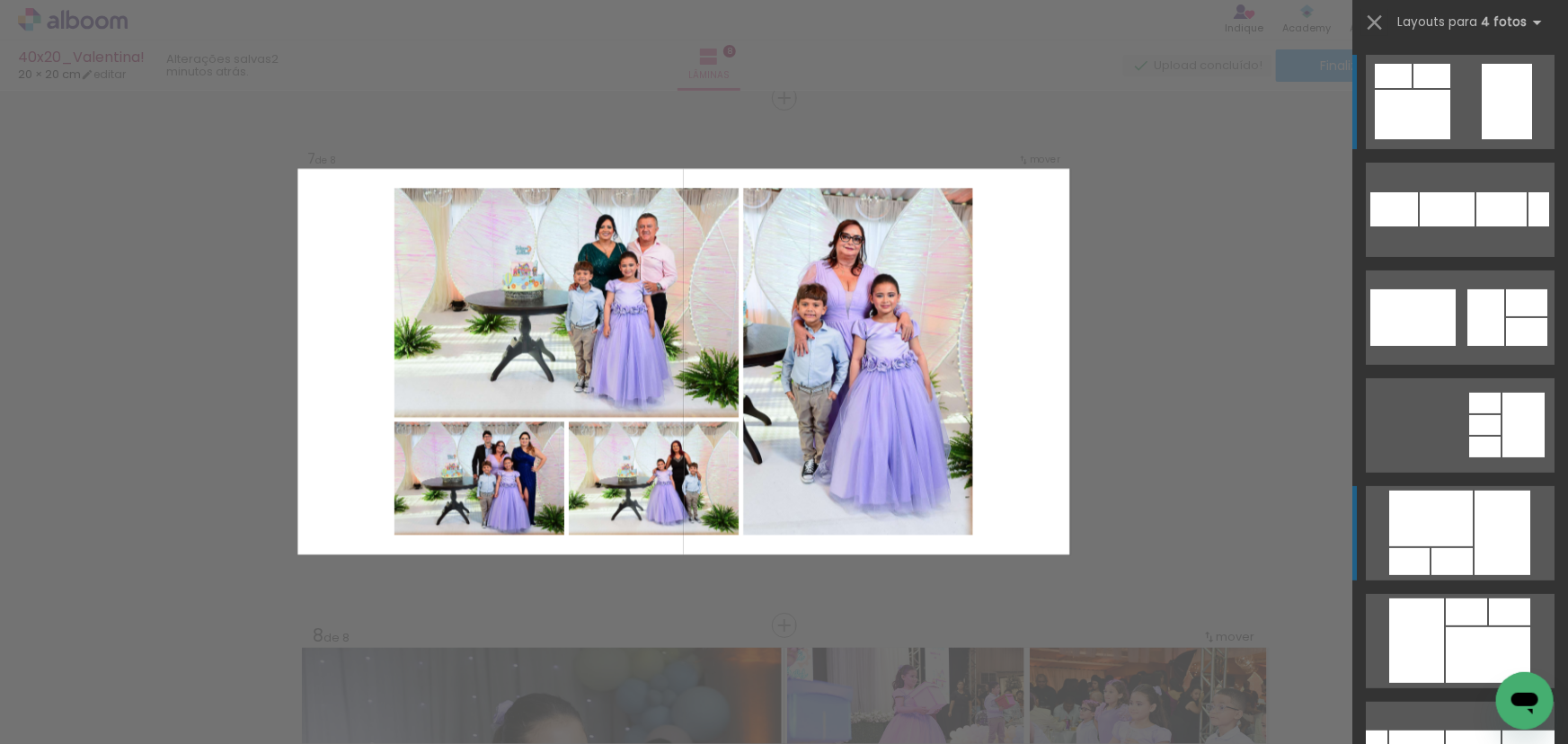
click at [1491, 529] on div at bounding box center [1501, 532] width 56 height 85
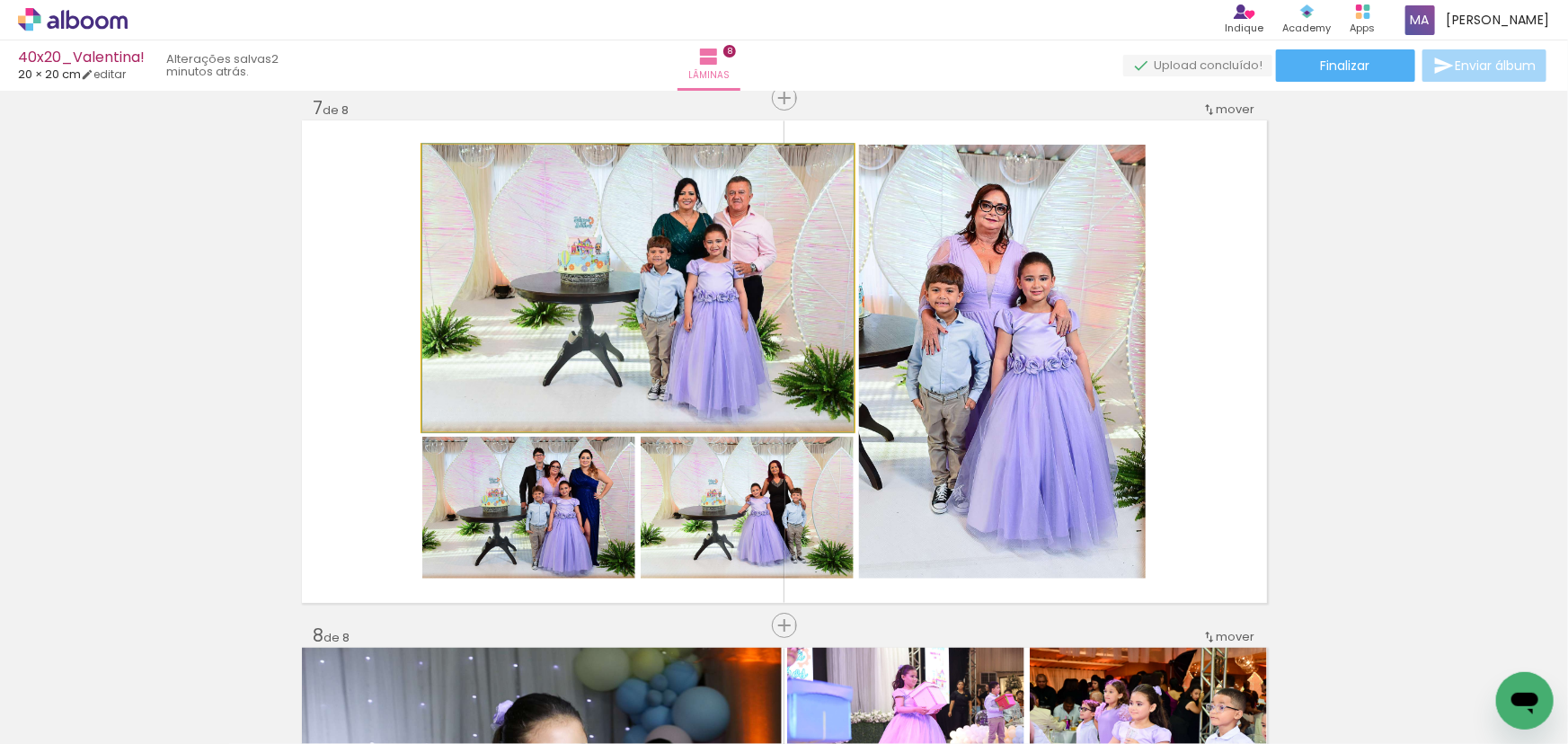
click at [702, 310] on quentale-photo at bounding box center [638, 288] width 431 height 286
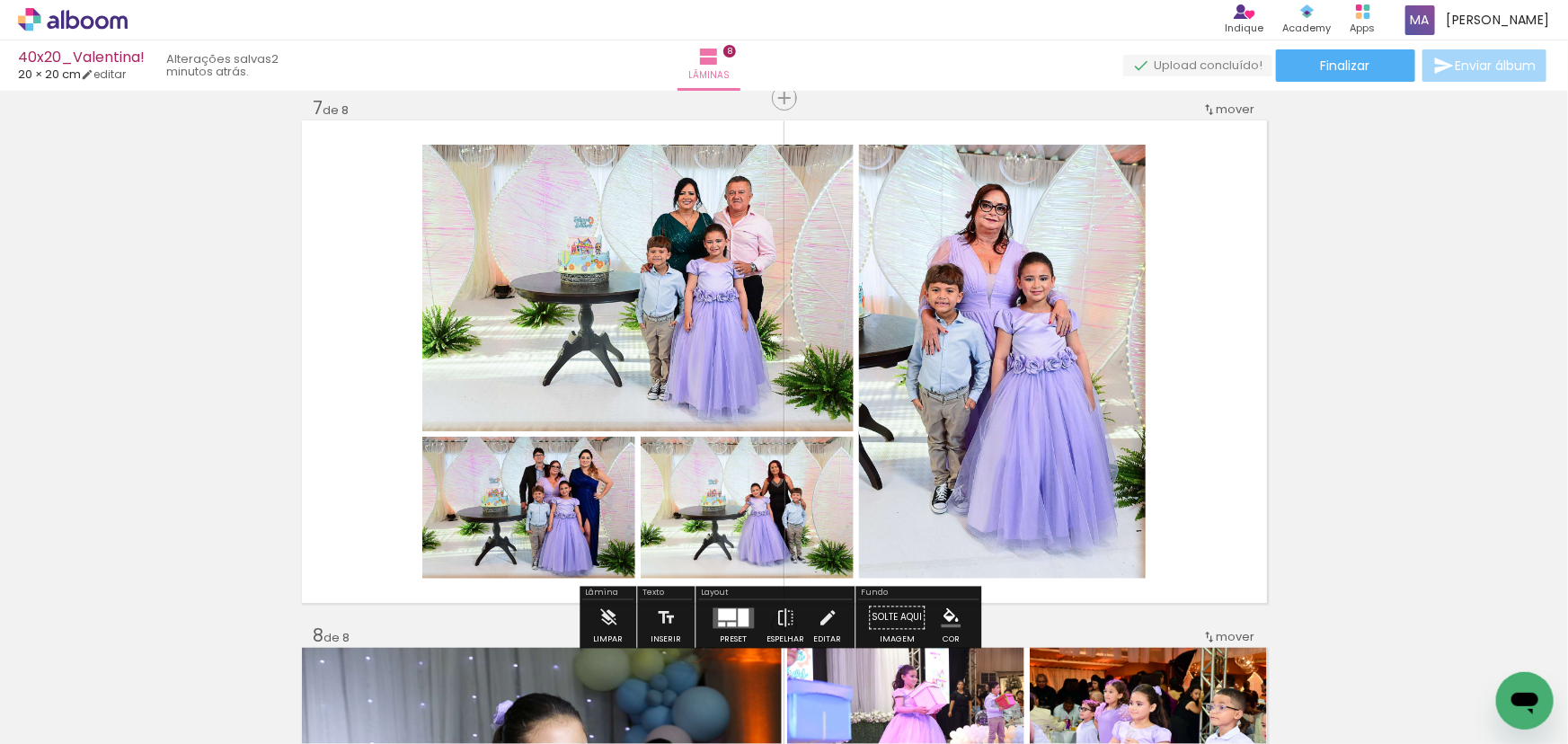
click at [702, 310] on quentale-photo at bounding box center [638, 288] width 431 height 286
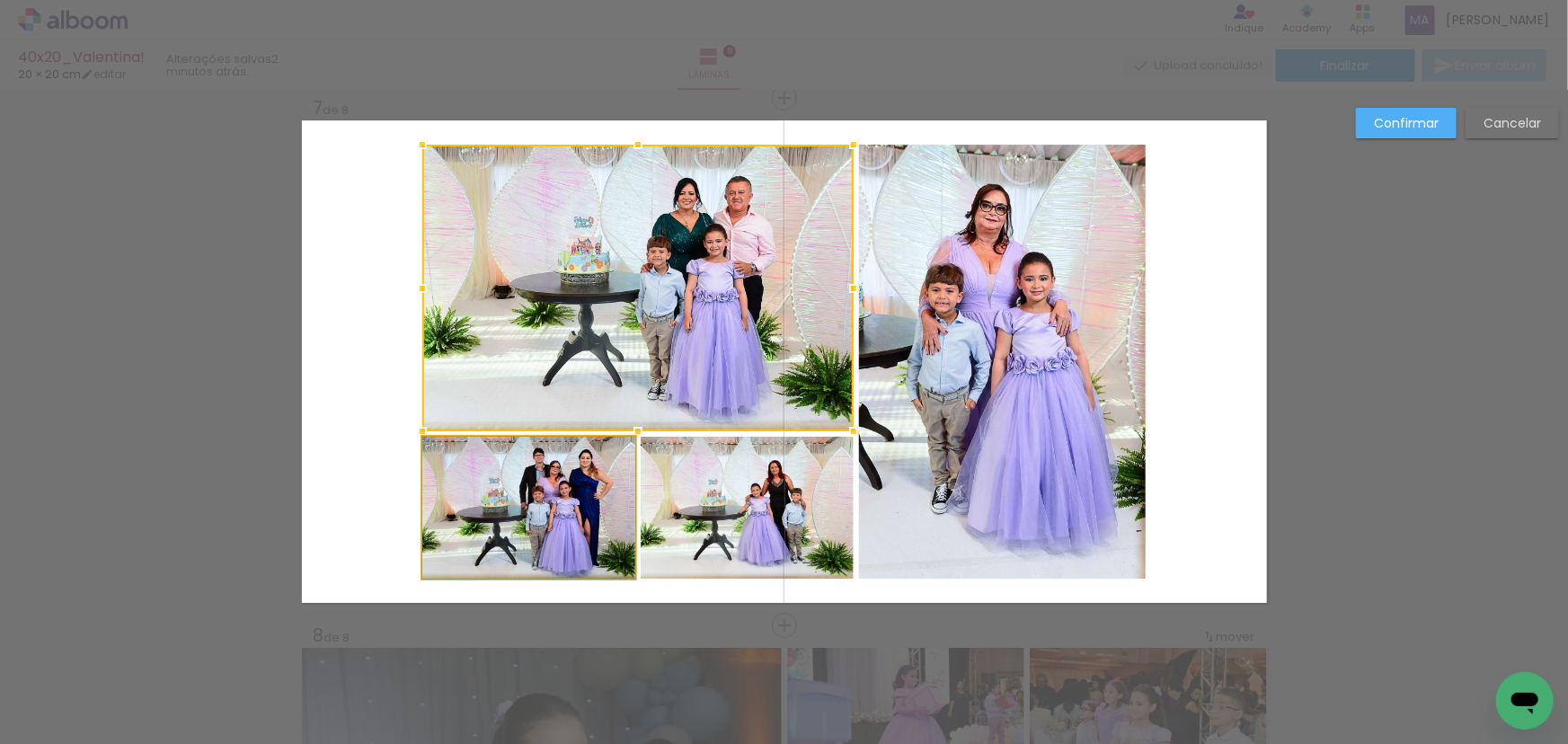
click at [580, 480] on quentale-photo at bounding box center [528, 508] width 213 height 142
click at [711, 491] on div at bounding box center [638, 362] width 431 height 434
click at [988, 460] on quentale-photo at bounding box center [1002, 362] width 286 height 434
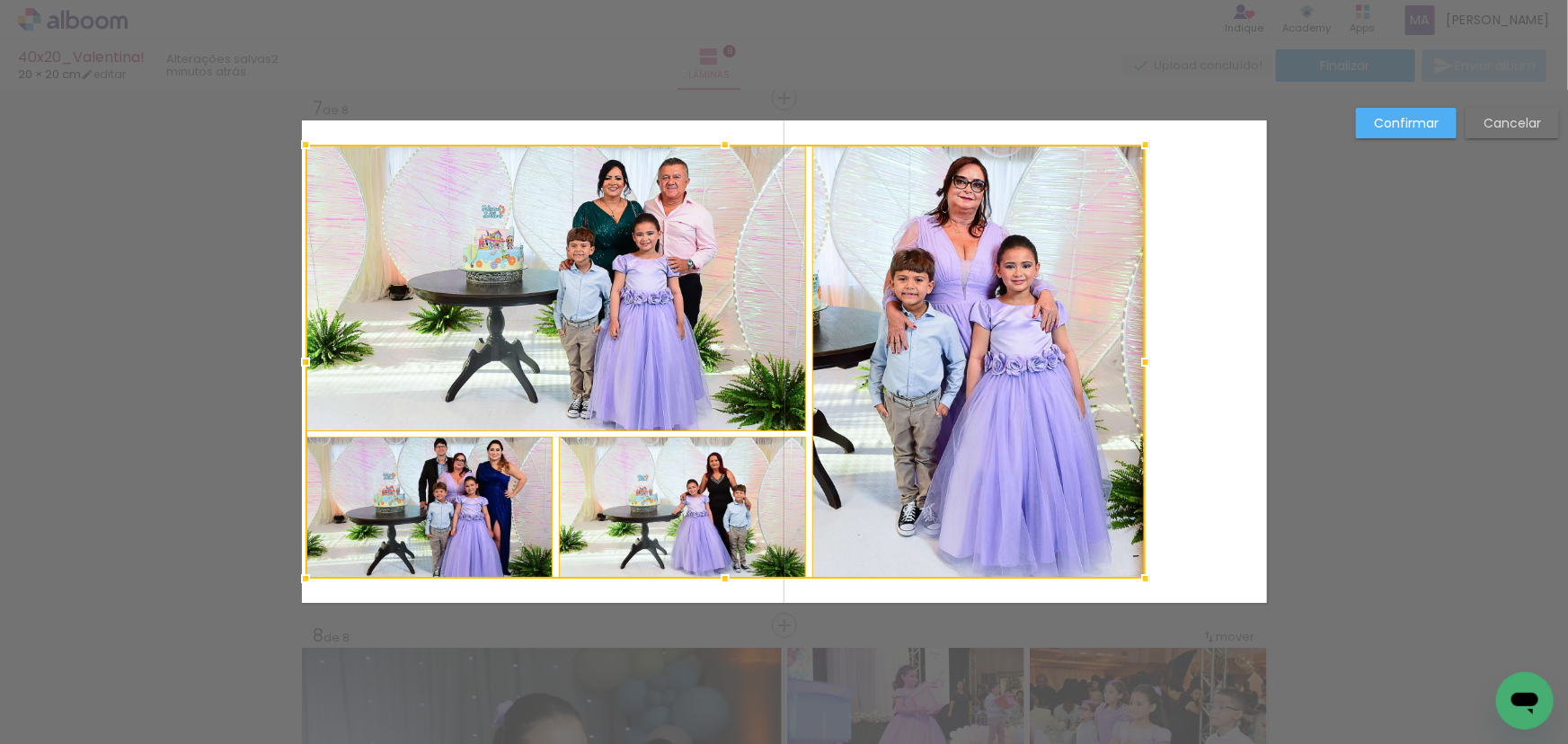
drag, startPoint x: 359, startPoint y: 365, endPoint x: 296, endPoint y: 370, distance: 63.2
click at [296, 370] on div at bounding box center [305, 361] width 36 height 36
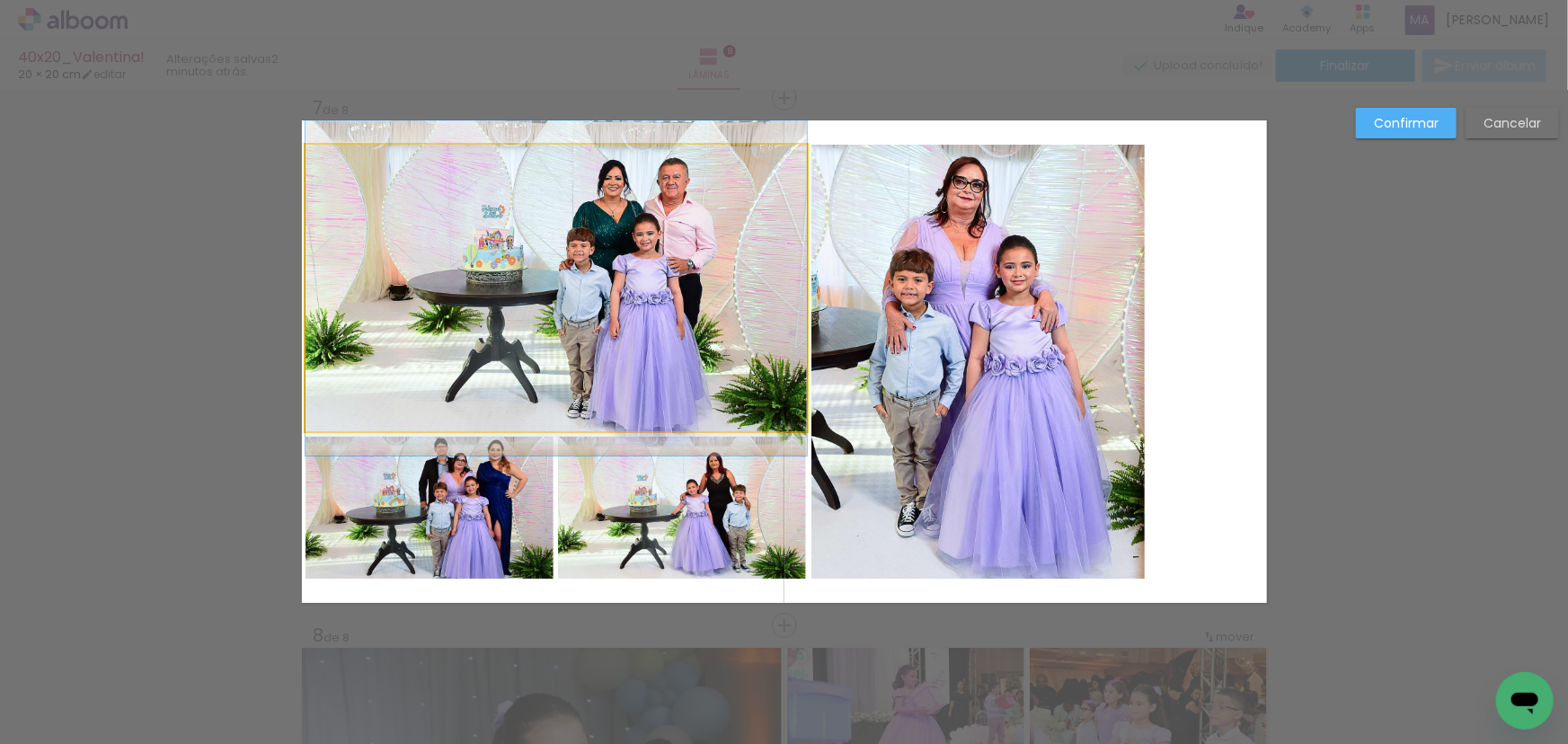
click at [532, 326] on quentale-photo at bounding box center [556, 288] width 502 height 286
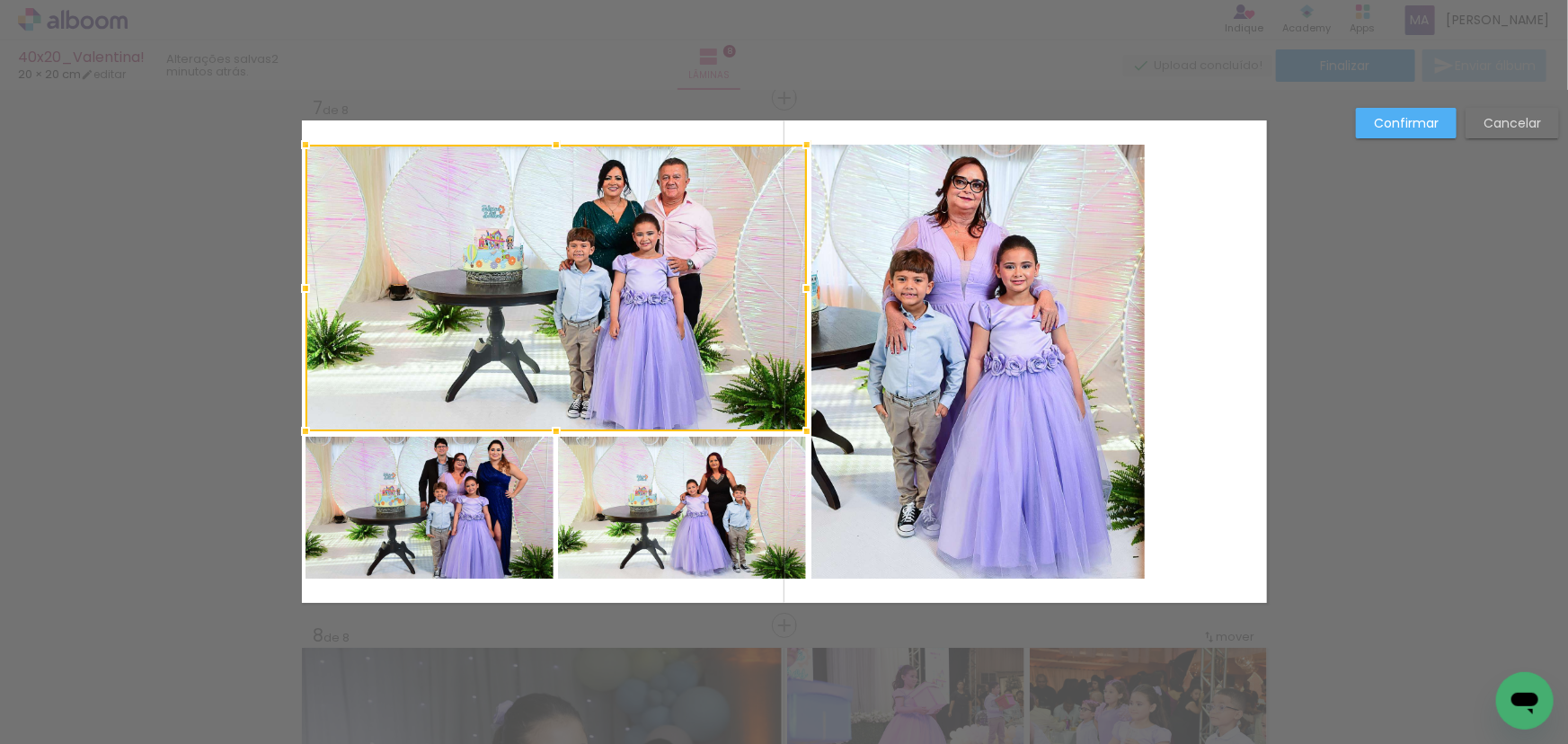
click at [453, 467] on quentale-photo at bounding box center [430, 508] width 248 height 142
click at [612, 489] on div at bounding box center [556, 362] width 502 height 434
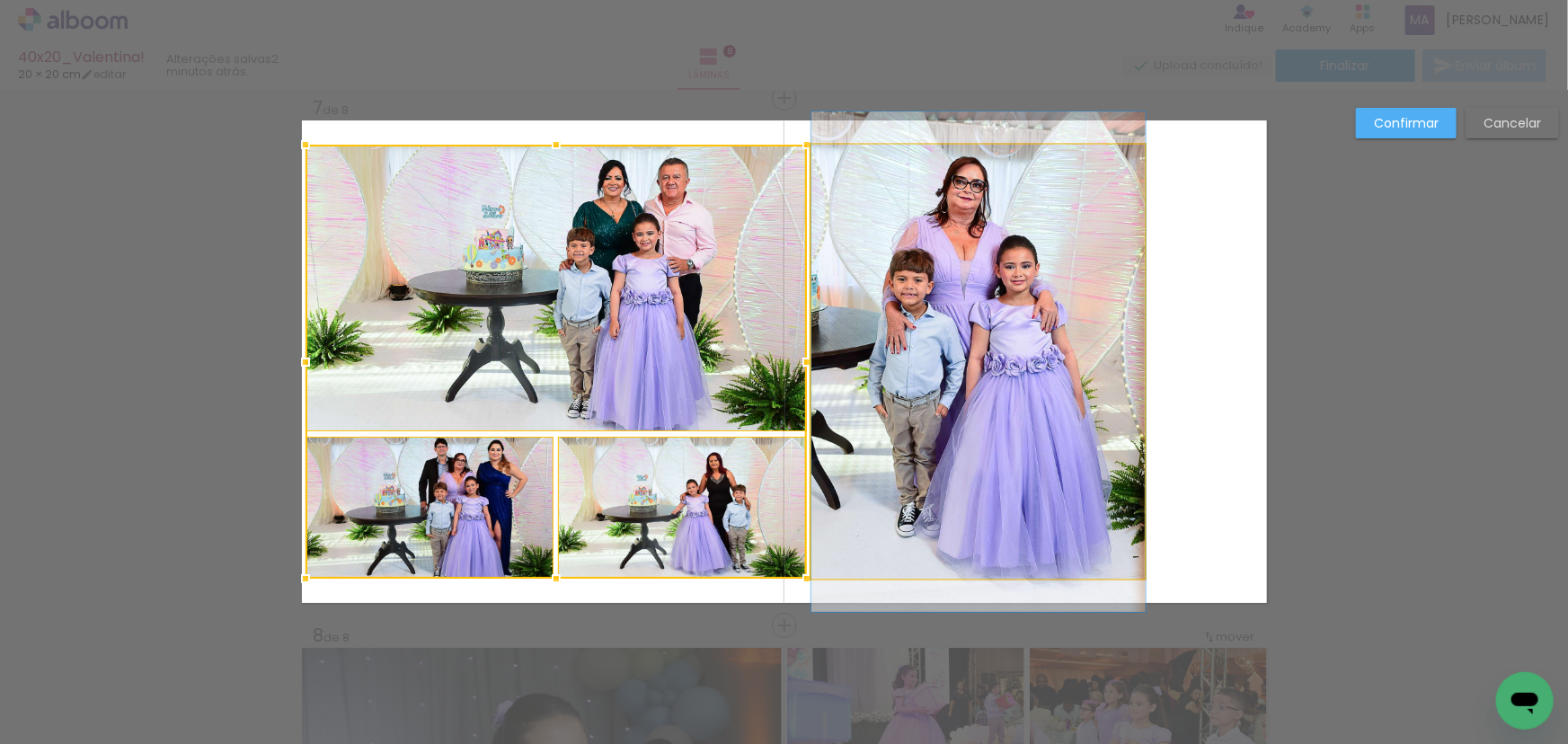
click at [999, 413] on quentale-photo at bounding box center [978, 362] width 334 height 434
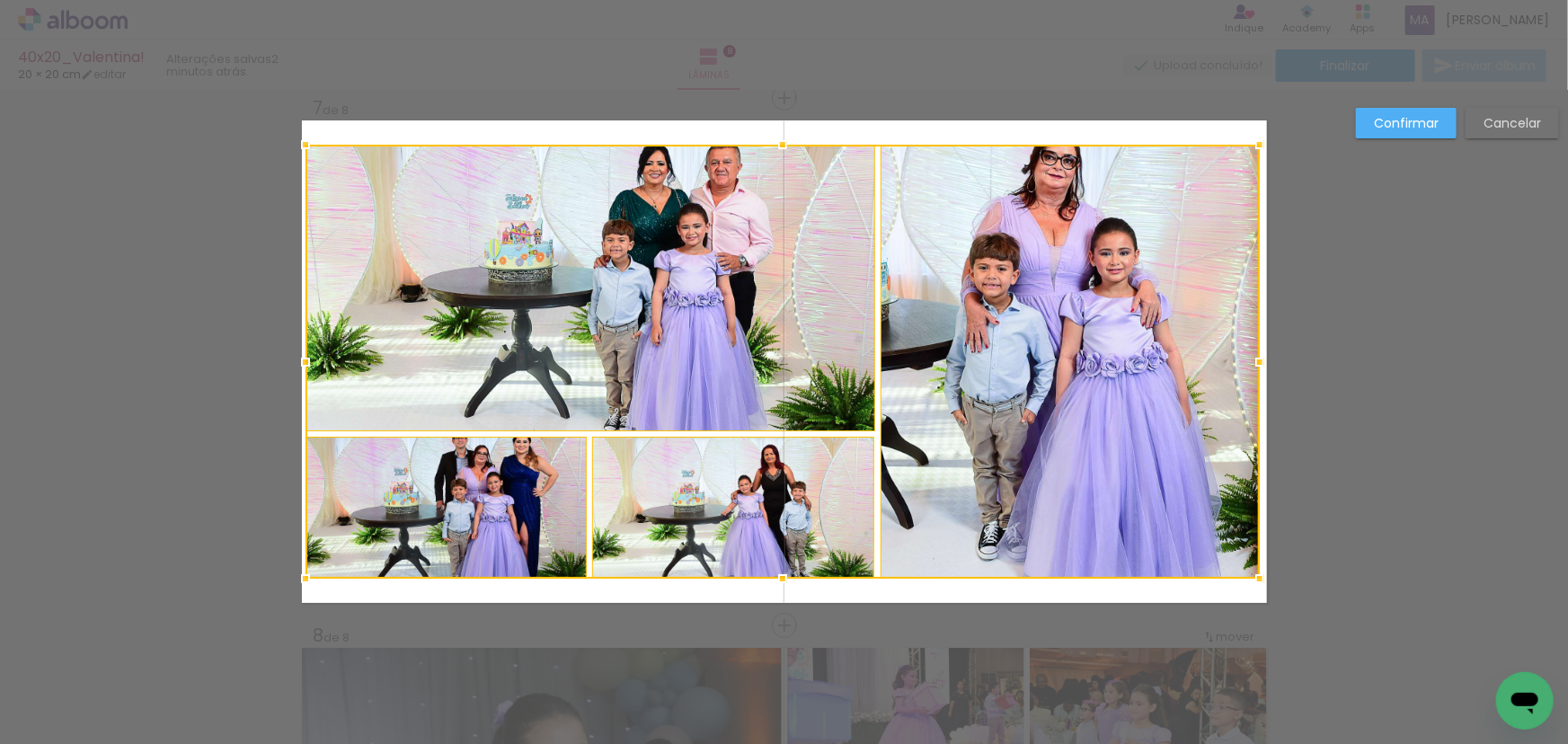
drag, startPoint x: 1146, startPoint y: 357, endPoint x: 1261, endPoint y: 349, distance: 115.3
click at [1261, 349] on div at bounding box center [1259, 361] width 36 height 36
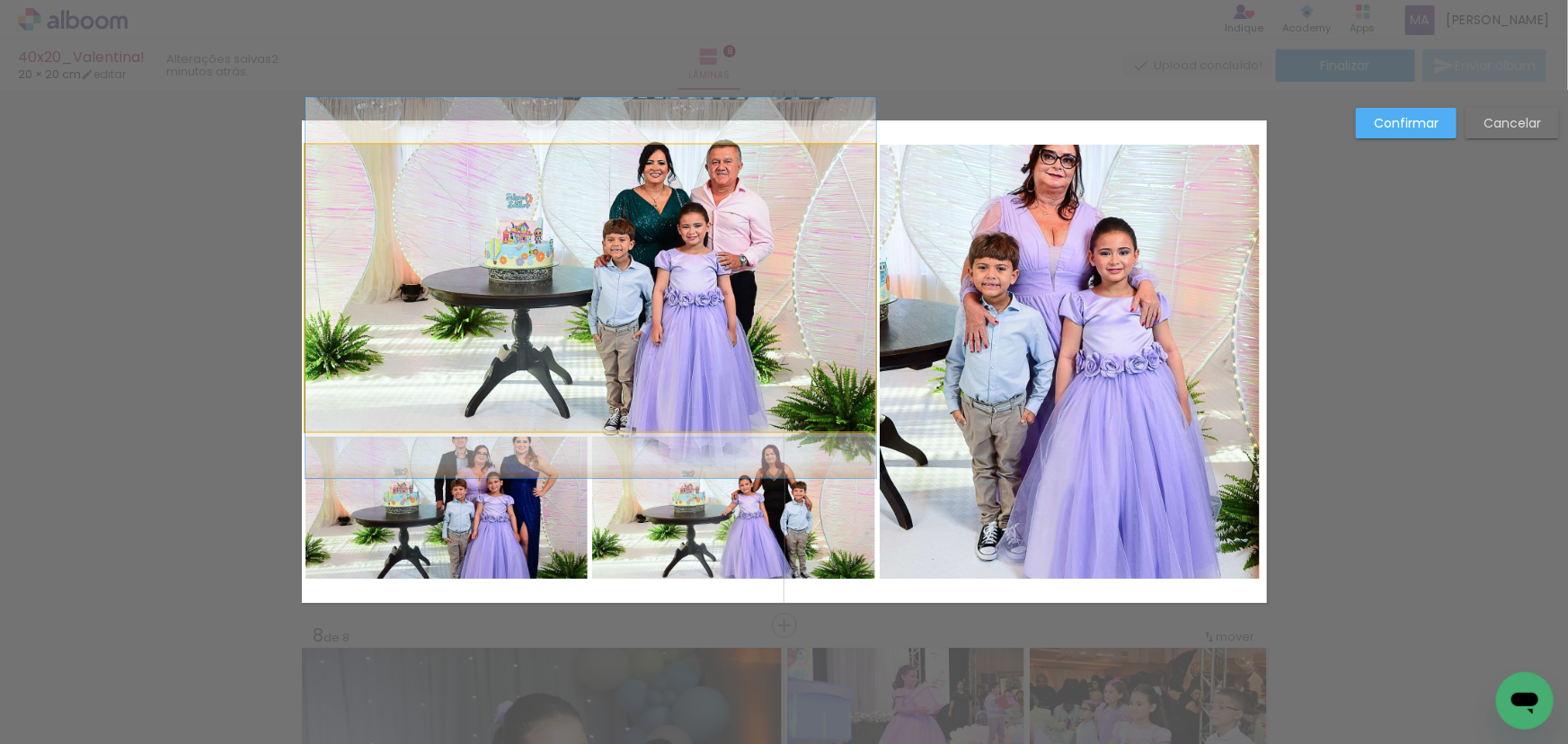
click at [583, 305] on quentale-photo at bounding box center [590, 288] width 570 height 286
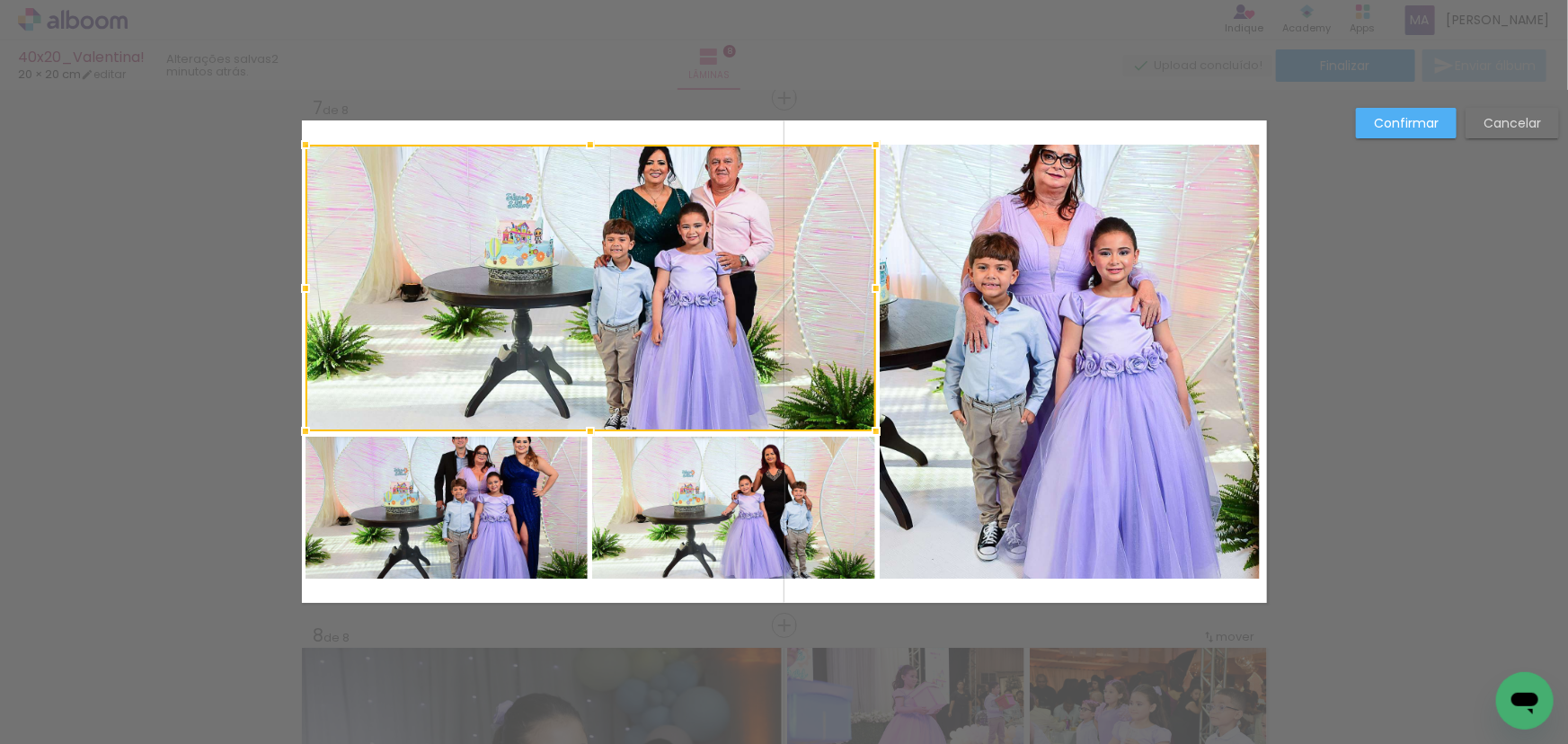
click at [488, 492] on quentale-photo at bounding box center [446, 508] width 282 height 142
click at [743, 505] on div at bounding box center [590, 362] width 570 height 434
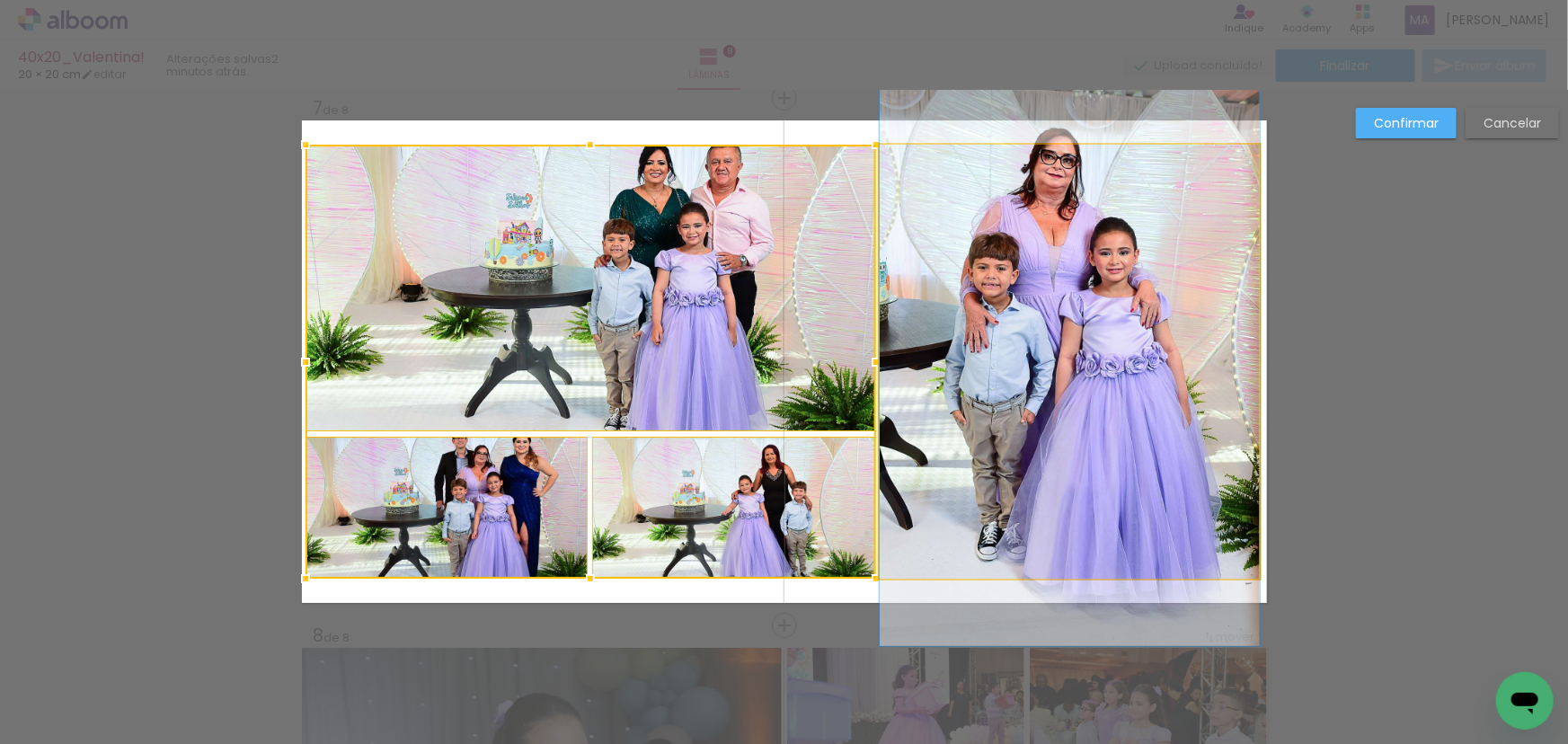
click at [969, 473] on quentale-photo at bounding box center [1069, 362] width 380 height 434
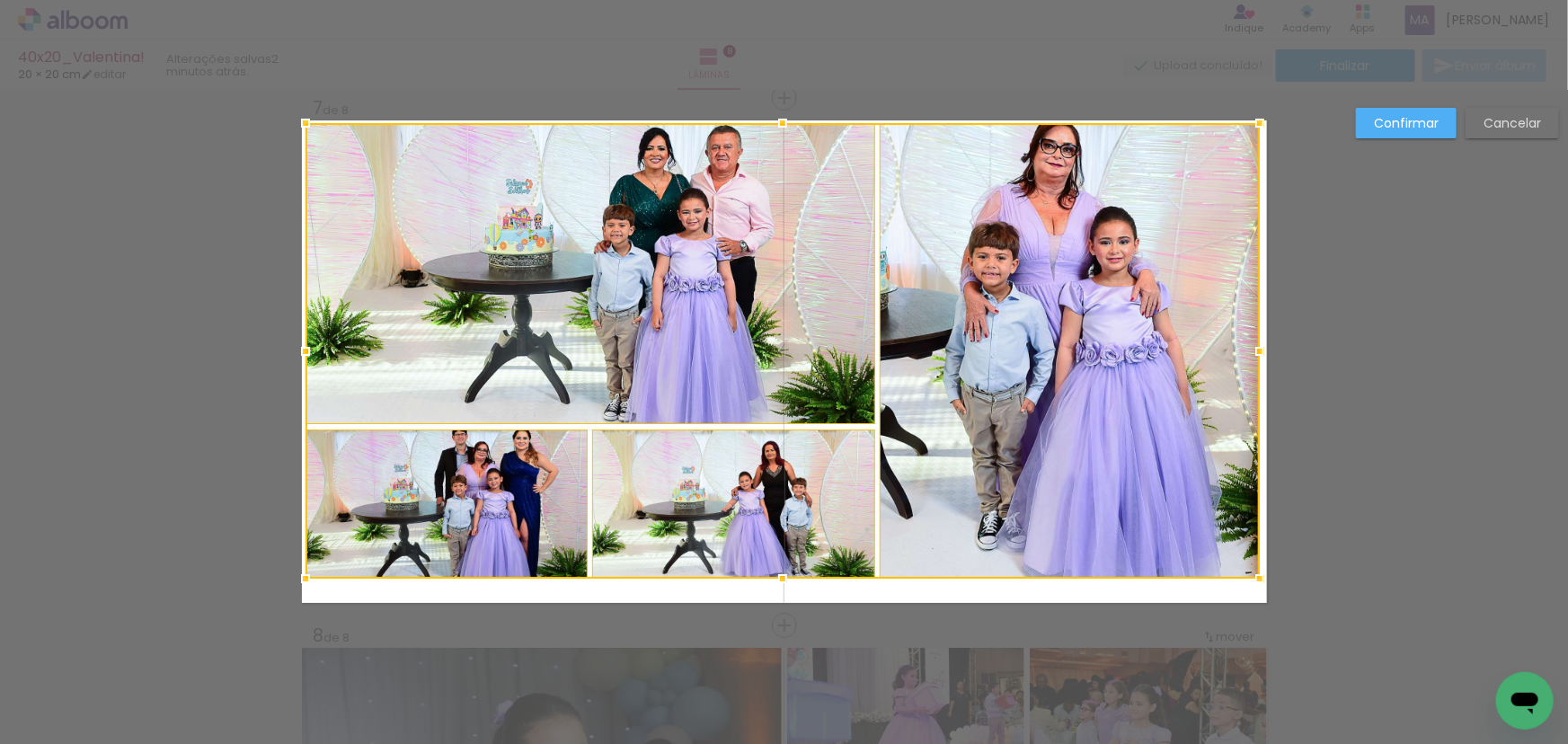
drag, startPoint x: 774, startPoint y: 141, endPoint x: 772, endPoint y: 126, distance: 15.1
click at [772, 126] on div at bounding box center [782, 122] width 36 height 36
click at [504, 478] on div at bounding box center [783, 350] width 954 height 455
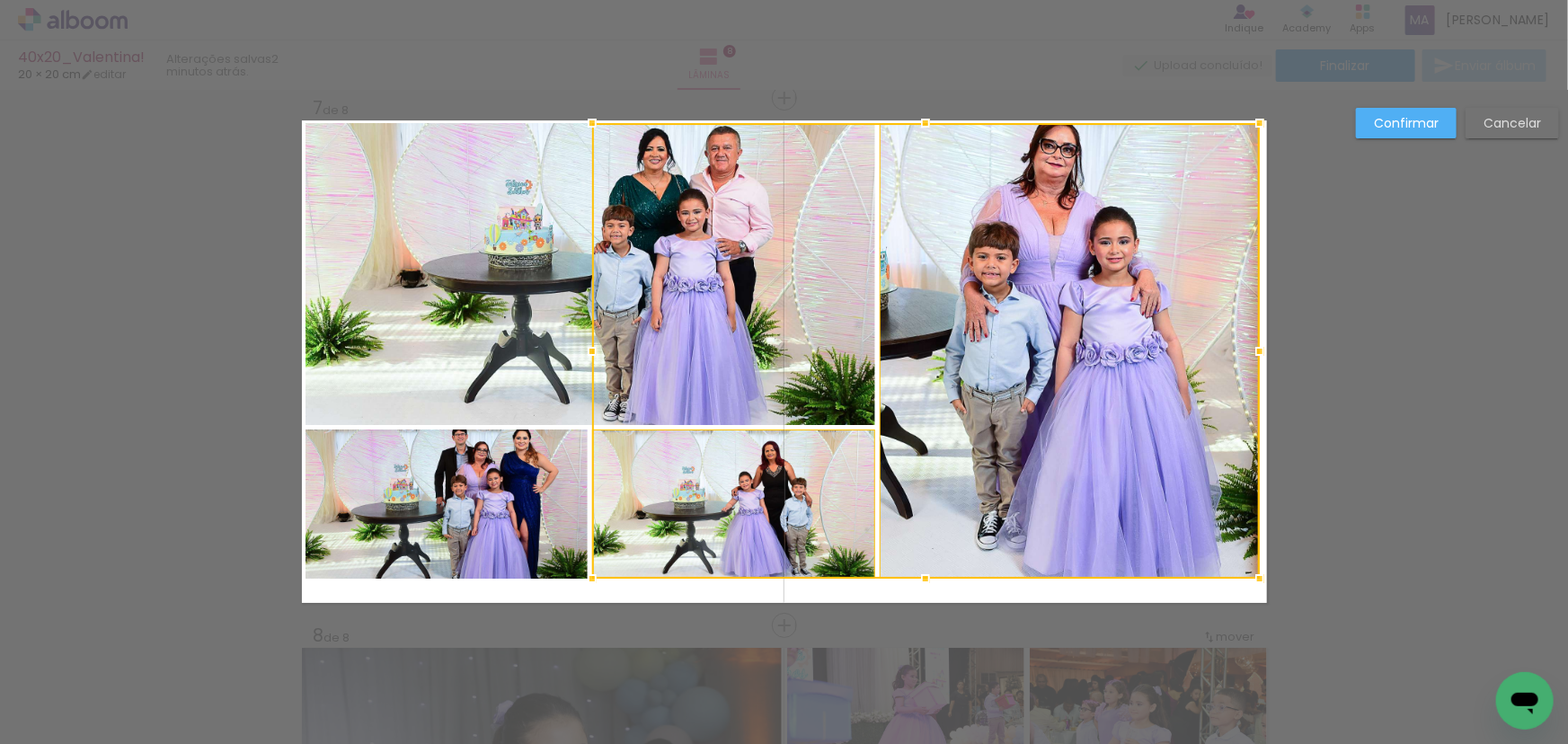
click at [646, 349] on div at bounding box center [926, 350] width 668 height 455
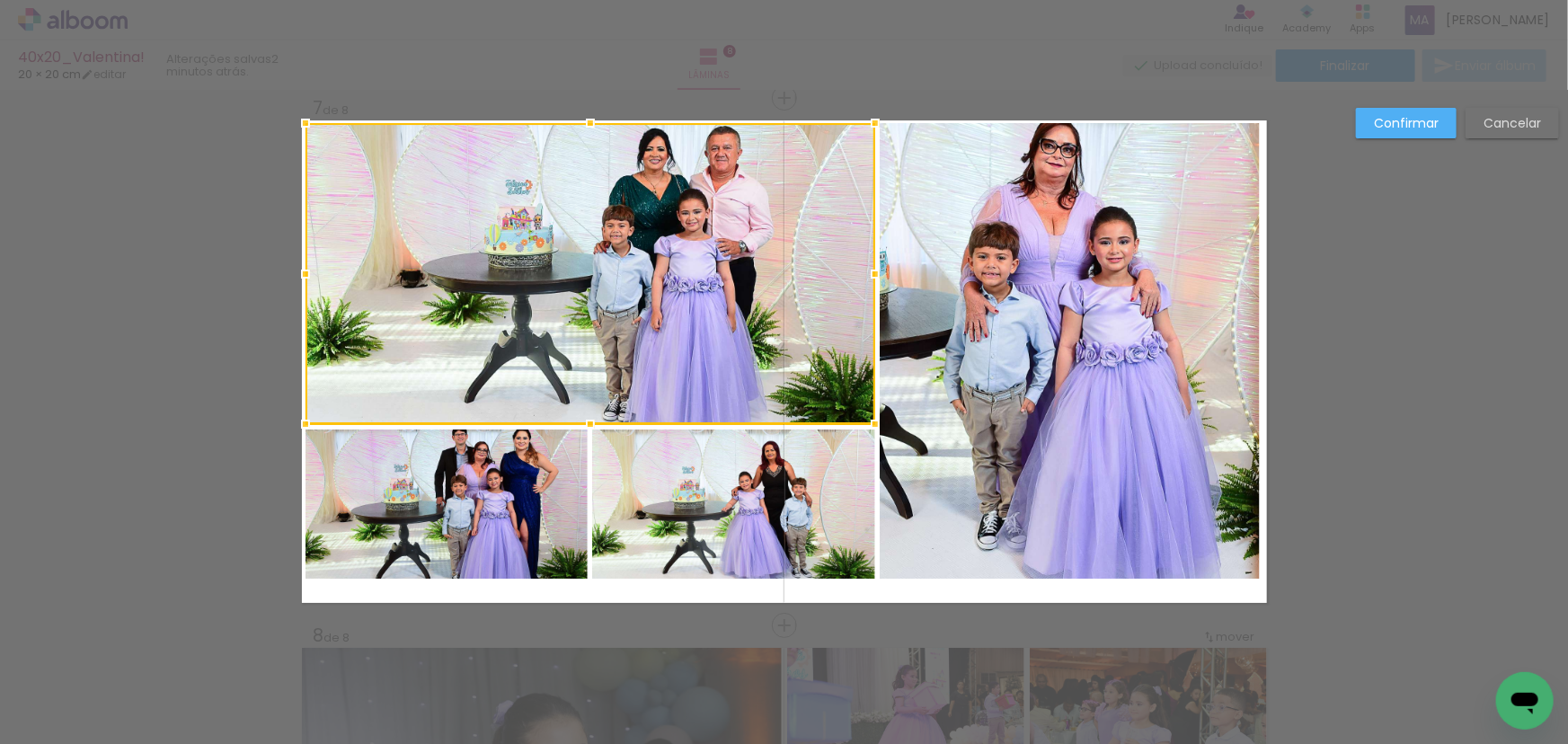
click at [523, 465] on quentale-photo at bounding box center [446, 504] width 282 height 150
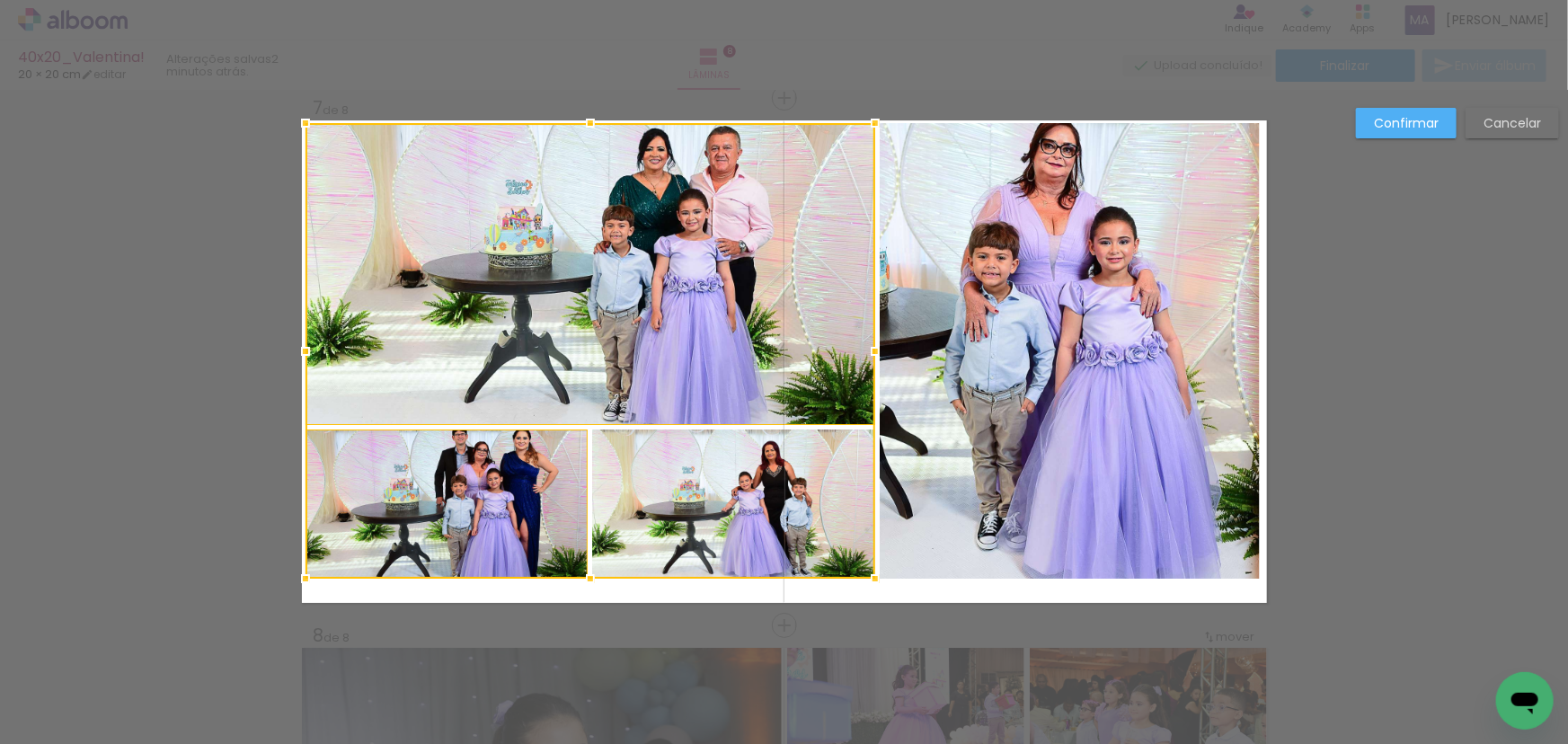
click at [657, 489] on div at bounding box center [590, 350] width 569 height 455
click at [973, 450] on quentale-photo at bounding box center [1069, 350] width 380 height 455
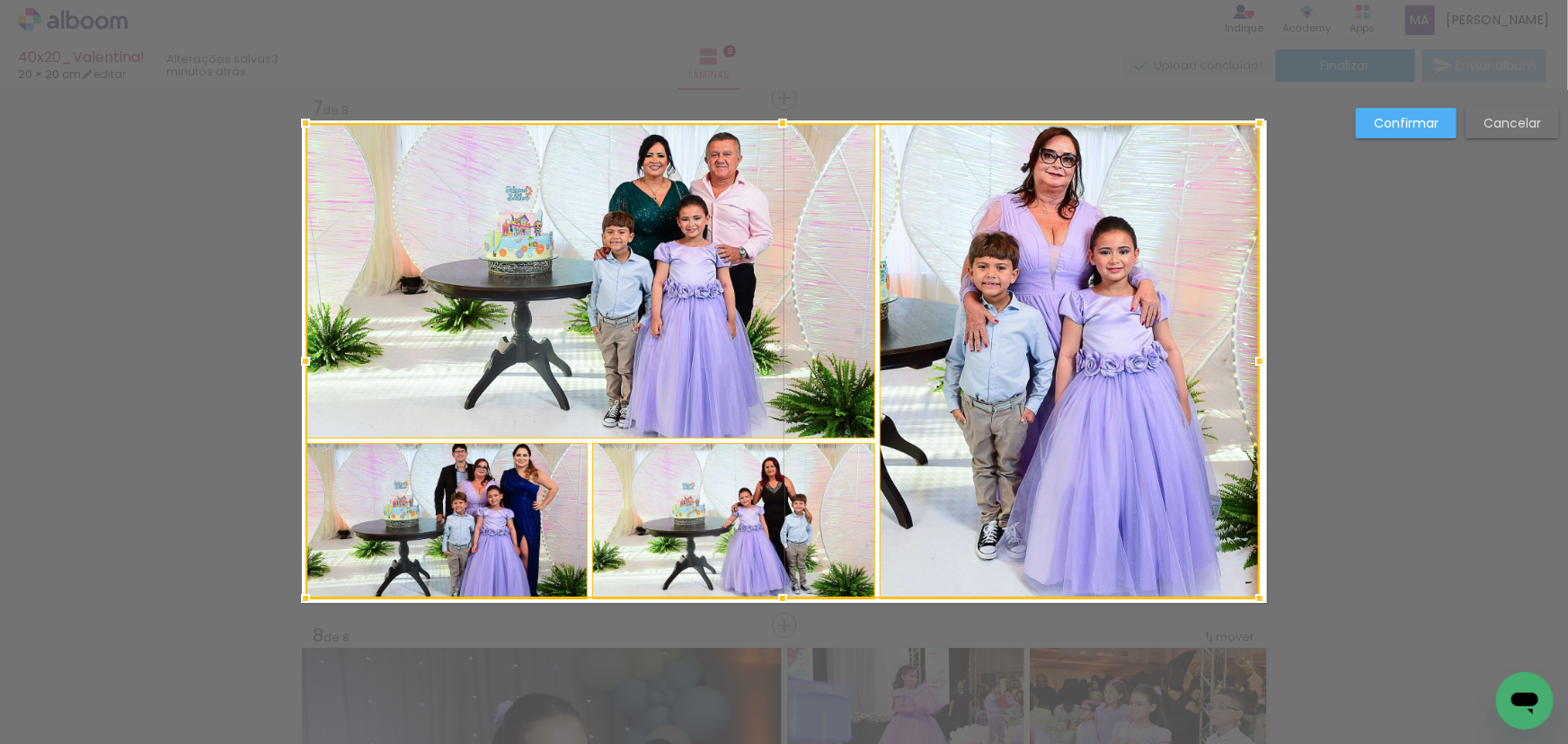
drag, startPoint x: 776, startPoint y: 578, endPoint x: 775, endPoint y: 599, distance: 21.0
click at [775, 599] on div at bounding box center [782, 597] width 36 height 36
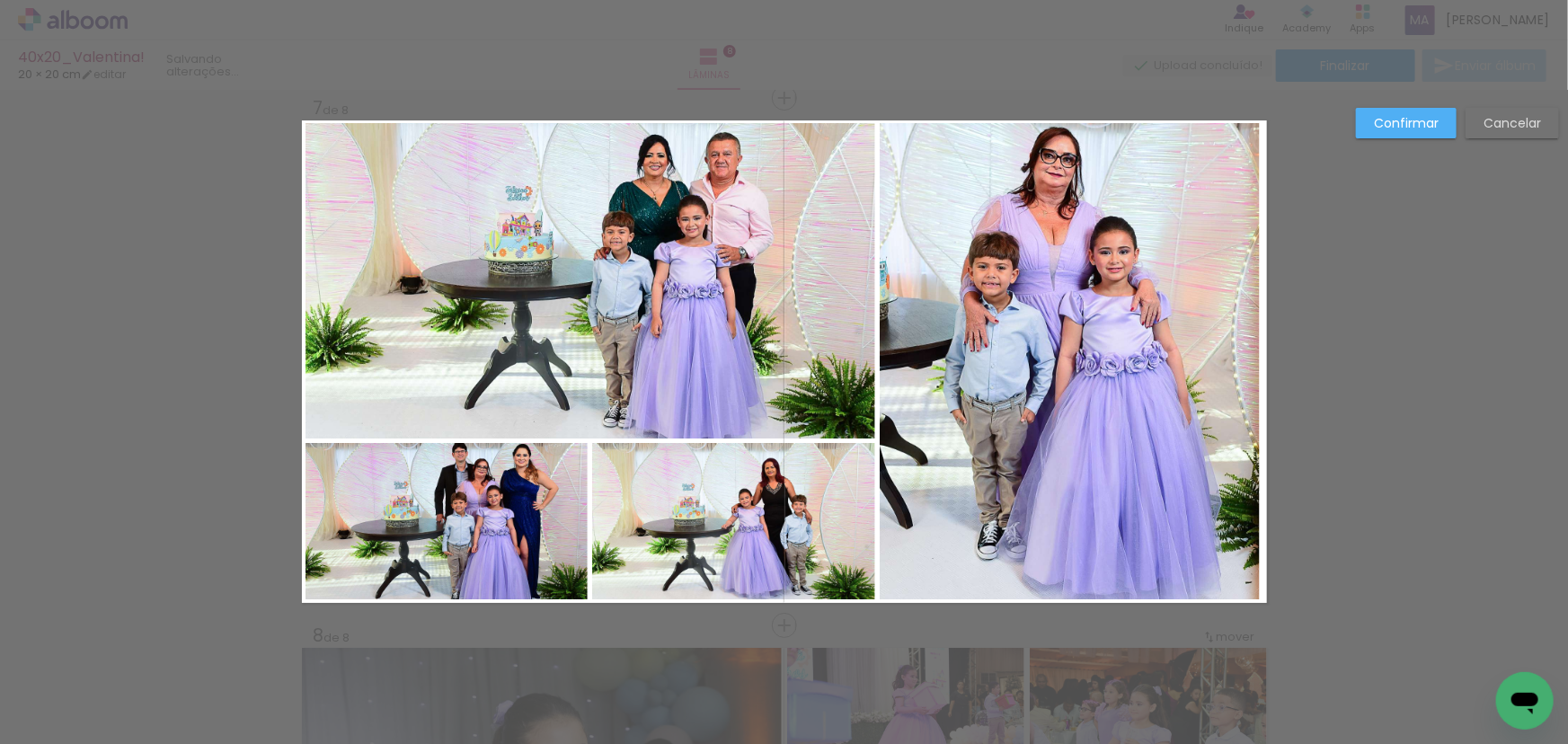
click at [623, 283] on quentale-photo at bounding box center [590, 280] width 569 height 315
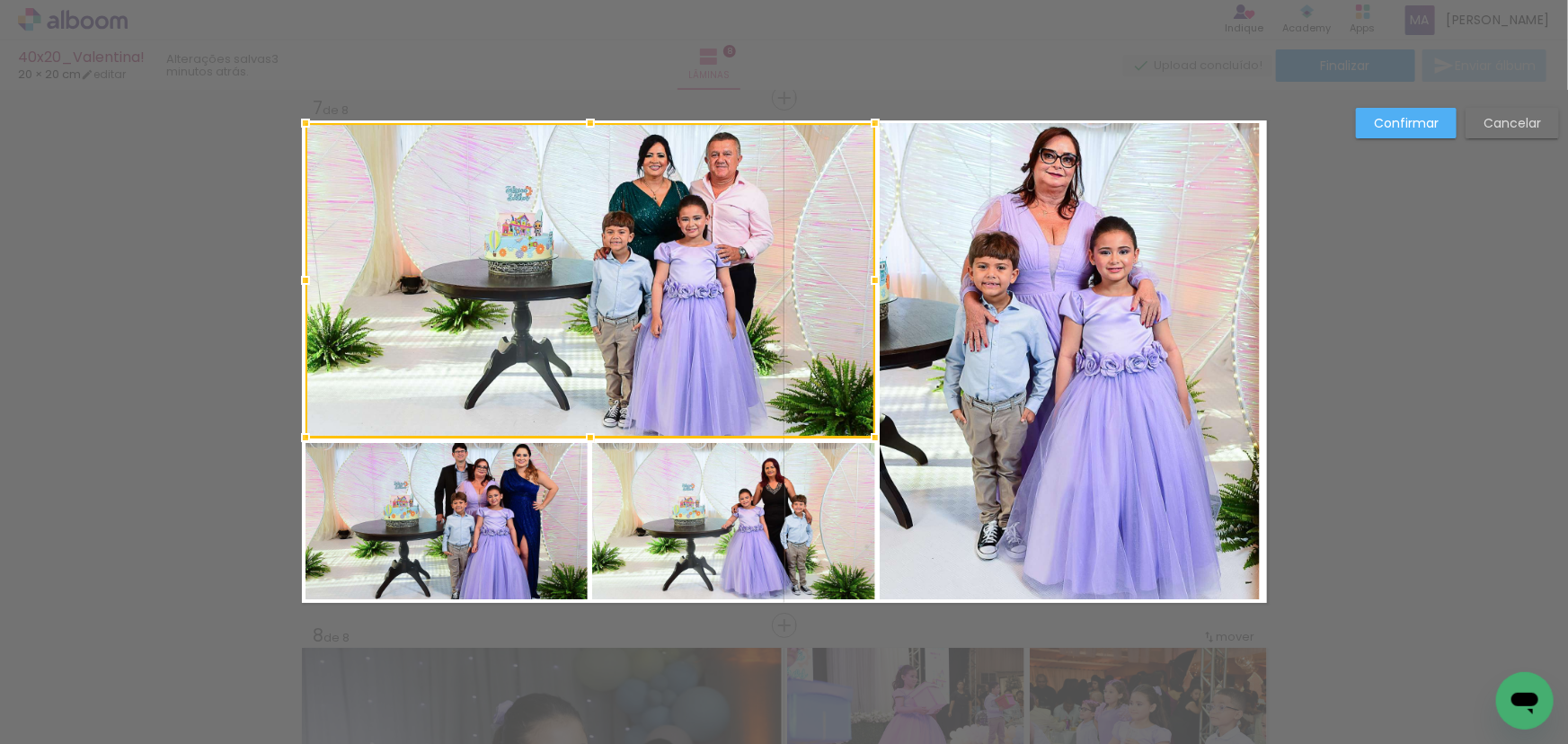
click at [517, 464] on quentale-photo at bounding box center [446, 521] width 282 height 156
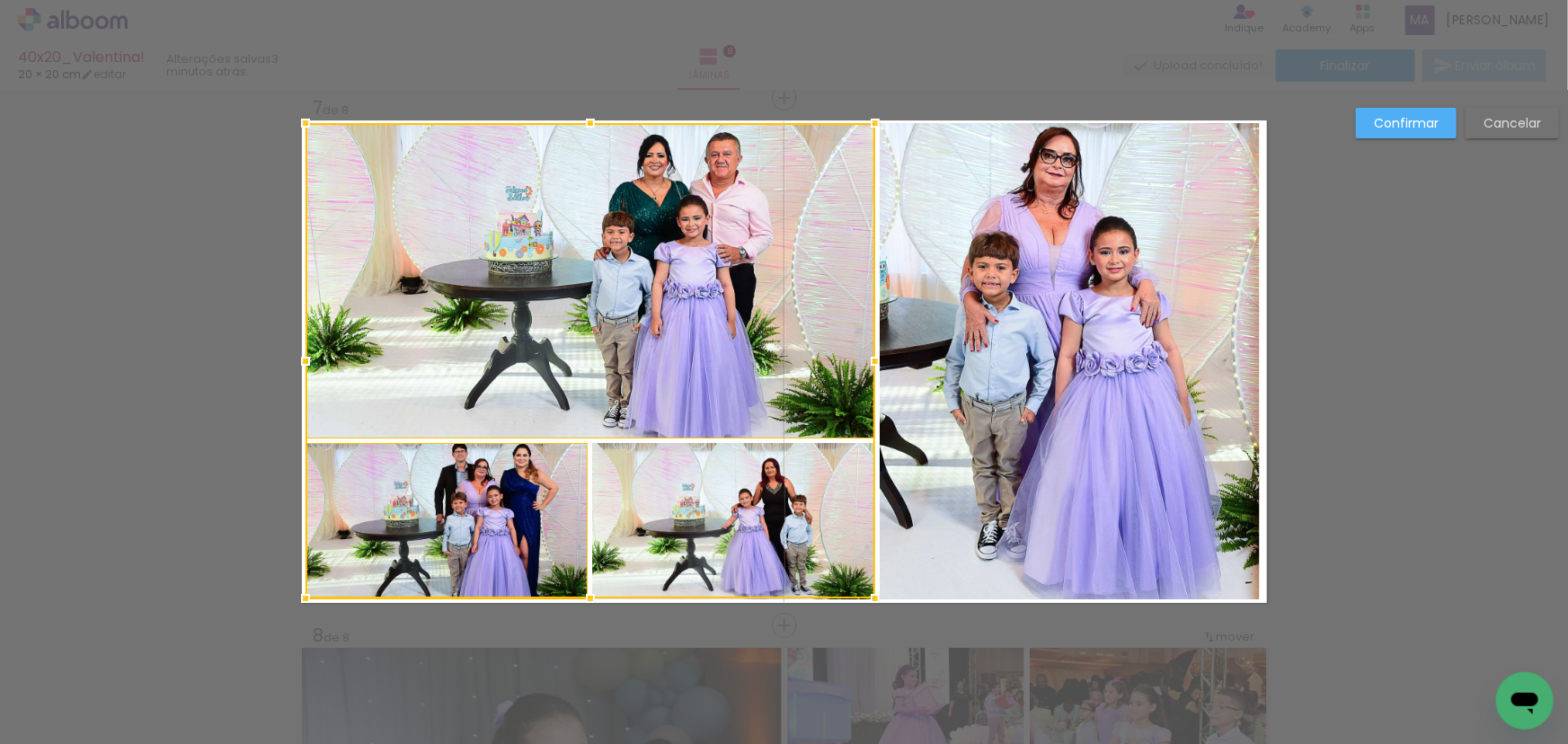
click at [721, 488] on div at bounding box center [590, 360] width 569 height 475
click at [1069, 441] on quentale-photo at bounding box center [1069, 360] width 380 height 475
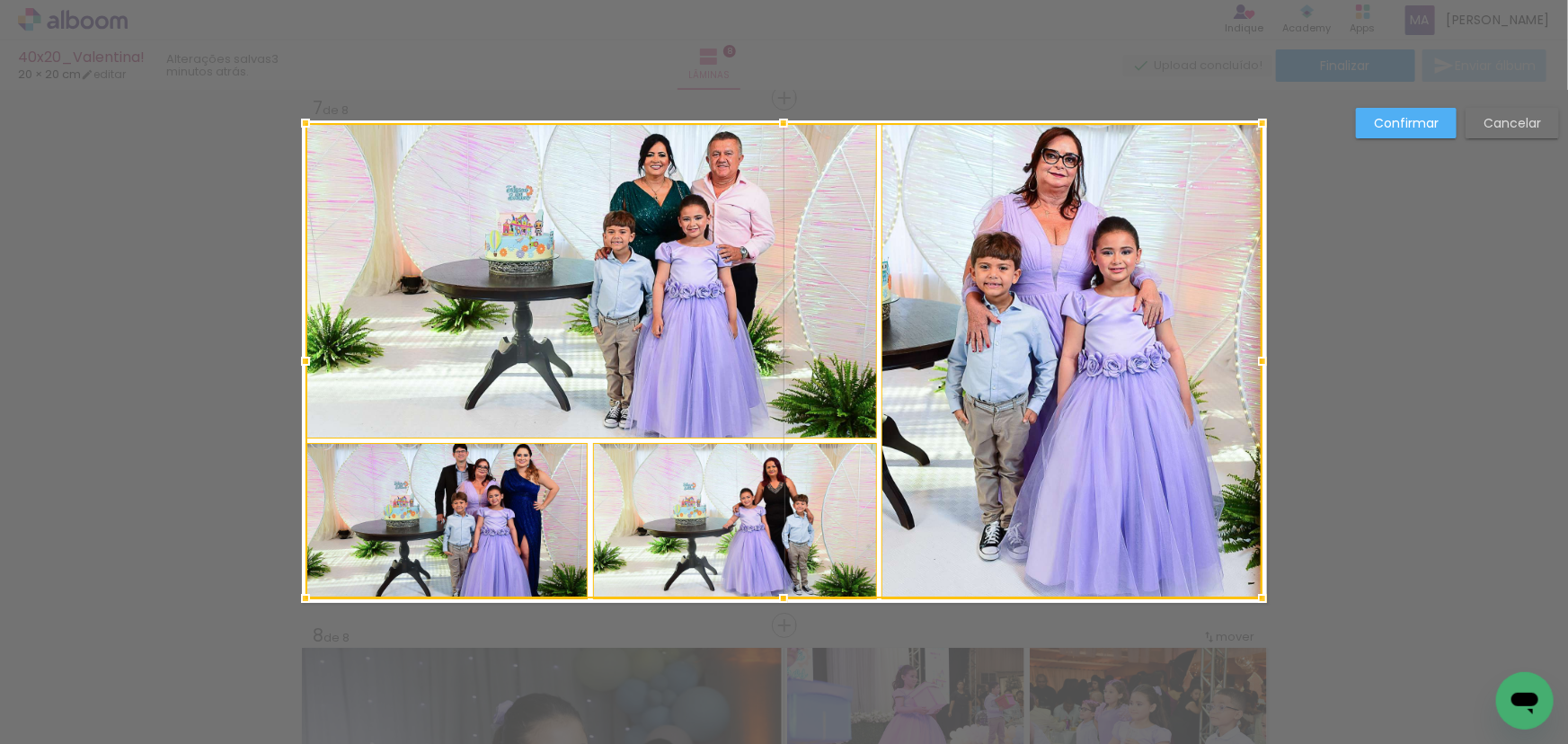
drag, startPoint x: 1258, startPoint y: 361, endPoint x: 1267, endPoint y: 360, distance: 9.1
click at [1267, 360] on div at bounding box center [1262, 360] width 36 height 36
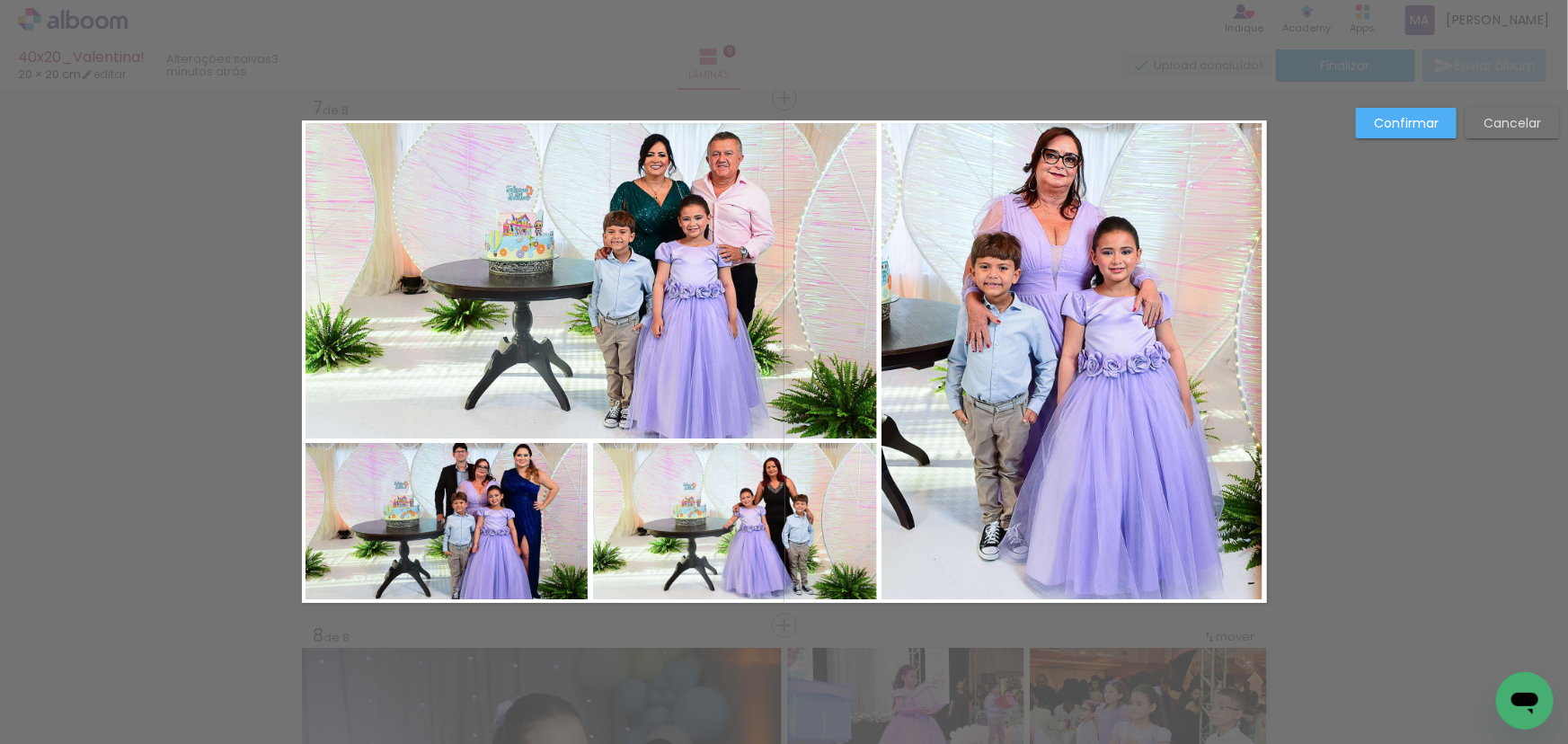
click at [0, 0] on slot "Confirmar" at bounding box center [0, 0] width 0 height 0
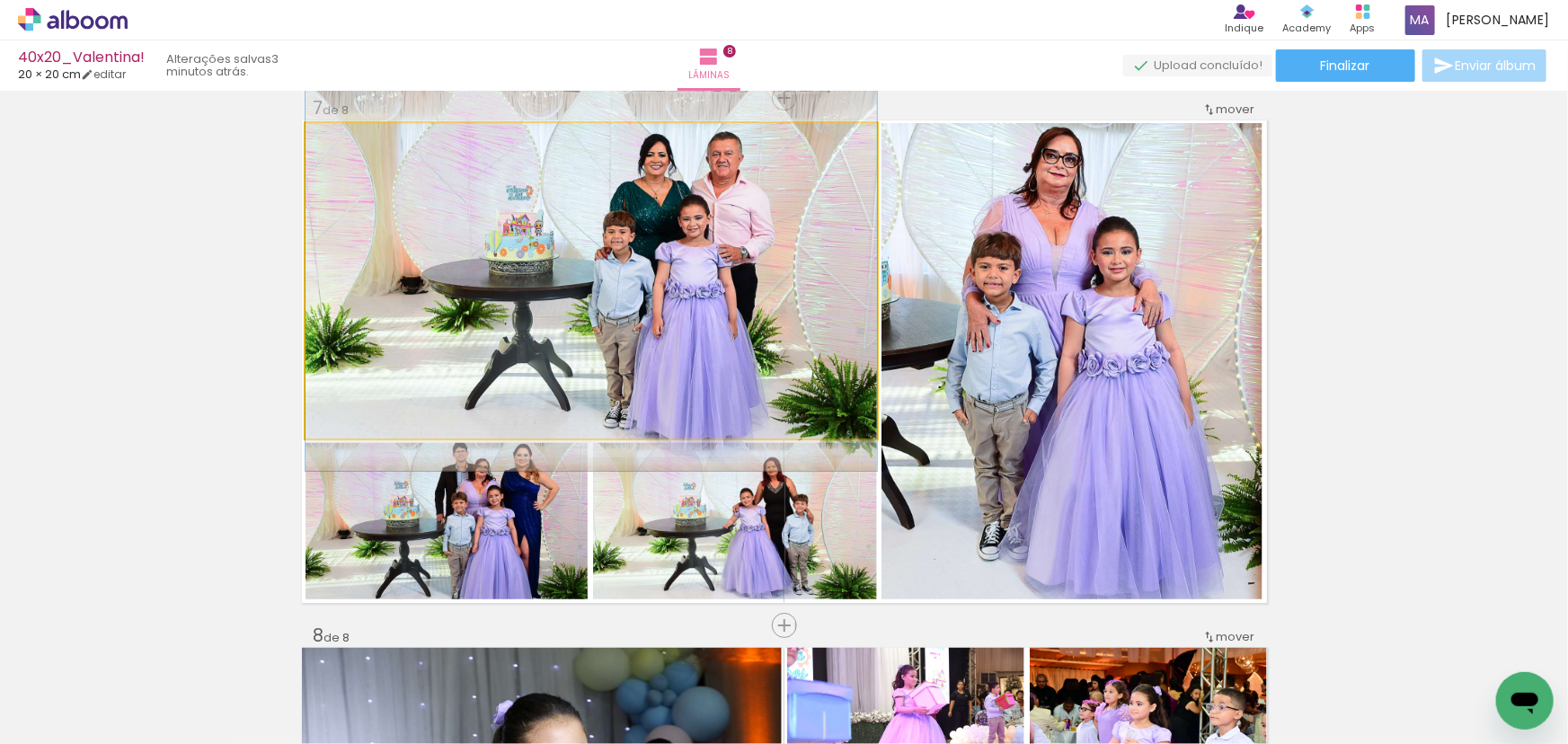
click at [789, 368] on quentale-photo at bounding box center [591, 280] width 571 height 315
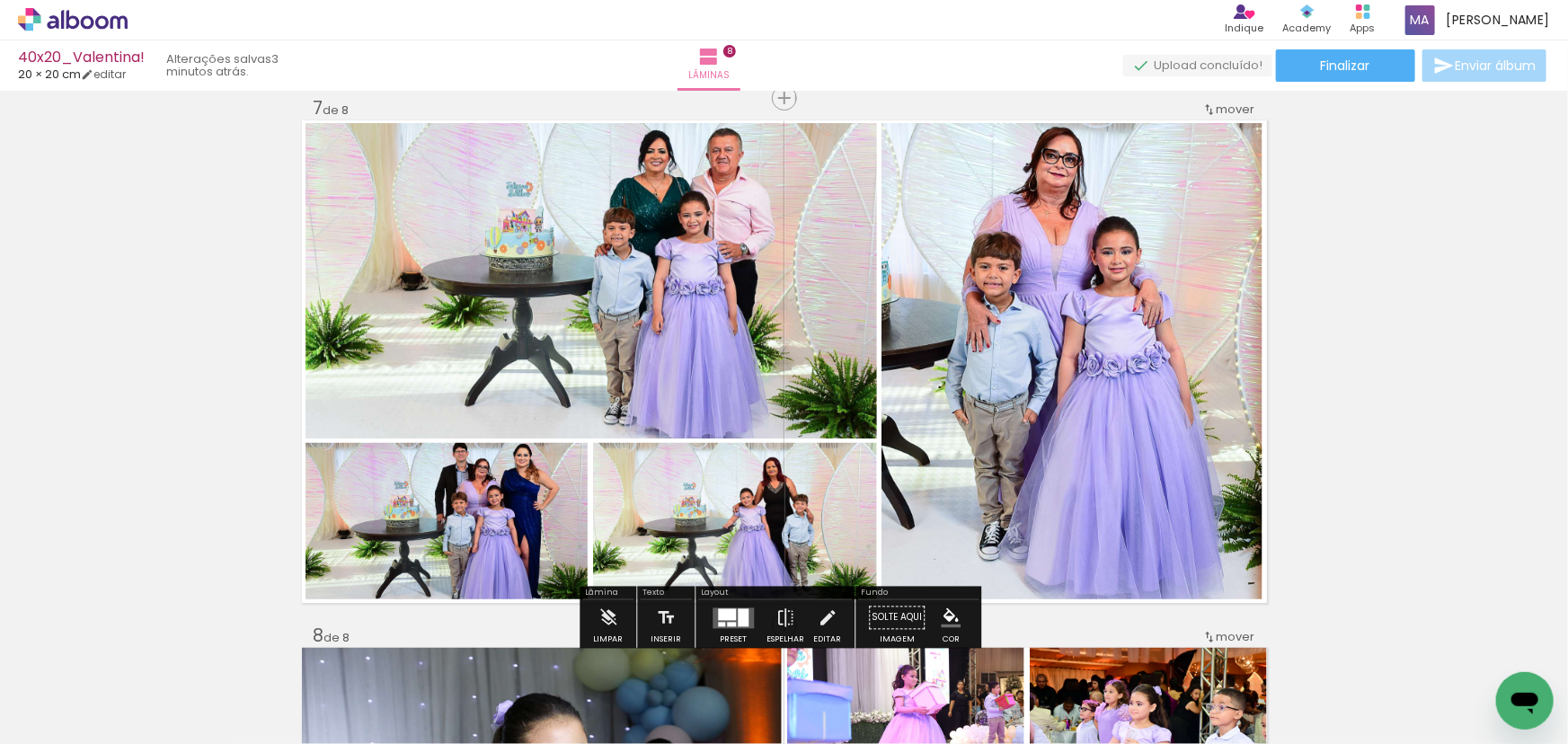
click at [1087, 377] on quentale-photo at bounding box center [1072, 360] width 381 height 475
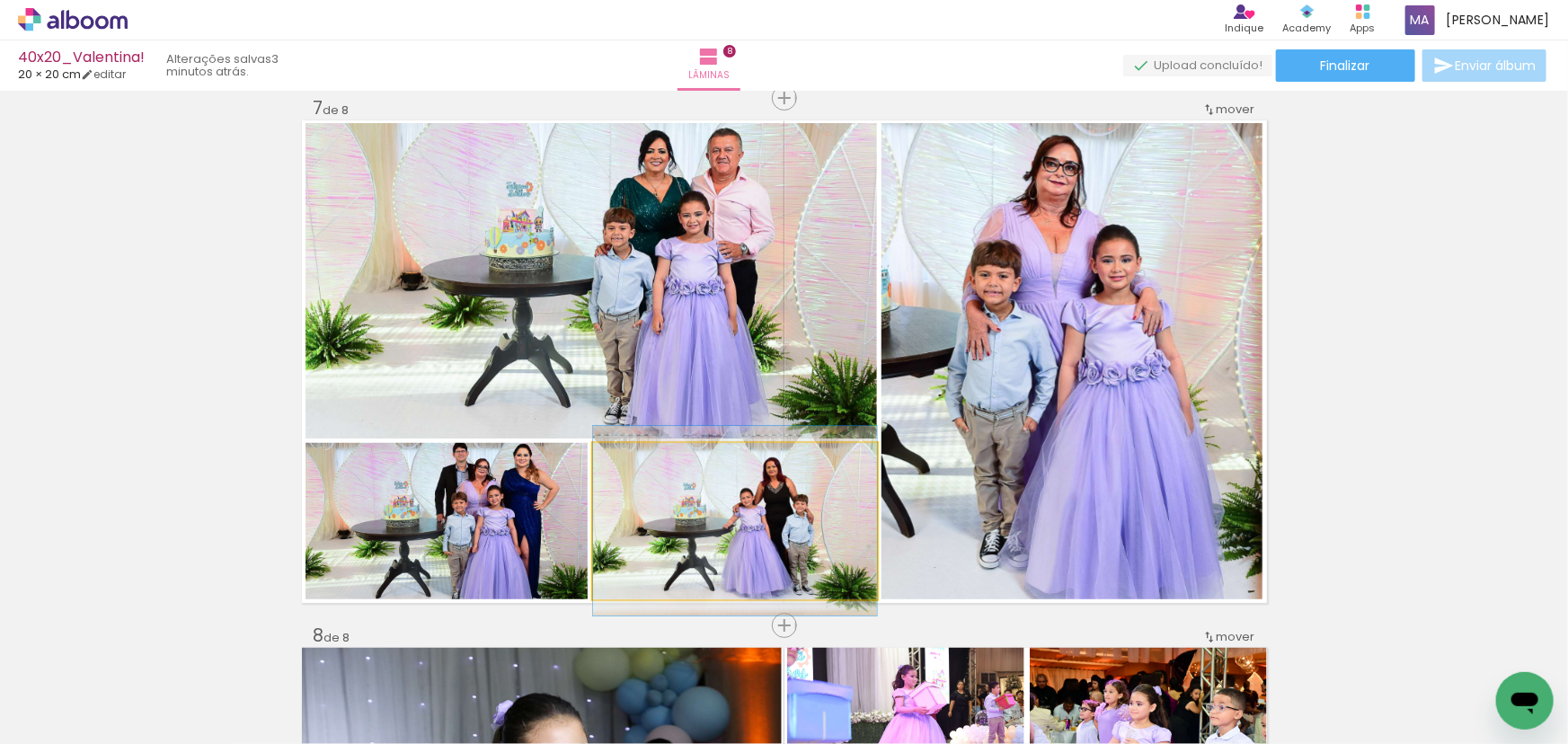
drag, startPoint x: 701, startPoint y: 540, endPoint x: 781, endPoint y: 522, distance: 82.0
click at [701, 539] on quentale-photo at bounding box center [734, 521] width 284 height 156
click at [795, 527] on quentale-photo at bounding box center [734, 521] width 284 height 156
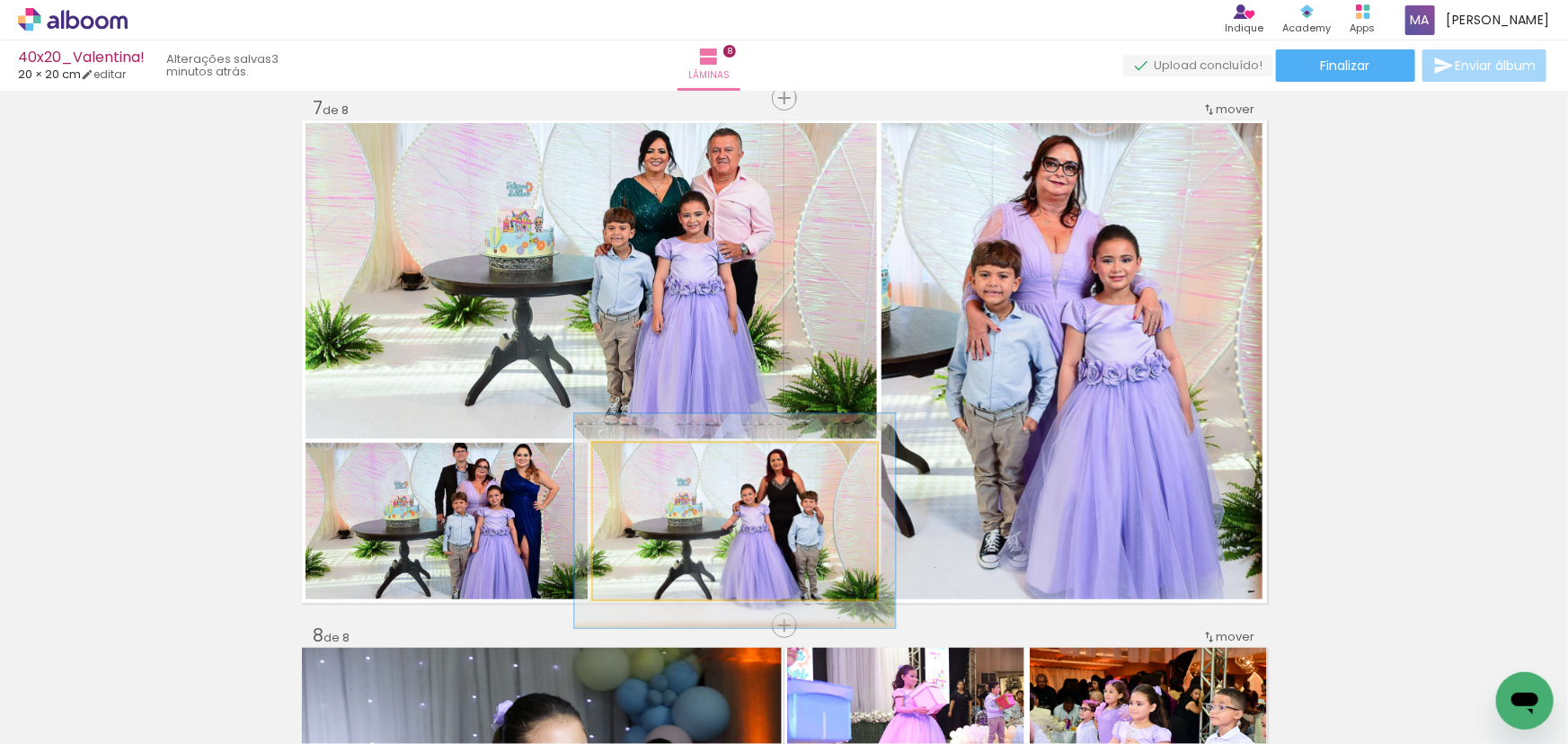
click at [641, 463] on div at bounding box center [643, 461] width 16 height 16
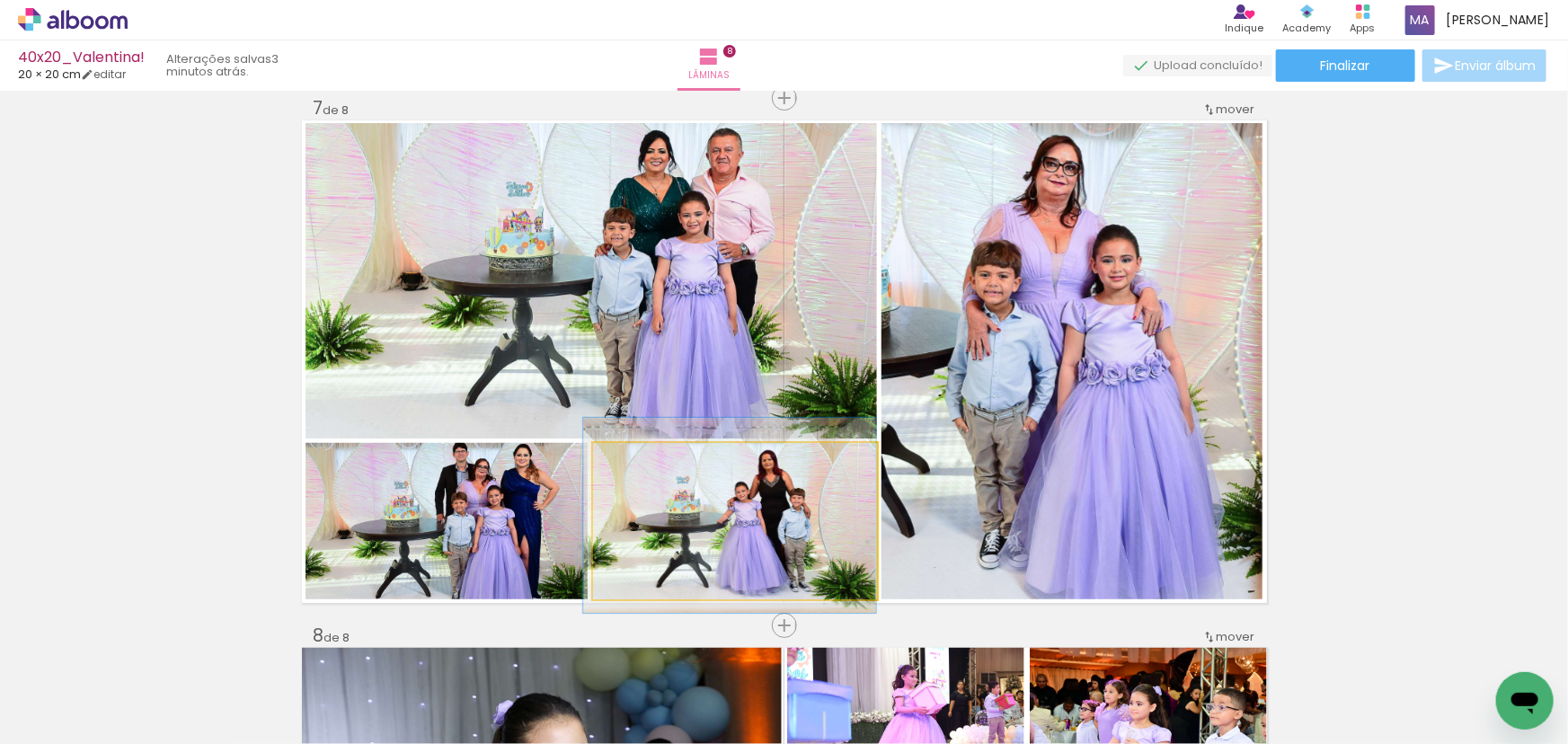
type paper-slider "103"
click at [629, 461] on div at bounding box center [638, 461] width 16 height 16
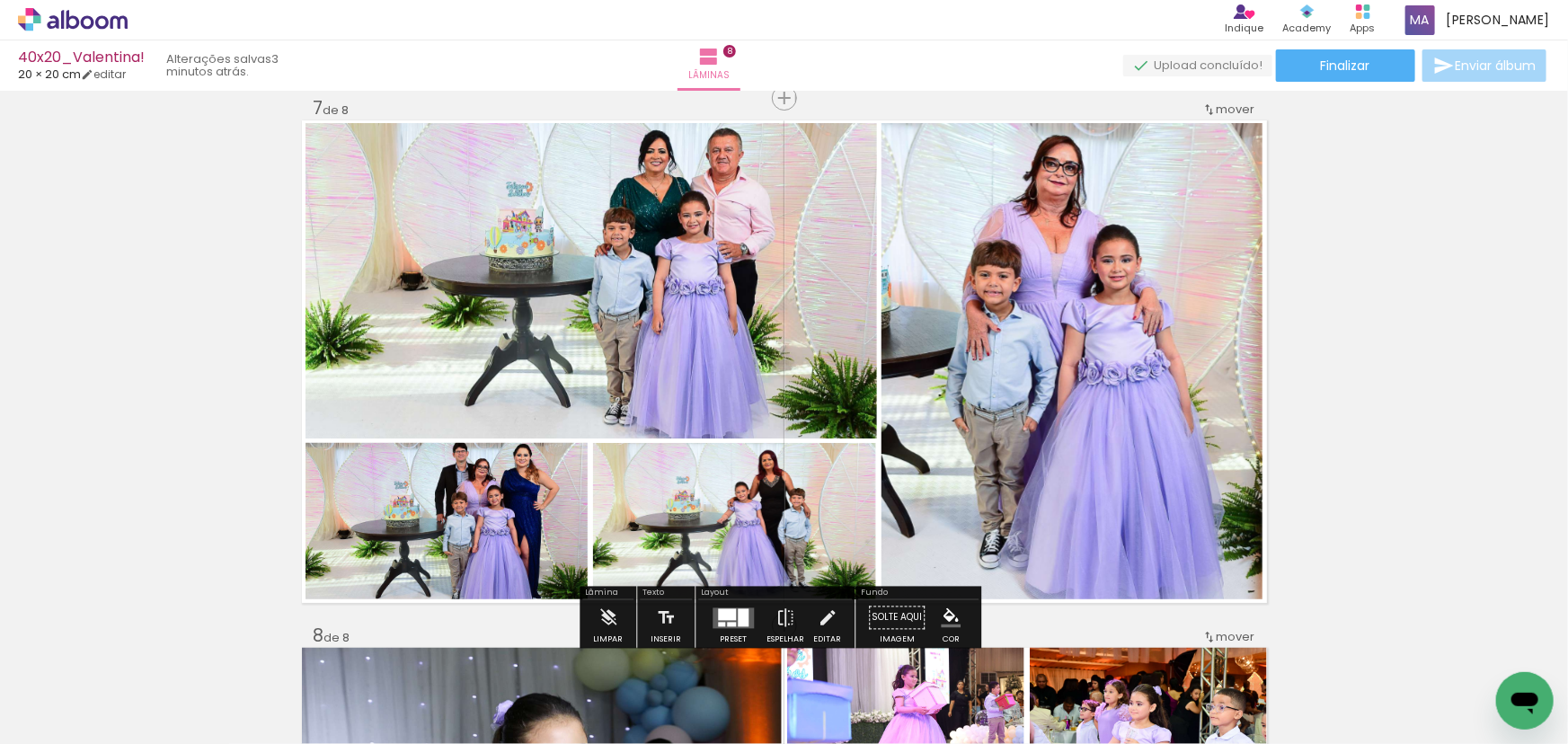
click at [760, 548] on quentale-photo at bounding box center [734, 521] width 284 height 156
click at [505, 522] on quentale-photo at bounding box center [447, 521] width 283 height 156
type paper-slider "100"
click at [324, 464] on div at bounding box center [373, 462] width 125 height 27
click at [452, 532] on quentale-photo at bounding box center [447, 521] width 283 height 156
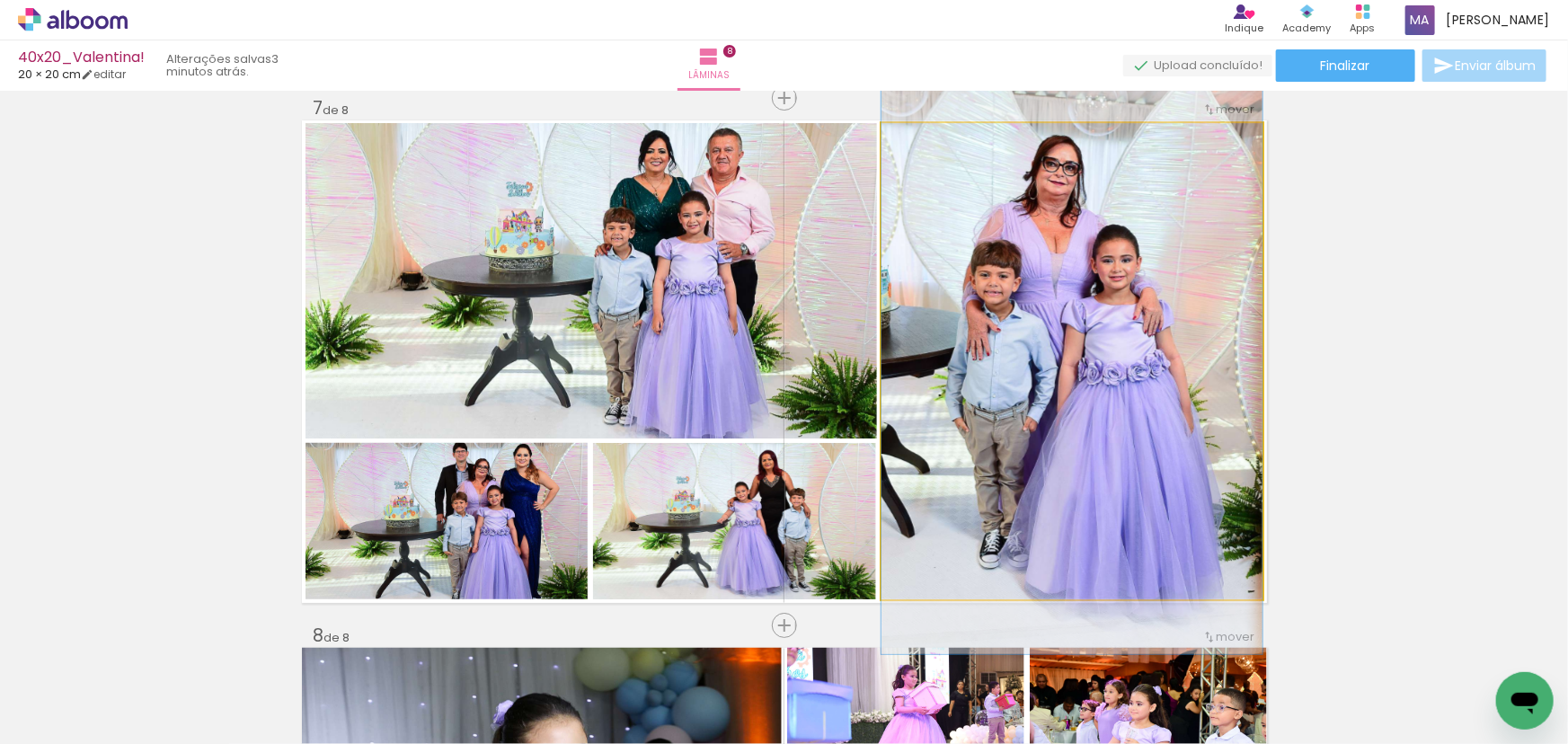
click at [968, 385] on quentale-photo at bounding box center [1072, 360] width 381 height 475
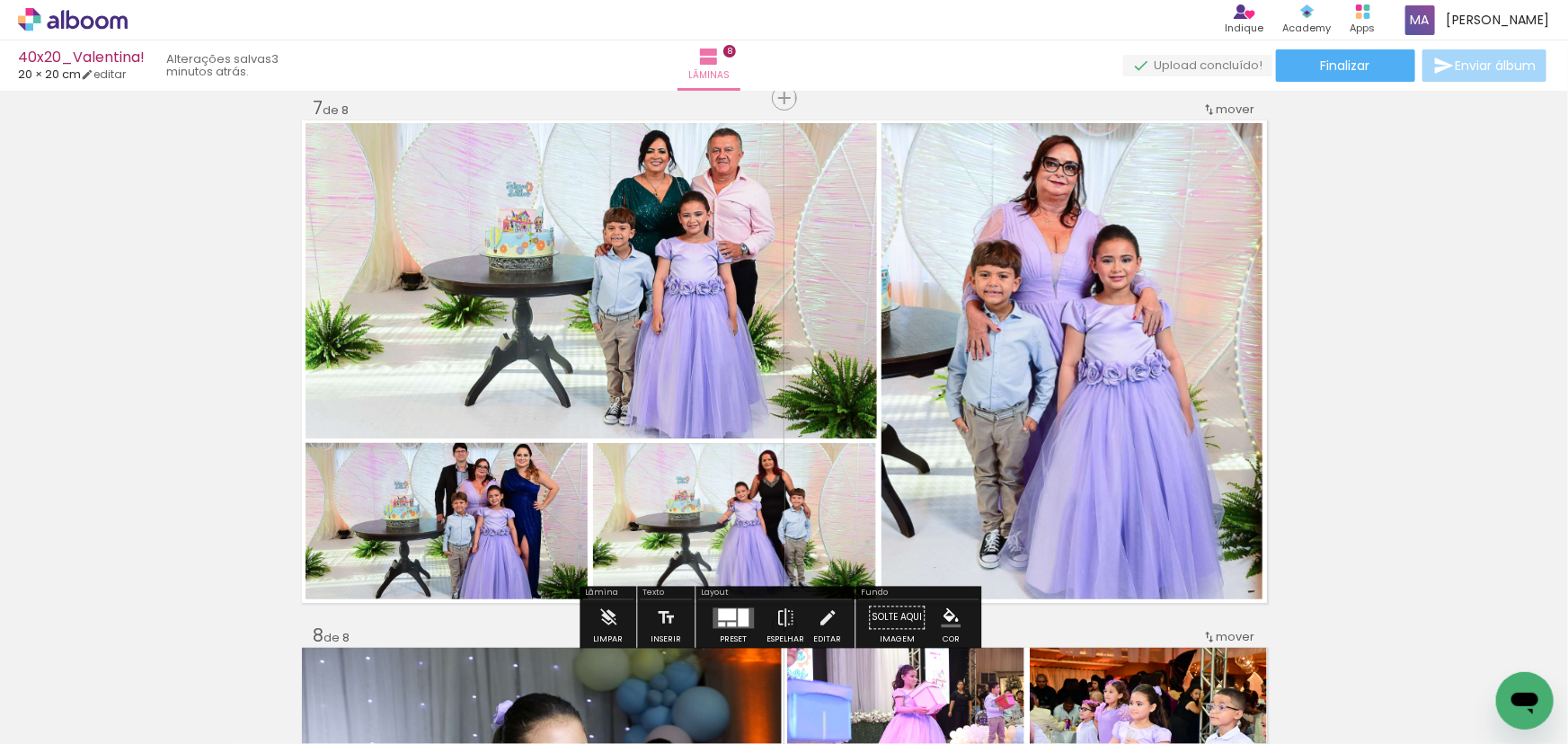
click at [741, 611] on div at bounding box center [743, 617] width 11 height 18
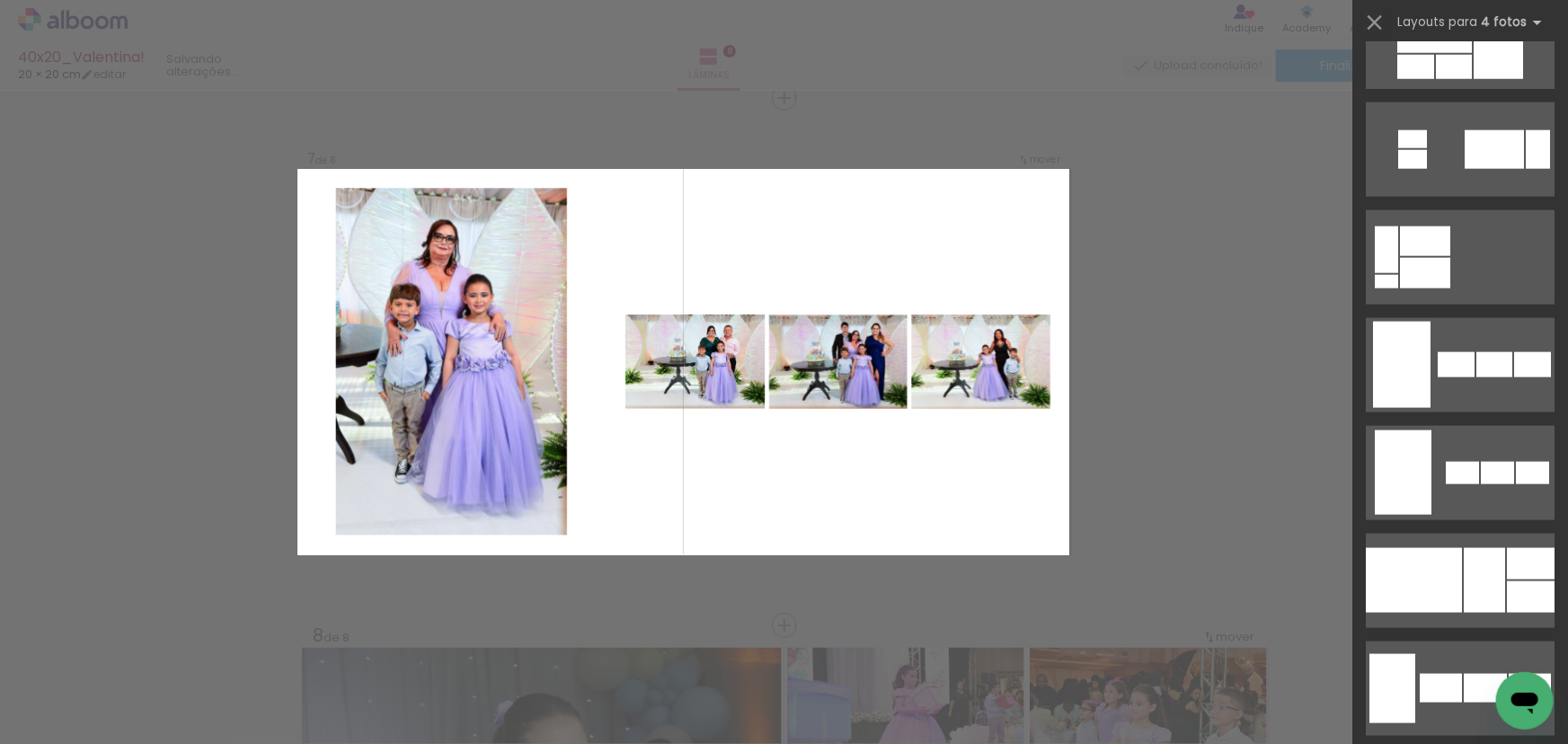
scroll to position [1329, 0]
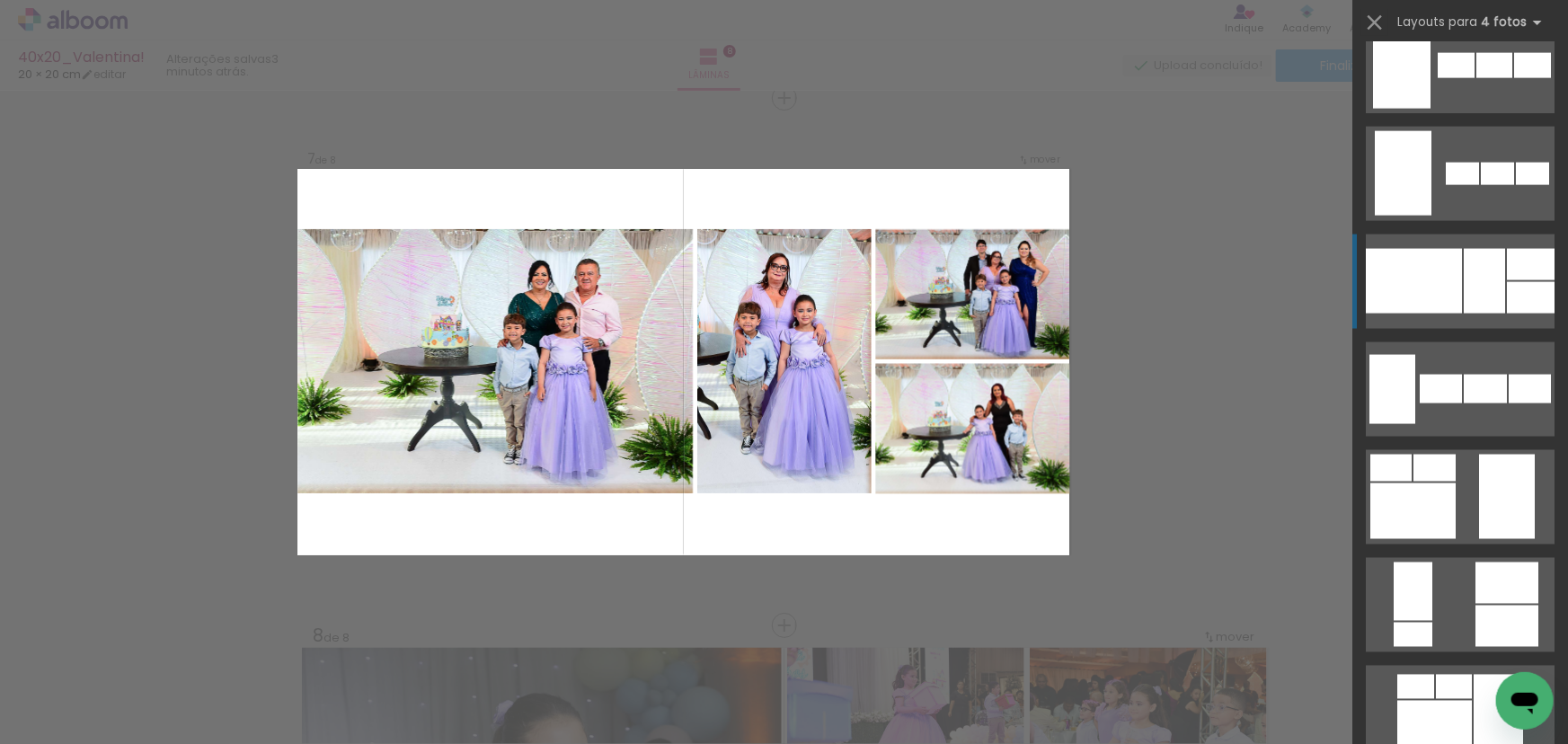
click at [1471, 281] on div at bounding box center [1484, 281] width 41 height 65
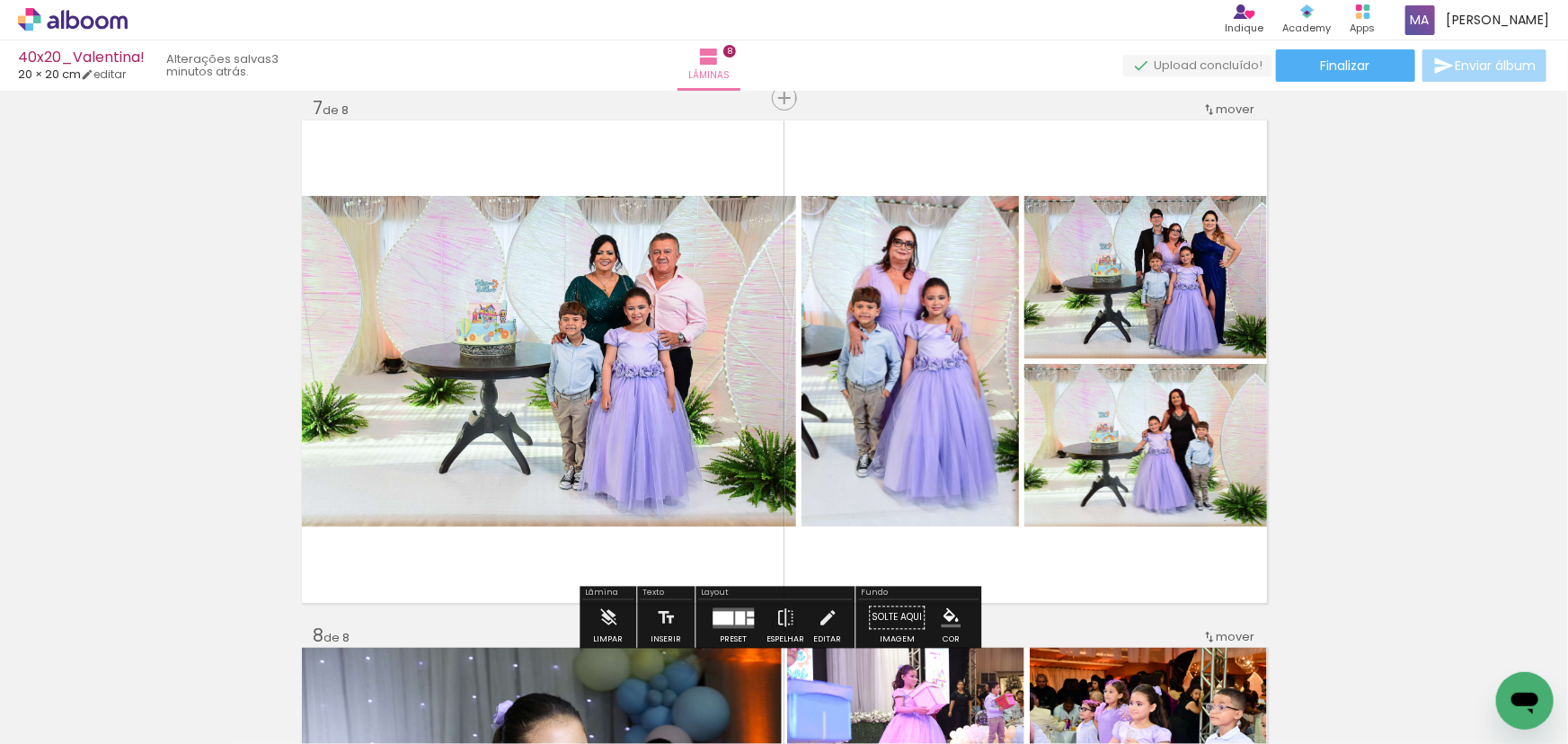
click at [624, 388] on quentale-photo at bounding box center [549, 361] width 494 height 330
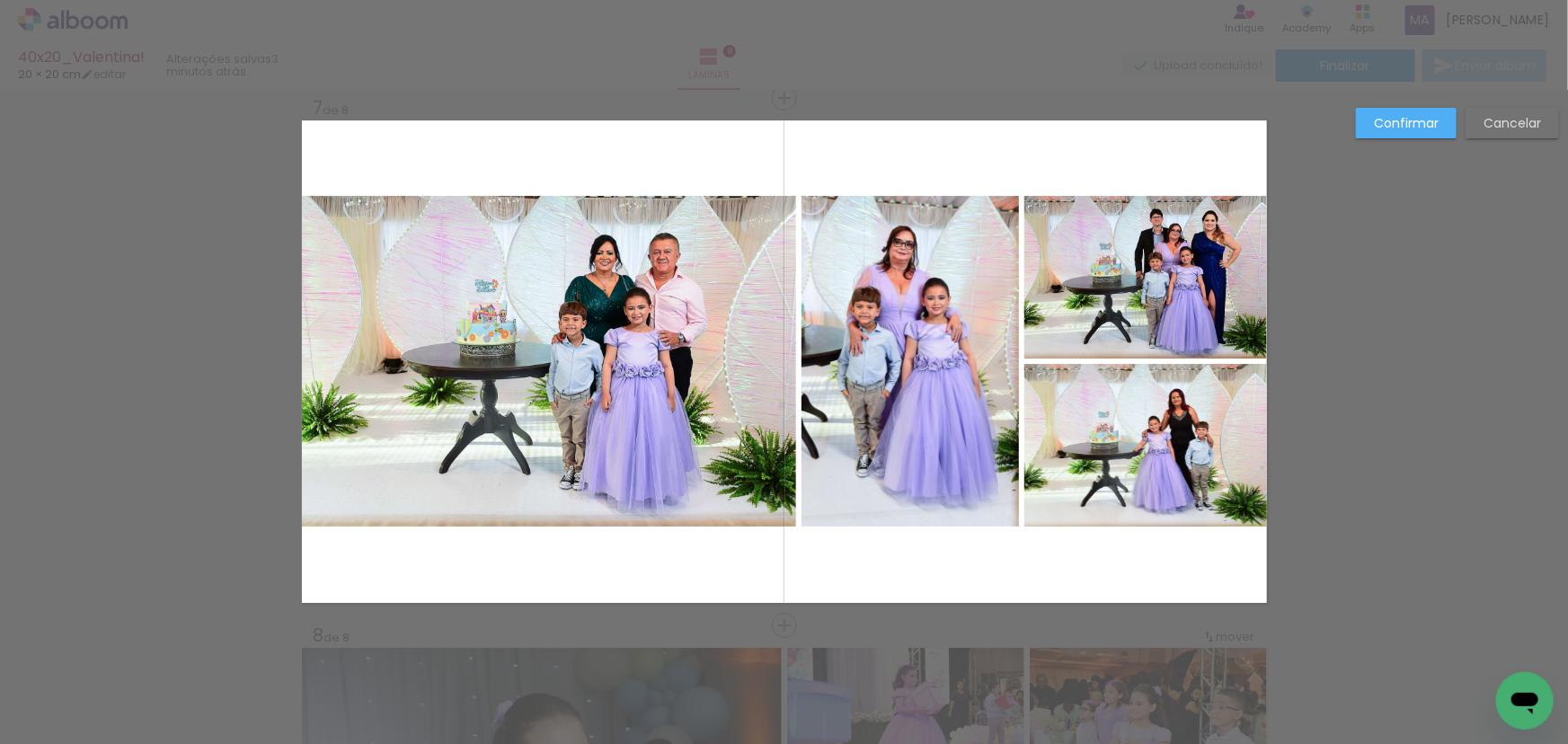
click at [914, 363] on quentale-photo at bounding box center [910, 361] width 217 height 330
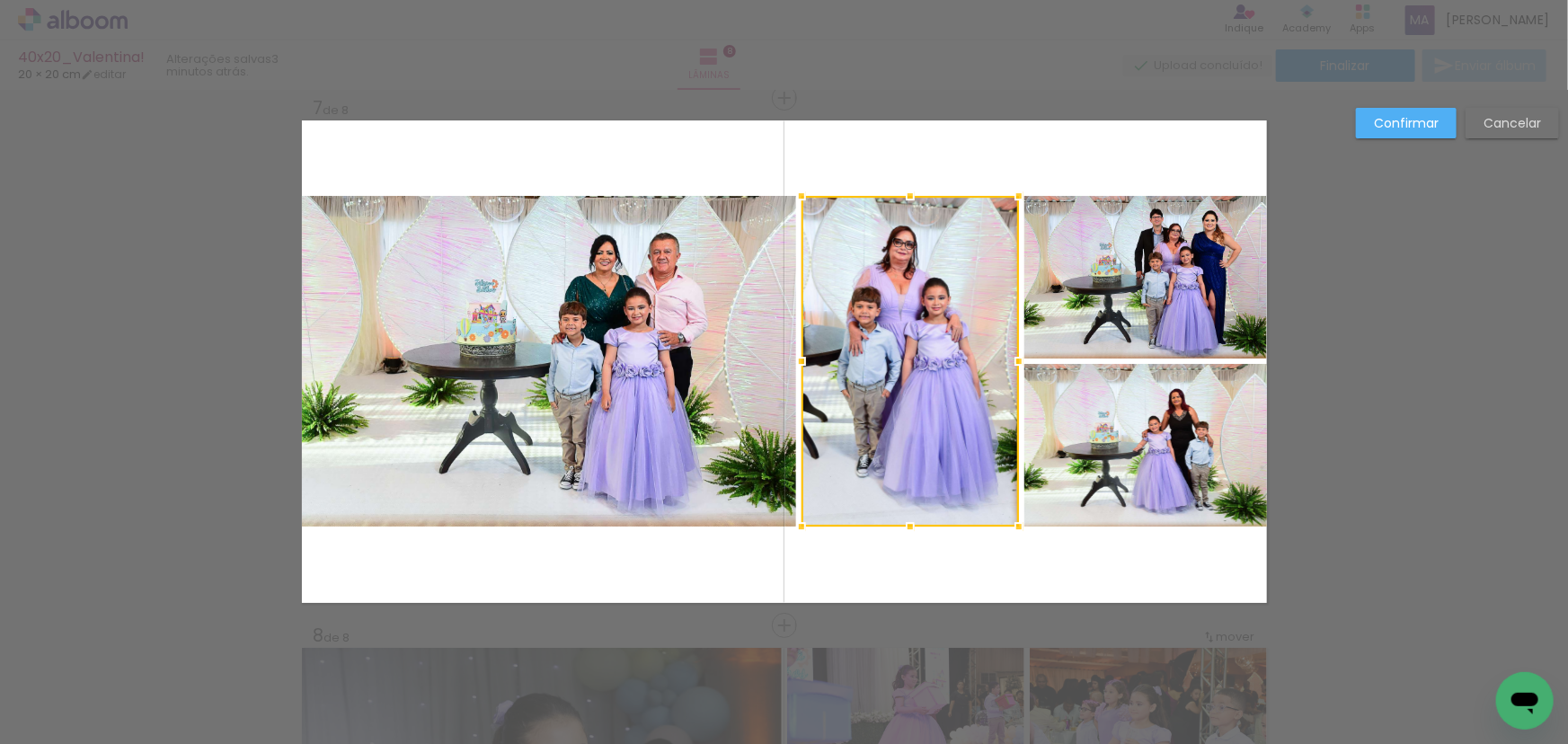
click at [1101, 289] on quentale-photo at bounding box center [1146, 277] width 243 height 162
click at [1119, 419] on div at bounding box center [1034, 361] width 465 height 330
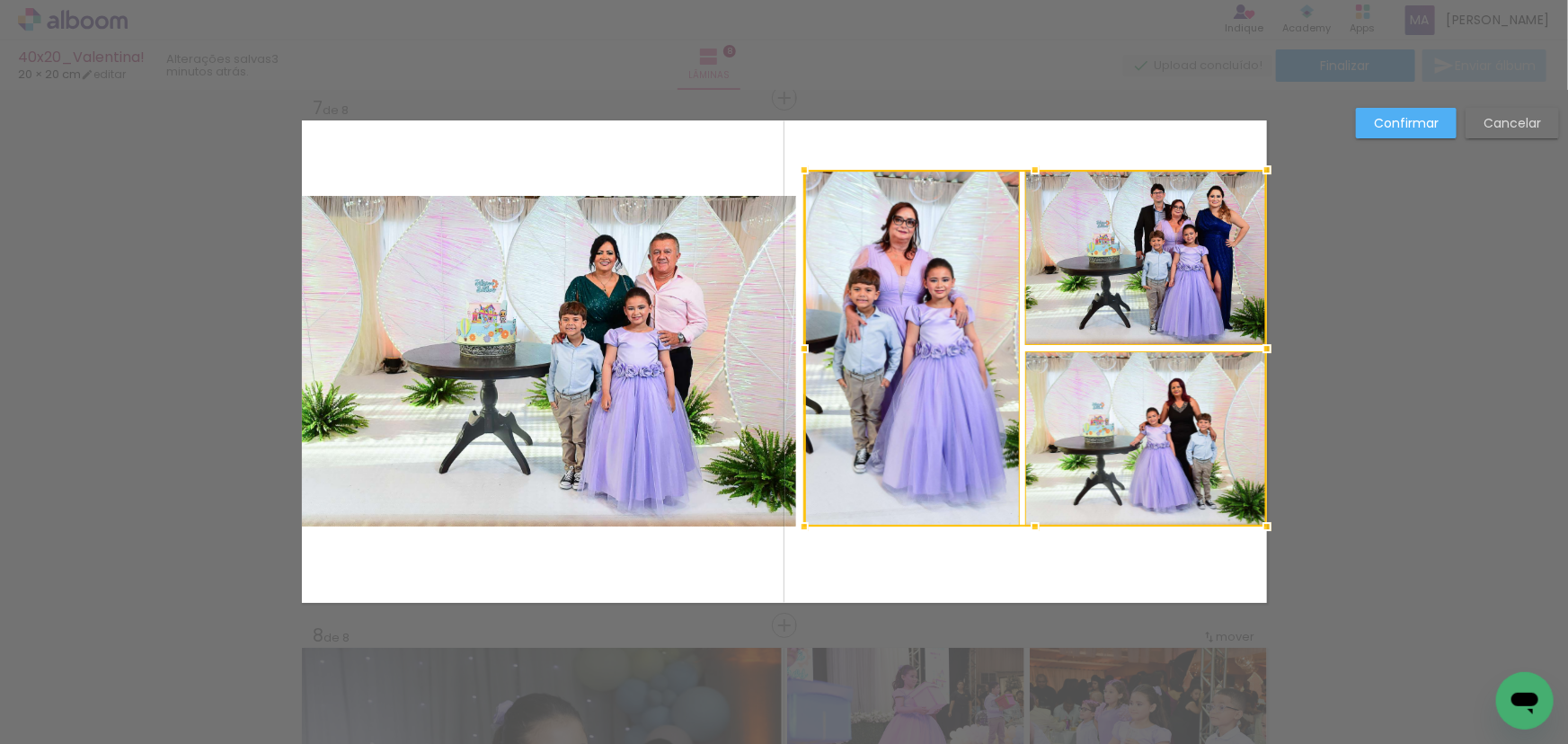
drag, startPoint x: 795, startPoint y: 186, endPoint x: 793, endPoint y: 170, distance: 16.1
click at [793, 170] on div at bounding box center [804, 169] width 36 height 36
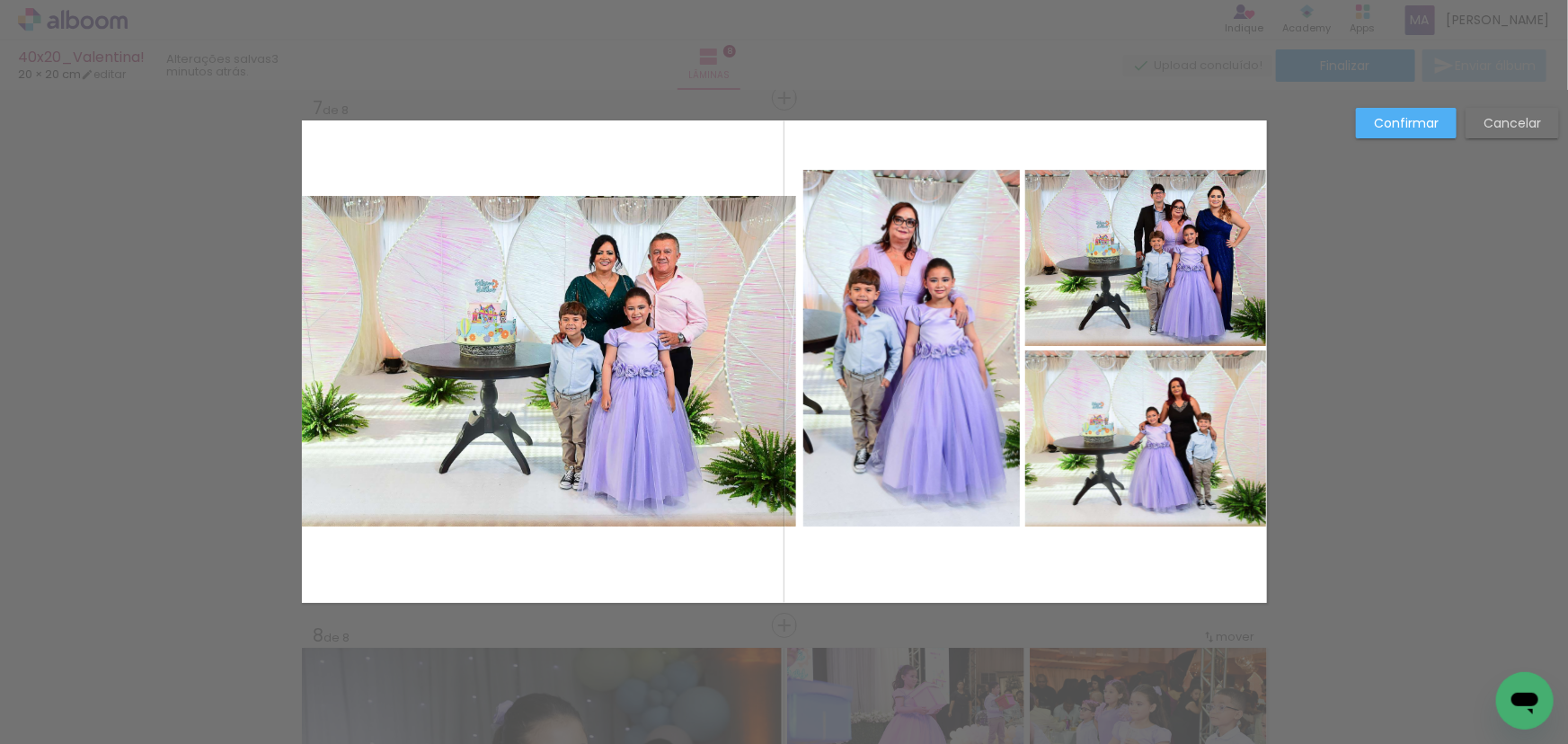
click at [0, 0] on slot "Cancelar" at bounding box center [0, 0] width 0 height 0
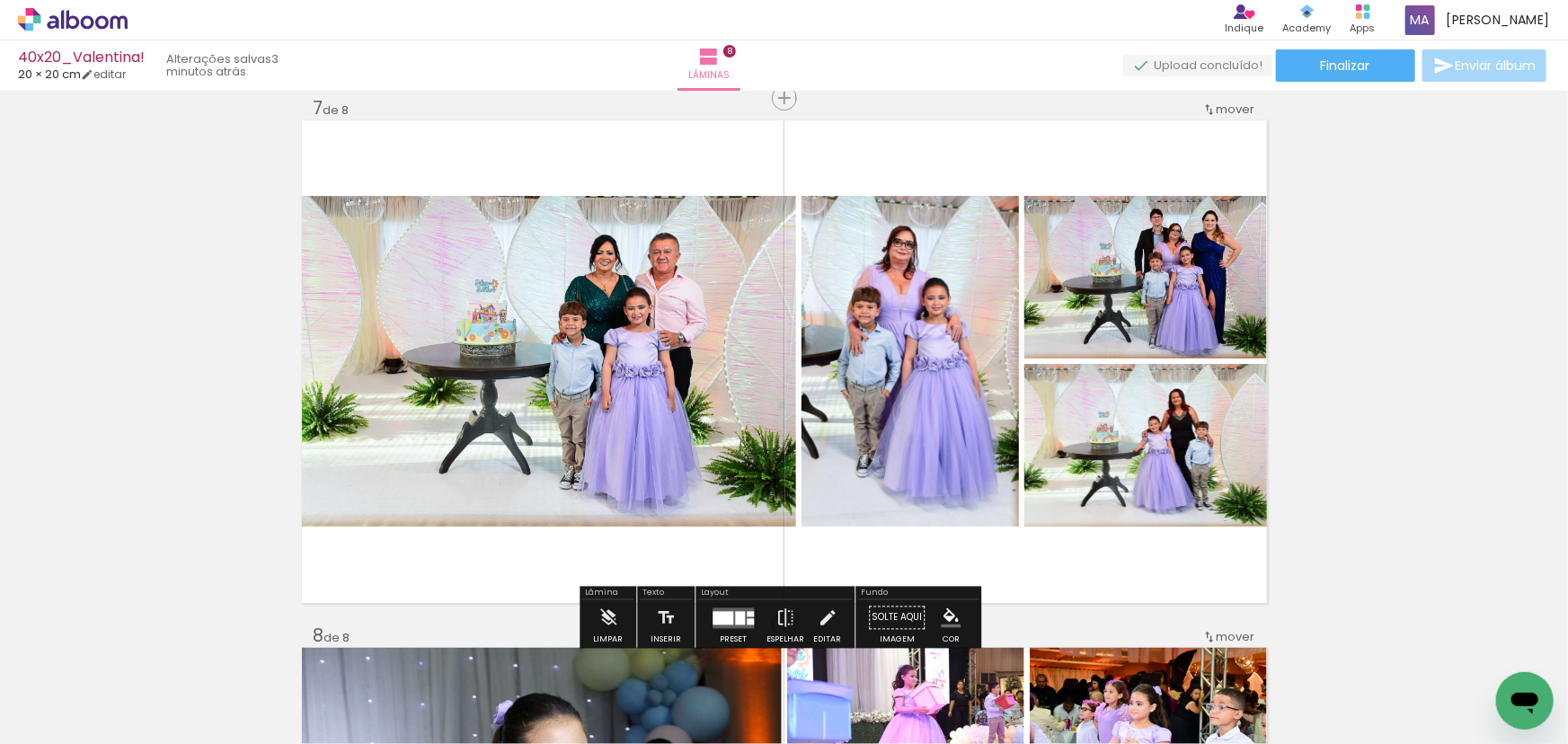
click at [678, 308] on quentale-photo at bounding box center [549, 361] width 494 height 330
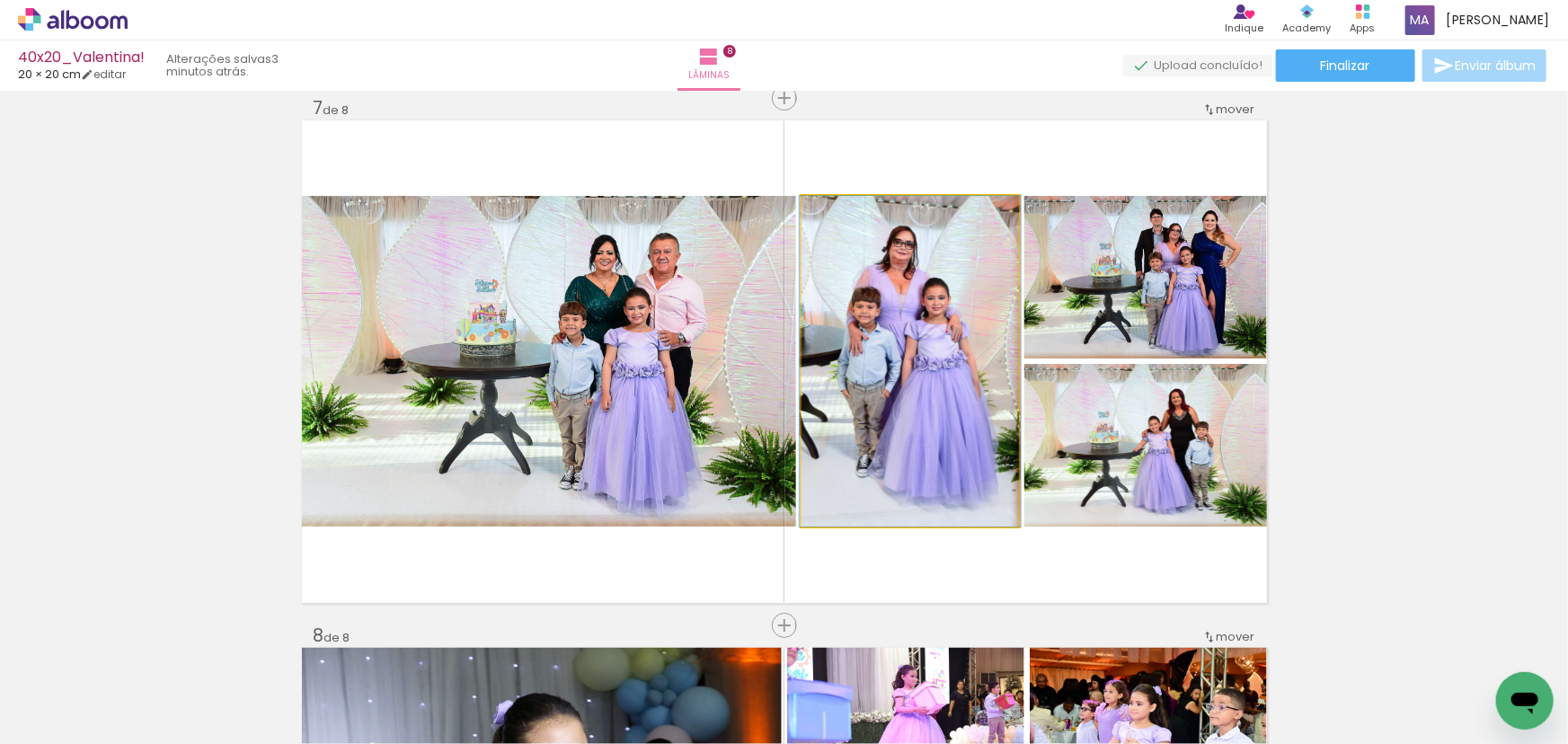
drag, startPoint x: 861, startPoint y: 313, endPoint x: 1043, endPoint y: 287, distance: 183.8
click at [863, 313] on quentale-photo at bounding box center [910, 361] width 217 height 330
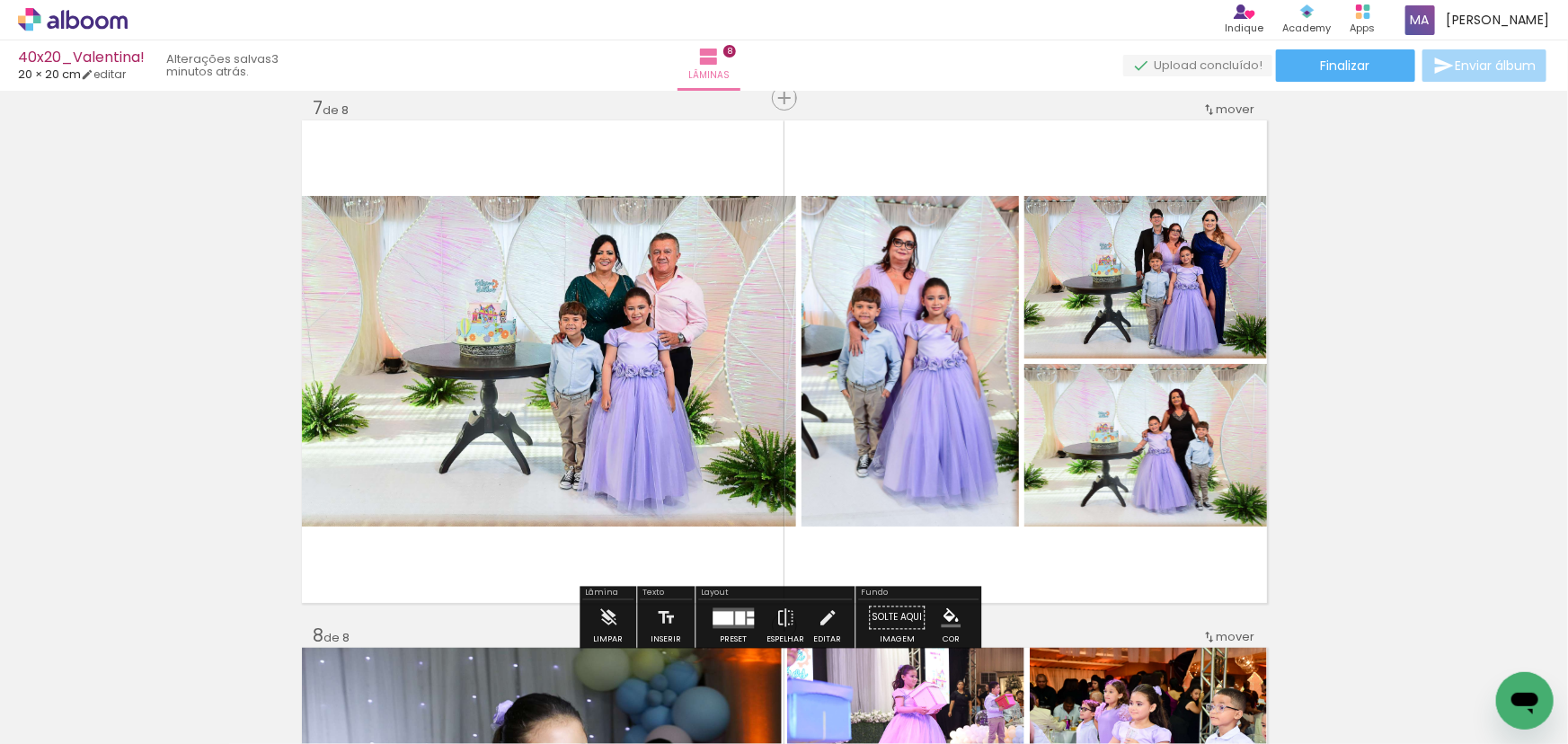
click at [680, 329] on quentale-photo at bounding box center [549, 361] width 494 height 330
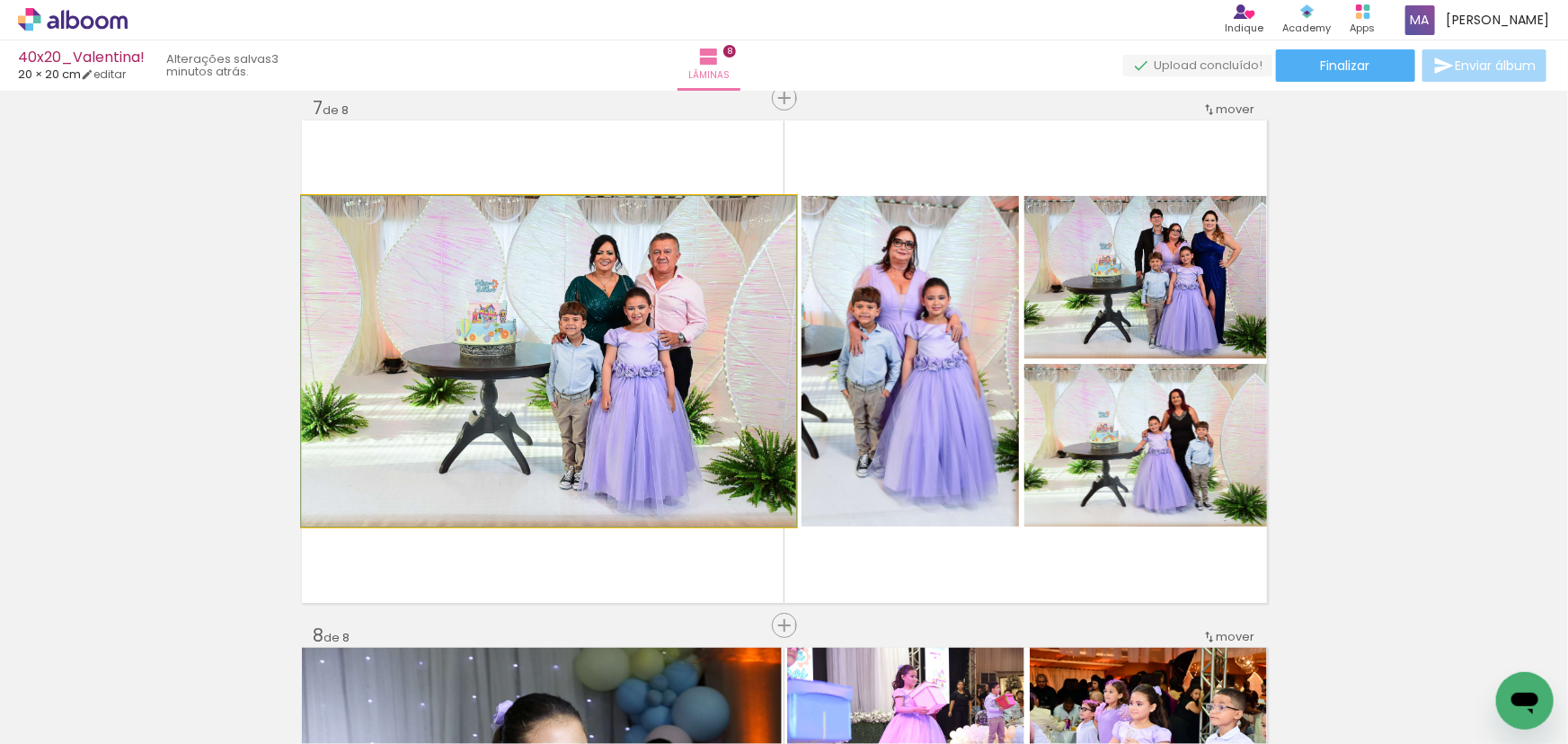
click at [679, 330] on quentale-photo at bounding box center [549, 361] width 494 height 330
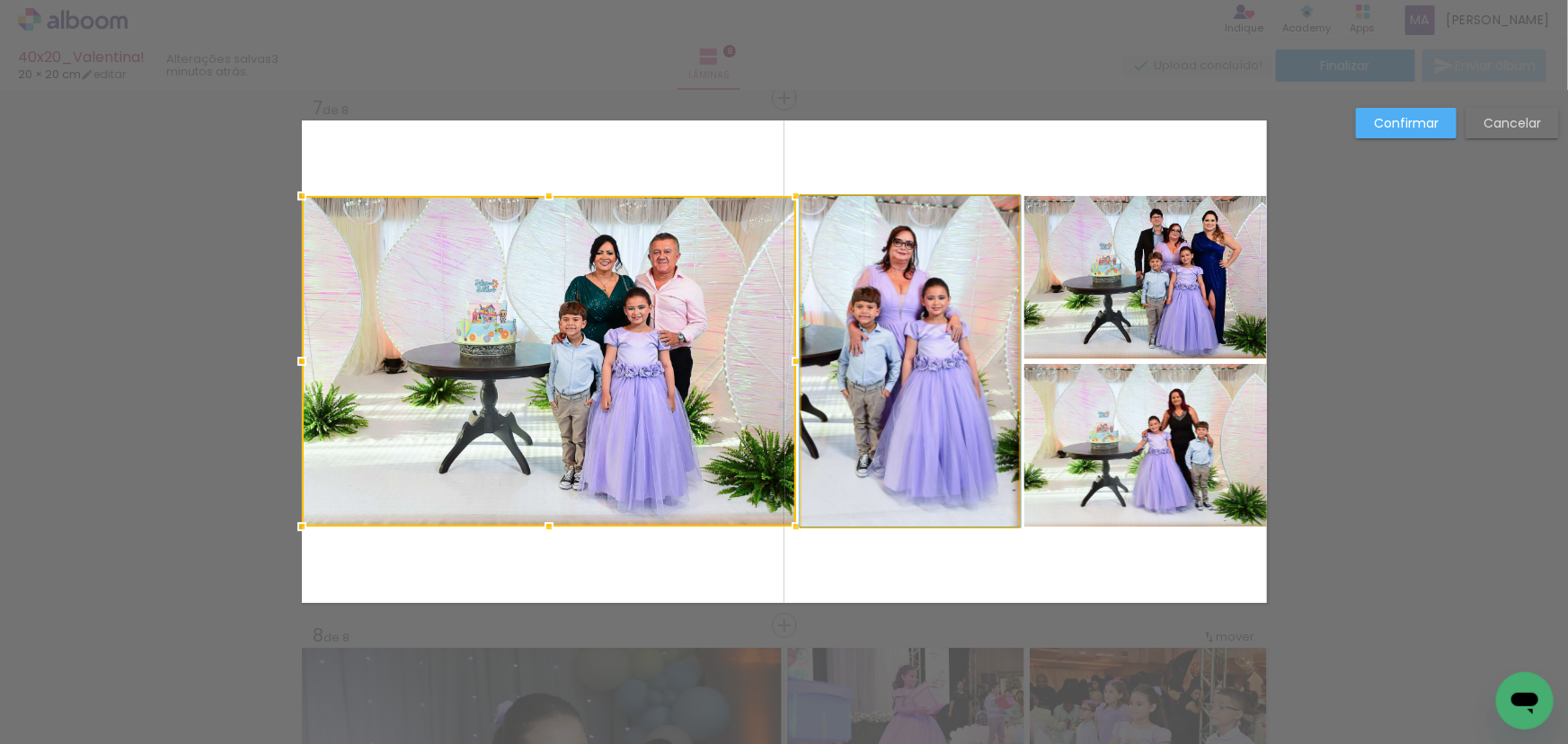
click at [914, 315] on quentale-photo at bounding box center [910, 361] width 217 height 330
click at [1083, 285] on quentale-photo at bounding box center [1146, 277] width 243 height 162
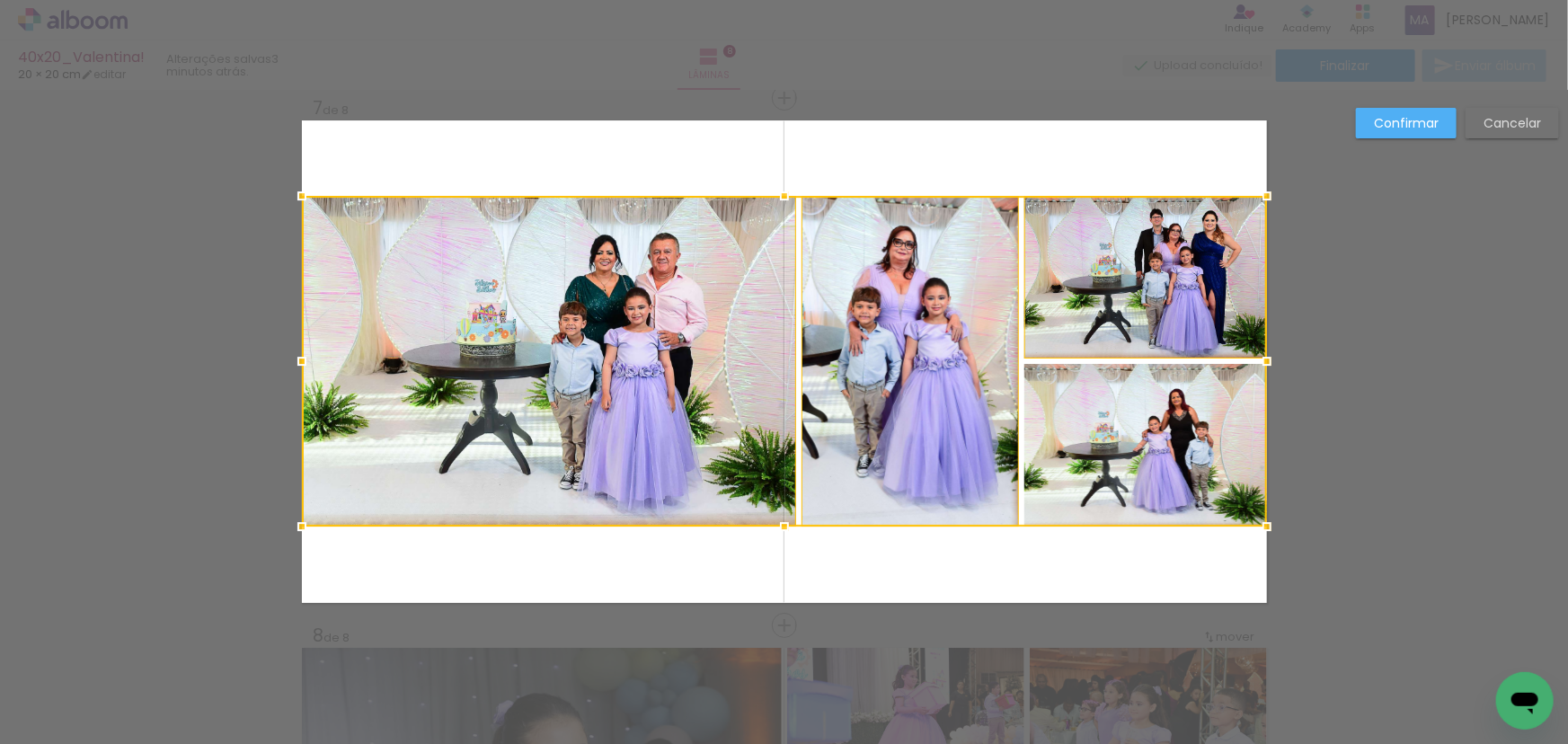
click at [1097, 432] on div at bounding box center [784, 361] width 965 height 330
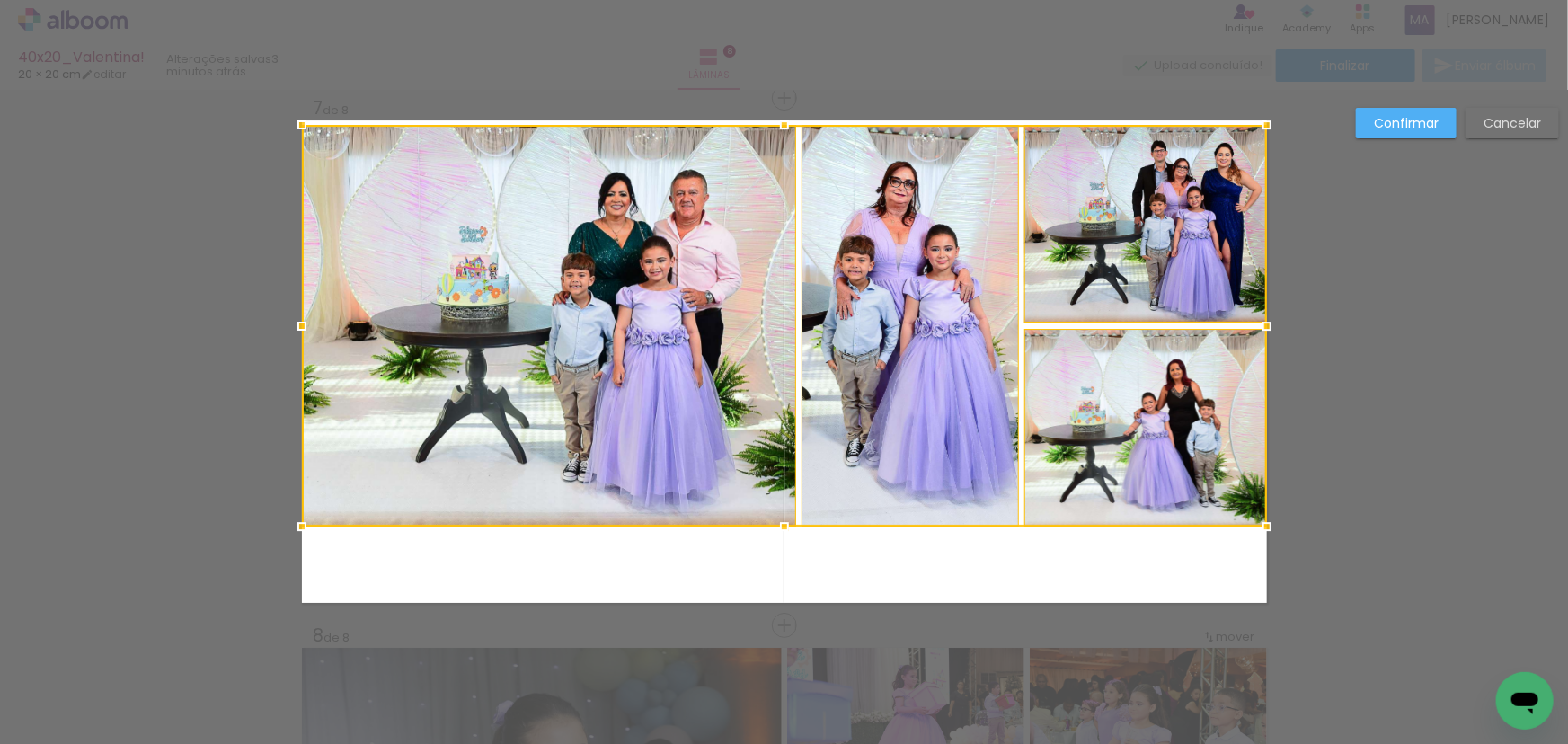
drag, startPoint x: 776, startPoint y: 190, endPoint x: 768, endPoint y: 123, distance: 67.5
click at [768, 123] on div at bounding box center [784, 124] width 36 height 36
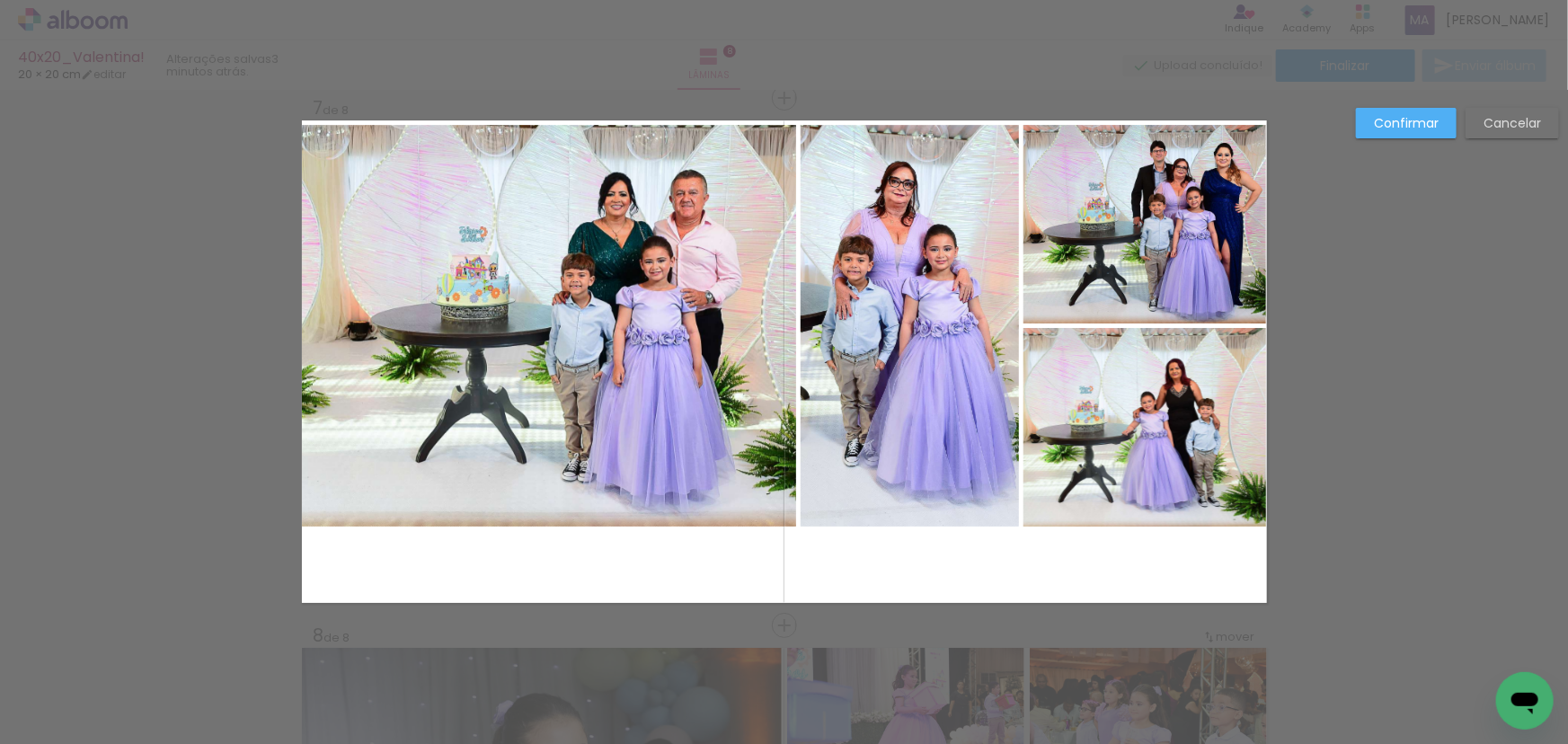
click at [695, 227] on quentale-photo at bounding box center [549, 326] width 494 height 401
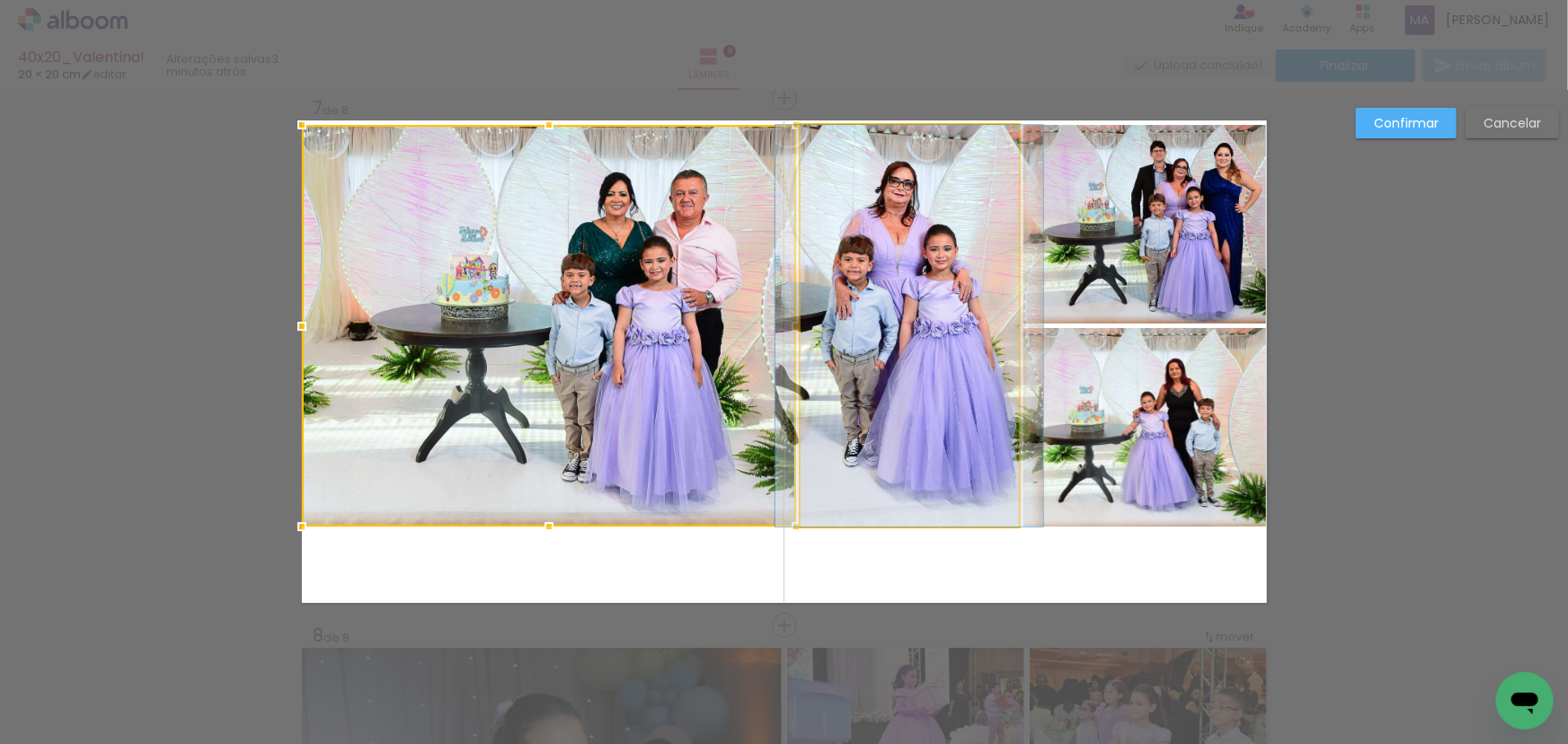
click at [942, 272] on quentale-photo at bounding box center [909, 326] width 218 height 401
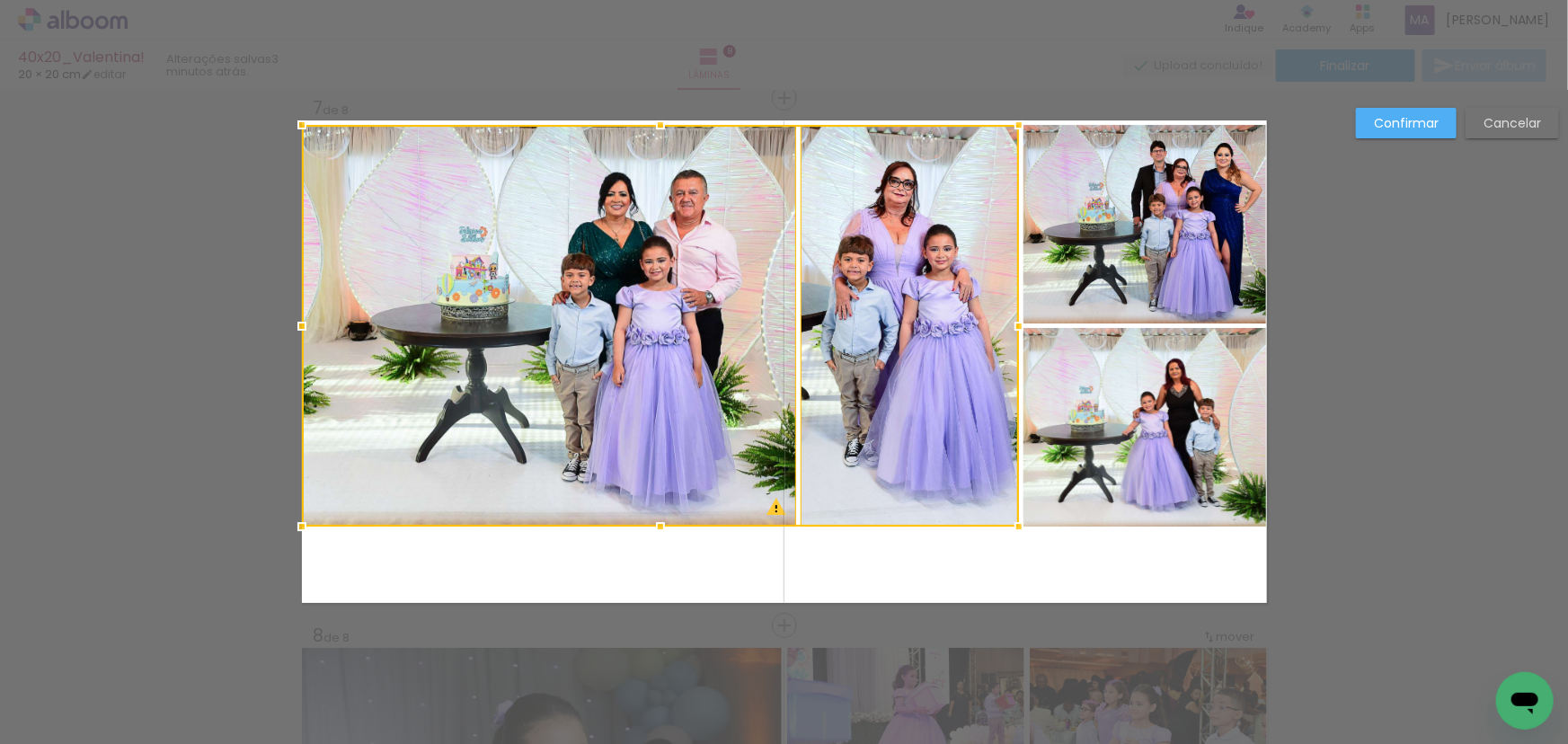
click at [1087, 248] on quentale-photo at bounding box center [1145, 224] width 243 height 199
click at [1168, 422] on div at bounding box center [784, 326] width 965 height 401
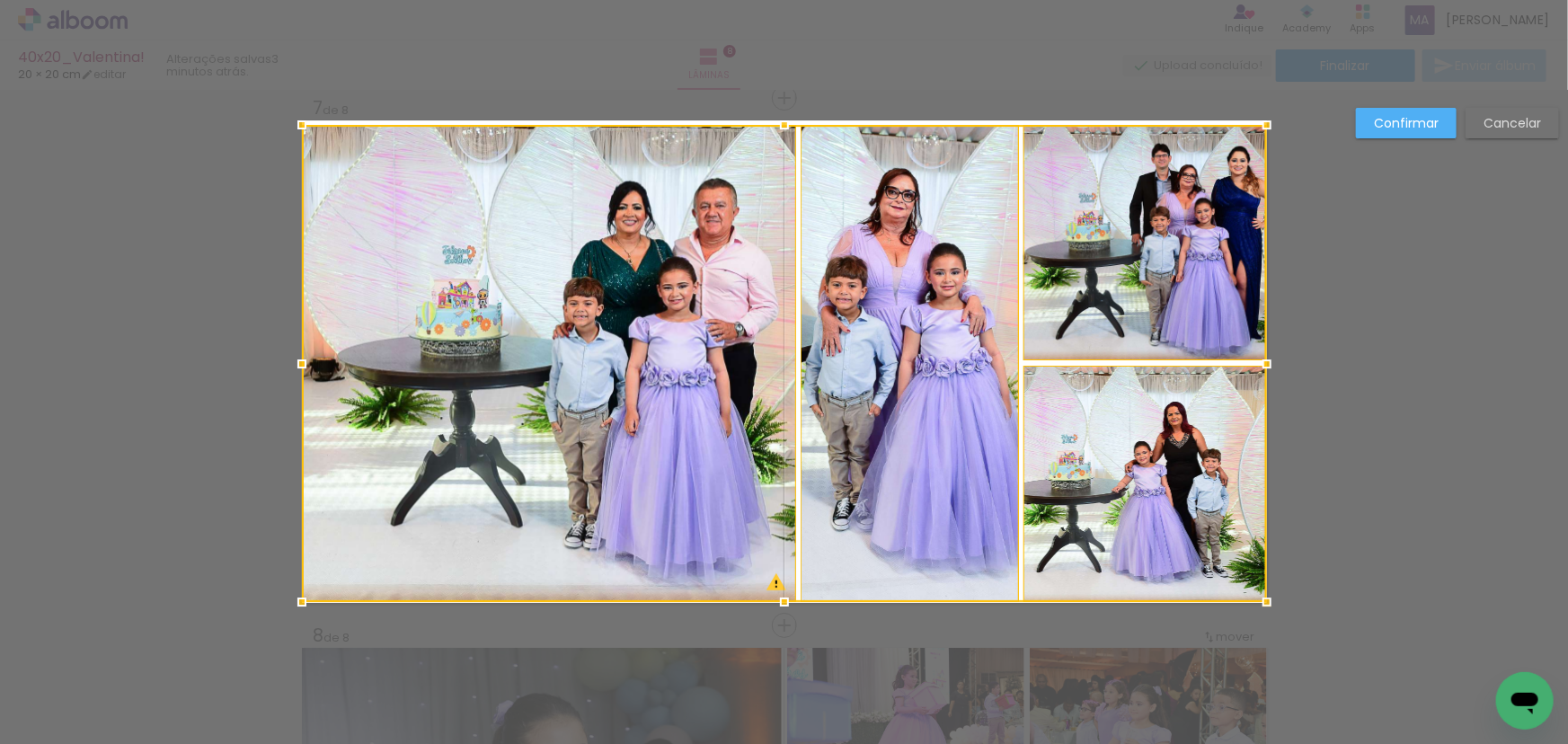
drag, startPoint x: 777, startPoint y: 525, endPoint x: 774, endPoint y: 601, distance: 76.1
click at [774, 601] on div at bounding box center [784, 601] width 36 height 36
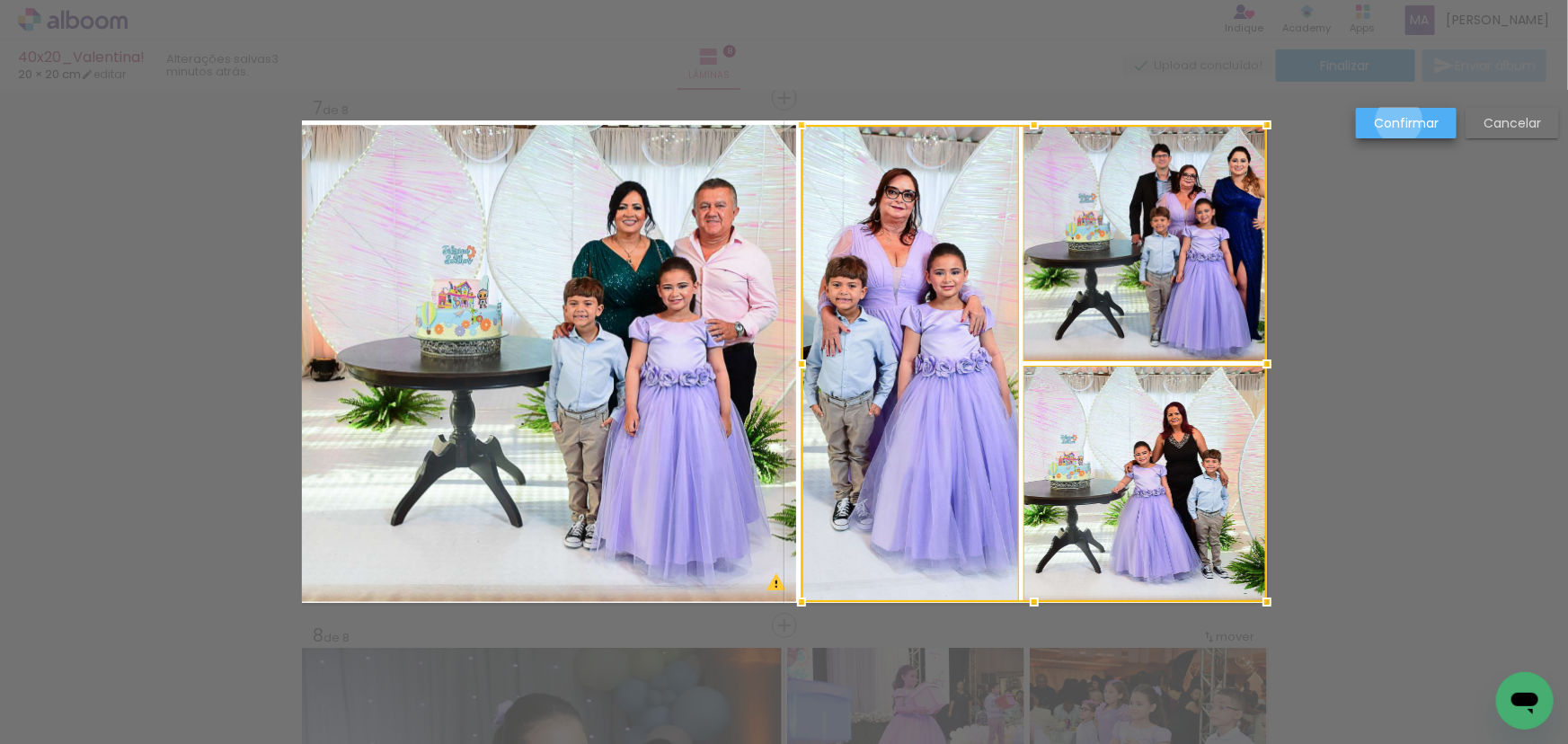
click at [0, 0] on slot "Confirmar" at bounding box center [0, 0] width 0 height 0
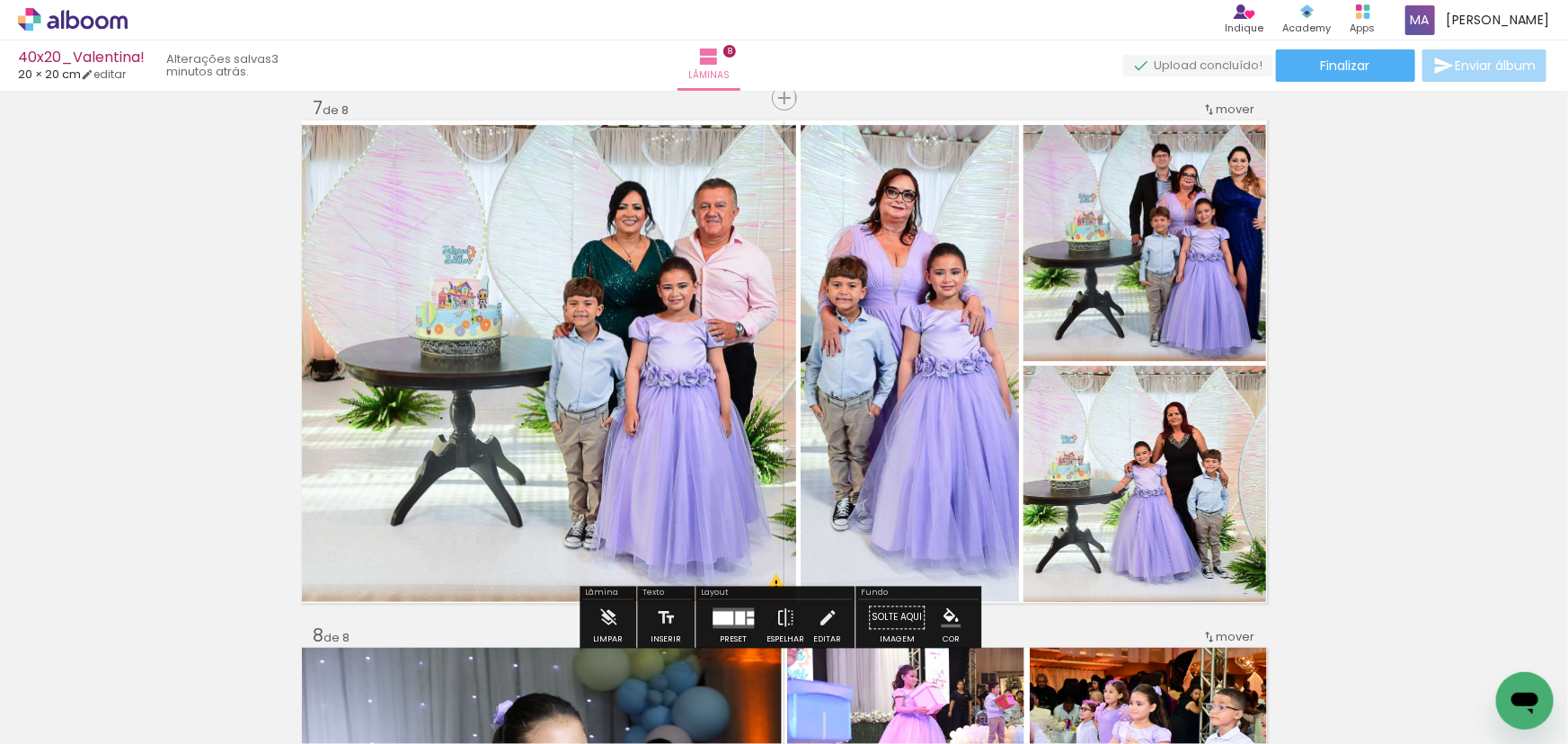
click at [696, 304] on quentale-photo at bounding box center [549, 363] width 494 height 477
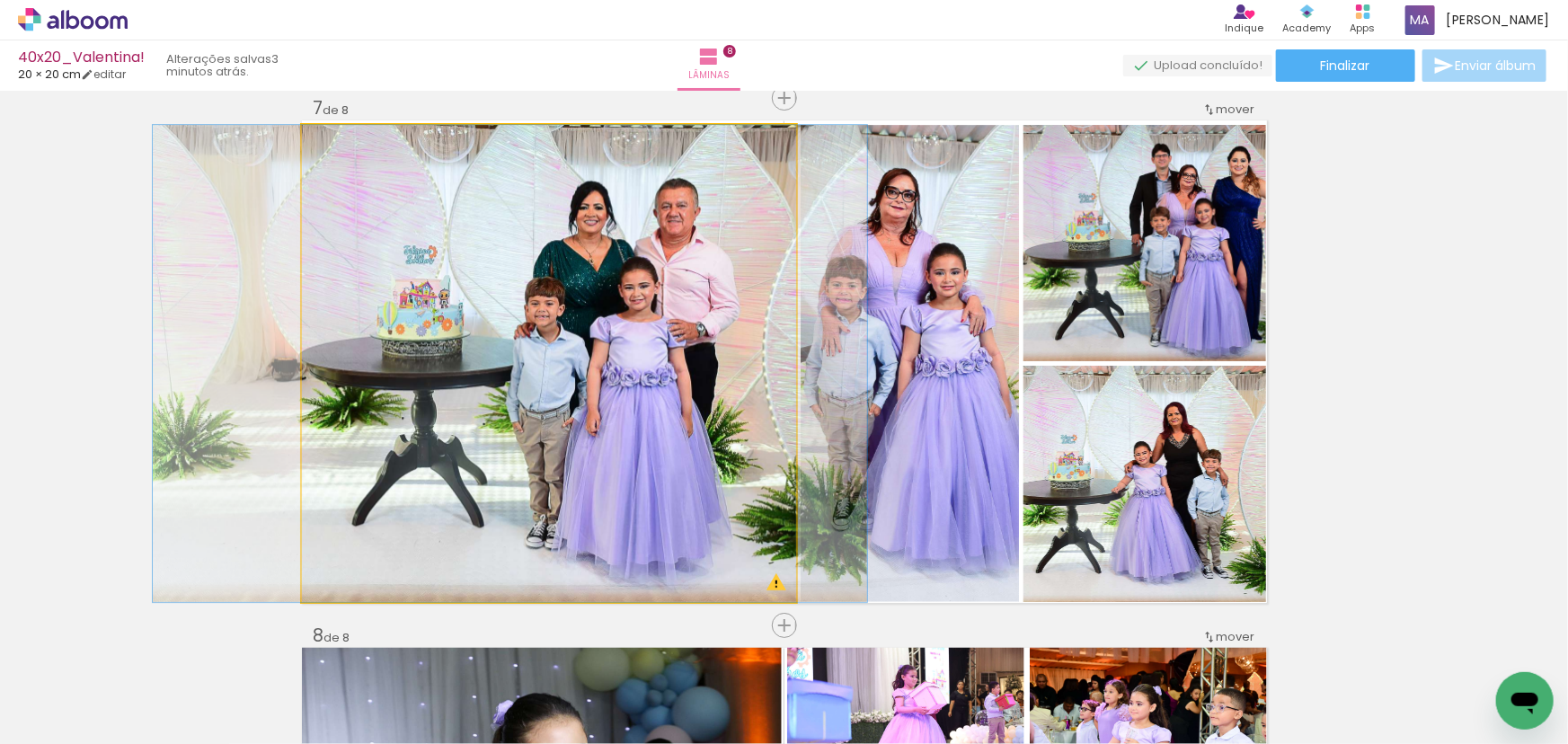
drag, startPoint x: 695, startPoint y: 304, endPoint x: 657, endPoint y: 309, distance: 38.3
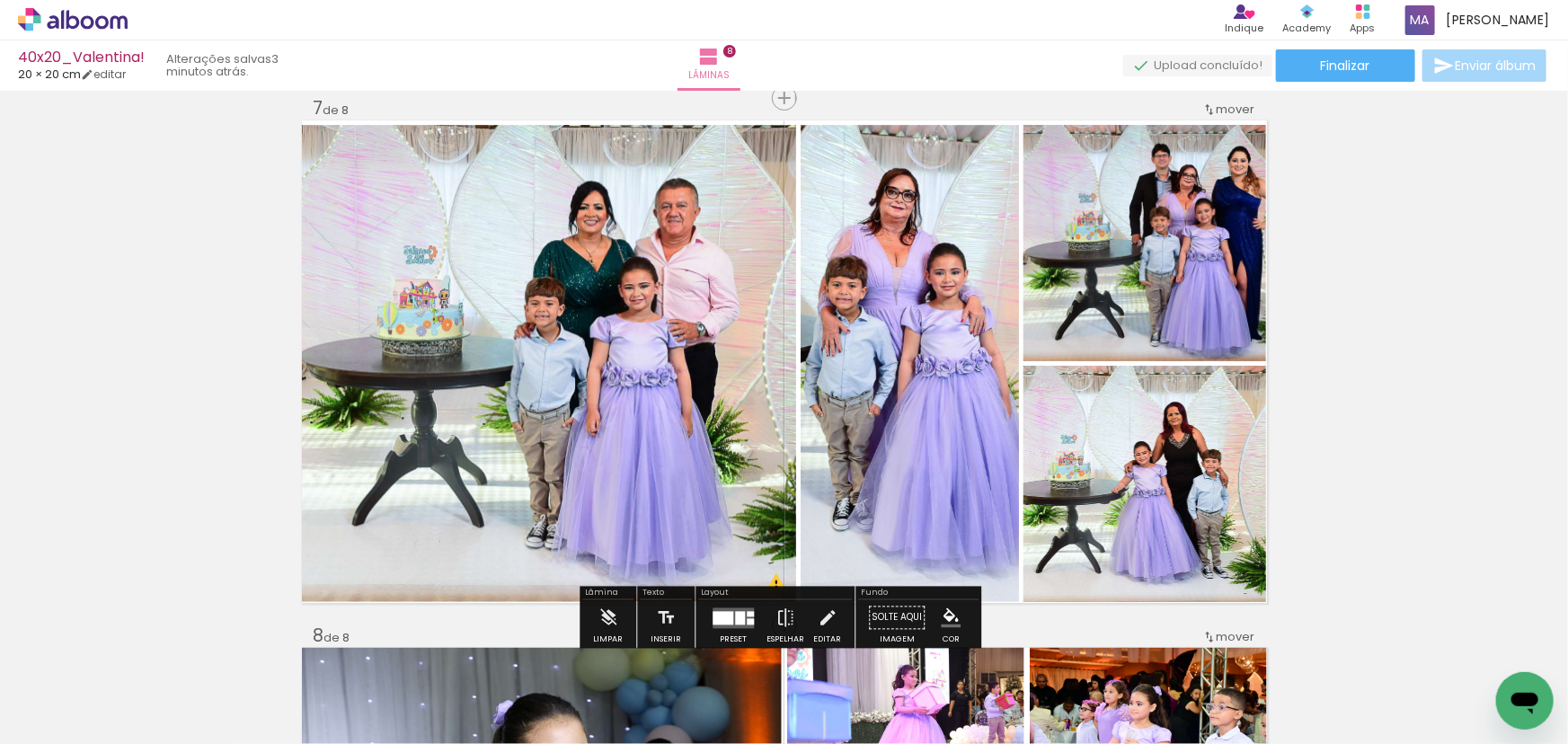
click at [926, 293] on quentale-photo at bounding box center [909, 363] width 218 height 477
click at [785, 330] on quentale-photo at bounding box center [549, 363] width 494 height 477
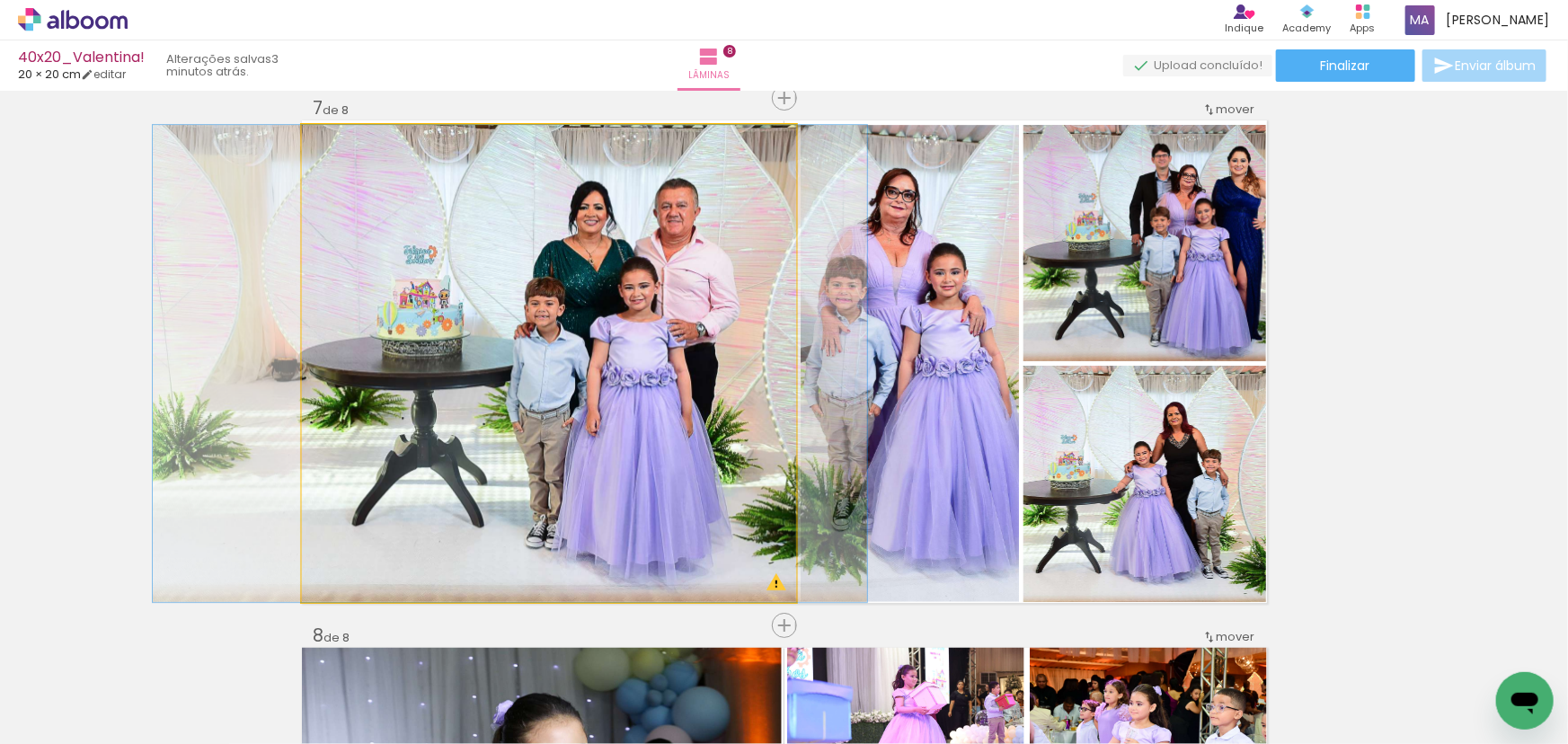
click at [693, 324] on quentale-photo at bounding box center [549, 363] width 494 height 477
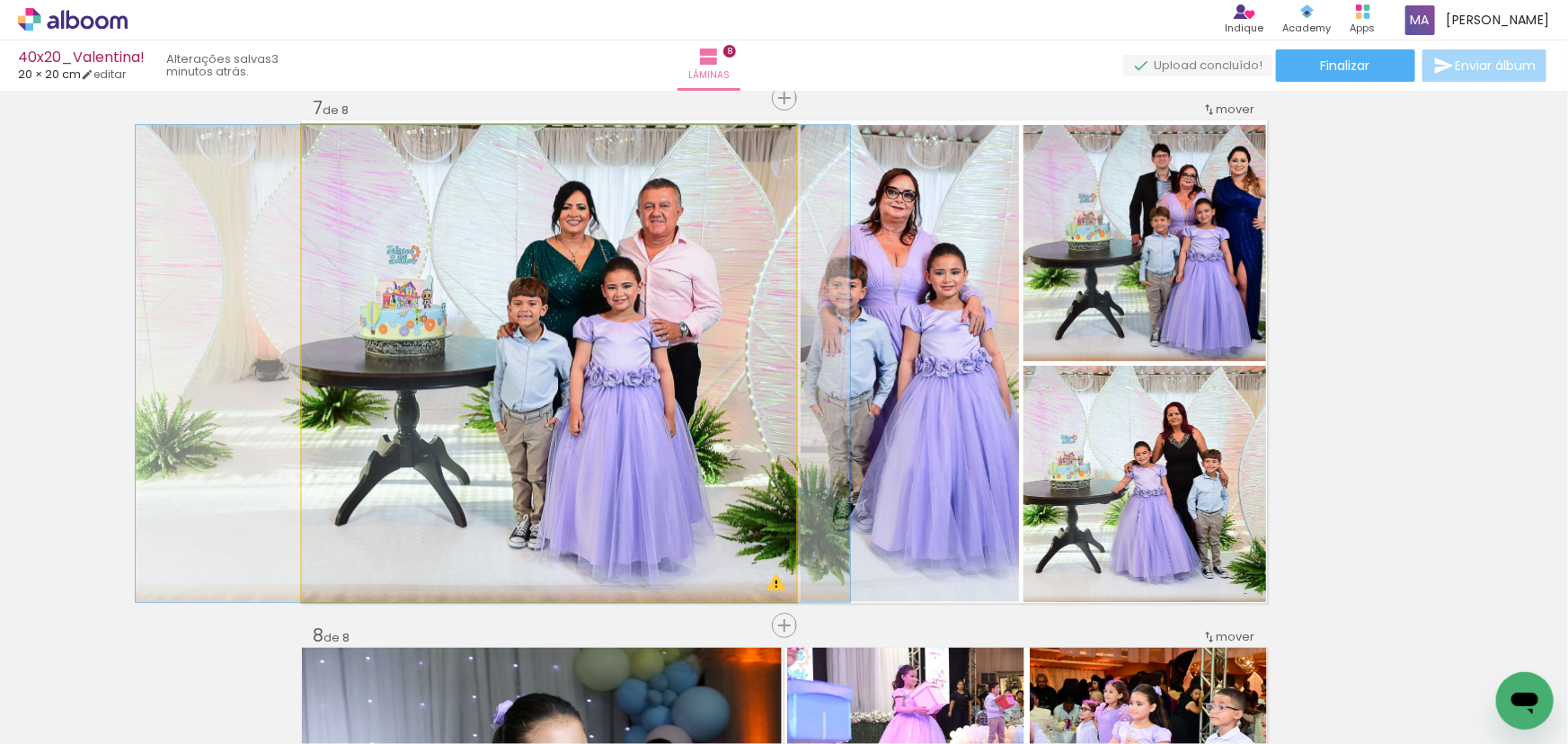
drag, startPoint x: 694, startPoint y: 319, endPoint x: 678, endPoint y: 324, distance: 16.8
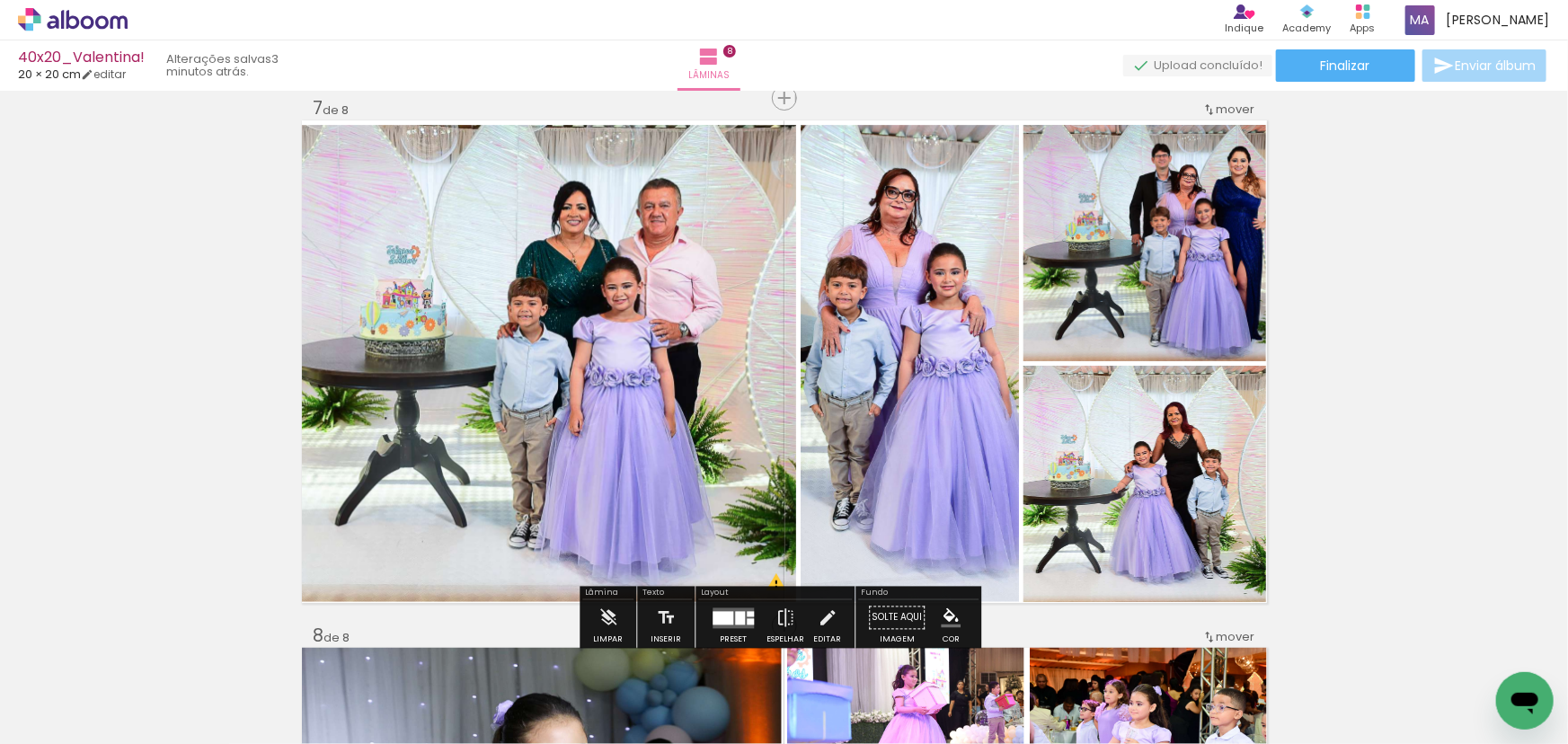
click at [777, 315] on quentale-photo at bounding box center [549, 363] width 494 height 477
click at [756, 335] on quentale-photo at bounding box center [549, 363] width 494 height 477
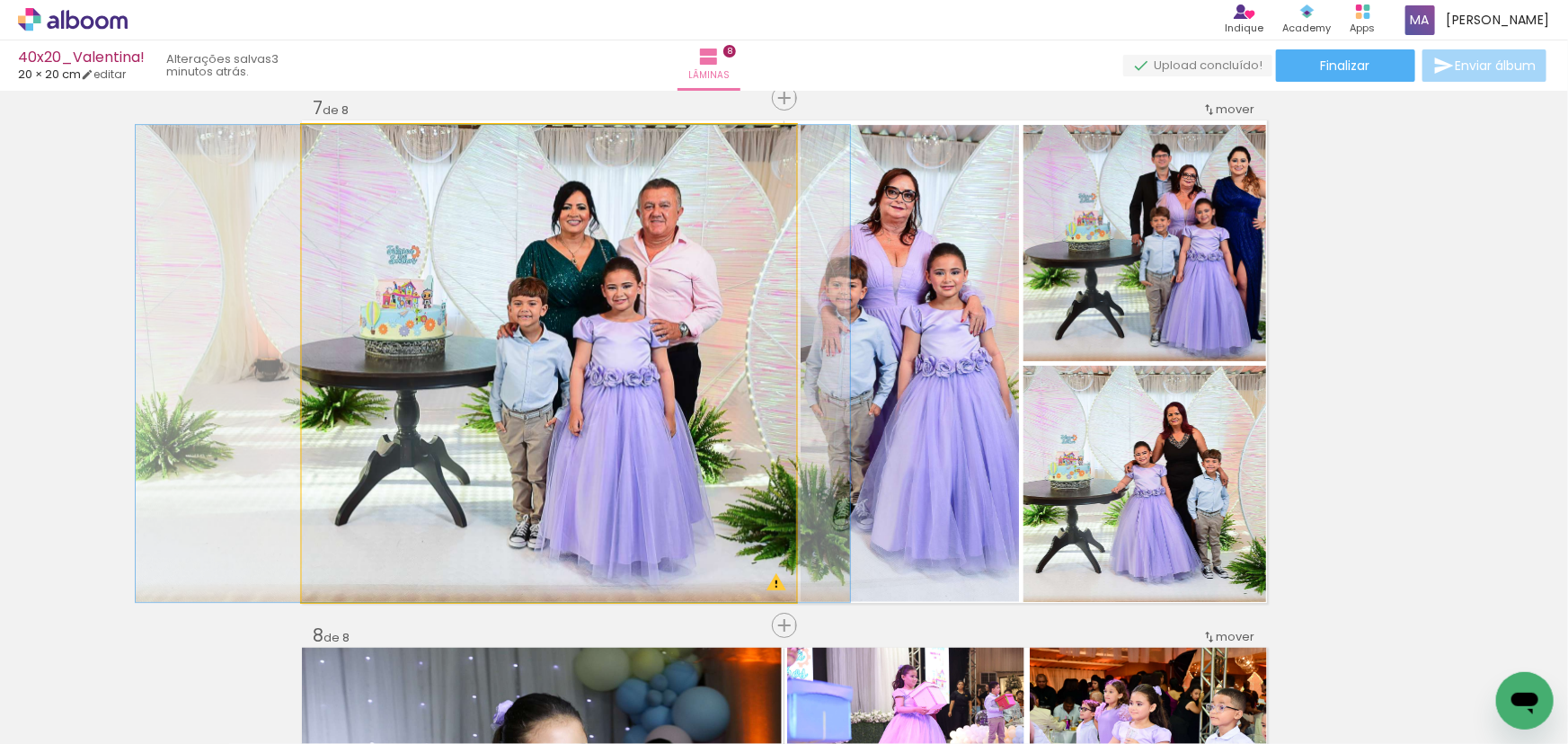
click at [756, 335] on quentale-photo at bounding box center [549, 363] width 494 height 477
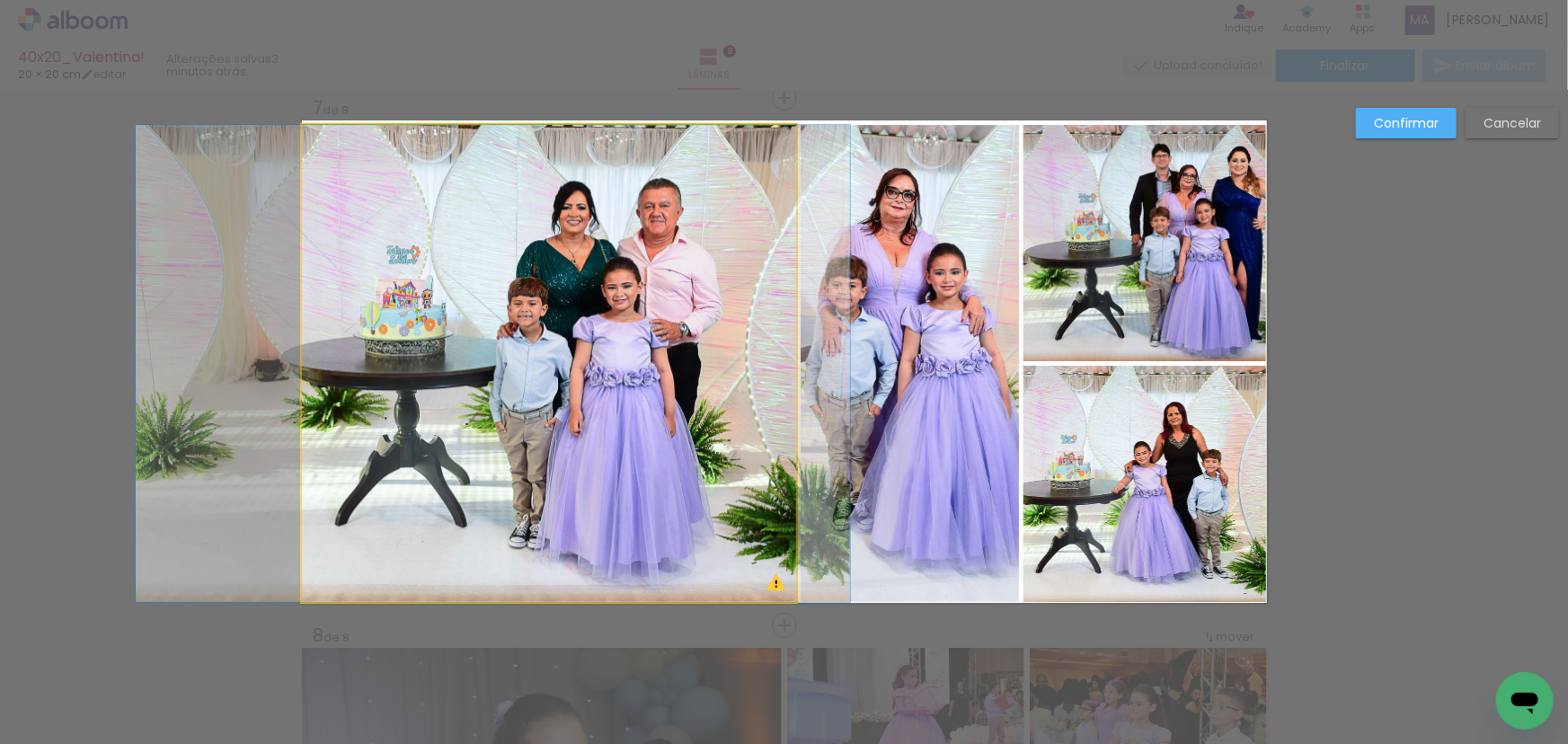
click at [761, 336] on quentale-photo at bounding box center [549, 363] width 494 height 477
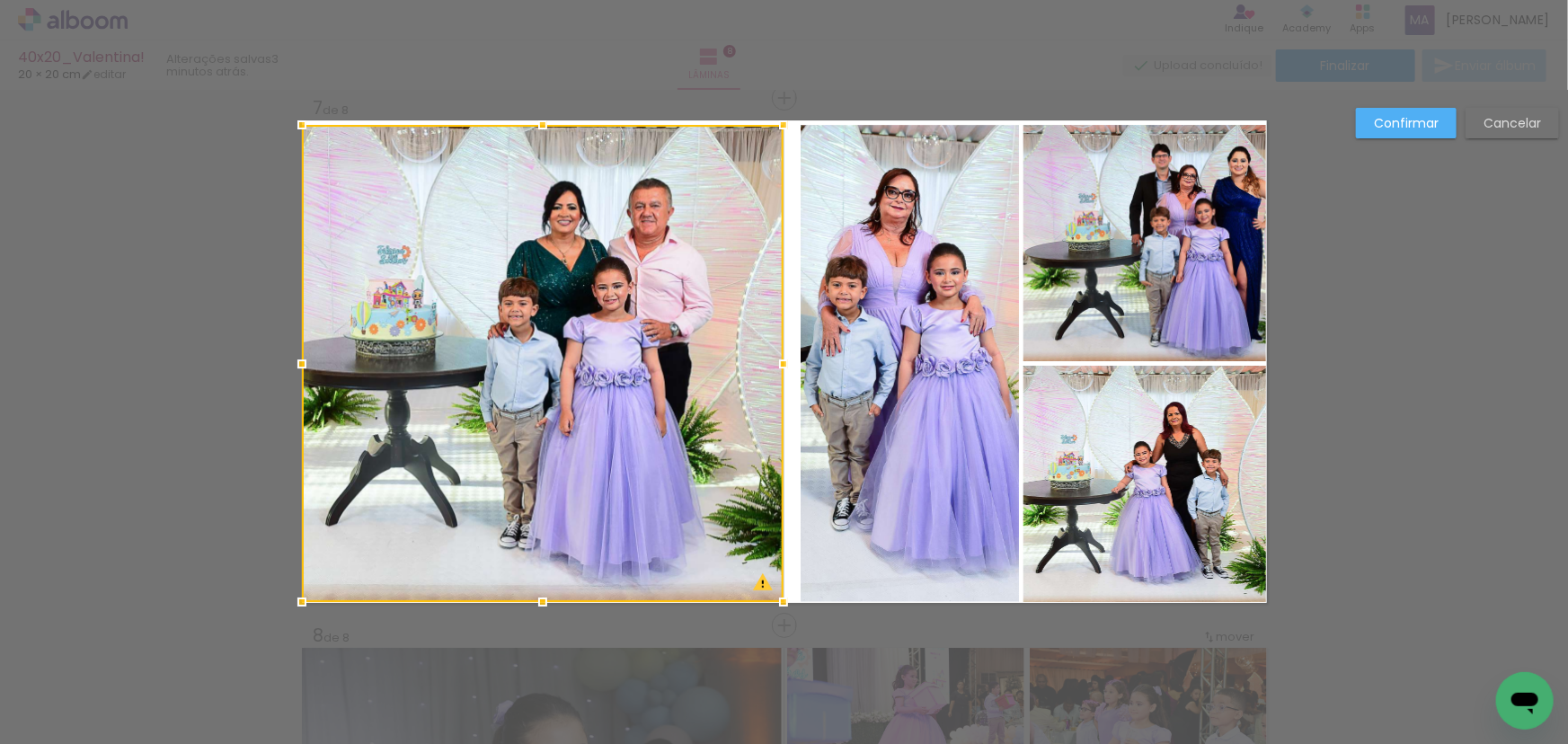
click at [776, 365] on div at bounding box center [783, 363] width 36 height 36
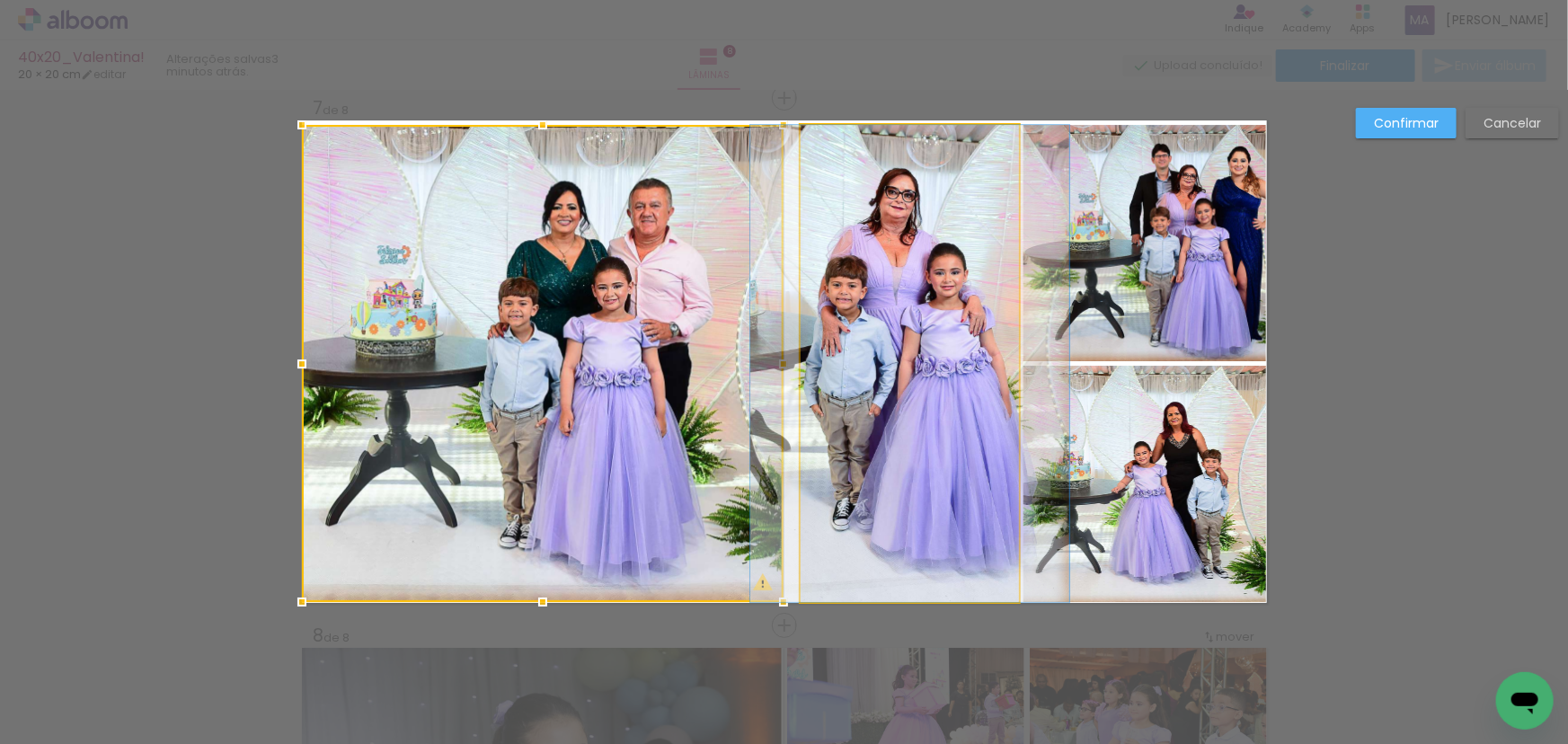
click at [850, 356] on quentale-photo at bounding box center [909, 363] width 218 height 477
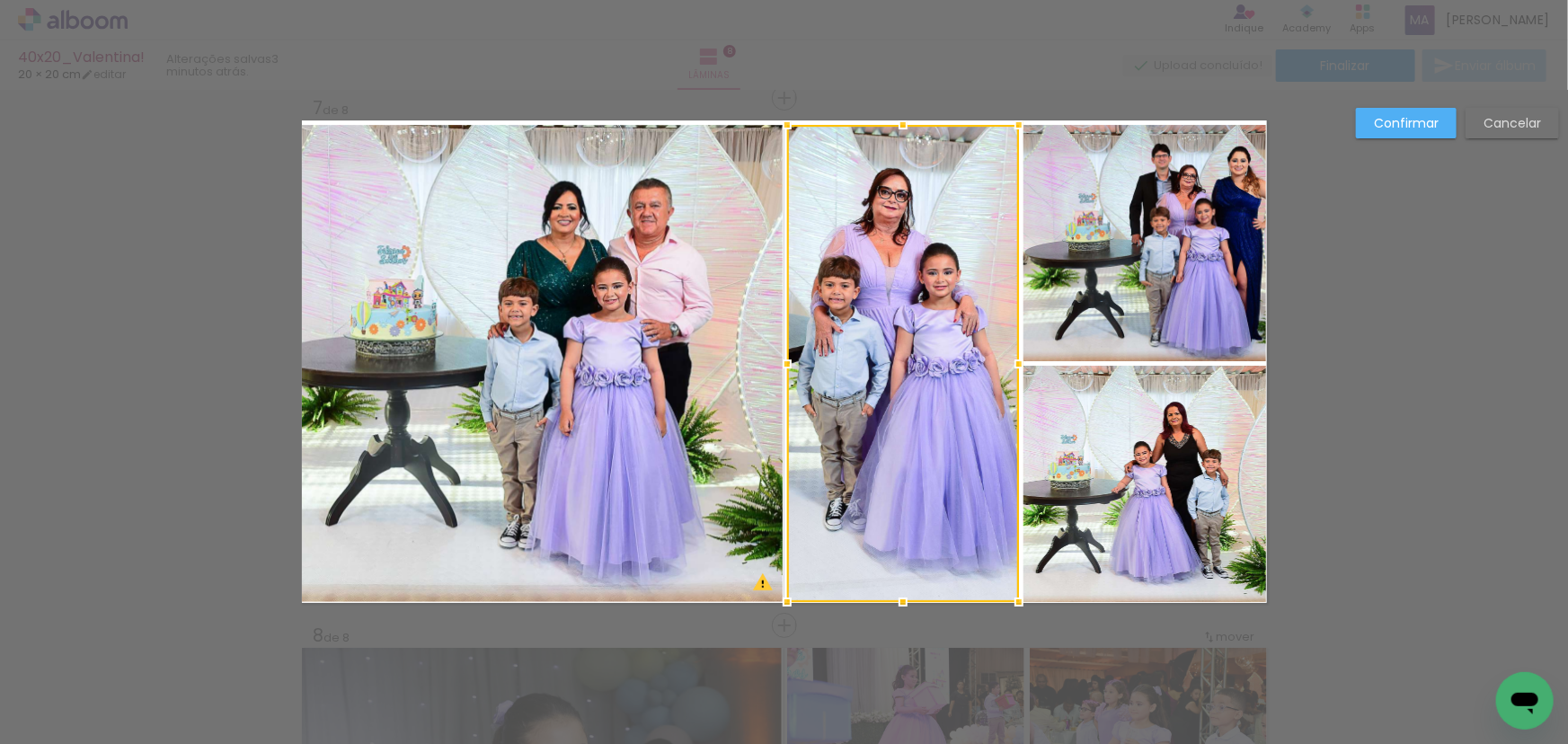
drag, startPoint x: 798, startPoint y: 366, endPoint x: 784, endPoint y: 368, distance: 14.1
click at [784, 368] on div at bounding box center [786, 363] width 36 height 36
click at [893, 330] on div at bounding box center [903, 363] width 232 height 477
click at [1106, 273] on quentale-photo at bounding box center [1145, 243] width 243 height 236
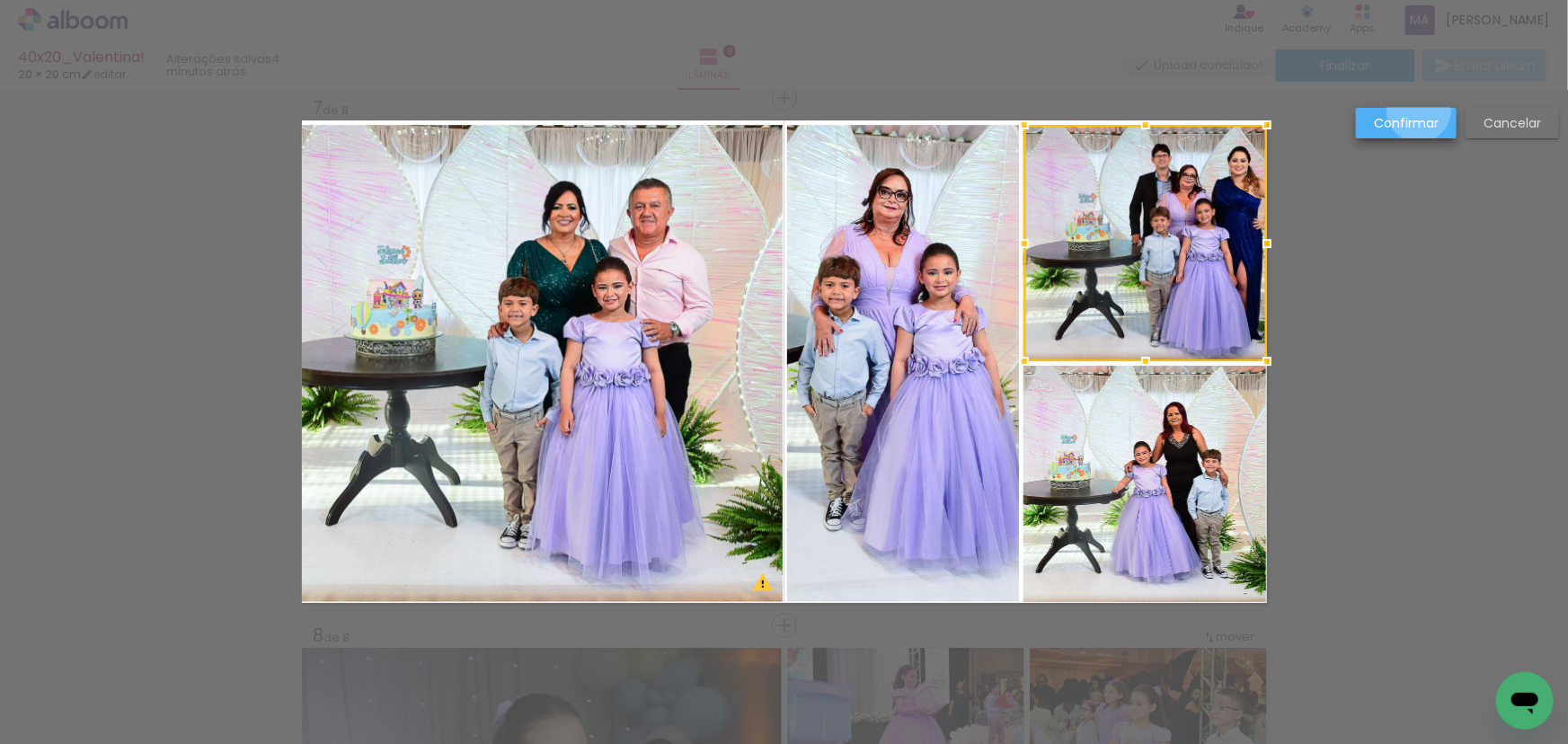
click at [1419, 110] on paper-button "Confirmar" at bounding box center [1406, 122] width 100 height 30
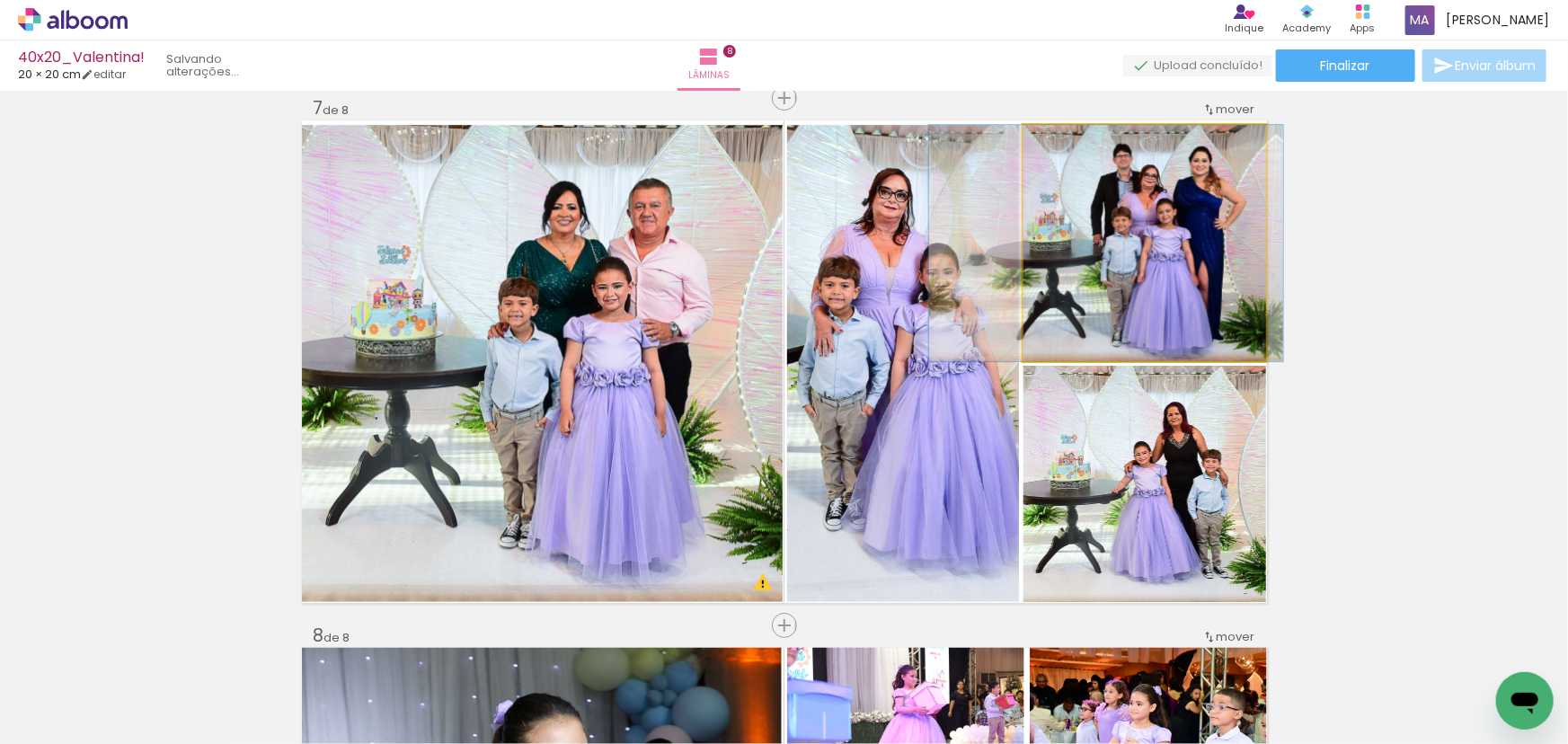
drag, startPoint x: 1213, startPoint y: 230, endPoint x: 1177, endPoint y: 233, distance: 36.1
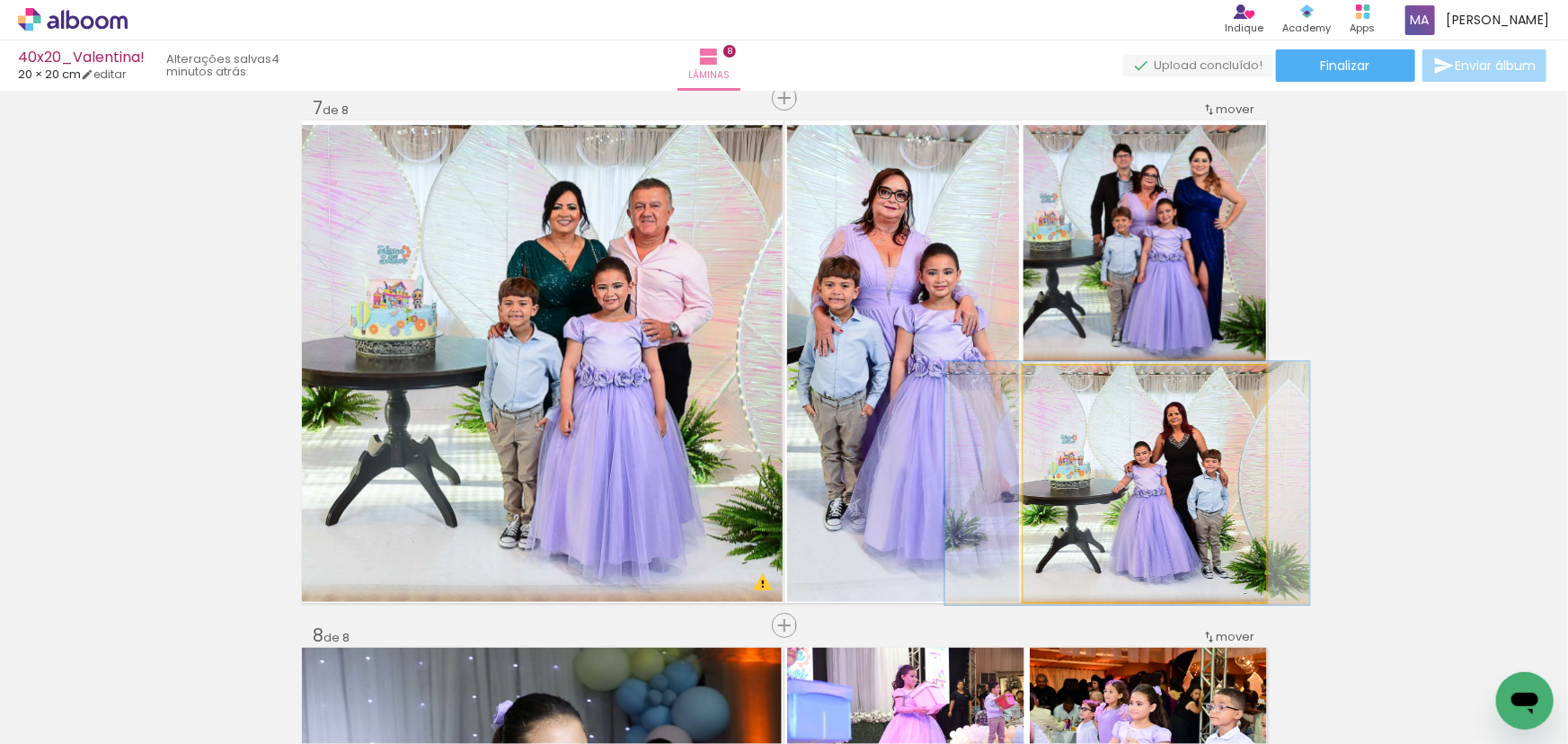
click at [1170, 459] on quentale-photo at bounding box center [1145, 483] width 243 height 236
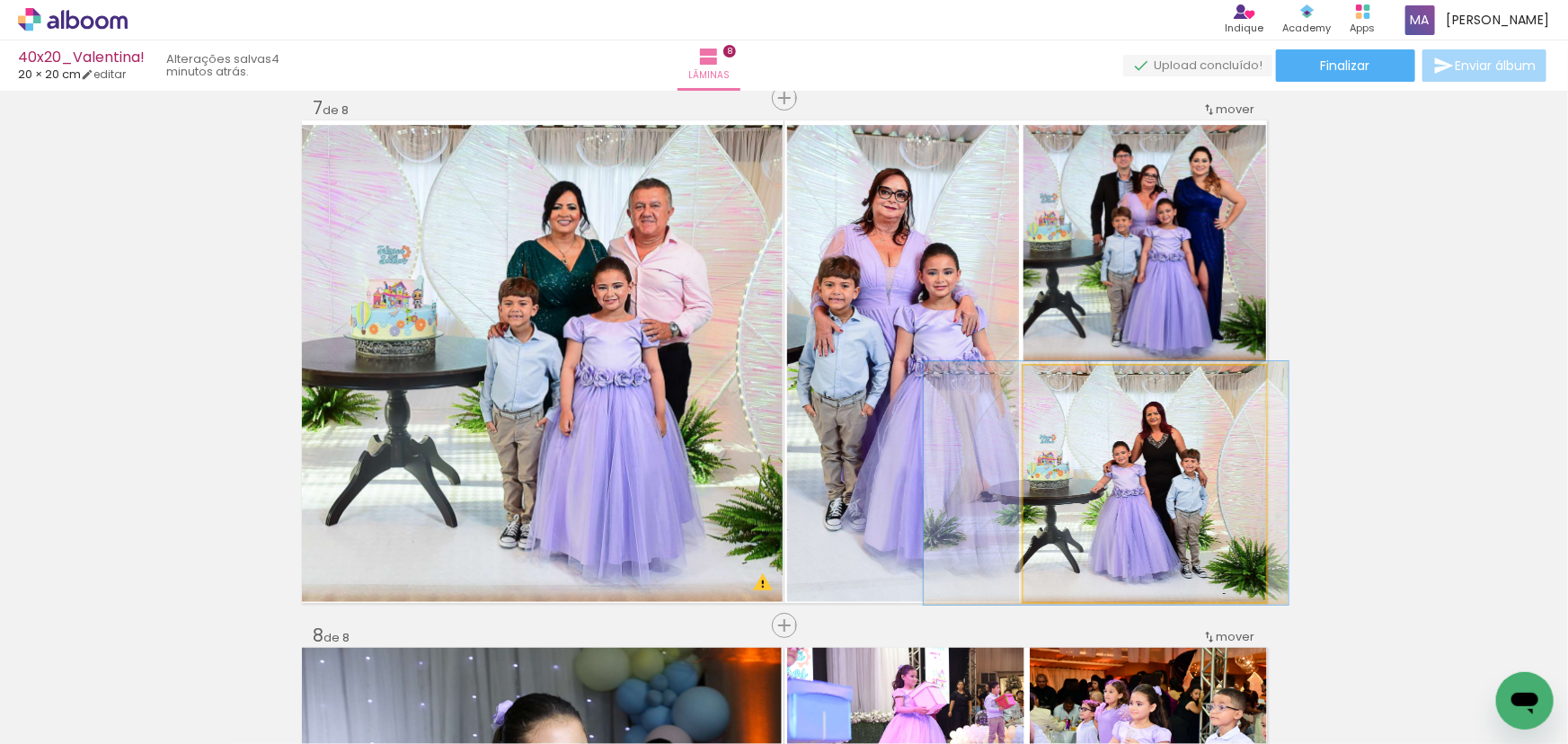
drag, startPoint x: 1187, startPoint y: 476, endPoint x: 1169, endPoint y: 476, distance: 18.0
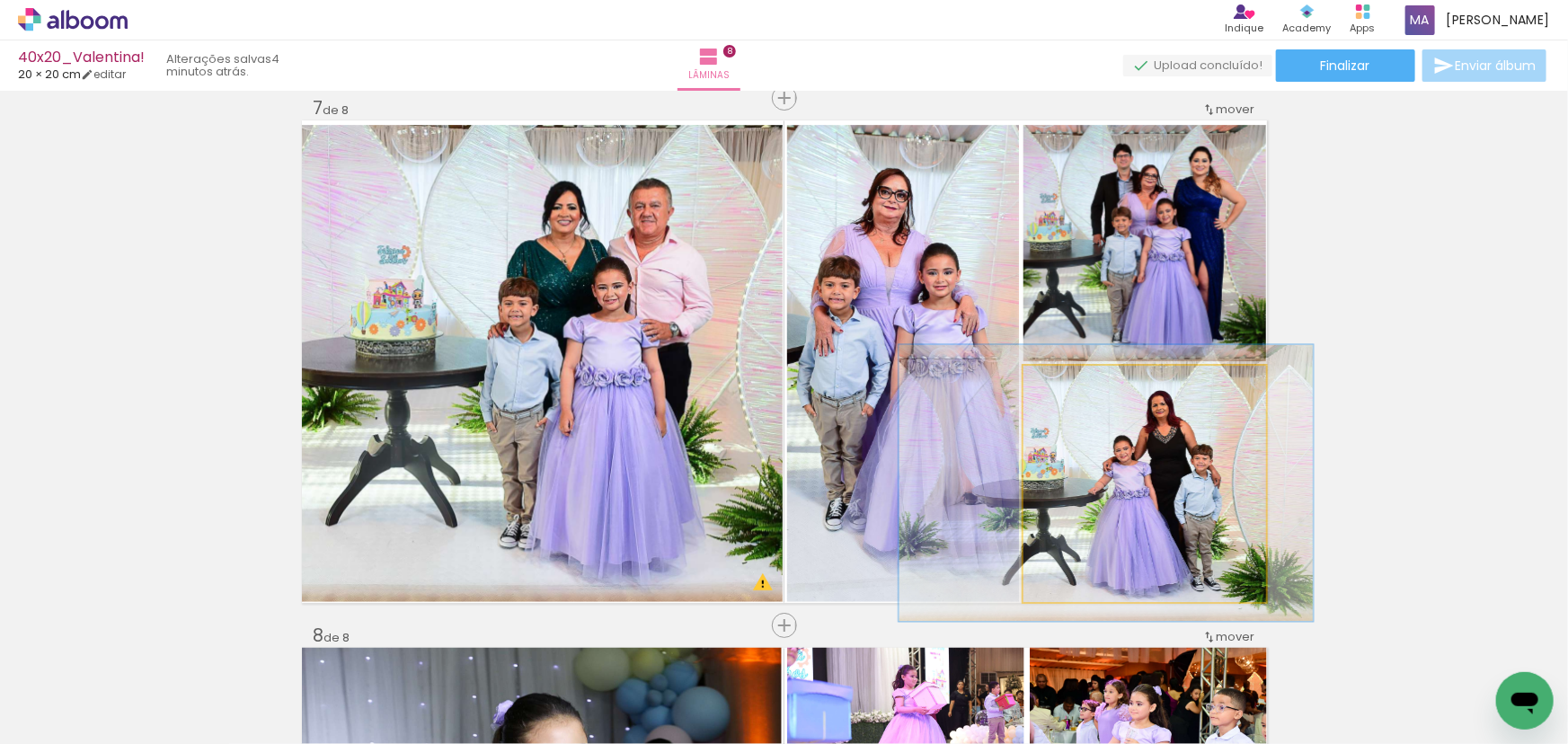
drag, startPoint x: 1063, startPoint y: 385, endPoint x: 1073, endPoint y: 385, distance: 10.0
type paper-slider "117"
click at [1073, 385] on div at bounding box center [1078, 385] width 16 height 16
click at [1142, 451] on quentale-photo at bounding box center [1145, 483] width 243 height 236
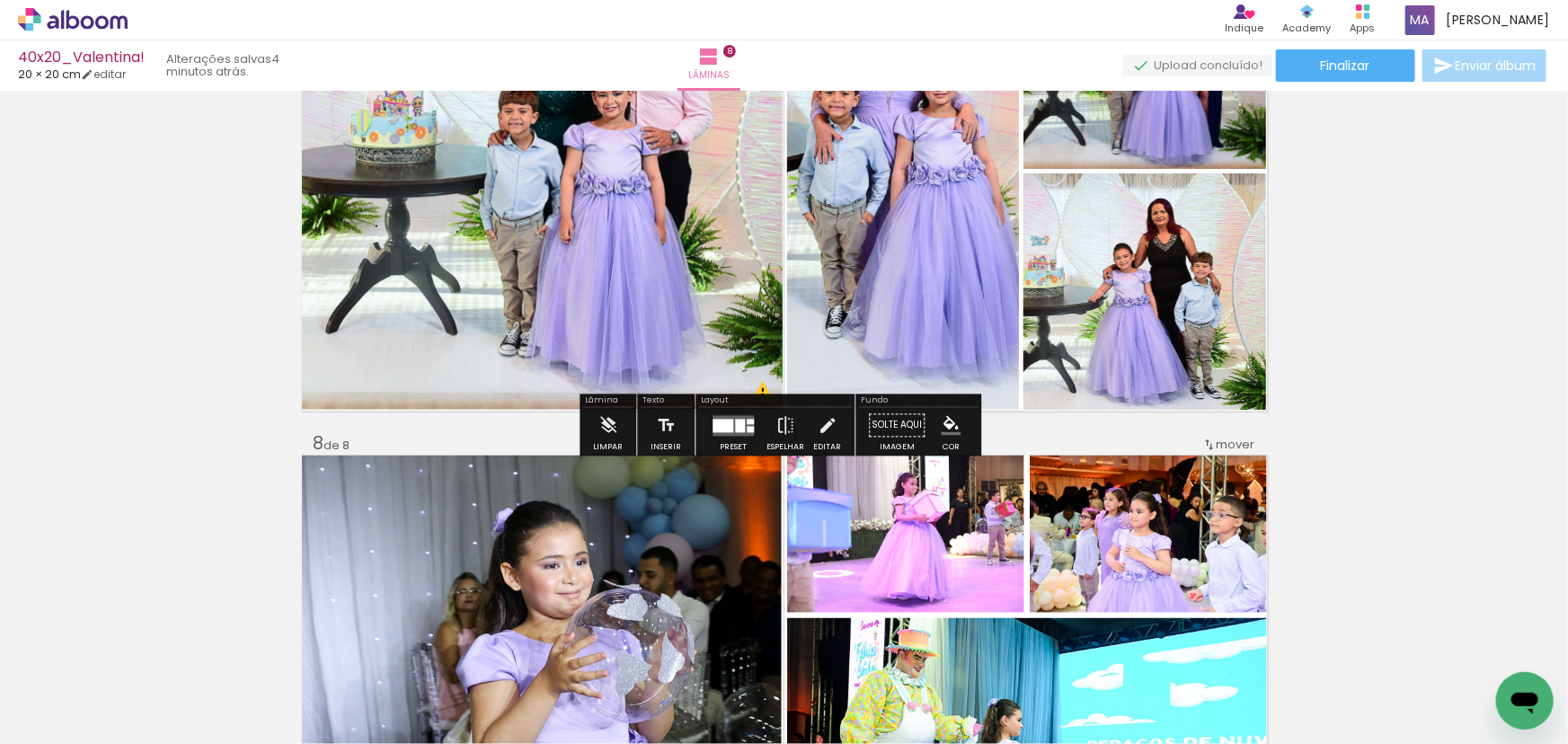
scroll to position [3511, 0]
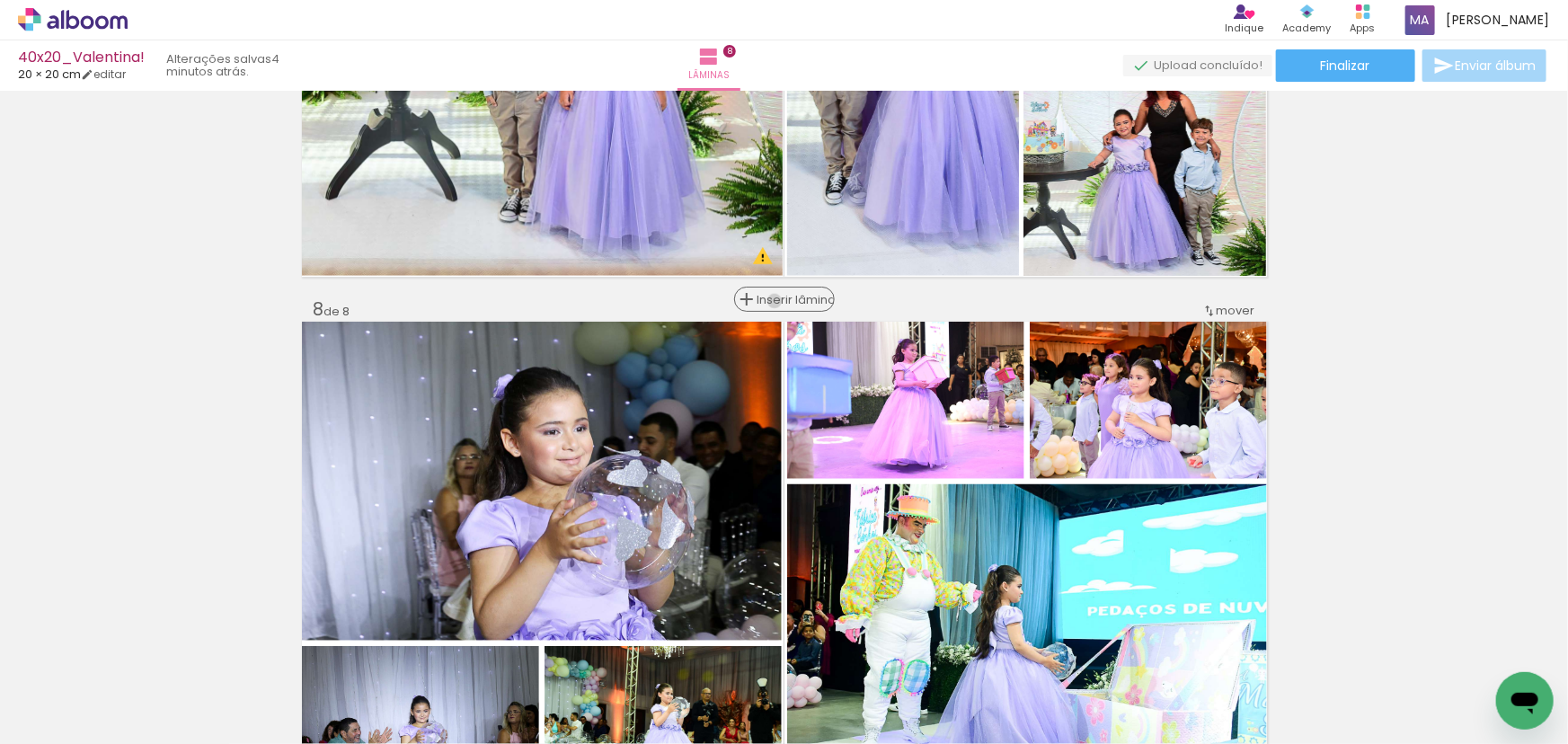
click at [776, 300] on span "Inserir lâmina" at bounding box center [792, 299] width 70 height 12
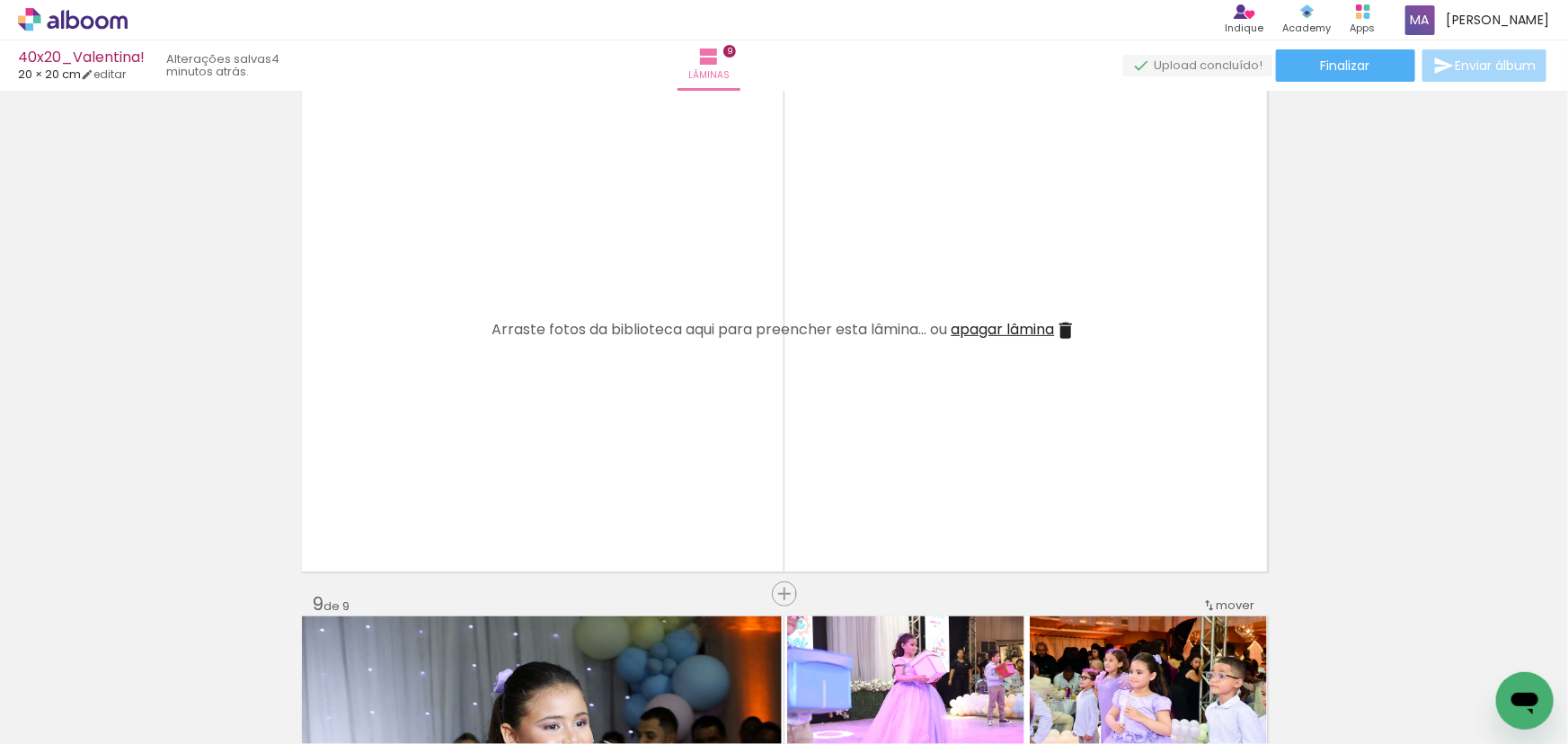
scroll to position [3756, 0]
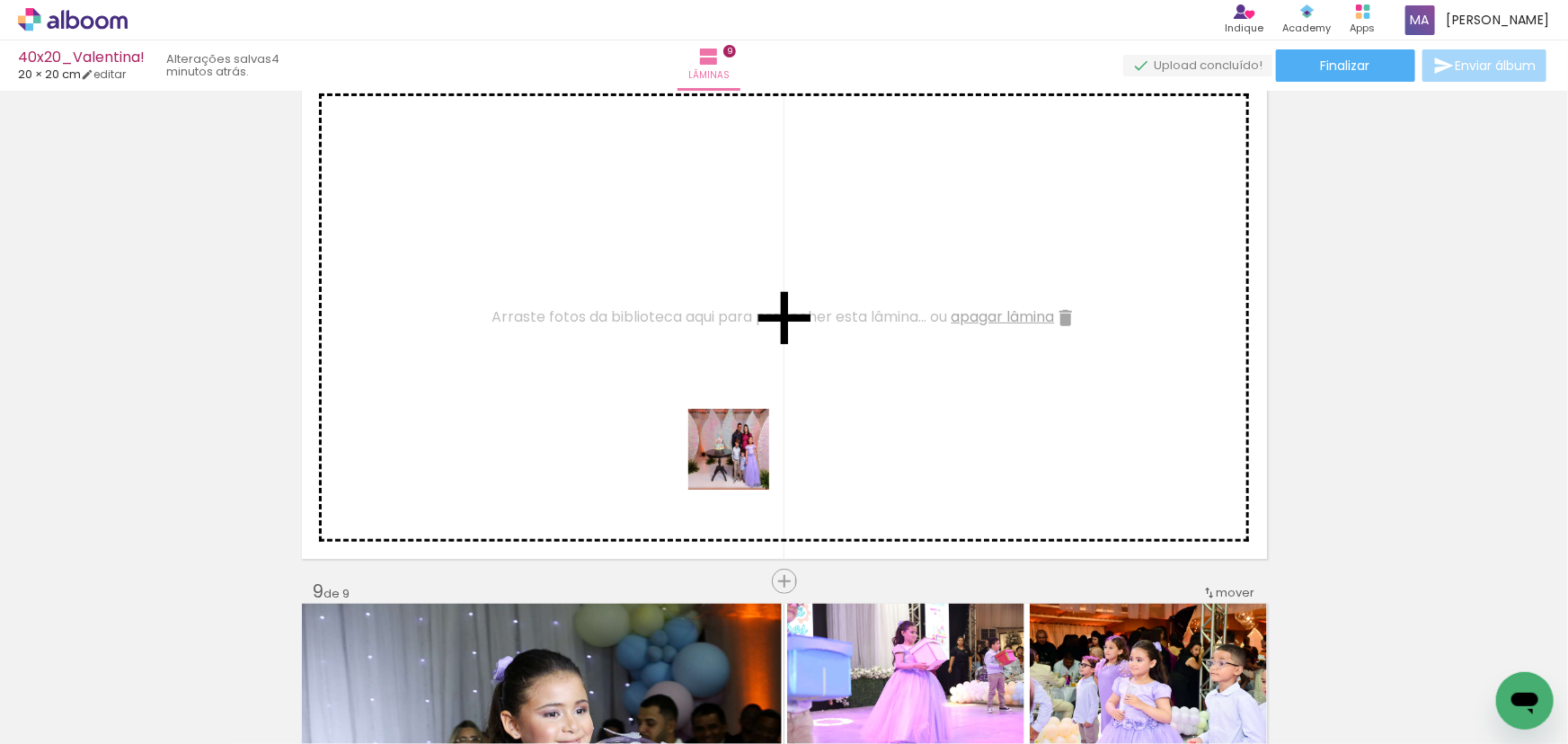
drag, startPoint x: 716, startPoint y: 686, endPoint x: 742, endPoint y: 459, distance: 228.5
click at [742, 460] on quentale-workspace at bounding box center [784, 372] width 1568 height 744
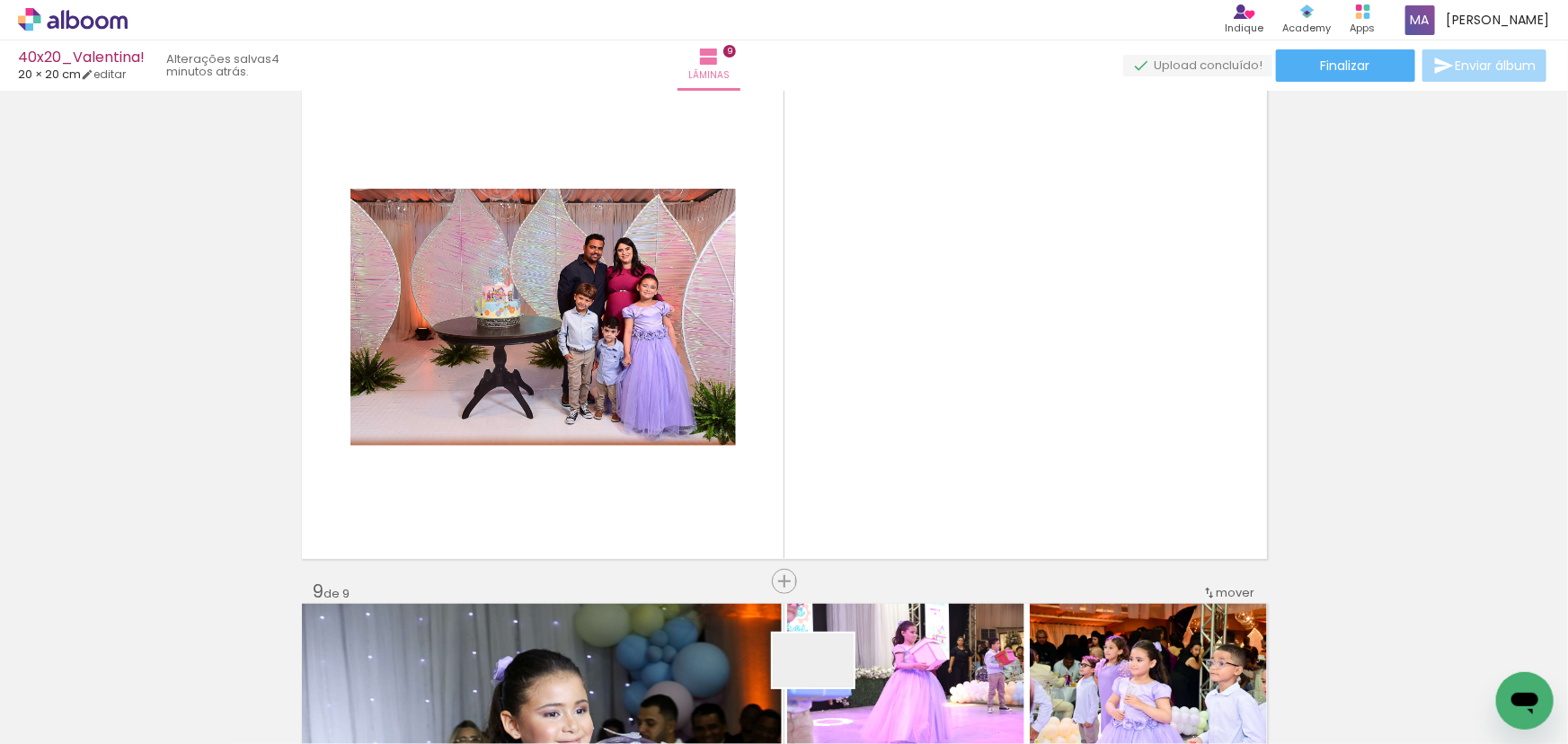
drag, startPoint x: 826, startPoint y: 687, endPoint x: 875, endPoint y: 412, distance: 279.3
click at [875, 412] on quentale-workspace at bounding box center [784, 372] width 1568 height 744
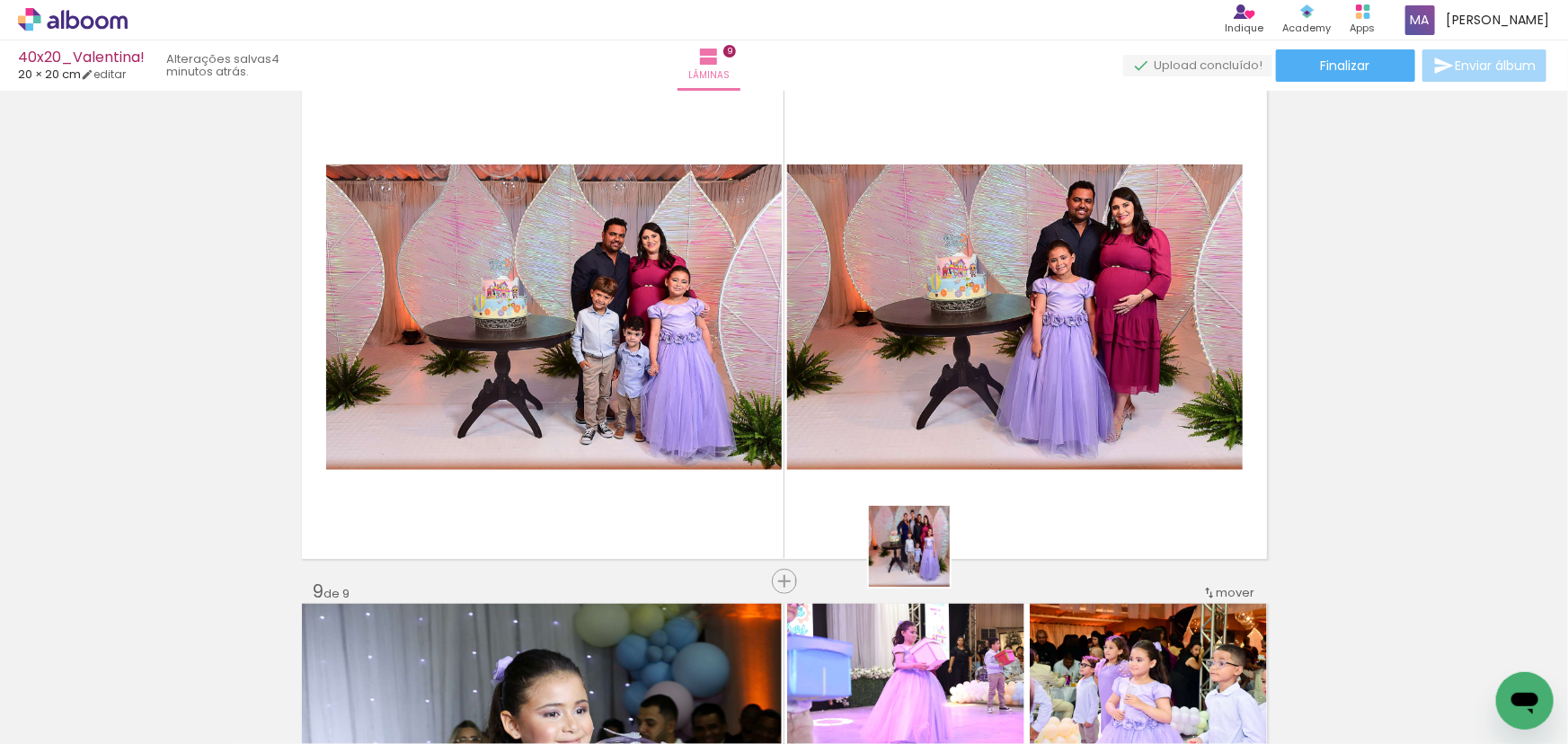
drag, startPoint x: 918, startPoint y: 614, endPoint x: 929, endPoint y: 454, distance: 160.4
click at [929, 467] on quentale-workspace at bounding box center [784, 372] width 1568 height 744
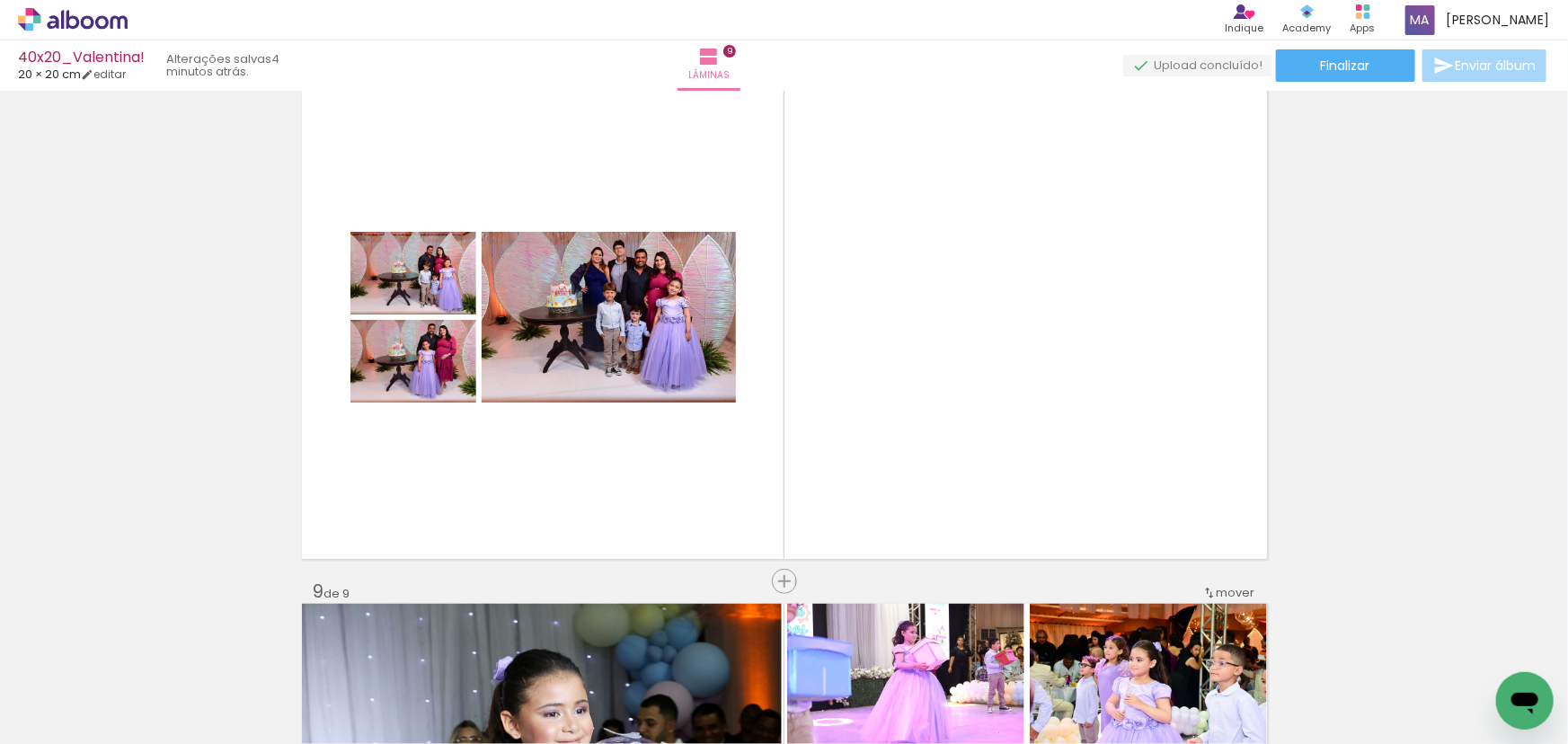
drag, startPoint x: 1015, startPoint y: 626, endPoint x: 1069, endPoint y: 663, distance: 65.5
click at [1015, 543] on quentale-workspace at bounding box center [784, 372] width 1568 height 744
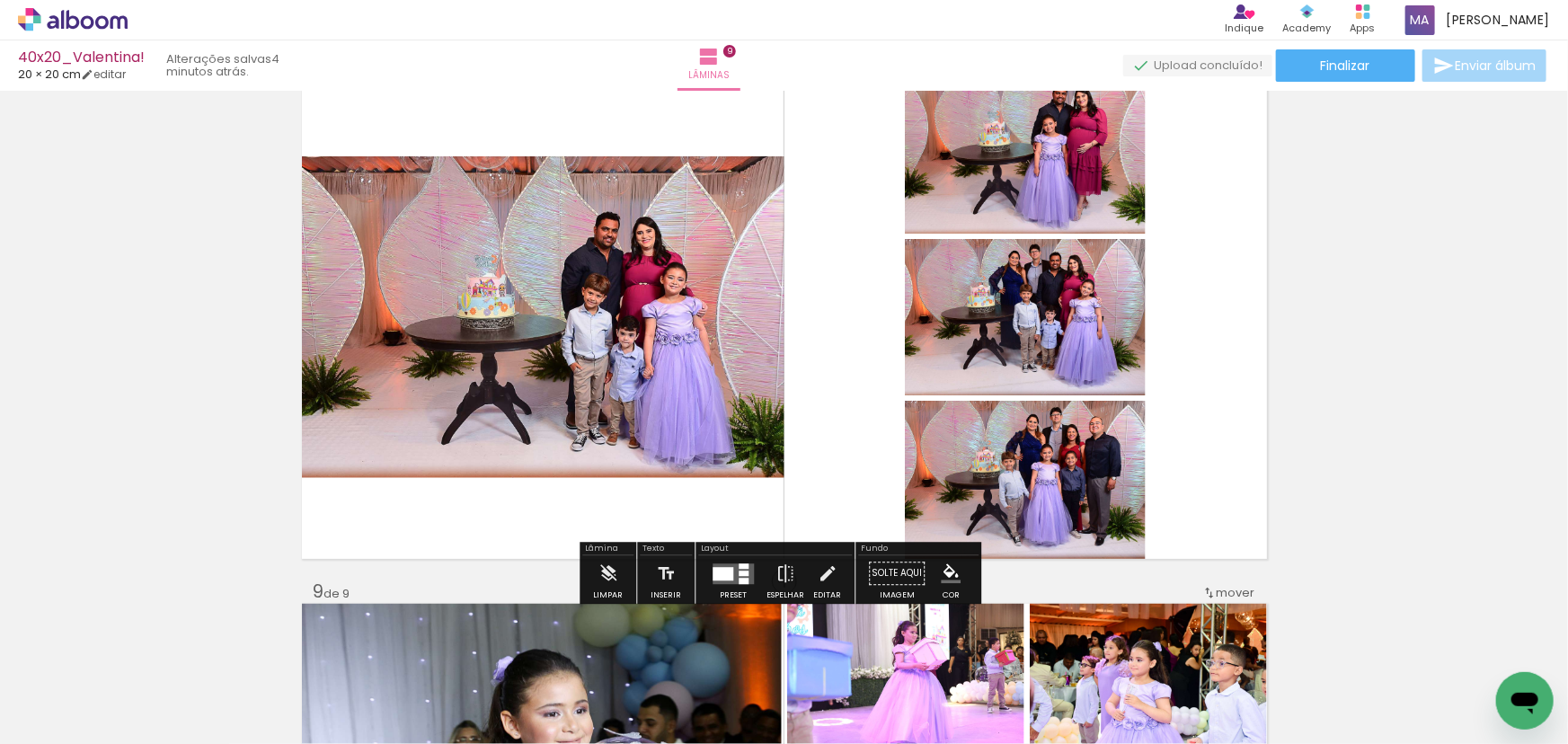
drag, startPoint x: 1114, startPoint y: 620, endPoint x: 1114, endPoint y: 439, distance: 181.0
click at [1114, 471] on quentale-workspace at bounding box center [784, 372] width 1568 height 744
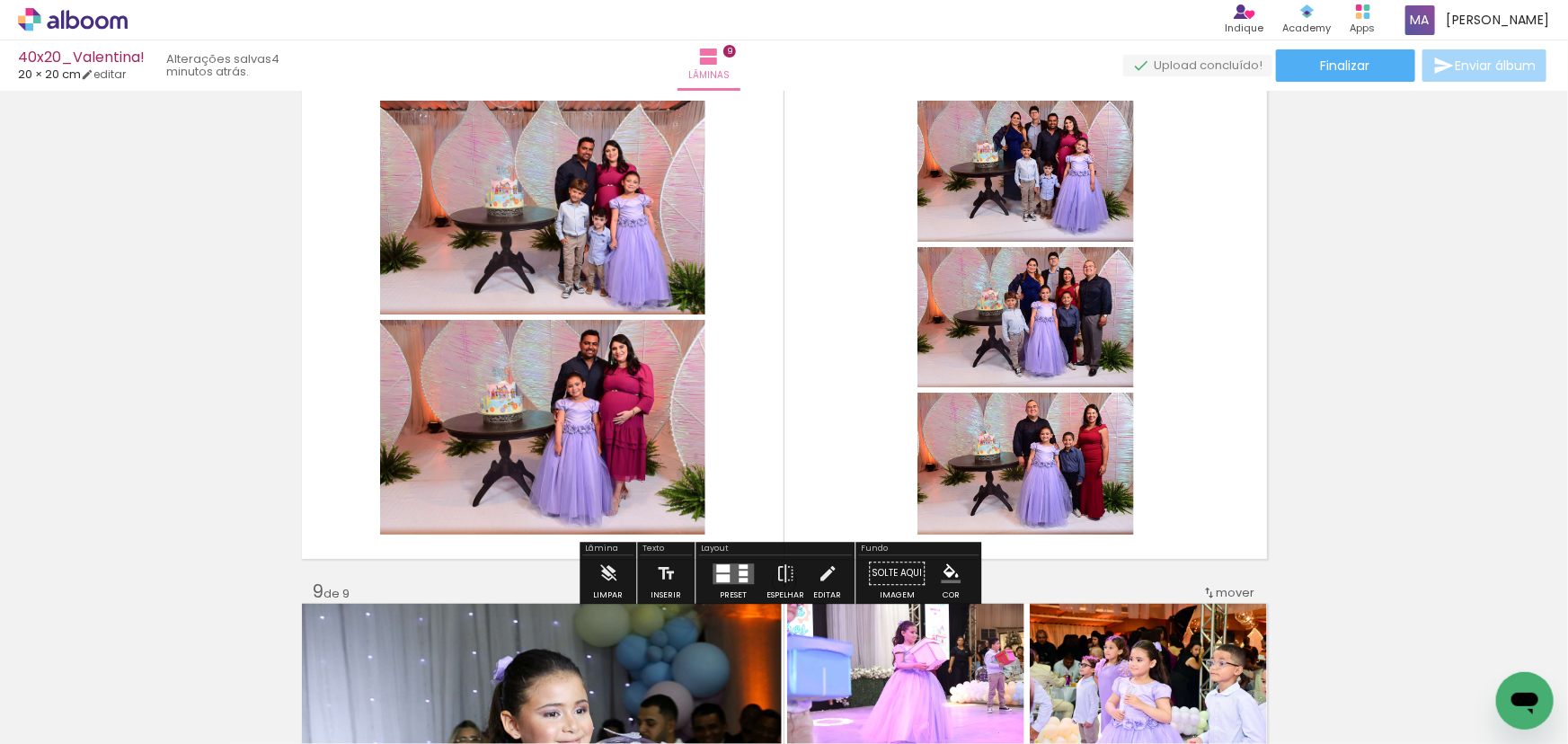
click at [722, 567] on div at bounding box center [722, 568] width 14 height 8
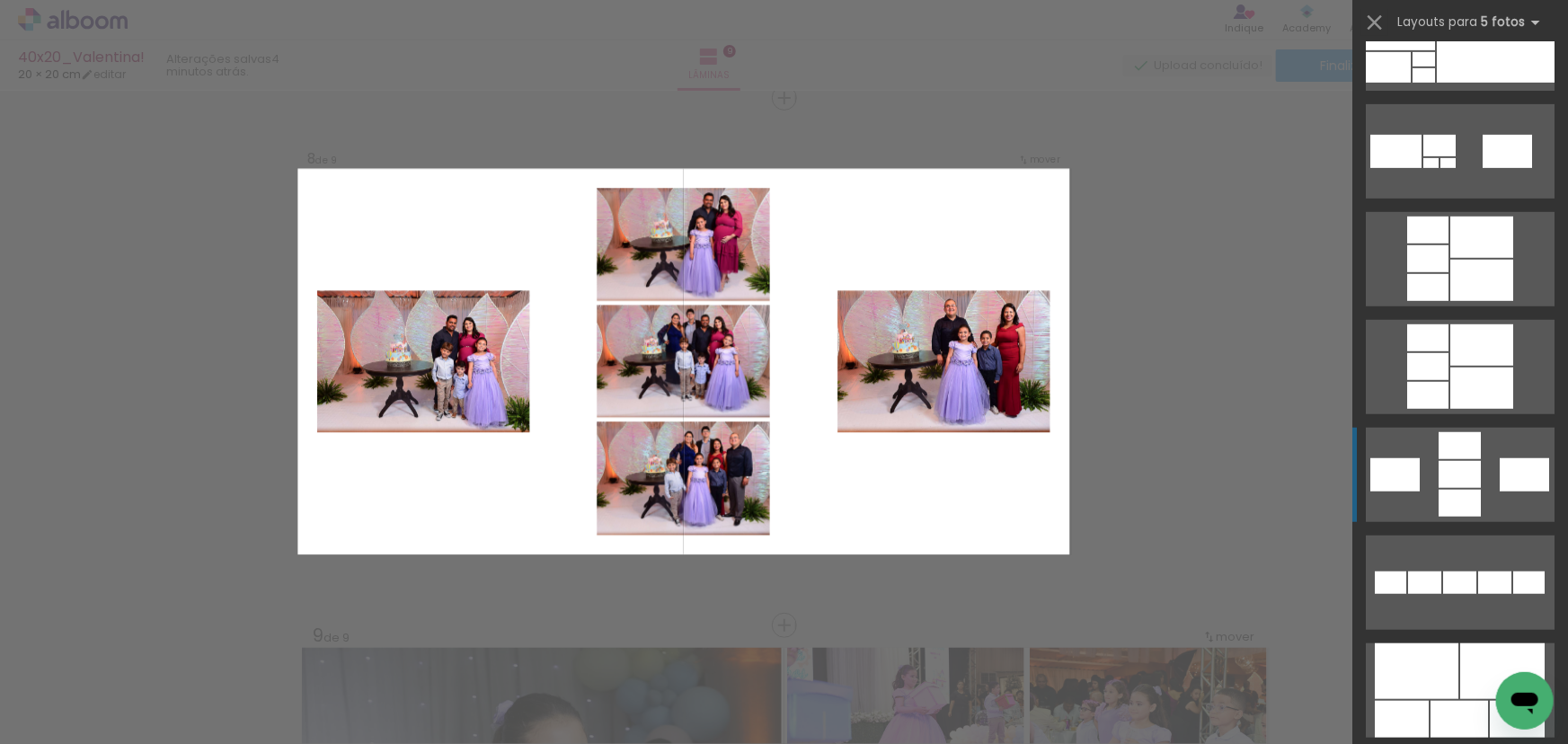
scroll to position [816, 0]
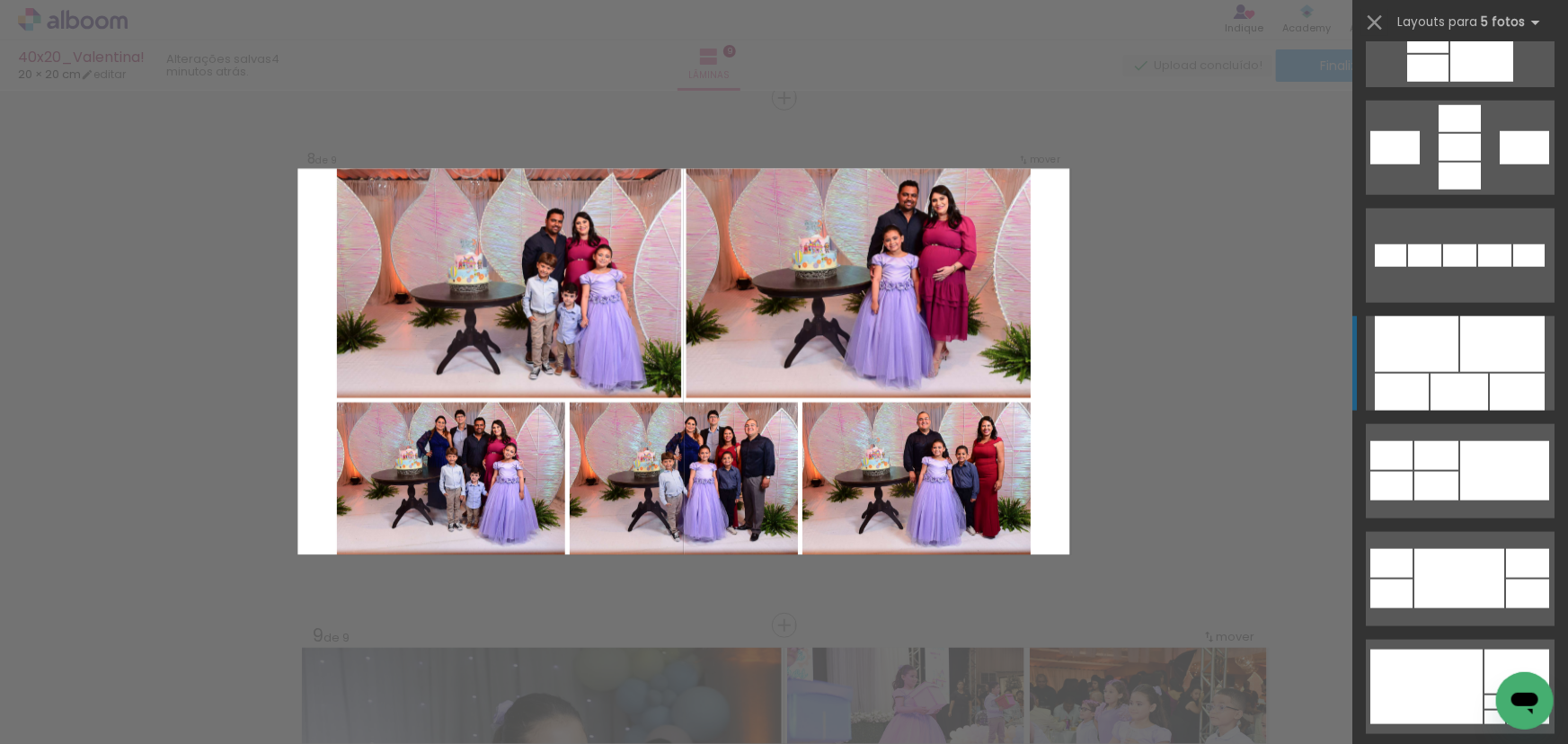
click at [1473, 372] on quentale-layouter at bounding box center [1459, 363] width 189 height 94
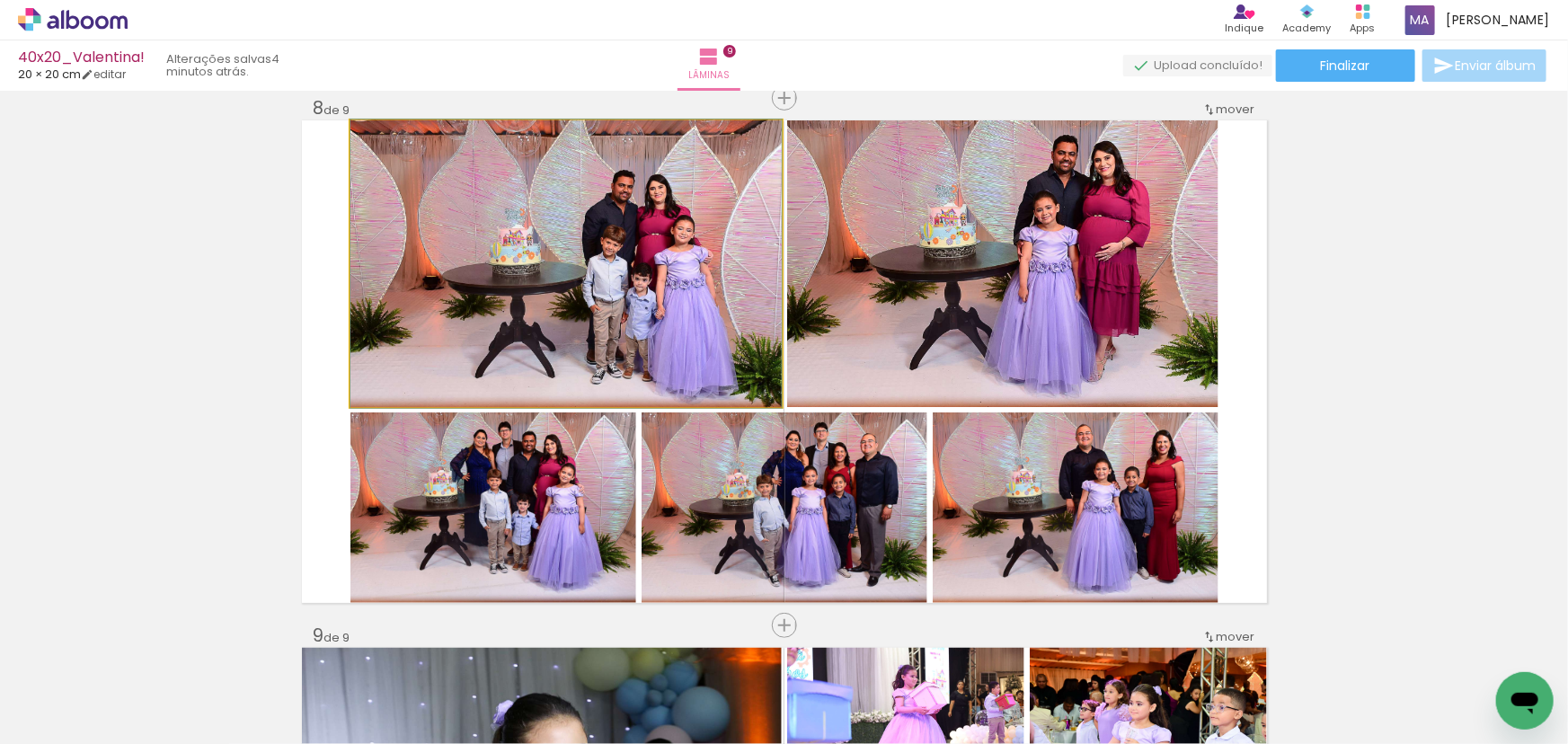
click at [711, 305] on quentale-photo at bounding box center [566, 264] width 431 height 286
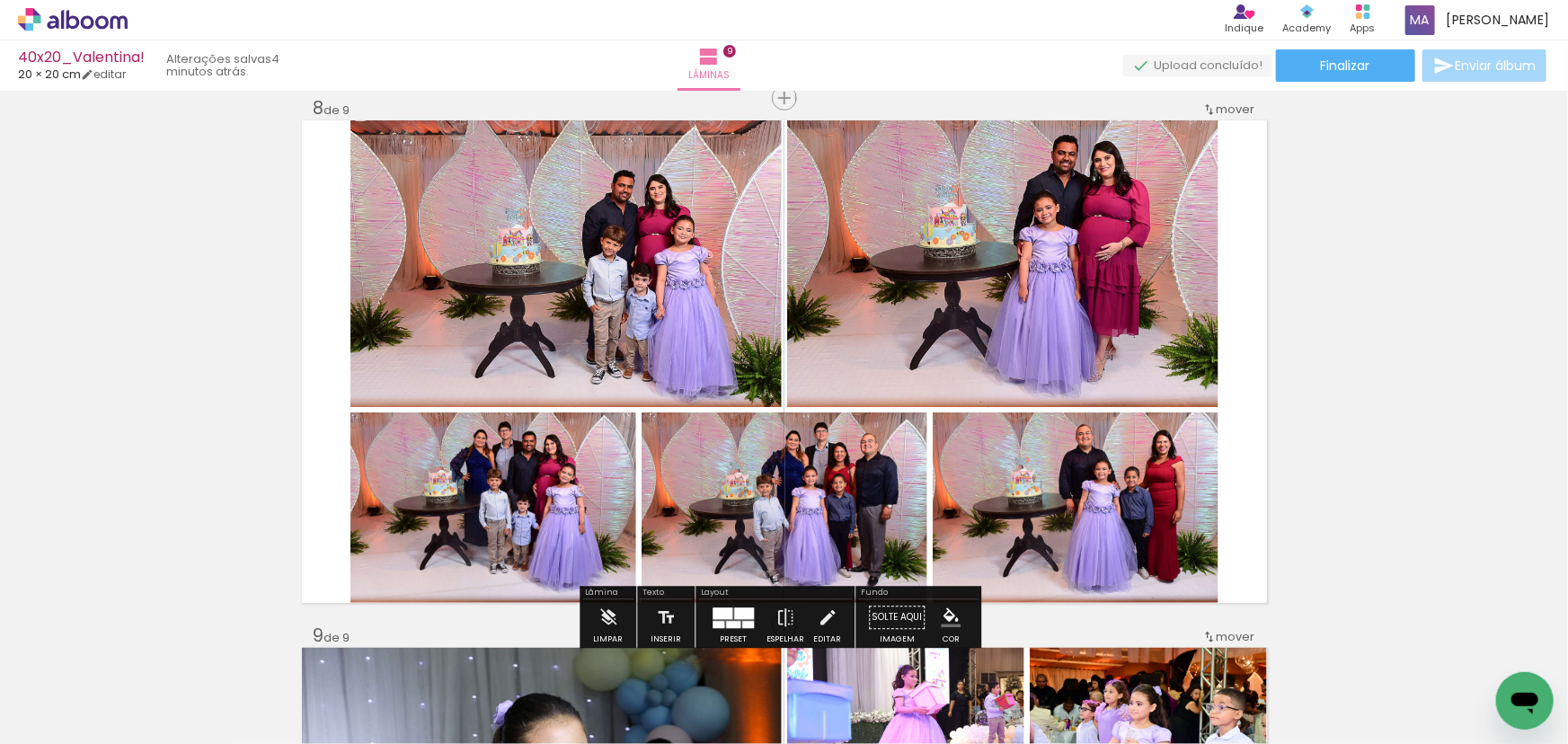
click at [912, 300] on quentale-photo at bounding box center [1002, 264] width 431 height 286
click at [1241, 299] on quentale-layouter at bounding box center [784, 361] width 965 height 482
click at [728, 305] on quentale-photo at bounding box center [566, 264] width 431 height 286
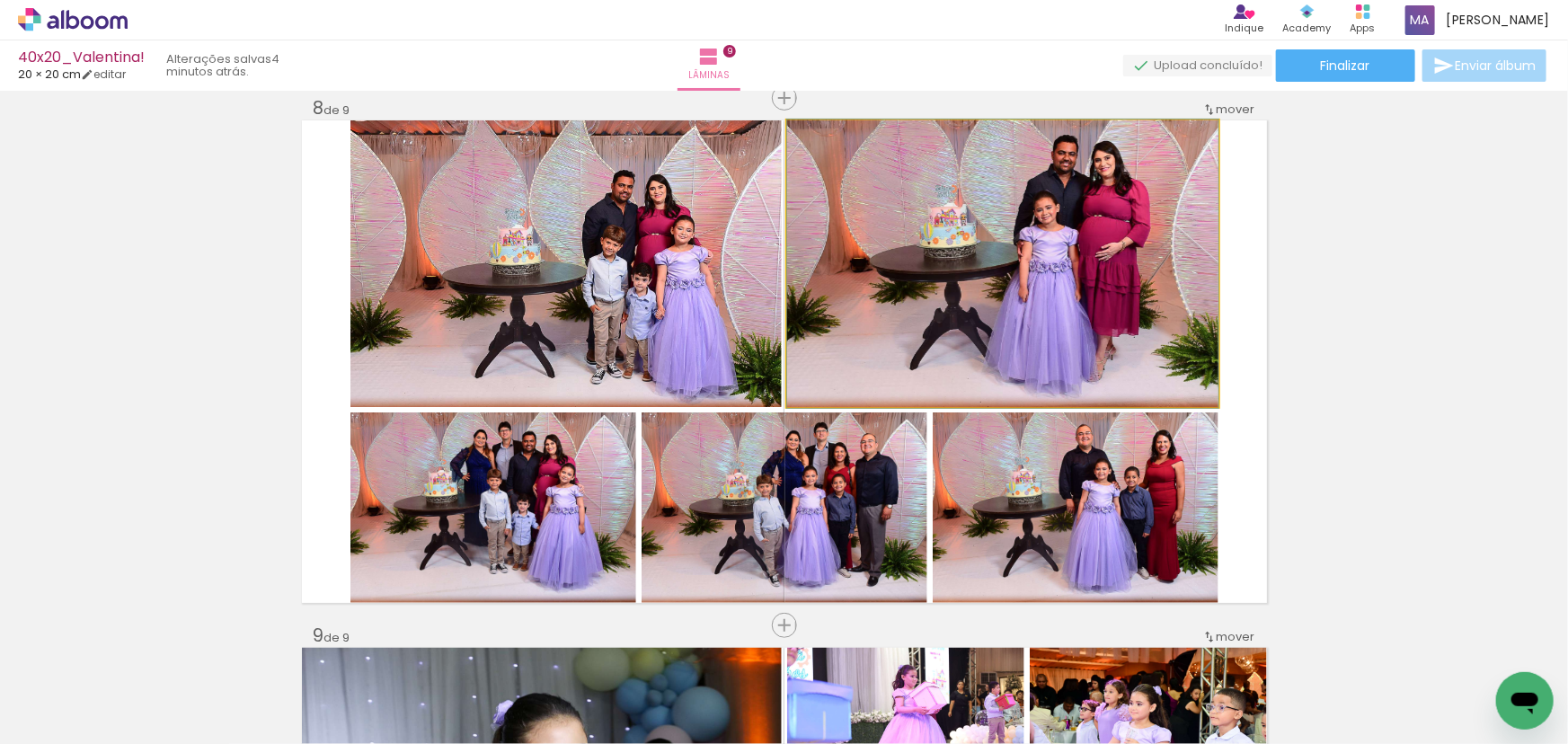
click at [960, 326] on quentale-photo at bounding box center [1002, 264] width 431 height 286
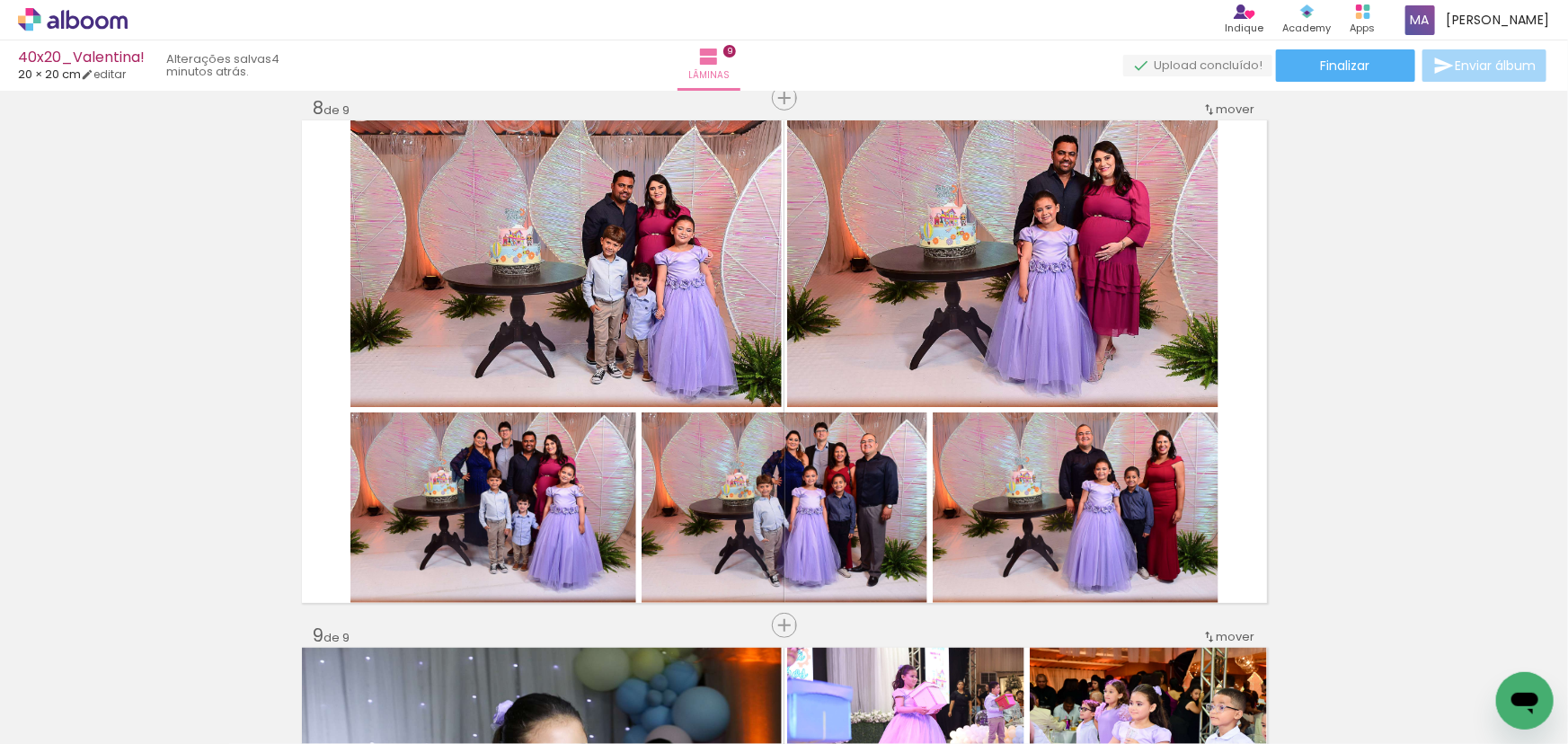
scroll to position [0, 5523]
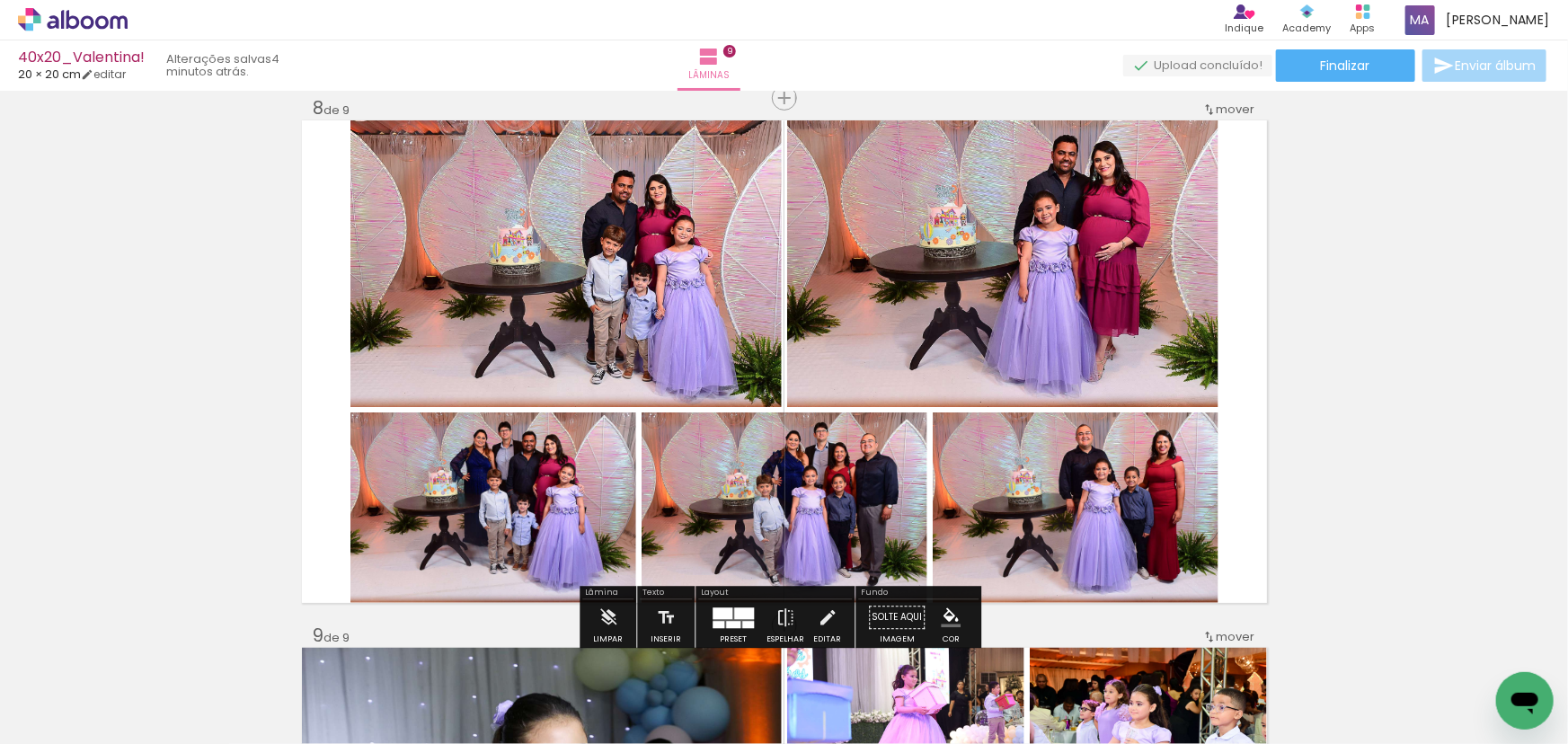
click at [1195, 374] on quentale-photo at bounding box center [1002, 264] width 431 height 286
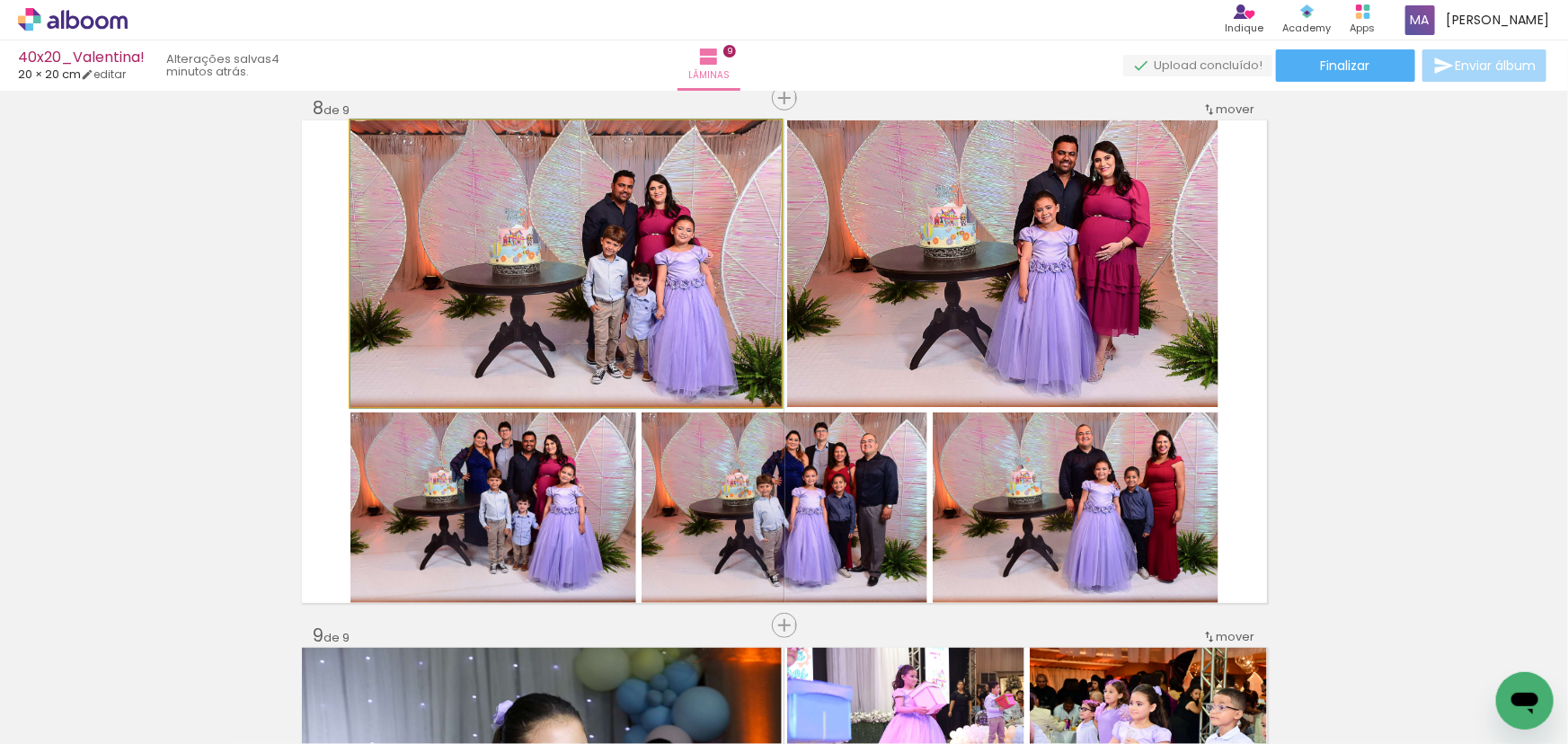
click at [708, 339] on quentale-photo at bounding box center [566, 264] width 431 height 286
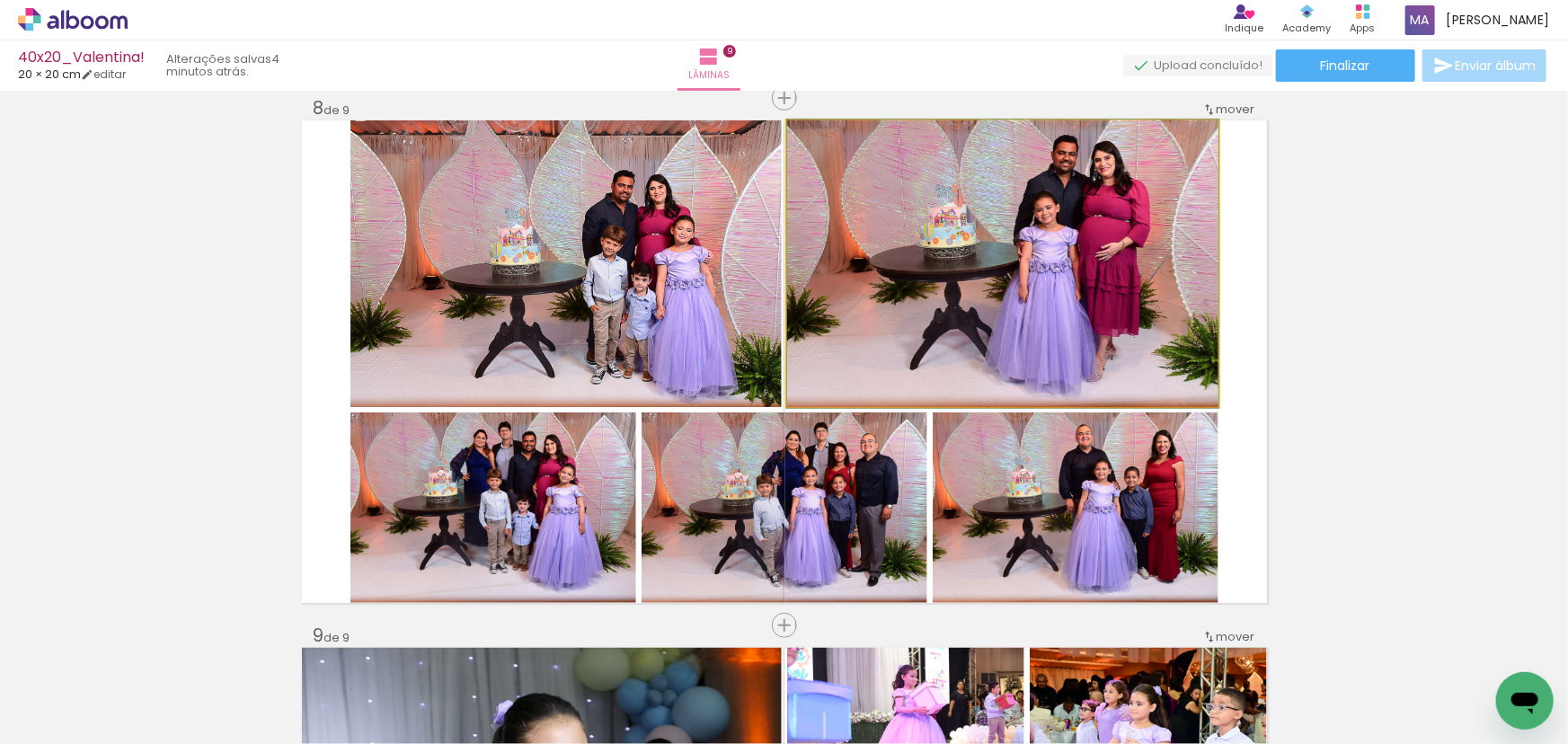
click at [1004, 339] on quentale-photo at bounding box center [1002, 264] width 431 height 286
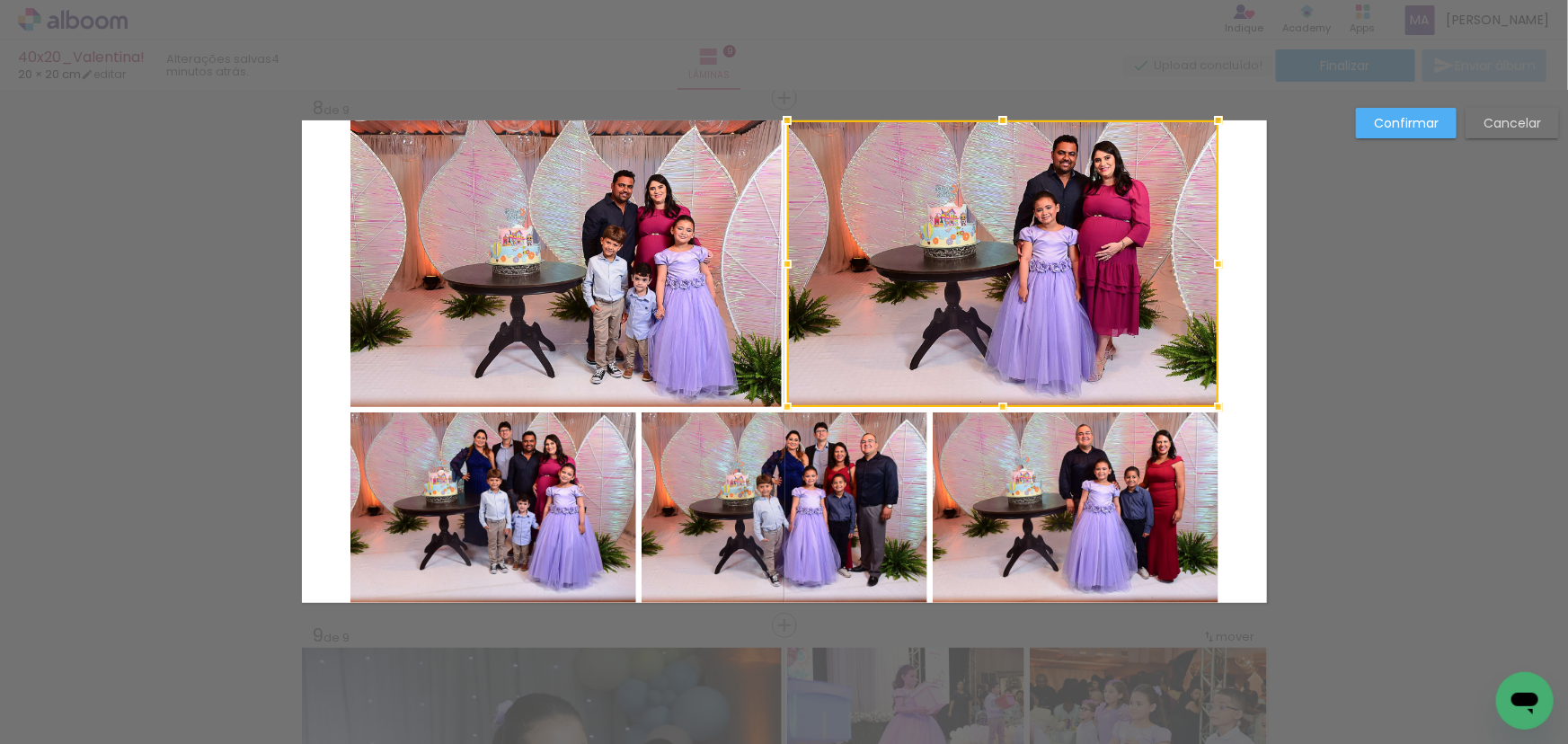
click at [656, 336] on quentale-photo at bounding box center [566, 264] width 431 height 286
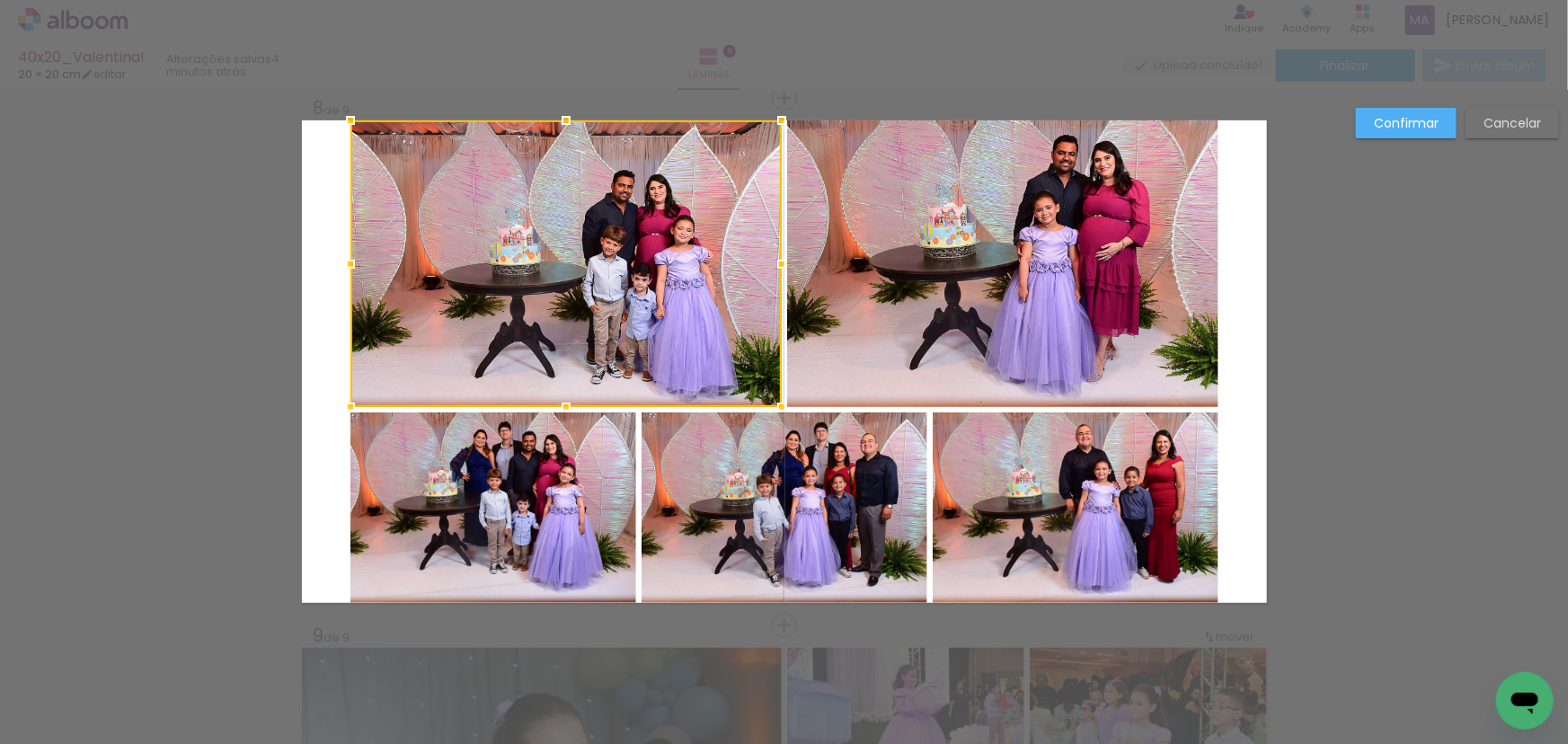
click at [656, 336] on div at bounding box center [566, 264] width 431 height 286
click at [901, 339] on quentale-photo at bounding box center [1002, 264] width 431 height 286
click at [633, 262] on div at bounding box center [784, 264] width 868 height 286
click at [962, 275] on quentale-photo at bounding box center [1002, 264] width 431 height 286
click at [504, 517] on quentale-photo at bounding box center [493, 507] width 286 height 191
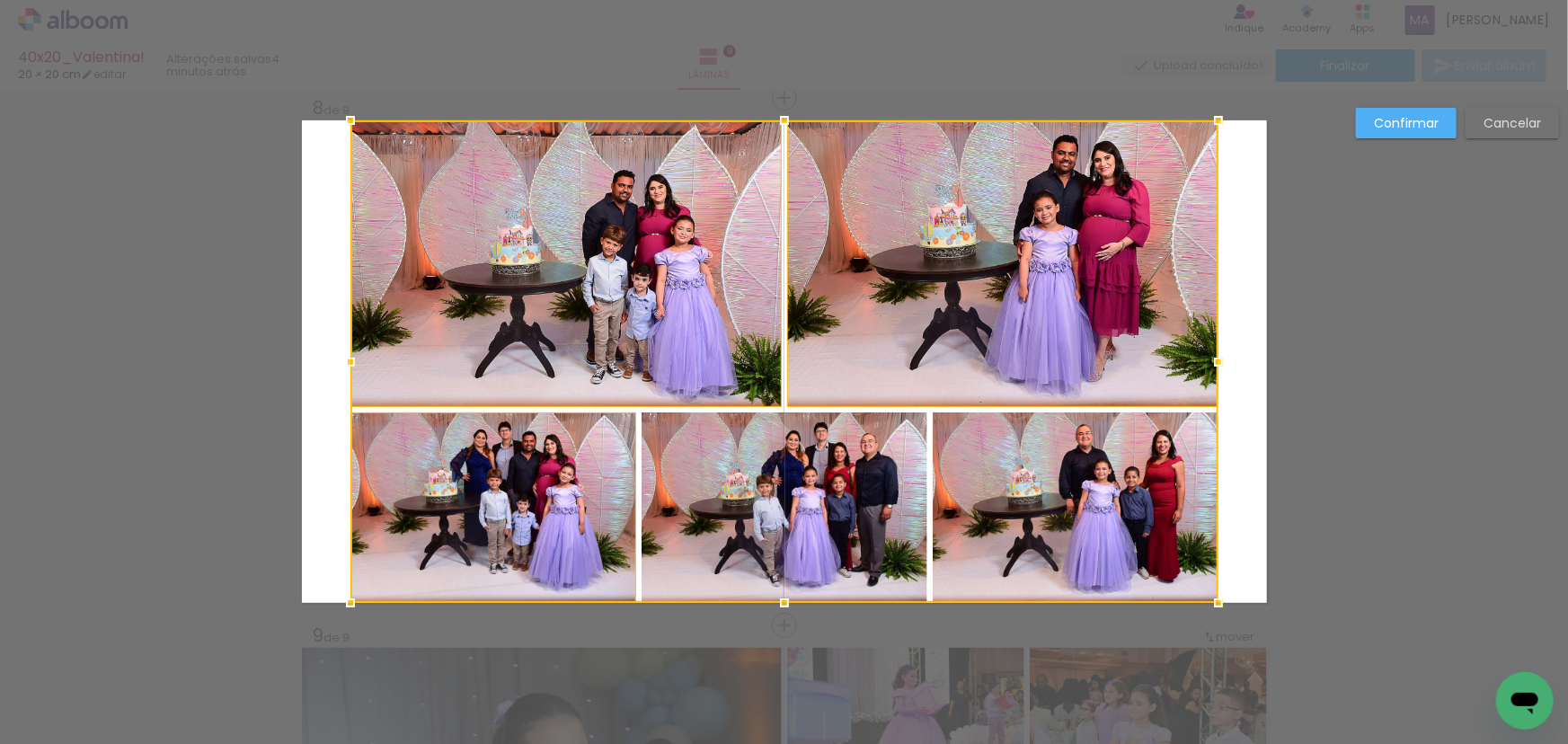
click at [723, 512] on div at bounding box center [784, 361] width 868 height 482
click at [1001, 518] on div at bounding box center [784, 361] width 868 height 482
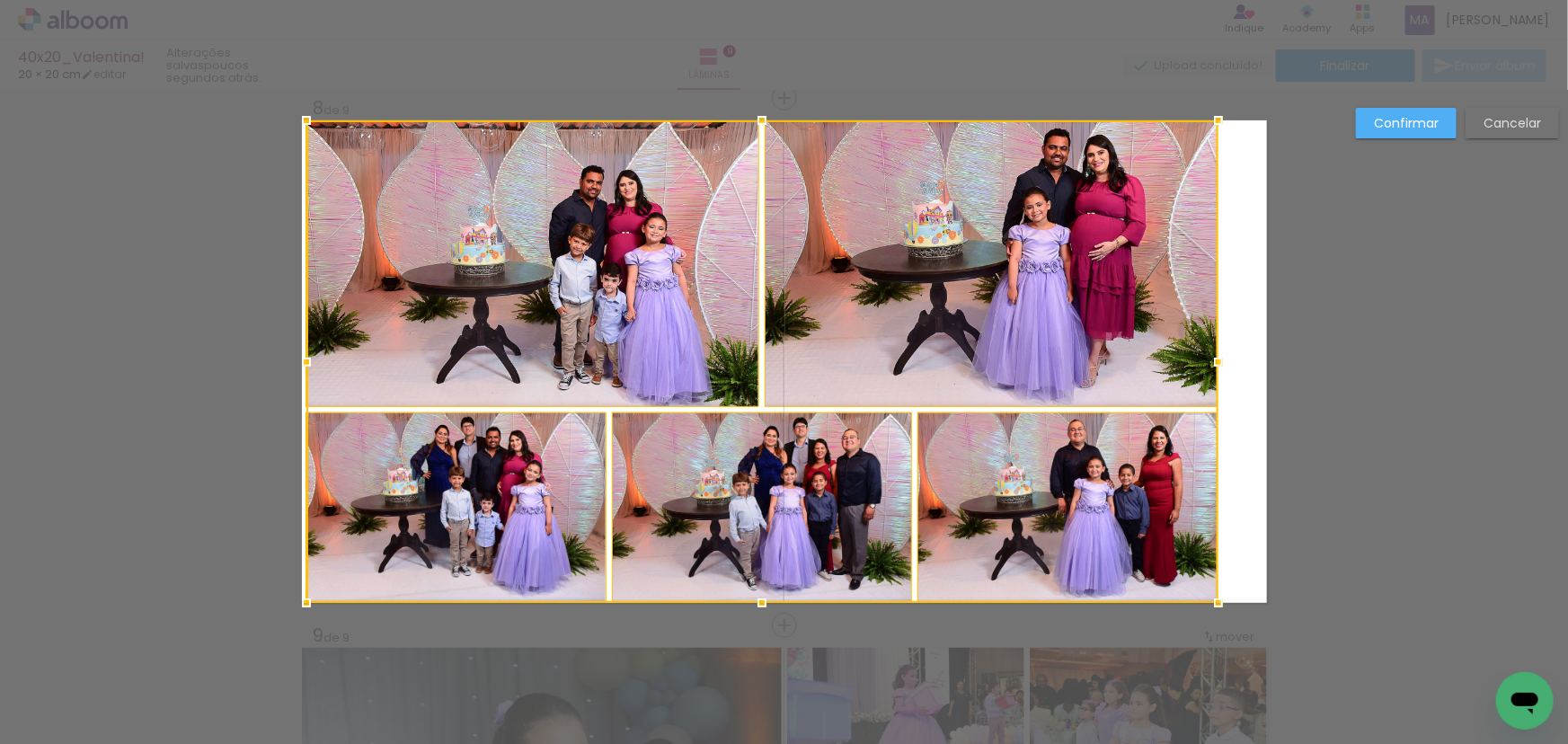
drag, startPoint x: 342, startPoint y: 362, endPoint x: 298, endPoint y: 368, distance: 44.4
click at [298, 368] on div at bounding box center [306, 361] width 36 height 36
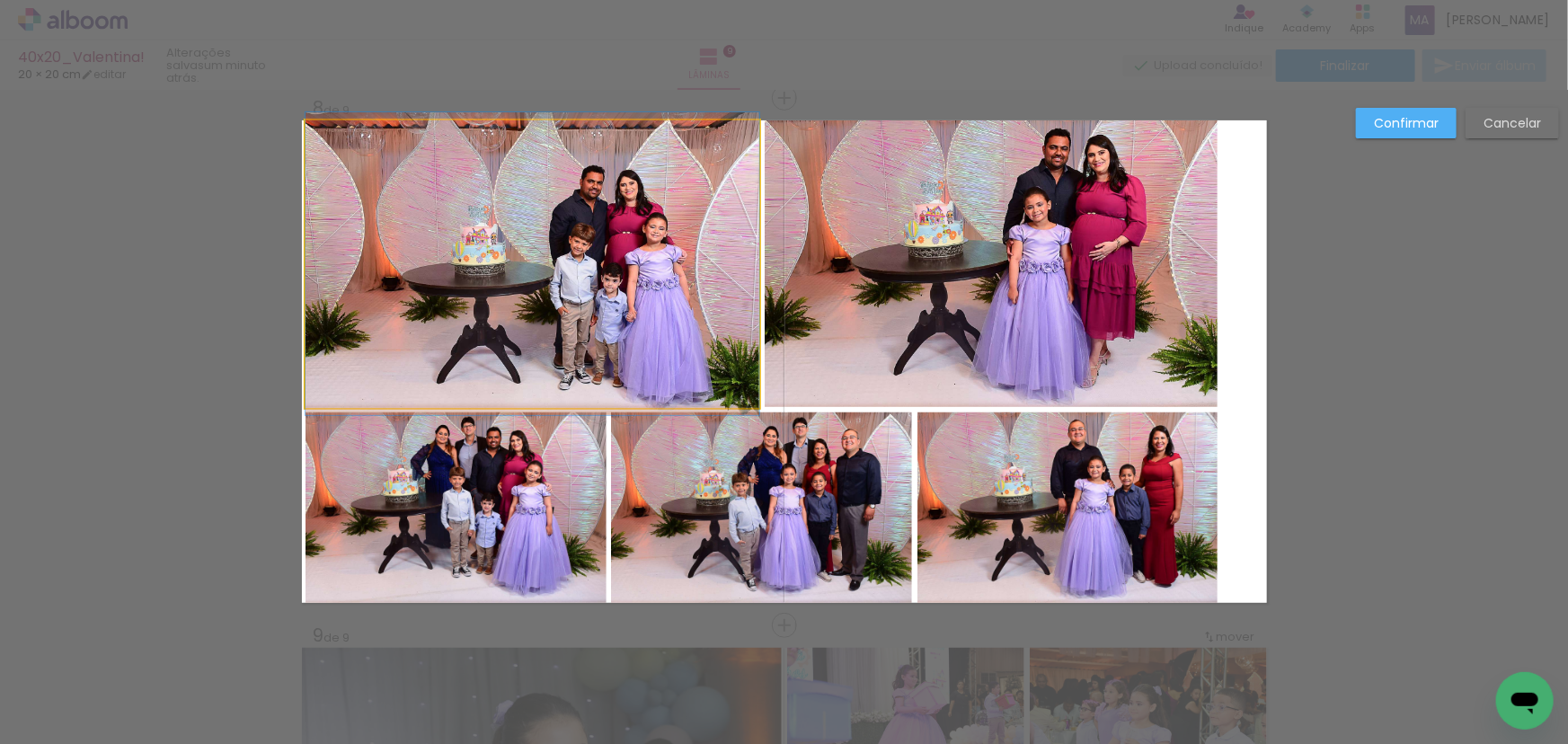
click at [533, 270] on quentale-photo at bounding box center [532, 264] width 453 height 287
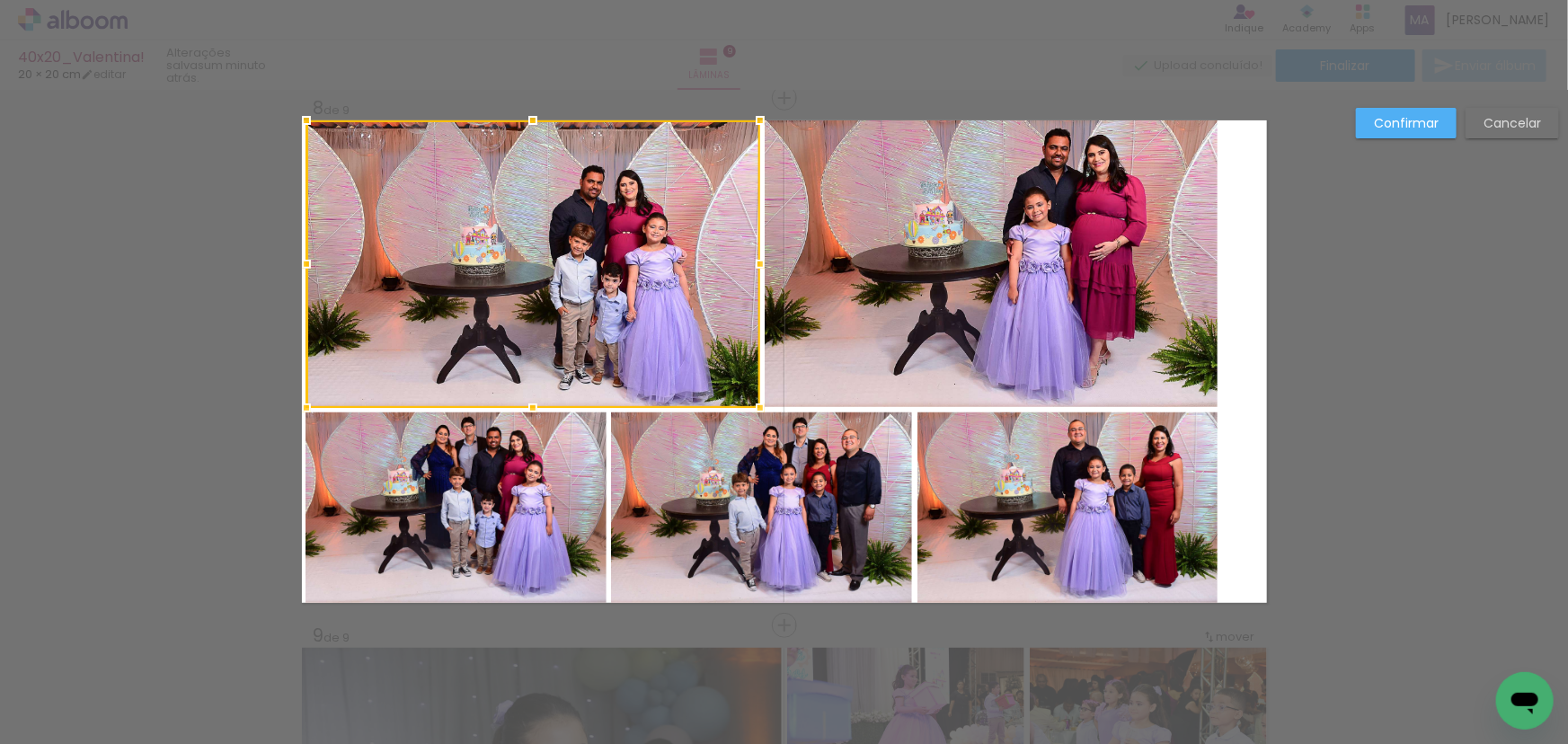
click at [472, 481] on quentale-photo at bounding box center [456, 507] width 301 height 191
click at [758, 510] on quentale-photo at bounding box center [762, 507] width 301 height 191
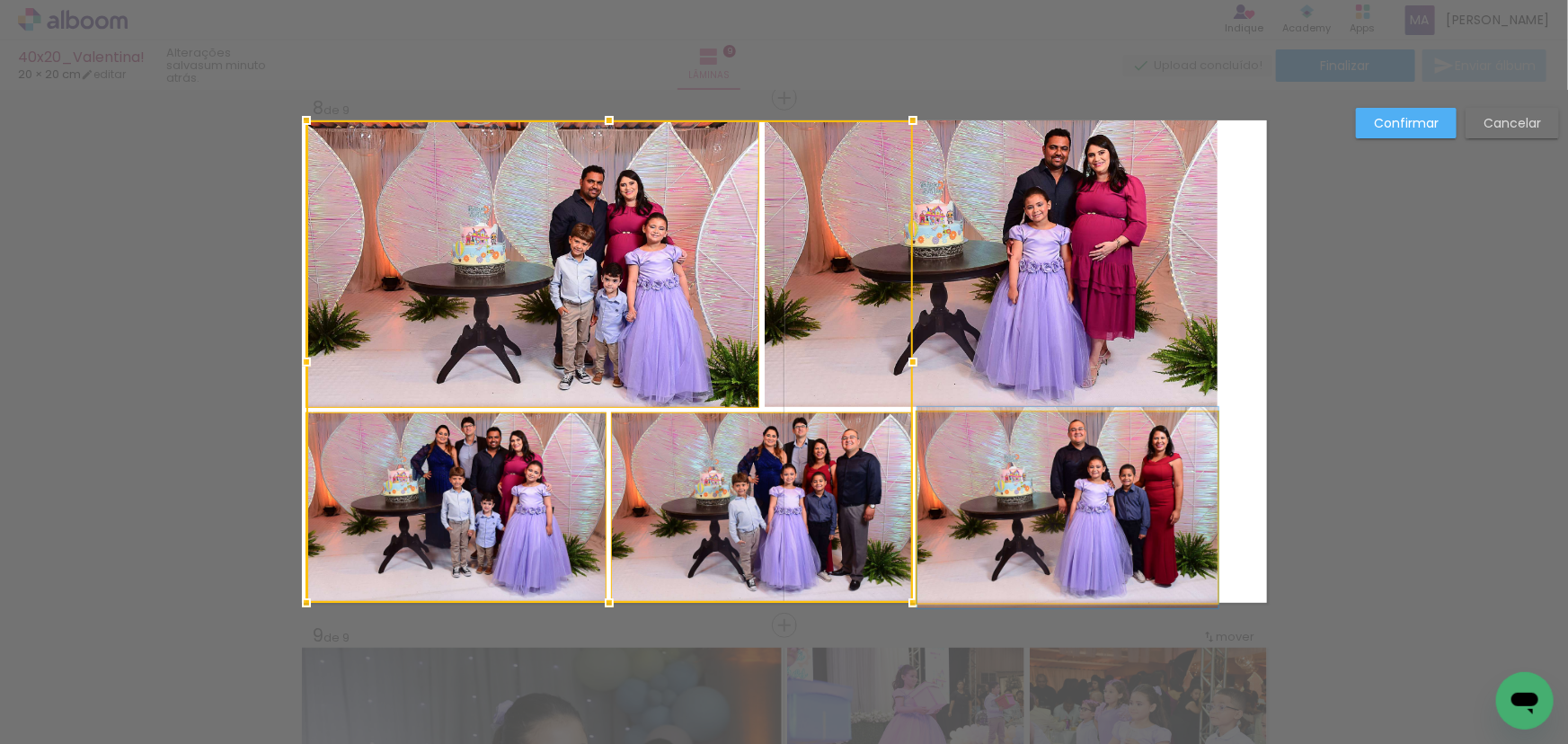
drag, startPoint x: 983, startPoint y: 492, endPoint x: 1007, endPoint y: 324, distance: 169.7
click at [983, 491] on quentale-photo at bounding box center [1068, 507] width 301 height 191
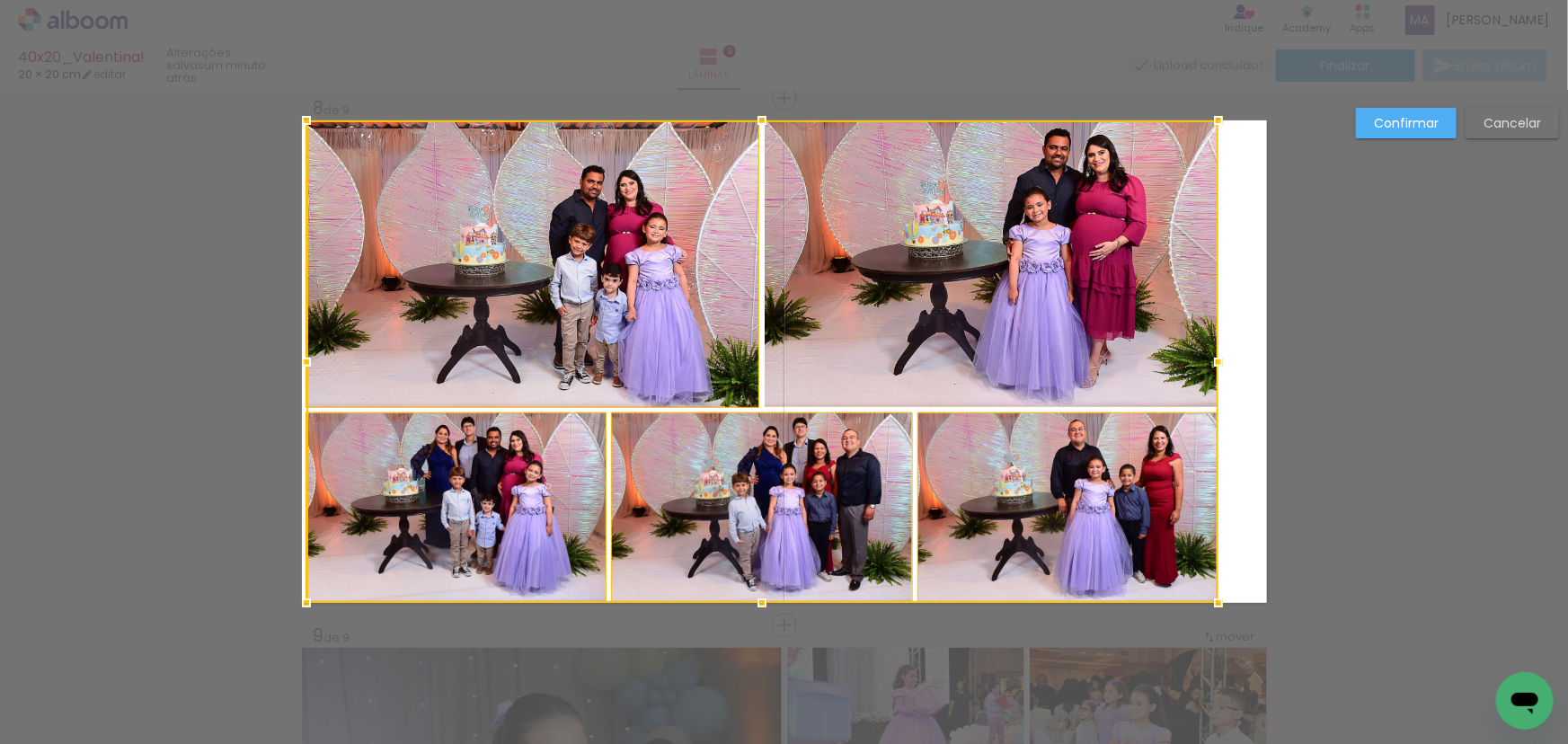
click at [1008, 306] on div at bounding box center [763, 361] width 912 height 482
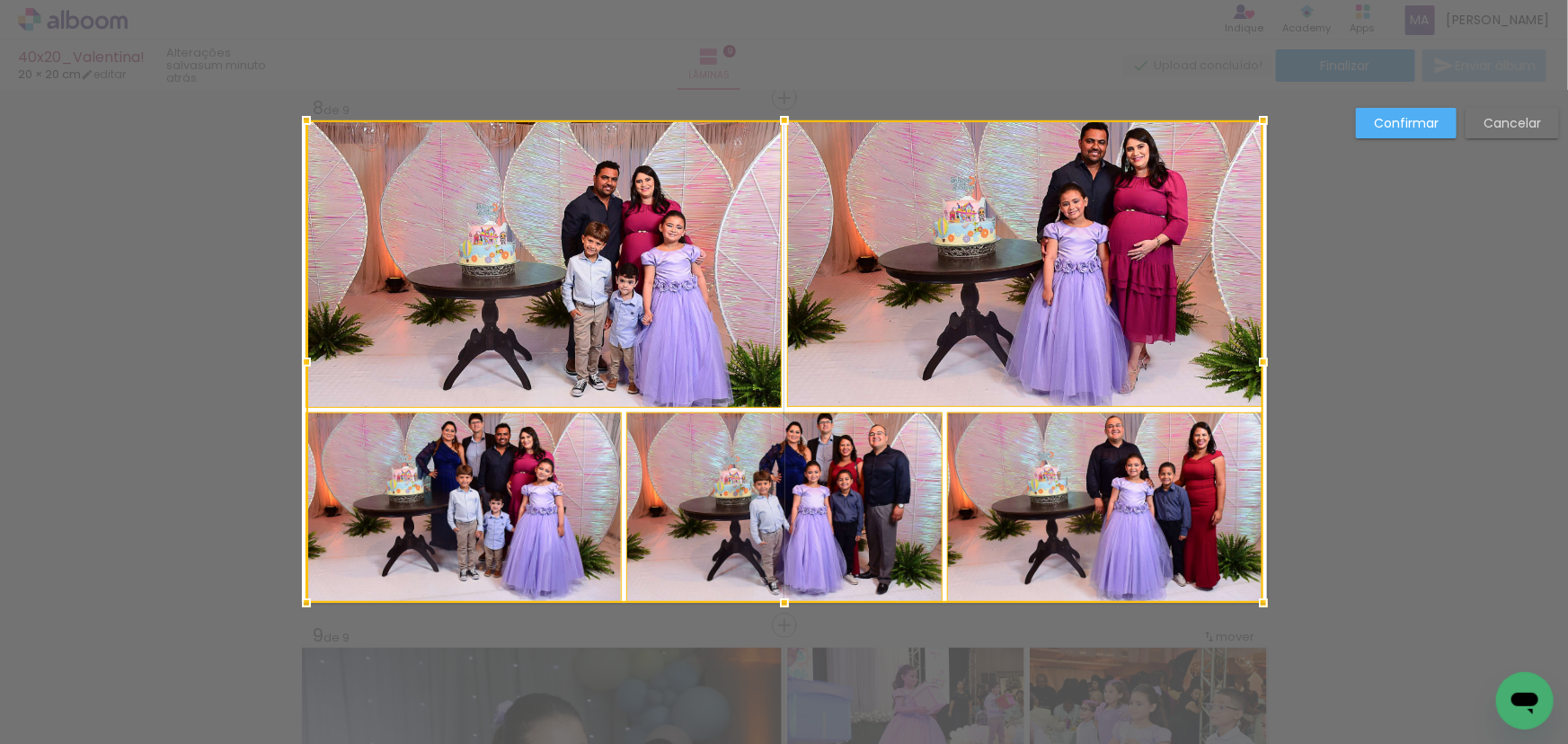
drag, startPoint x: 1214, startPoint y: 362, endPoint x: 1259, endPoint y: 363, distance: 45.0
click at [1259, 363] on div at bounding box center [1262, 361] width 36 height 36
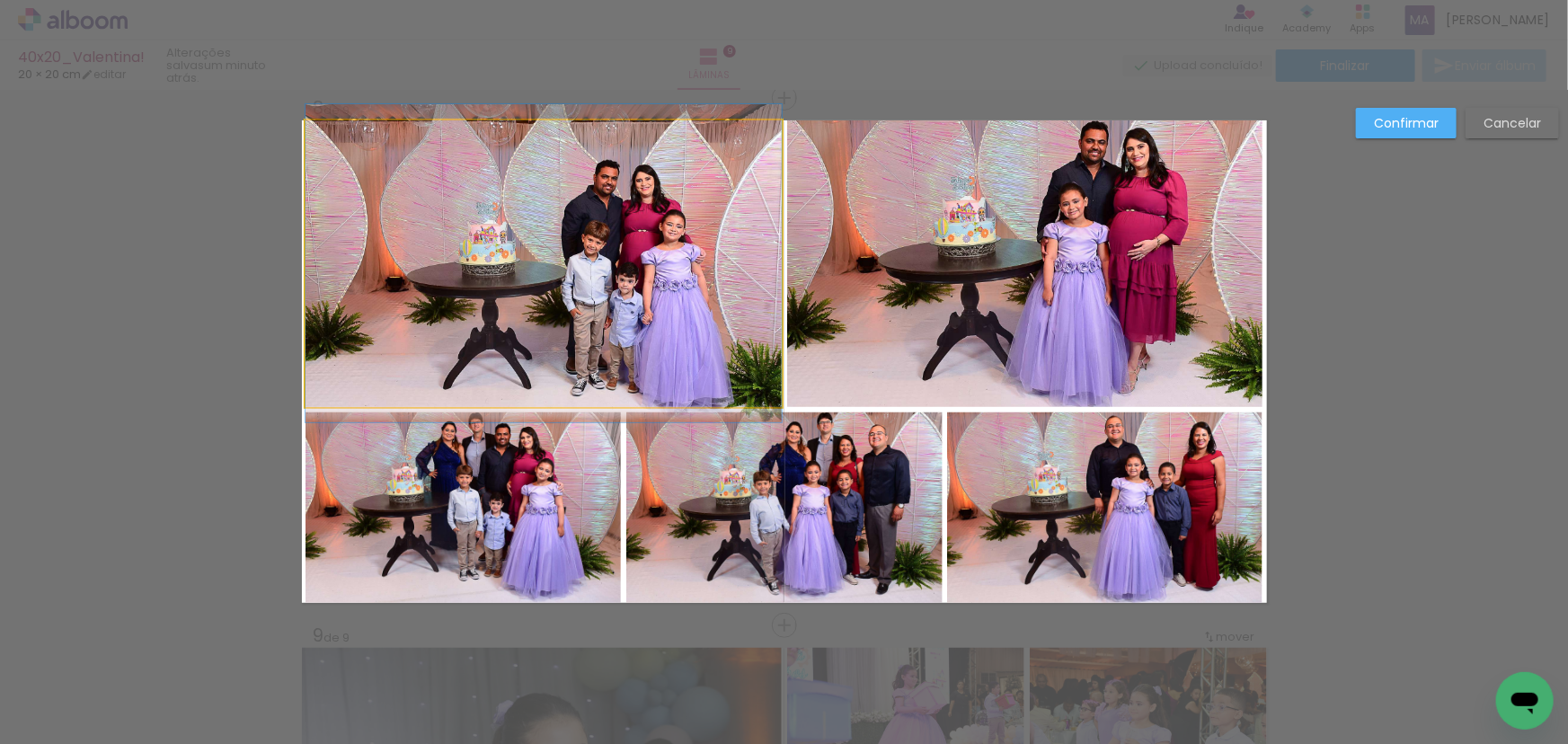
click at [546, 356] on quentale-photo at bounding box center [544, 264] width 476 height 286
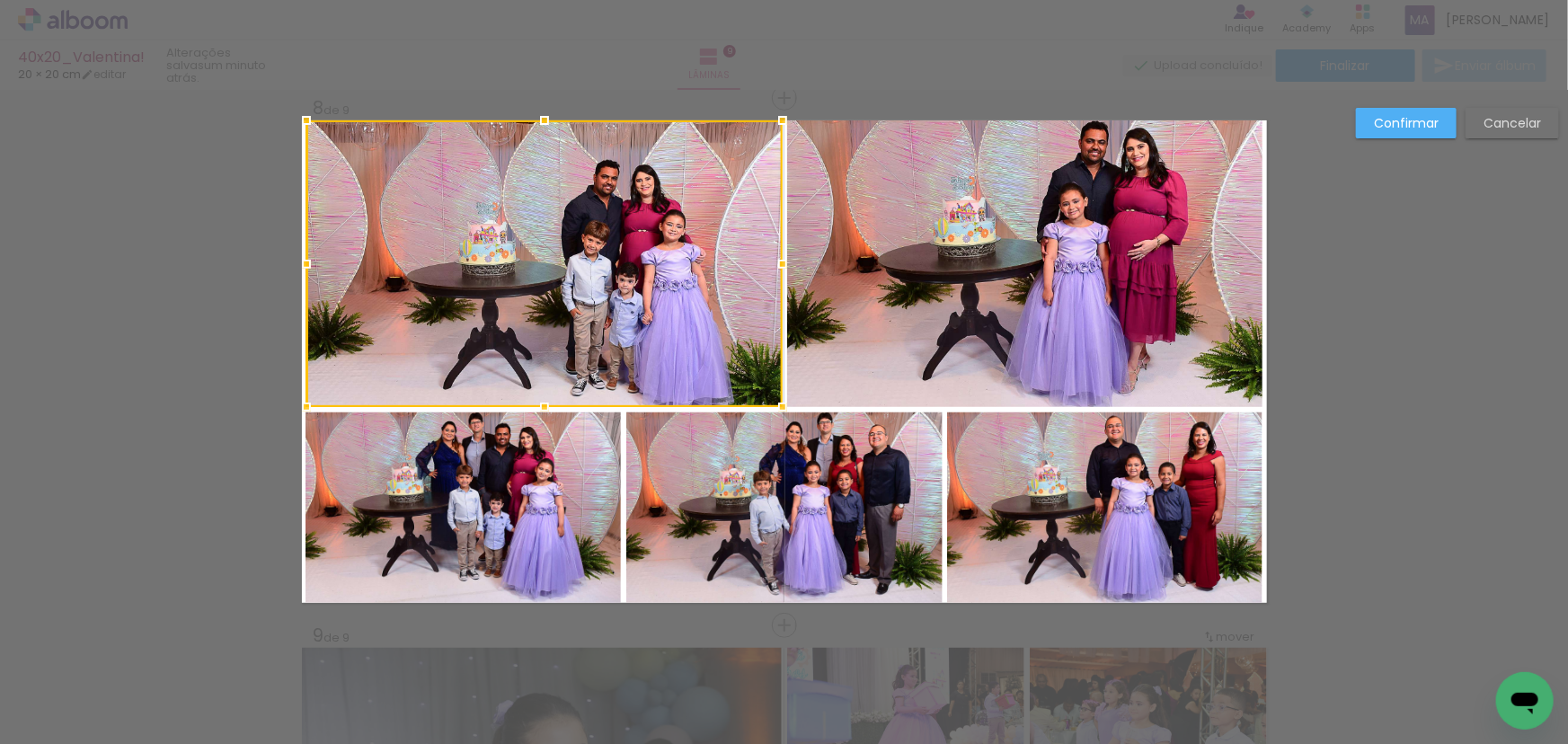
click at [944, 354] on quentale-photo at bounding box center [1025, 264] width 476 height 286
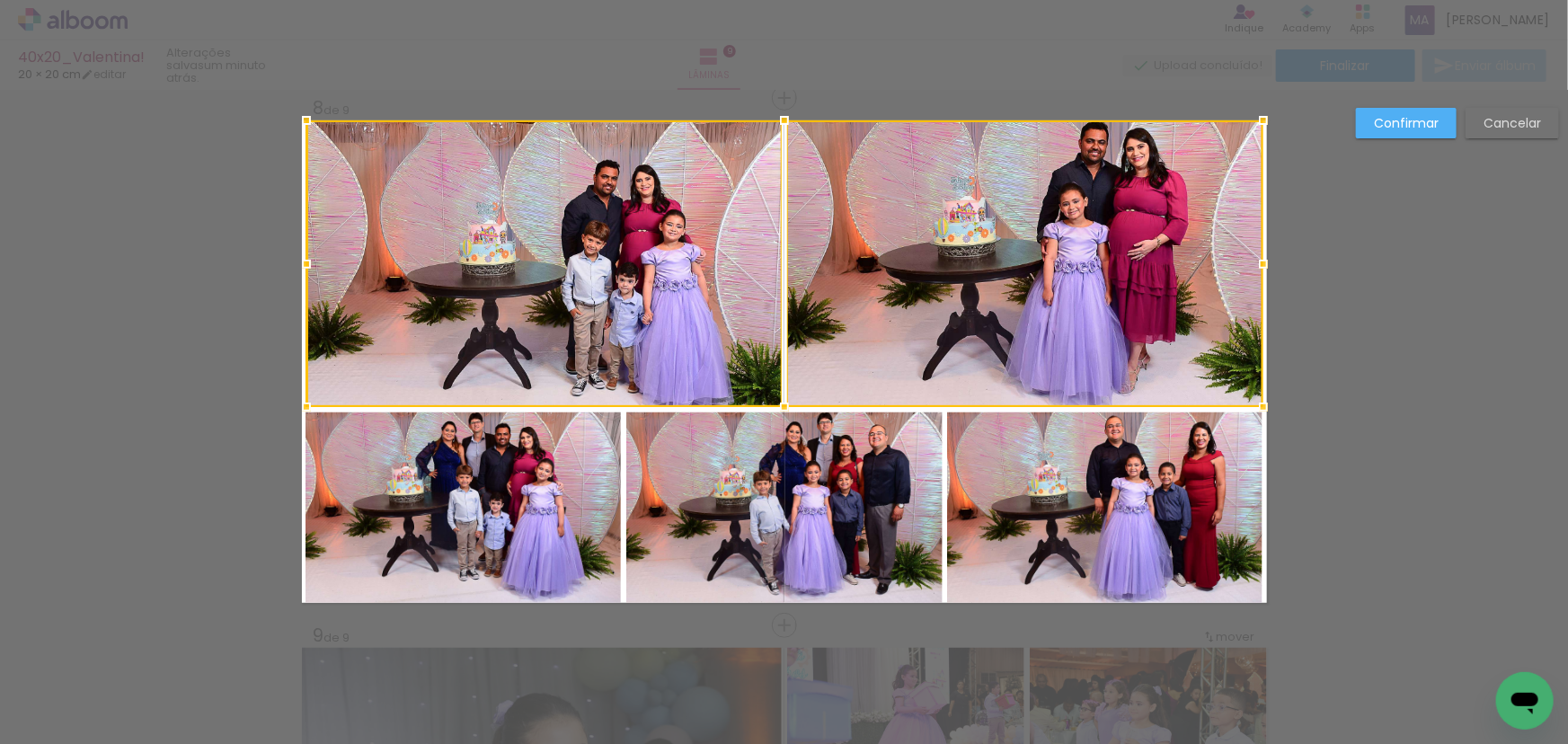
click at [792, 491] on quentale-photo at bounding box center [784, 507] width 317 height 191
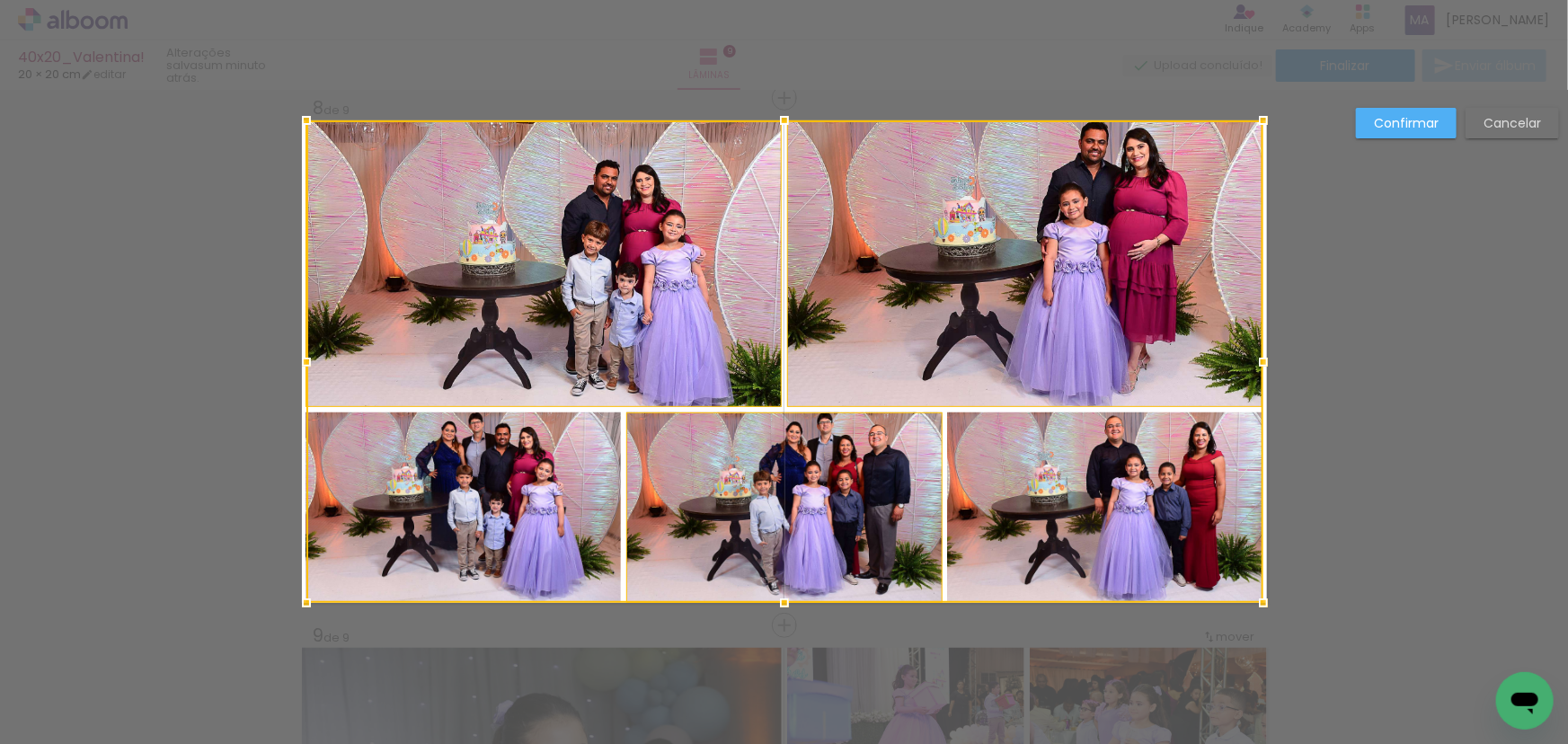
click at [1027, 524] on div at bounding box center [784, 361] width 957 height 482
click at [461, 455] on div at bounding box center [784, 361] width 957 height 482
click at [627, 476] on div at bounding box center [784, 361] width 957 height 482
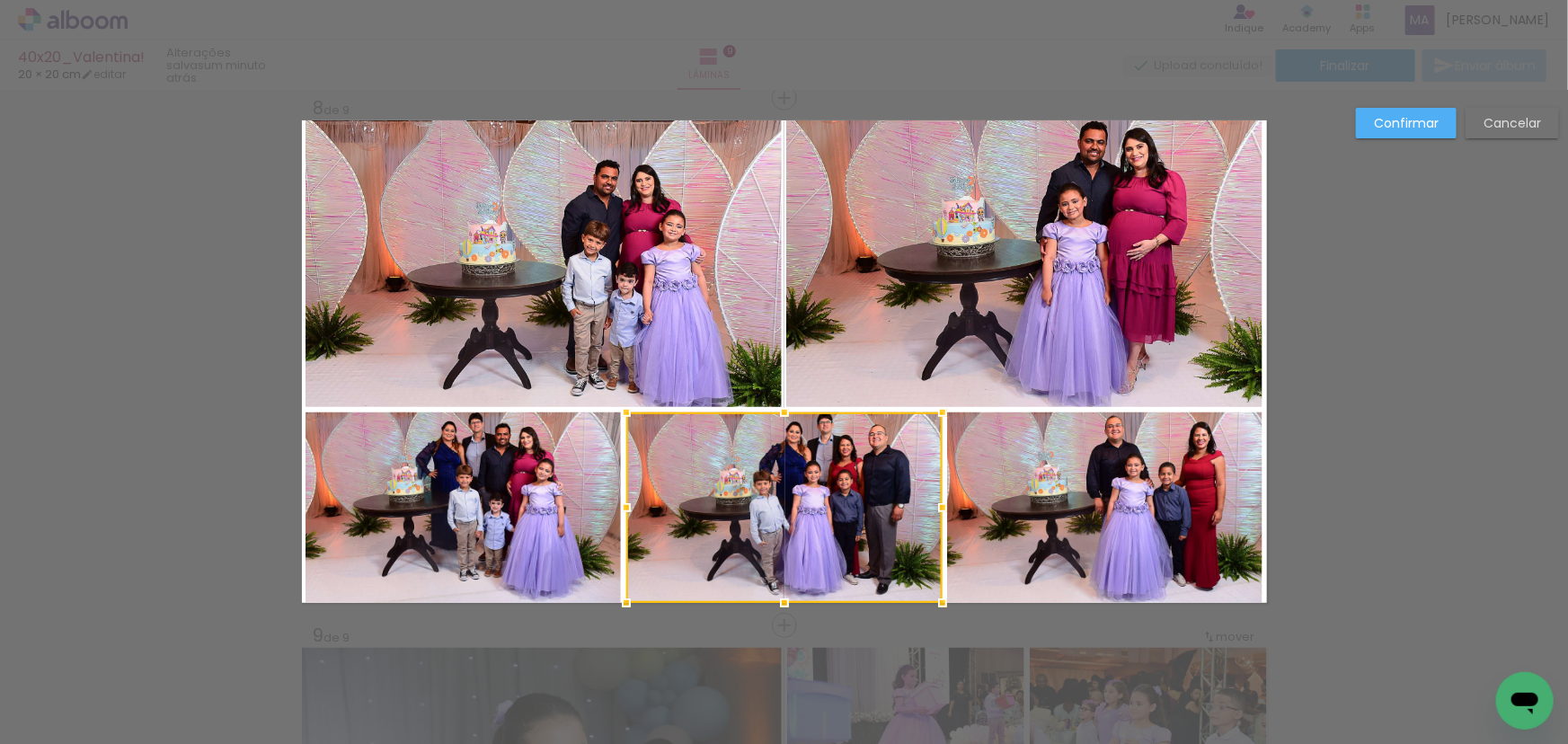
click at [0, 0] on slot "Confirmar" at bounding box center [0, 0] width 0 height 0
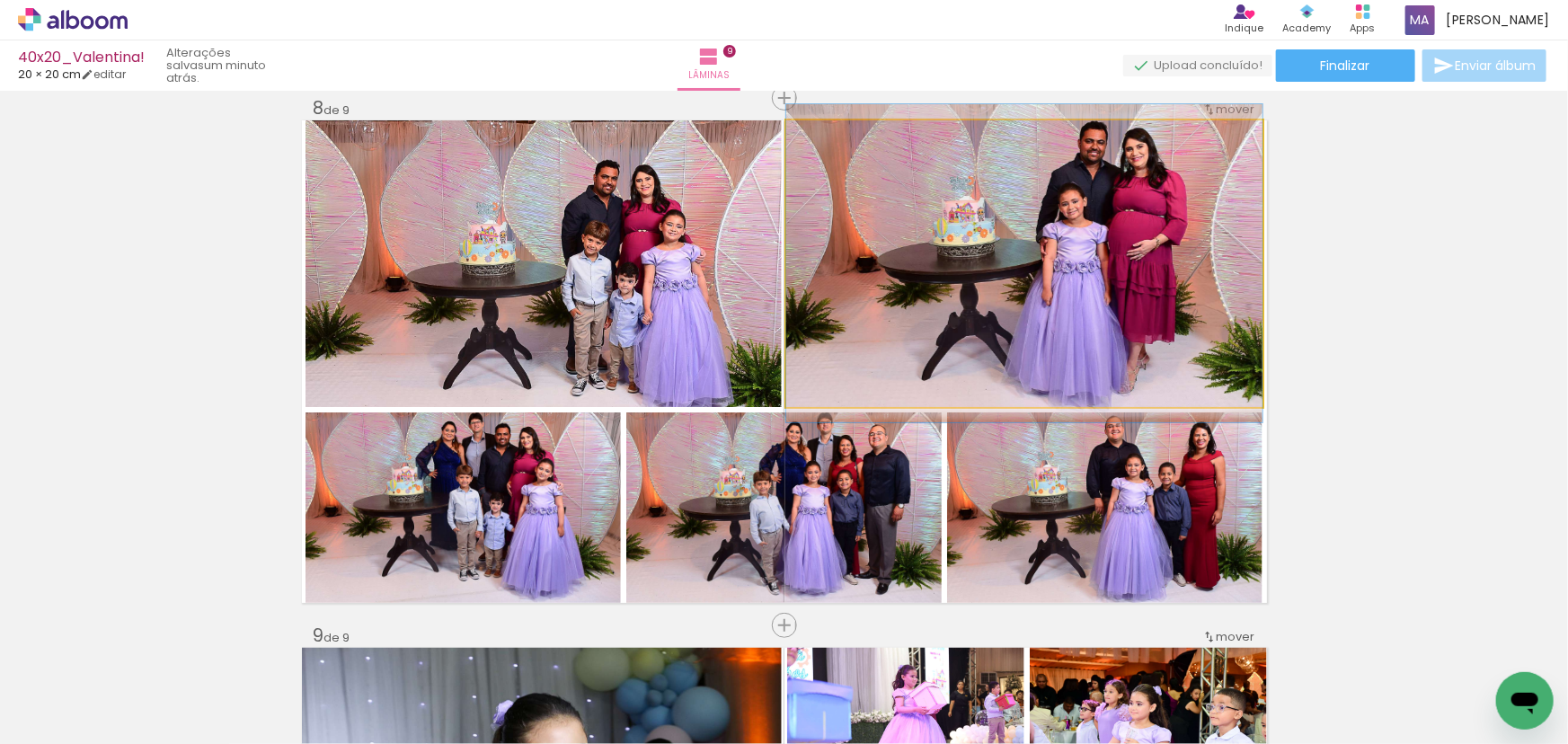
click at [1061, 286] on quentale-photo at bounding box center [1024, 264] width 476 height 286
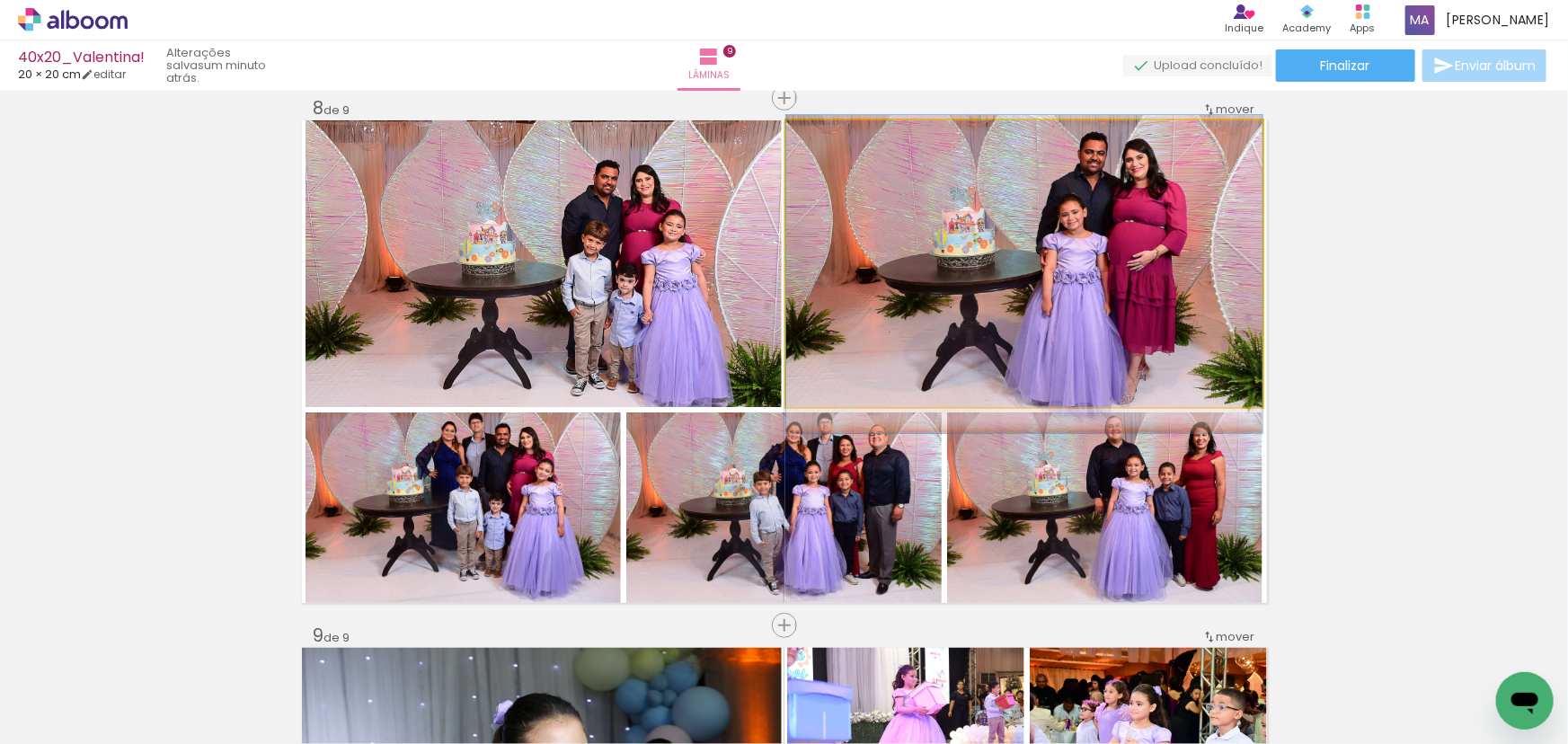
drag, startPoint x: 1090, startPoint y: 262, endPoint x: 1091, endPoint y: 272, distance: 10.0
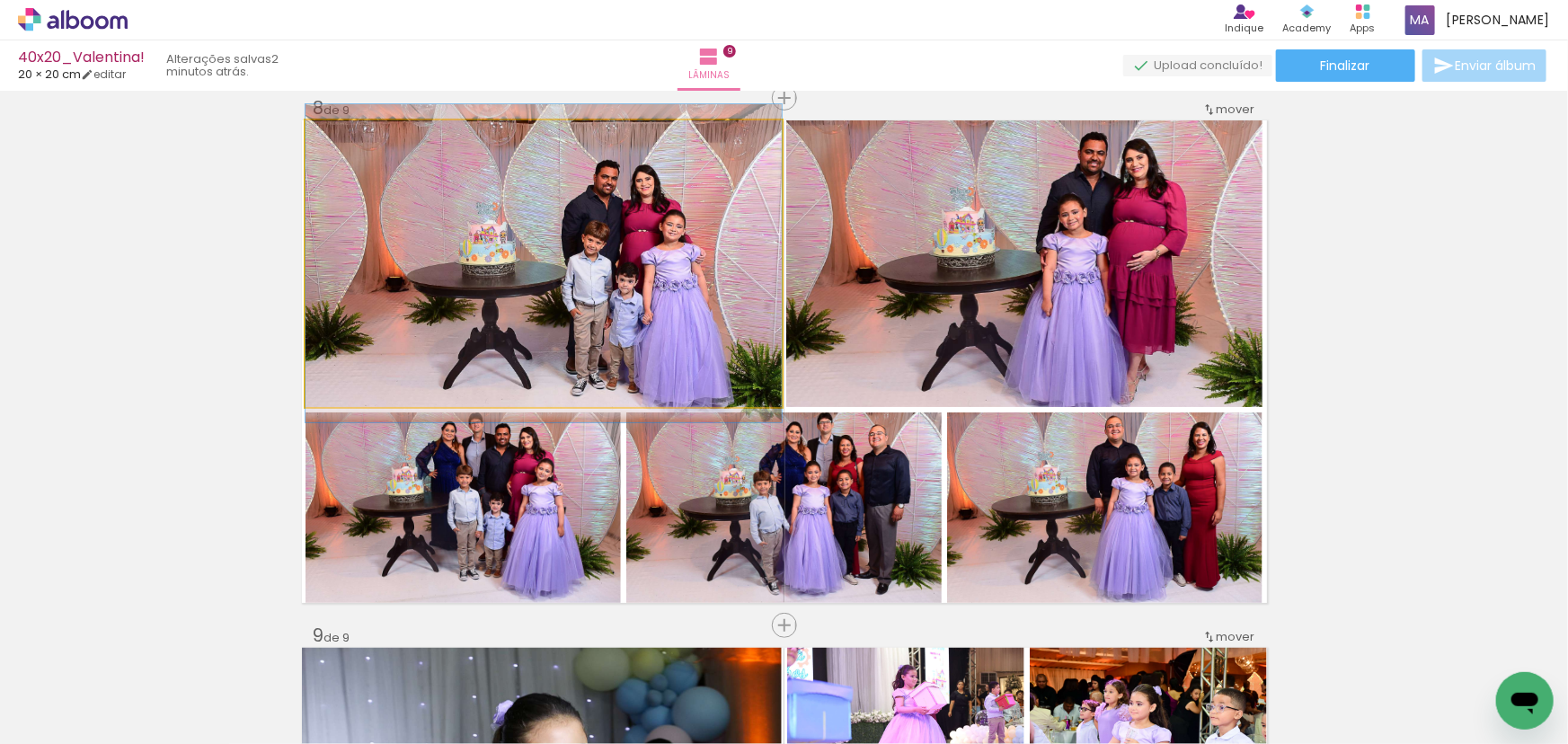
click at [436, 280] on quentale-photo at bounding box center [544, 264] width 476 height 286
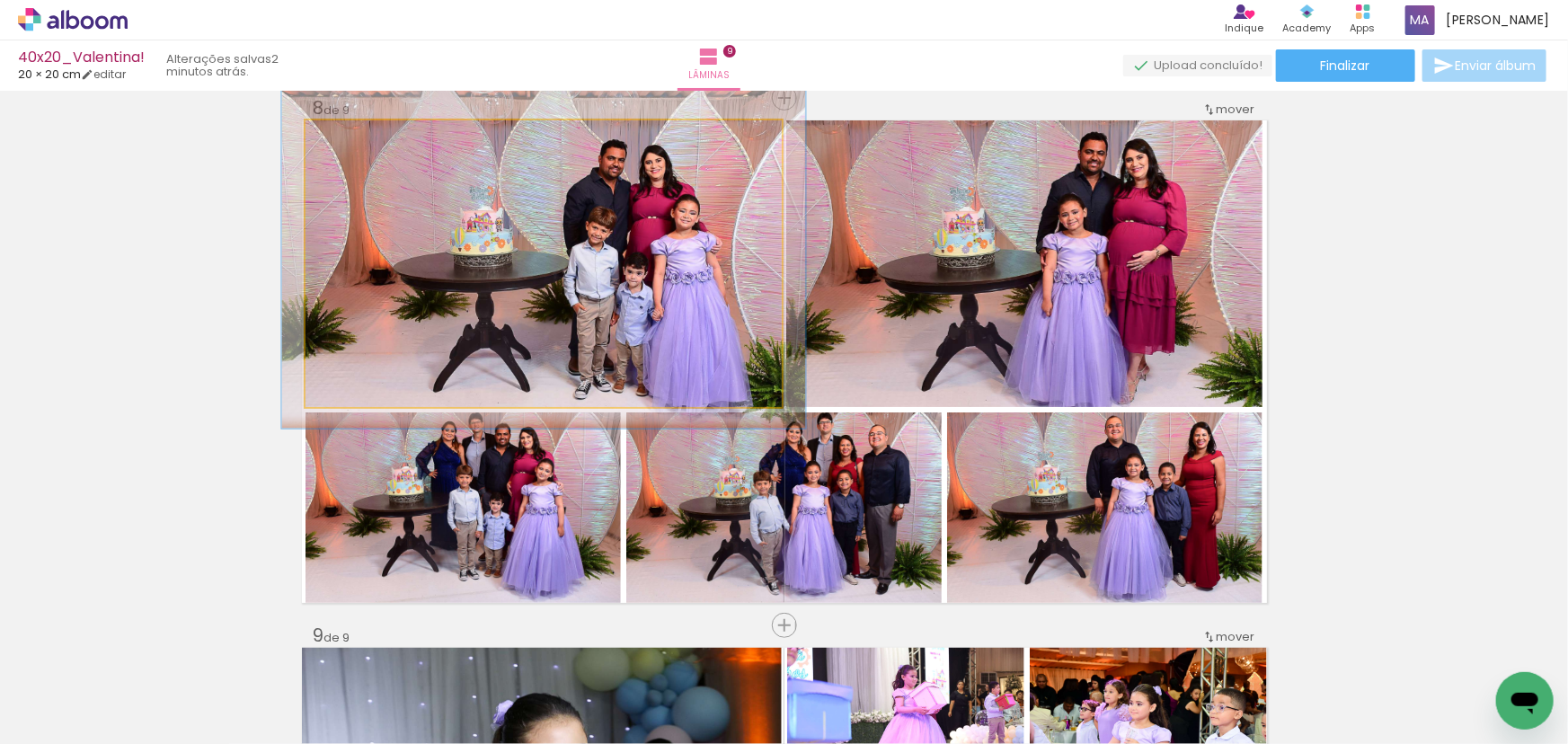
type paper-slider "110"
click at [355, 140] on div at bounding box center [354, 140] width 29 height 29
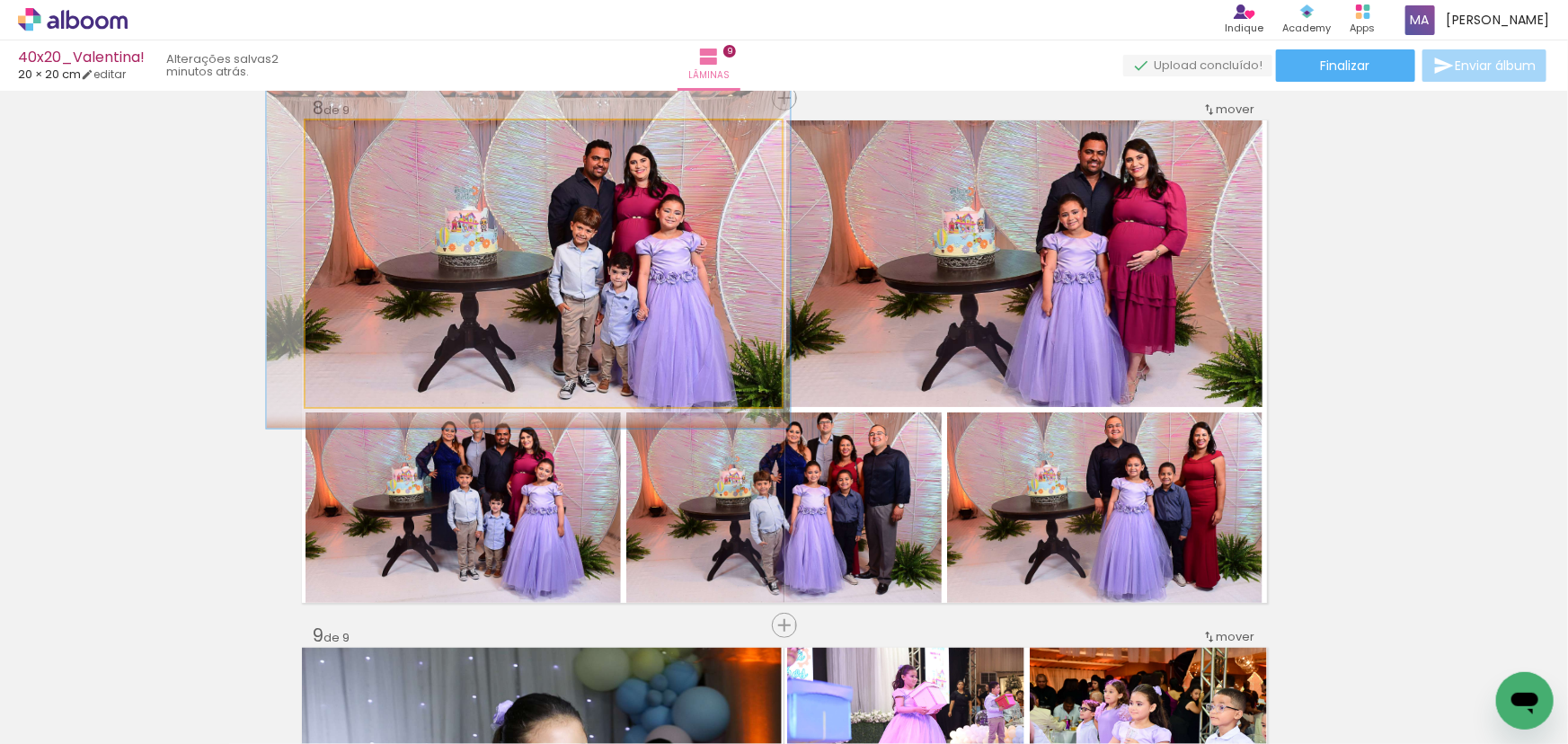
drag, startPoint x: 607, startPoint y: 252, endPoint x: 593, endPoint y: 252, distance: 14.0
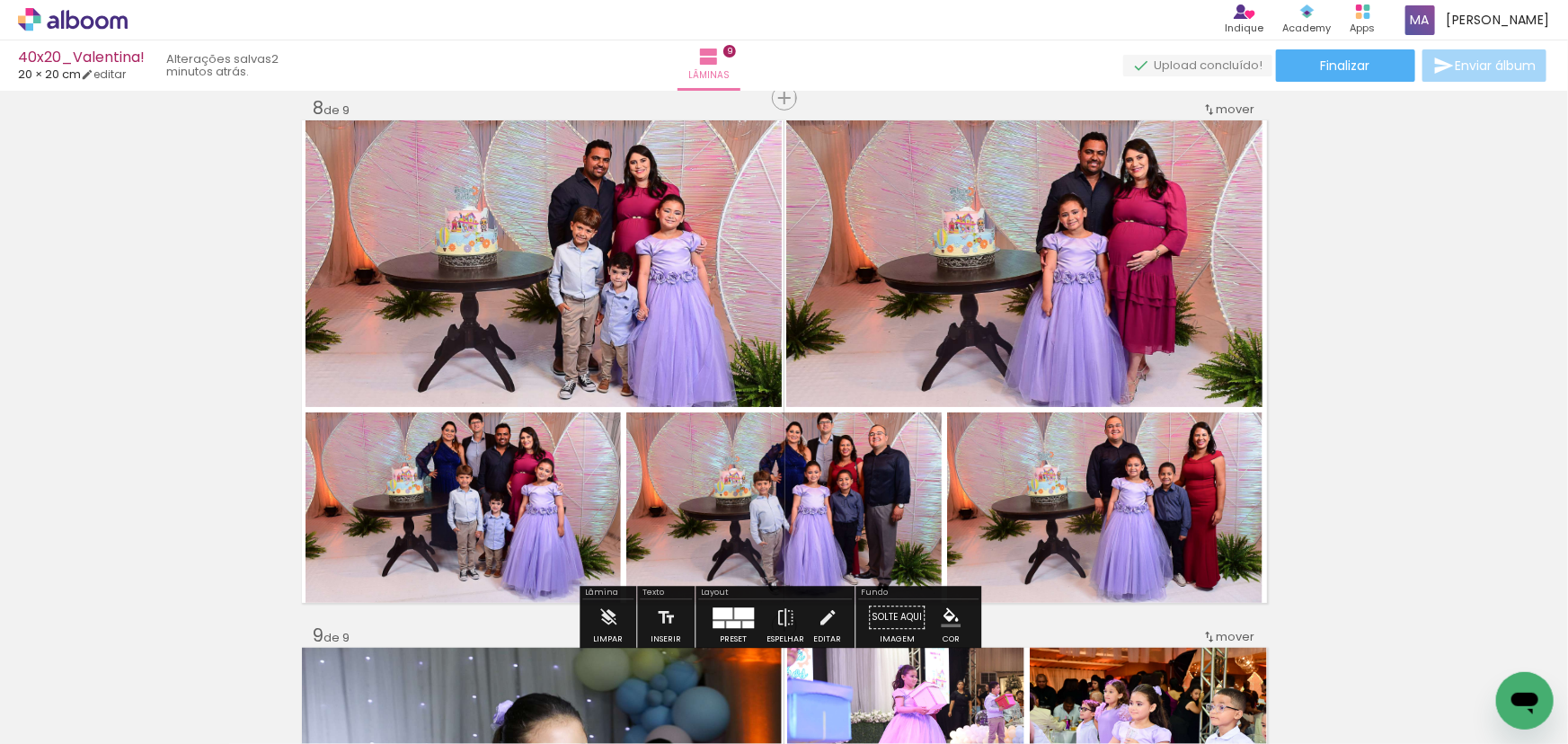
click at [983, 335] on quentale-photo at bounding box center [1024, 264] width 476 height 286
click at [801, 508] on quentale-photo at bounding box center [784, 507] width 317 height 191
click at [513, 514] on quentale-photo at bounding box center [463, 507] width 316 height 191
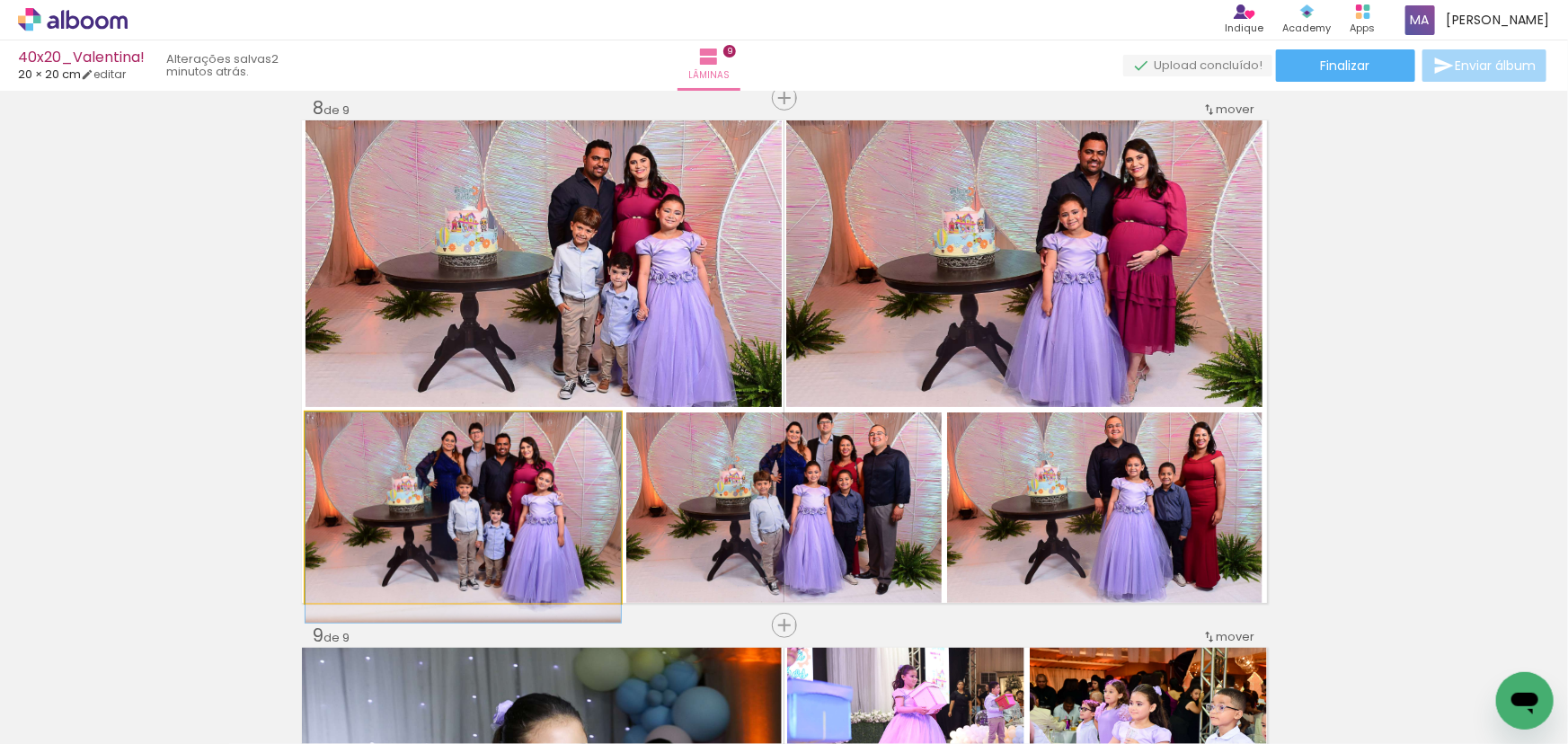
drag, startPoint x: 539, startPoint y: 506, endPoint x: 539, endPoint y: 516, distance: 10.0
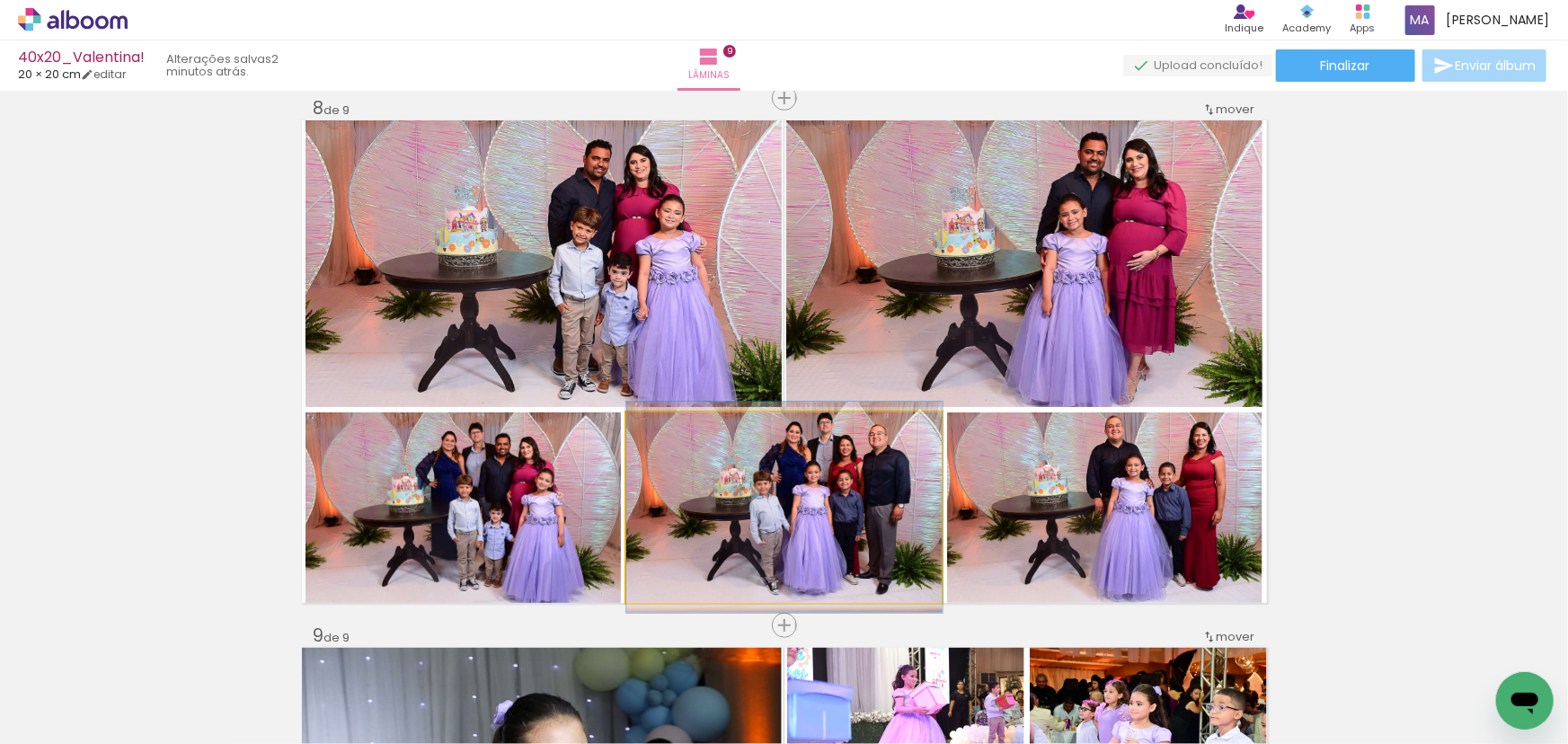
click at [773, 531] on quentale-photo at bounding box center [784, 507] width 317 height 191
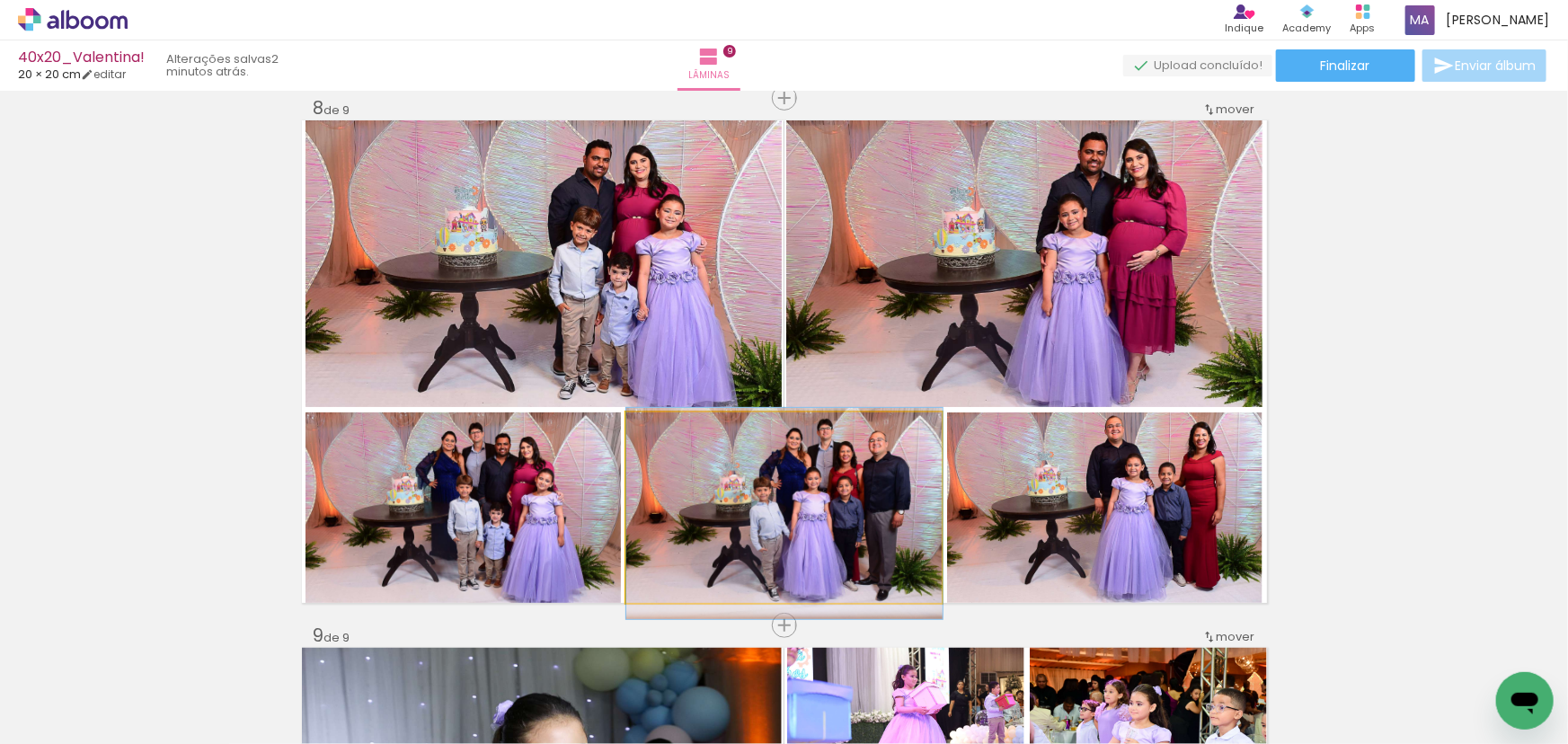
drag, startPoint x: 822, startPoint y: 483, endPoint x: 975, endPoint y: 315, distance: 227.2
click at [0, 0] on slot at bounding box center [0, 0] width 0 height 0
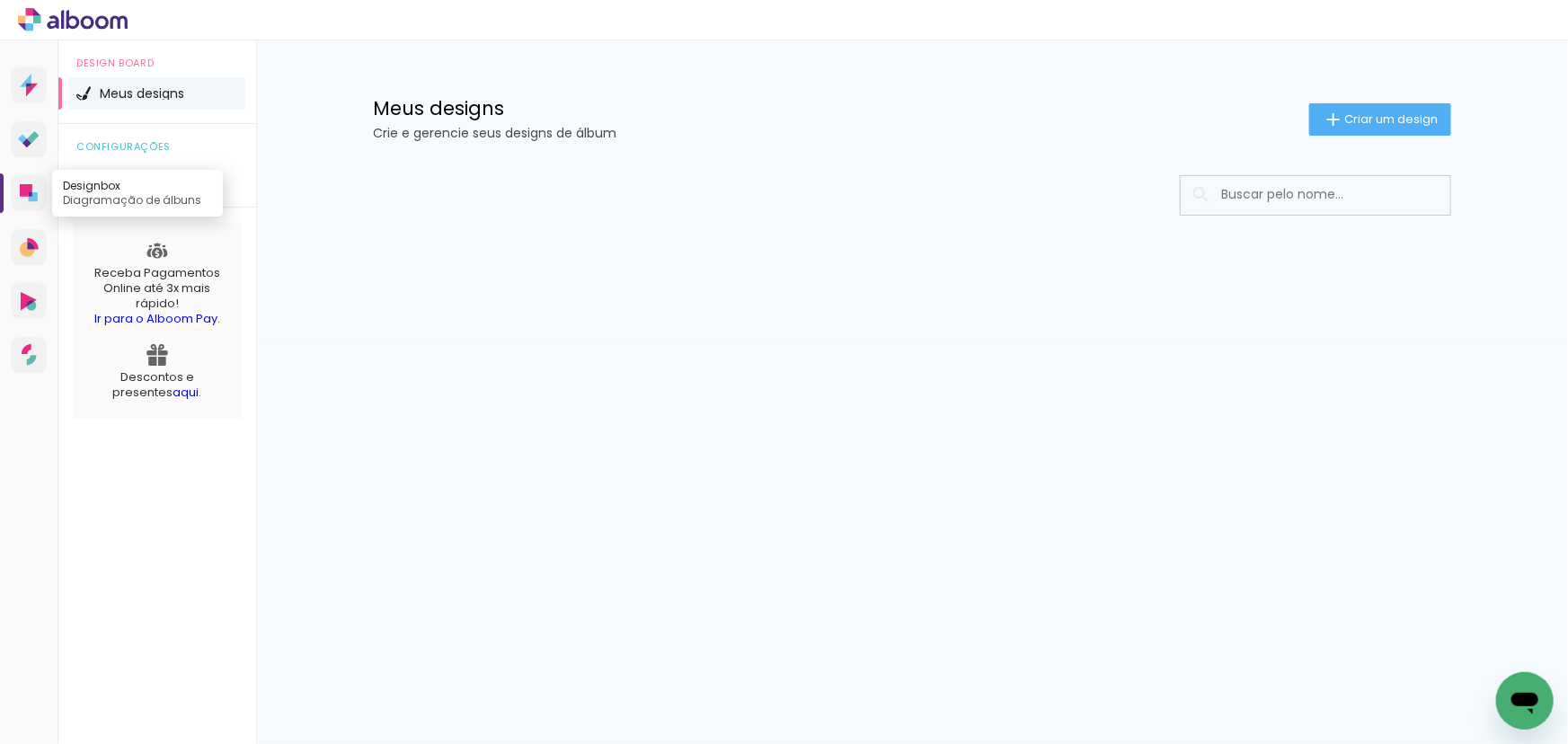
click at [25, 191] on icon at bounding box center [26, 191] width 13 height 13
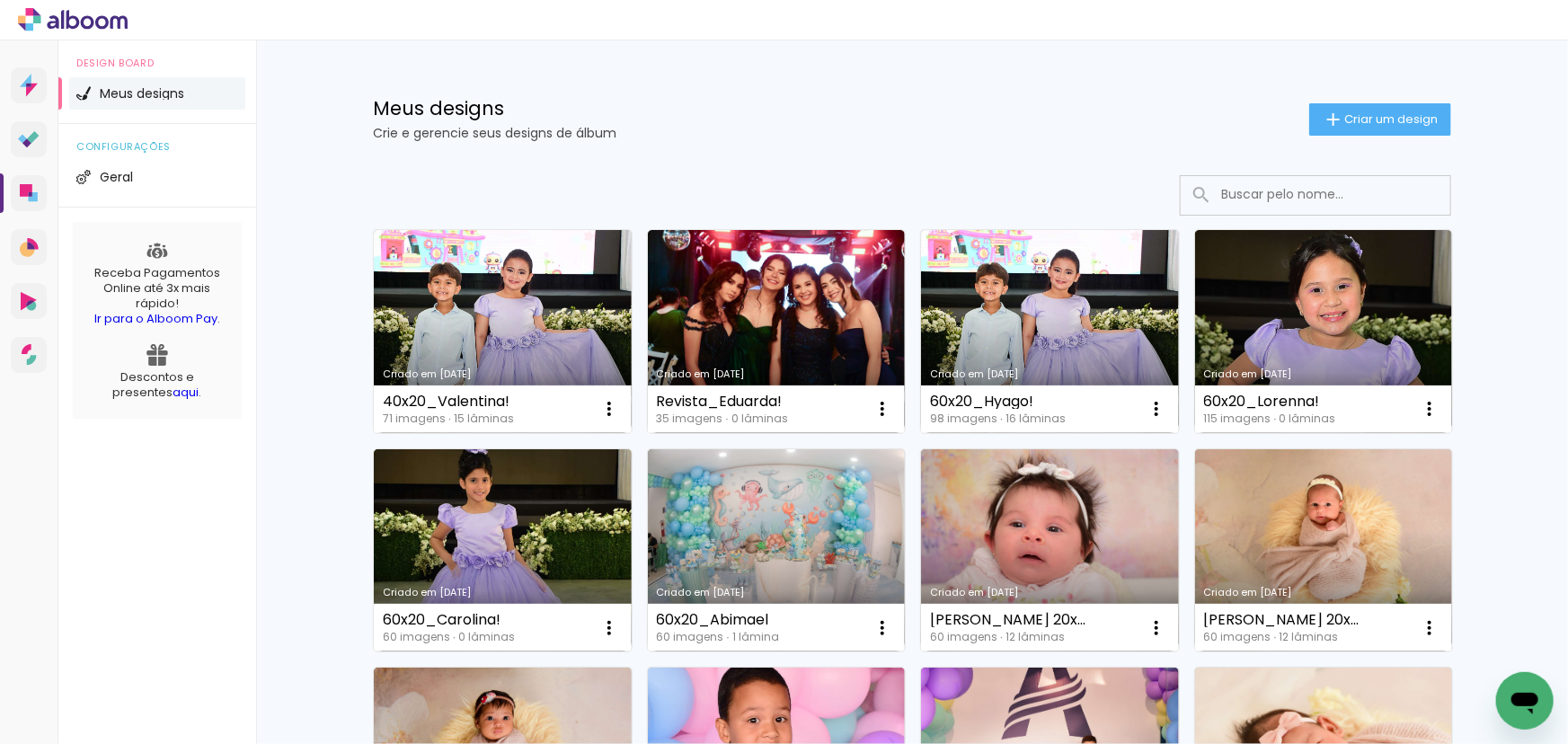
click at [1268, 205] on input at bounding box center [1340, 194] width 256 height 36
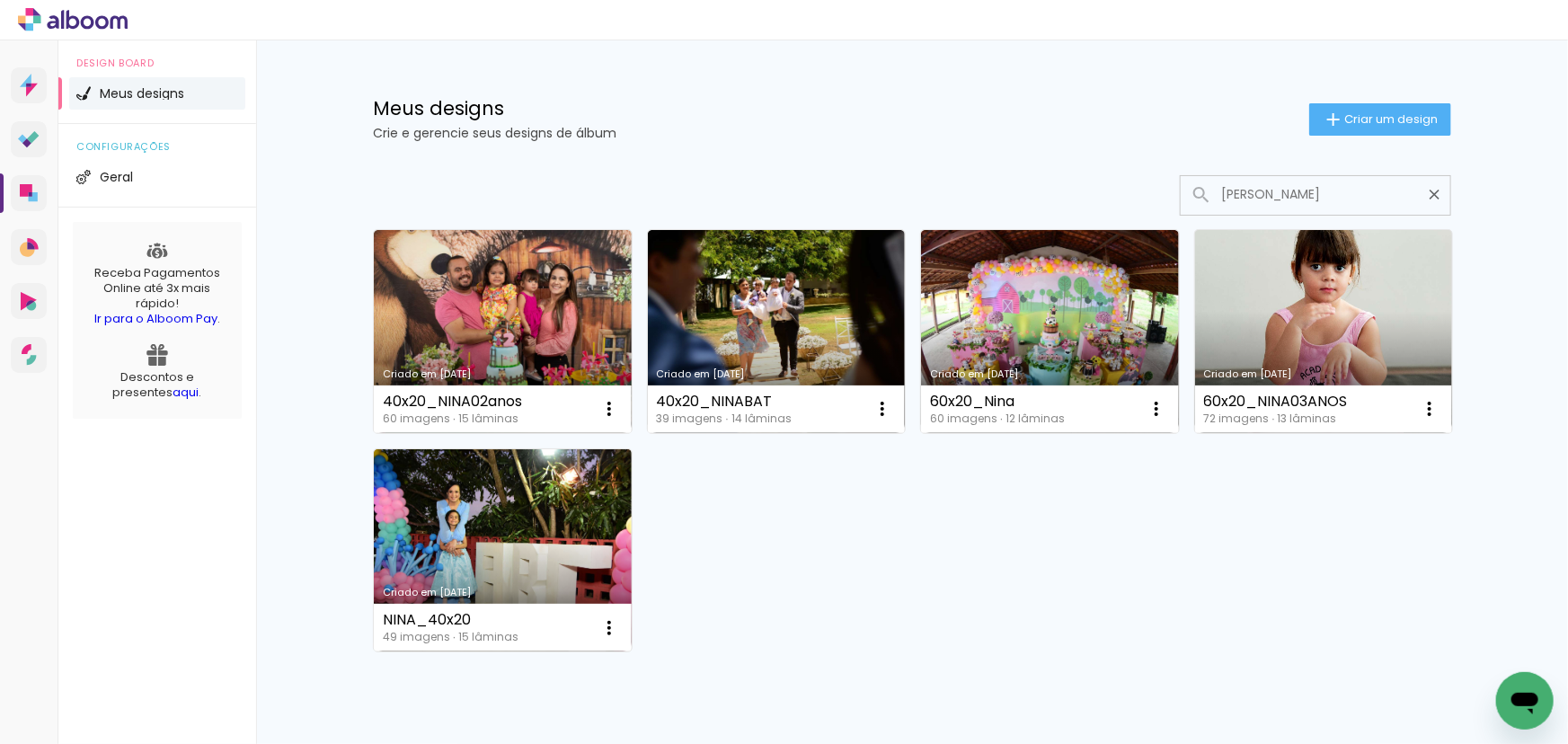
type input "[PERSON_NAME]"
type paper-input "[PERSON_NAME]"
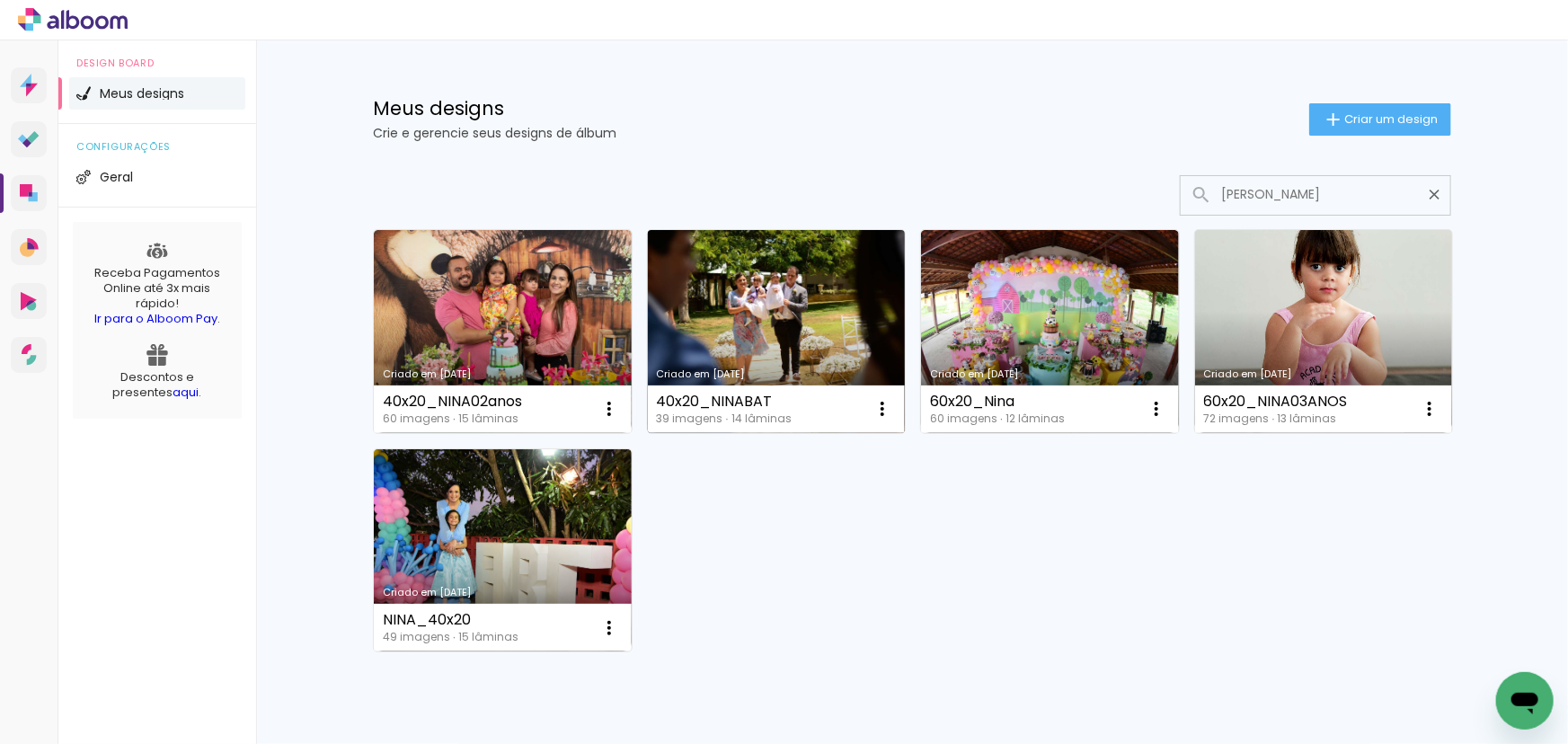
click at [772, 351] on link "Criado em [DATE]" at bounding box center [776, 331] width 258 height 203
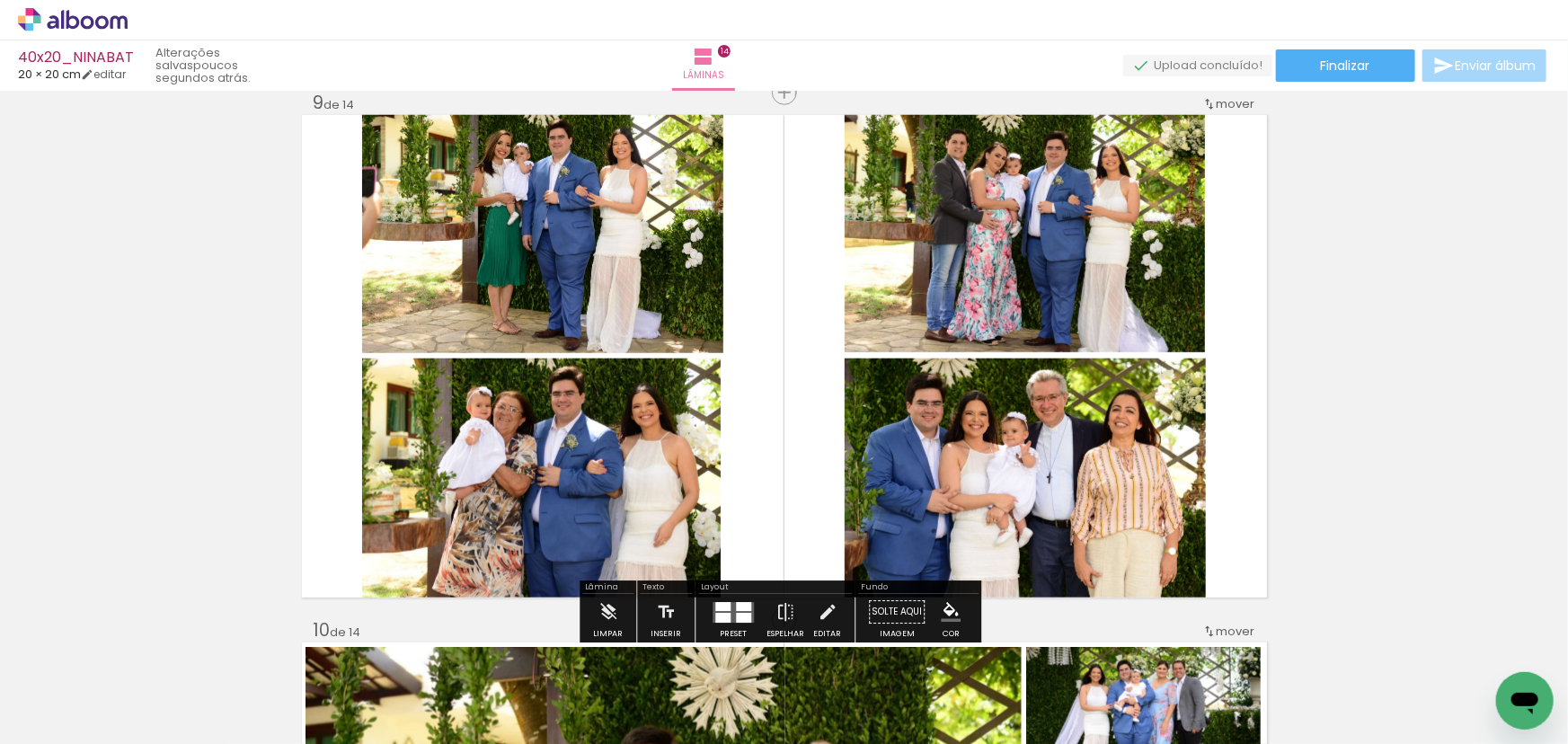
scroll to position [4082, 0]
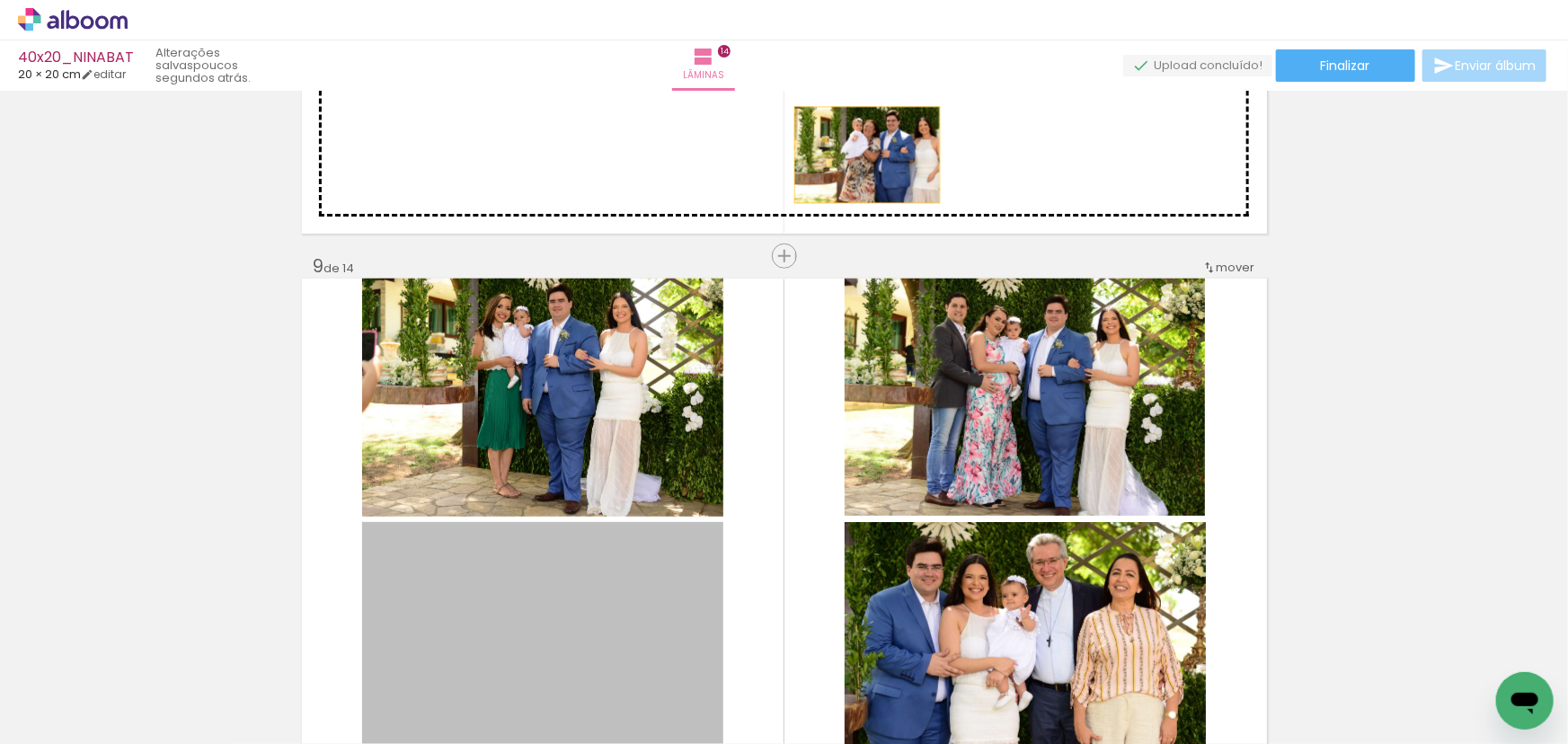
drag, startPoint x: 647, startPoint y: 574, endPoint x: 861, endPoint y: 154, distance: 471.4
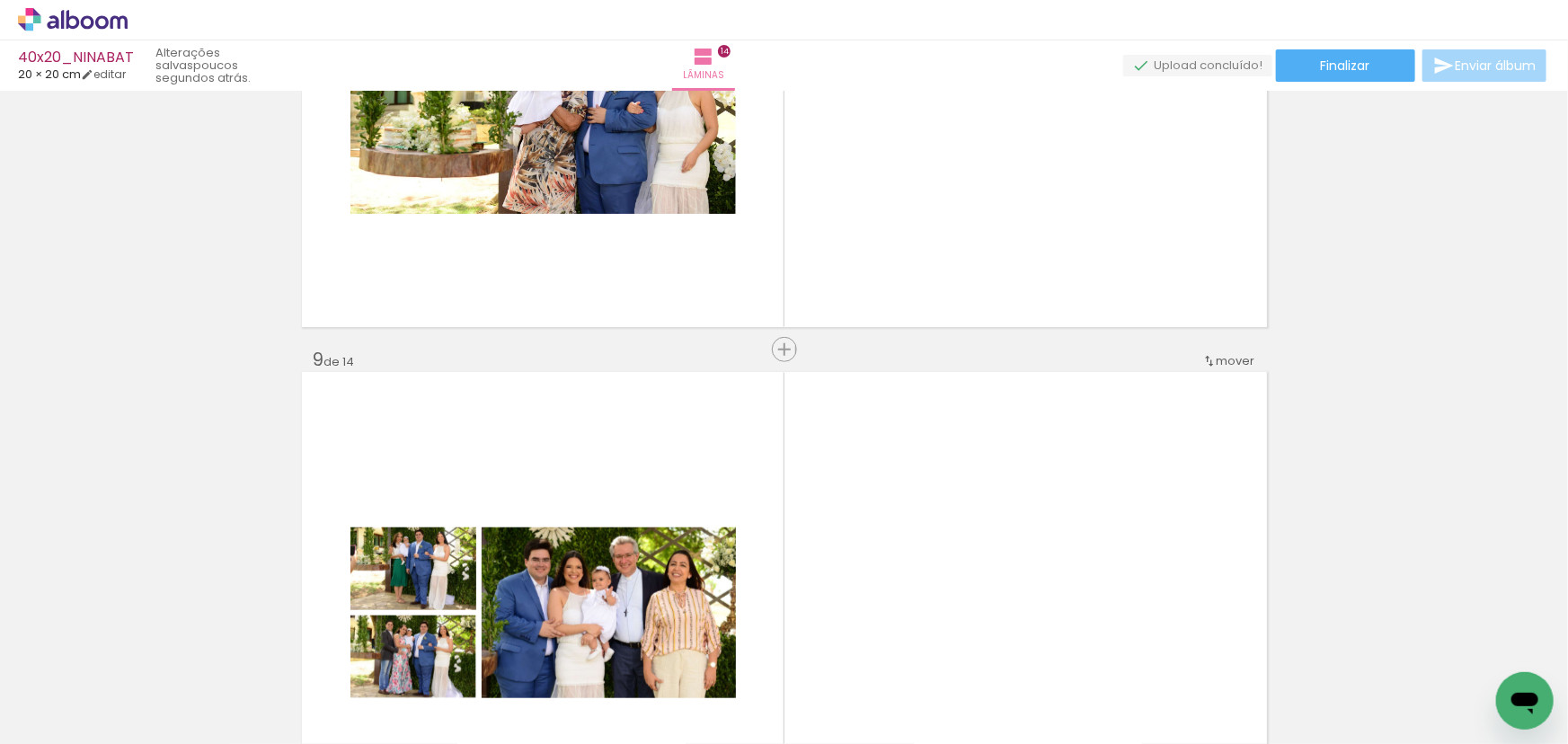
scroll to position [3919, 0]
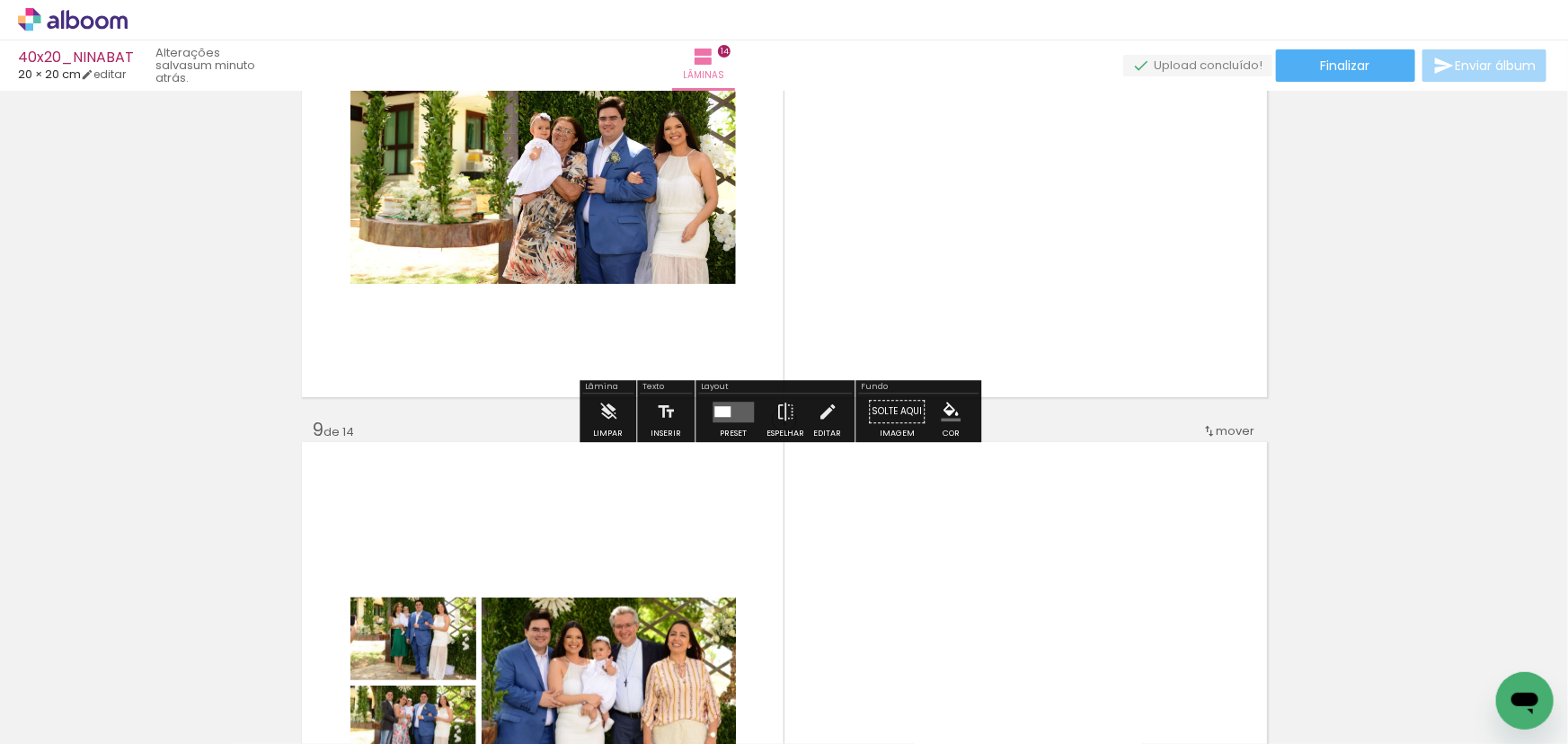
click at [732, 410] on quentale-layouter at bounding box center [732, 411] width 41 height 21
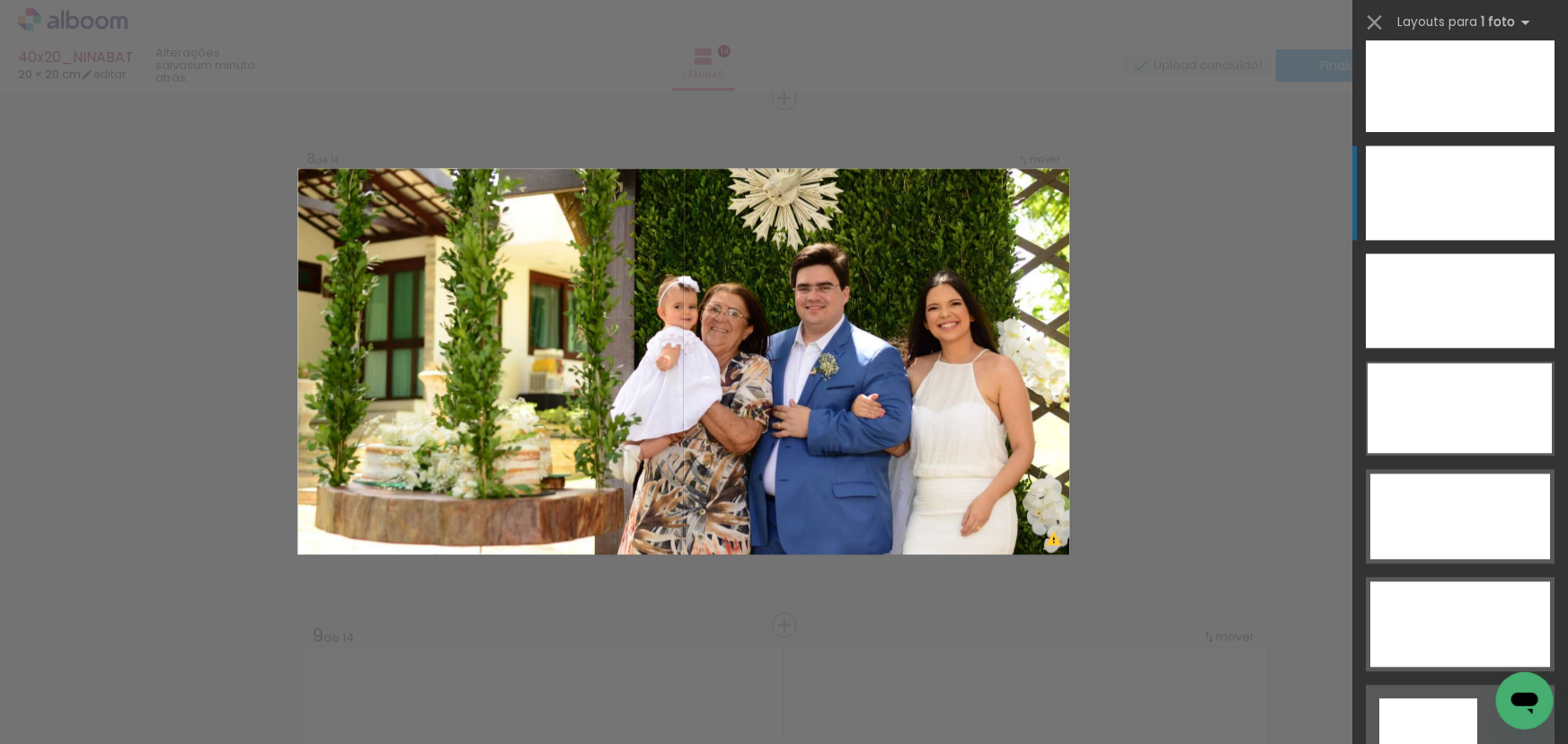
scroll to position [5306, 0]
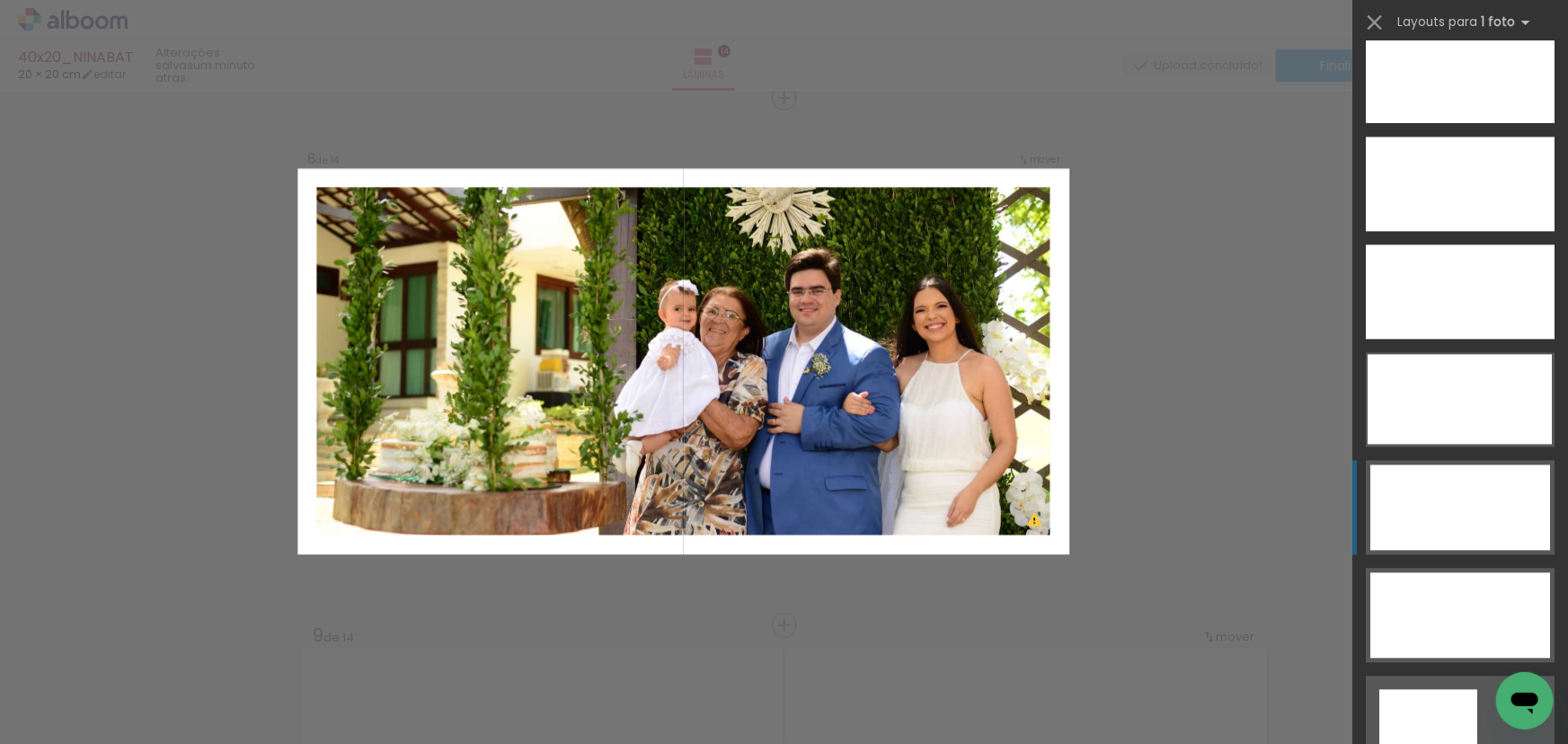
click at [1494, 512] on div at bounding box center [1459, 507] width 180 height 86
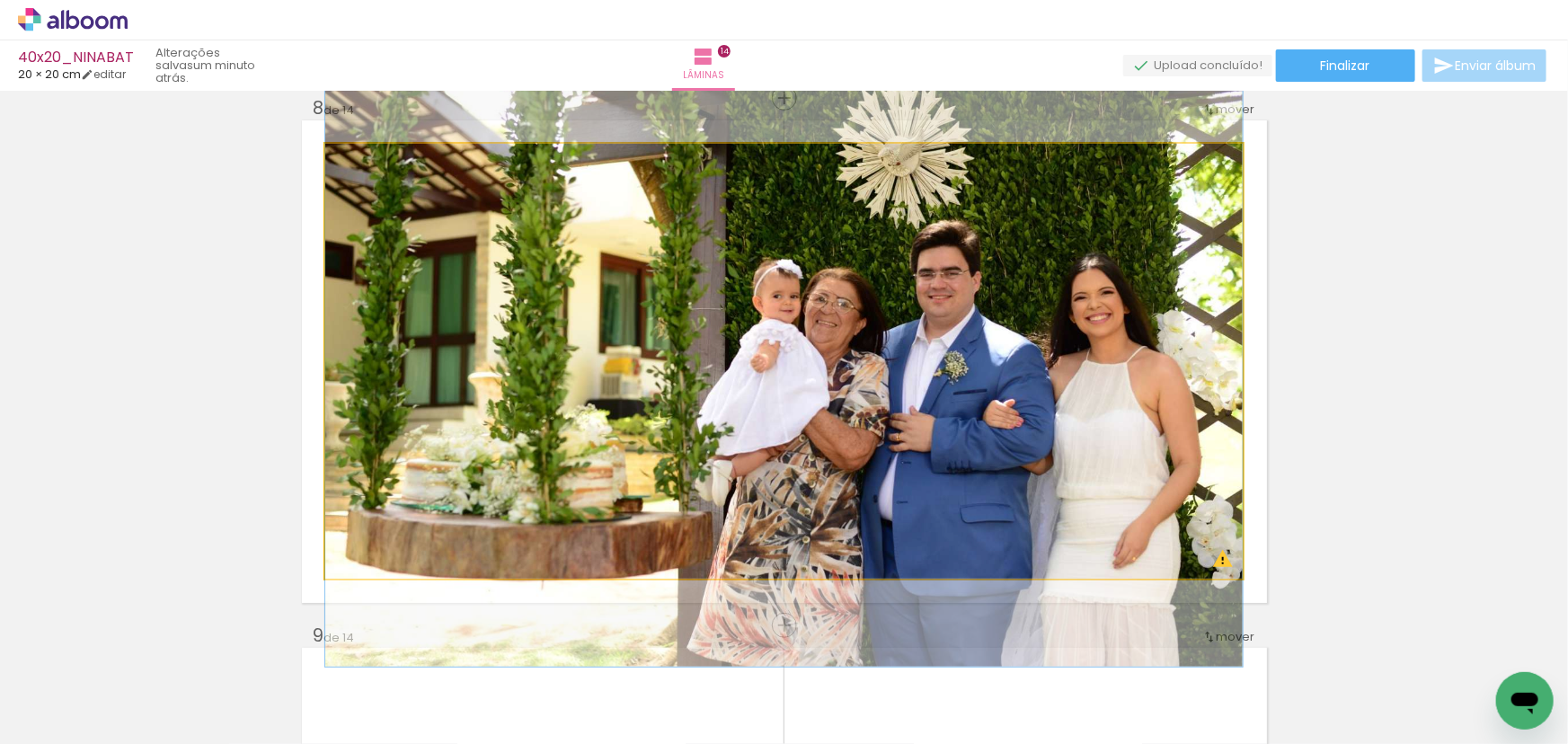
click at [1111, 372] on quentale-photo at bounding box center [784, 361] width 918 height 435
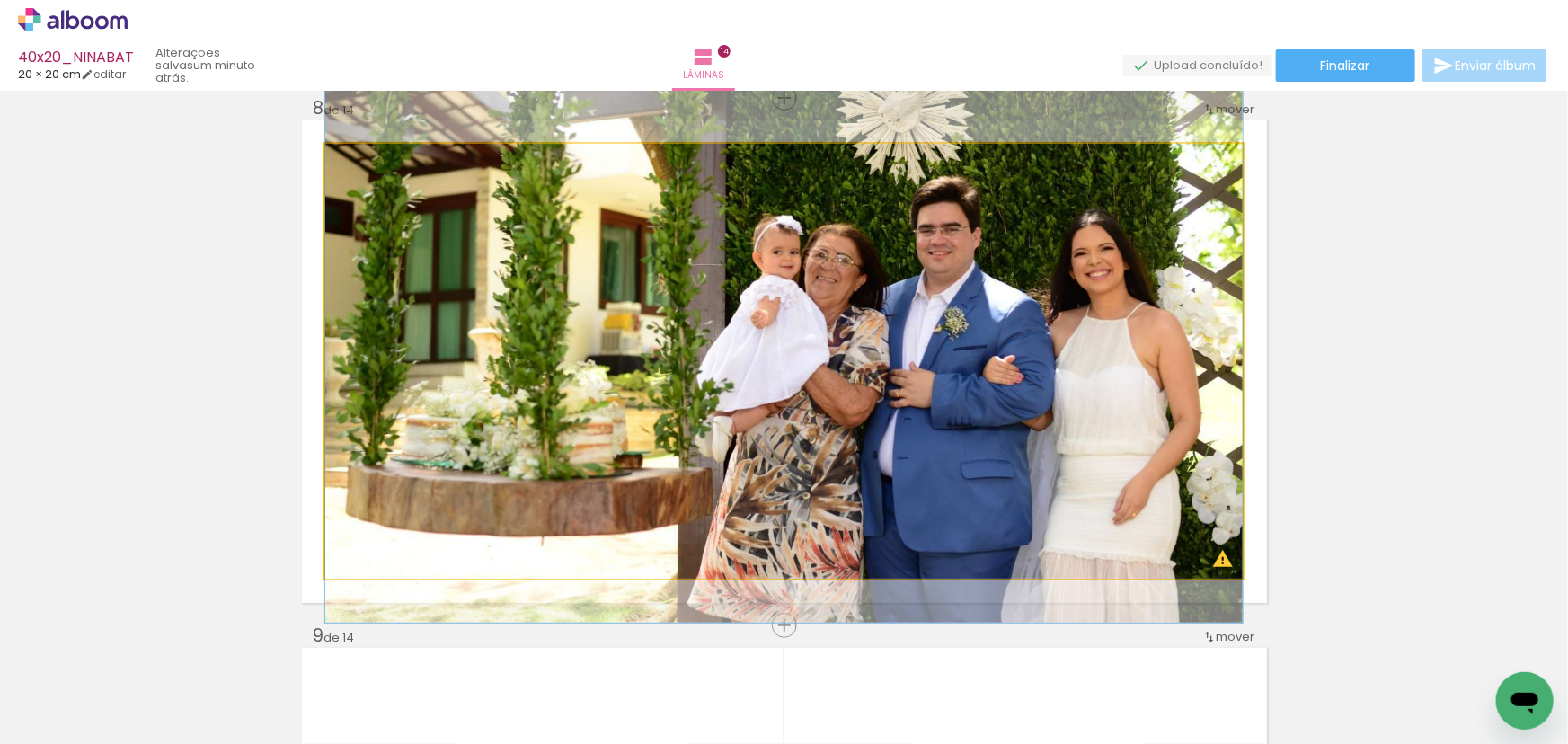
drag, startPoint x: 1085, startPoint y: 367, endPoint x: 1093, endPoint y: 319, distance: 48.7
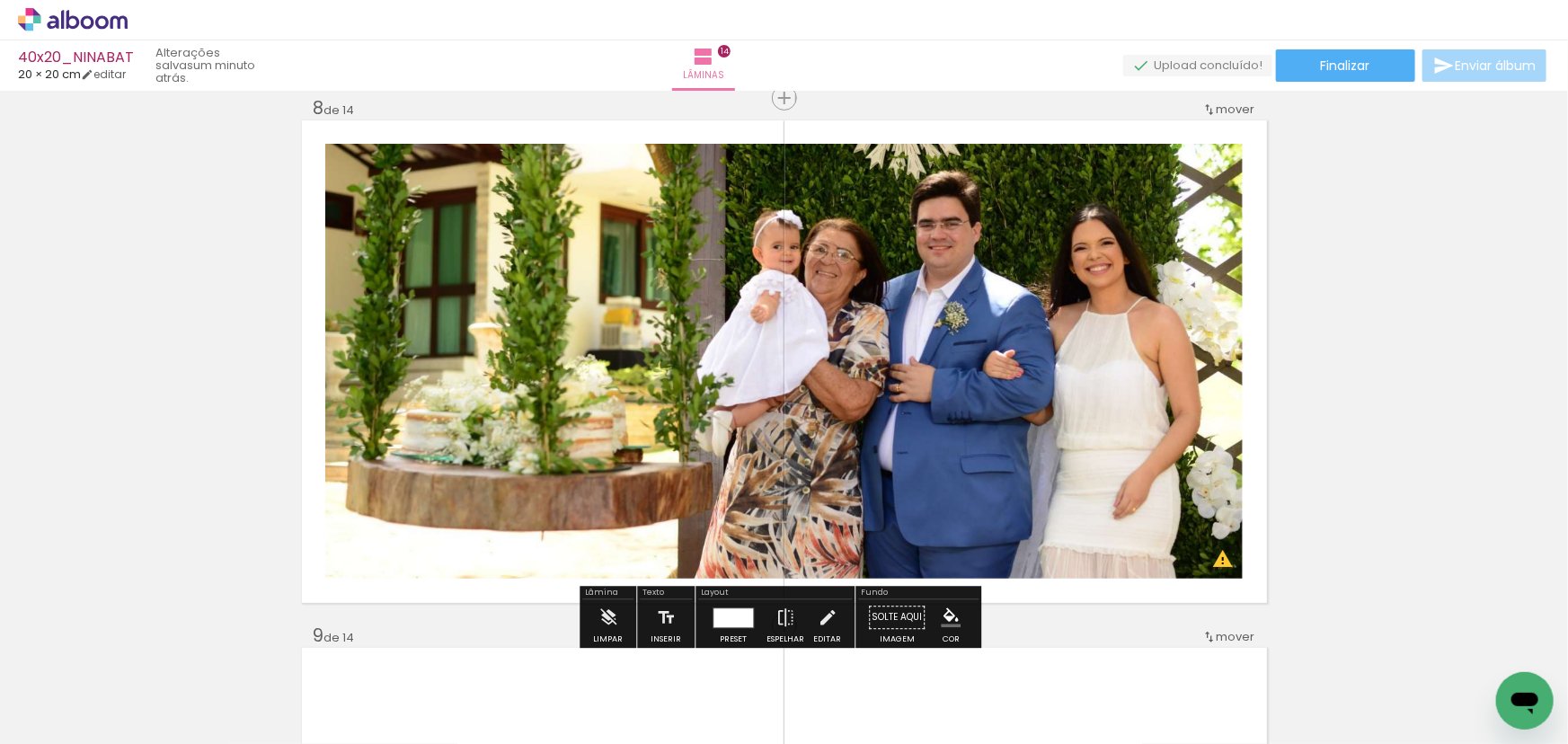
click at [1358, 264] on div "Inserir lâmina 1 de 14 Inserir lâmina 2 de 14 Inserir lâmina 3 de 14 Inserir lâ…" at bounding box center [784, 338] width 1568 height 7909
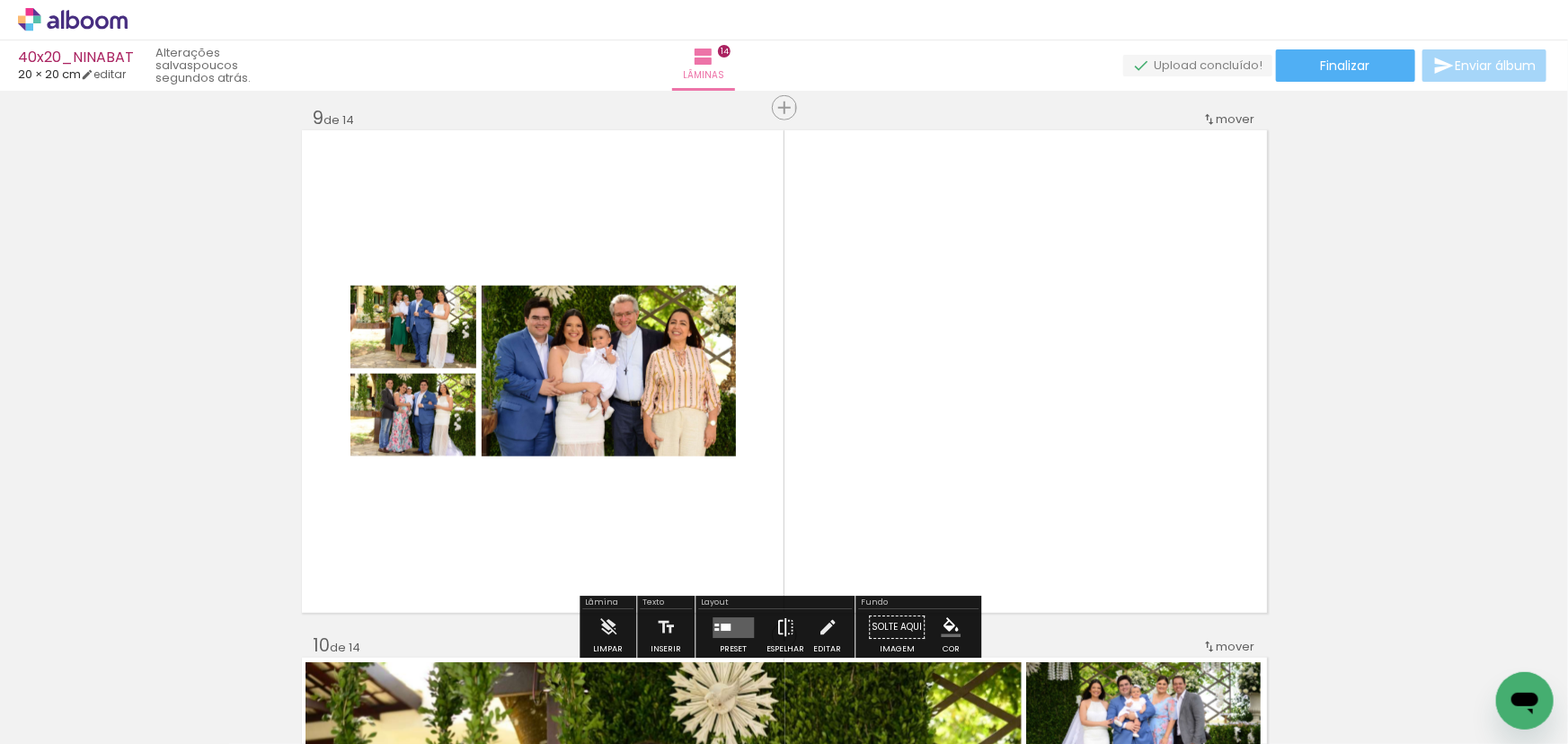
scroll to position [4366, 0]
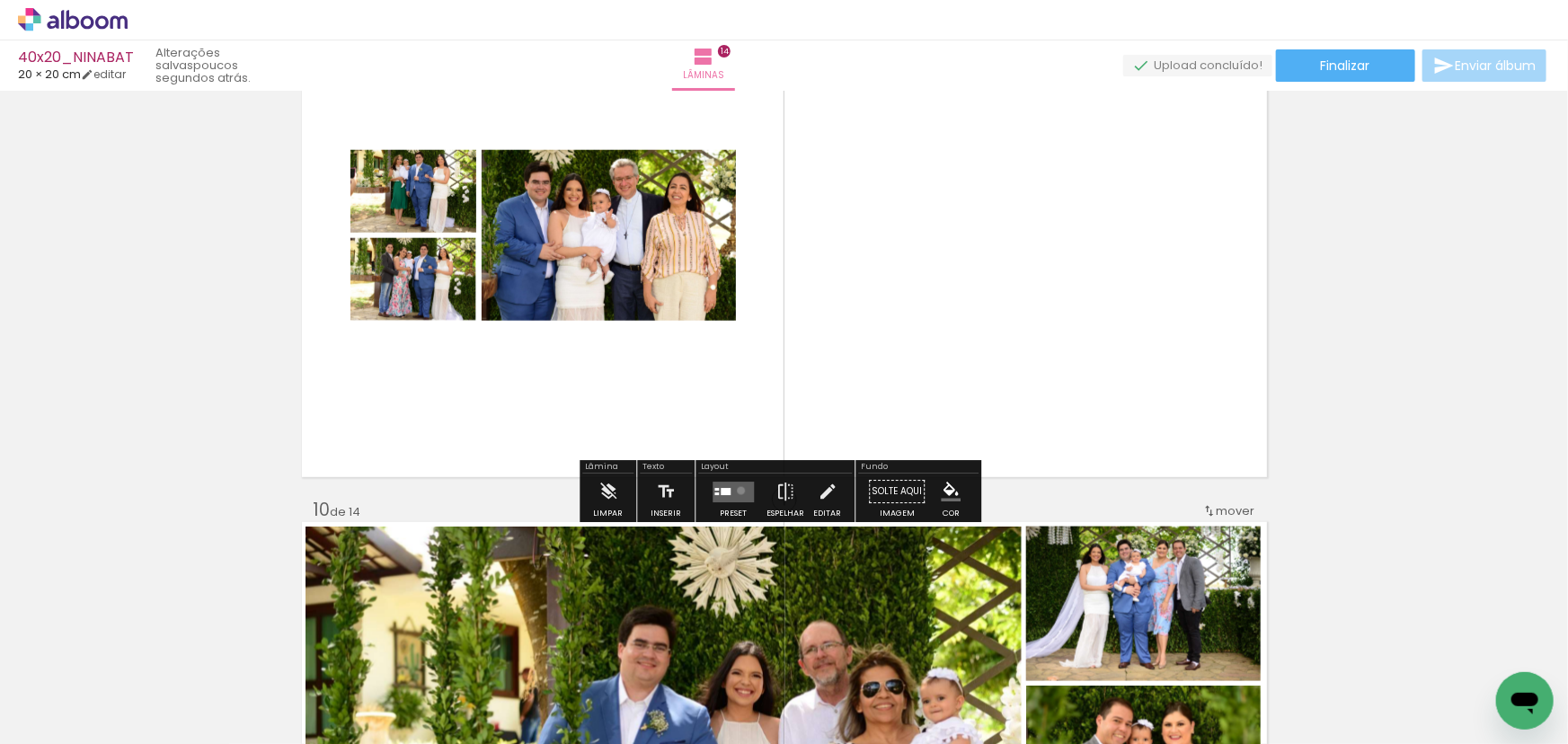
click at [737, 490] on quentale-layouter at bounding box center [732, 491] width 41 height 21
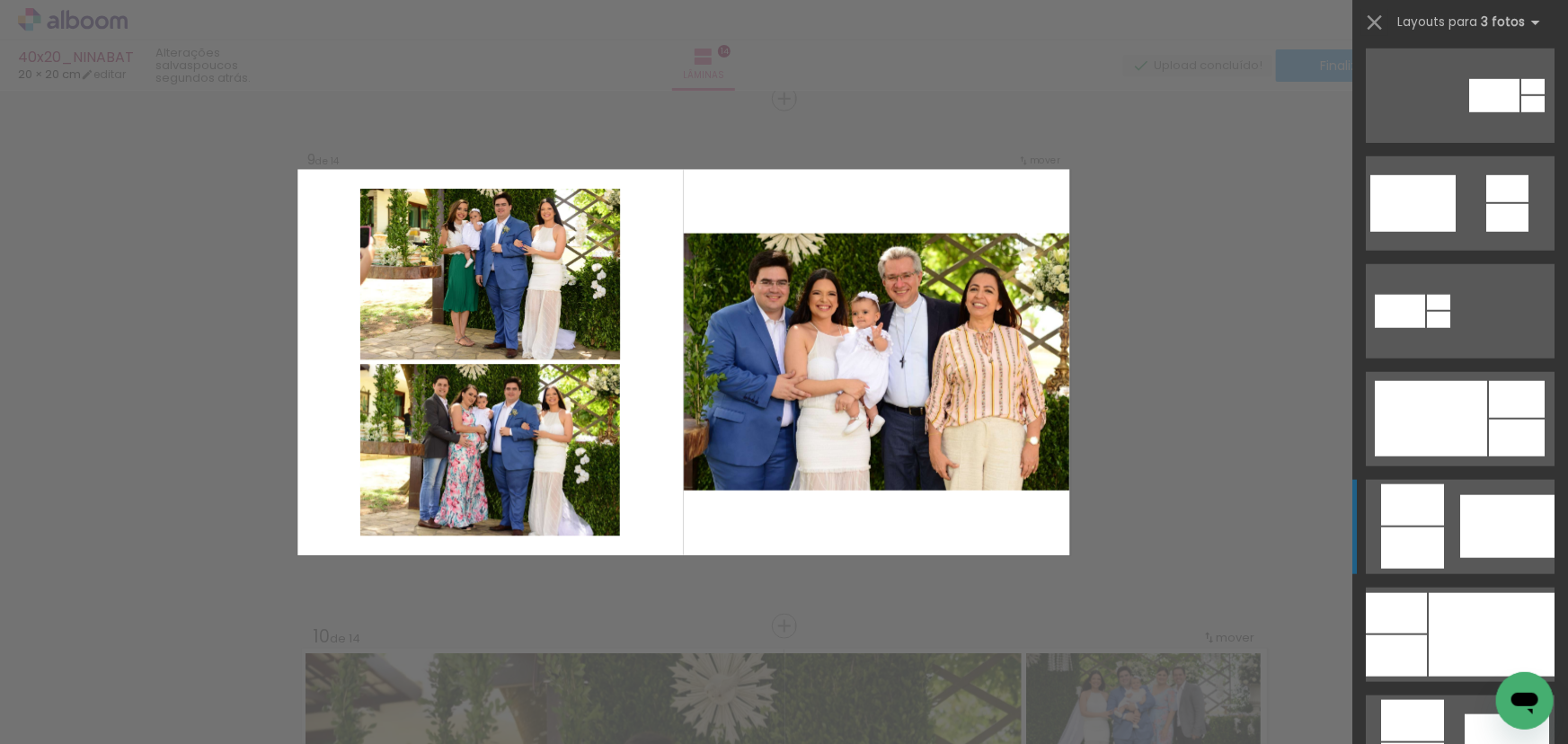
scroll to position [735, 0]
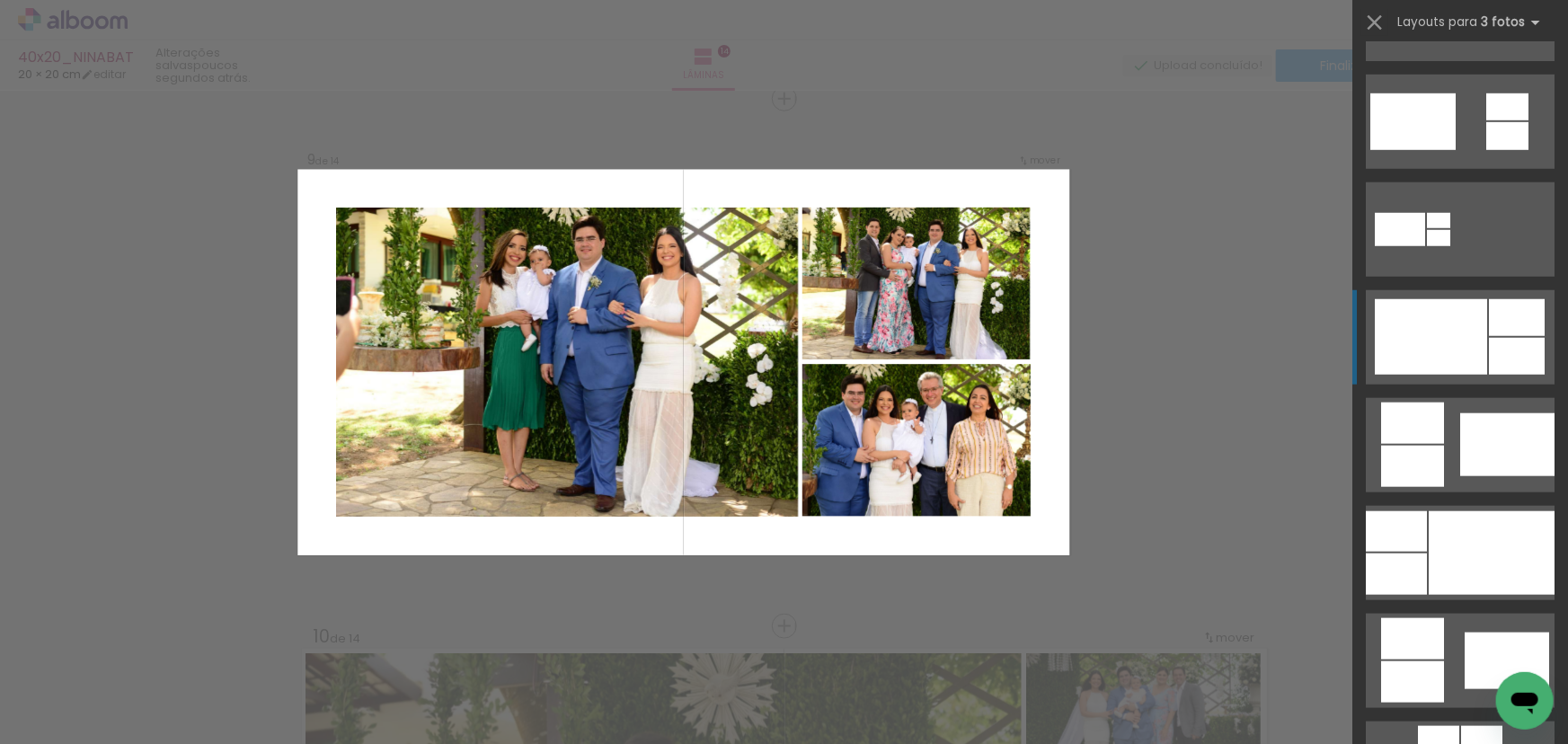
click at [1501, 346] on div at bounding box center [1516, 356] width 56 height 36
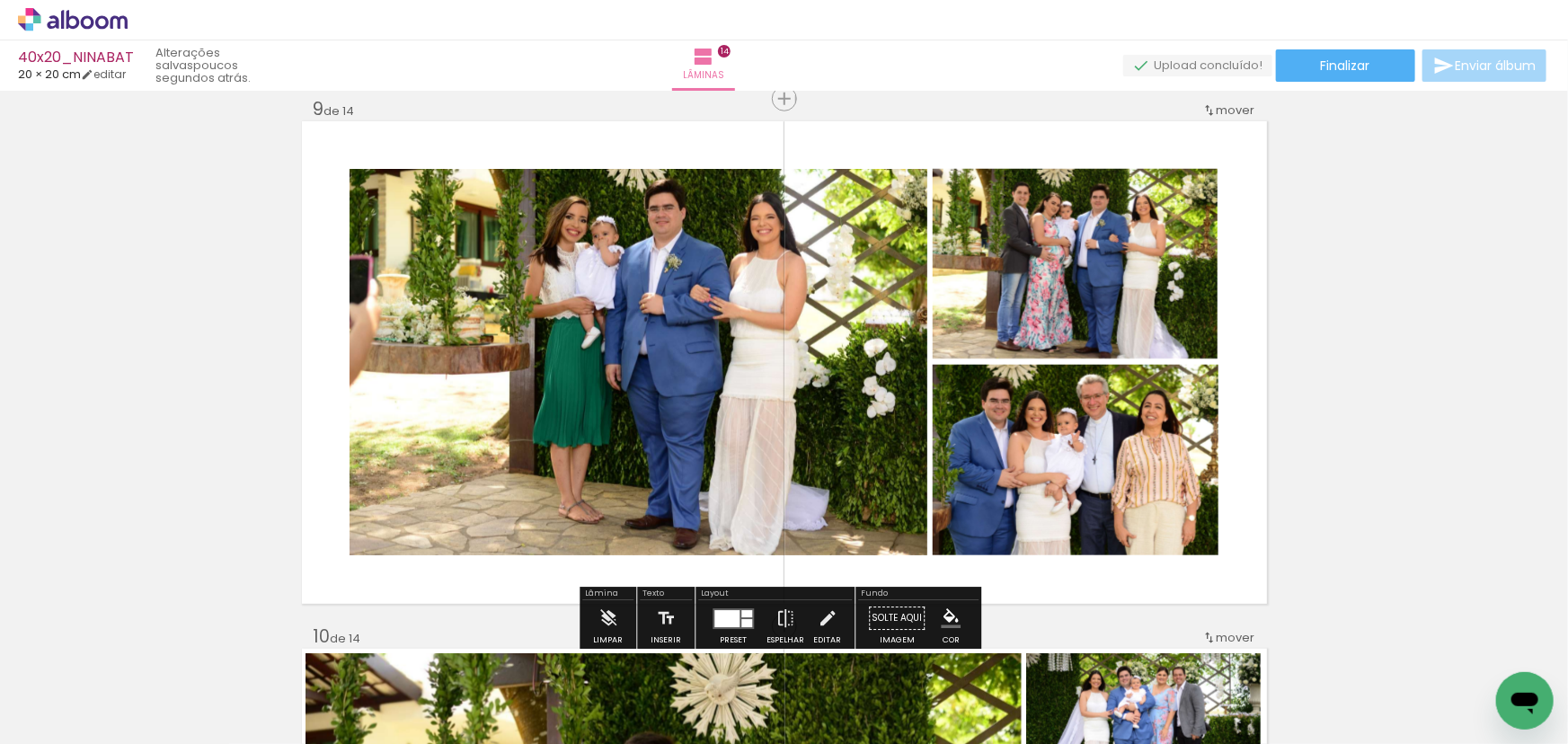
click at [736, 620] on quentale-layouter at bounding box center [732, 618] width 41 height 21
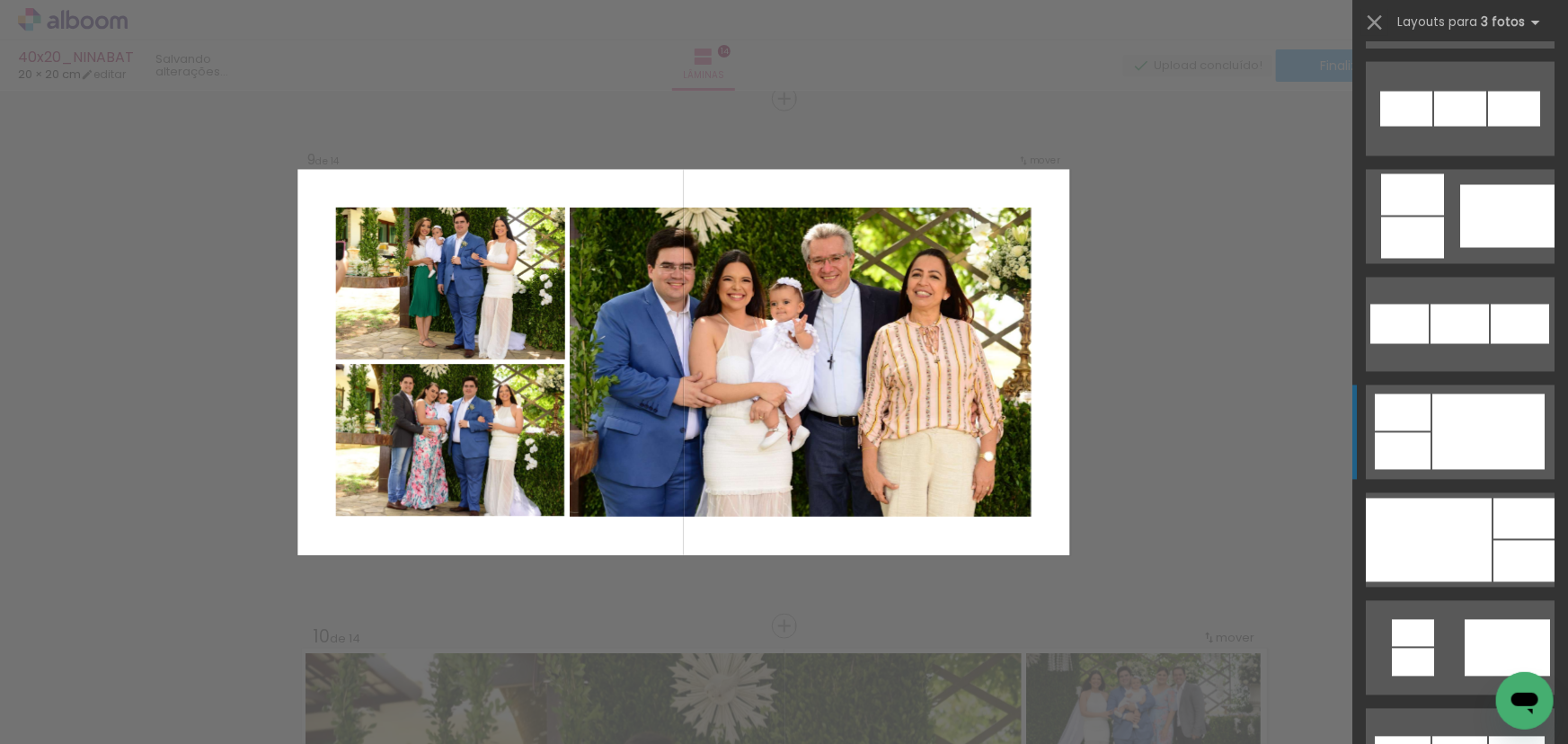
scroll to position [1623, 0]
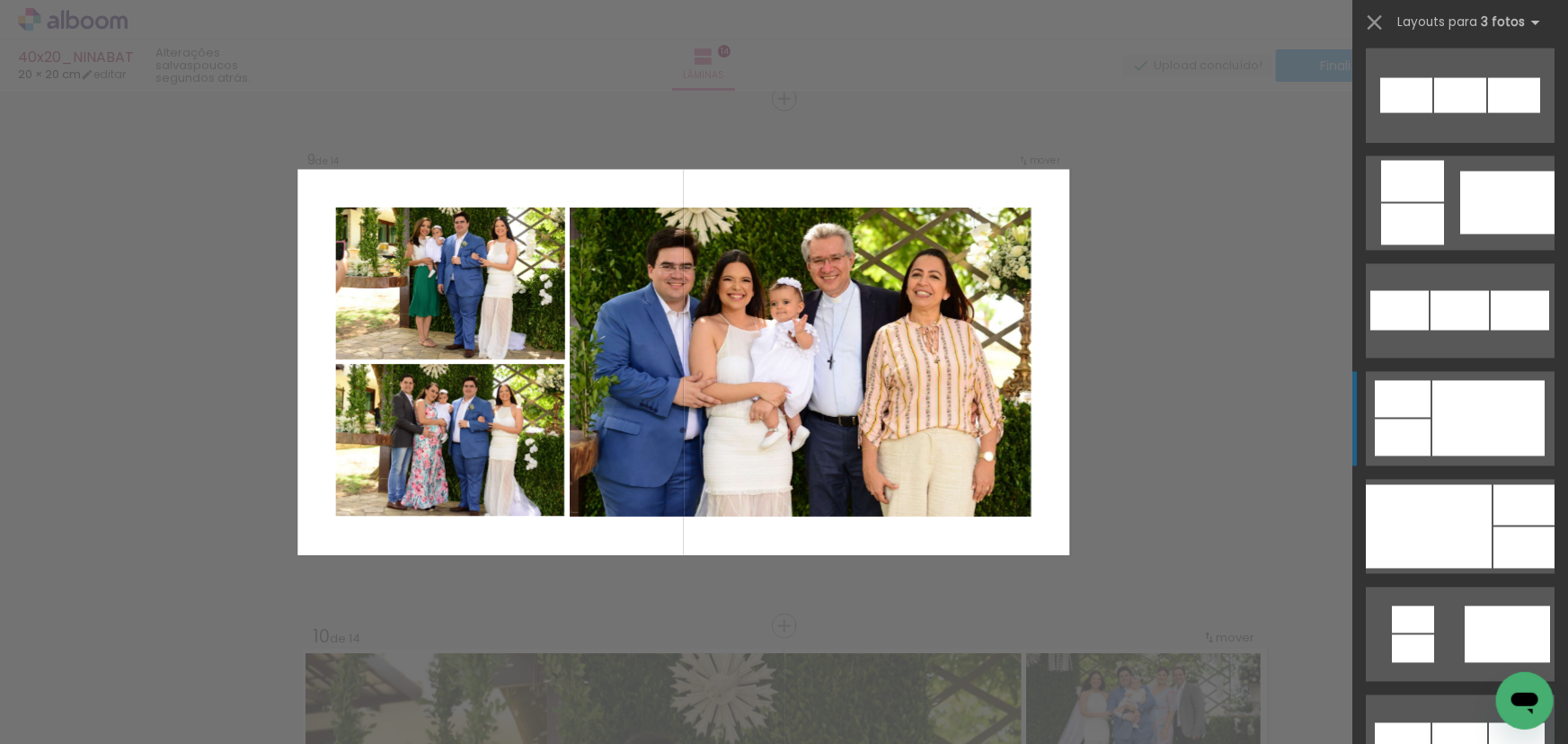
click at [1507, 418] on div at bounding box center [1488, 418] width 112 height 76
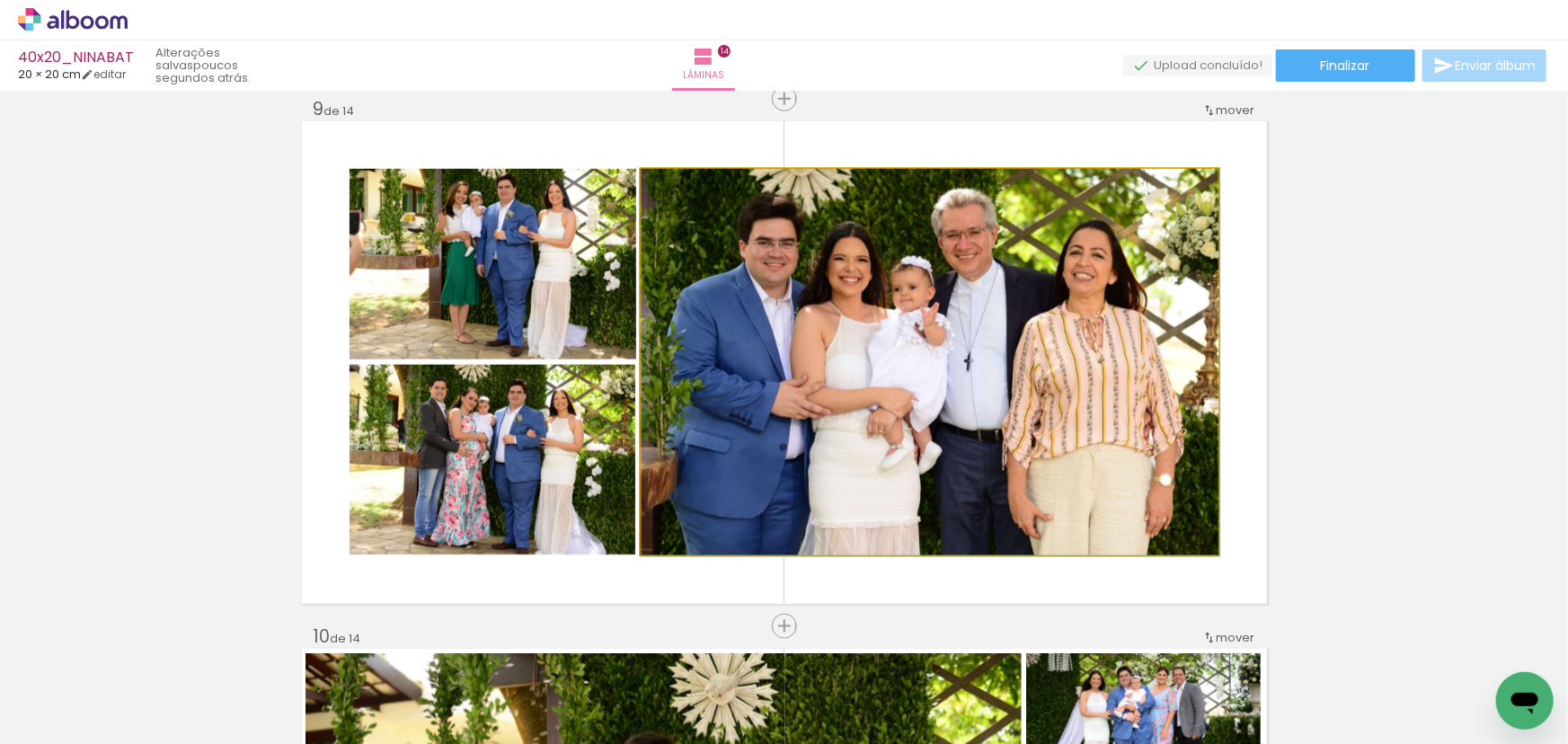
click at [793, 382] on quentale-photo at bounding box center [929, 362] width 576 height 387
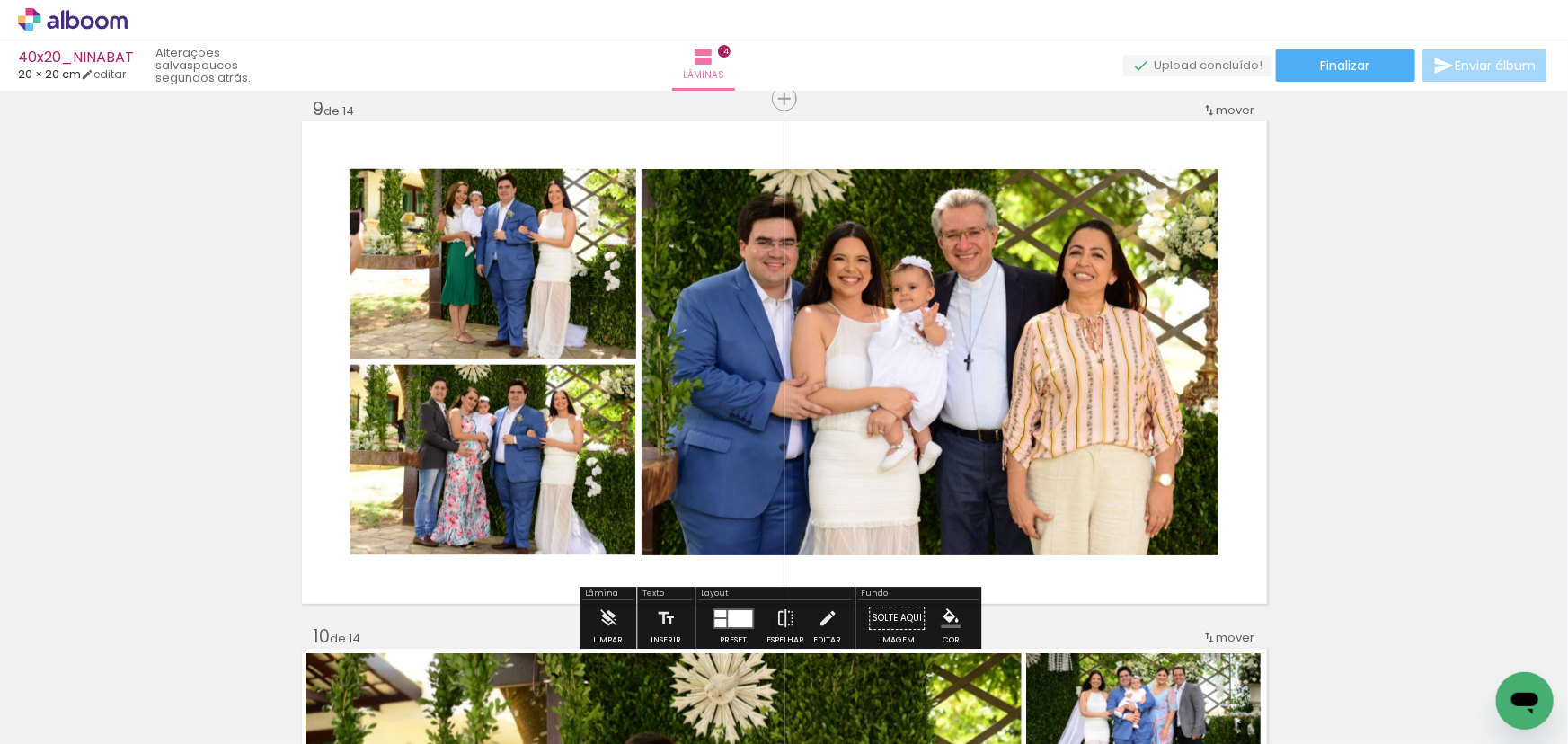
click at [1013, 386] on quentale-photo at bounding box center [929, 362] width 576 height 387
click at [485, 232] on quentale-photo at bounding box center [493, 264] width 286 height 191
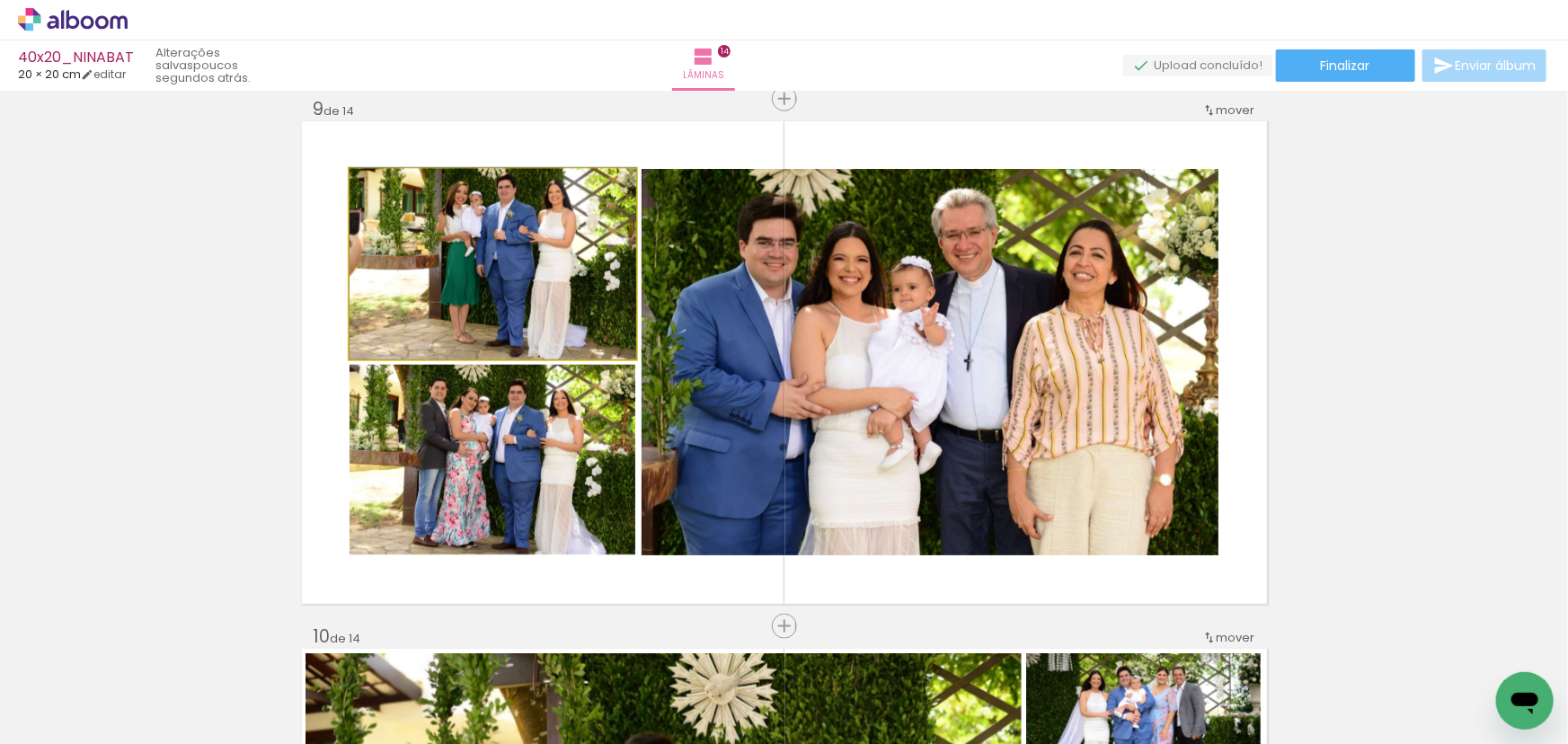
click at [485, 232] on quentale-photo at bounding box center [493, 264] width 286 height 191
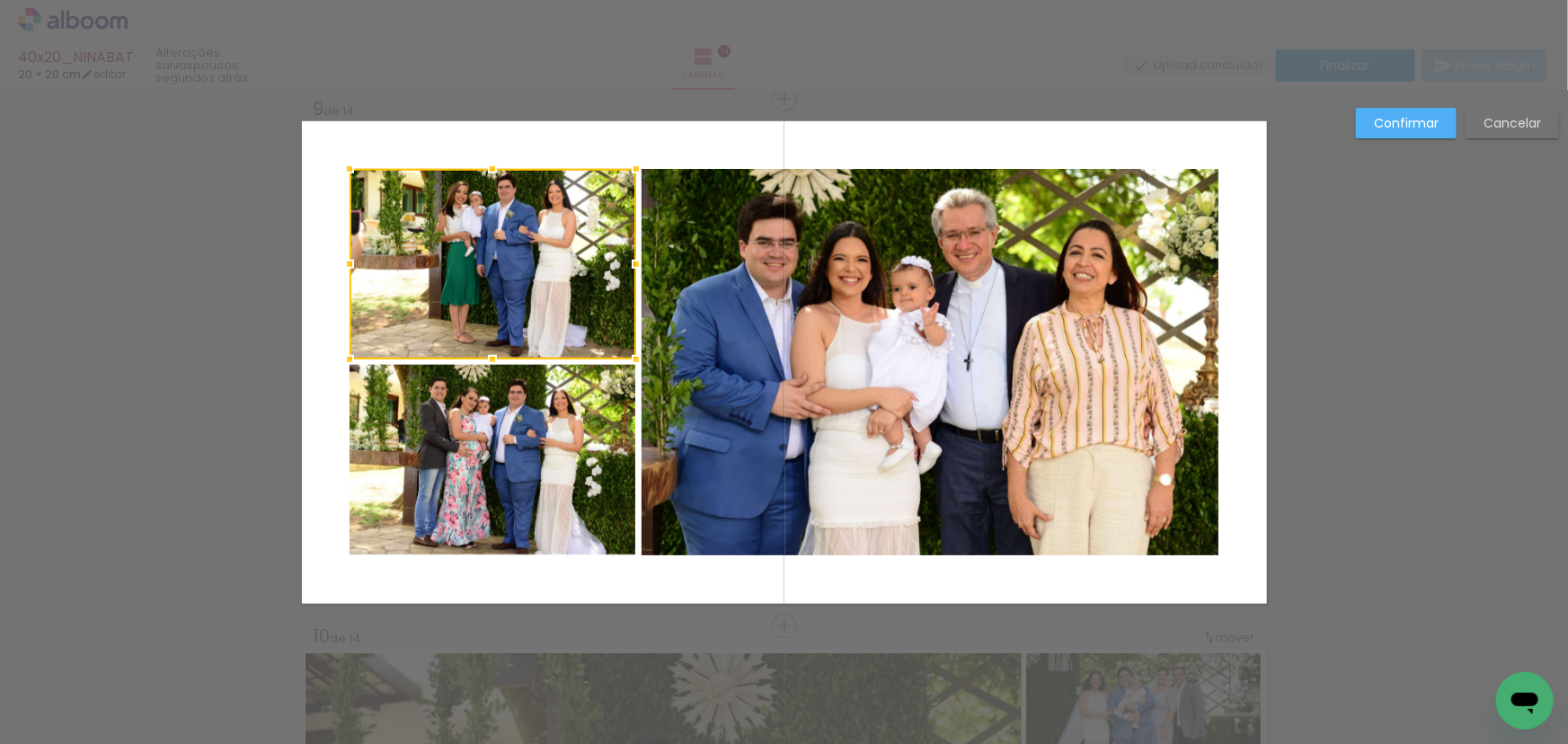
click at [493, 459] on quentale-photo at bounding box center [493, 460] width 286 height 191
click at [848, 398] on quentale-photo at bounding box center [929, 362] width 576 height 387
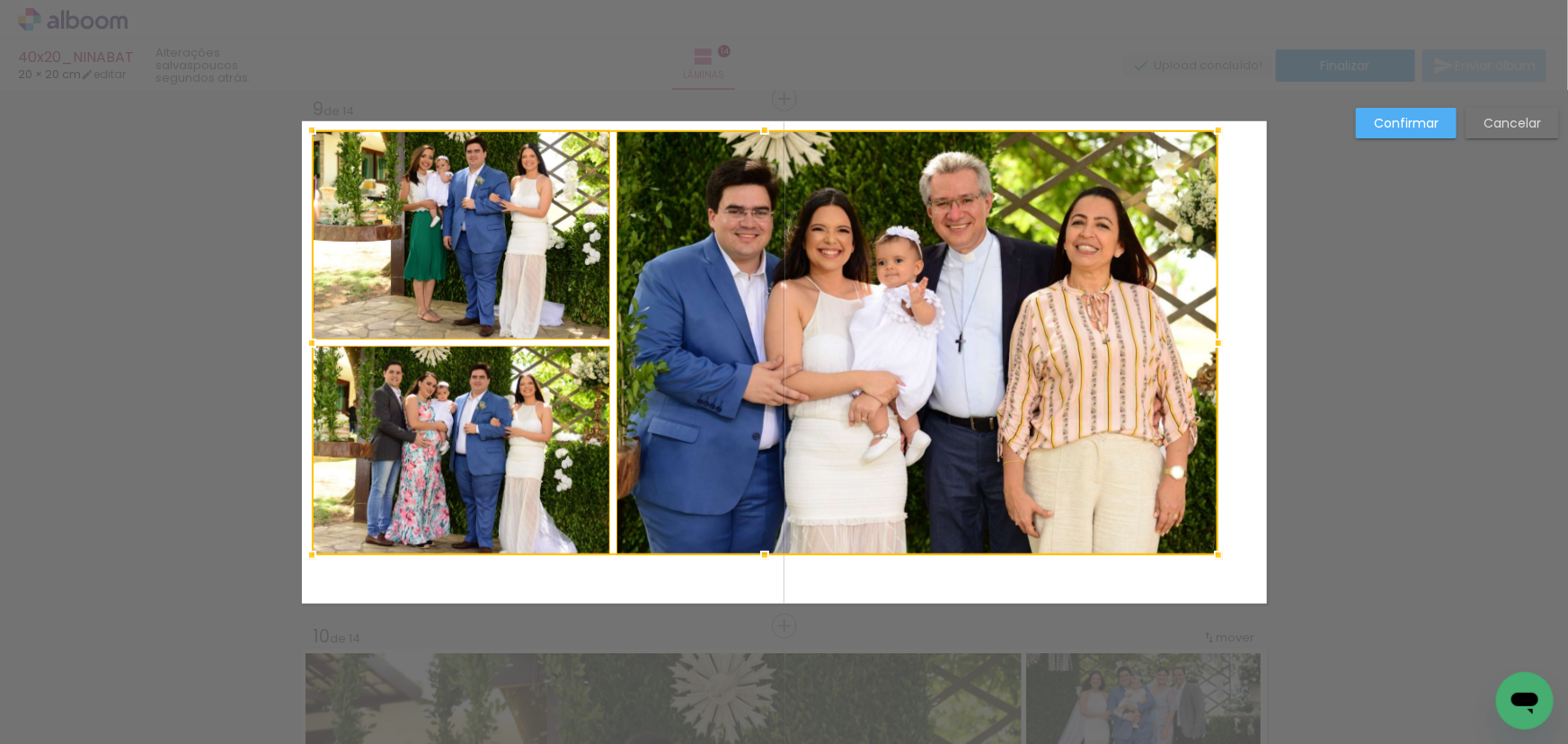
drag, startPoint x: 341, startPoint y: 167, endPoint x: 304, endPoint y: 129, distance: 53.0
click at [304, 129] on div at bounding box center [311, 129] width 36 height 36
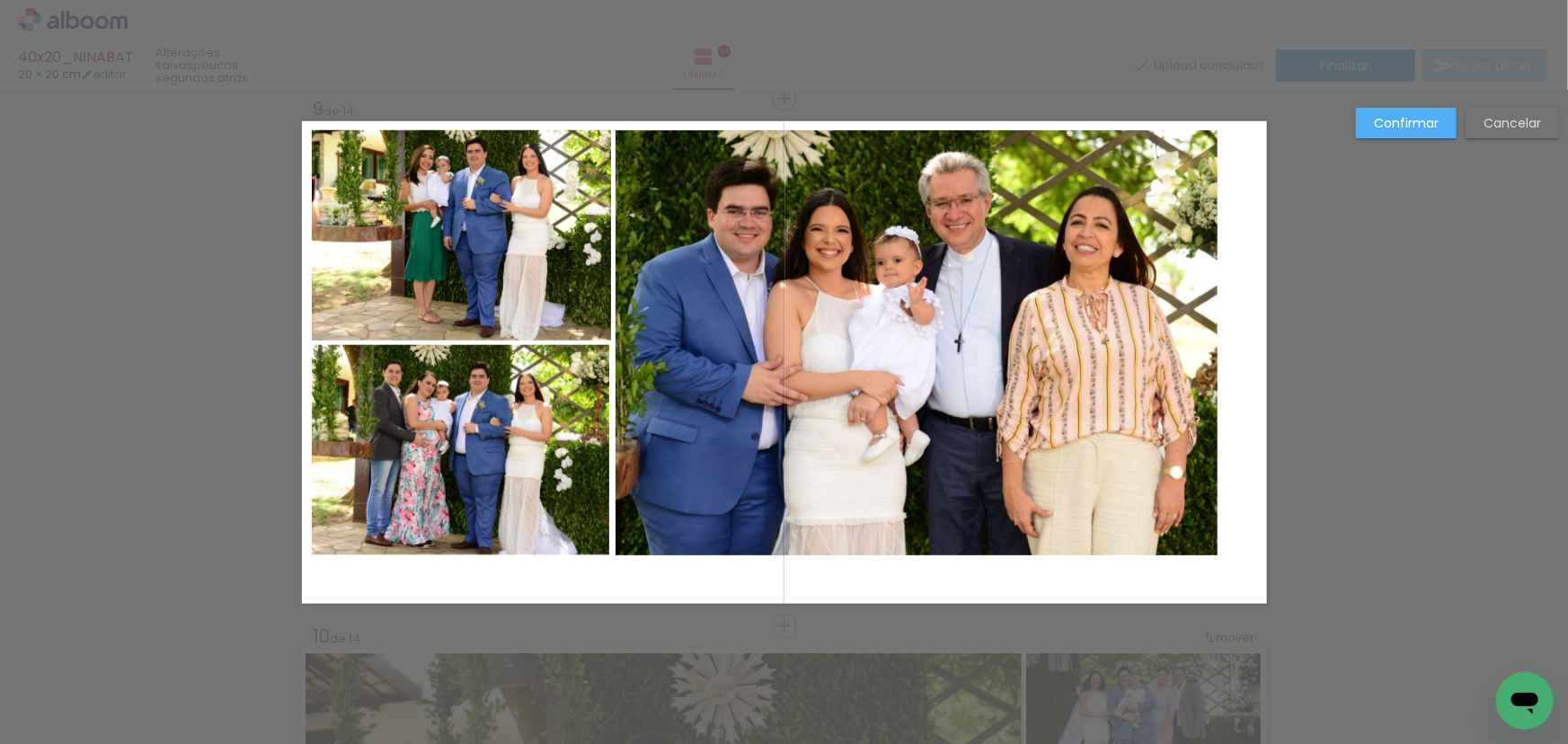
click at [456, 265] on quentale-photo at bounding box center [462, 235] width 299 height 210
click at [468, 360] on quentale-photo at bounding box center [462, 450] width 299 height 210
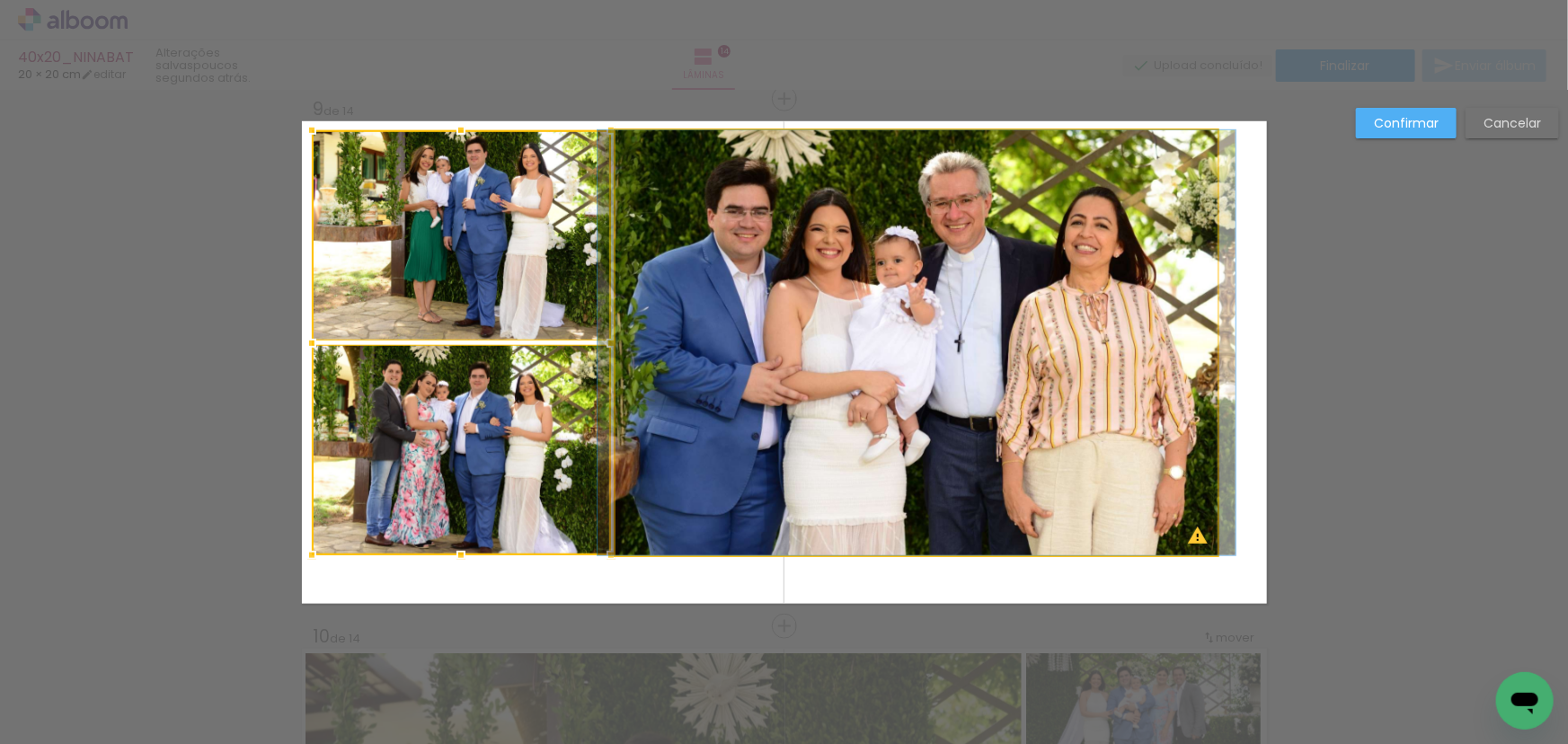
click at [891, 403] on quentale-photo at bounding box center [917, 343] width 602 height 425
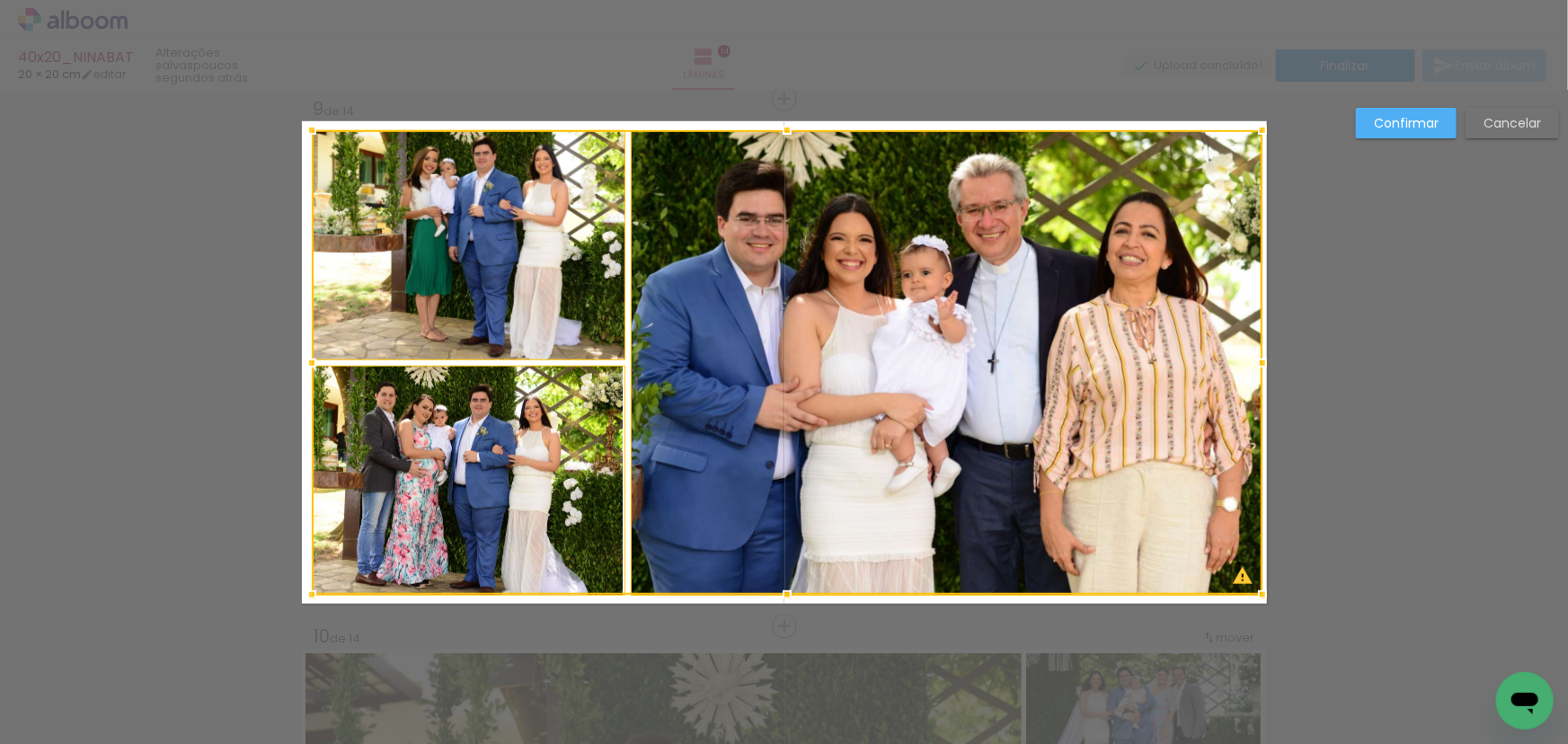
drag, startPoint x: 1214, startPoint y: 557, endPoint x: 1258, endPoint y: 596, distance: 58.8
click at [1258, 596] on div at bounding box center [1262, 594] width 36 height 36
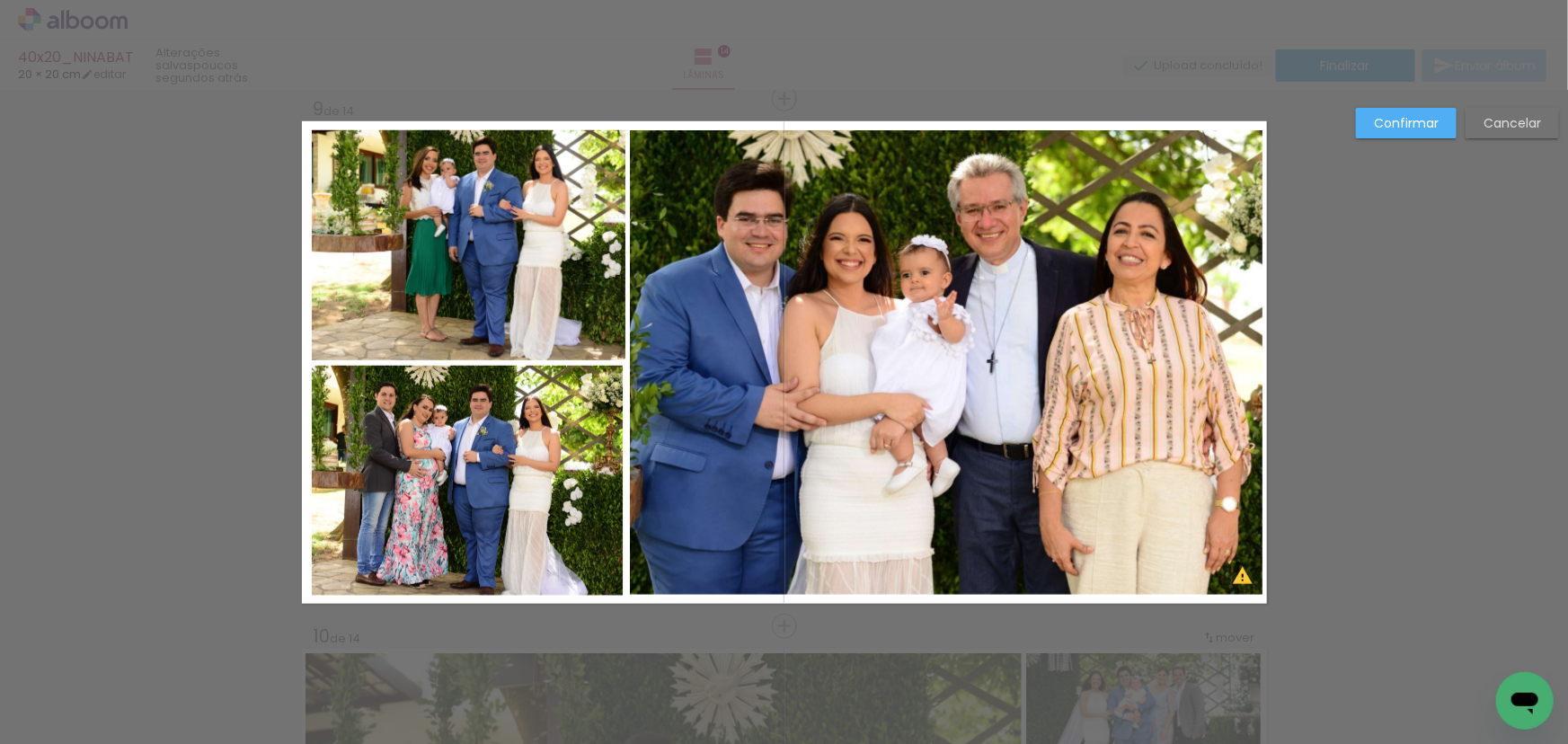
click at [1077, 468] on quentale-photo at bounding box center [945, 362] width 631 height 464
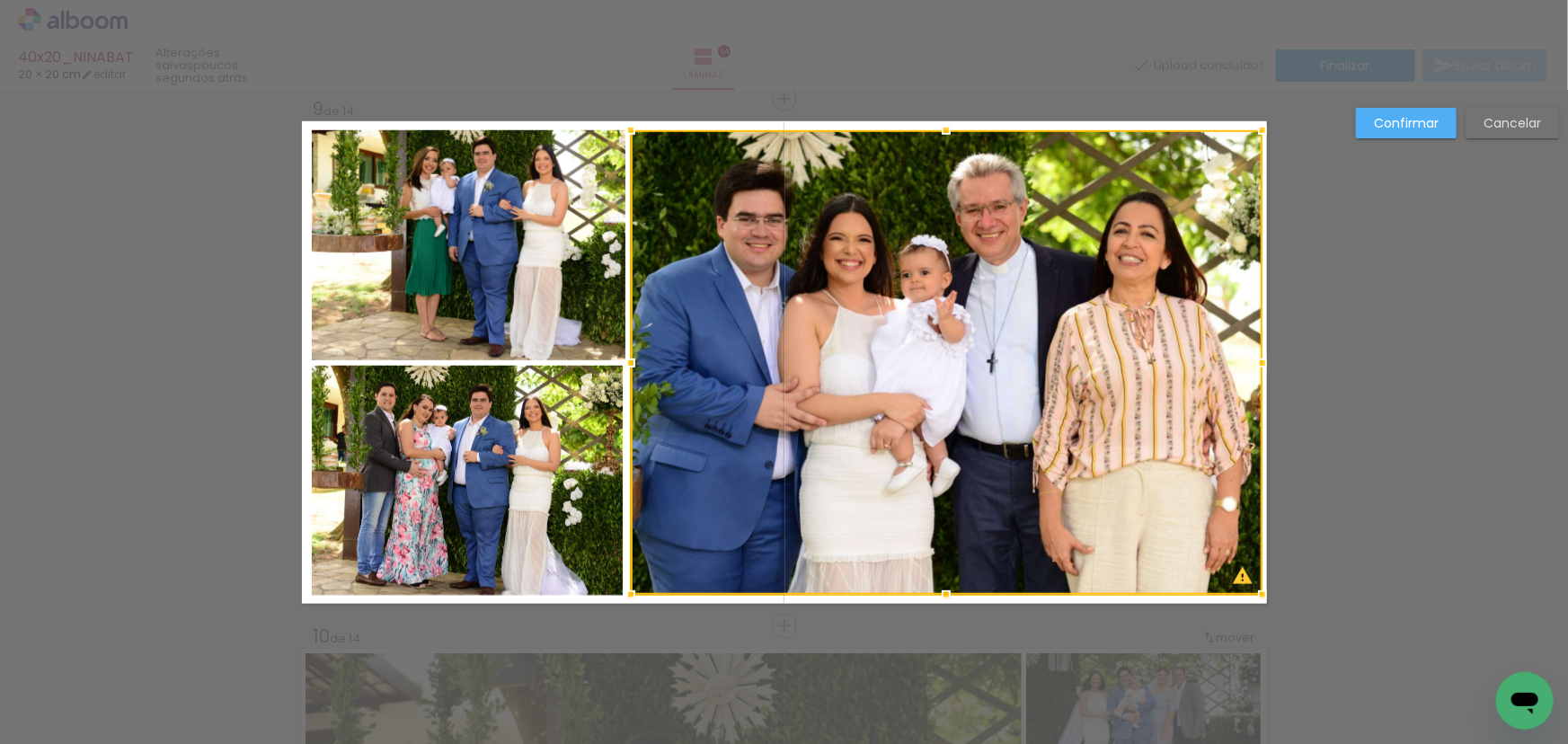
click at [575, 439] on quentale-photo at bounding box center [469, 480] width 314 height 230
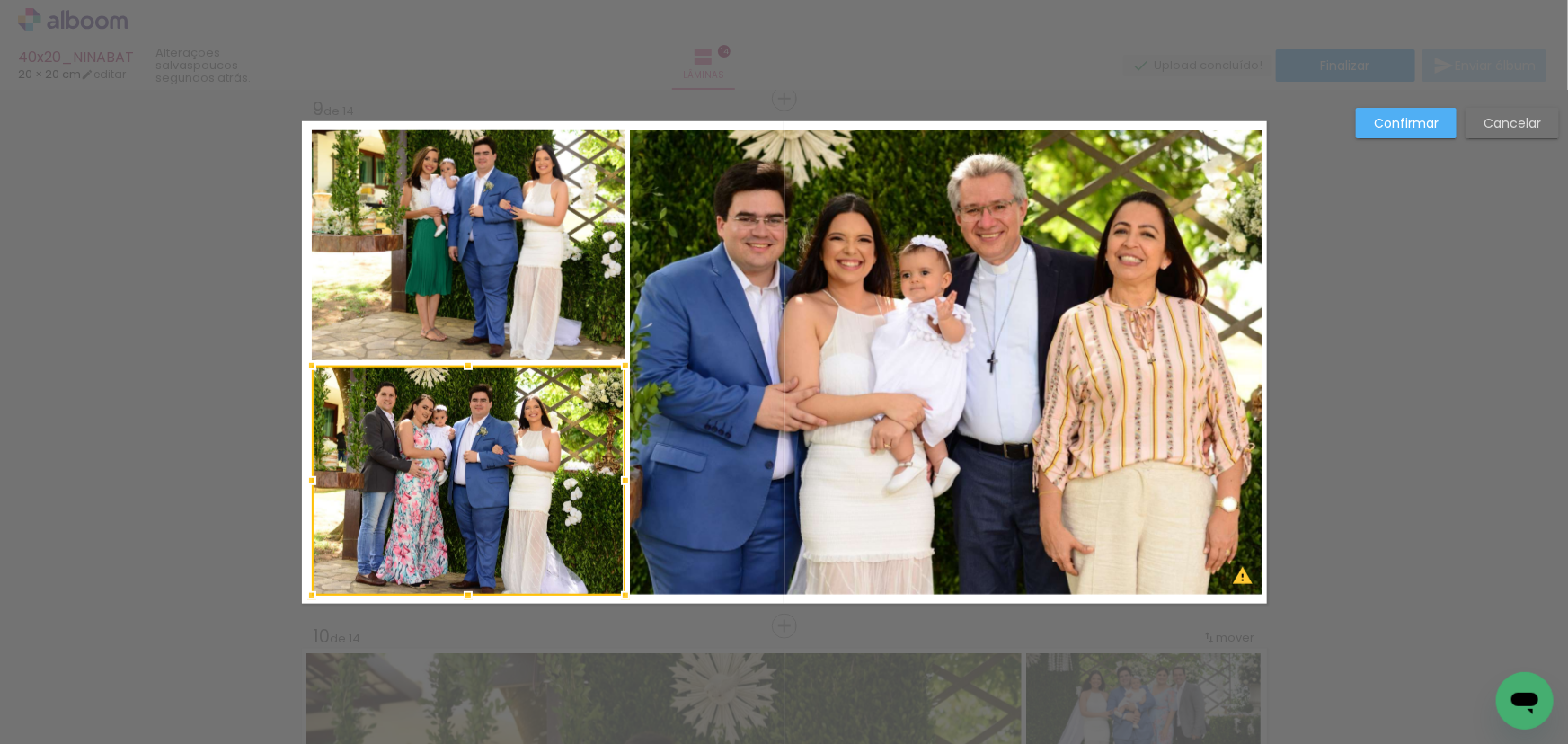
drag, startPoint x: 1395, startPoint y: 121, endPoint x: 1463, endPoint y: 198, distance: 102.7
click at [0, 0] on slot "Confirmar" at bounding box center [0, 0] width 0 height 0
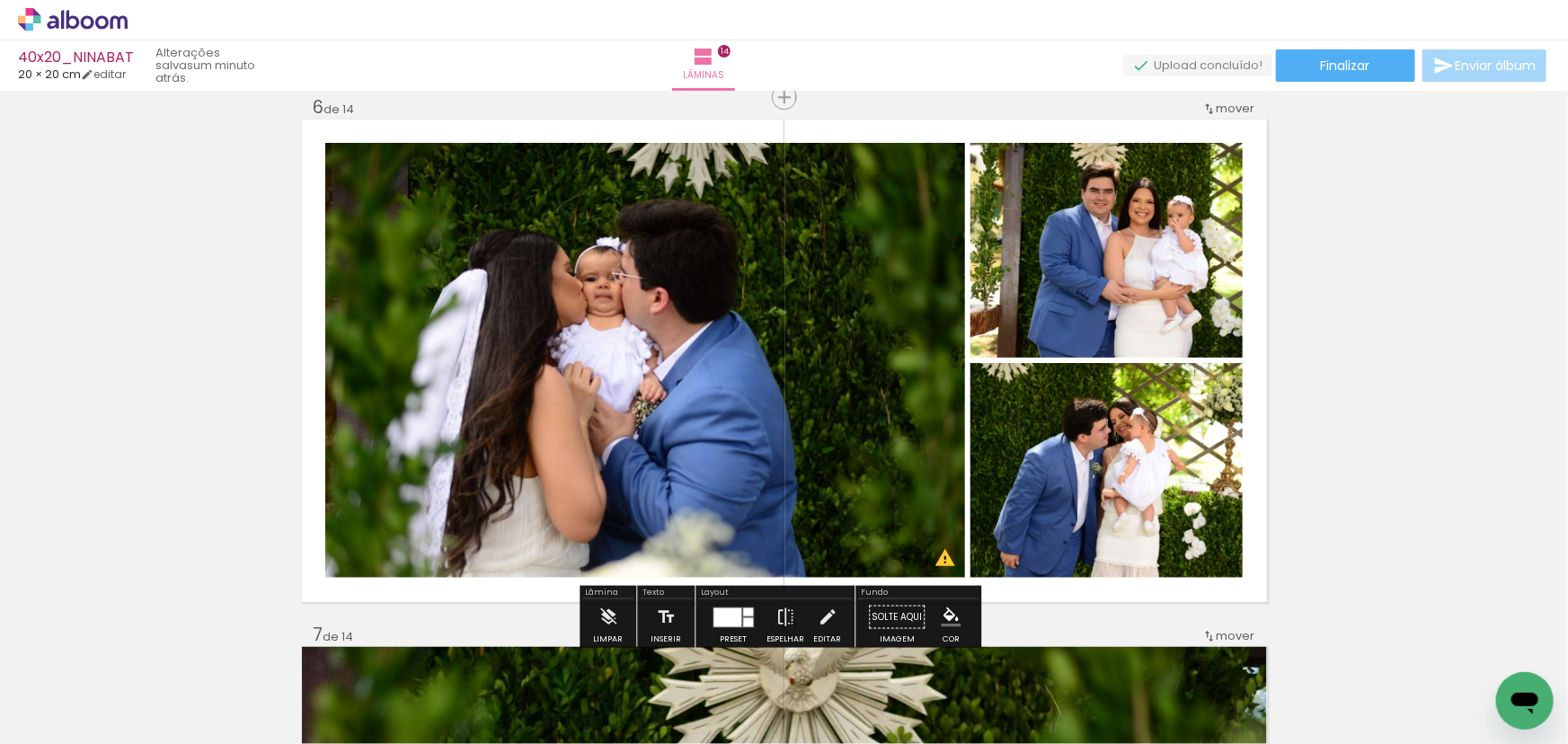
scroll to position [2688, 0]
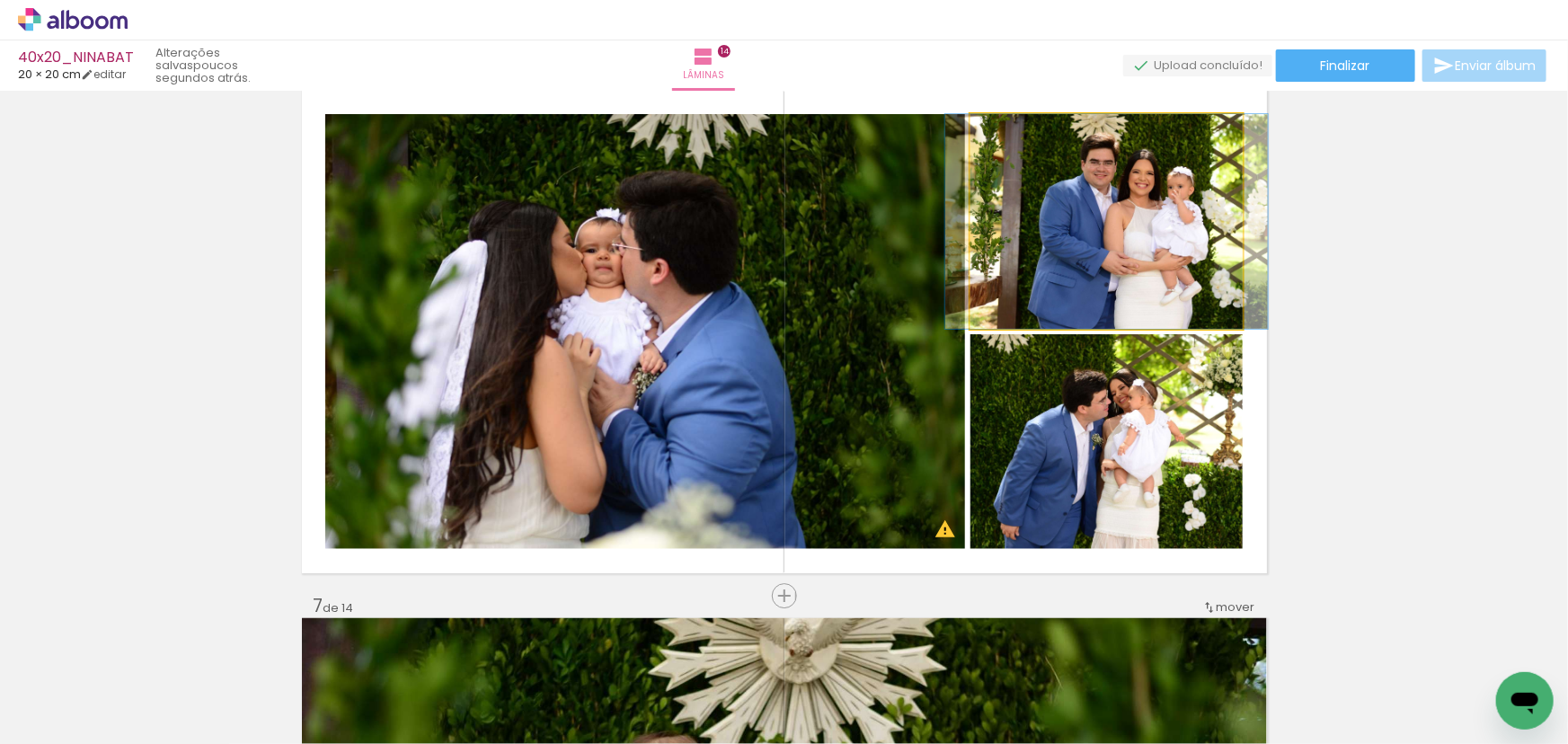
click at [1156, 194] on quentale-photo at bounding box center [1106, 221] width 272 height 214
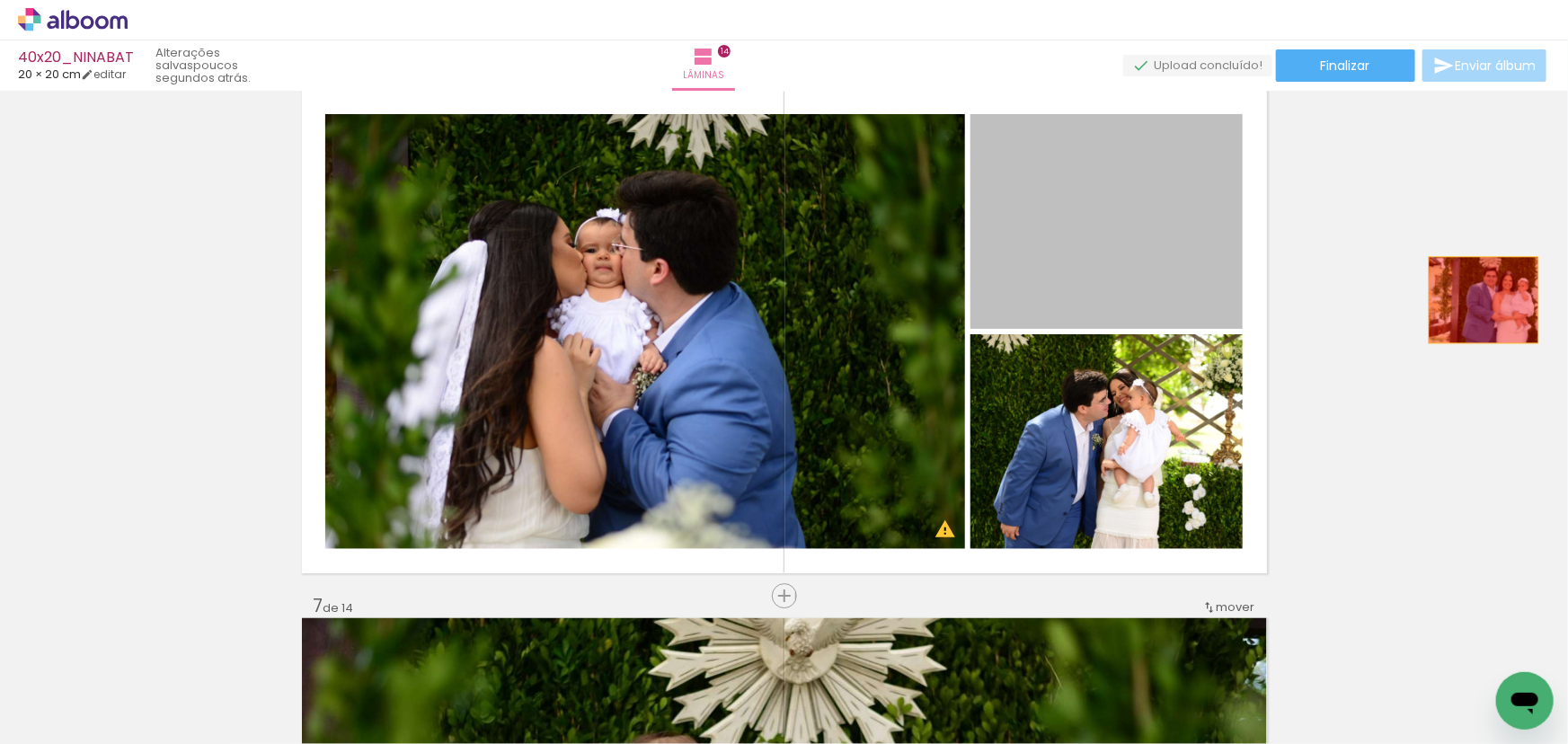
drag, startPoint x: 1143, startPoint y: 249, endPoint x: 1477, endPoint y: 299, distance: 337.7
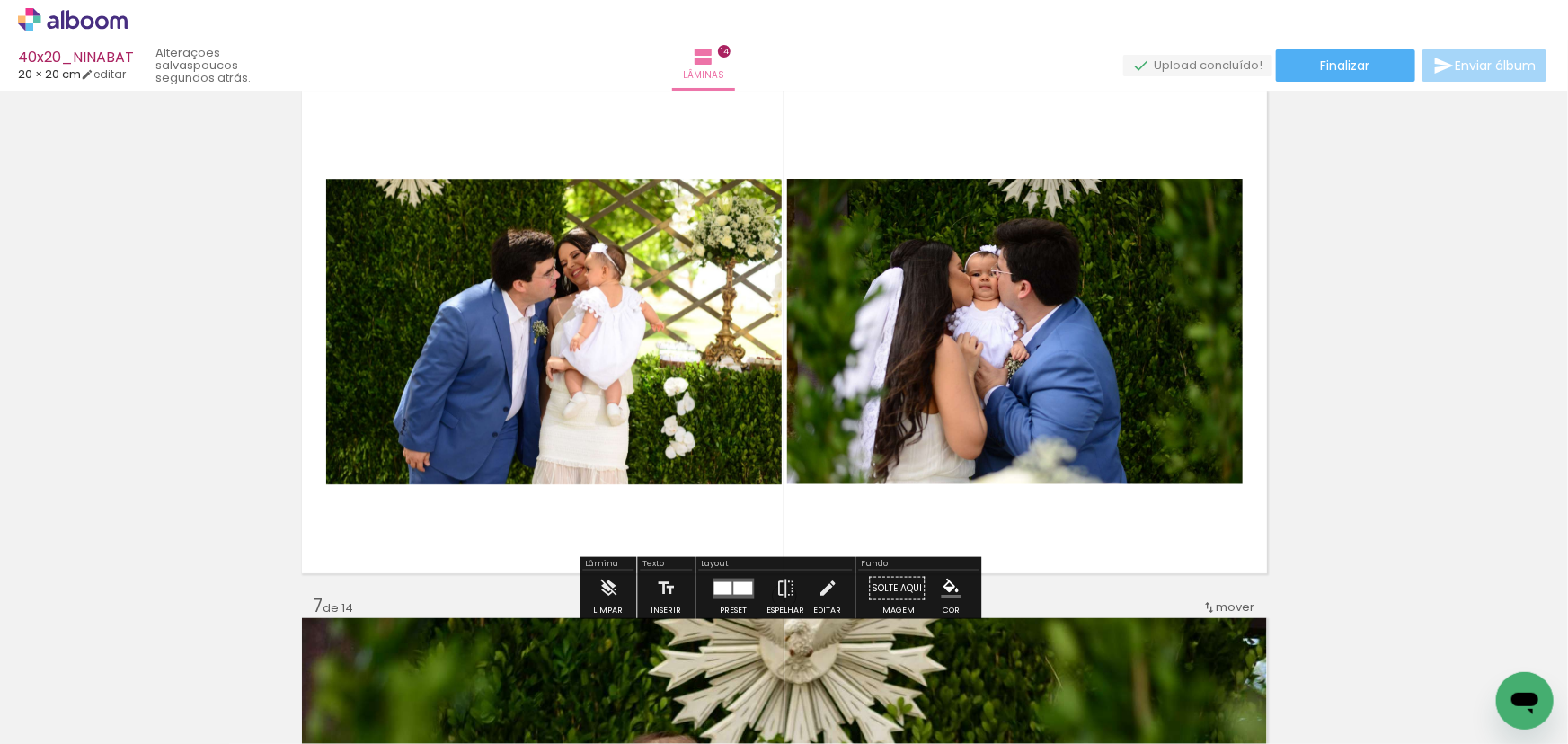
click at [736, 584] on div at bounding box center [742, 587] width 19 height 13
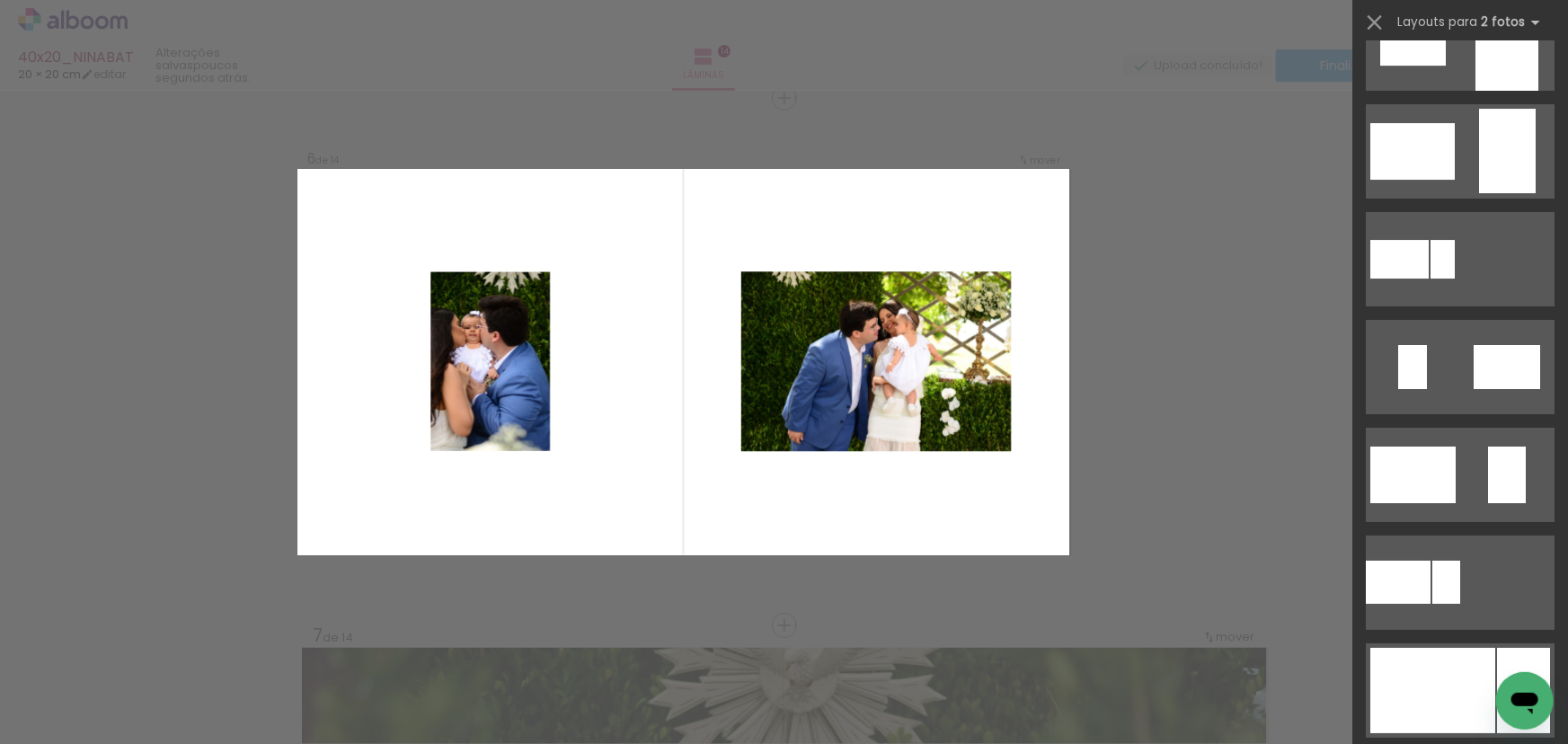
scroll to position [3592, 0]
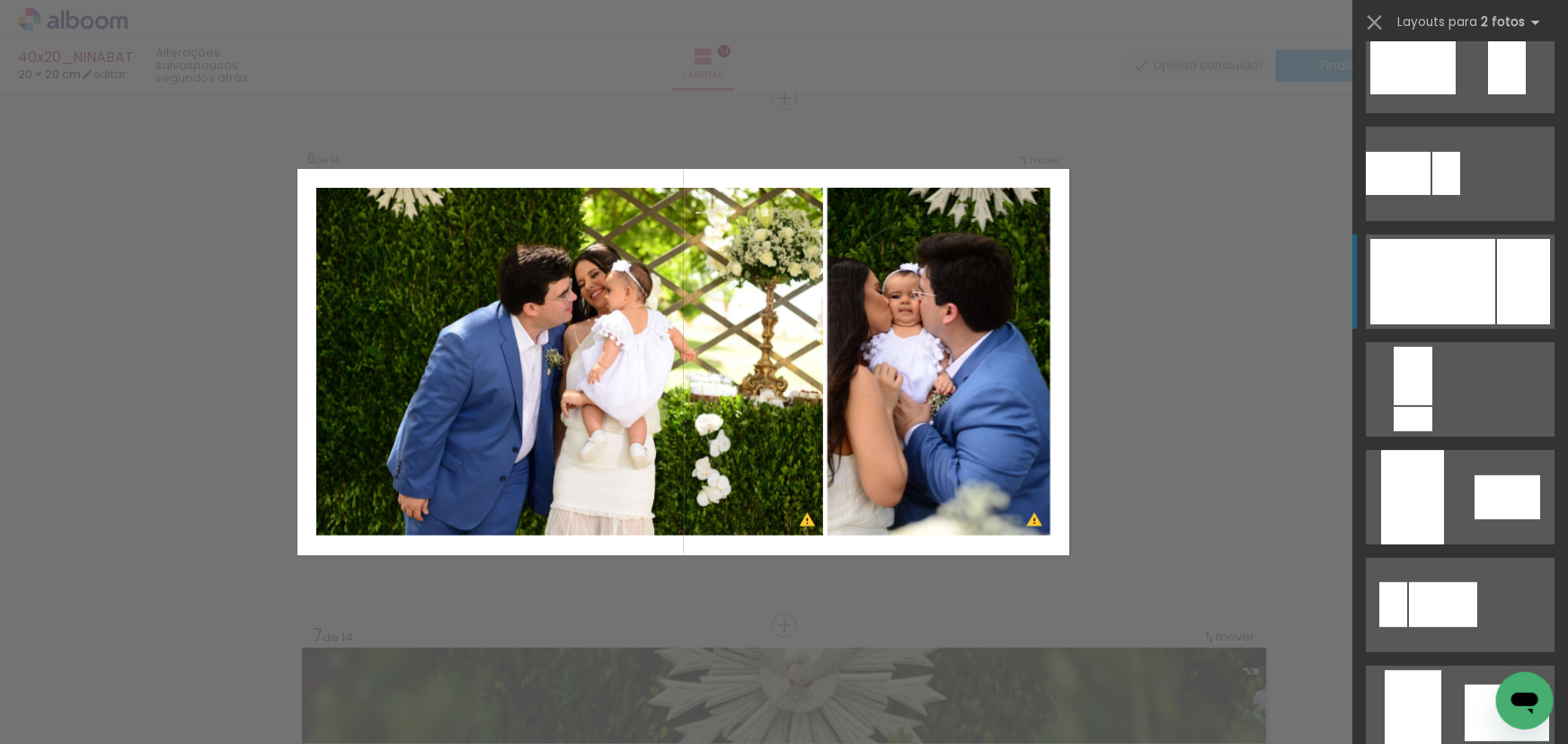
click at [1501, 295] on div at bounding box center [1523, 282] width 53 height 86
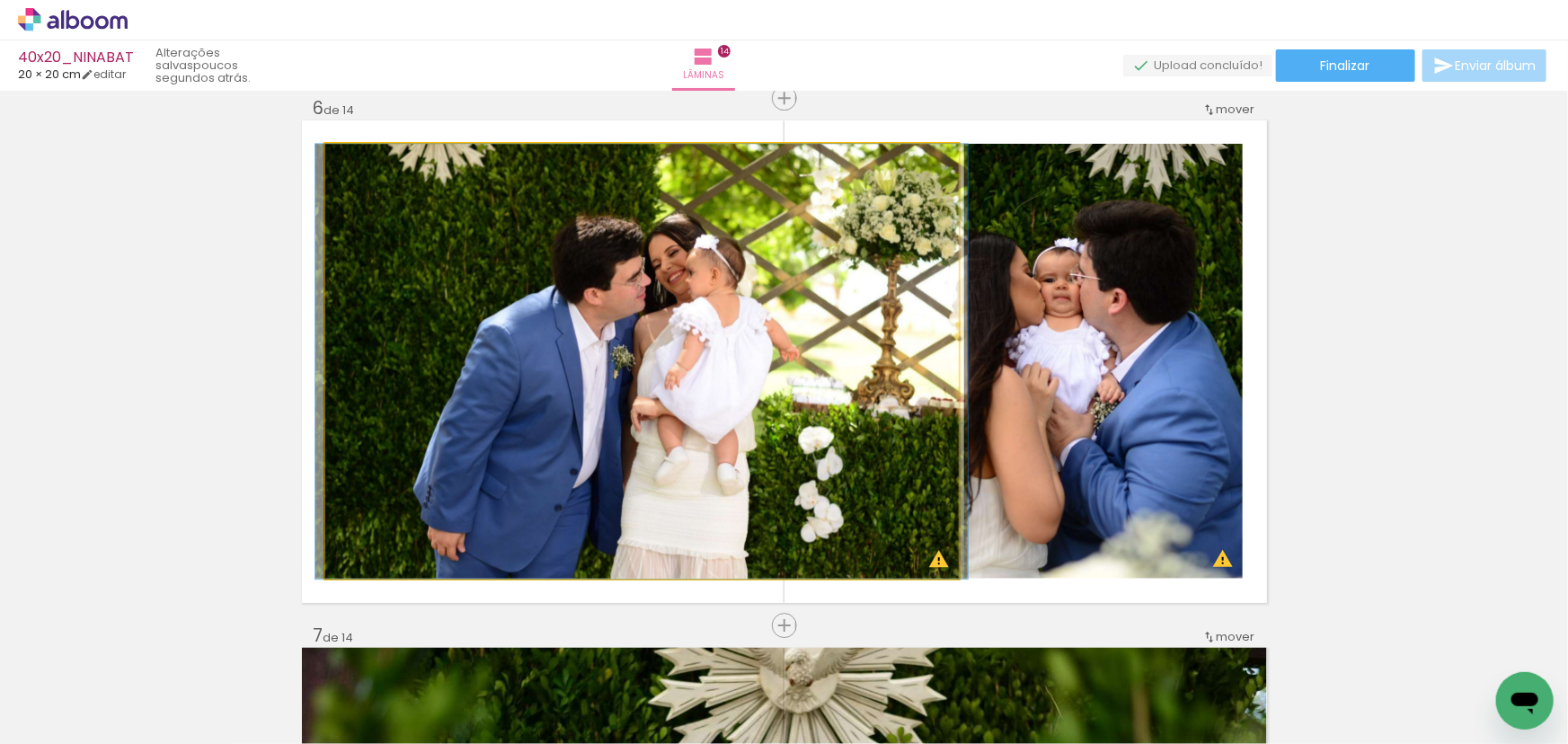
click at [846, 341] on quentale-photo at bounding box center [642, 361] width 633 height 435
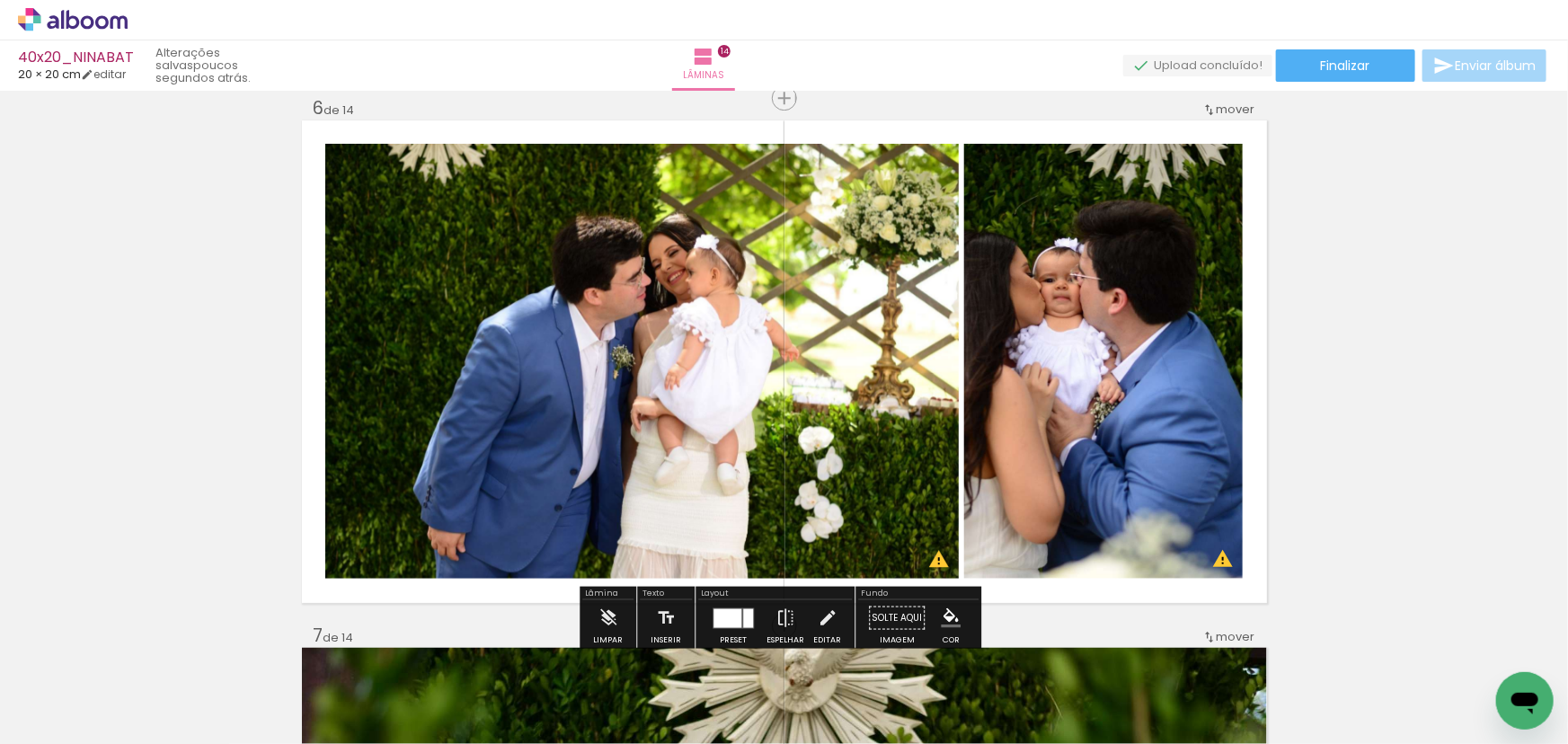
click at [1028, 323] on quentale-photo at bounding box center [1103, 361] width 278 height 435
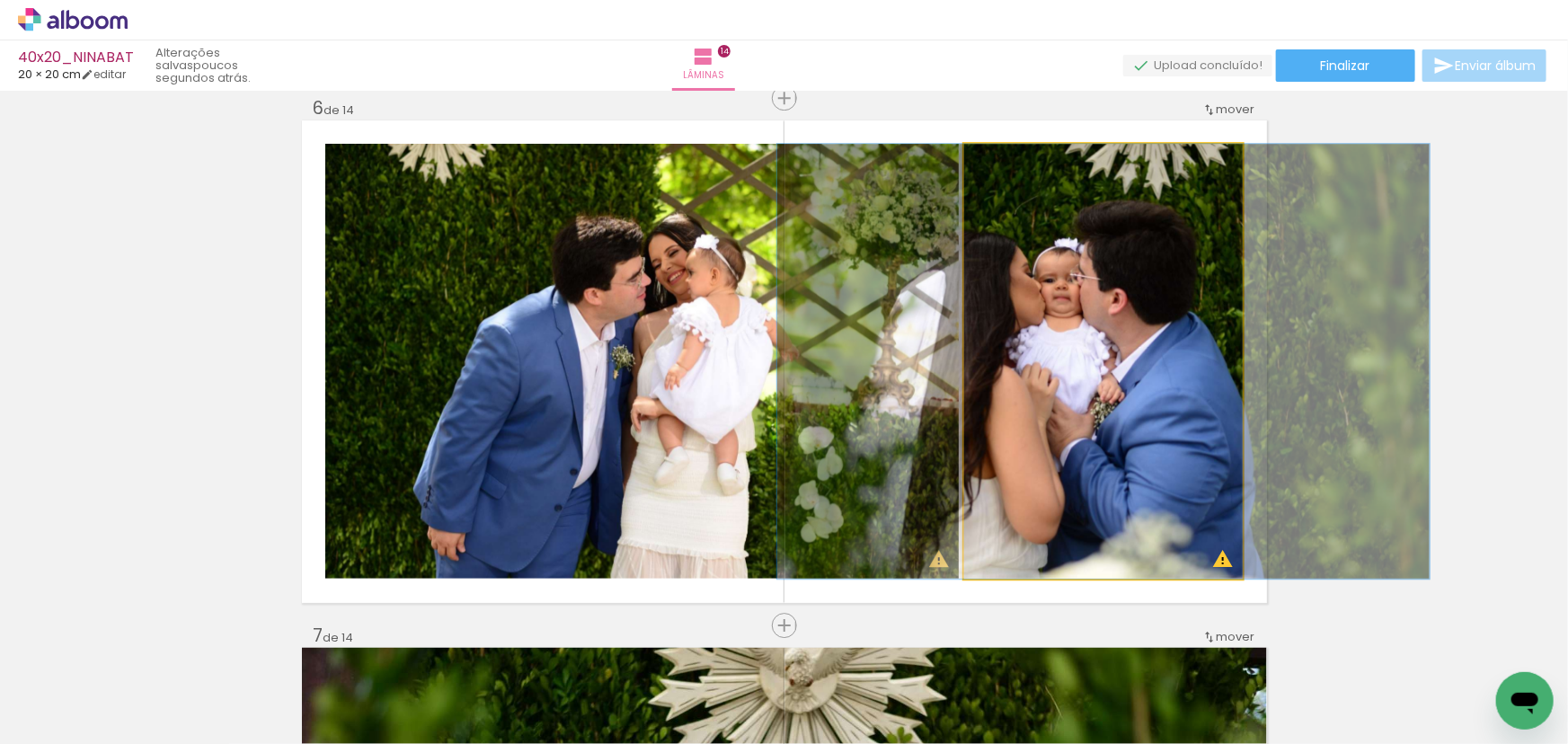
drag, startPoint x: 1036, startPoint y: 320, endPoint x: 675, endPoint y: 326, distance: 361.0
click at [0, 0] on slot at bounding box center [0, 0] width 0 height 0
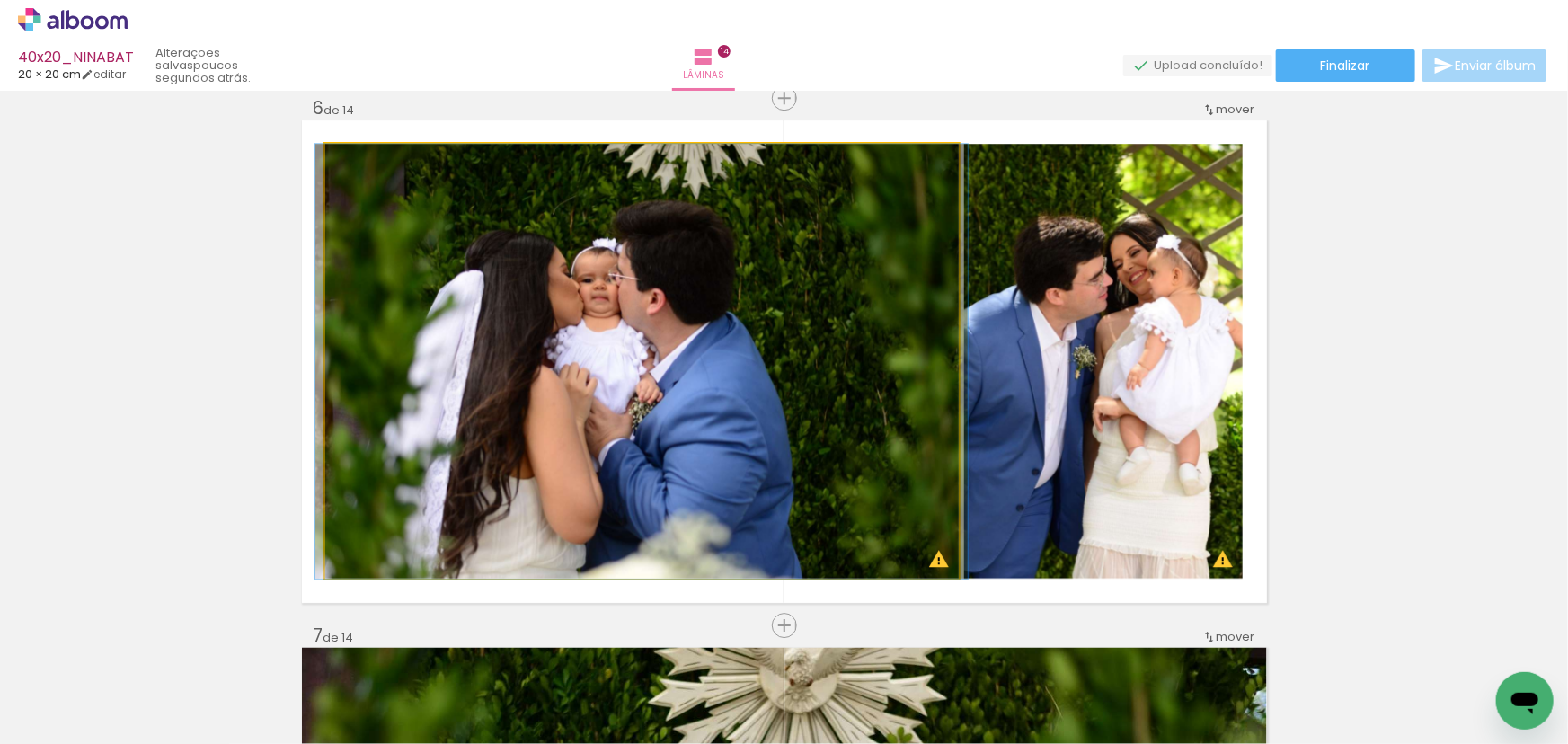
click at [846, 336] on quentale-photo at bounding box center [642, 361] width 633 height 435
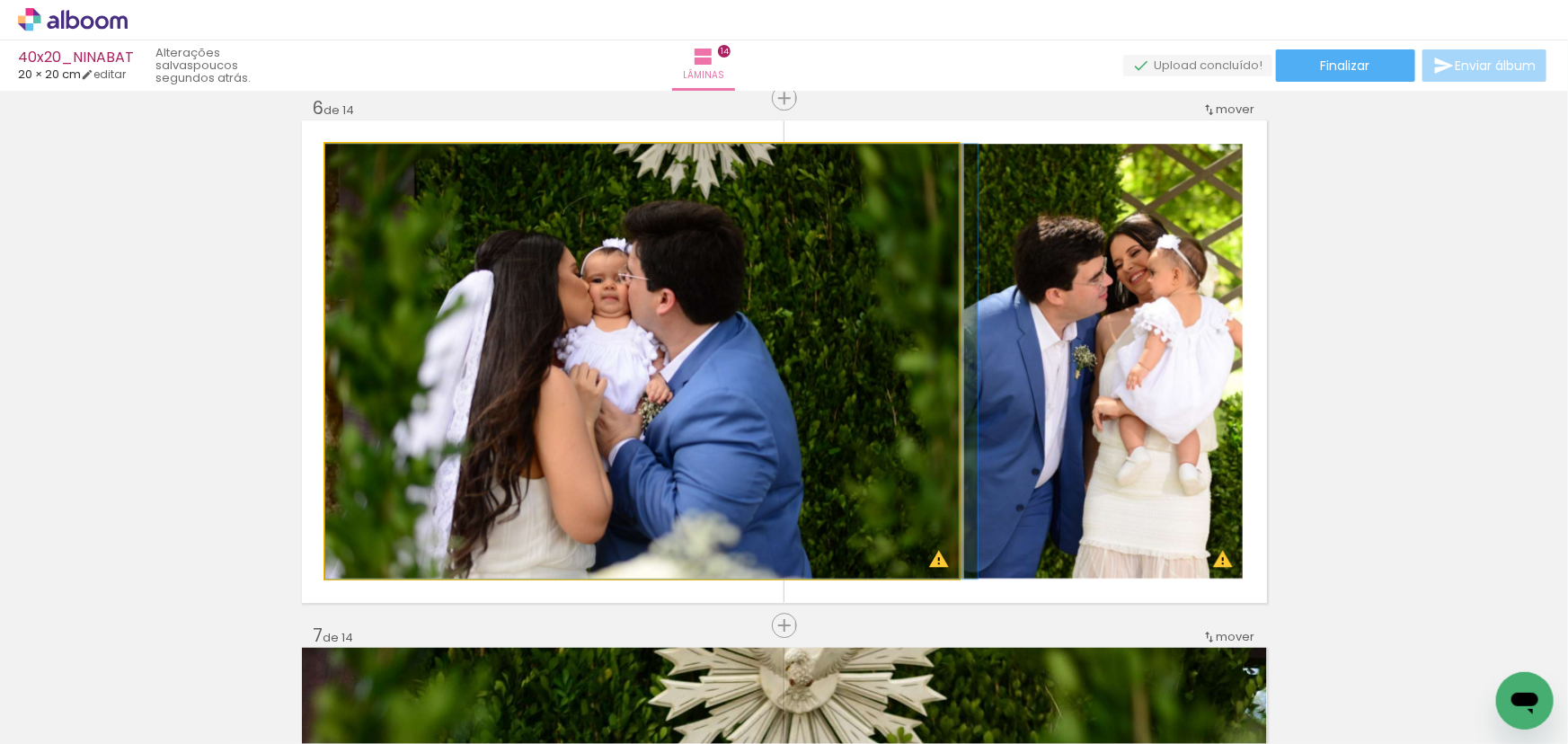
drag, startPoint x: 837, startPoint y: 328, endPoint x: 848, endPoint y: 329, distance: 11.0
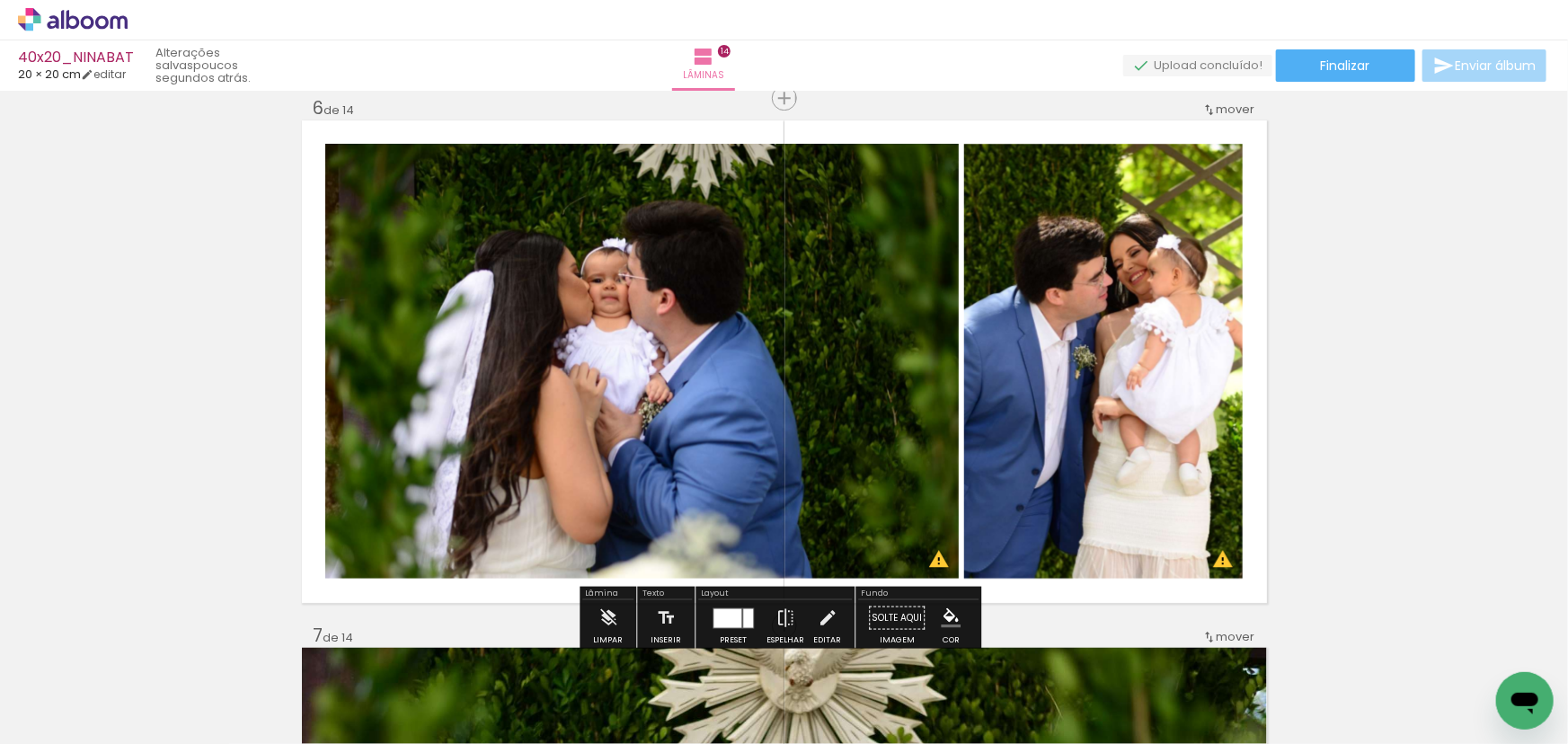
click at [1087, 338] on quentale-photo at bounding box center [1103, 361] width 278 height 435
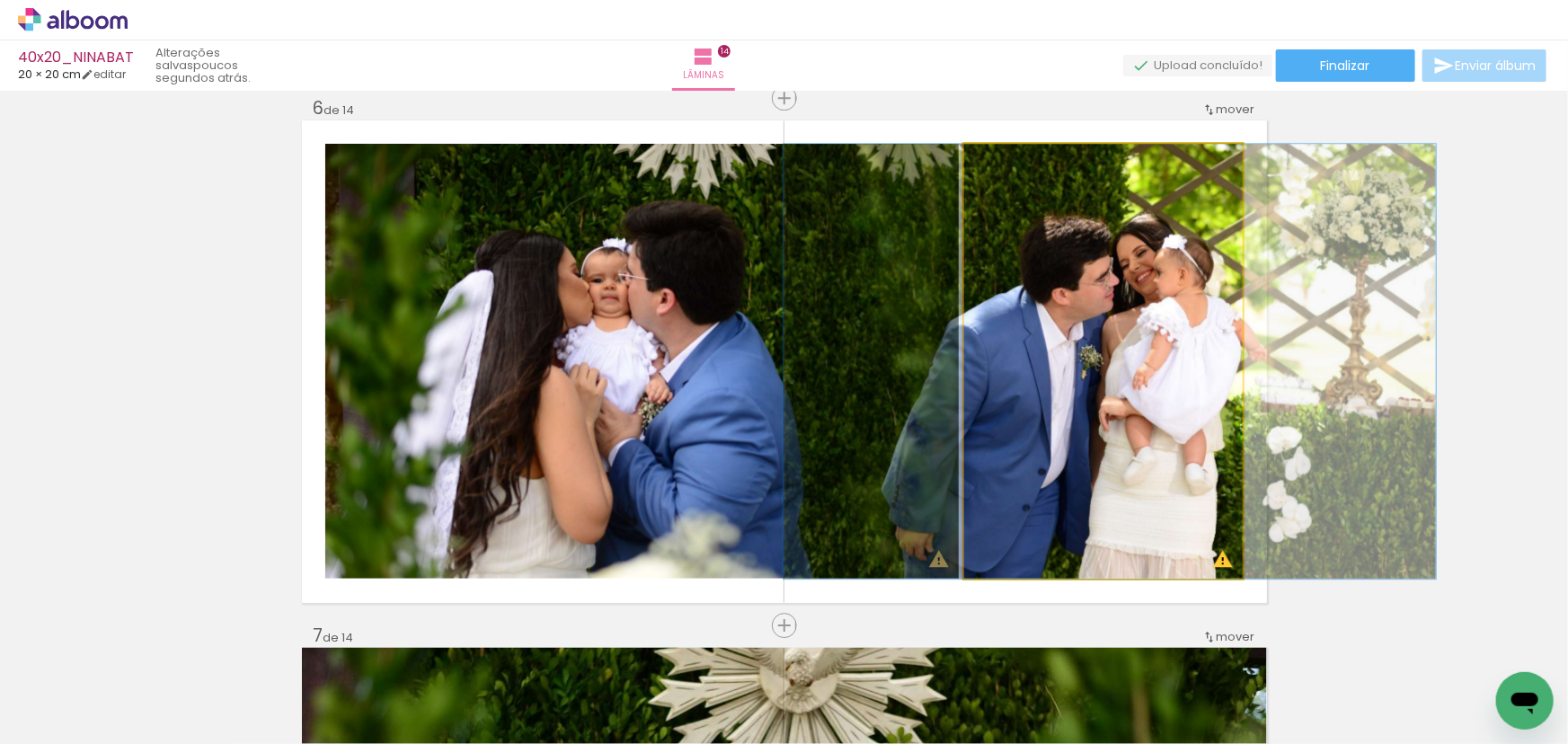
click at [1158, 315] on quentale-photo at bounding box center [1103, 361] width 278 height 435
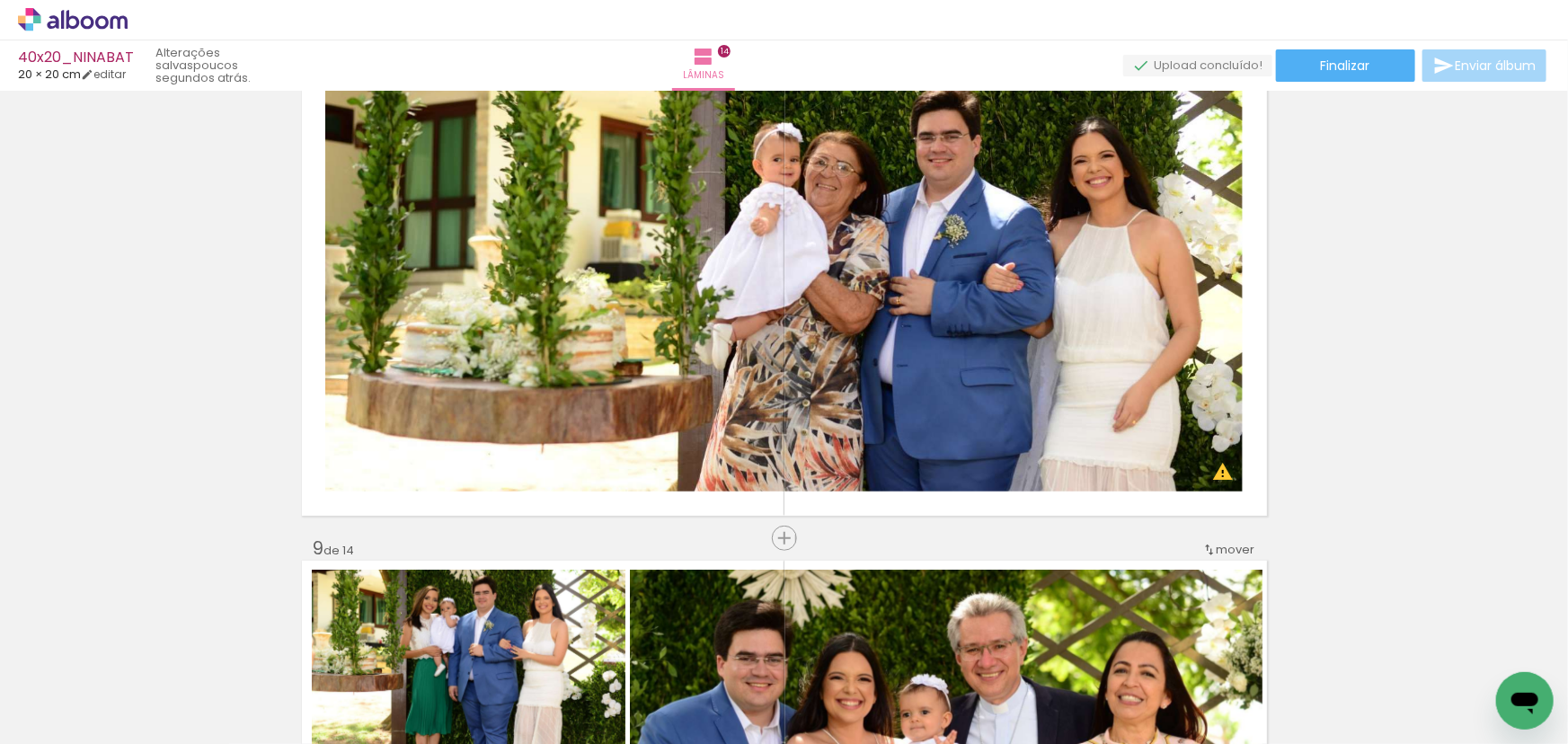
scroll to position [3801, 0]
drag, startPoint x: 1408, startPoint y: 686, endPoint x: 860, endPoint y: 390, distance: 622.8
click at [891, 403] on quentale-workspace at bounding box center [784, 372] width 1568 height 744
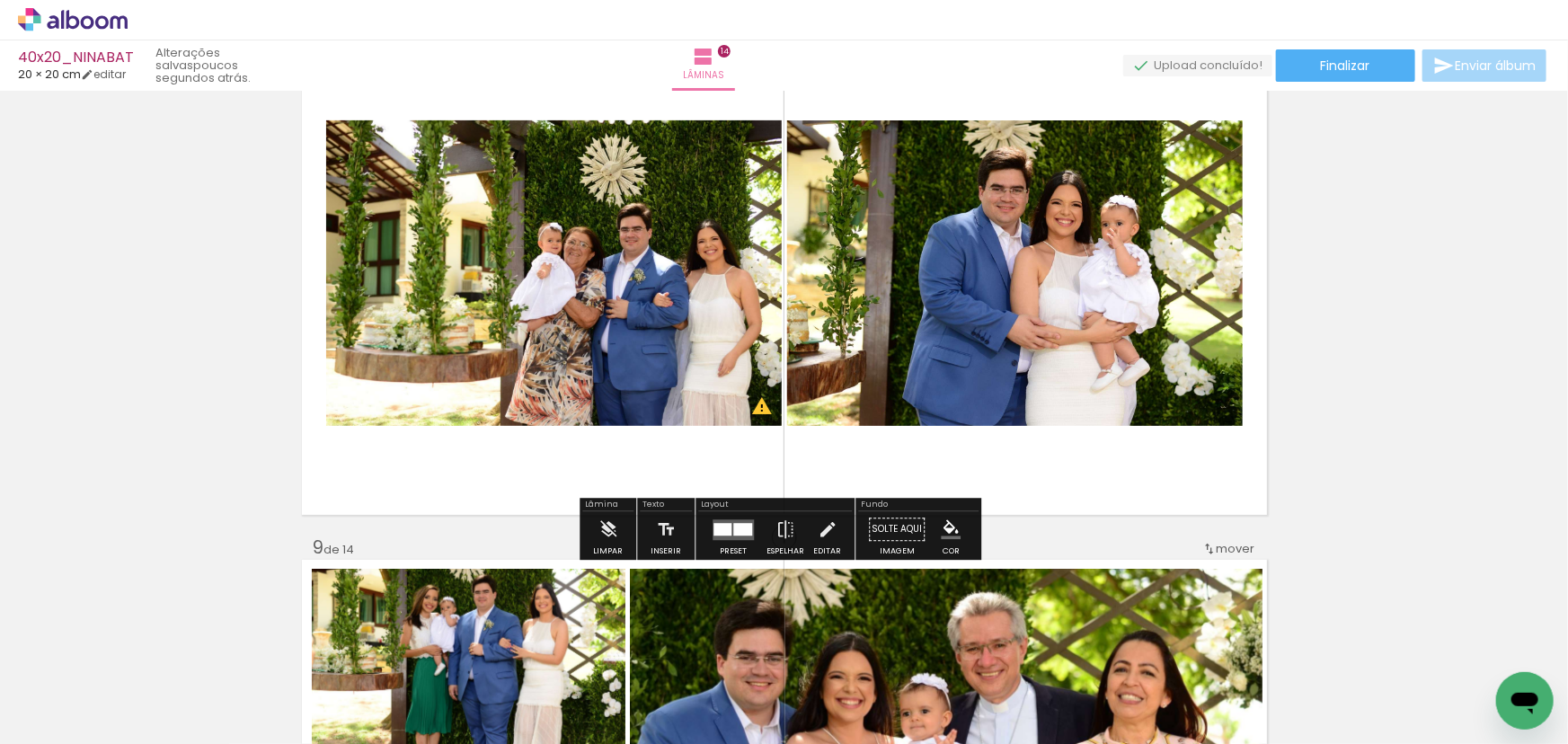
click at [739, 532] on div at bounding box center [742, 529] width 19 height 13
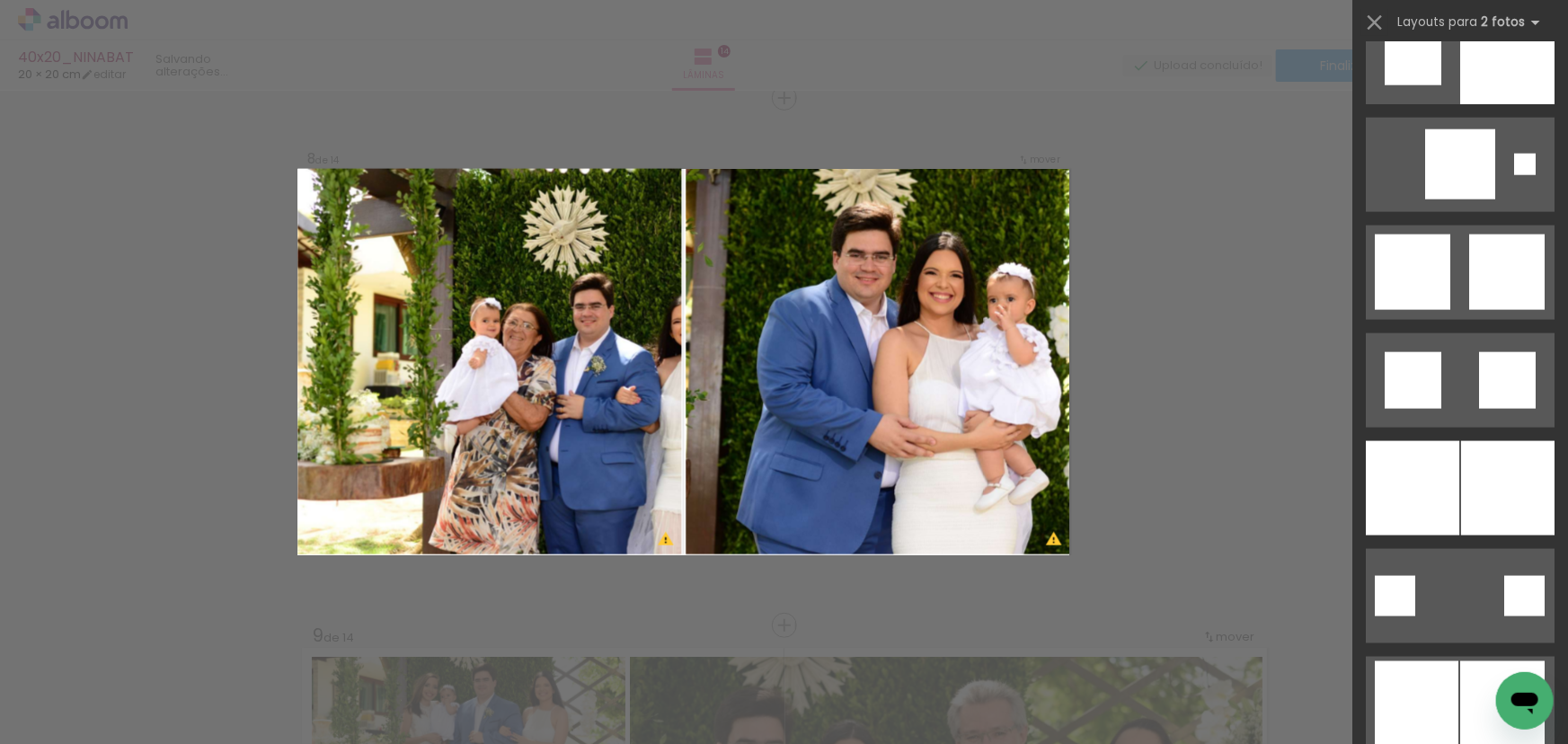
scroll to position [4653, 0]
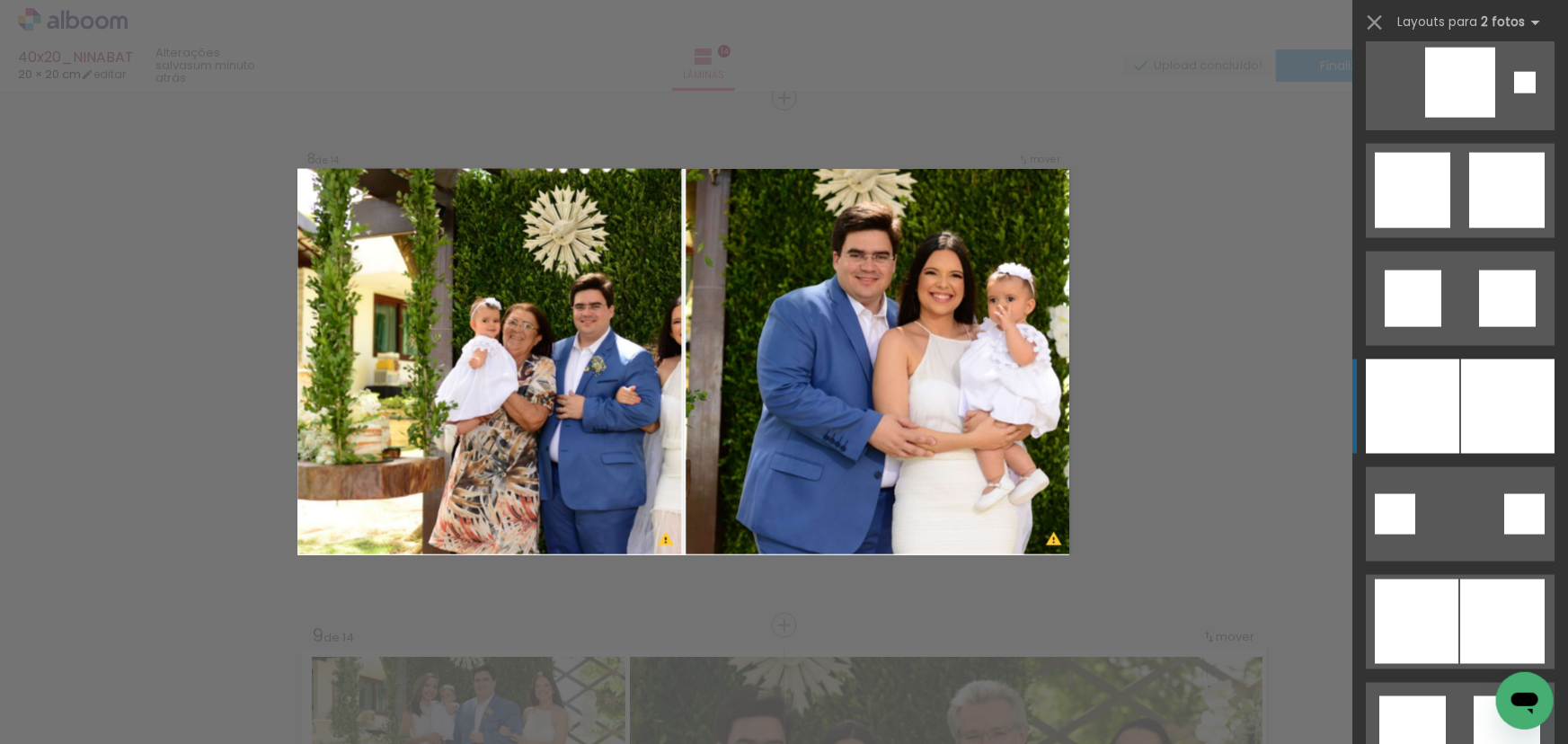
click at [1461, 418] on div at bounding box center [1508, 406] width 93 height 94
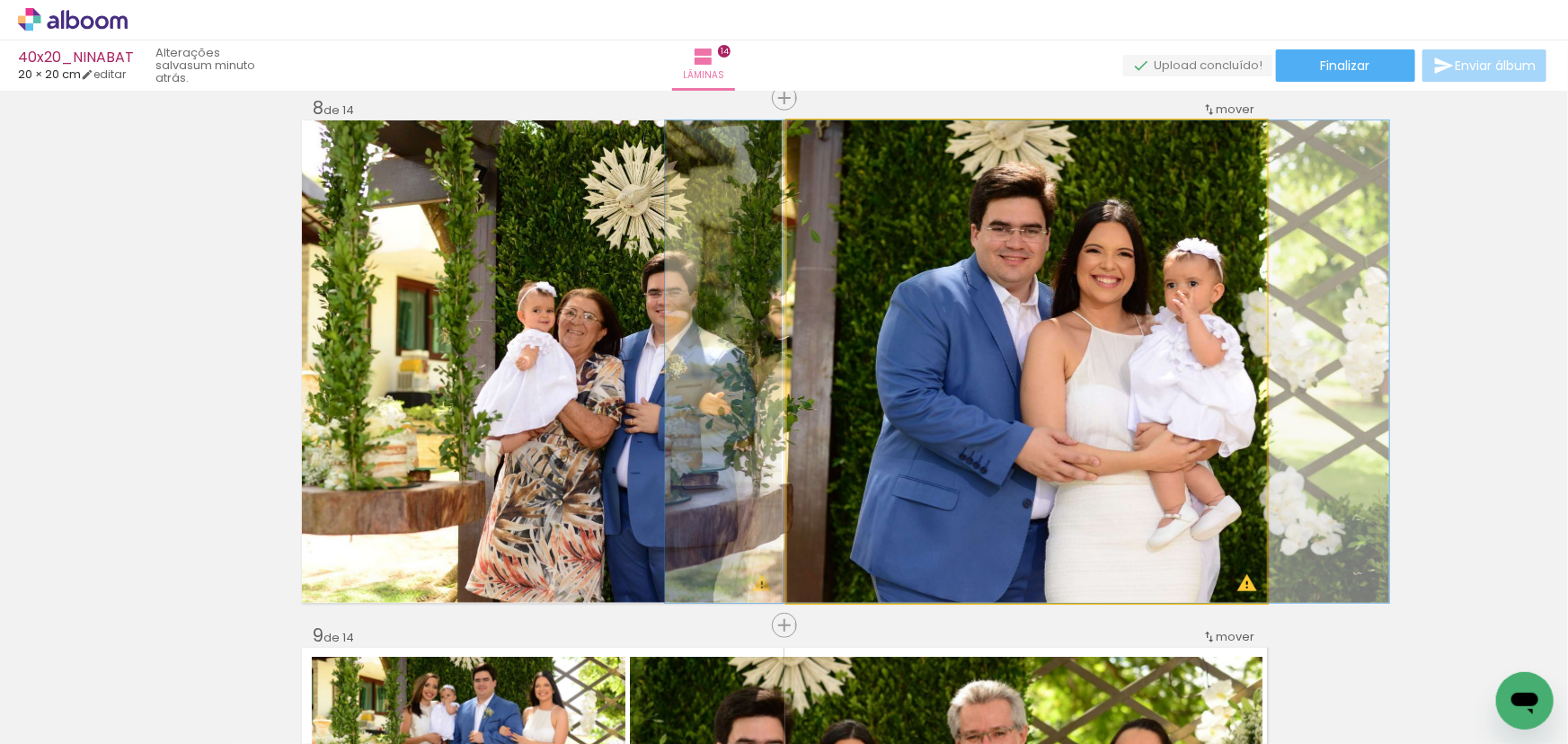
click at [1226, 344] on quentale-photo at bounding box center [1027, 361] width 480 height 482
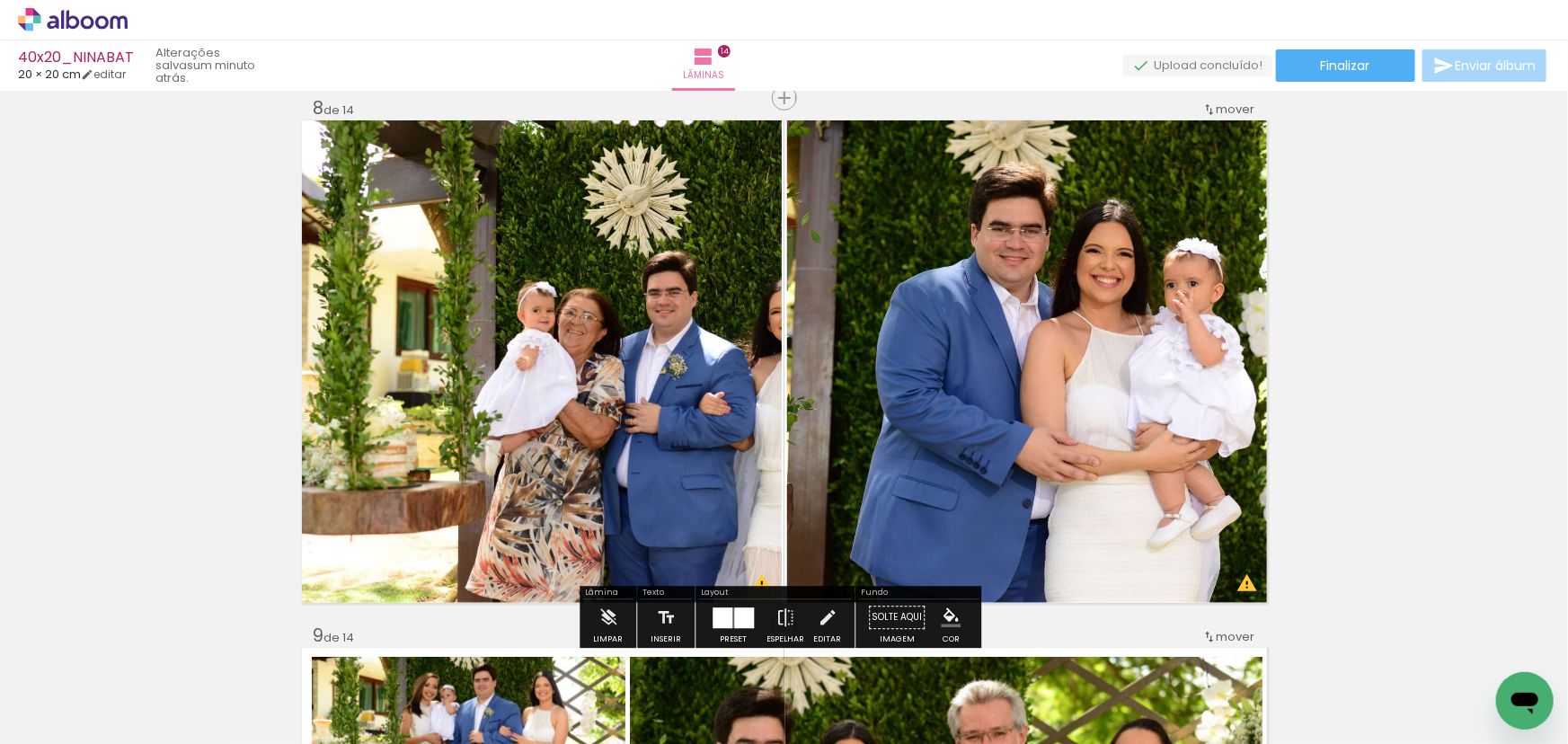
click at [750, 363] on quentale-photo at bounding box center [542, 361] width 480 height 482
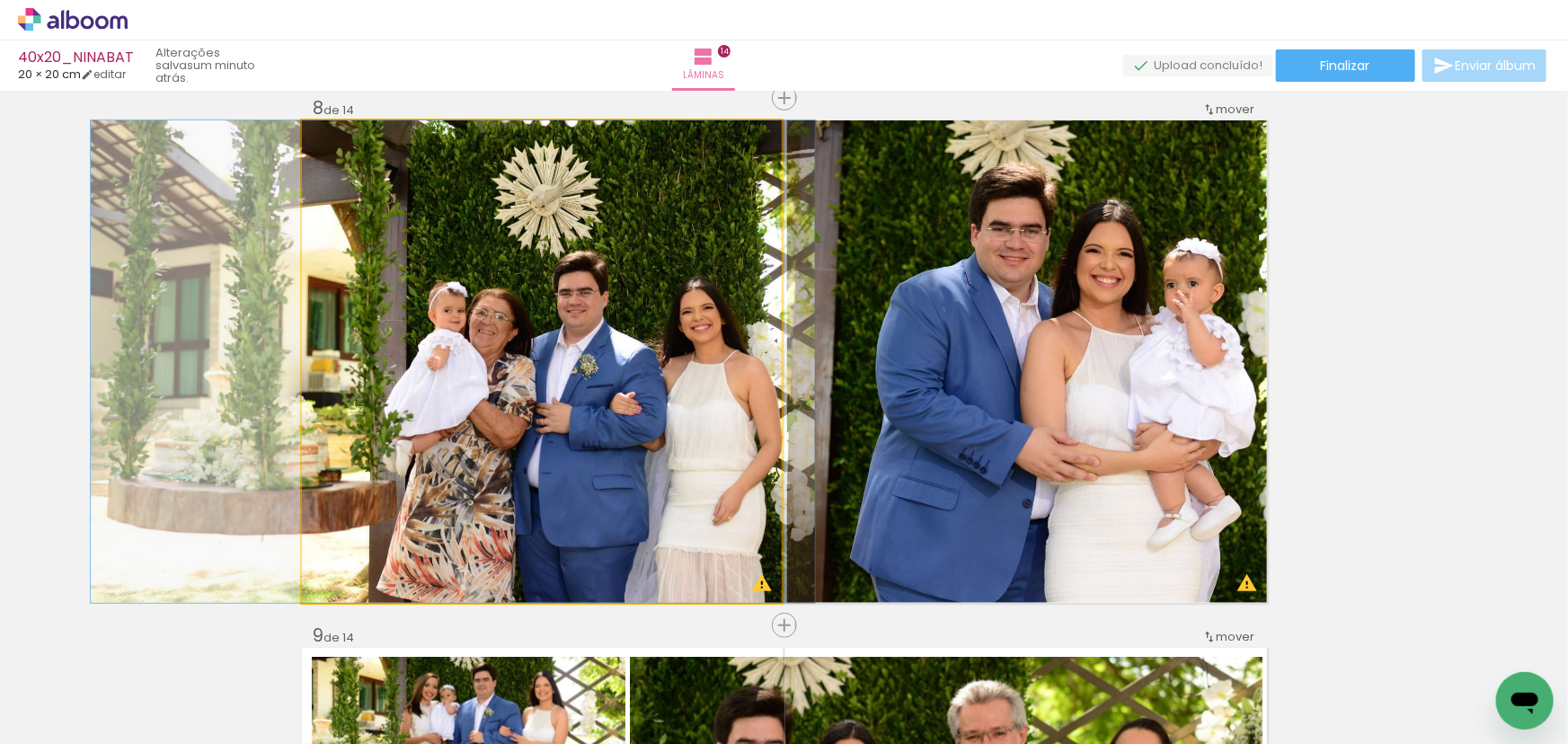
drag, startPoint x: 718, startPoint y: 363, endPoint x: 628, endPoint y: 371, distance: 90.4
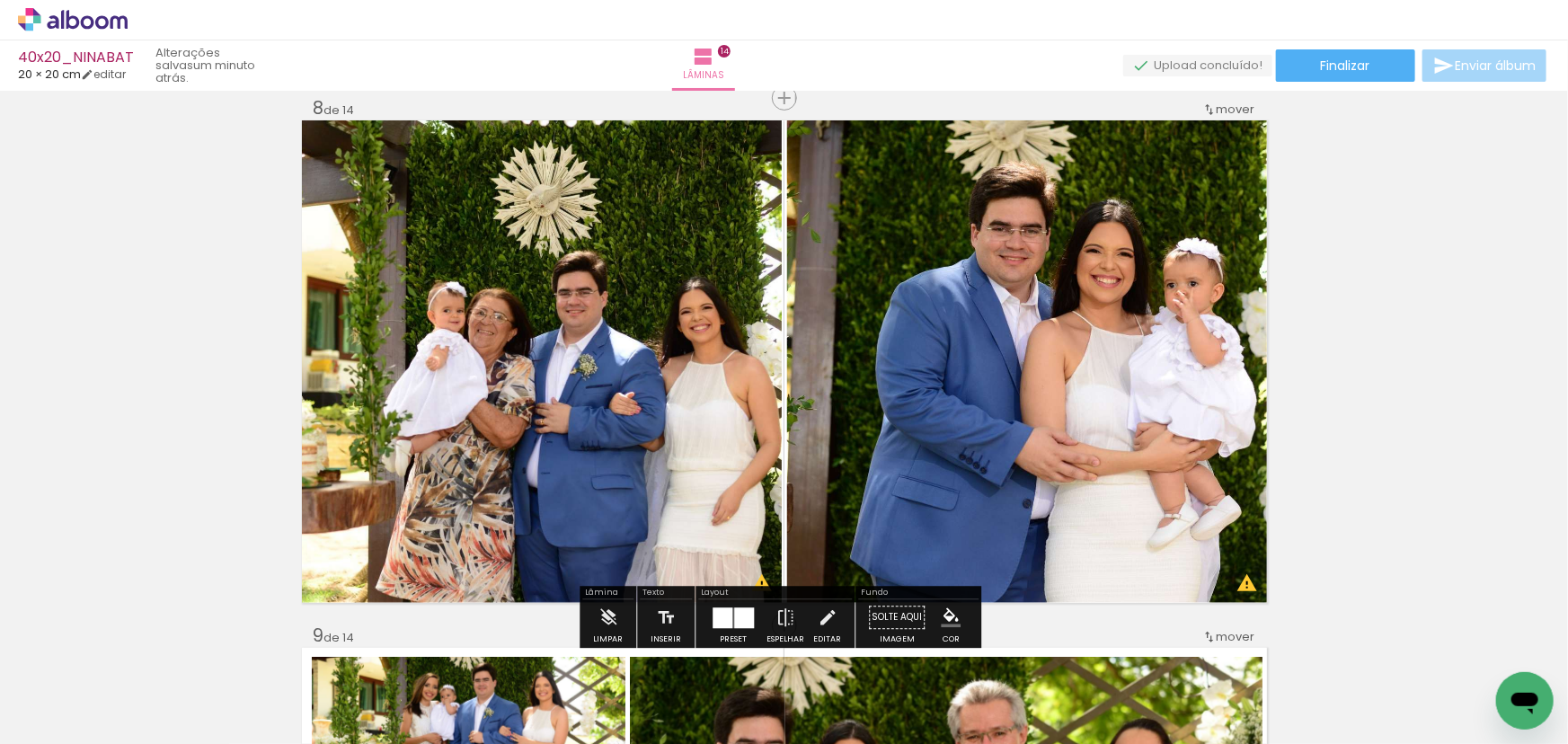
click at [869, 340] on quentale-photo at bounding box center [1027, 361] width 480 height 482
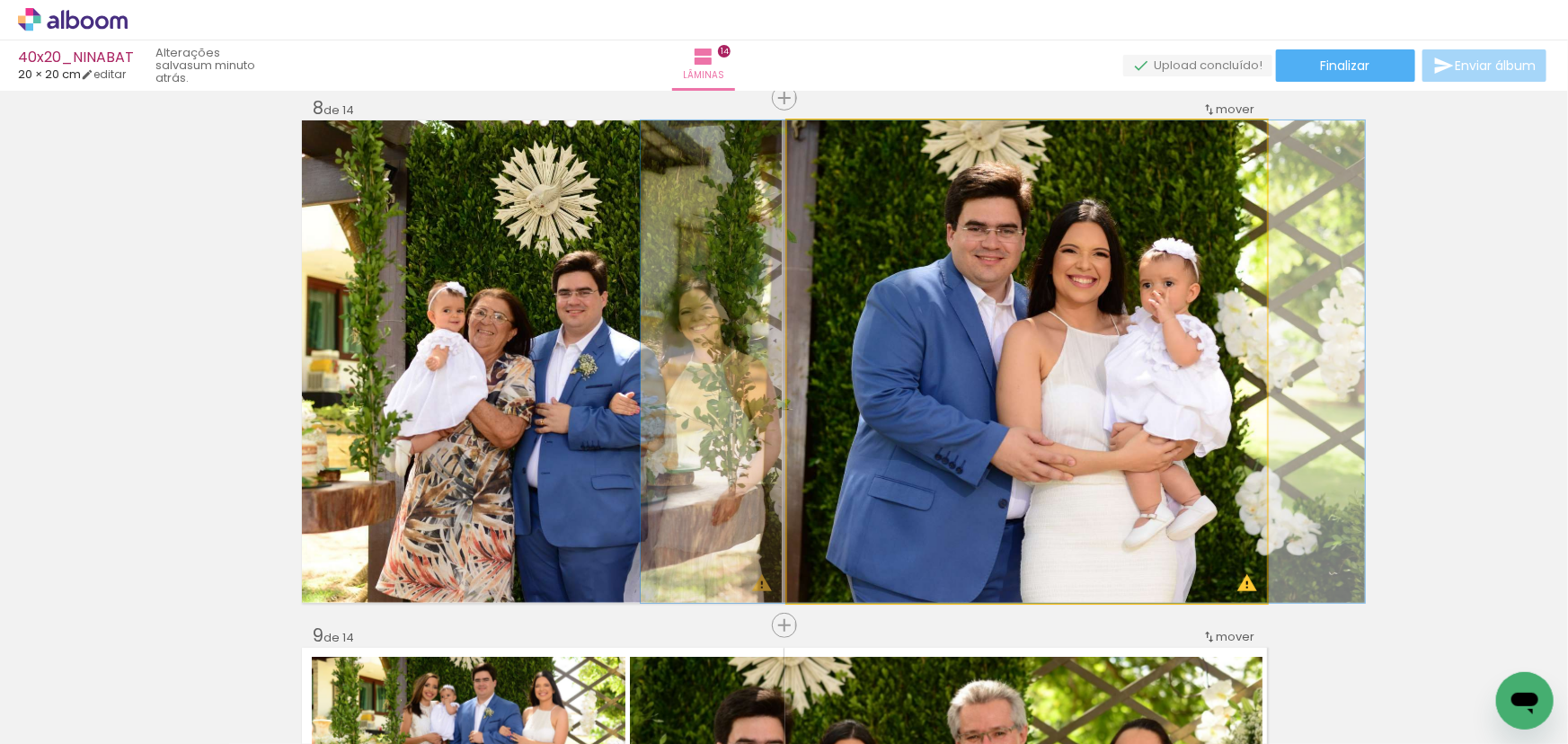
drag, startPoint x: 1048, startPoint y: 336, endPoint x: 1023, endPoint y: 341, distance: 25.5
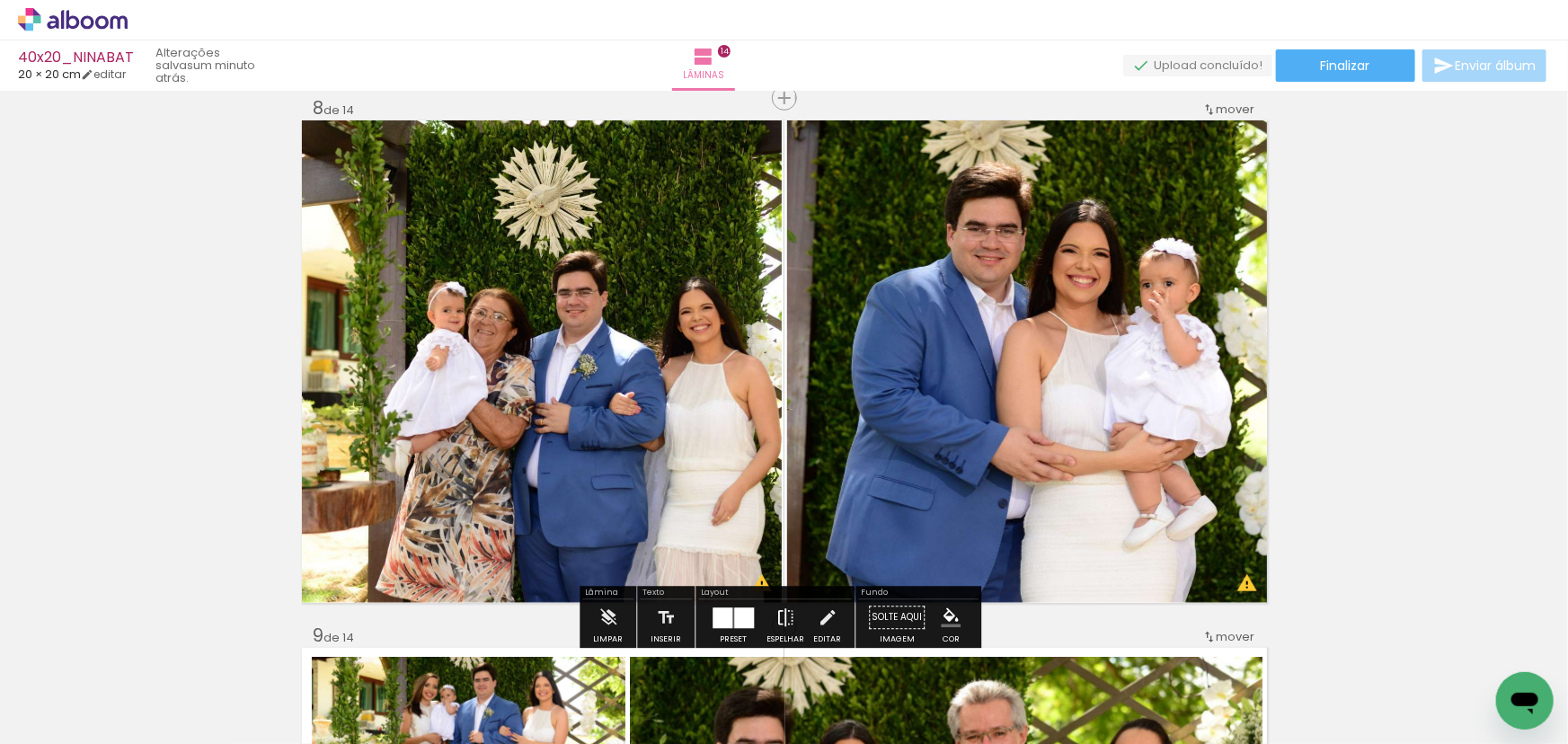
click at [779, 615] on iron-icon at bounding box center [785, 616] width 20 height 36
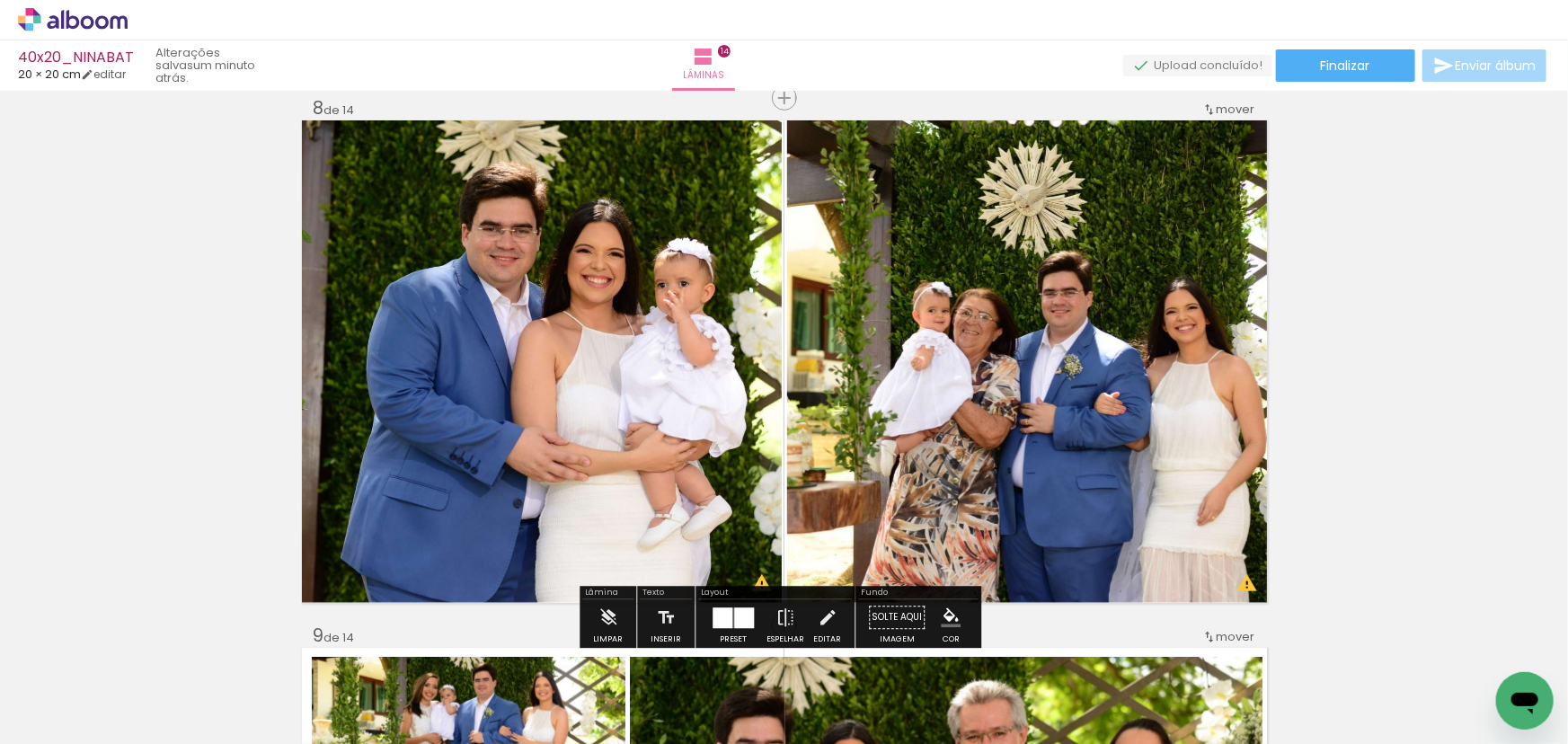
click at [946, 470] on quentale-photo at bounding box center [1027, 361] width 480 height 482
click at [629, 394] on quentale-photo at bounding box center [542, 361] width 480 height 482
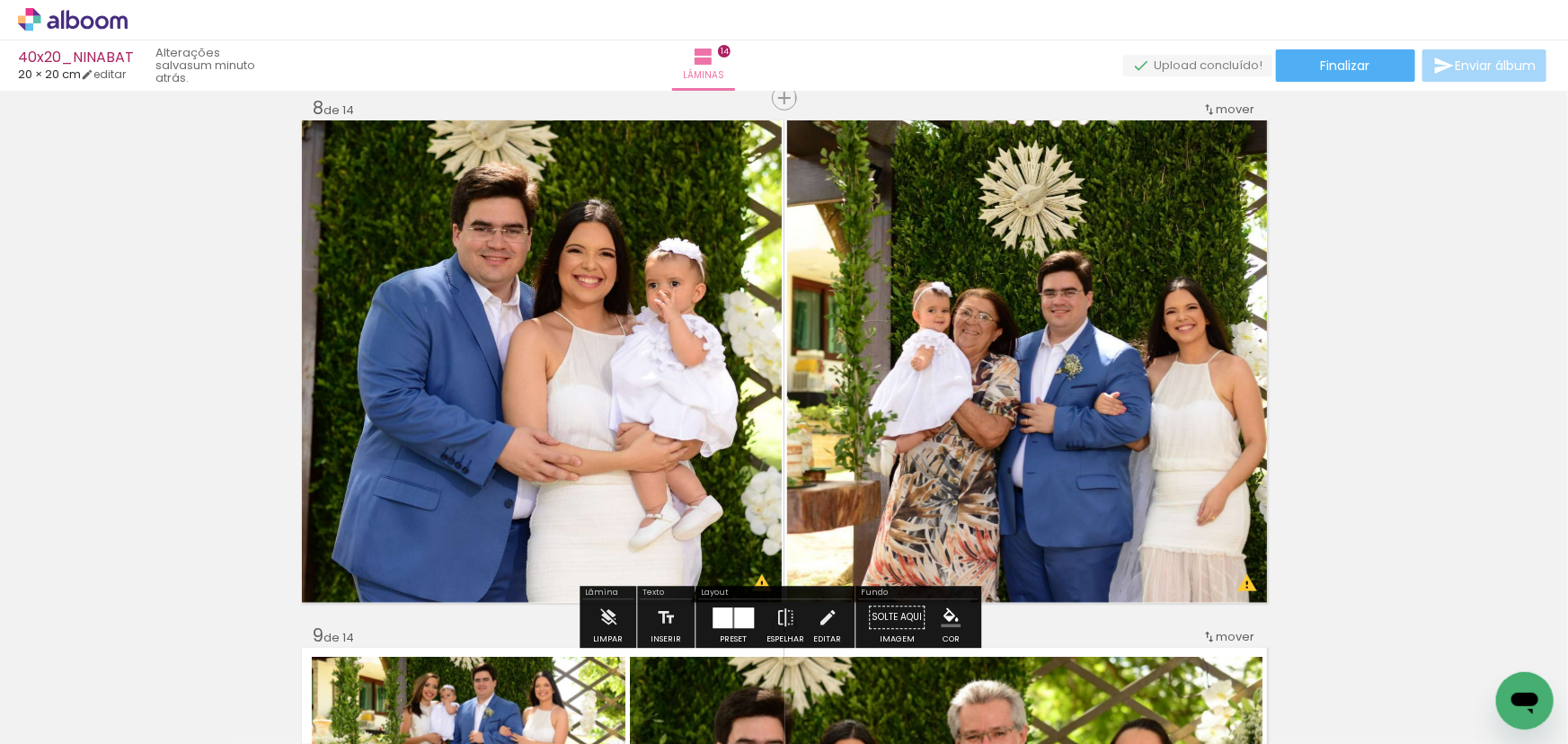
click at [952, 365] on quentale-photo at bounding box center [1027, 361] width 480 height 482
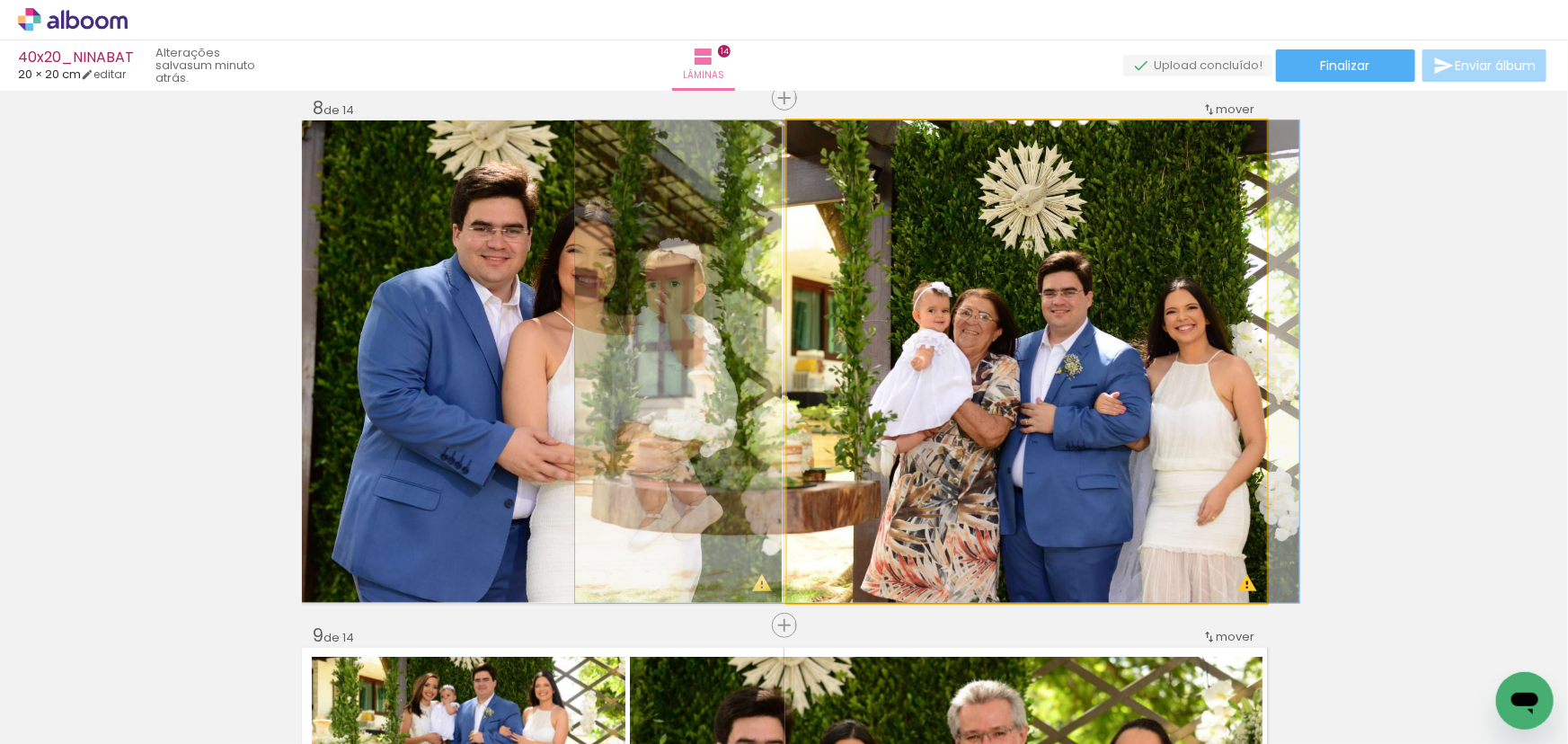
click at [1084, 349] on quentale-photo at bounding box center [1027, 361] width 480 height 482
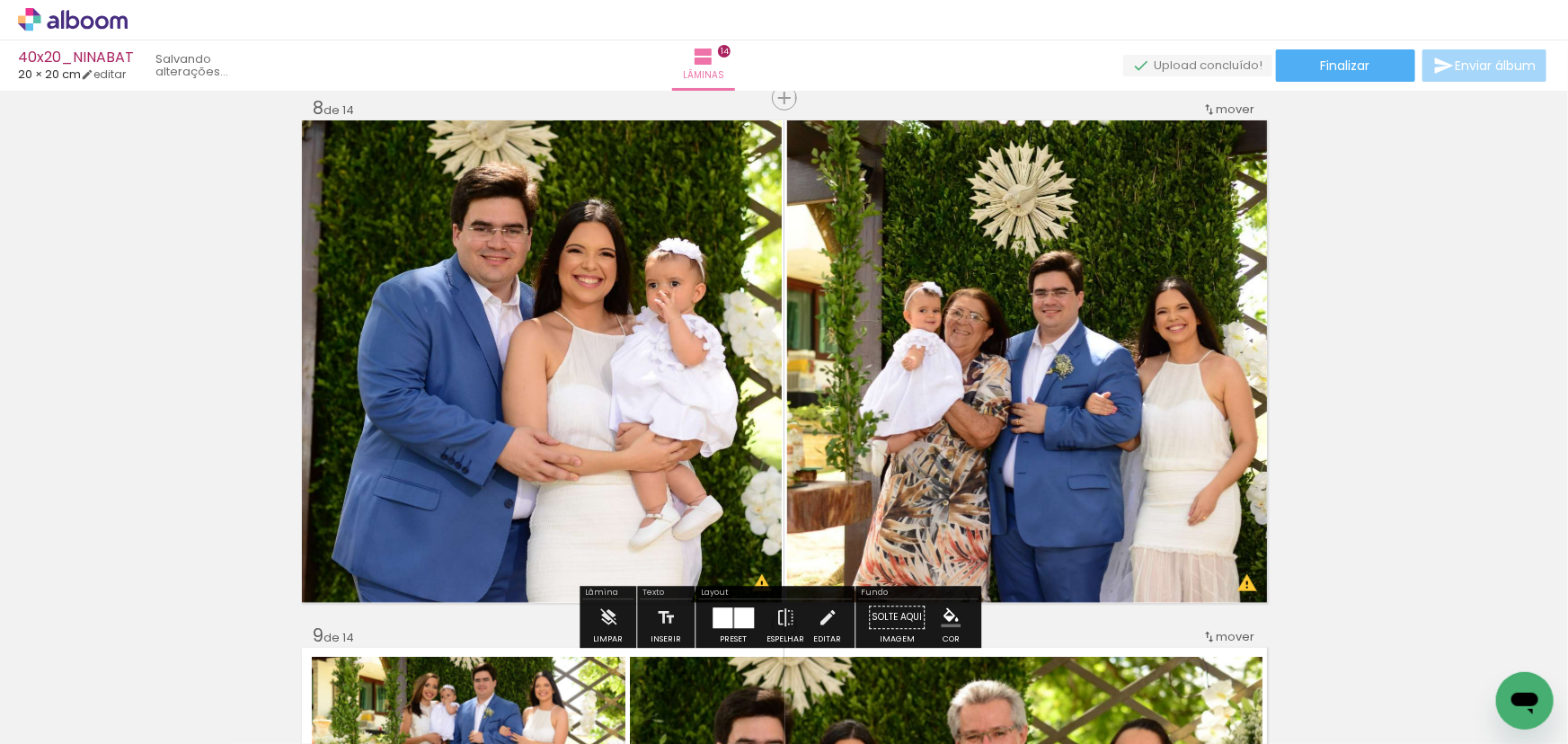
click at [1365, 344] on div "Inserir lâmina 1 de 14 Inserir lâmina 2 de 14 Inserir lâmina 3 de 14 Inserir lâ…" at bounding box center [784, 338] width 1568 height 7909
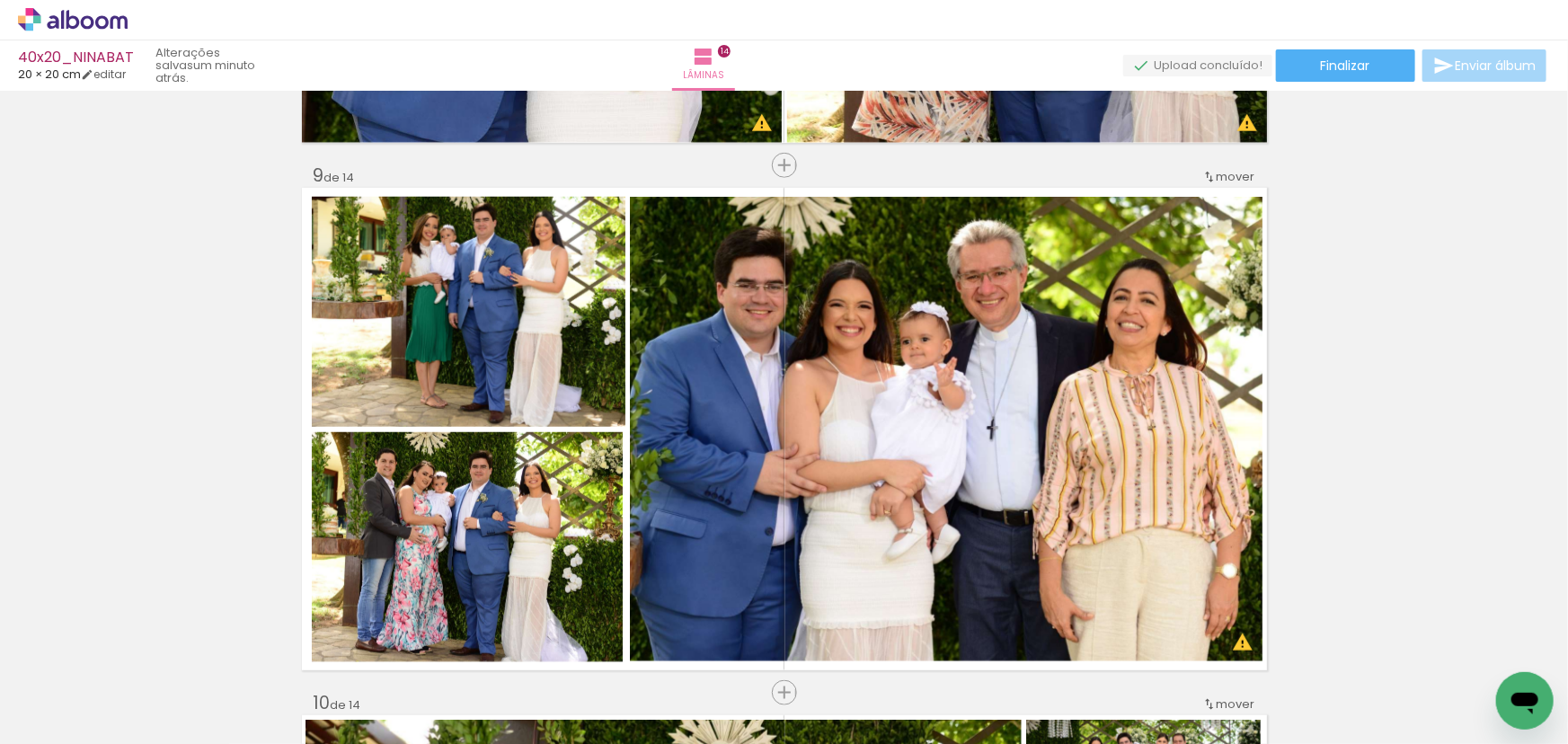
scroll to position [4121, 0]
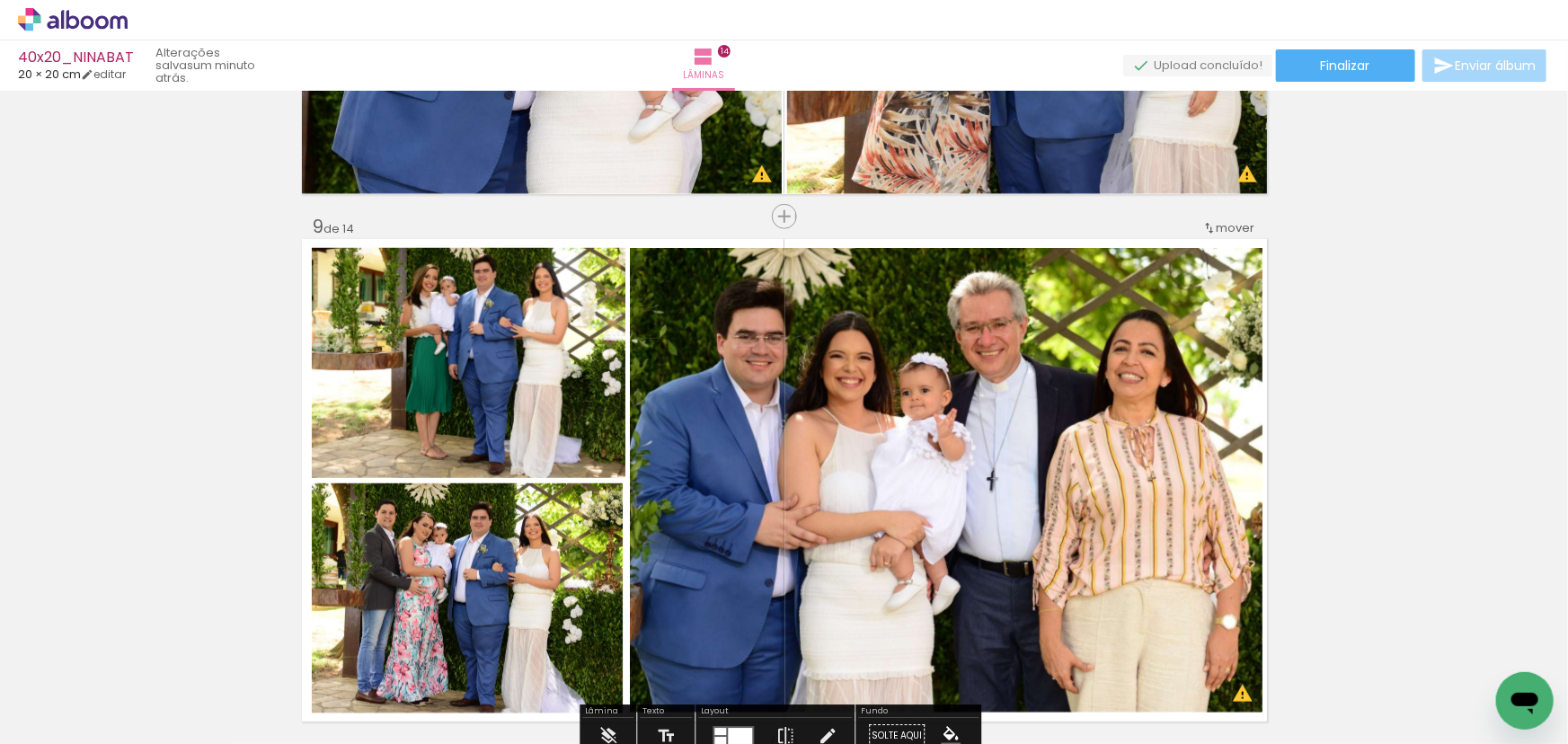
click at [1231, 230] on span "mover" at bounding box center [1236, 227] width 38 height 17
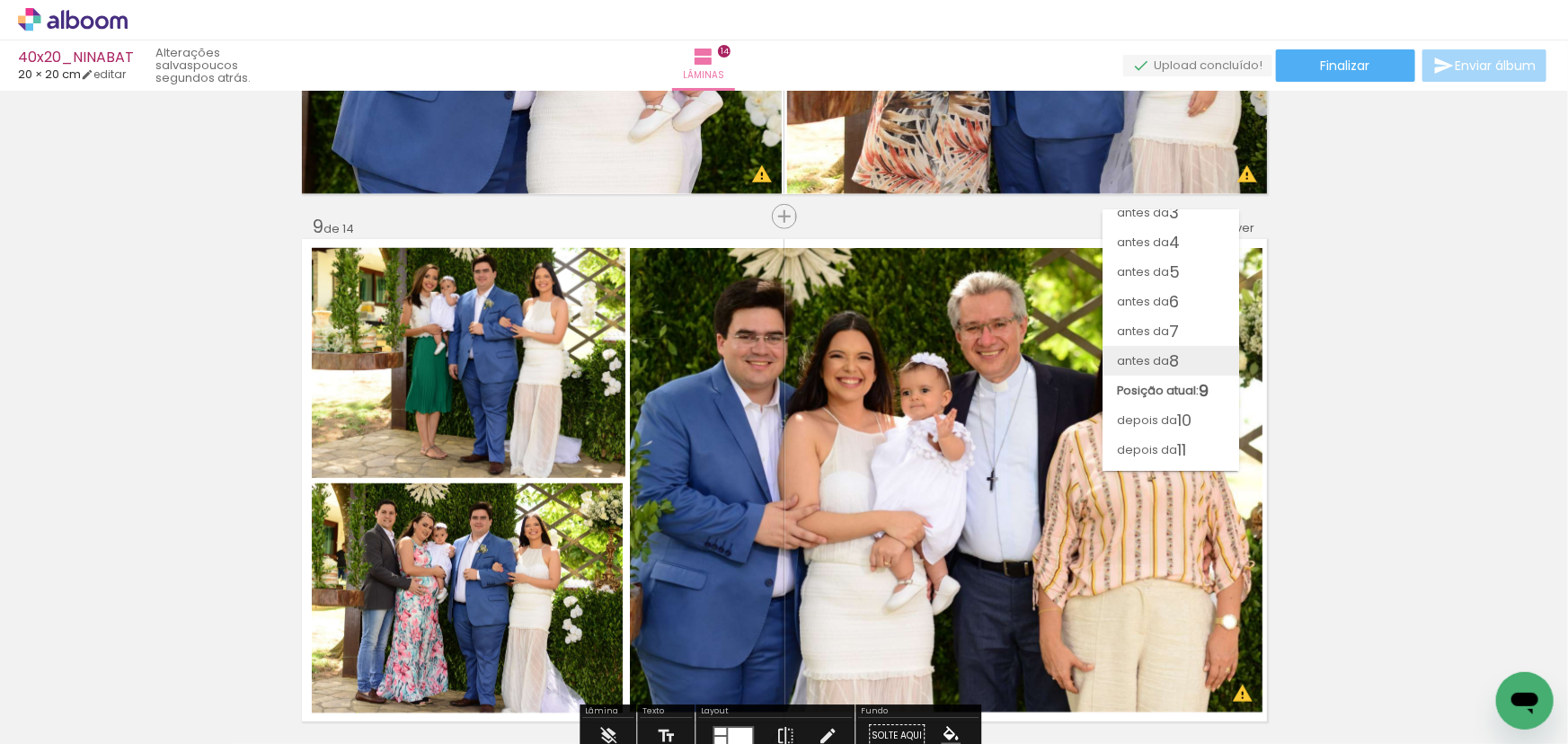
scroll to position [99, 0]
click at [1188, 384] on span "10" at bounding box center [1184, 392] width 15 height 30
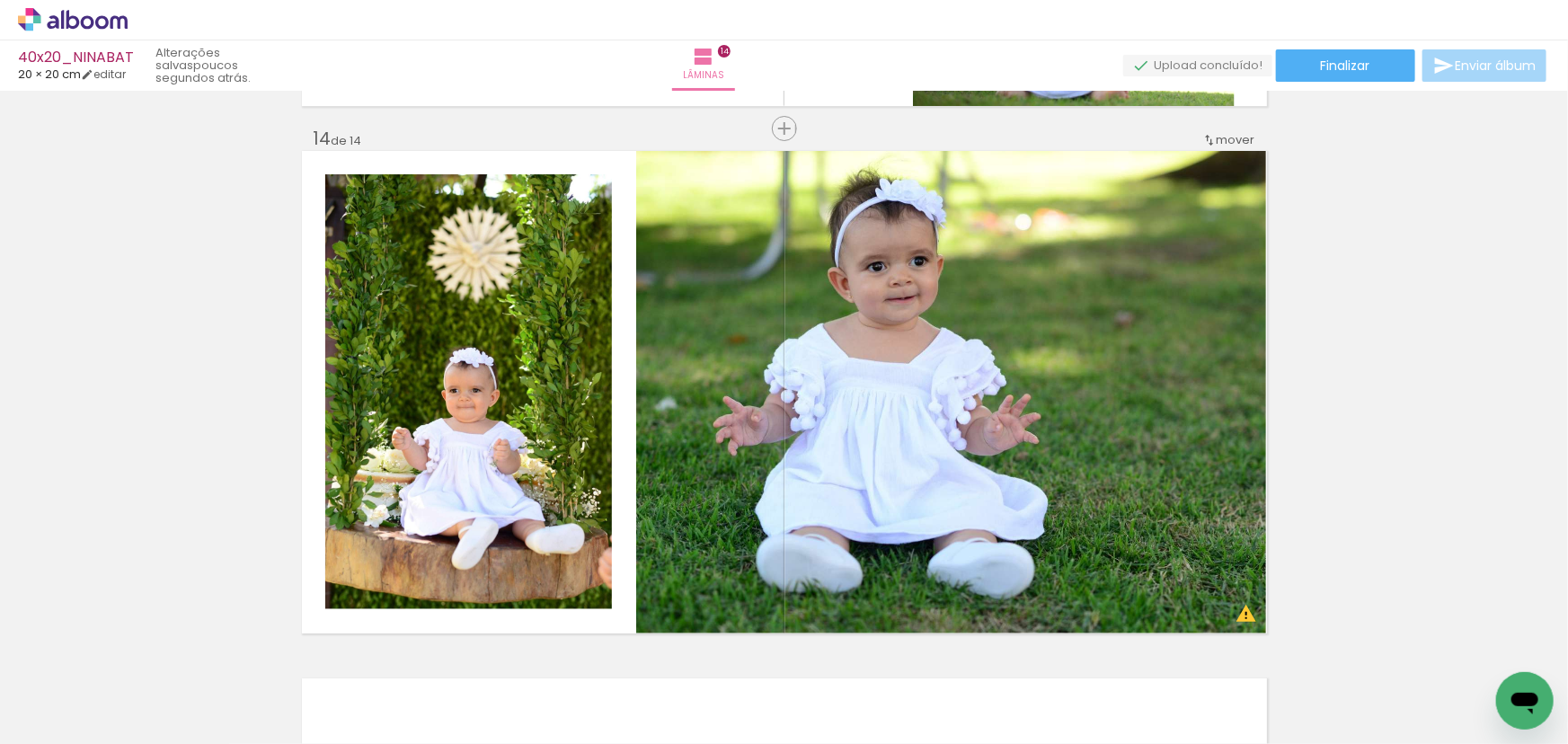
scroll to position [6857, 0]
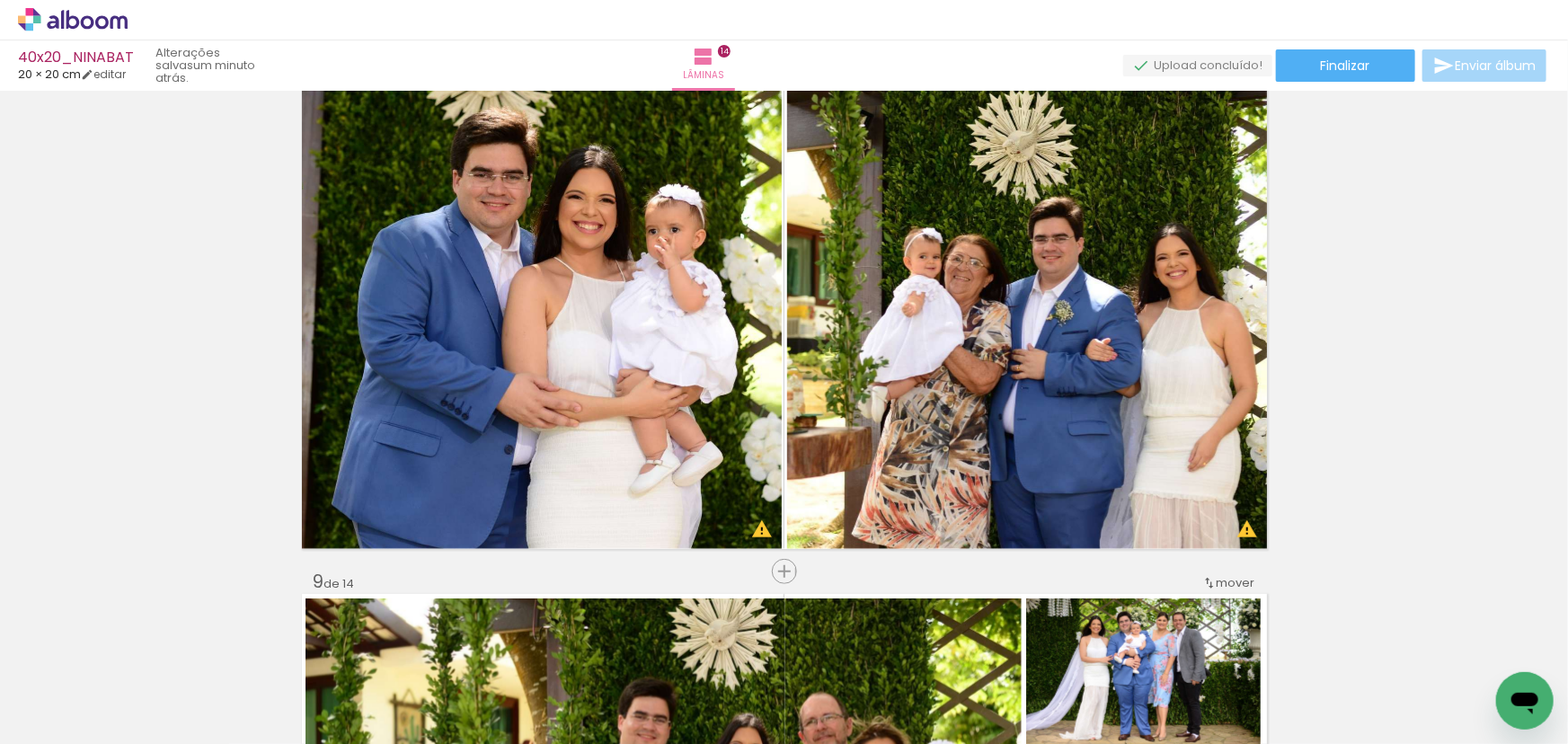
scroll to position [3509, 0]
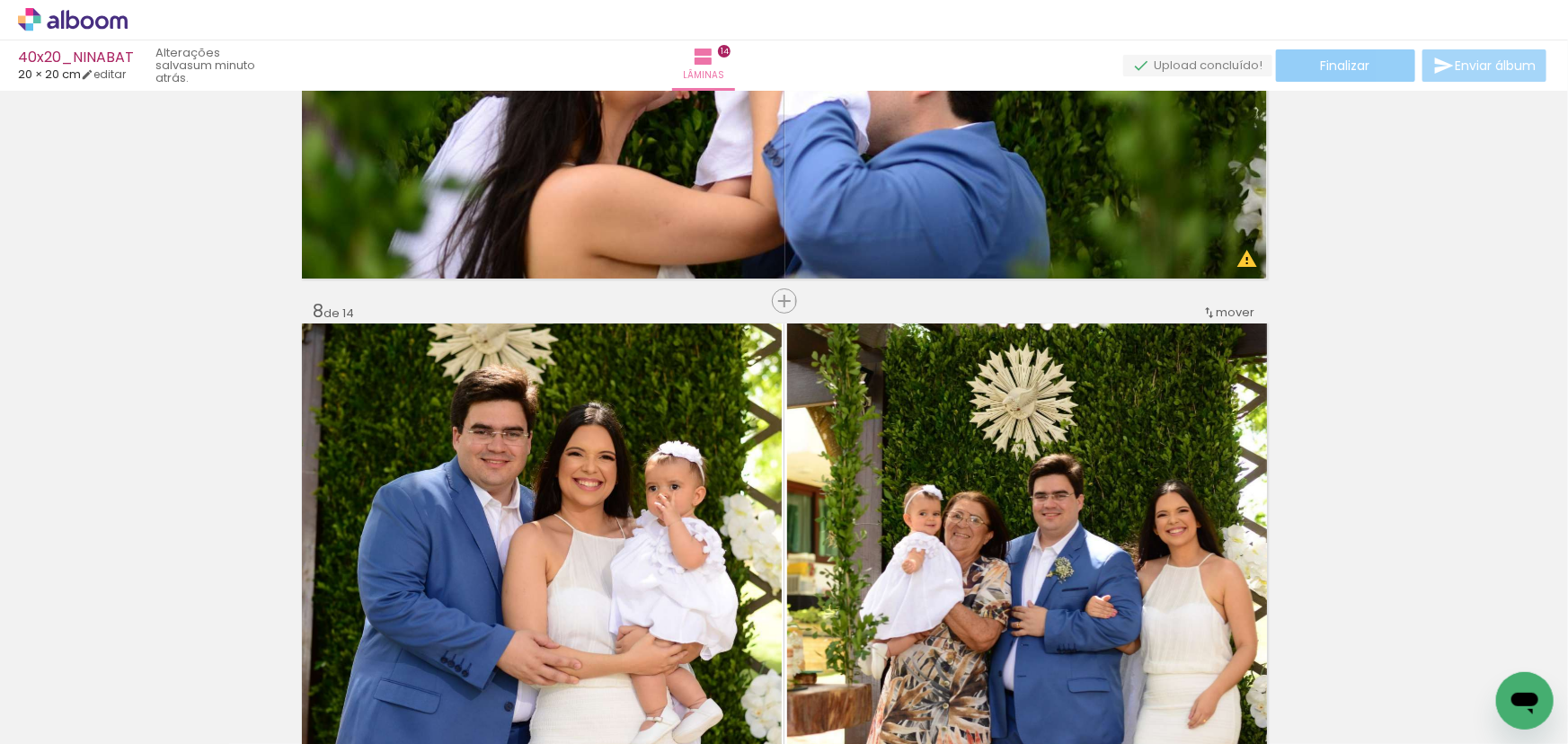
click at [1365, 72] on span "Finalizar" at bounding box center [1345, 66] width 49 height 13
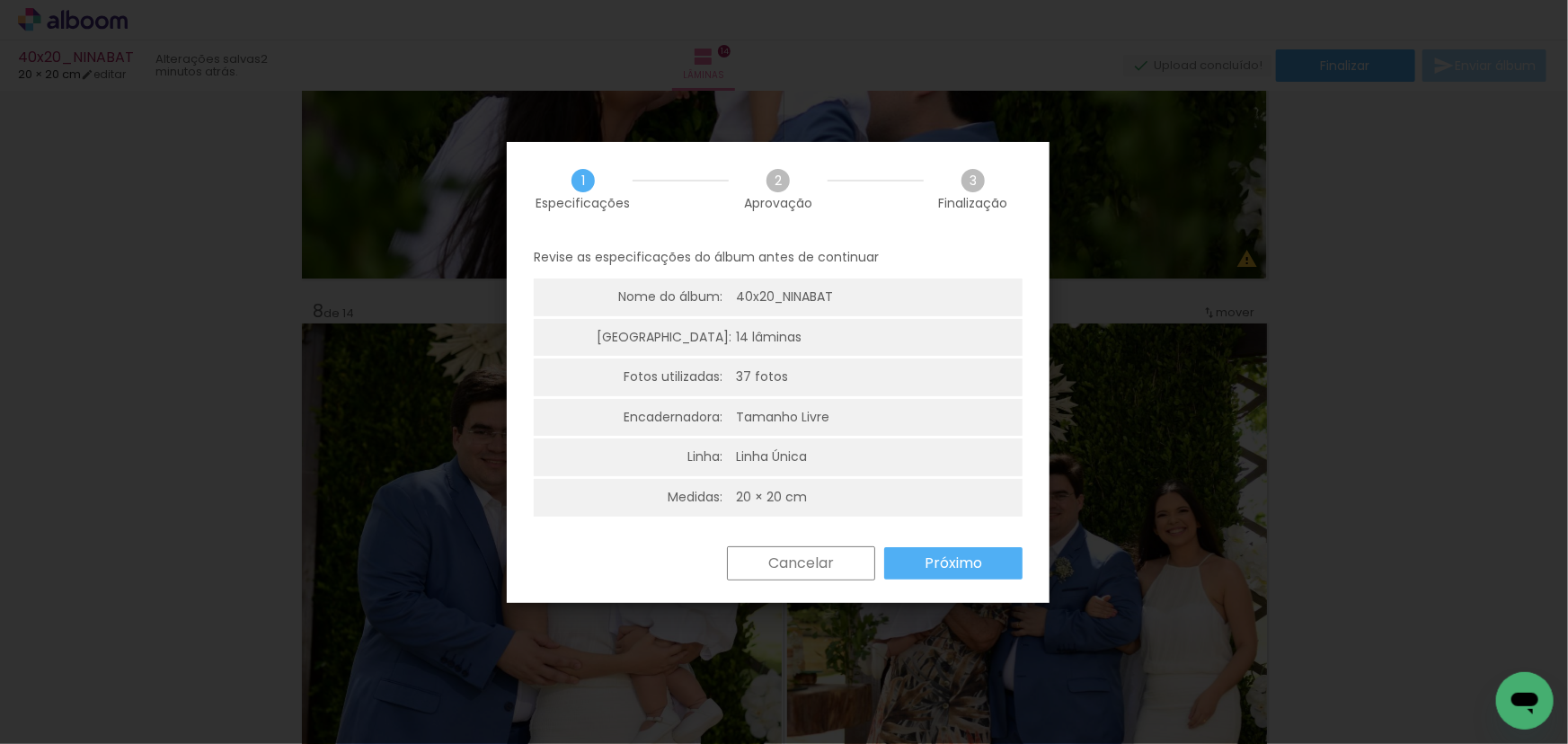
click at [986, 557] on paper-button "Próximo" at bounding box center [953, 563] width 139 height 32
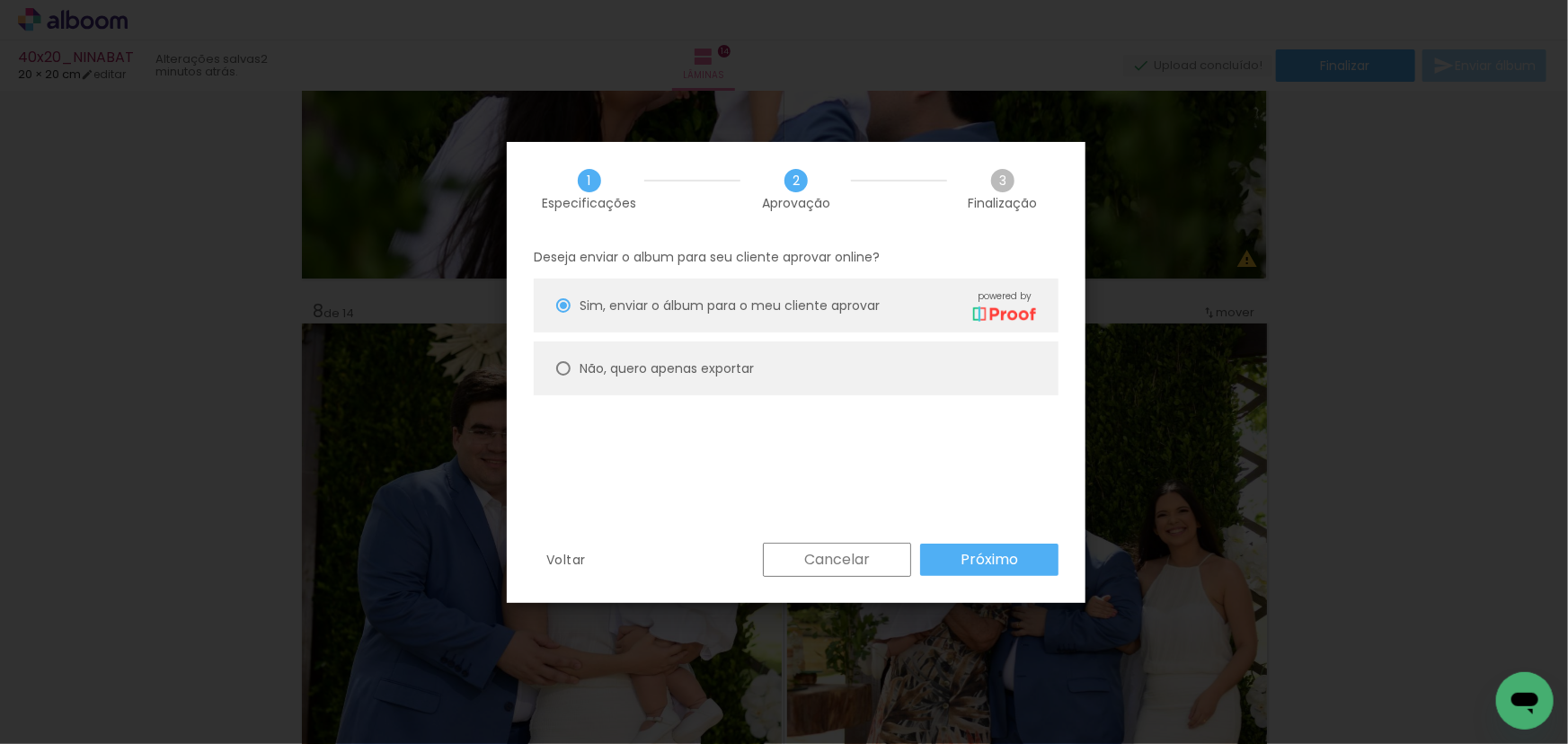
click at [805, 364] on paper-radio-button "Não, quero apenas exportar" at bounding box center [795, 367] width 524 height 54
type paper-radio-button "on"
click at [883, 564] on paper-button "Cancelar" at bounding box center [836, 559] width 149 height 34
